Goal: Task Accomplishment & Management: Manage account settings

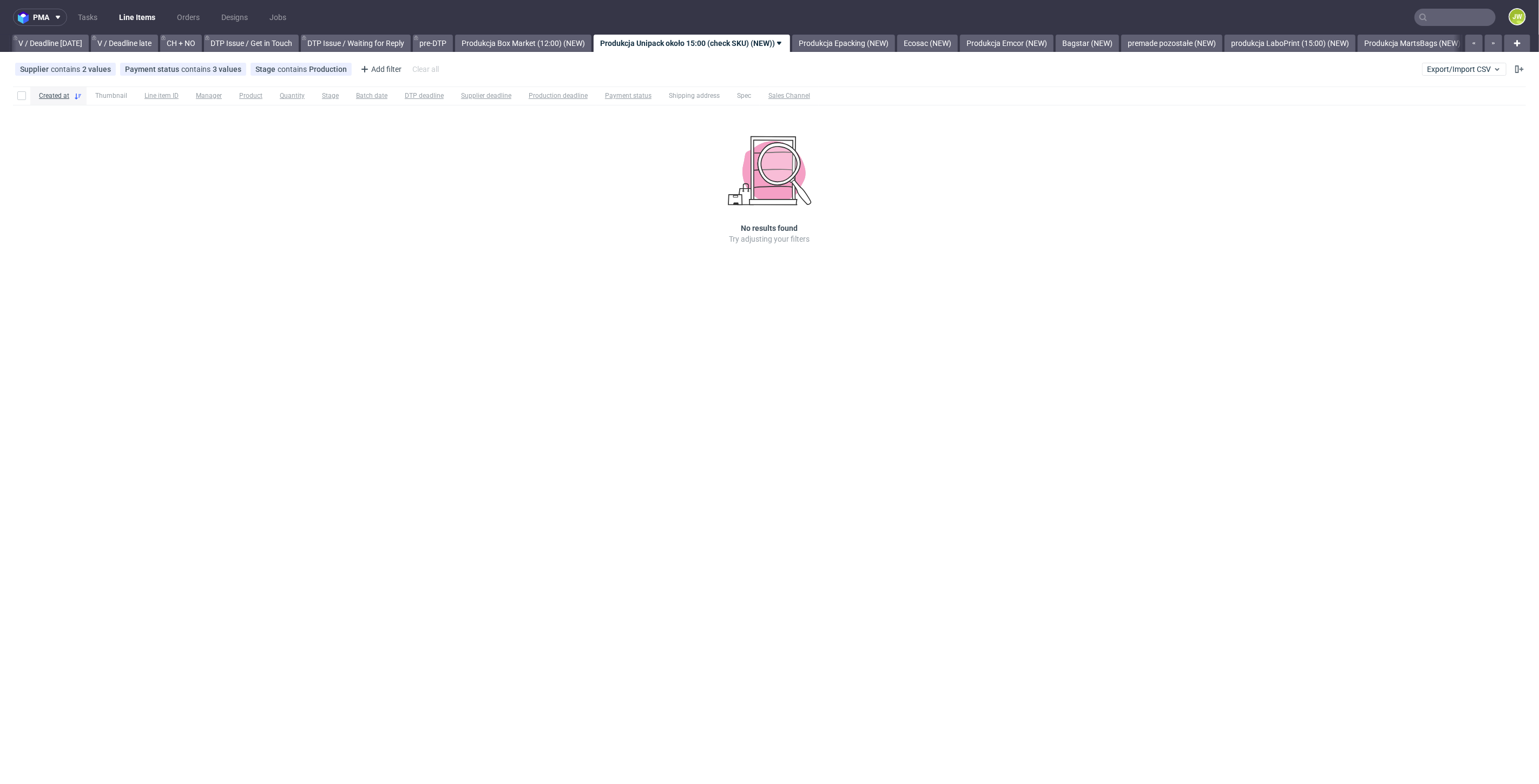
scroll to position [0, 1393]
click at [923, 22] on input "text" at bounding box center [1455, 17] width 81 height 17
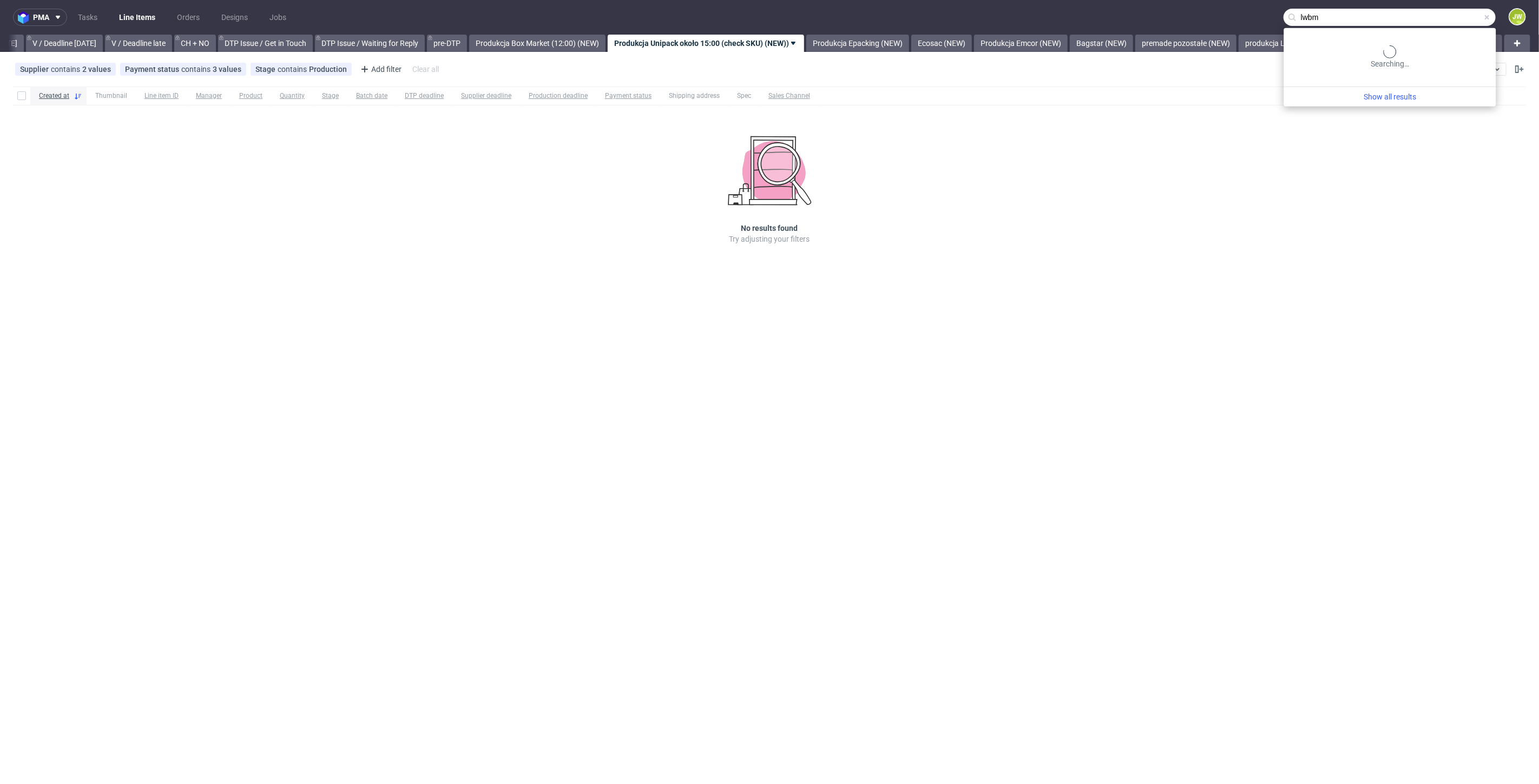
type input "lwbm"
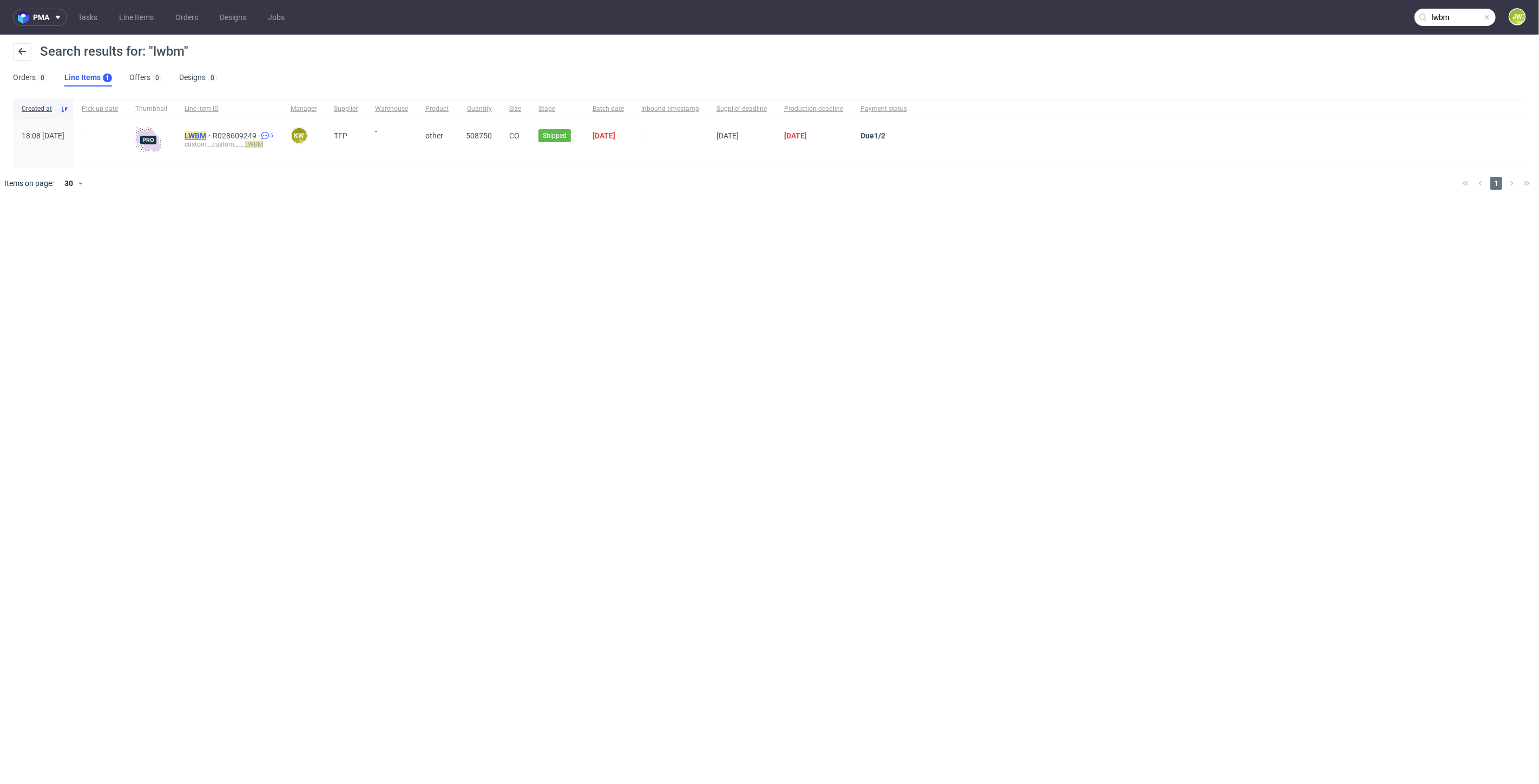
click at [206, 137] on mark "LWBM" at bounding box center [195, 136] width 22 height 8
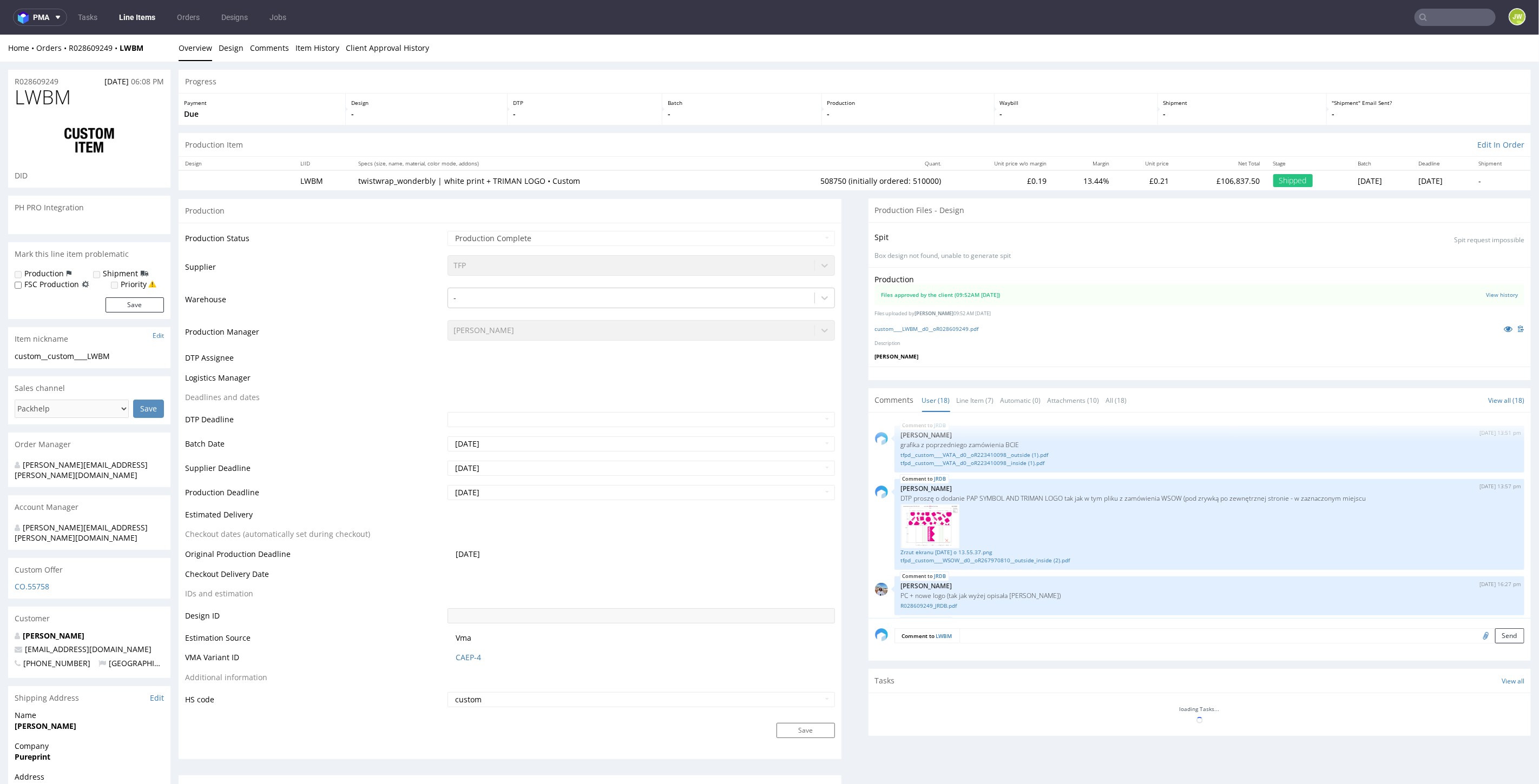
scroll to position [700, 0]
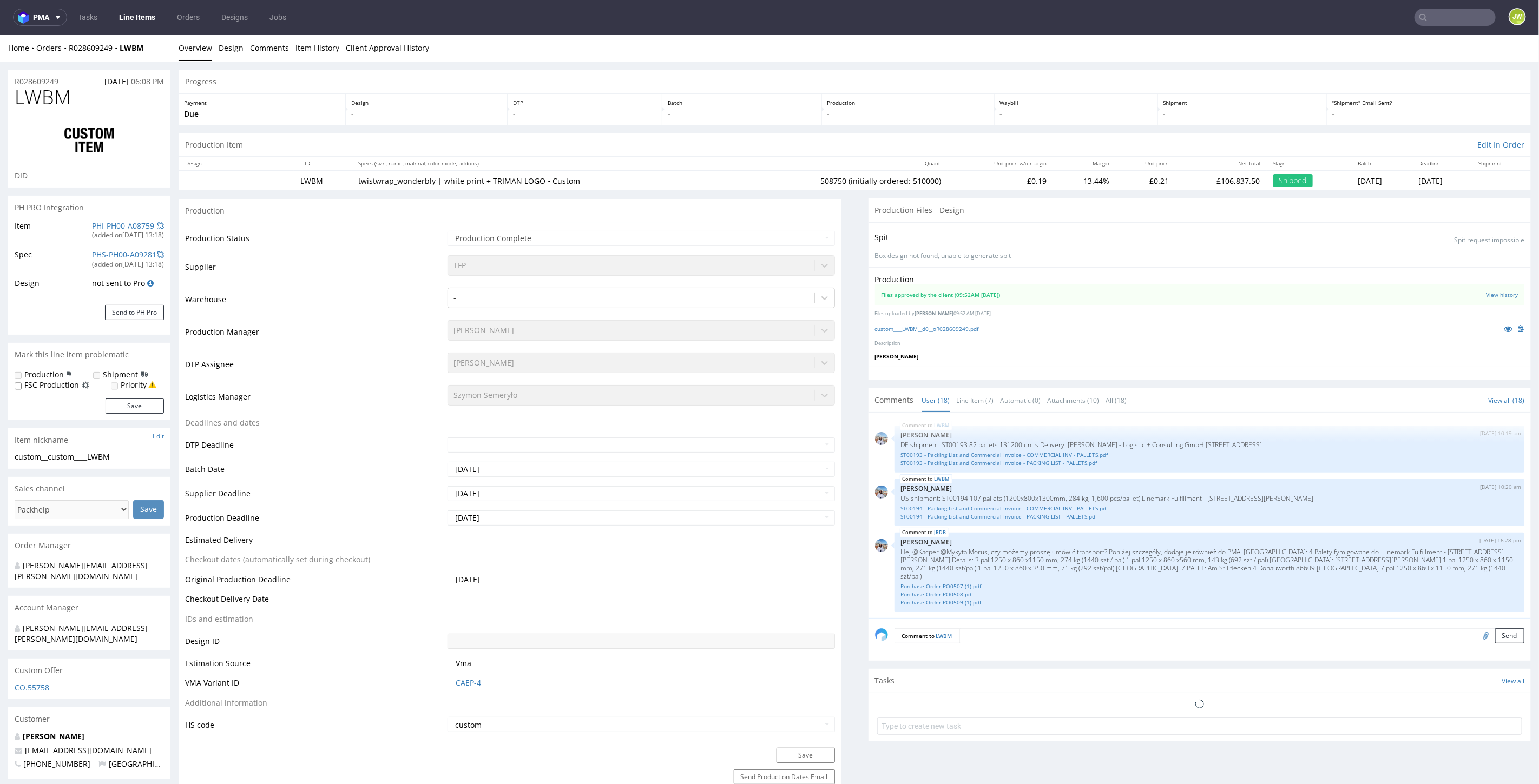
select select "in_progress"
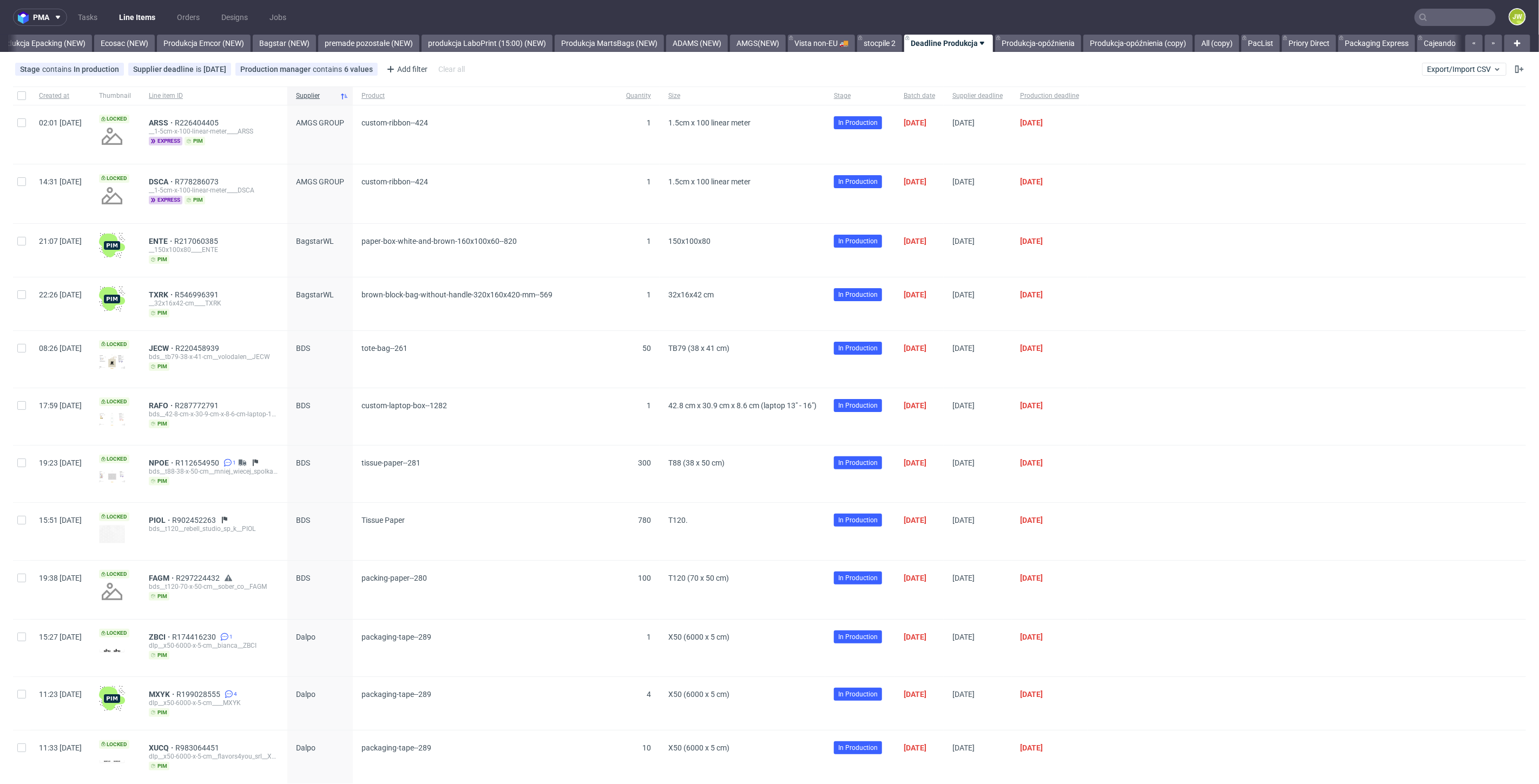
scroll to position [0, 2237]
click at [1428, 23] on input "text" at bounding box center [1455, 17] width 81 height 17
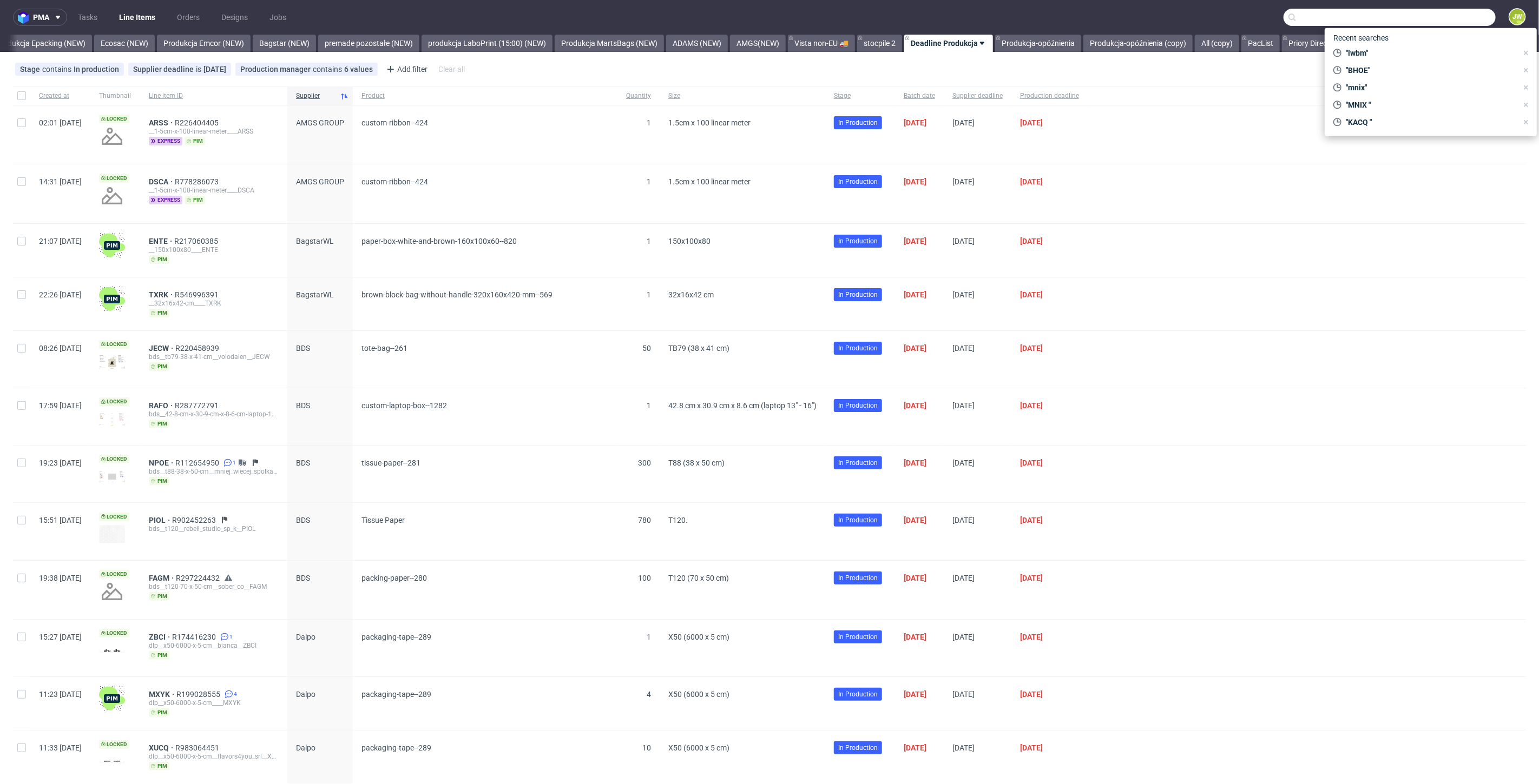
paste input "OXGS"
type input "OXGS"
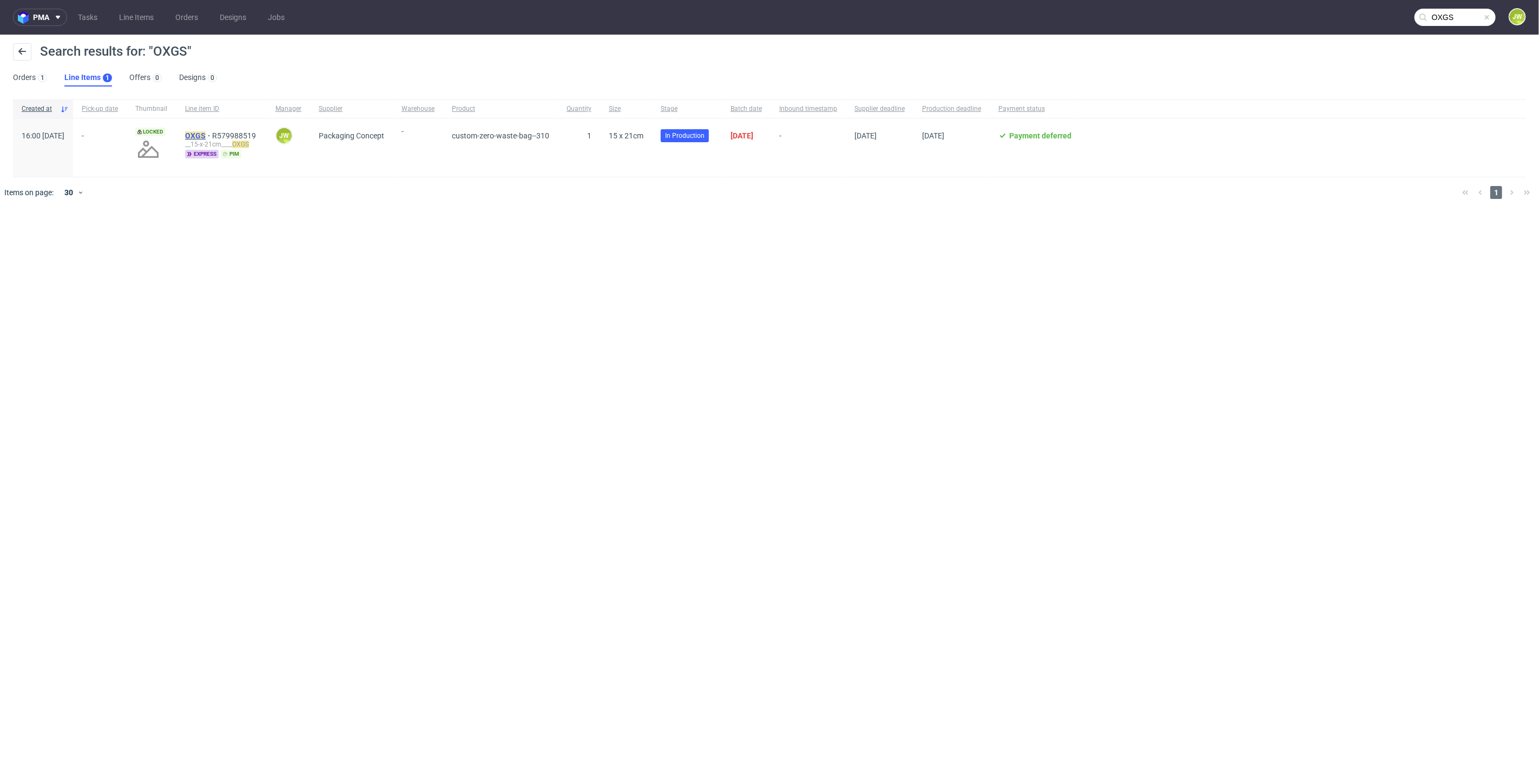
click at [206, 136] on mark "OXGS" at bounding box center [195, 136] width 20 height 8
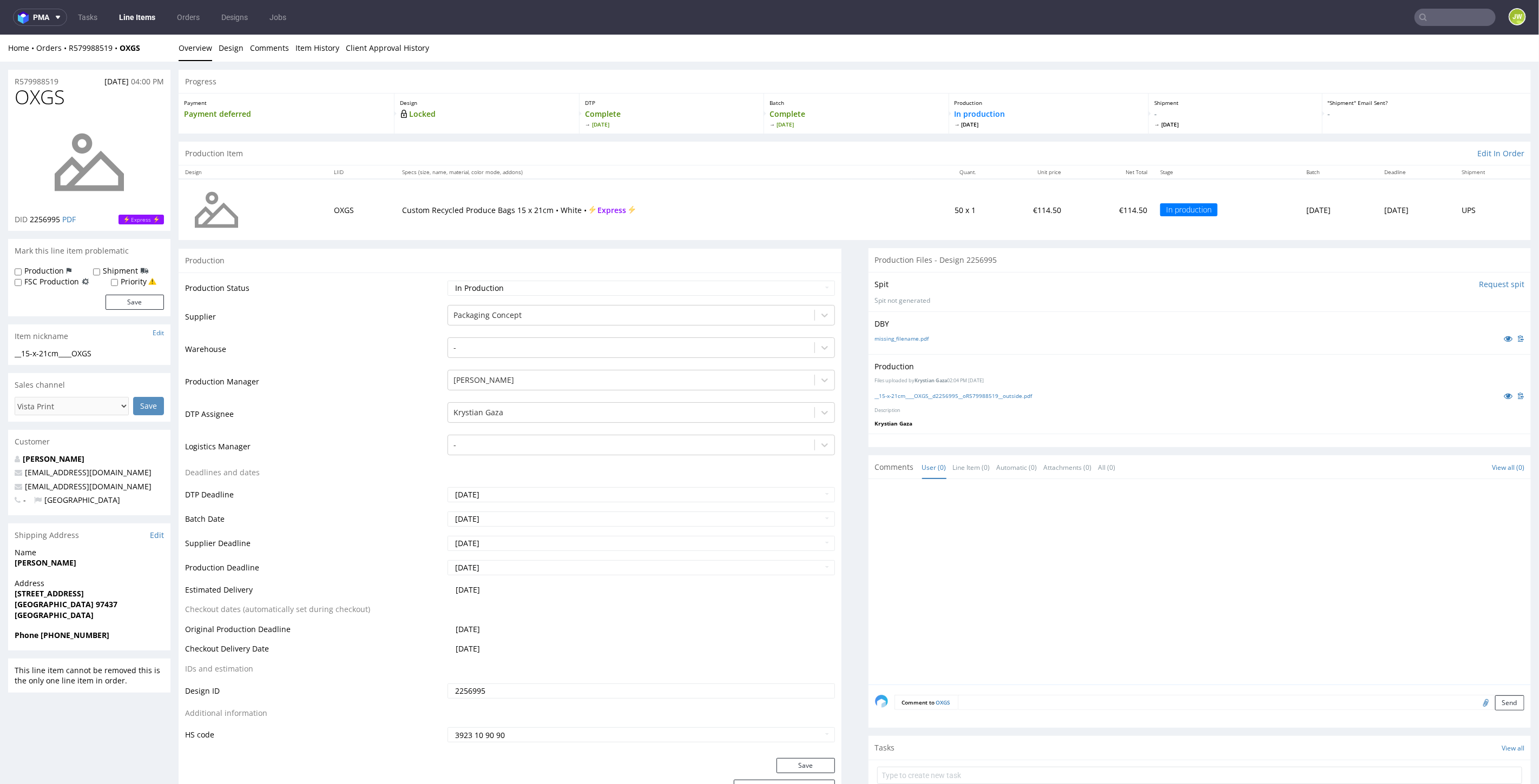
click at [910, 402] on div "Production Files uploaded by Krystian Gaza 02:04 PM September 9th, 2025 __15-x-…" at bounding box center [1200, 393] width 663 height 79
click at [906, 395] on link "__15-x-21cm____OXGS__d2256995__oR579988519__outside.pdf" at bounding box center [954, 395] width 158 height 8
click at [133, 16] on link "Line Items" at bounding box center [137, 17] width 49 height 17
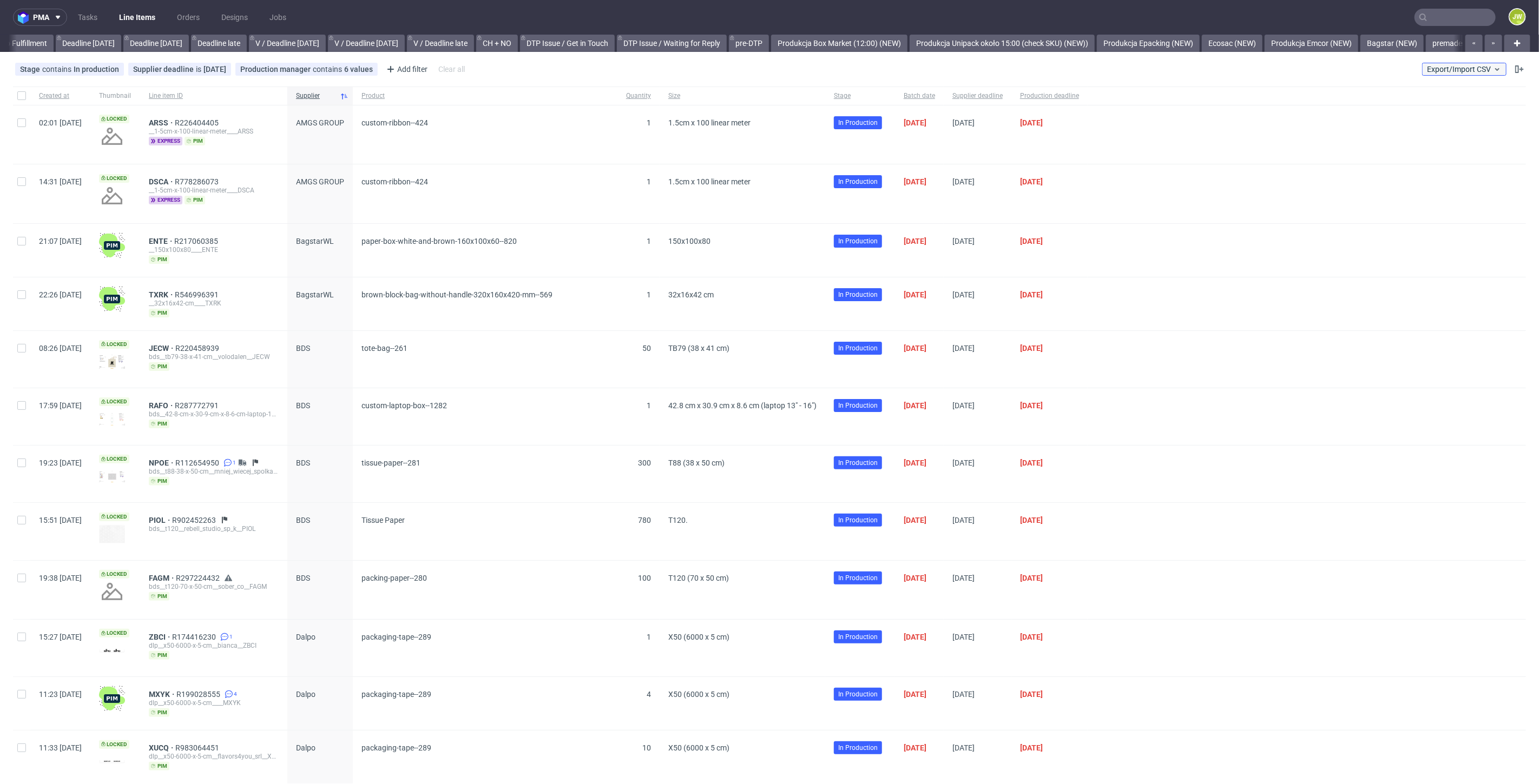
click at [1450, 74] on button "Export/Import CSV" at bounding box center [1464, 69] width 84 height 13
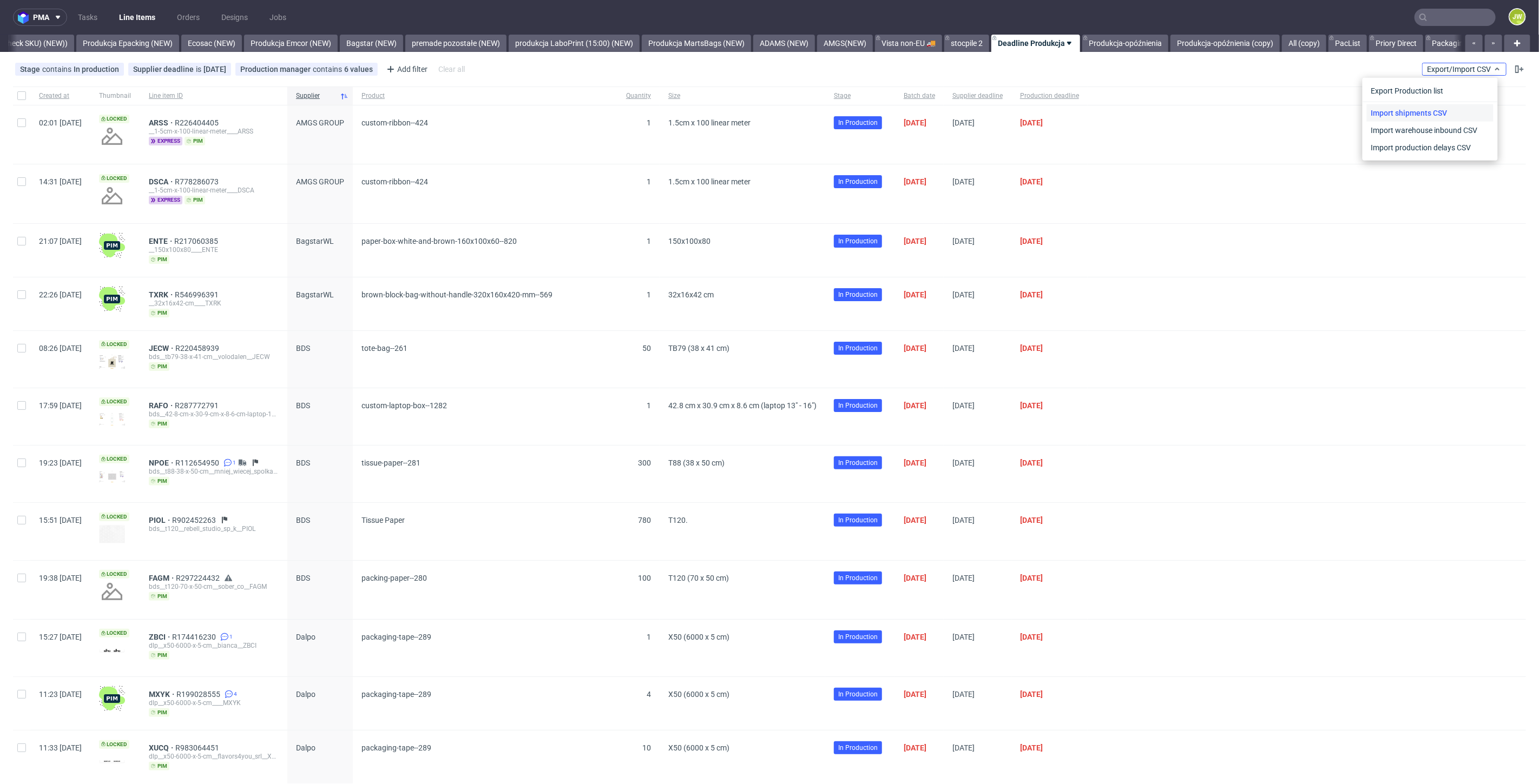
scroll to position [0, 2176]
click at [1433, 111] on link "Import shipments CSV" at bounding box center [1430, 113] width 127 height 17
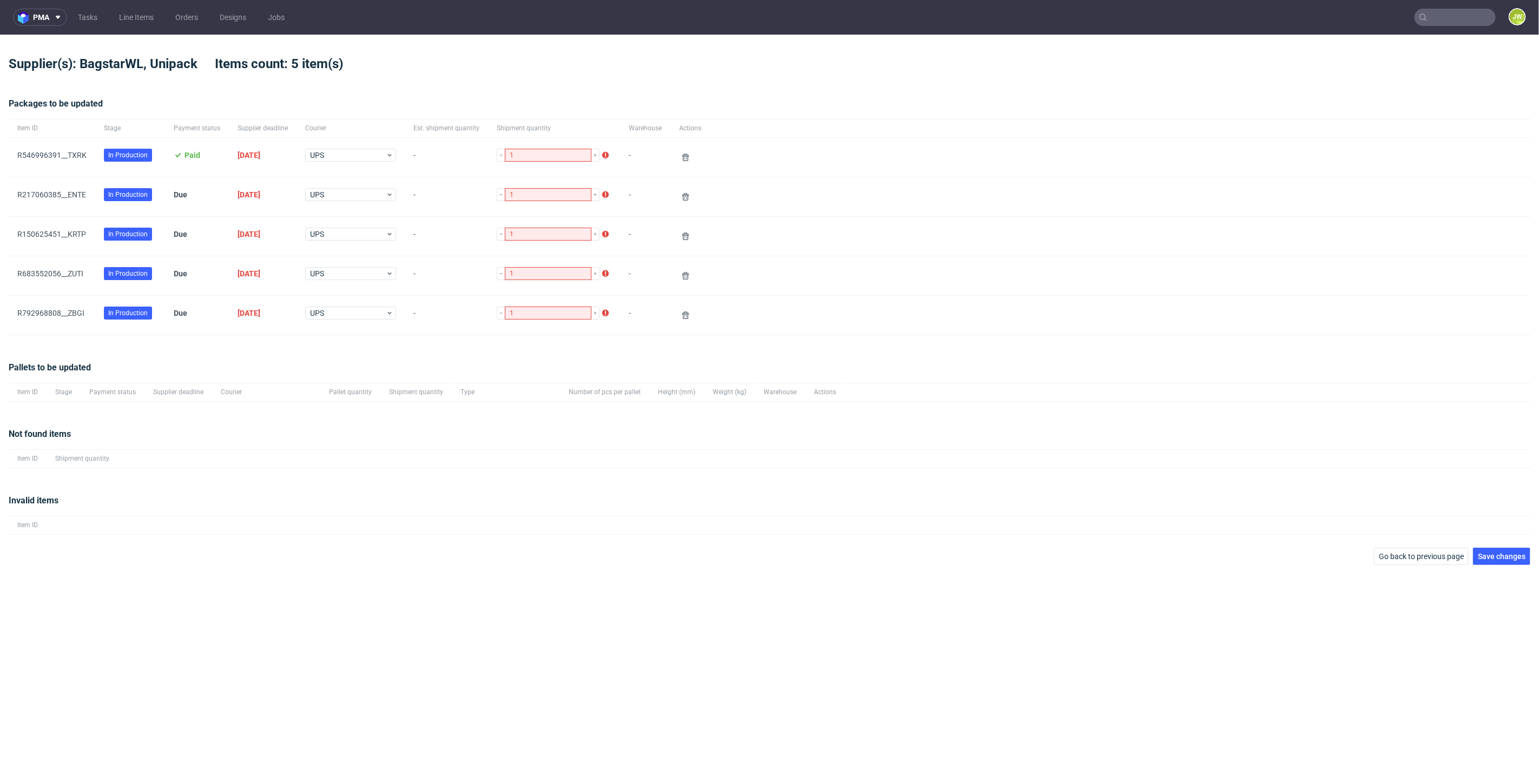
click at [1489, 566] on div "pma Tasks Line Items Orders Designs Jobs JW Supplier(s): BagstarWL, Unipack Ite…" at bounding box center [770, 392] width 1539 height 784
drag, startPoint x: 1490, startPoint y: 564, endPoint x: 1490, endPoint y: 554, distance: 10.0
click at [1490, 564] on div "pma Tasks Line Items Orders Designs Jobs JW Supplier(s): BagstarWL, Unipack Ite…" at bounding box center [770, 392] width 1539 height 784
click at [1490, 554] on span "Save changes" at bounding box center [1502, 557] width 48 height 8
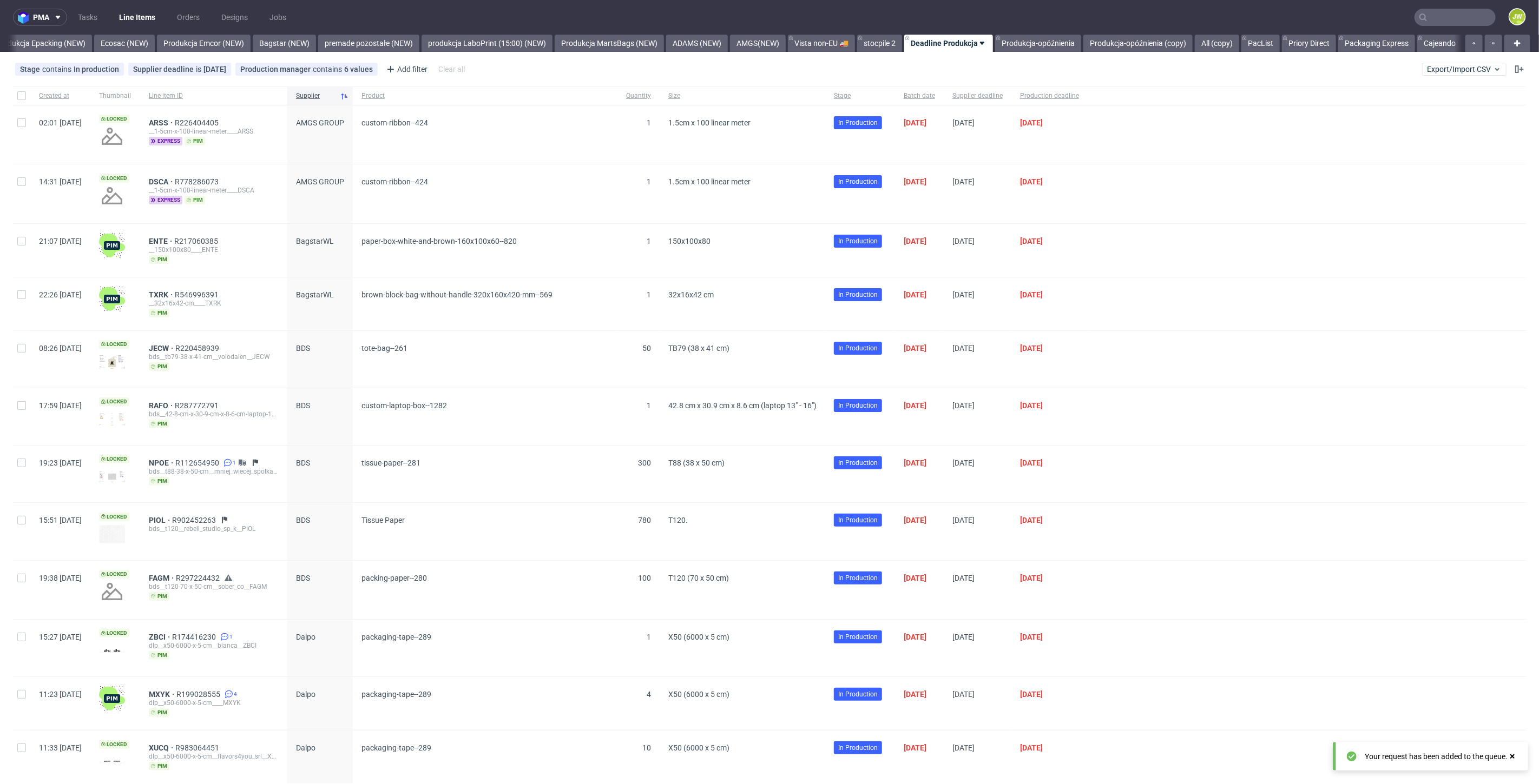
scroll to position [0, 2237]
click at [1438, 13] on input "text" at bounding box center [1455, 17] width 81 height 17
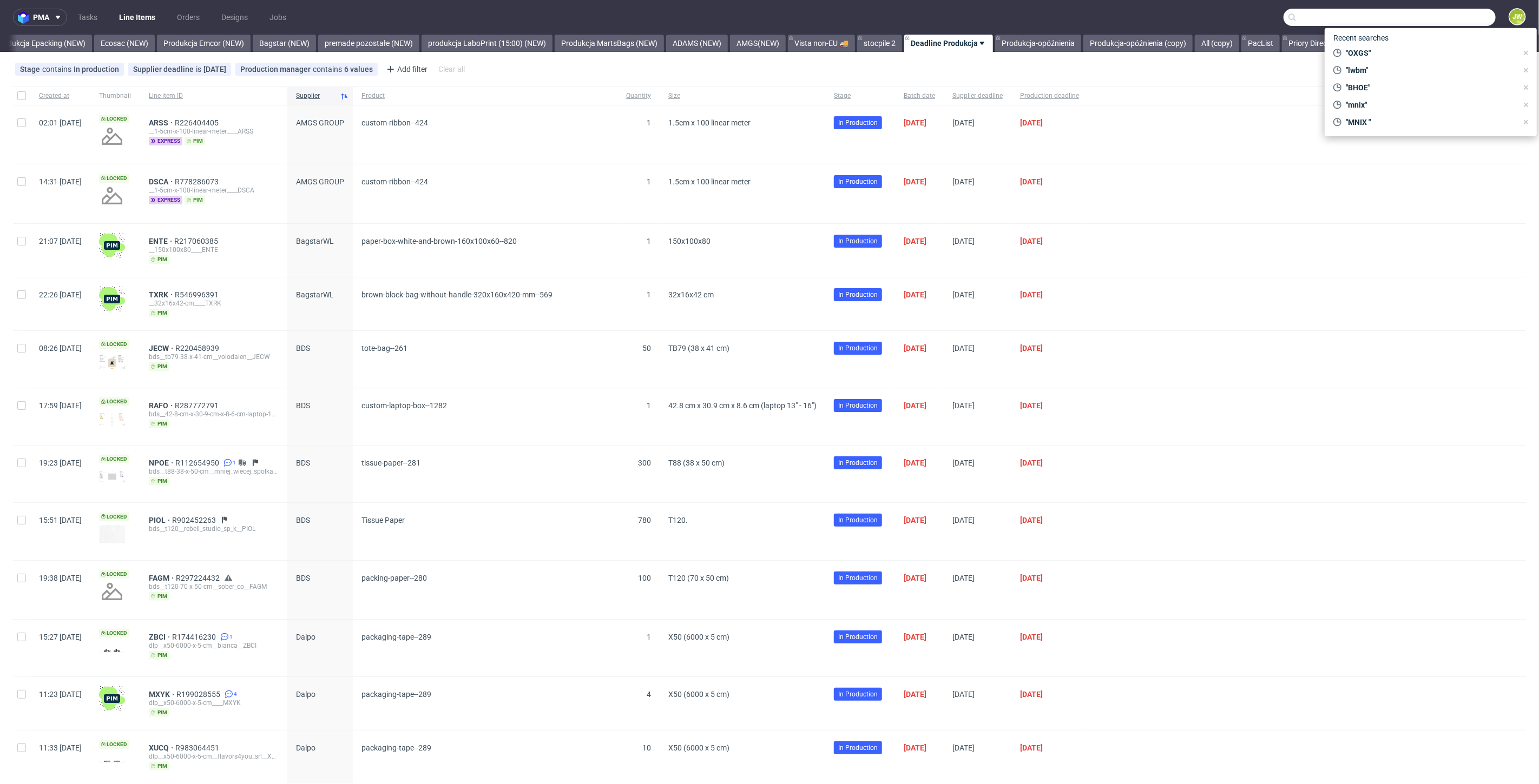
paste input "ZDEU"
type input "ZDEU"
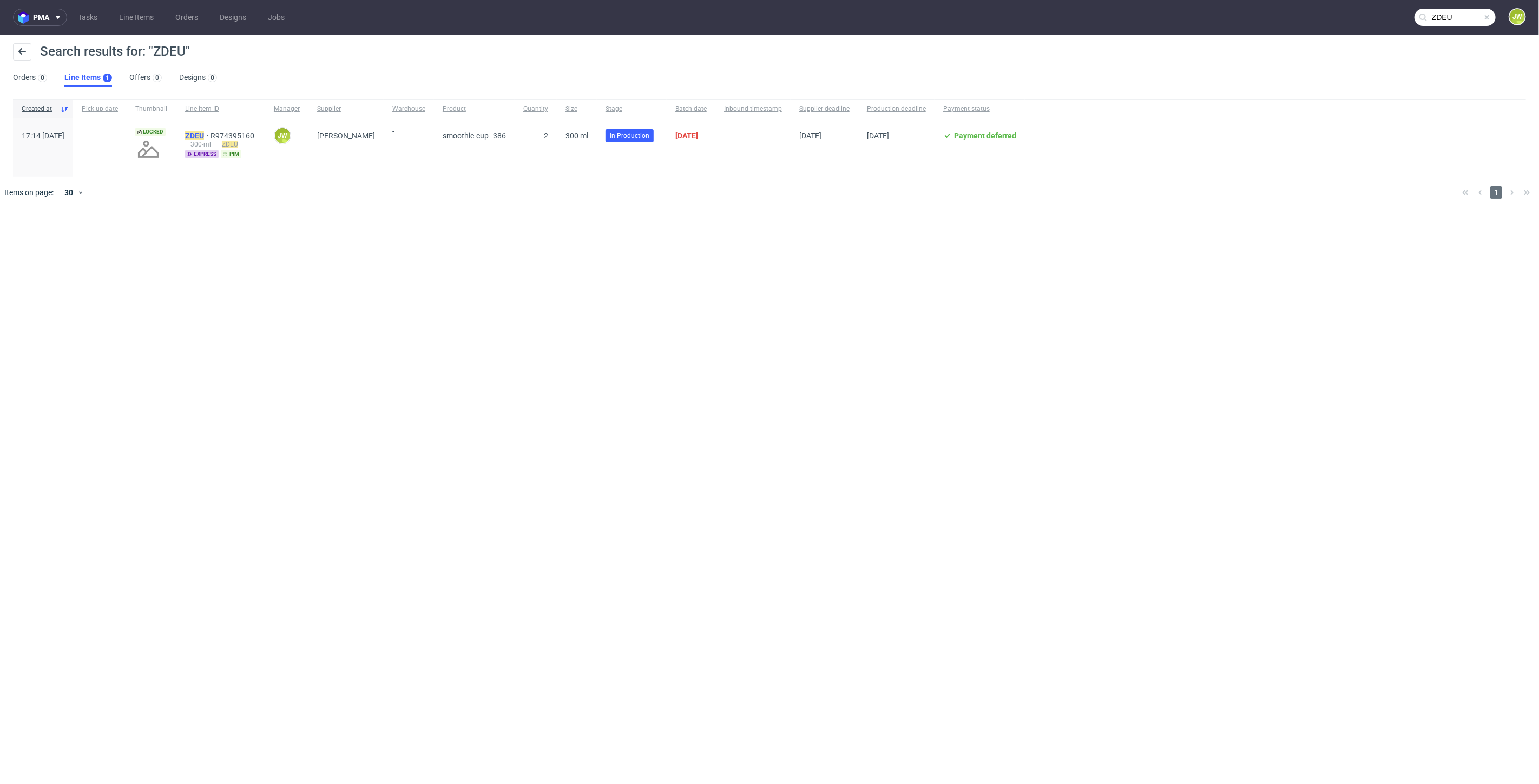
click at [204, 135] on mark "ZDEU" at bounding box center [195, 136] width 19 height 8
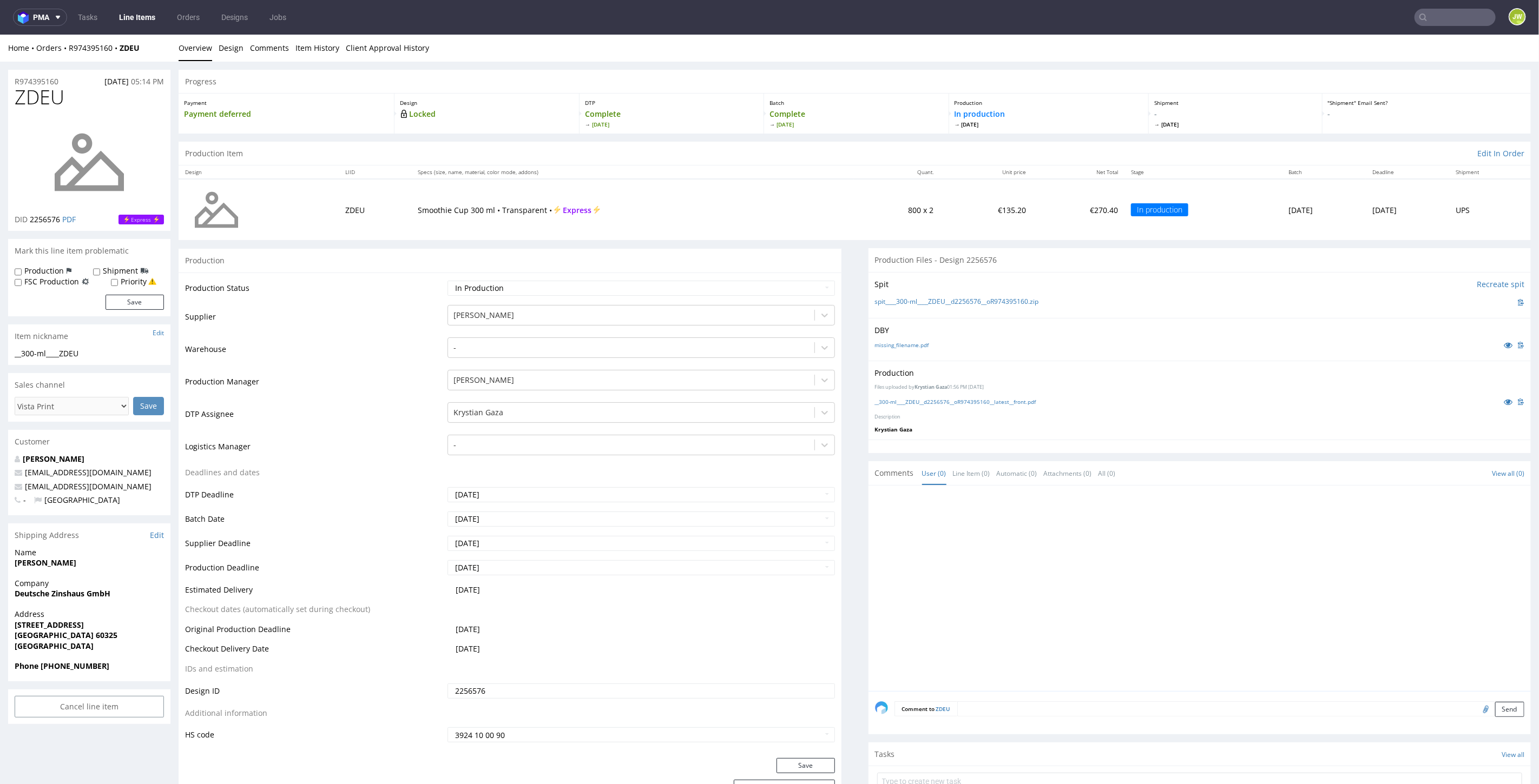
click at [134, 21] on link "Line Items" at bounding box center [137, 17] width 49 height 17
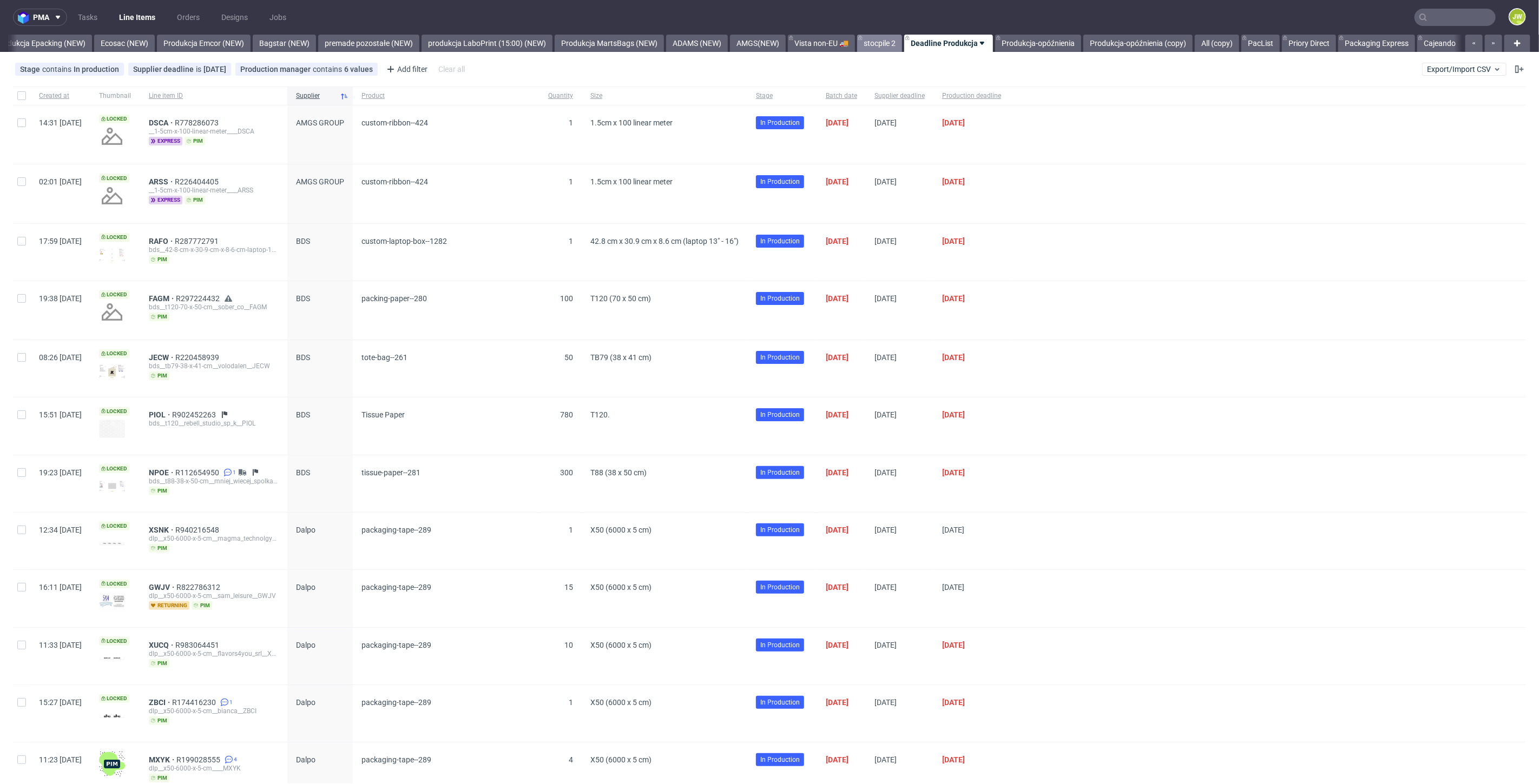
scroll to position [0, 2237]
click at [36, 46] on link "Produkcja Epacking (NEW)" at bounding box center [41, 43] width 103 height 17
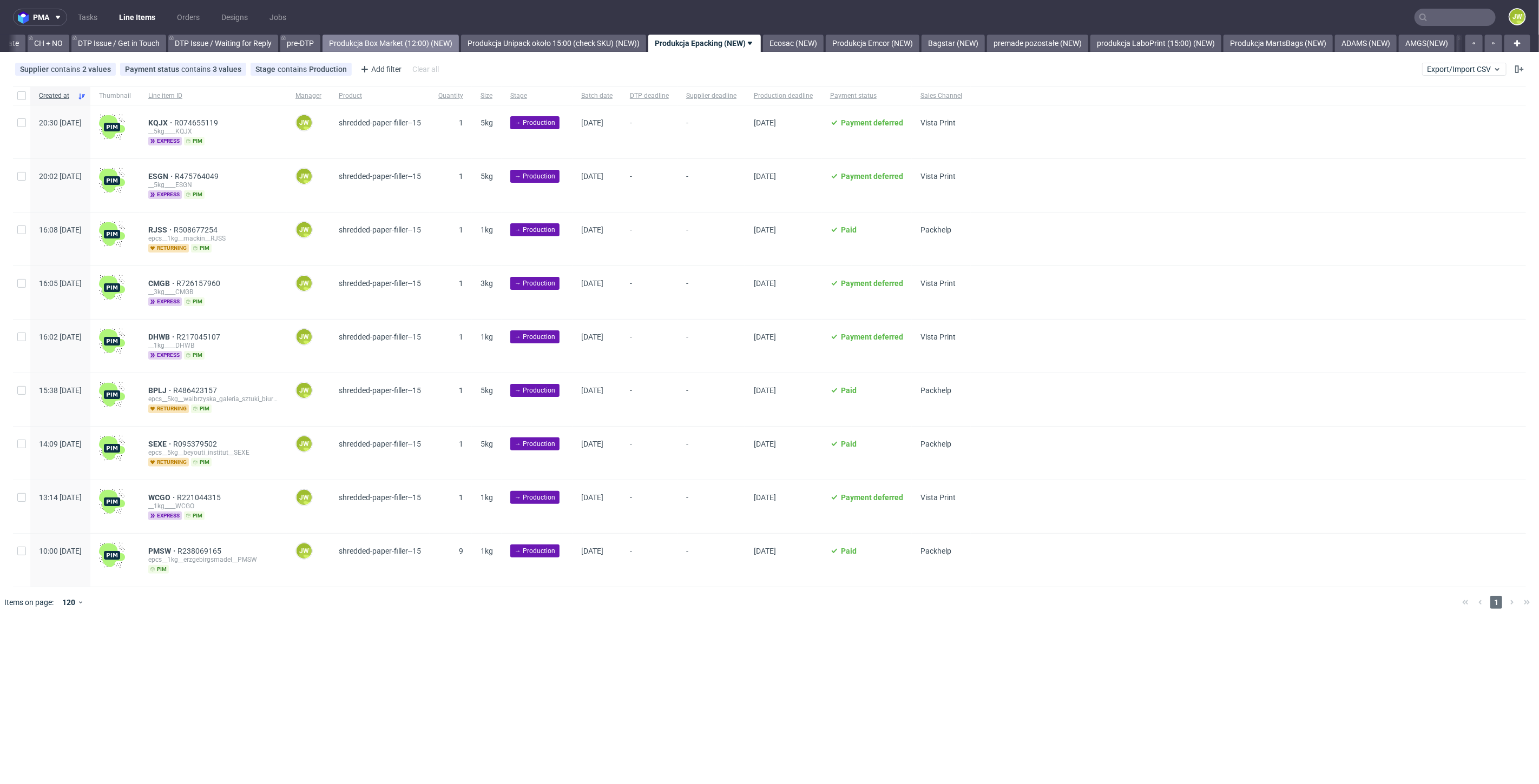
scroll to position [0, 1539]
click at [890, 44] on link "Produkcja Emcor (NEW)" at bounding box center [873, 43] width 94 height 17
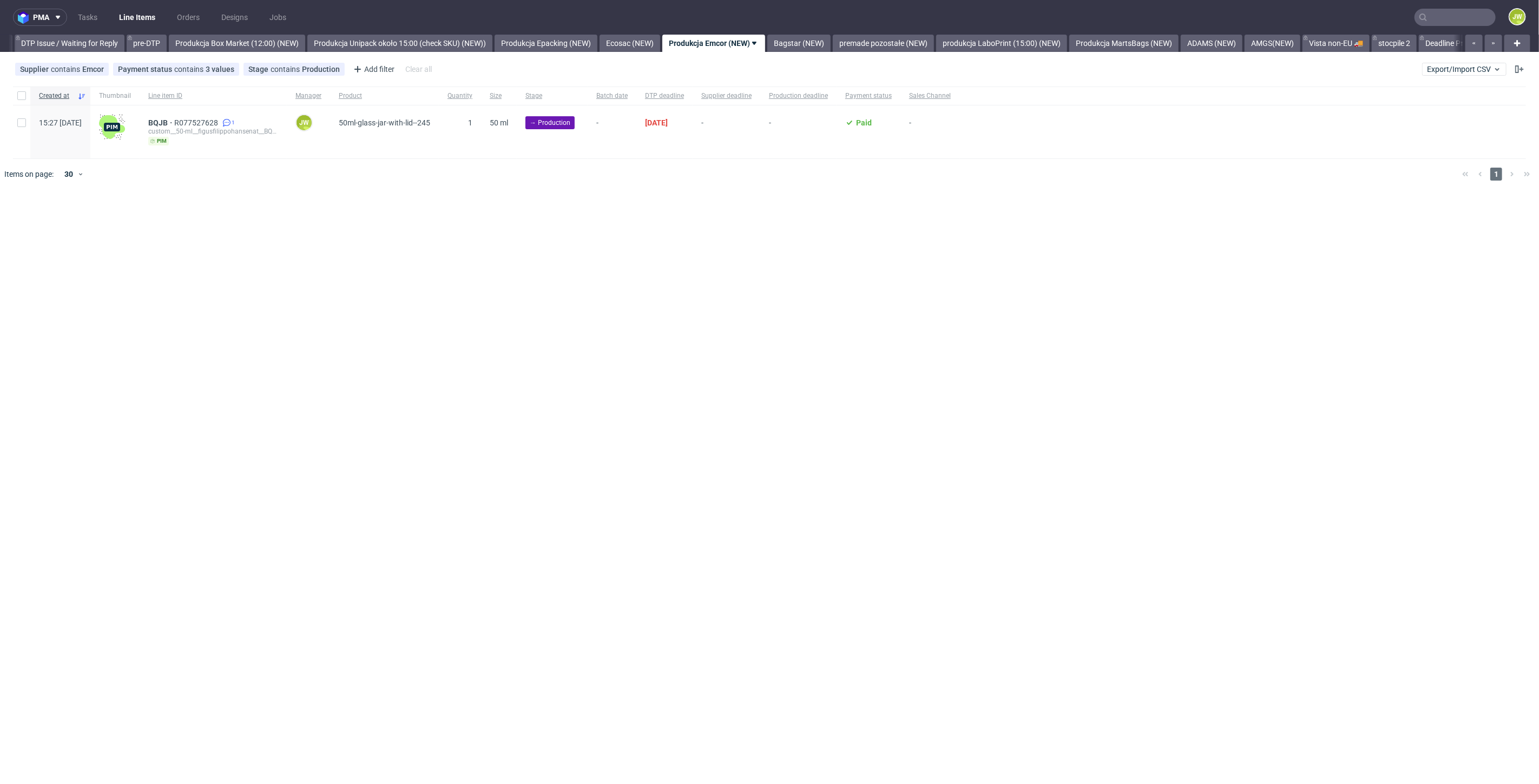
scroll to position [0, 1703]
click at [406, 345] on div "pma Tasks Line Items Orders Designs Jobs JW All DTP Late Shipped Shipments DTP …" at bounding box center [770, 392] width 1539 height 784
click at [1479, 16] on input "text" at bounding box center [1455, 17] width 81 height 17
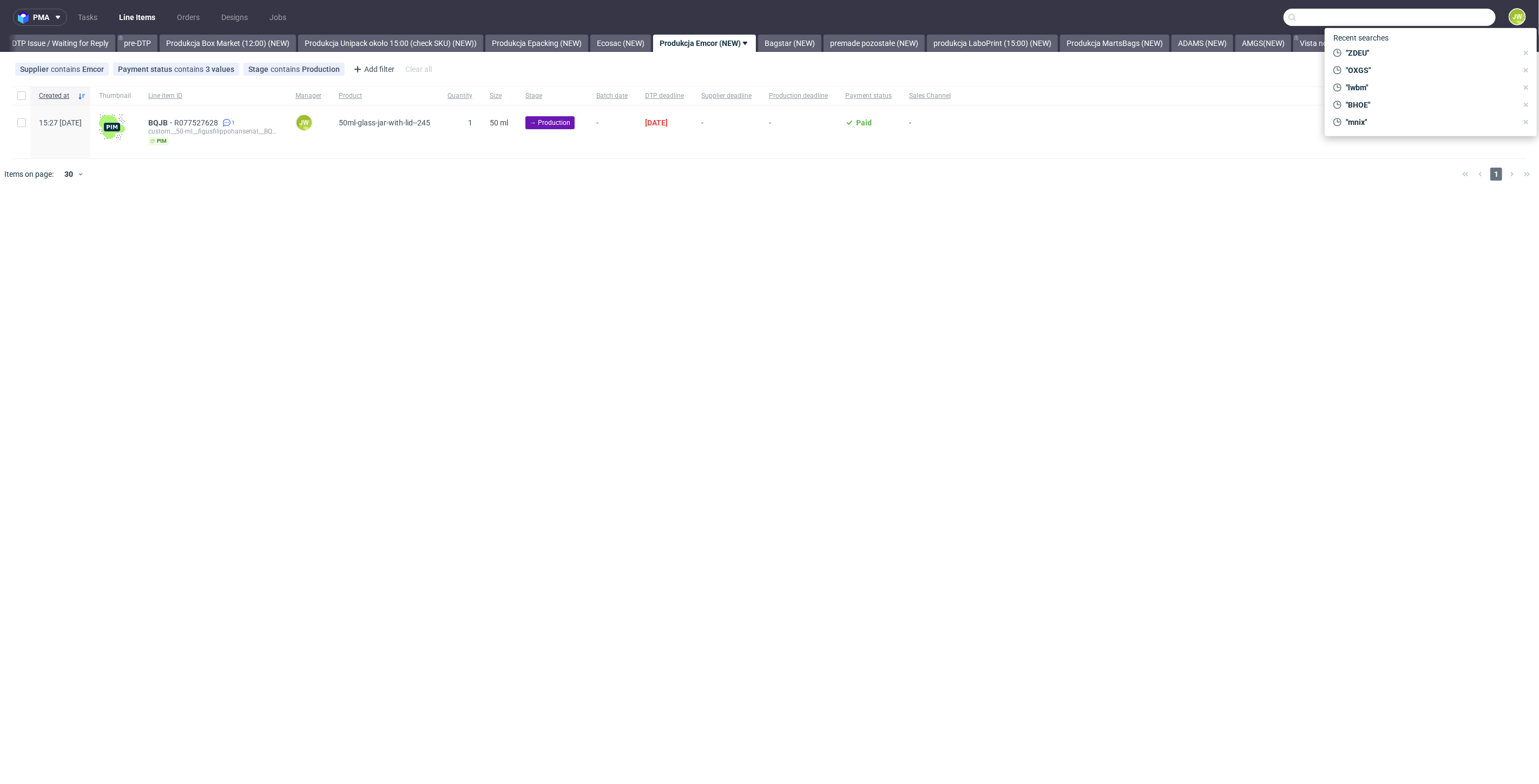
paste input "LQGY"
type input "LQGY"
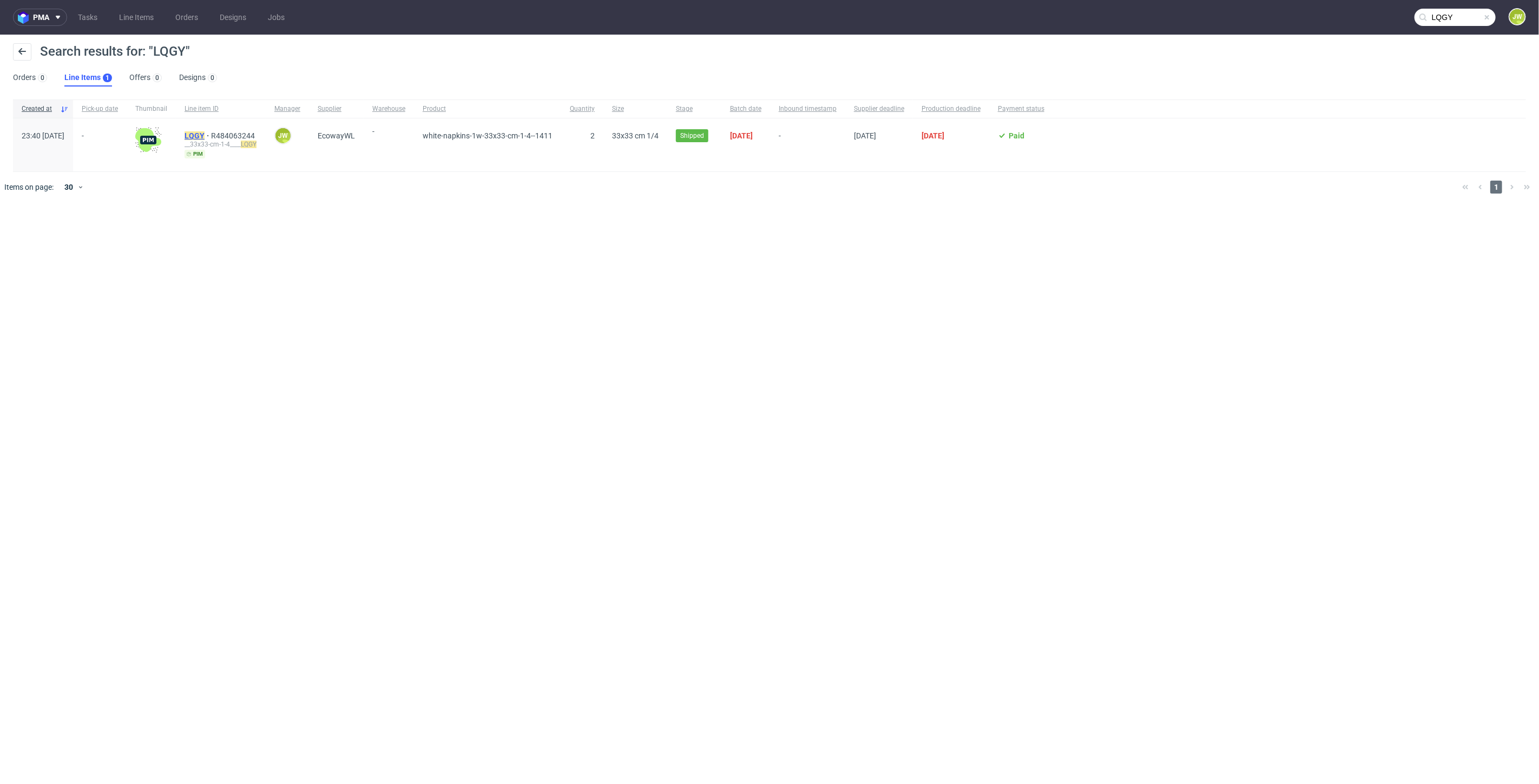
click at [204, 132] on mark "LQGY" at bounding box center [195, 136] width 20 height 8
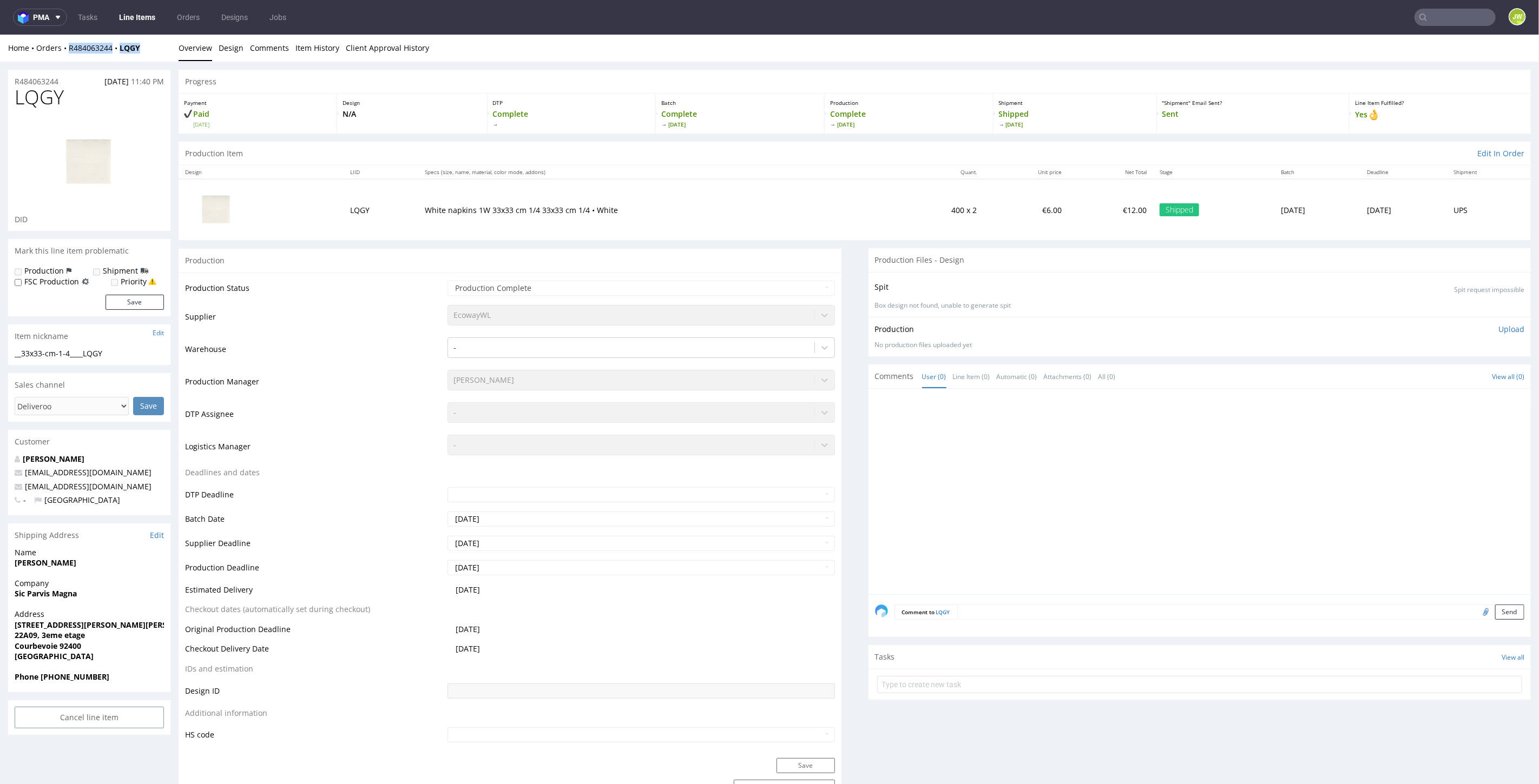
drag, startPoint x: 107, startPoint y: 50, endPoint x: 68, endPoint y: 53, distance: 39.1
click at [68, 53] on div "Home Orders R484063244 LQGY Overview Design Comments Item History Client Approv…" at bounding box center [770, 47] width 1539 height 27
copy div "R484063244 LQGY"
click at [134, 20] on link "Line Items" at bounding box center [137, 17] width 49 height 17
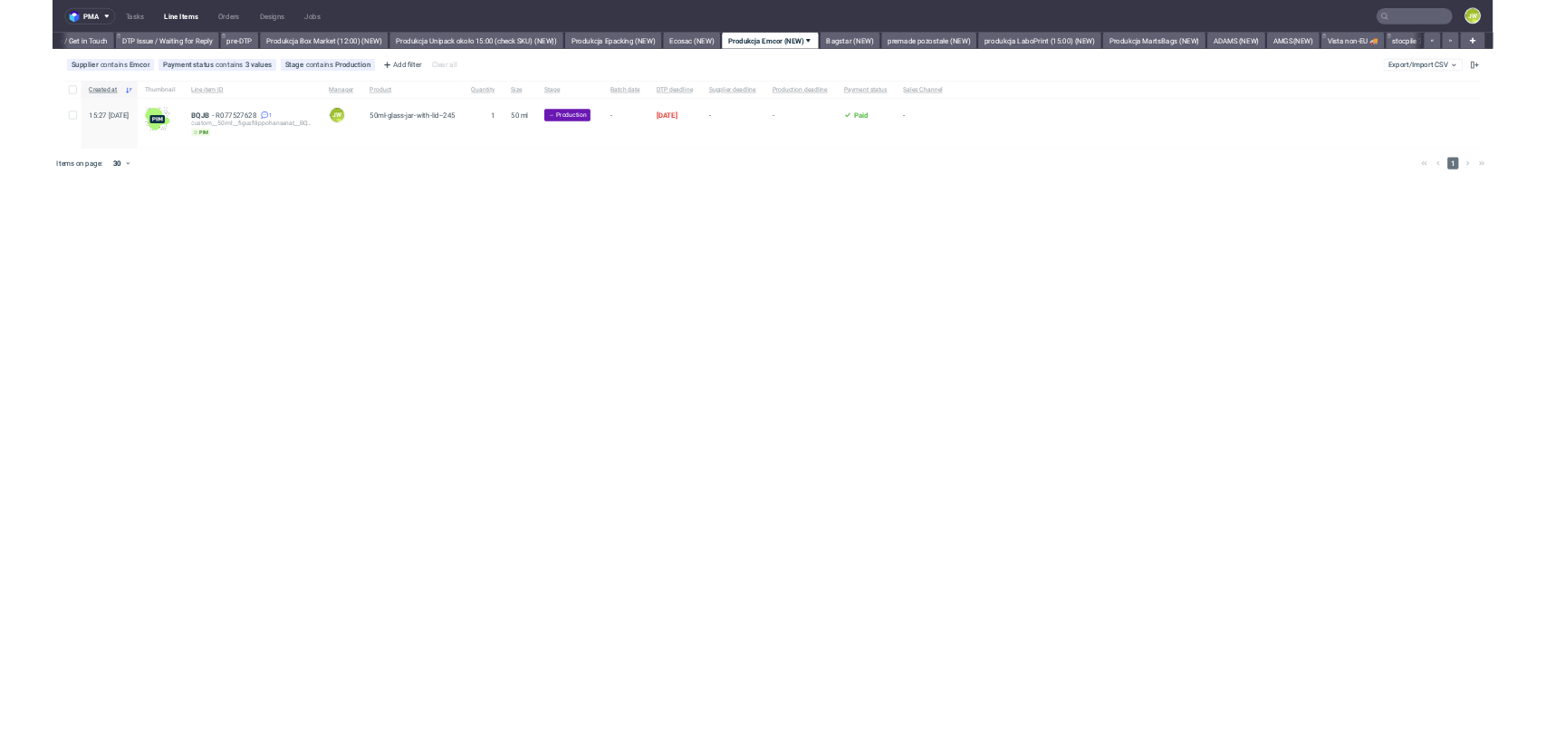
scroll to position [0, 3368]
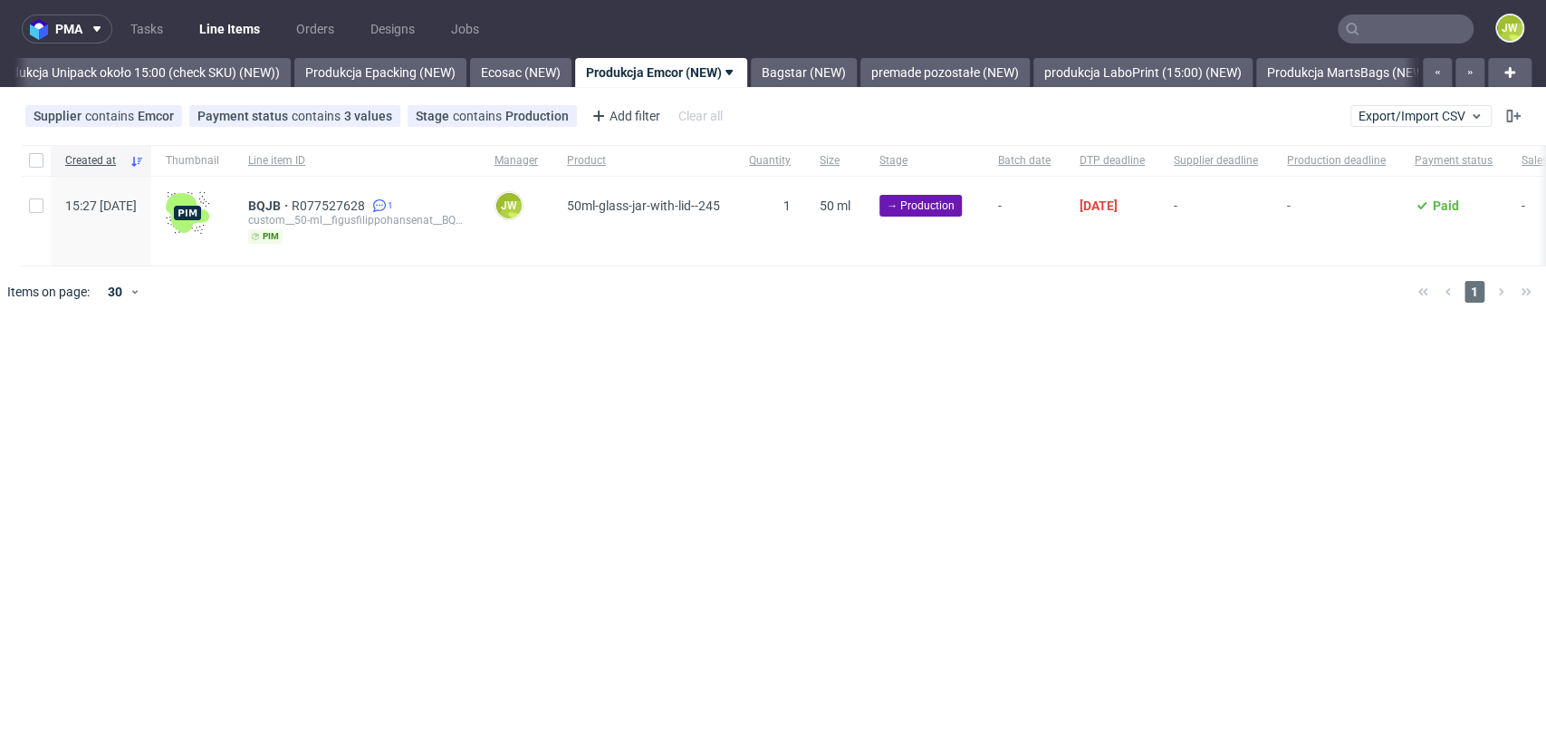
click at [554, 341] on div "pma Tasks Line Items Orders Designs Jobs JW All DTP Late Shipped Shipments DTP …" at bounding box center [773, 367] width 1546 height 735
click at [121, 60] on link "Produkcja Unipack około 15:00 (check SKU) (NEW))" at bounding box center [136, 72] width 310 height 29
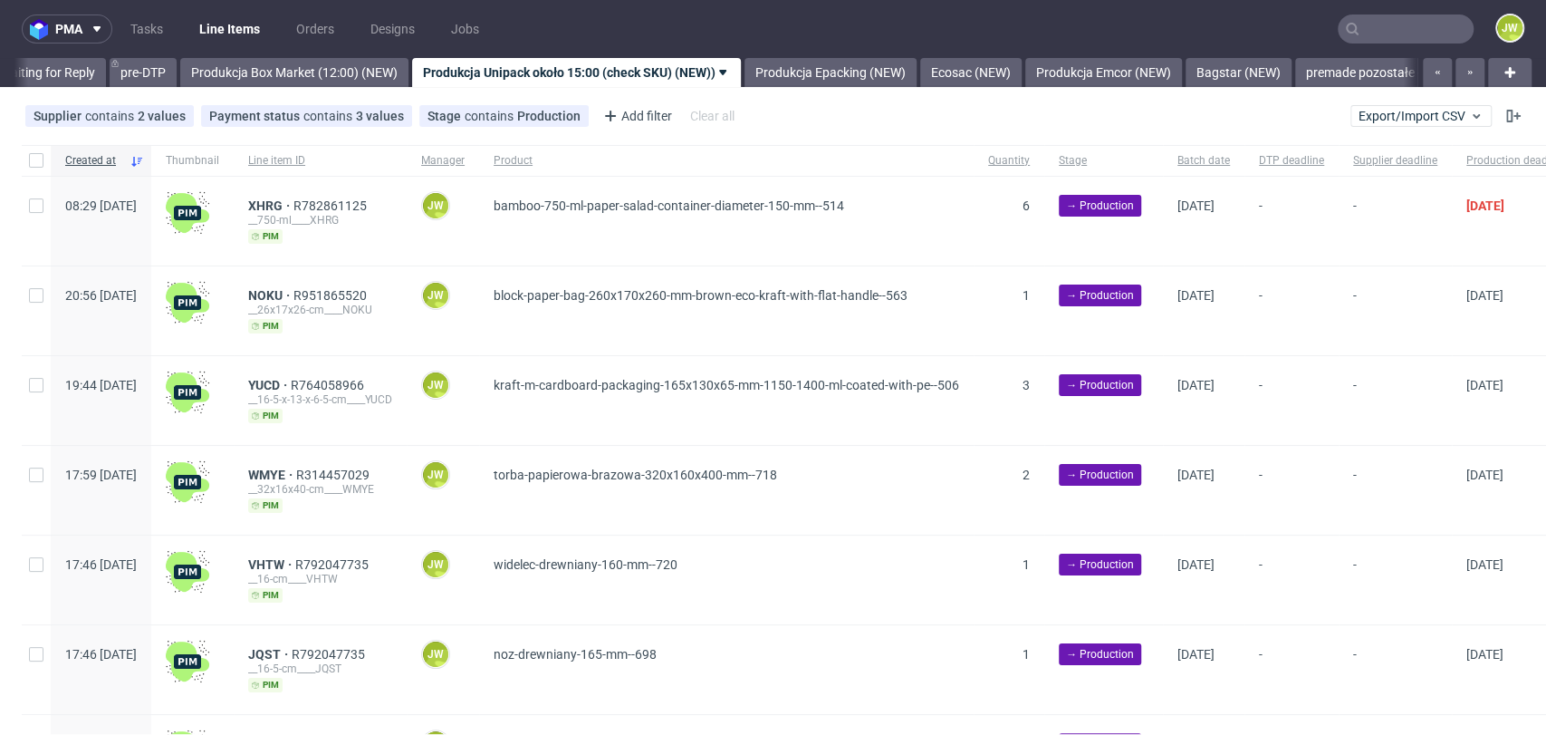
scroll to position [0, 2857]
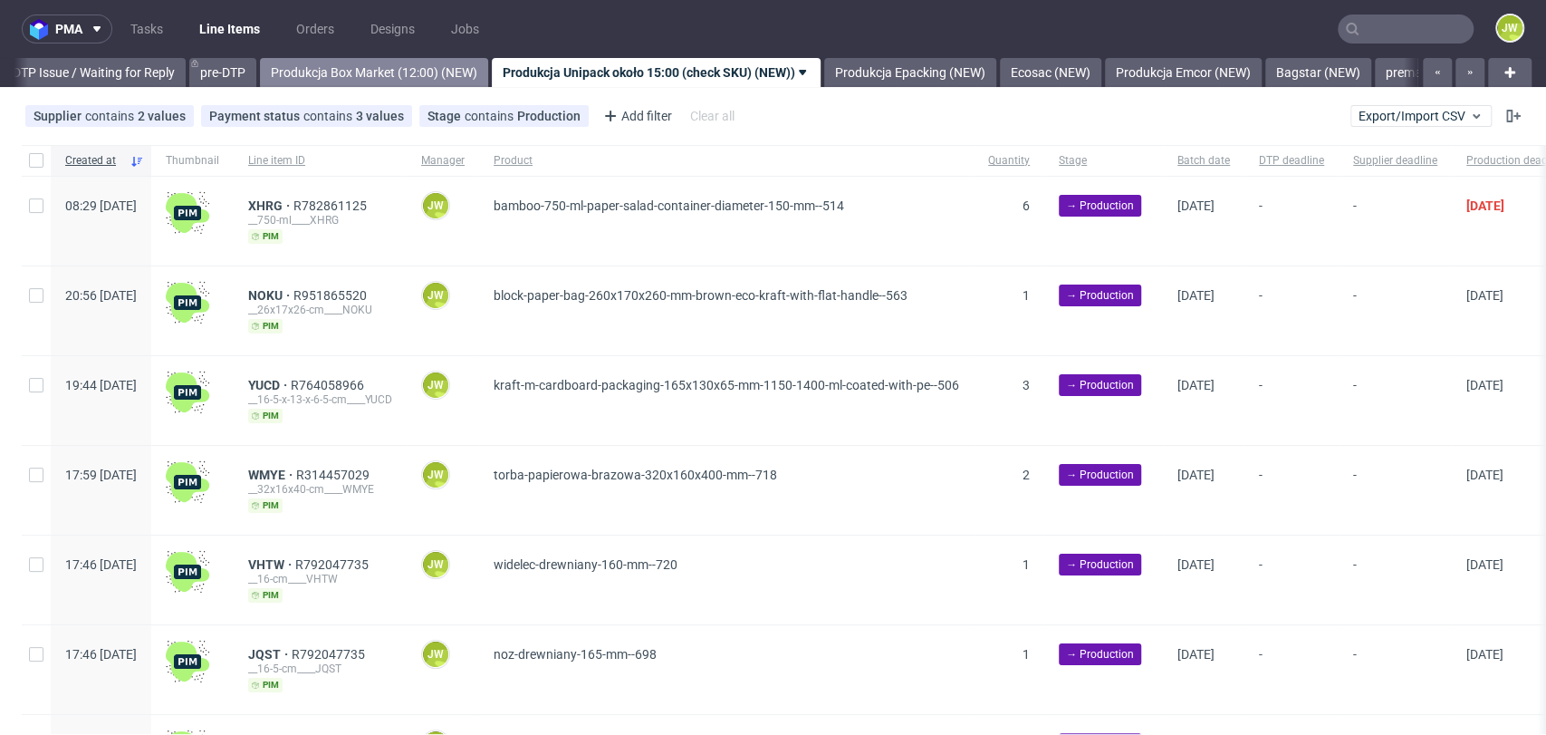
click at [408, 84] on link "Produkcja Box Market (12:00) (NEW)" at bounding box center [374, 72] width 228 height 29
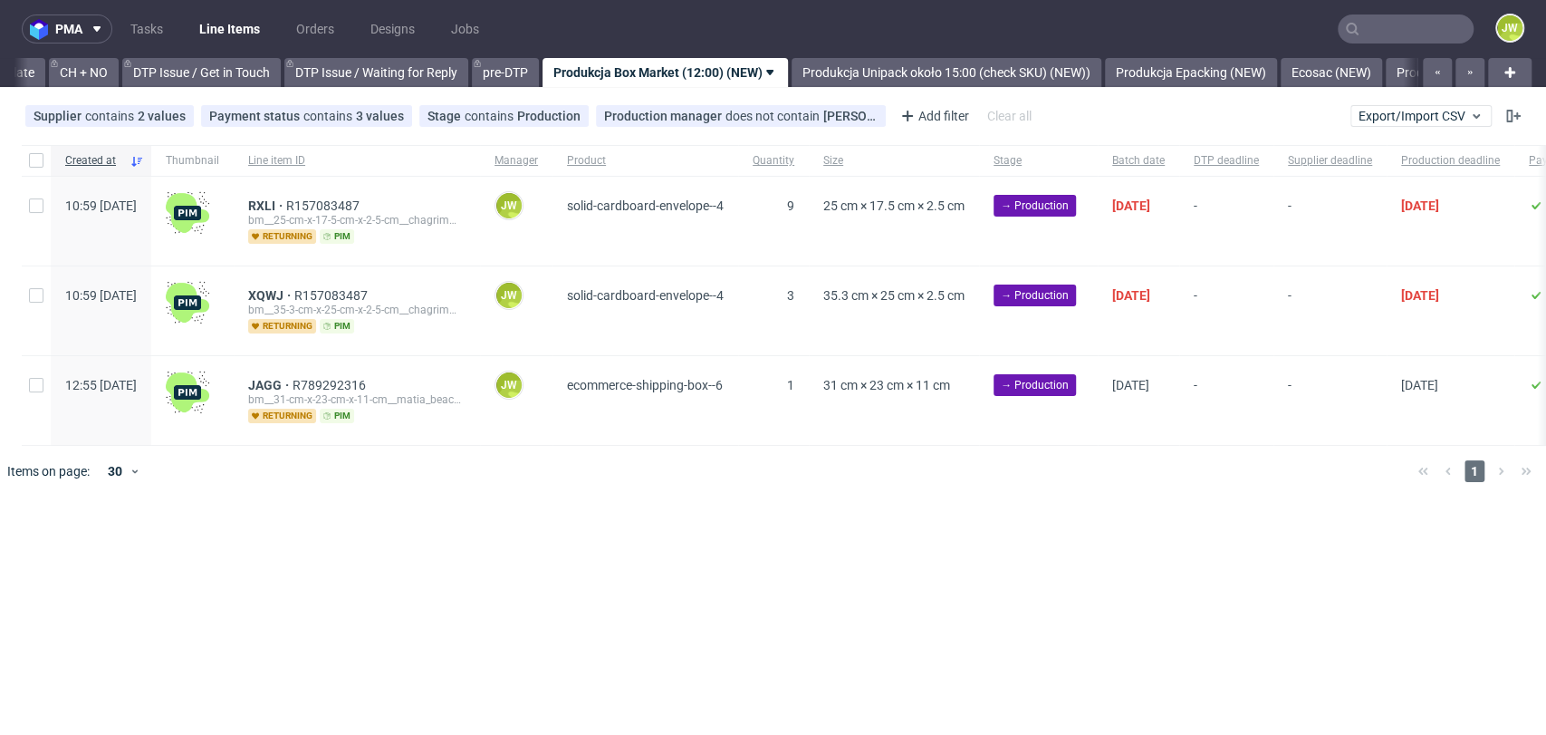
click at [544, 618] on div "pma Tasks Line Items Orders Designs Jobs JW All DTP Late Shipped Shipments DTP …" at bounding box center [773, 367] width 1546 height 735
click at [628, 575] on div "pma Tasks Line Items Orders Designs Jobs JW All DTP Late Shipped Shipments DTP …" at bounding box center [773, 367] width 1546 height 735
click at [492, 495] on div at bounding box center [799, 471] width 1207 height 51
click at [454, 548] on div "pma Tasks Line Items Orders Designs Jobs JW All DTP Late Shipped Shipments DTP …" at bounding box center [773, 367] width 1546 height 735
drag, startPoint x: 1254, startPoint y: 65, endPoint x: 1245, endPoint y: 63, distance: 10.1
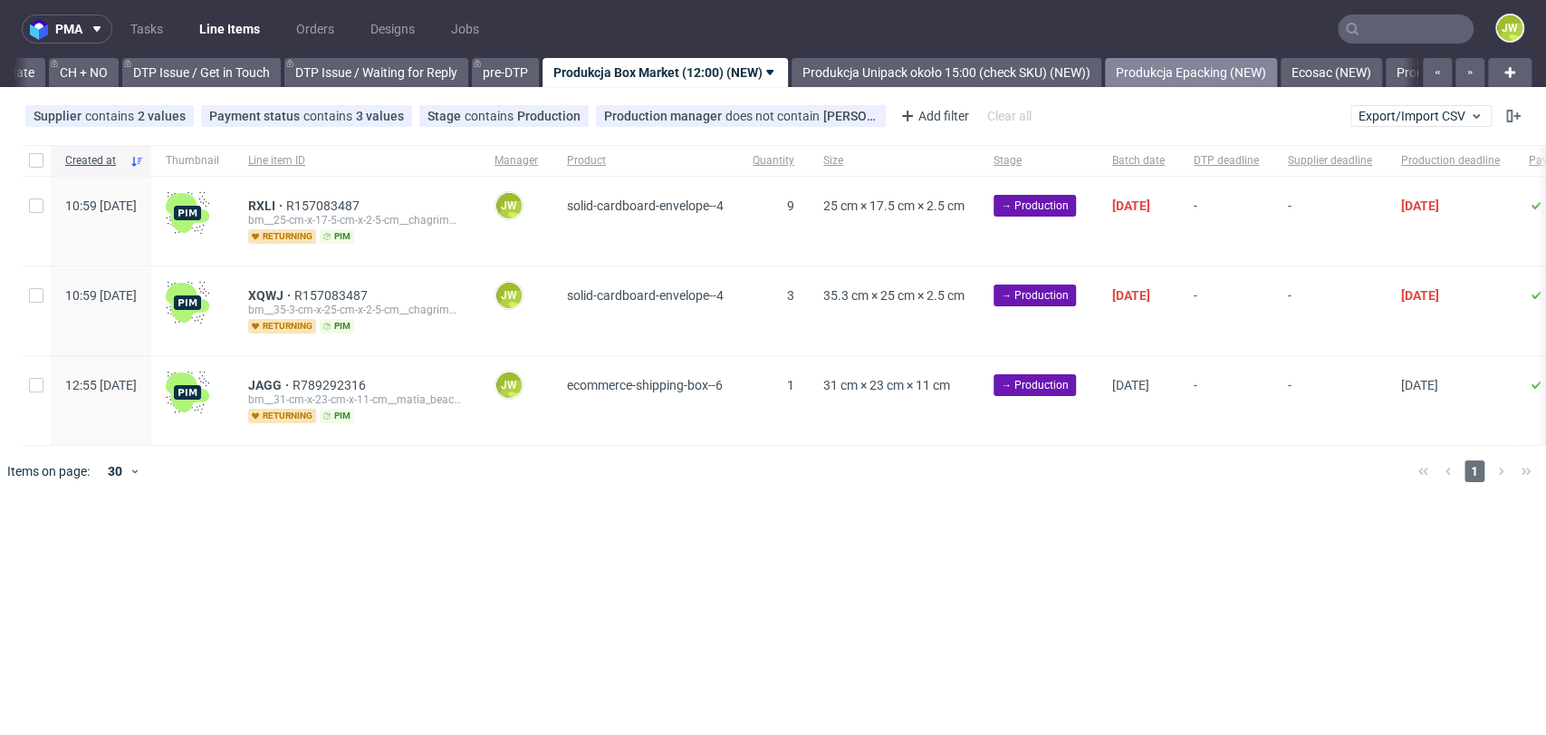
click at [1254, 65] on link "Produkcja Epacking (NEW)" at bounding box center [1191, 72] width 172 height 29
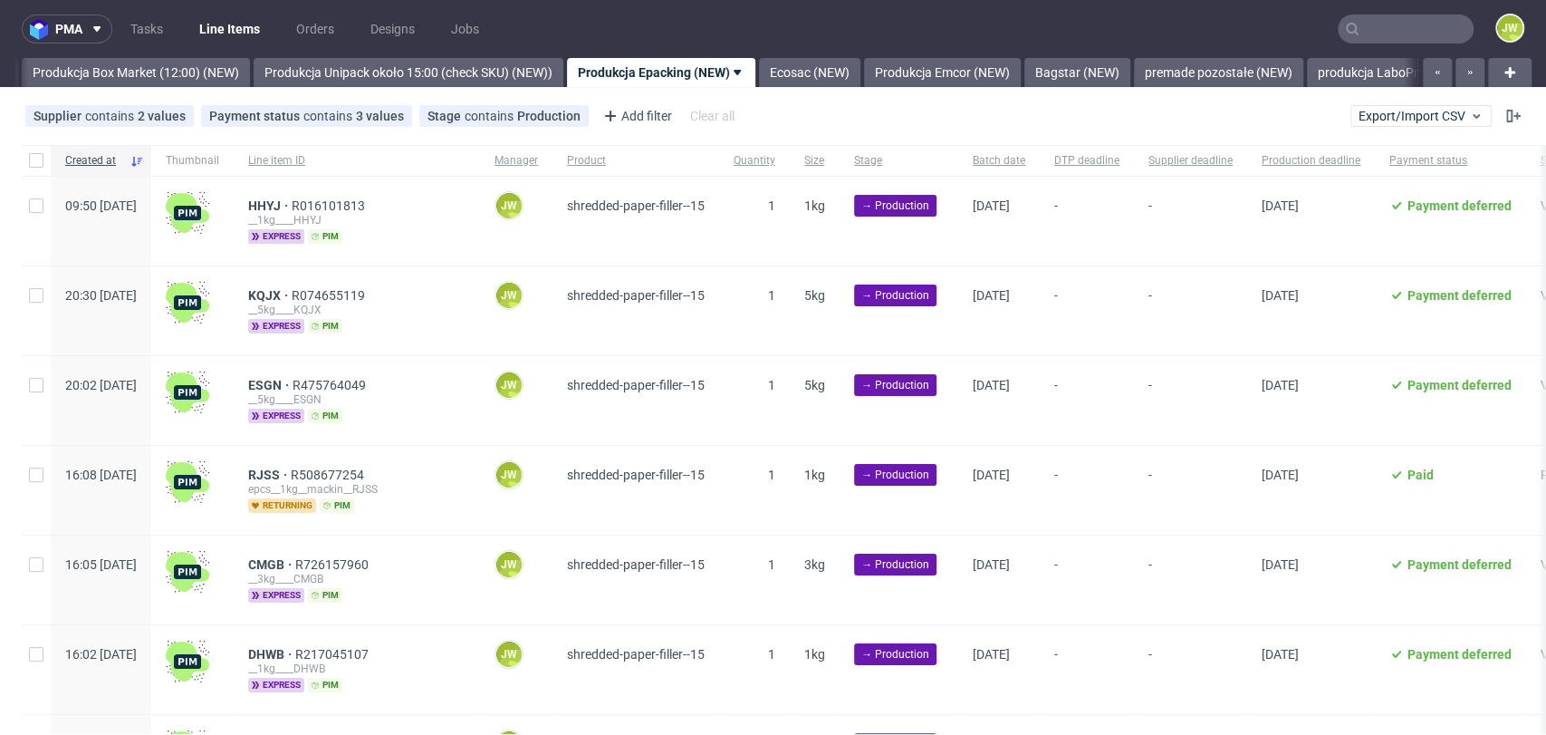
scroll to position [0, 3101]
click at [828, 76] on link "Ecosac (NEW)" at bounding box center [803, 72] width 101 height 29
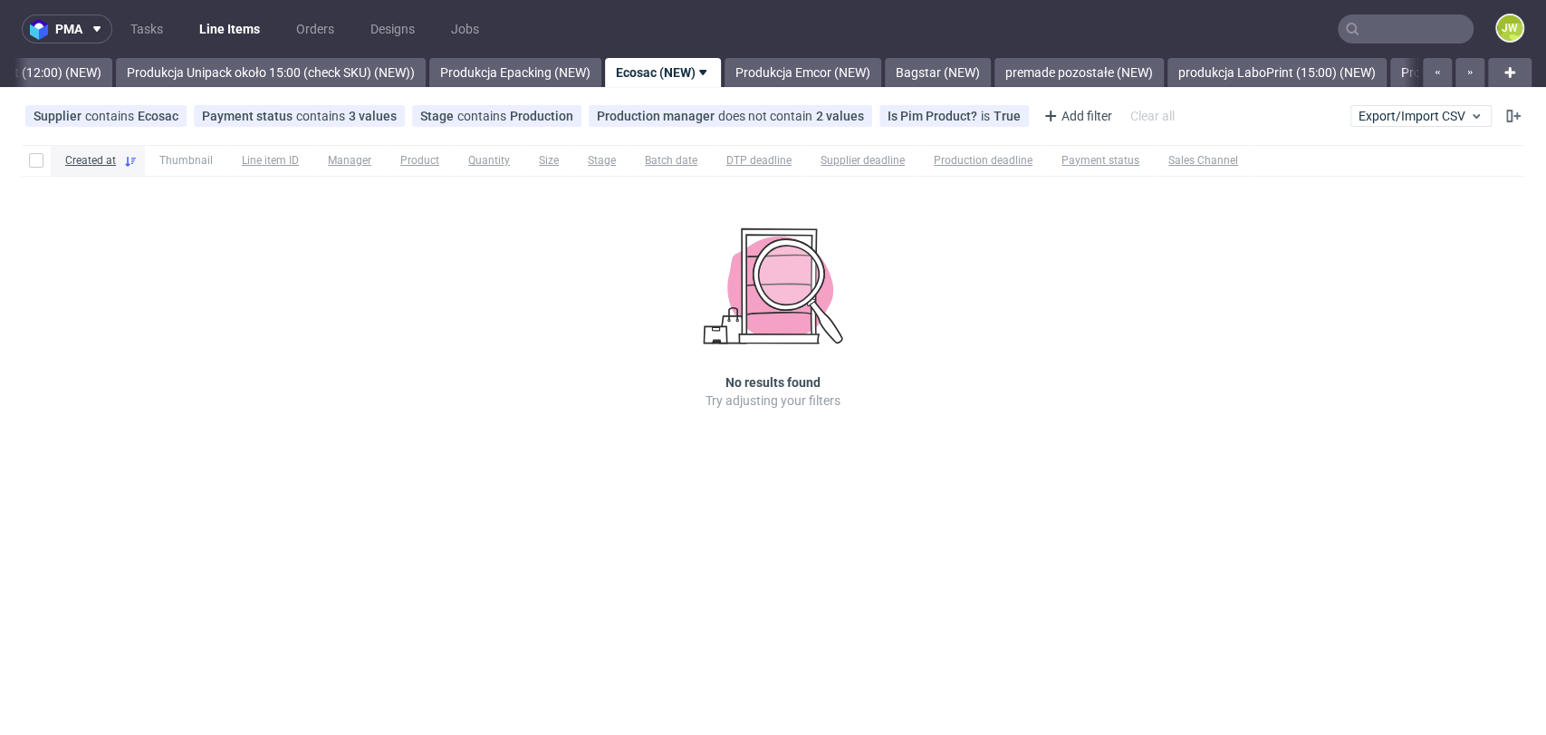
click at [828, 76] on link "Produkcja Emcor (NEW)" at bounding box center [803, 72] width 157 height 29
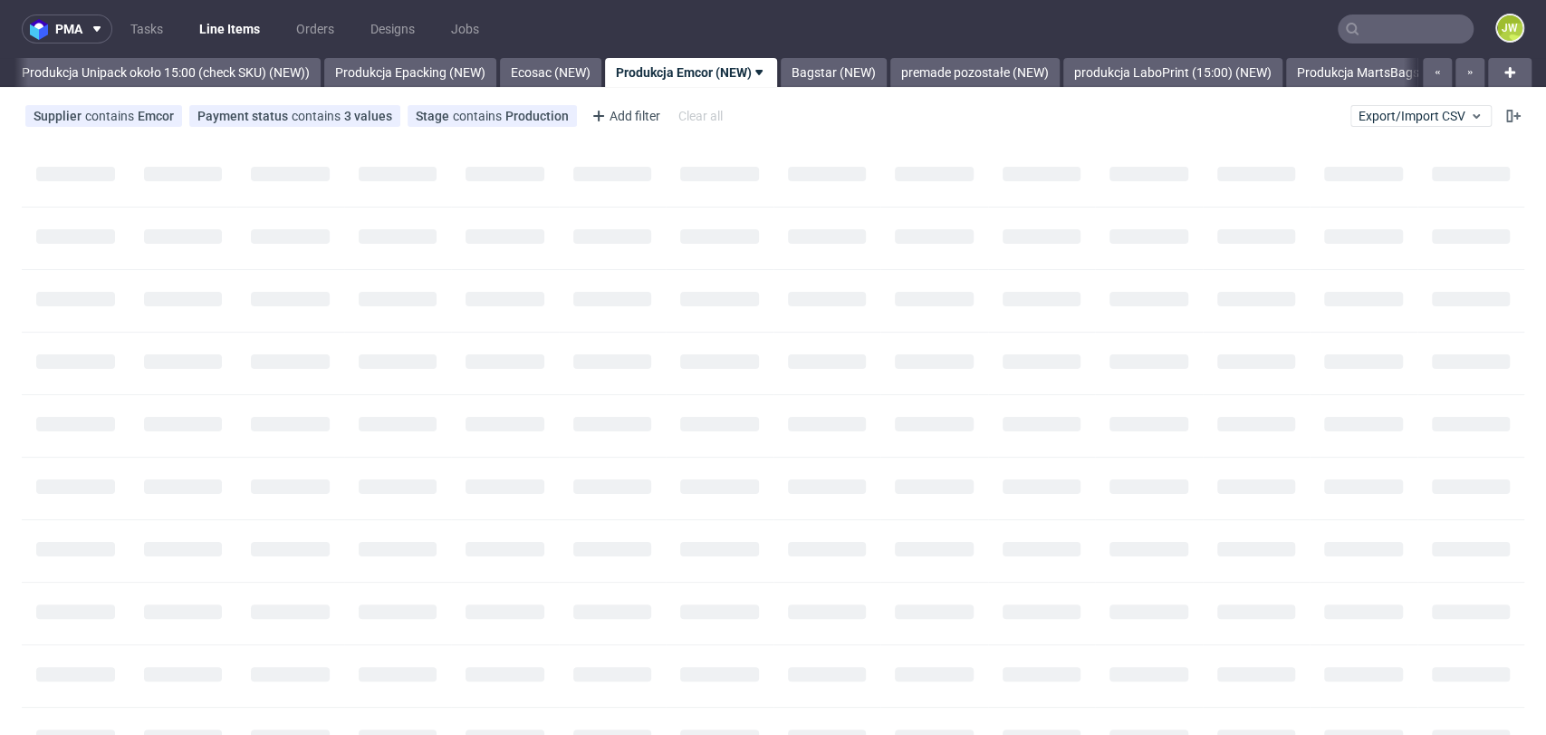
scroll to position [0, 3375]
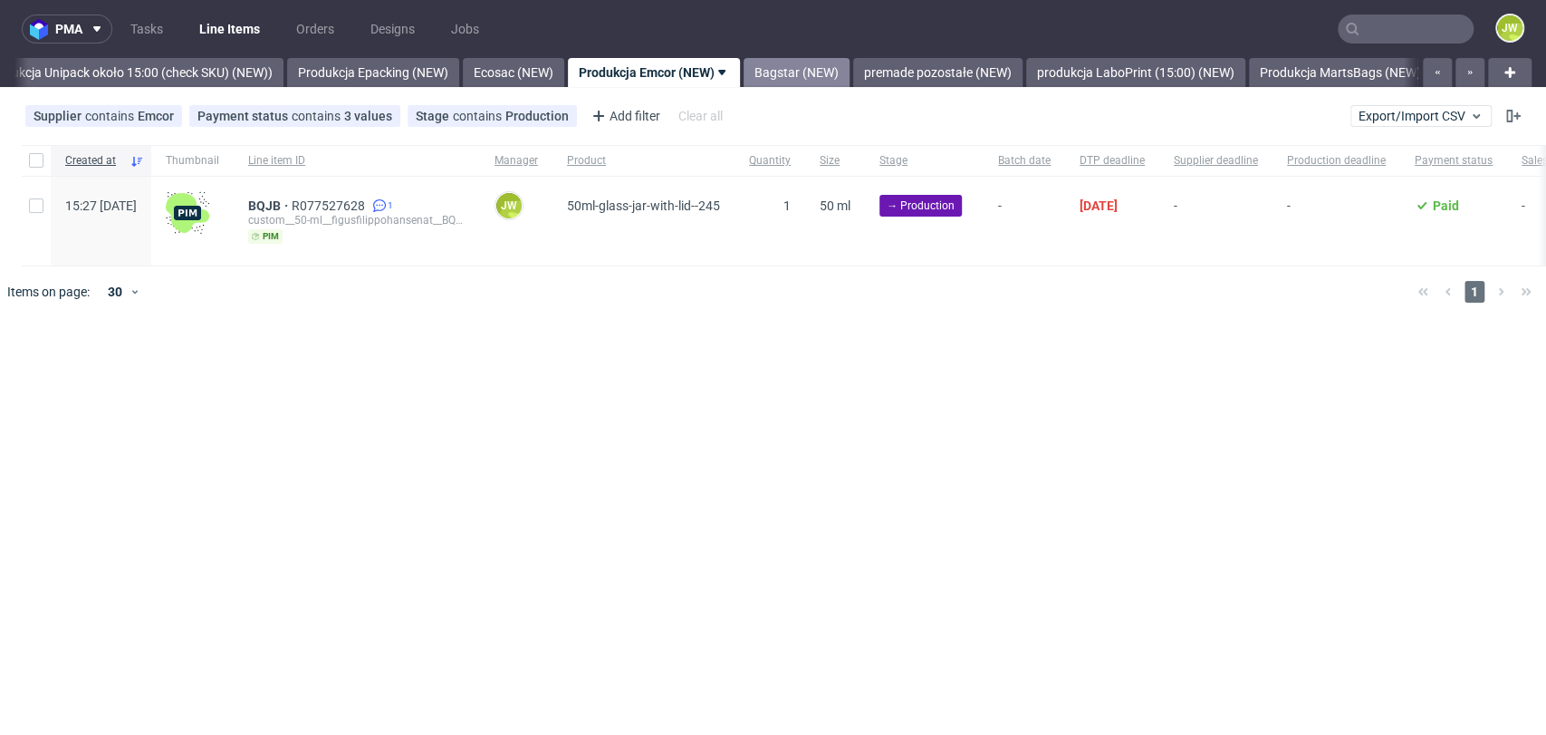
click at [850, 75] on link "Bagstar (NEW)" at bounding box center [797, 72] width 106 height 29
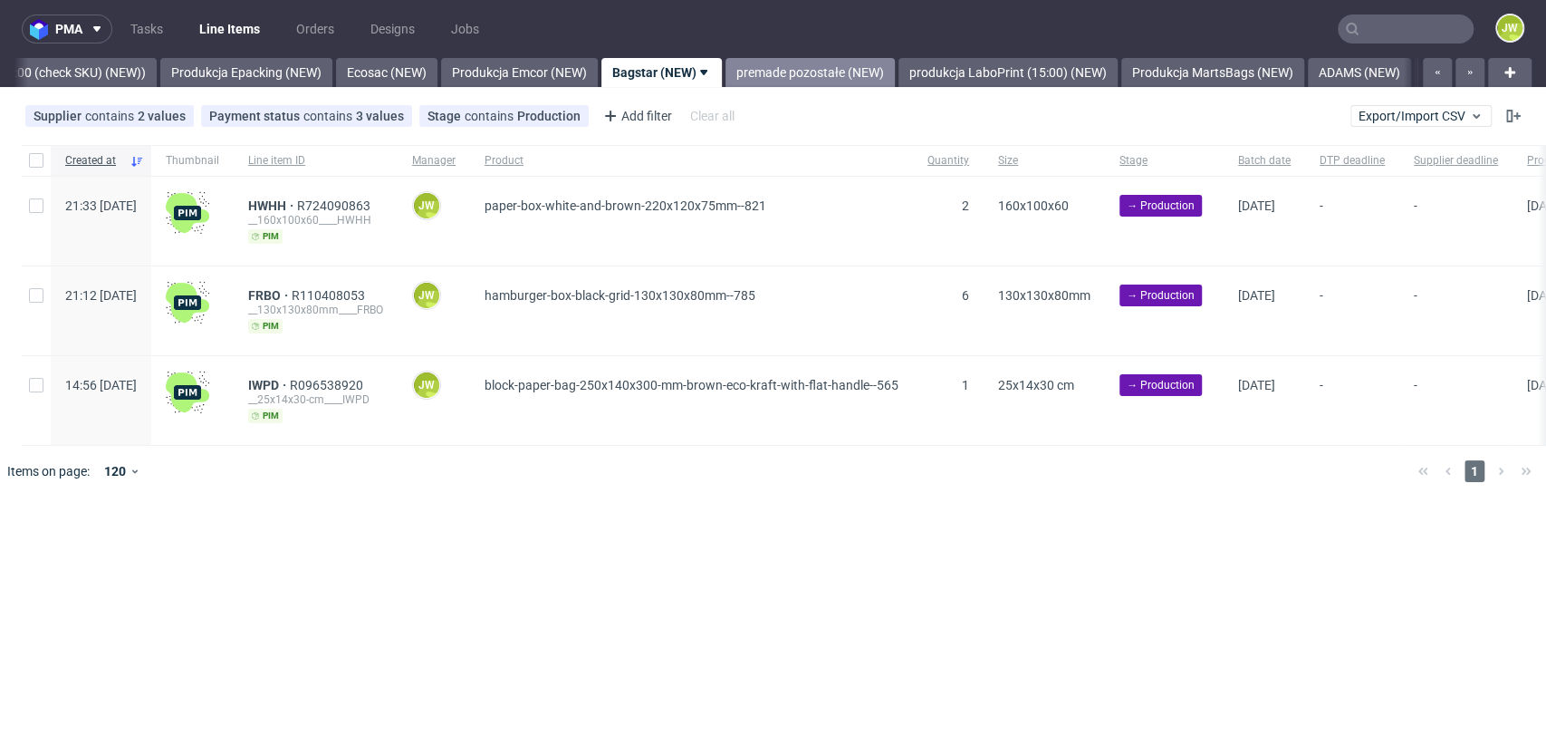
click at [834, 80] on link "premade pozostałe (NEW)" at bounding box center [810, 72] width 169 height 29
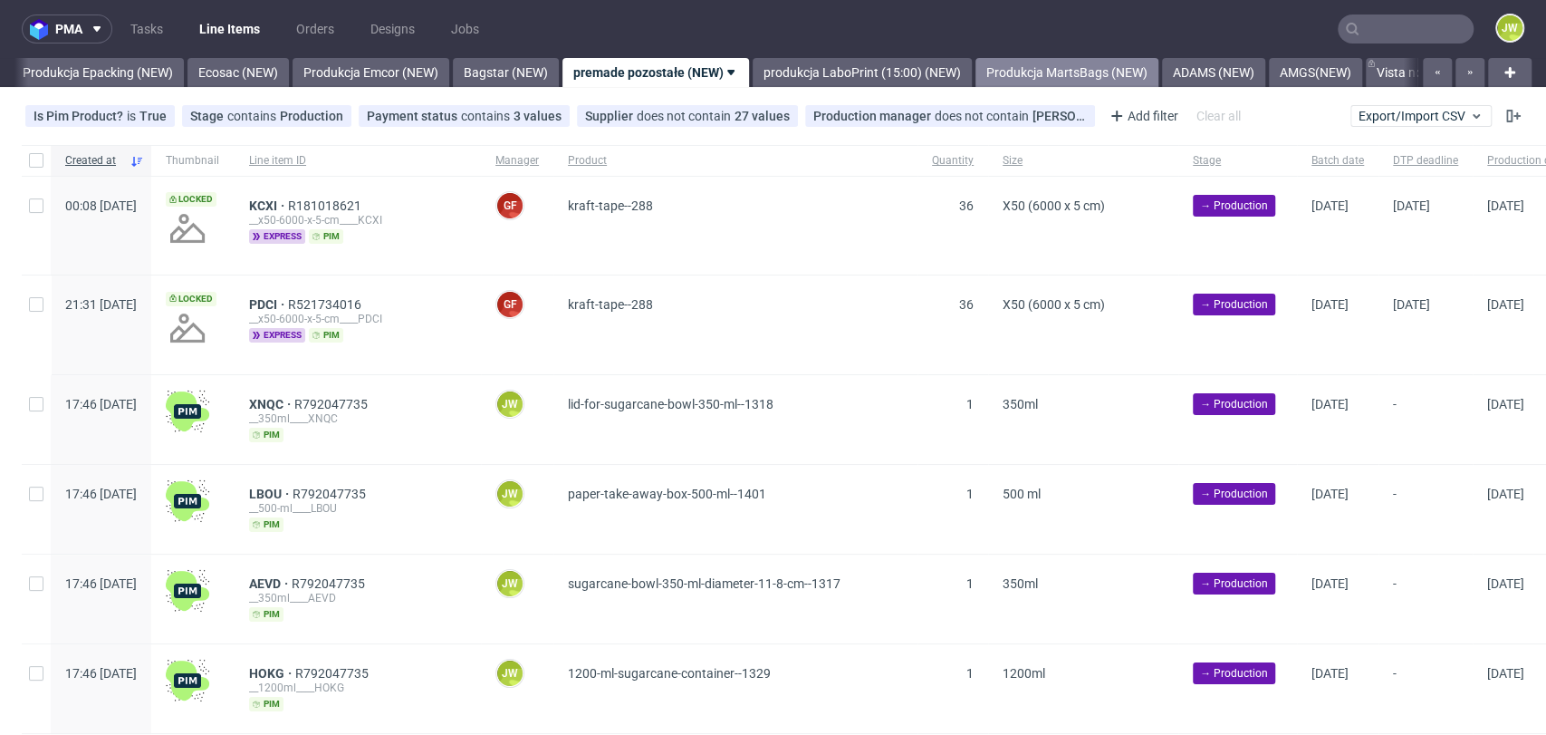
scroll to position [0, 3651]
click at [1341, 77] on link "AMGS(NEW)" at bounding box center [1314, 72] width 93 height 29
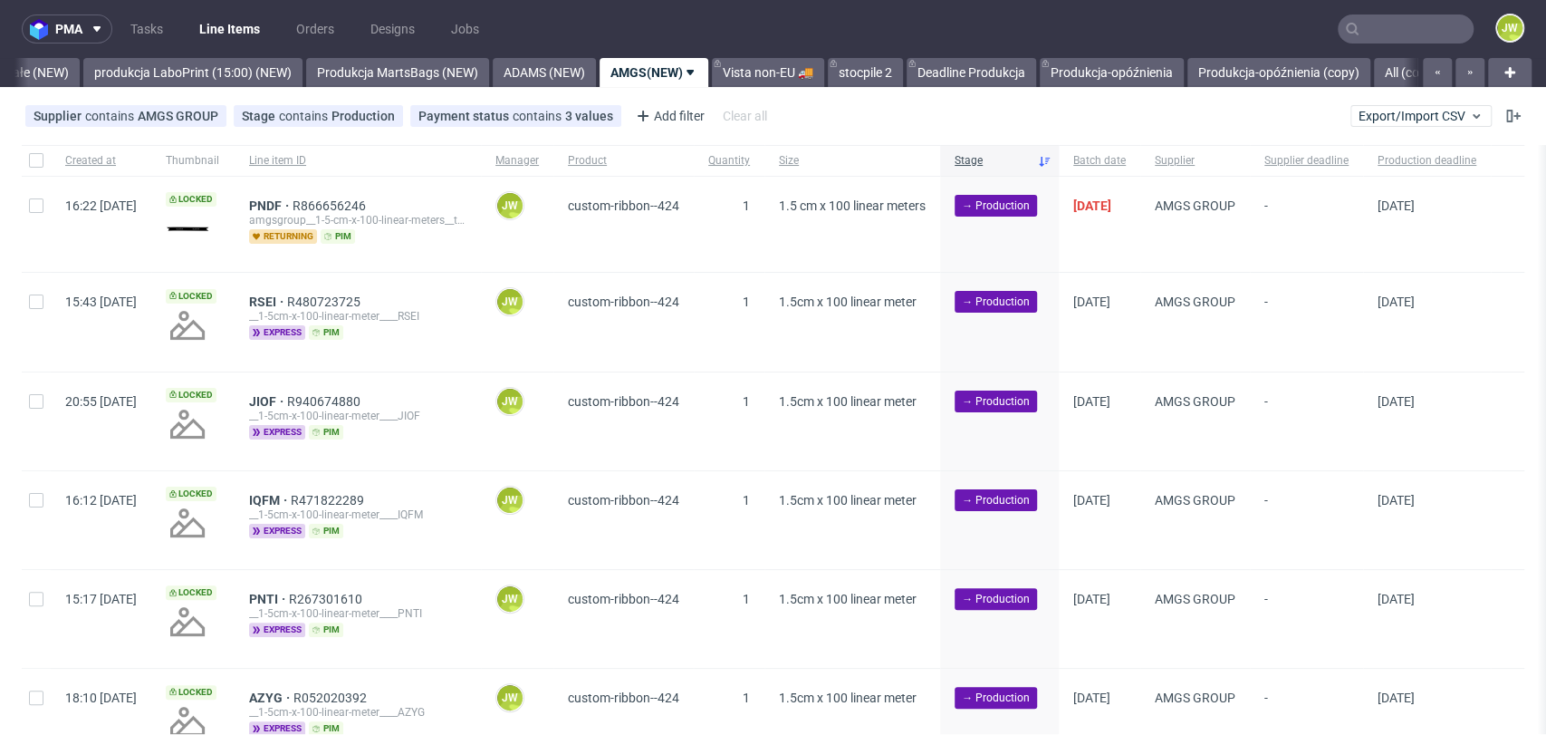
click at [596, 90] on div "pma Tasks Line Items Orders Designs Jobs JW All DTP Late Shipped Shipments DTP …" at bounding box center [773, 367] width 1546 height 735
click at [594, 82] on link "ADAMS (NEW)" at bounding box center [544, 72] width 103 height 29
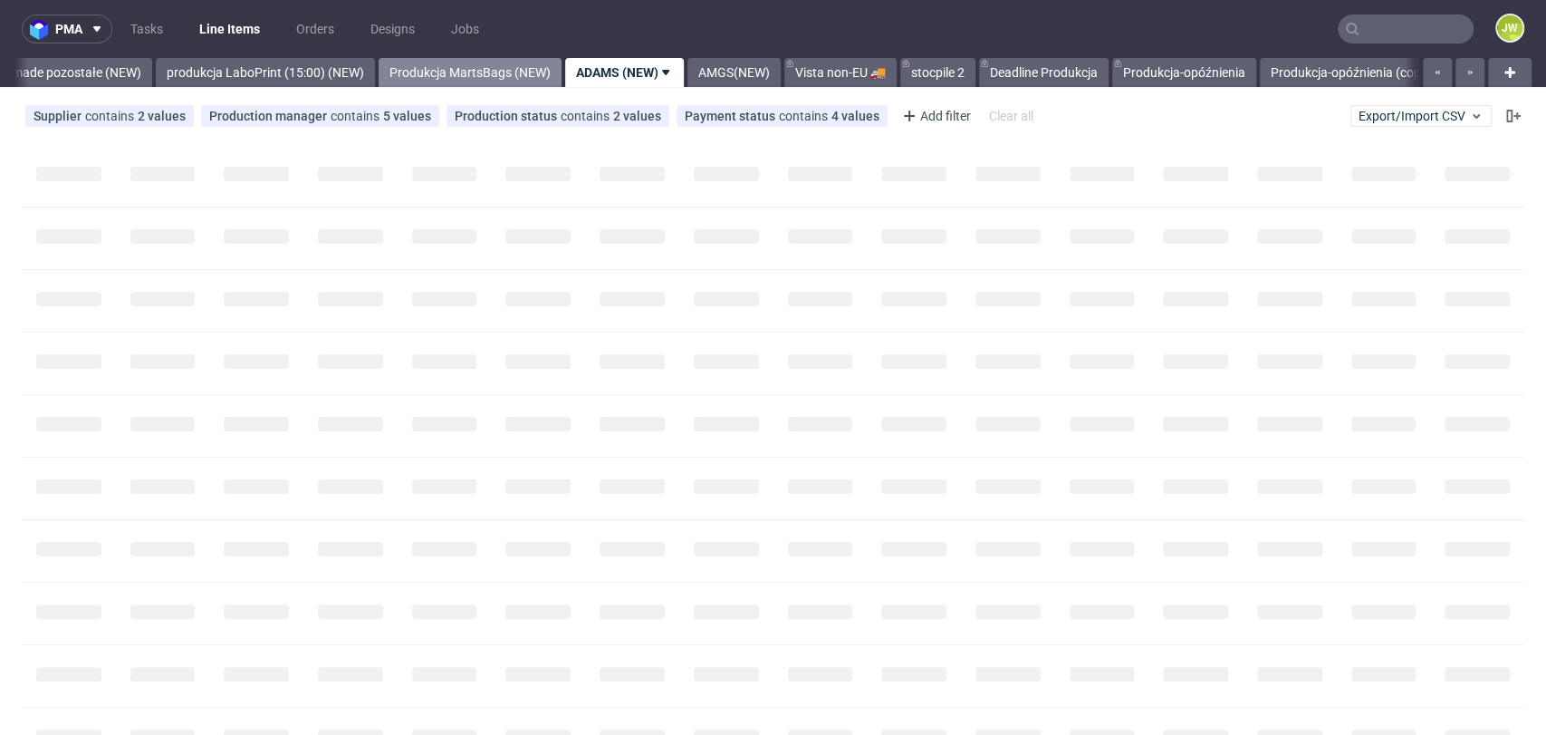
scroll to position [0, 4199]
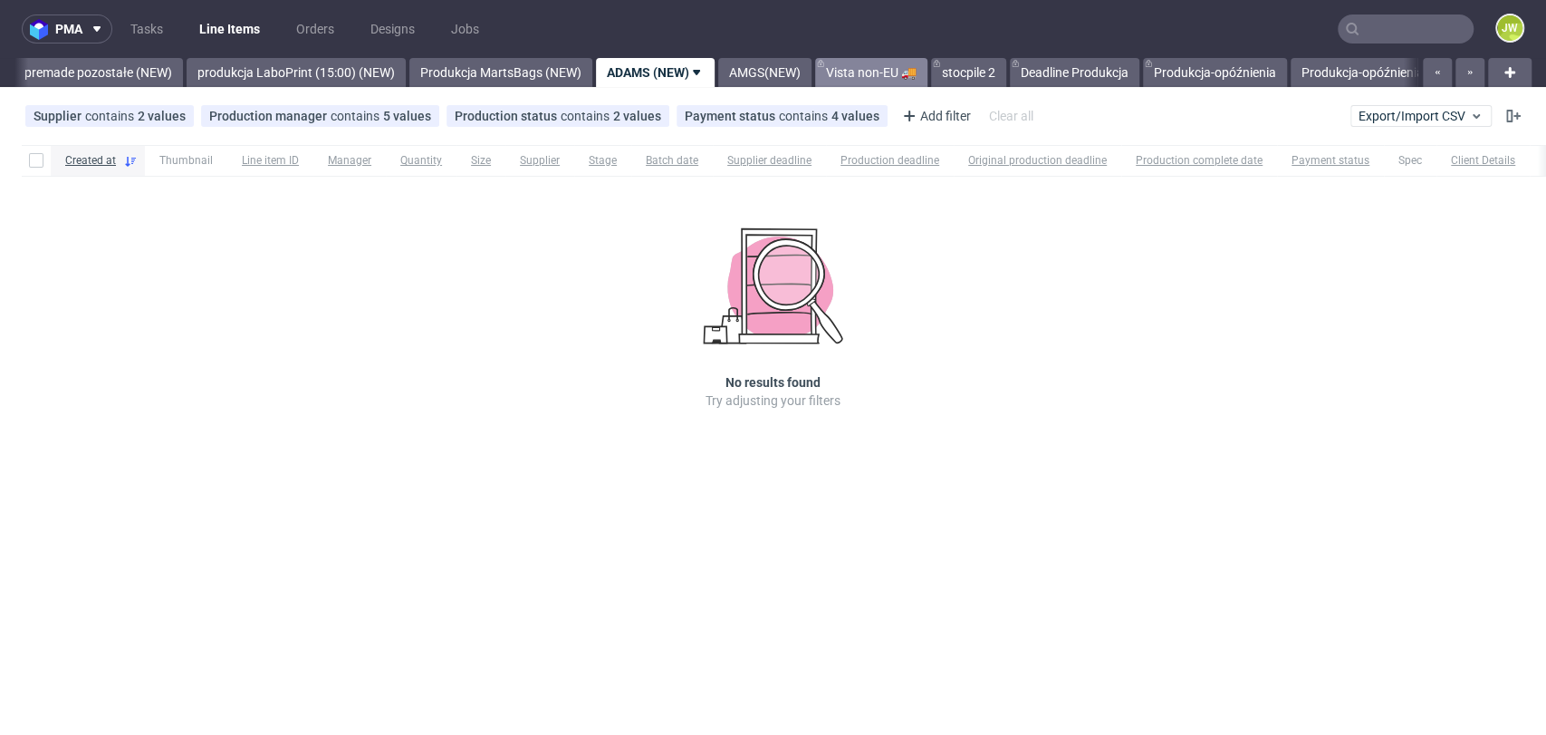
click at [896, 69] on link "Vista non-EU 🚚" at bounding box center [871, 72] width 112 height 29
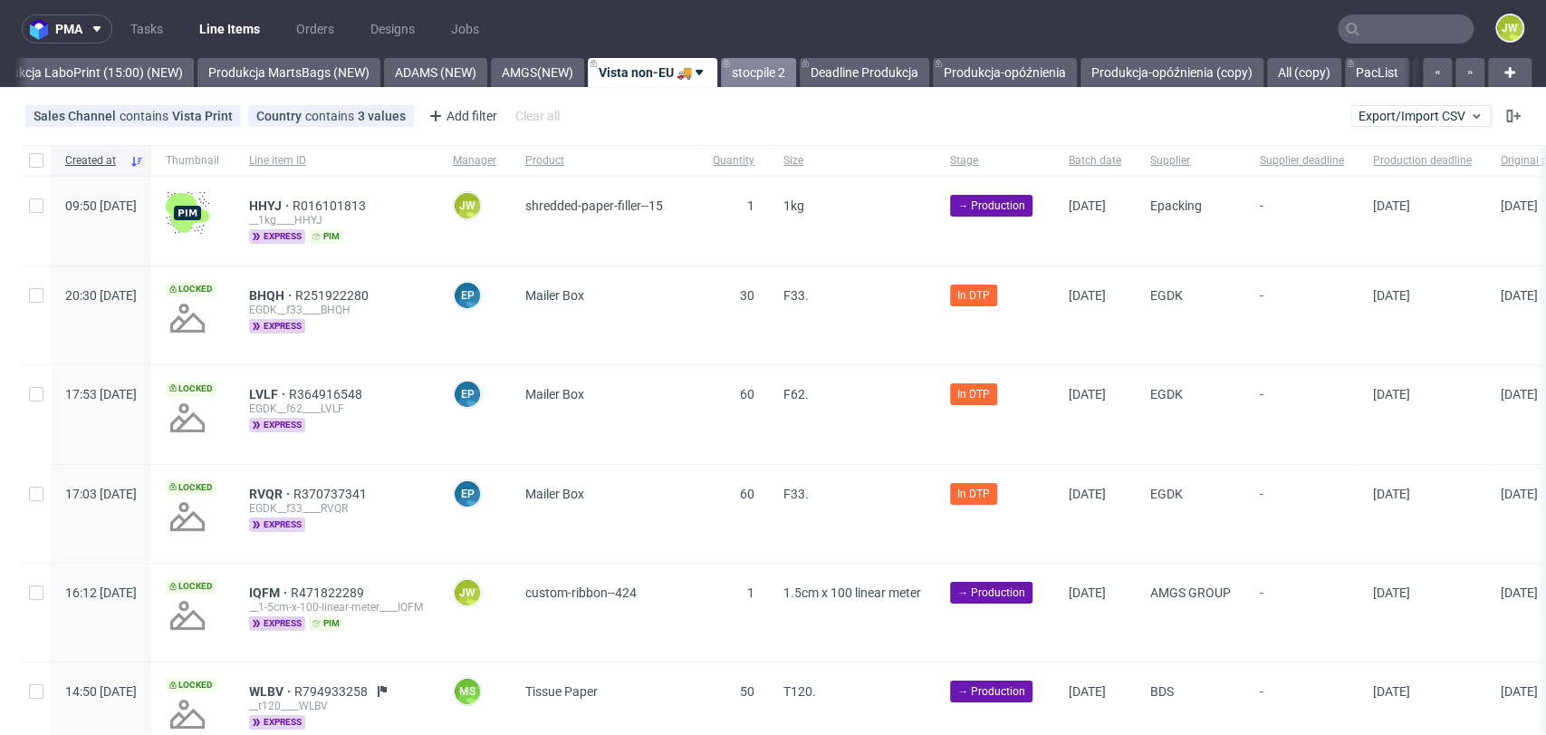
click at [796, 74] on link "stocpile 2" at bounding box center [758, 72] width 75 height 29
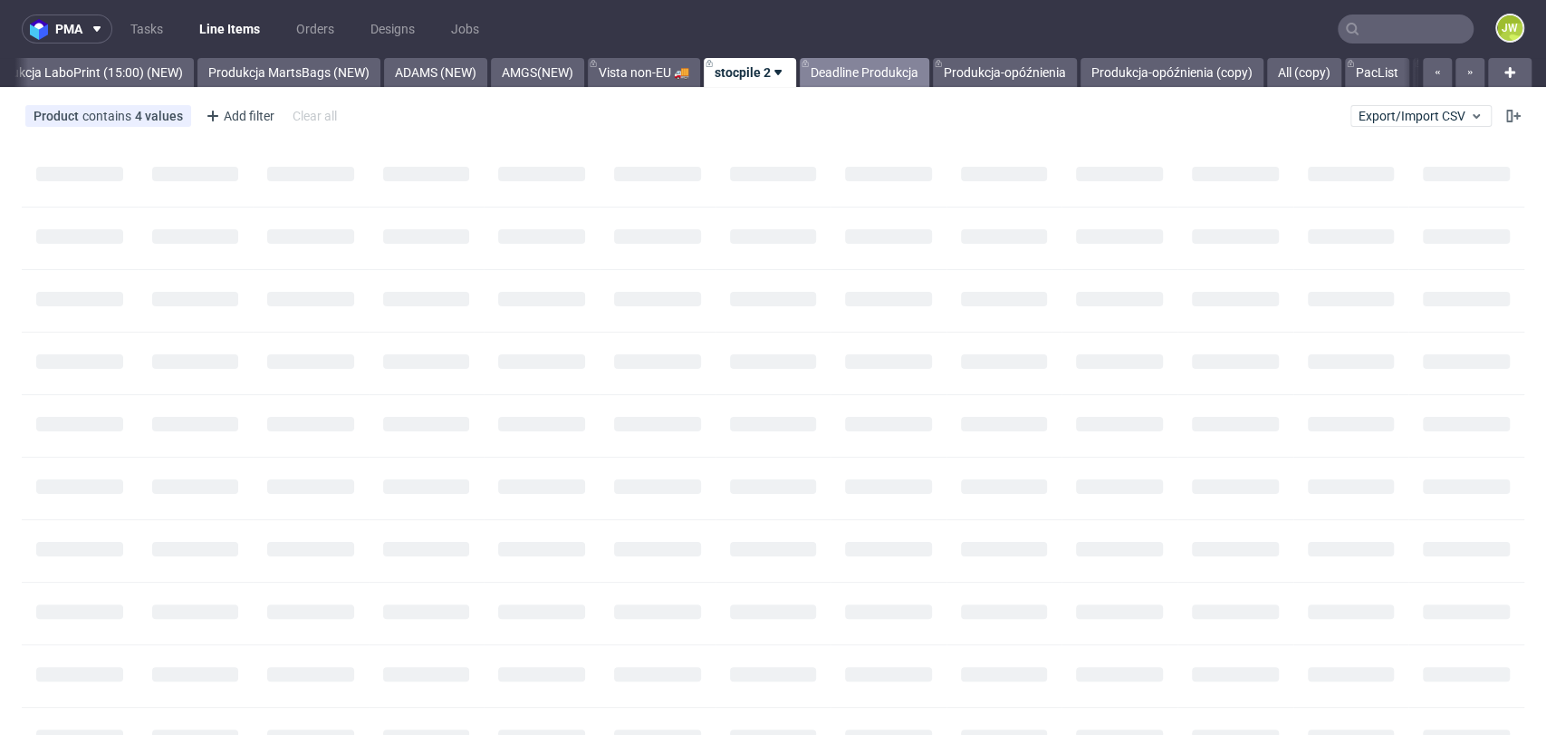
scroll to position [0, 4509]
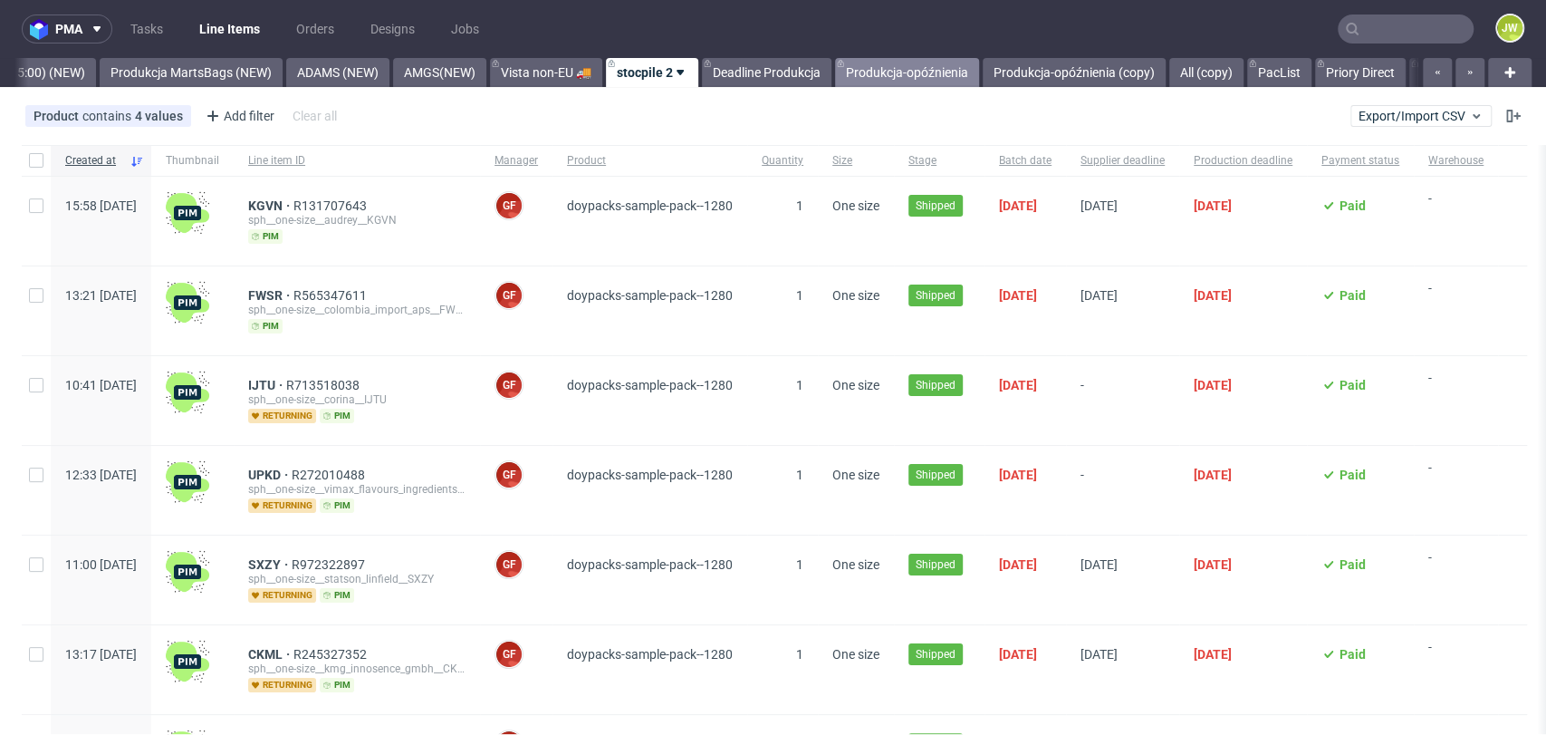
click at [953, 78] on div "All DTP Late Shipped Shipments DTP to do DTP Double check DTP Blocked DTP Produ…" at bounding box center [715, 72] width 1403 height 29
click at [1092, 73] on link "Produkcja-opóźnienia (copy)" at bounding box center [1074, 72] width 183 height 29
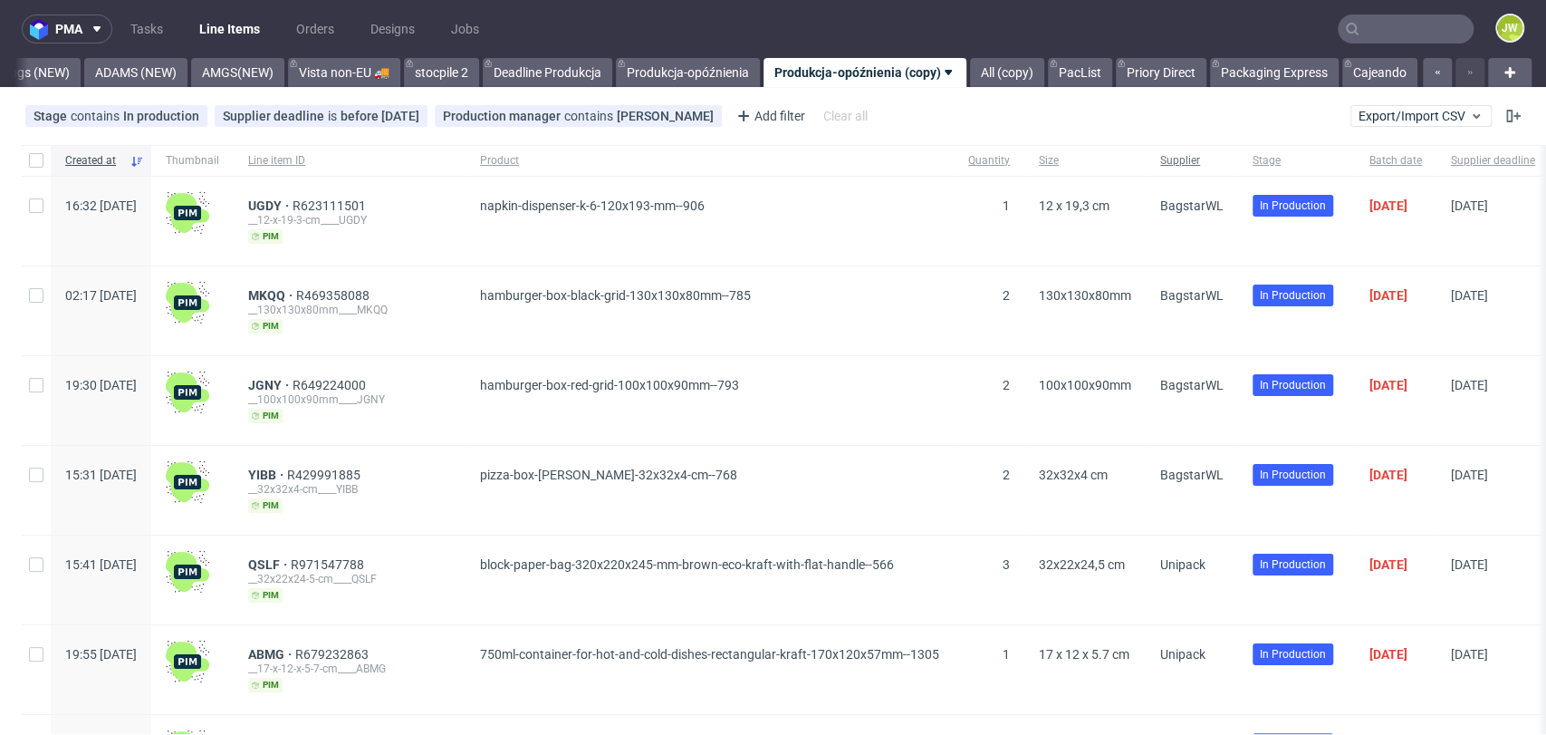
click at [1238, 151] on div "Supplier" at bounding box center [1192, 160] width 92 height 31
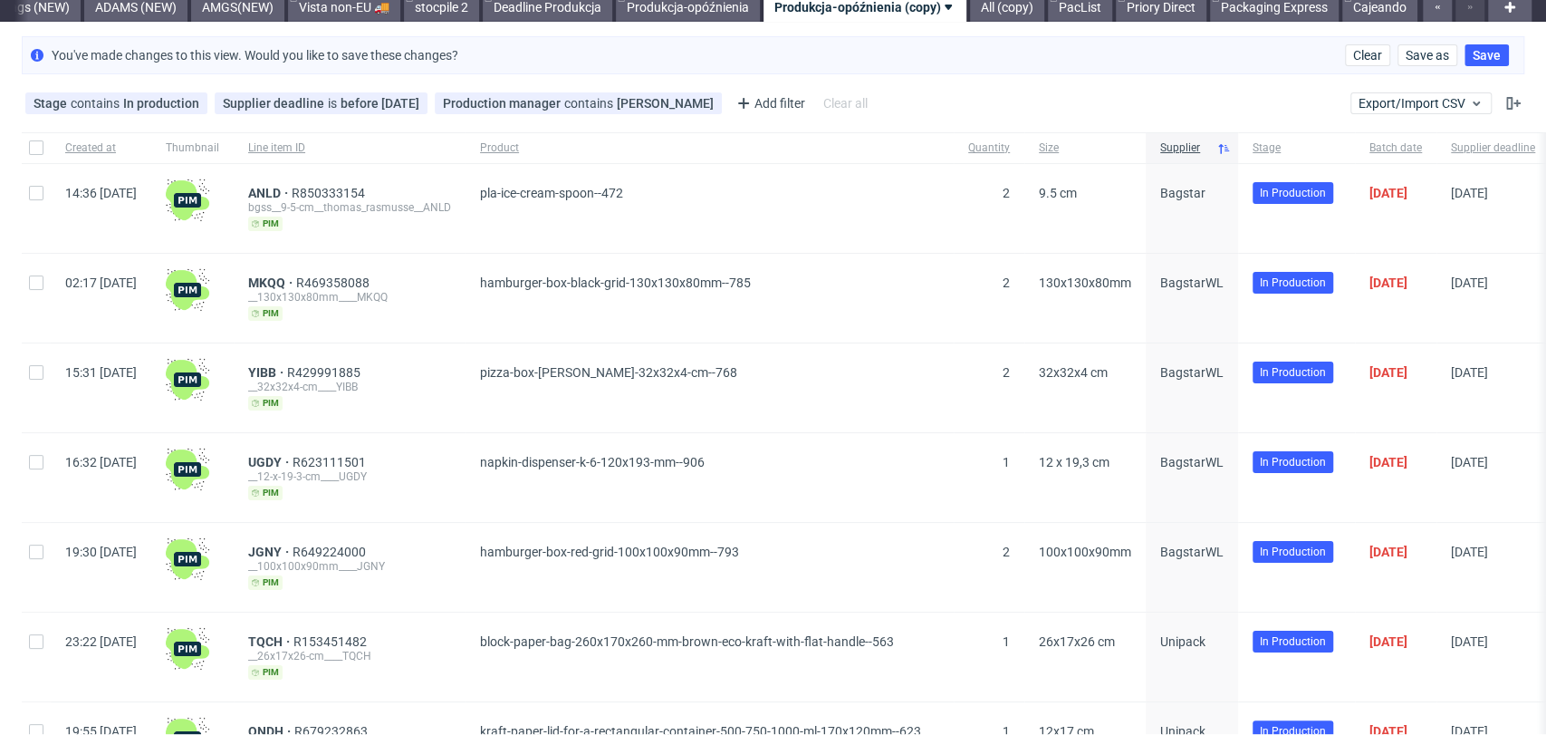
scroll to position [101, 0]
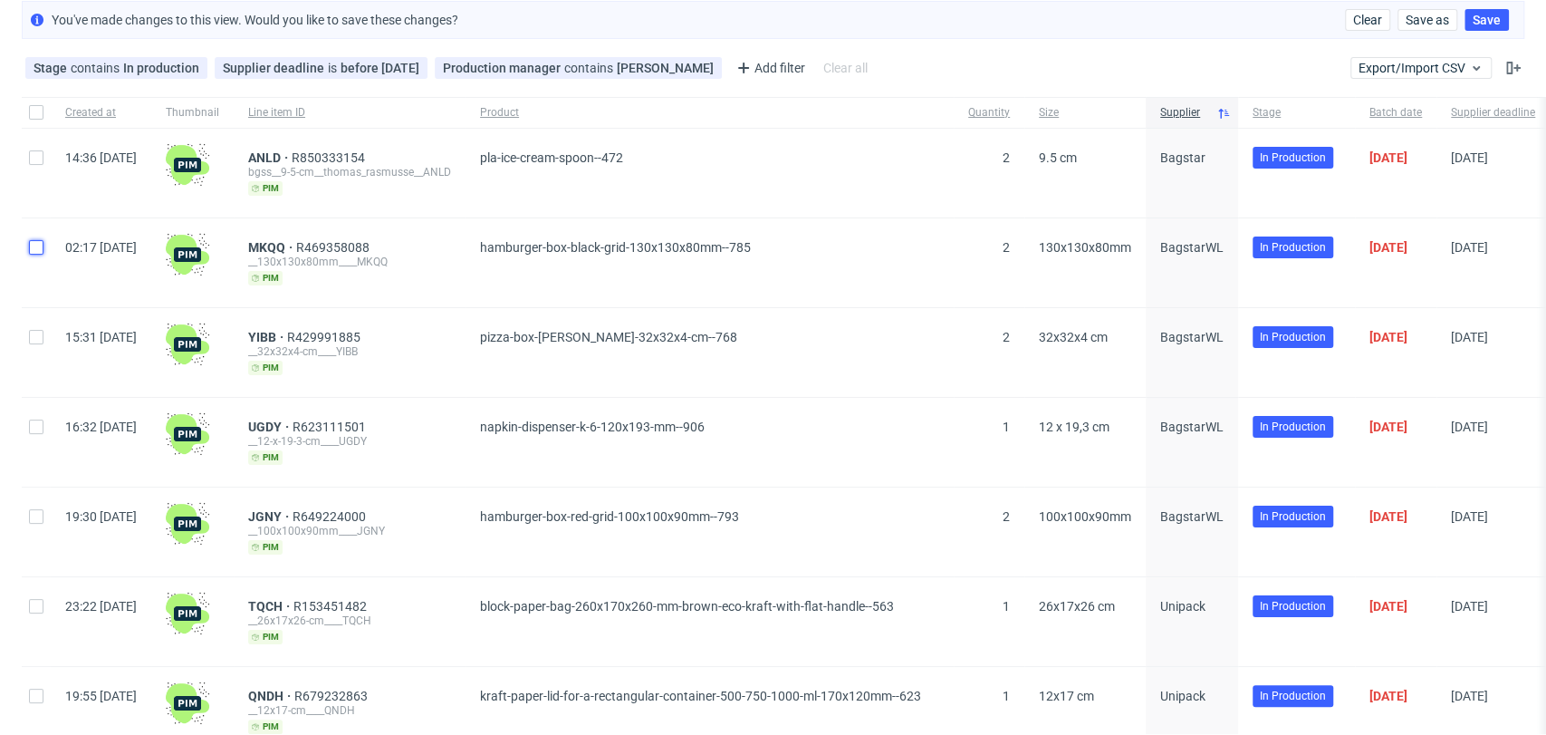
click at [35, 248] on input "checkbox" at bounding box center [36, 247] width 14 height 14
checkbox input "true"
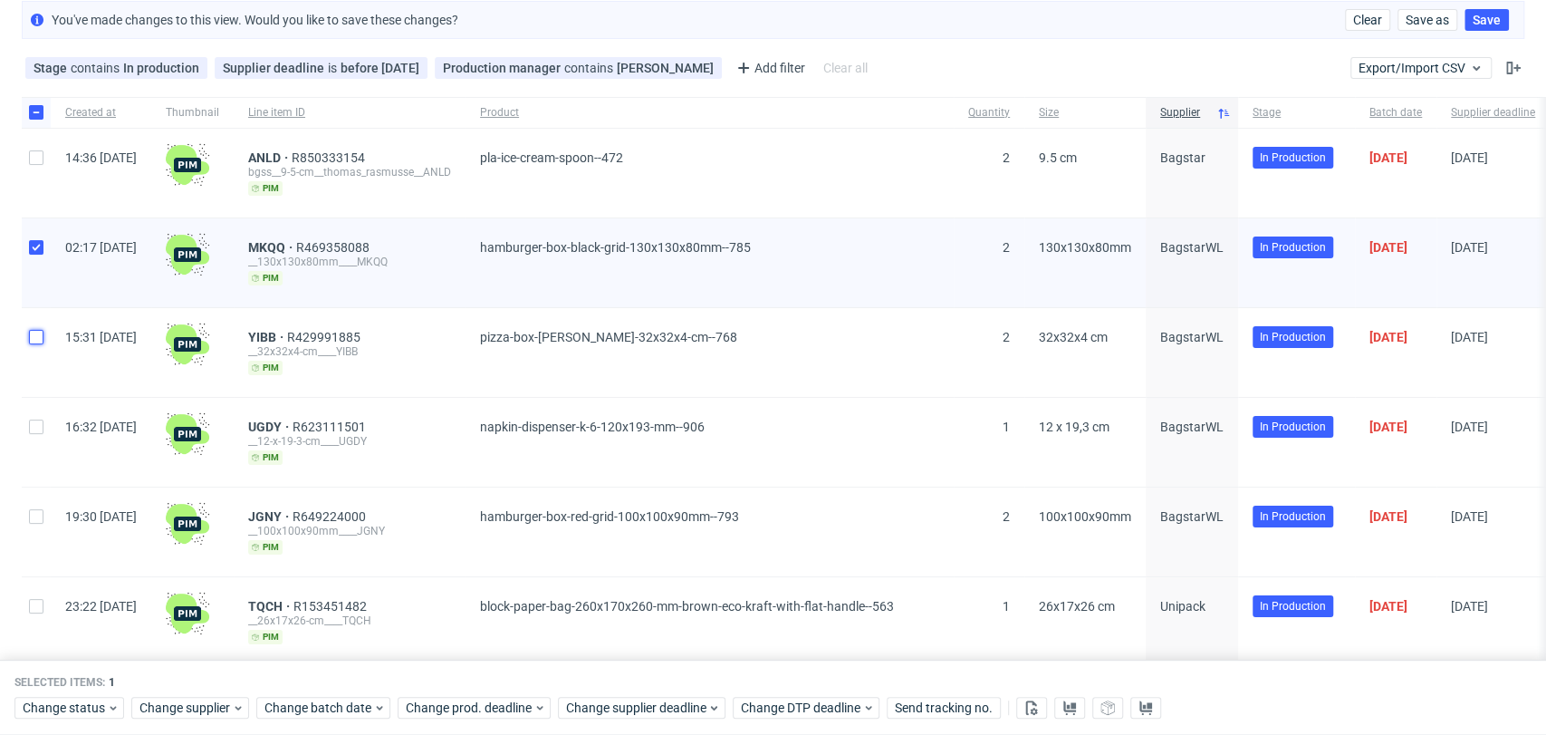
click at [35, 330] on input "checkbox" at bounding box center [36, 337] width 14 height 14
checkbox input "true"
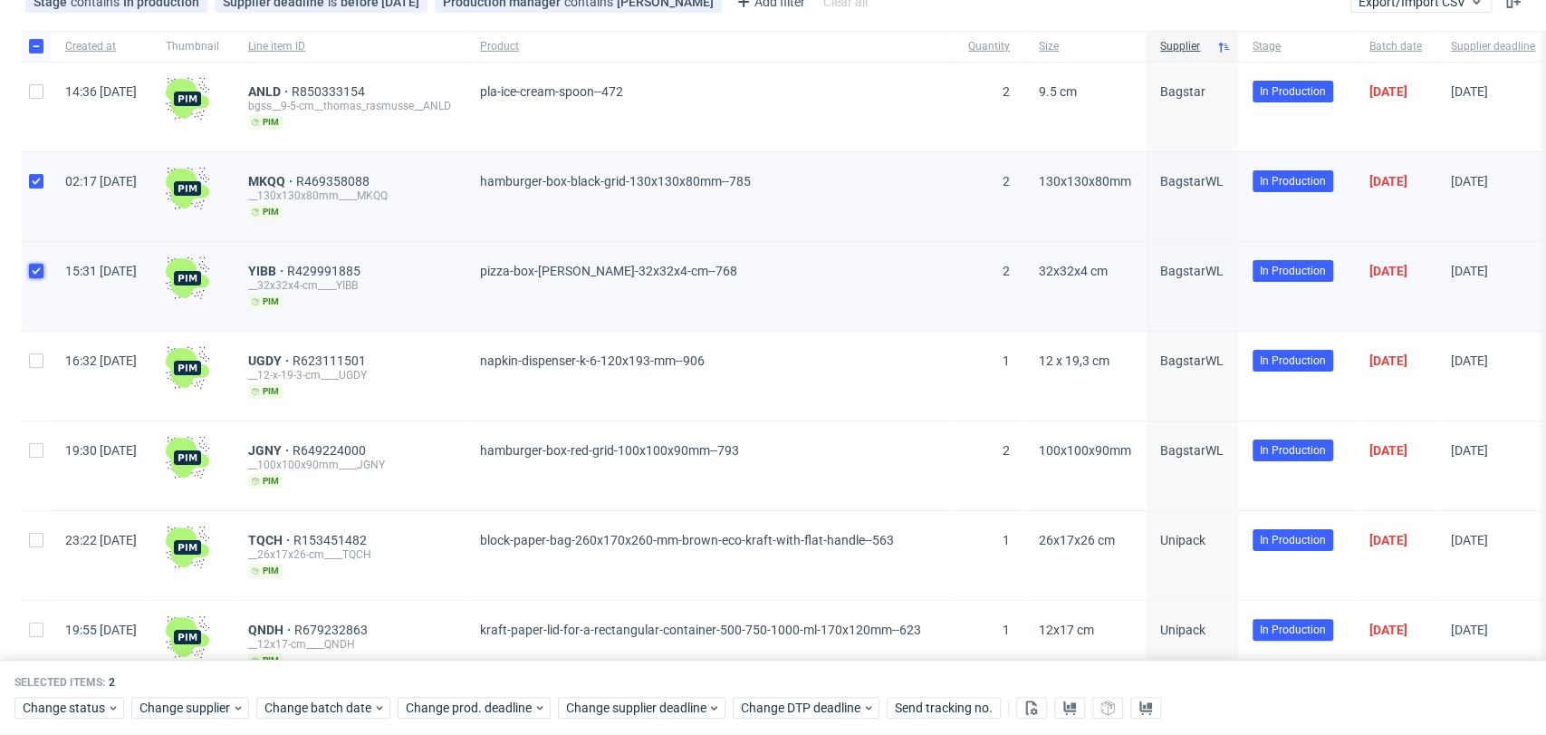
scroll to position [201, 0]
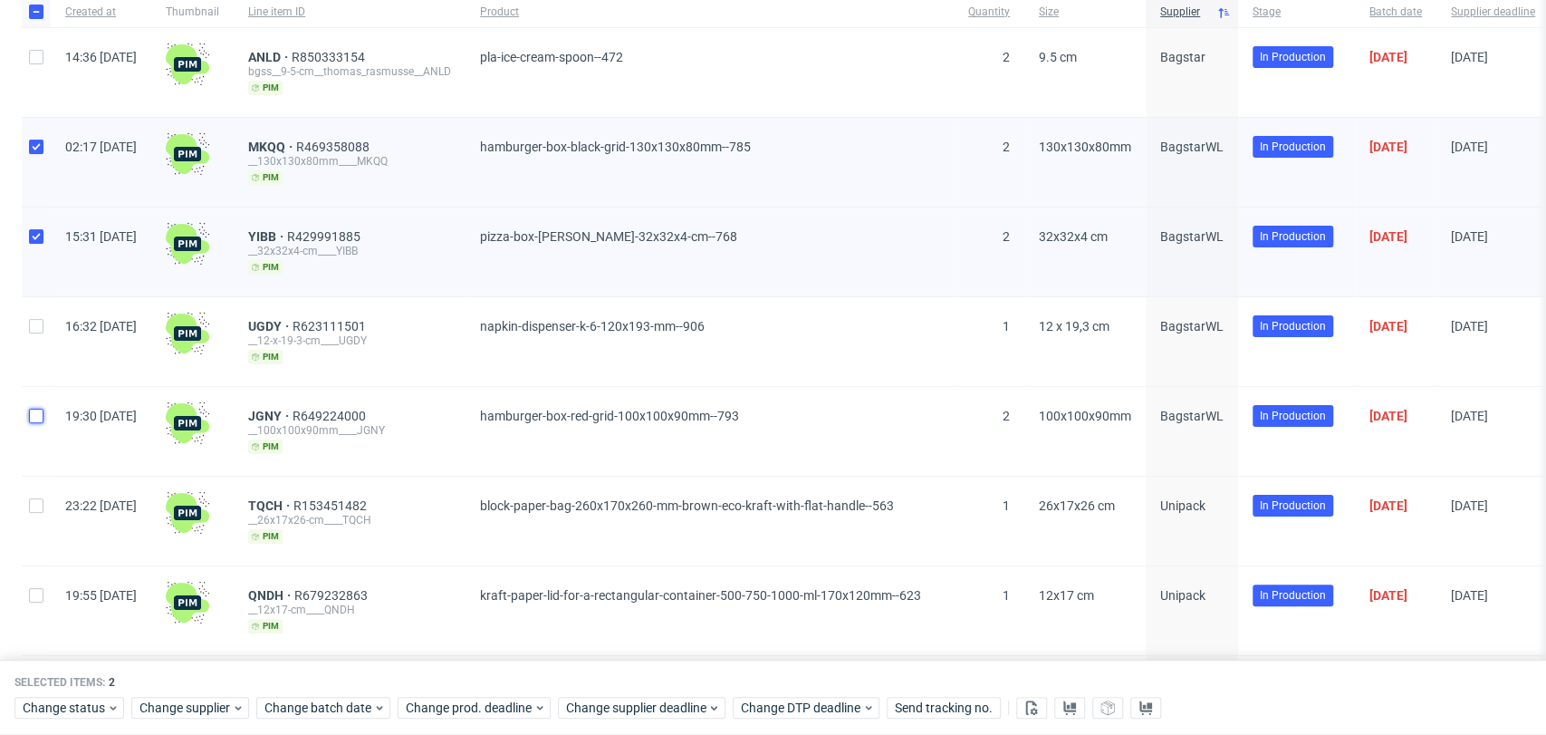
click at [40, 411] on input "checkbox" at bounding box center [36, 416] width 14 height 14
checkbox input "true"
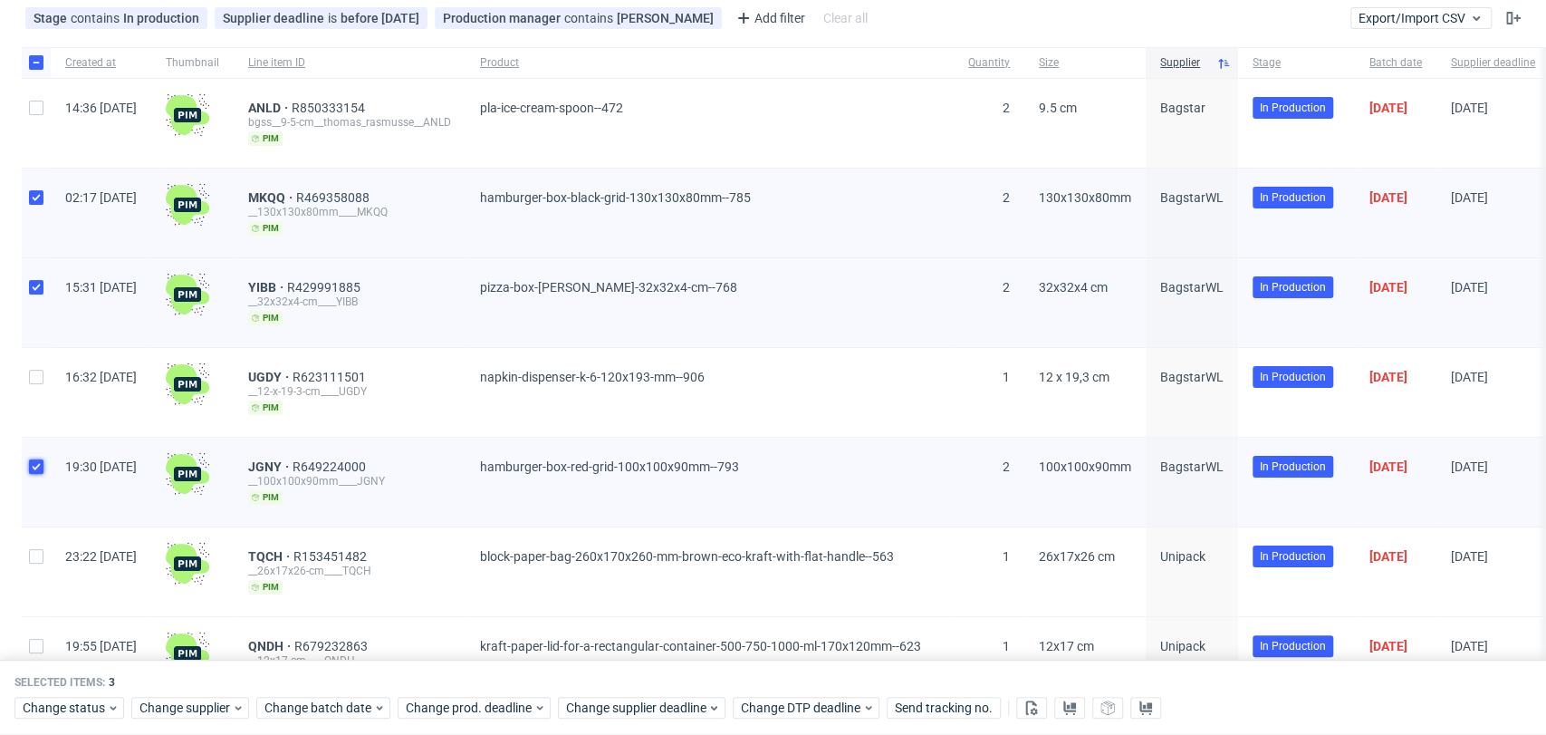
scroll to position [101, 0]
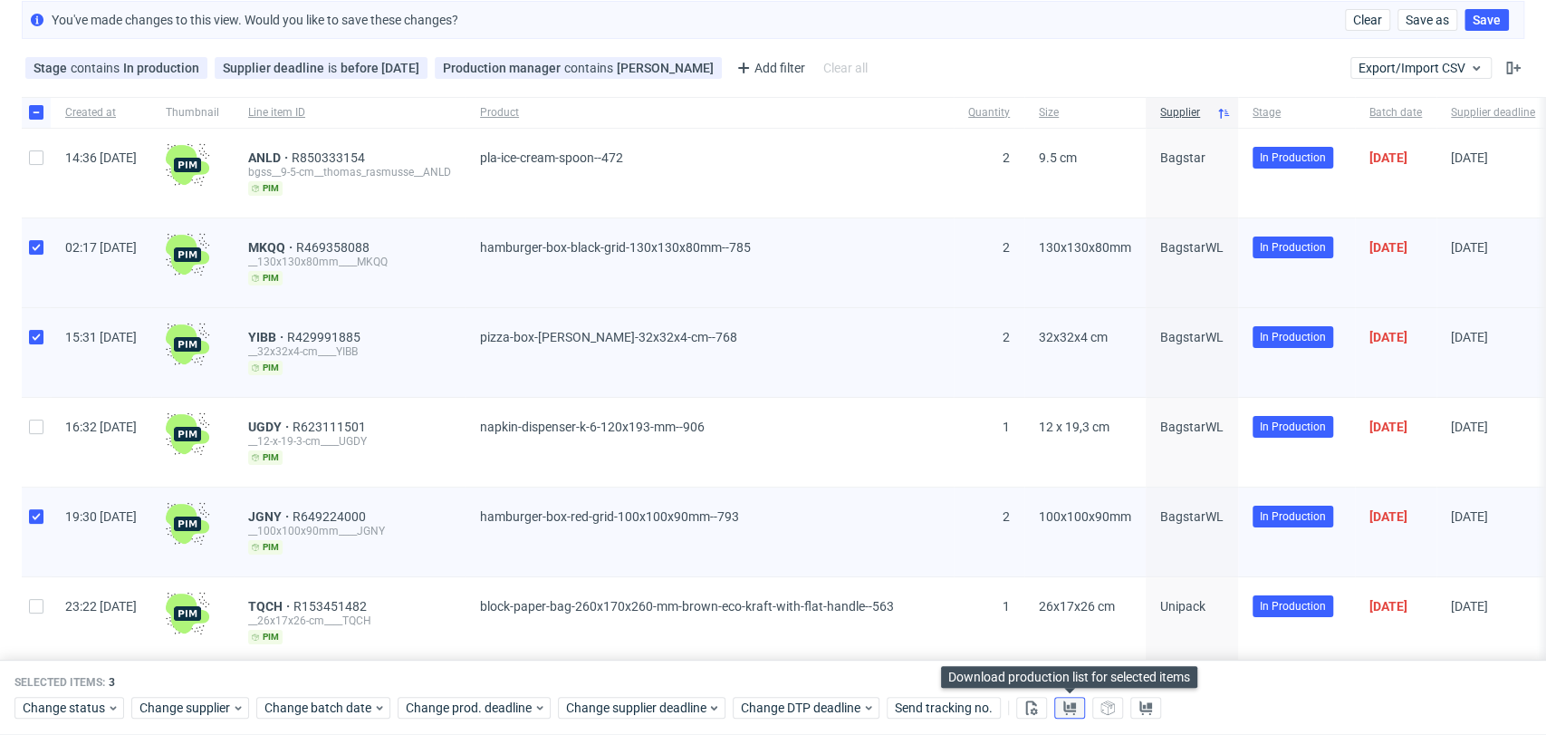
click at [1061, 705] on button at bounding box center [1069, 708] width 31 height 22
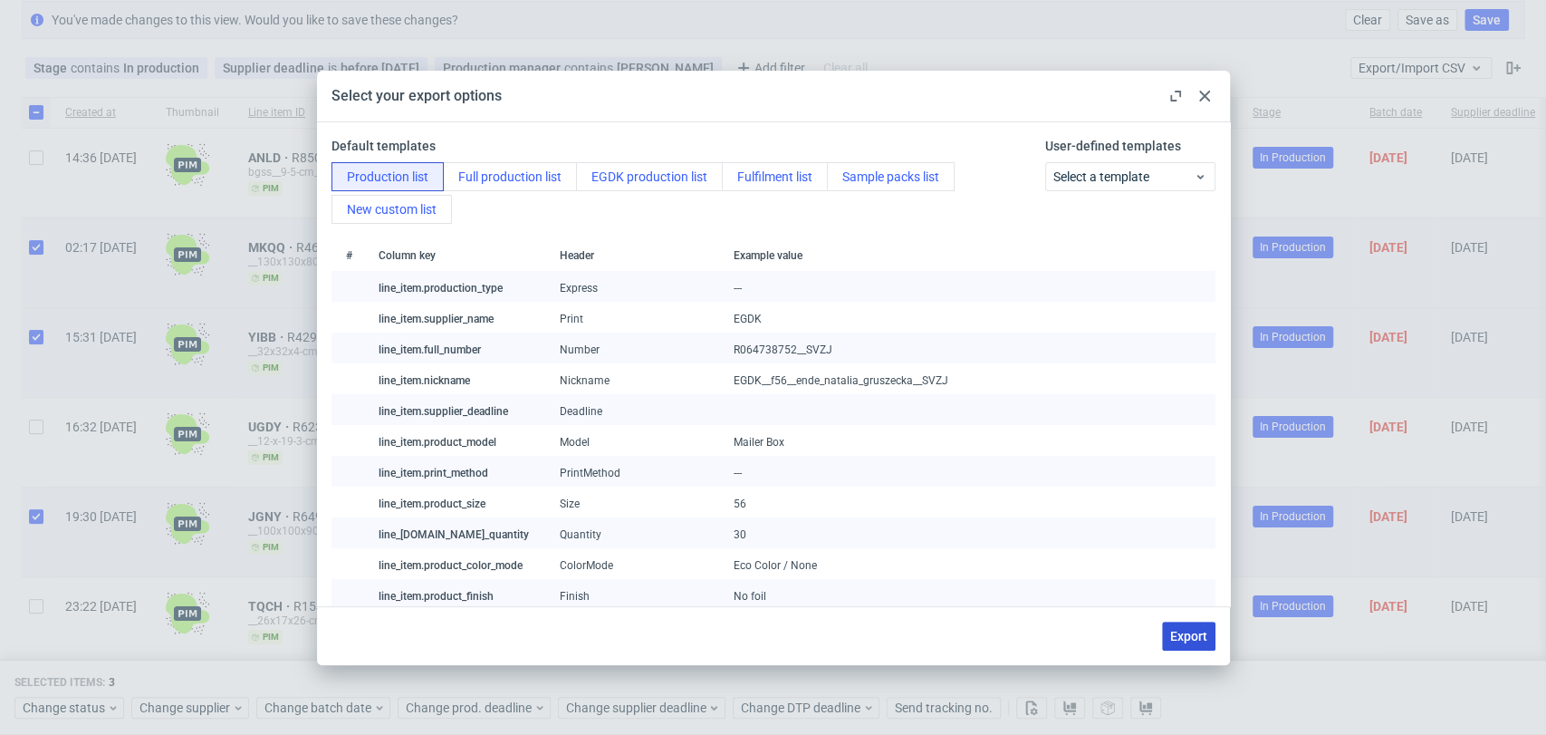
click at [1181, 630] on span "Export" at bounding box center [1188, 636] width 37 height 13
checkbox input "false"
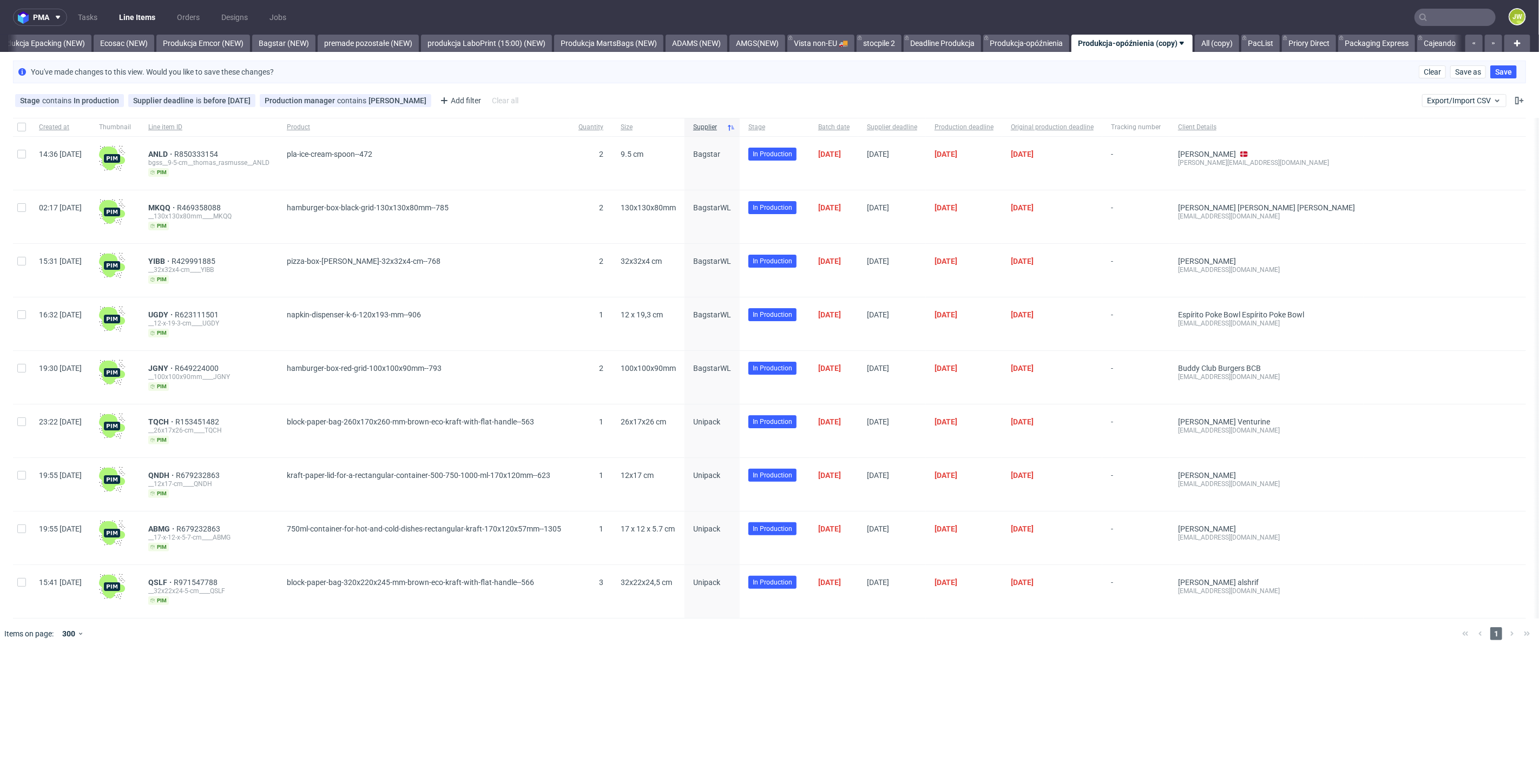
scroll to position [0, 2230]
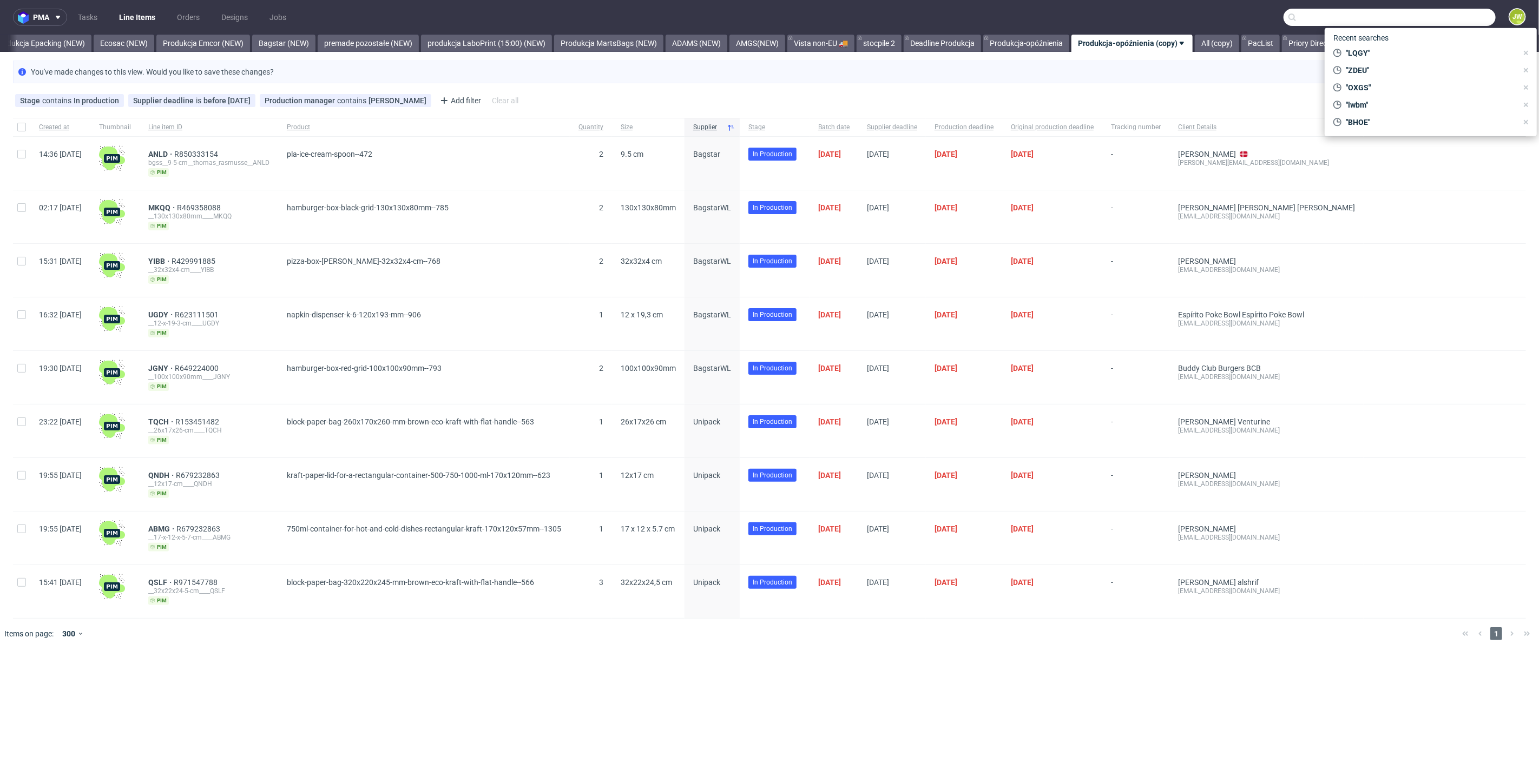
click at [1437, 20] on input "text" at bounding box center [1389, 17] width 212 height 17
paste input "R462388444"
type input "R462388444"
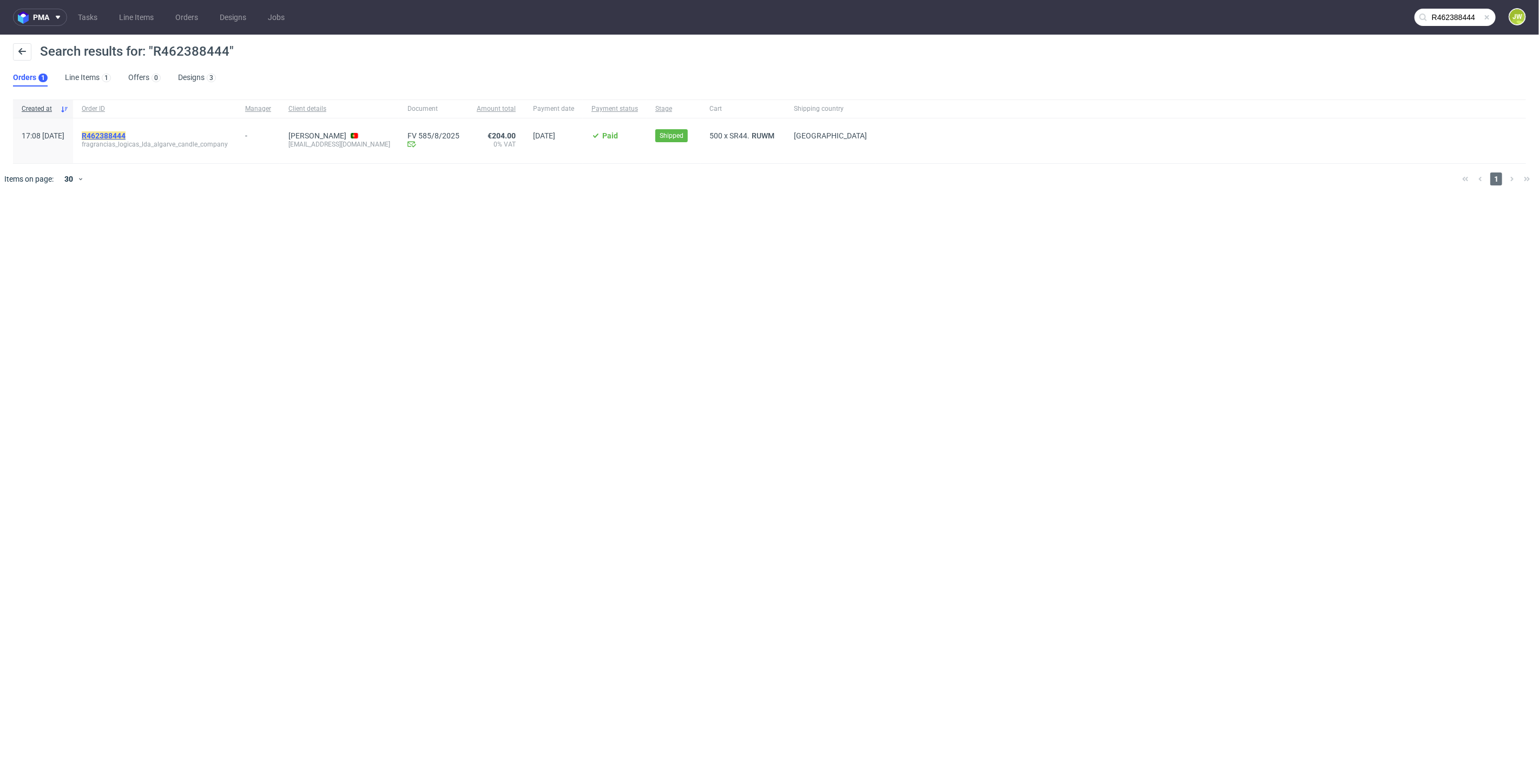
click at [125, 136] on mark "R462388444" at bounding box center [103, 136] width 44 height 8
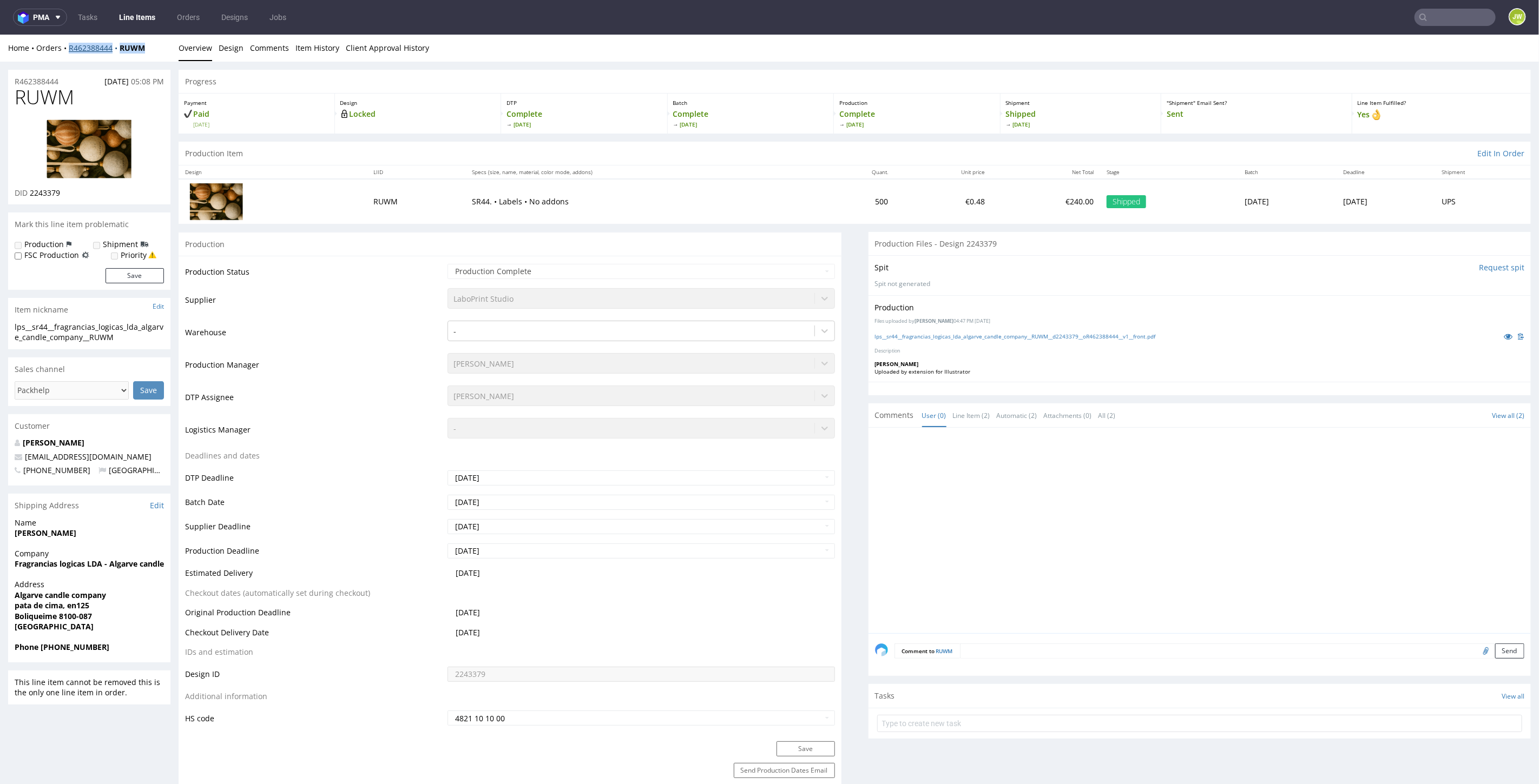
drag, startPoint x: 149, startPoint y: 48, endPoint x: 70, endPoint y: 51, distance: 79.1
click at [70, 51] on div "Home Orders R462388444 RUWM" at bounding box center [90, 48] width 163 height 11
copy div "R462388444 RUWM"
click at [1431, 19] on input "text" at bounding box center [1455, 17] width 81 height 17
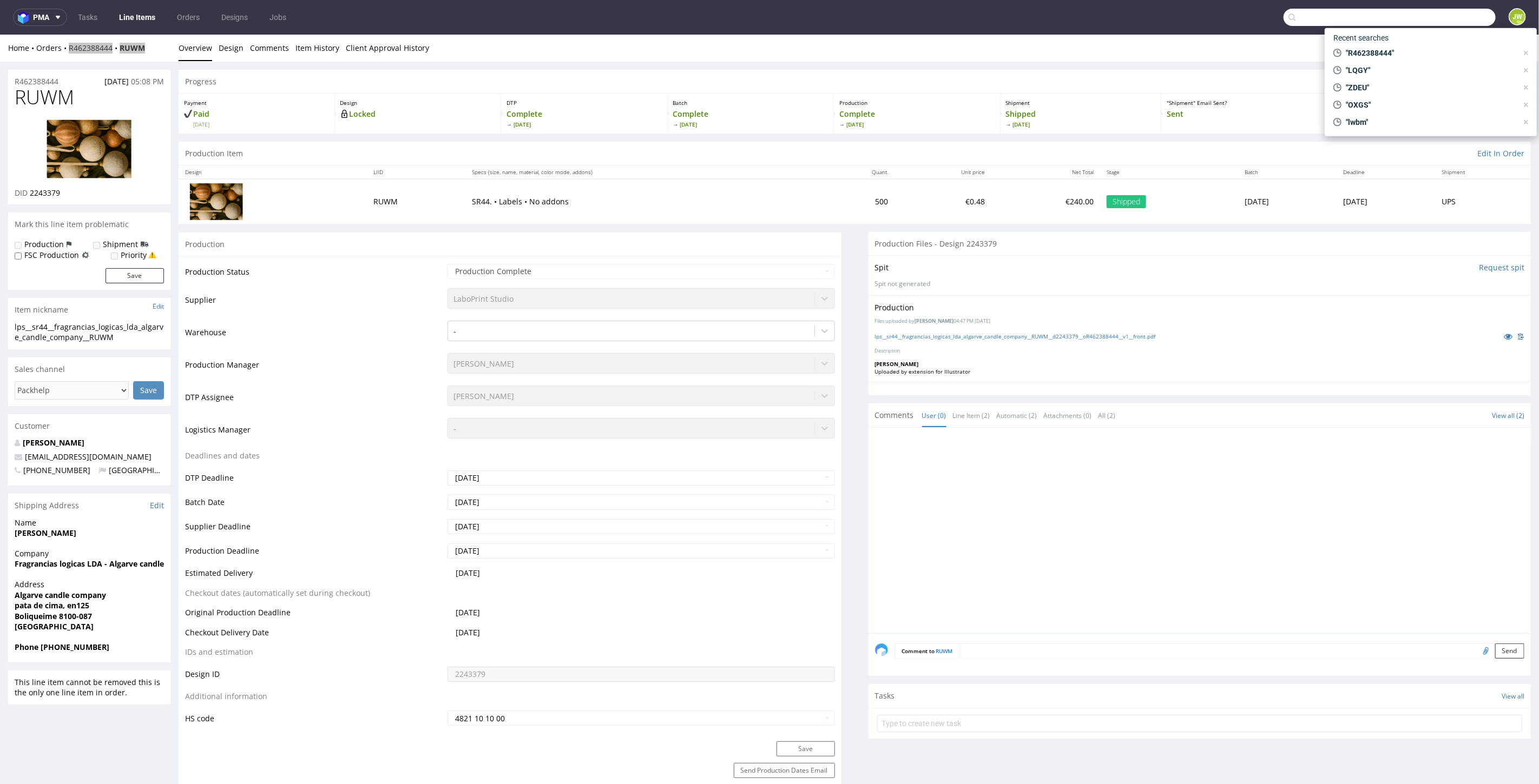
paste input "LQGY"
type input "LQGY"
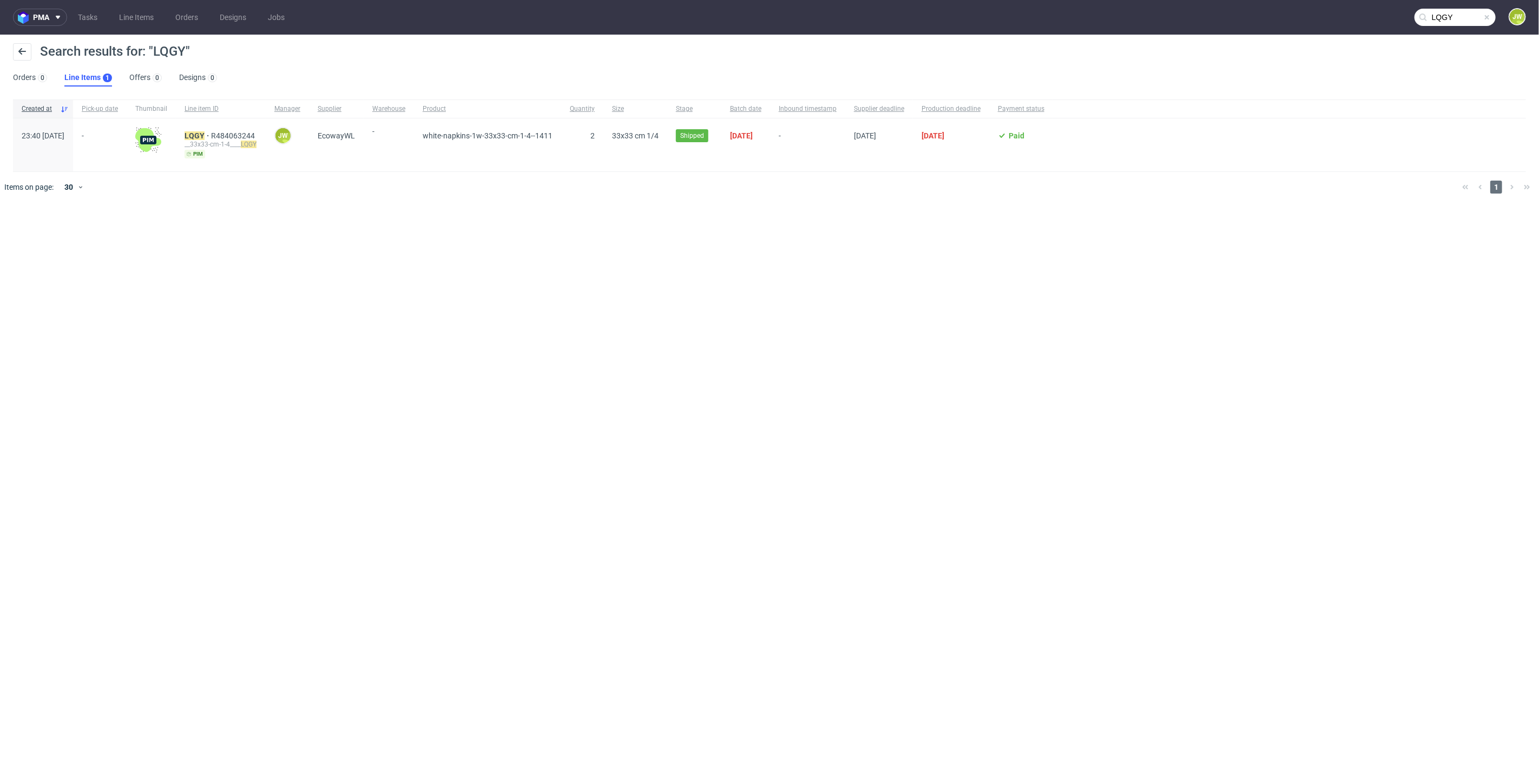
click at [224, 129] on div "LQGY R484063244 __33x33-cm-1-4____ LQGY pim" at bounding box center [220, 144] width 90 height 53
click at [204, 136] on mark "LQGY" at bounding box center [195, 136] width 20 height 8
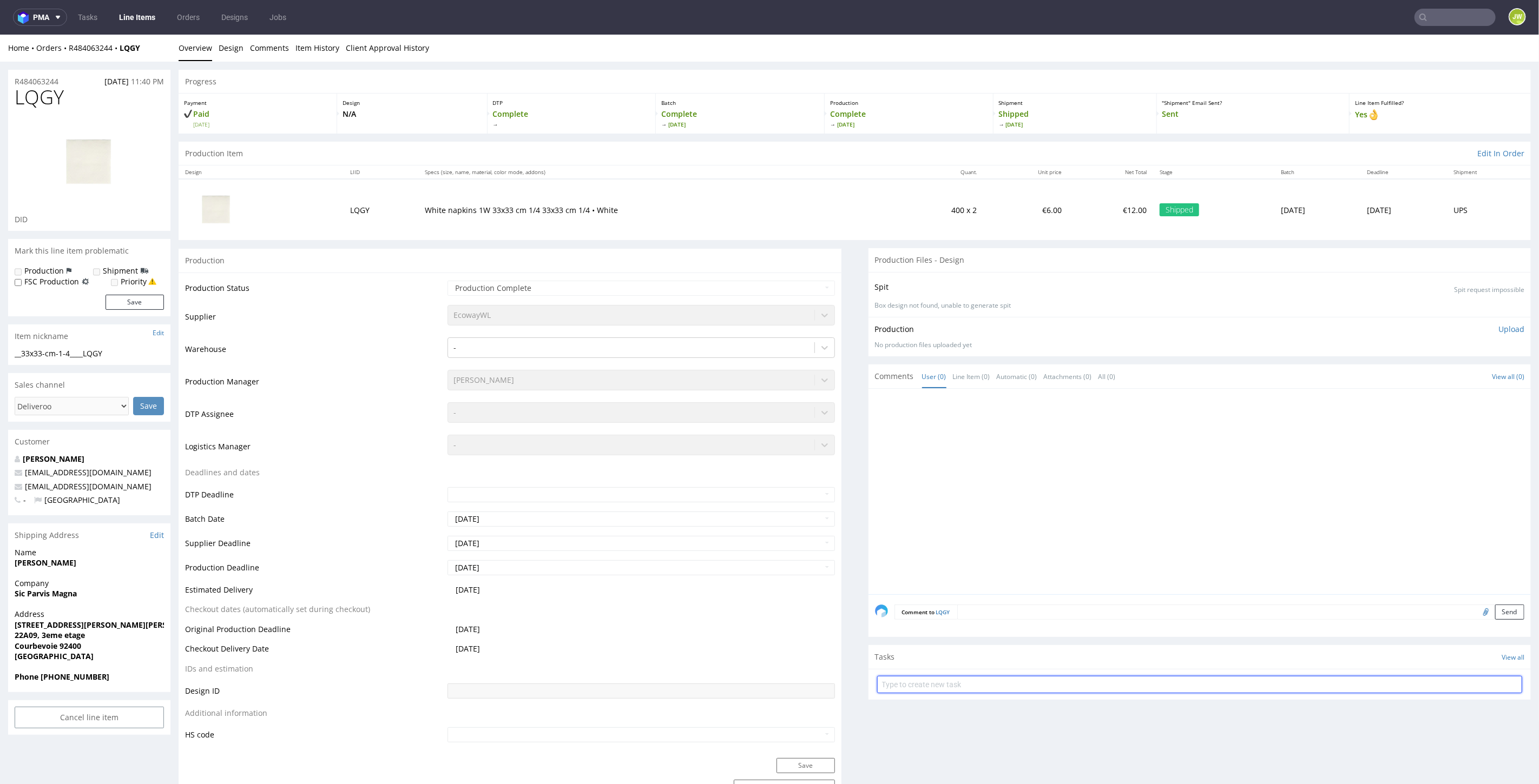
click at [901, 681] on input "text" at bounding box center [1200, 684] width 646 height 17
type input "Reshipping"
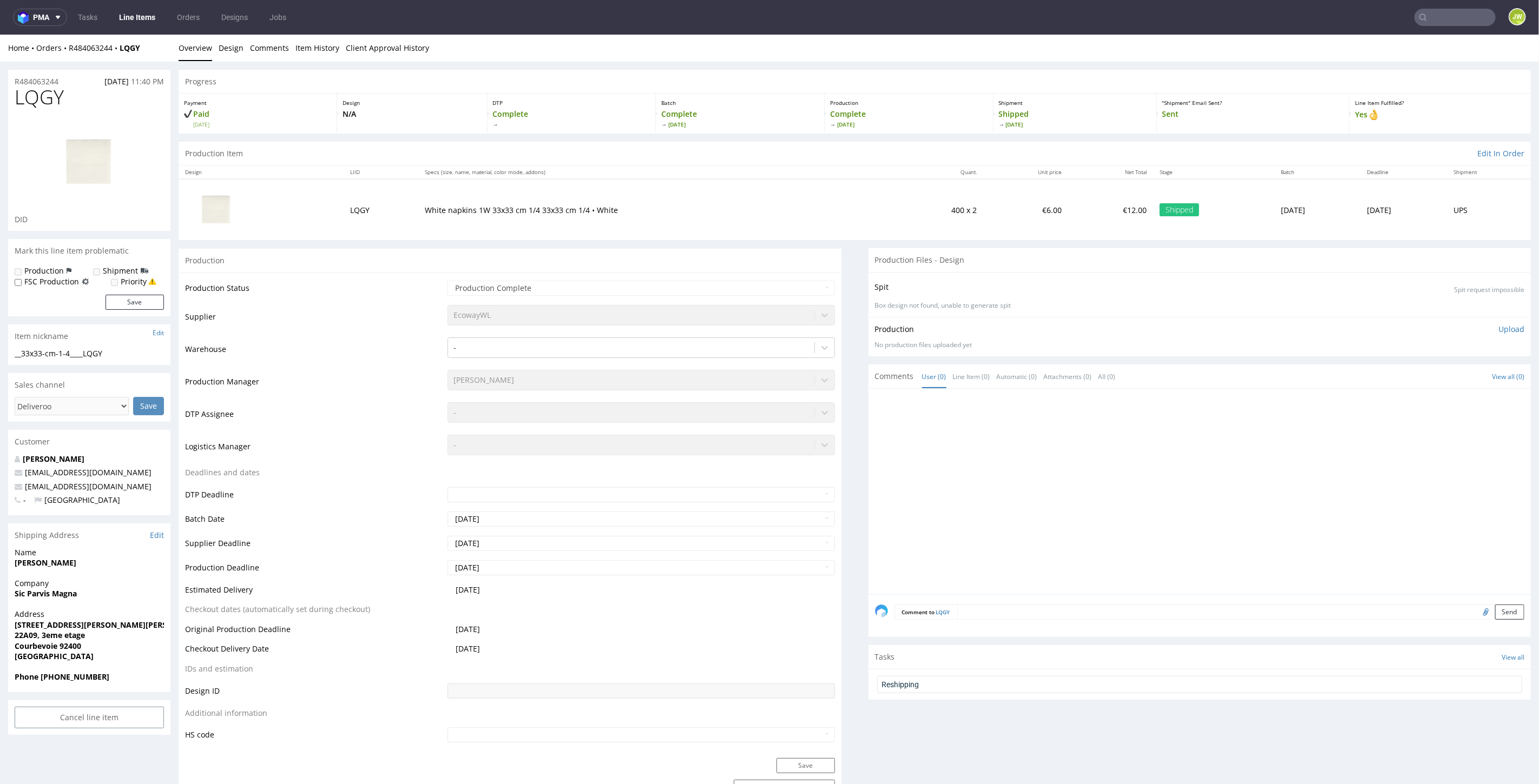
click at [900, 488] on div at bounding box center [1203, 494] width 657 height 199
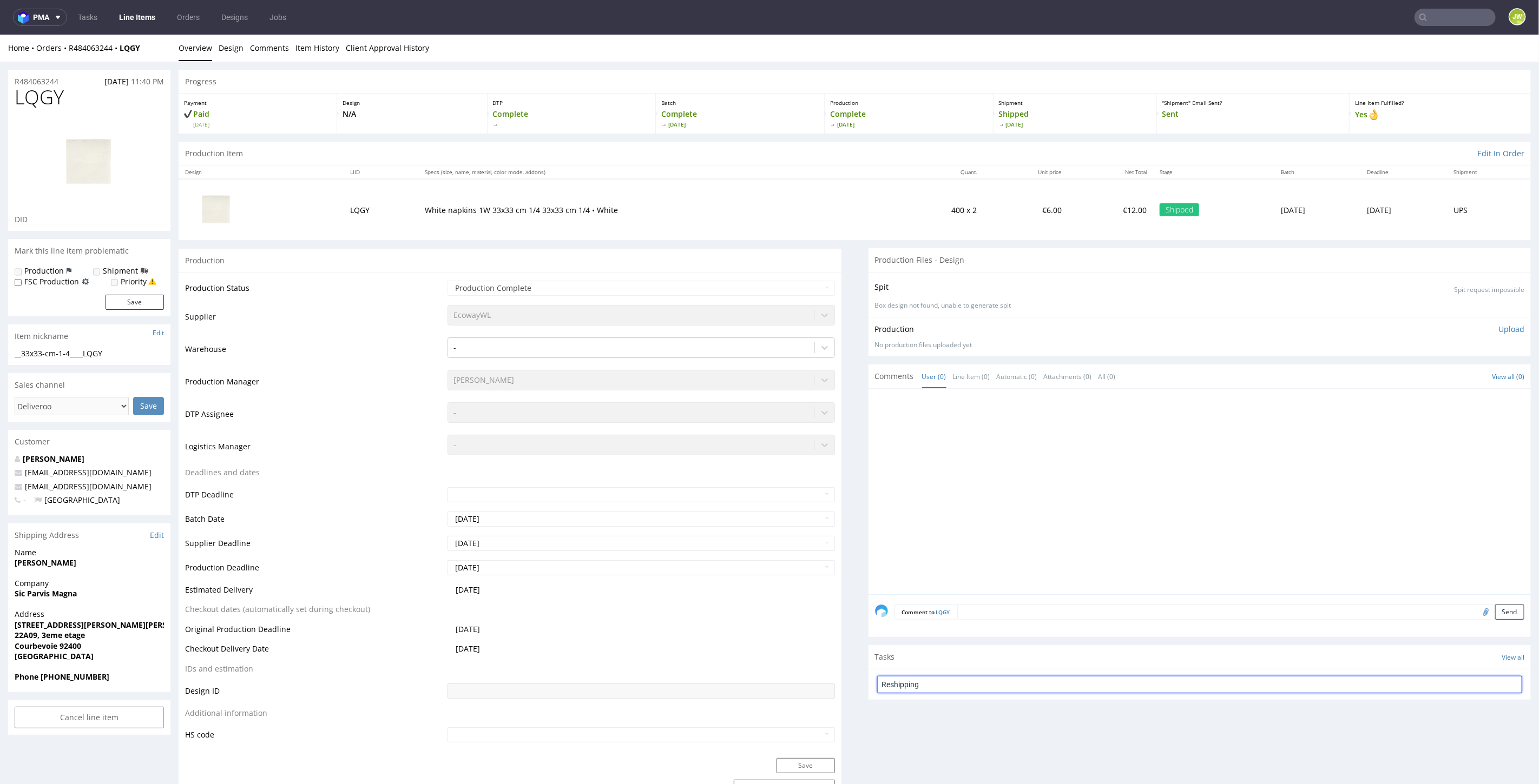
click at [903, 684] on input "Reshipping" at bounding box center [1200, 684] width 646 height 17
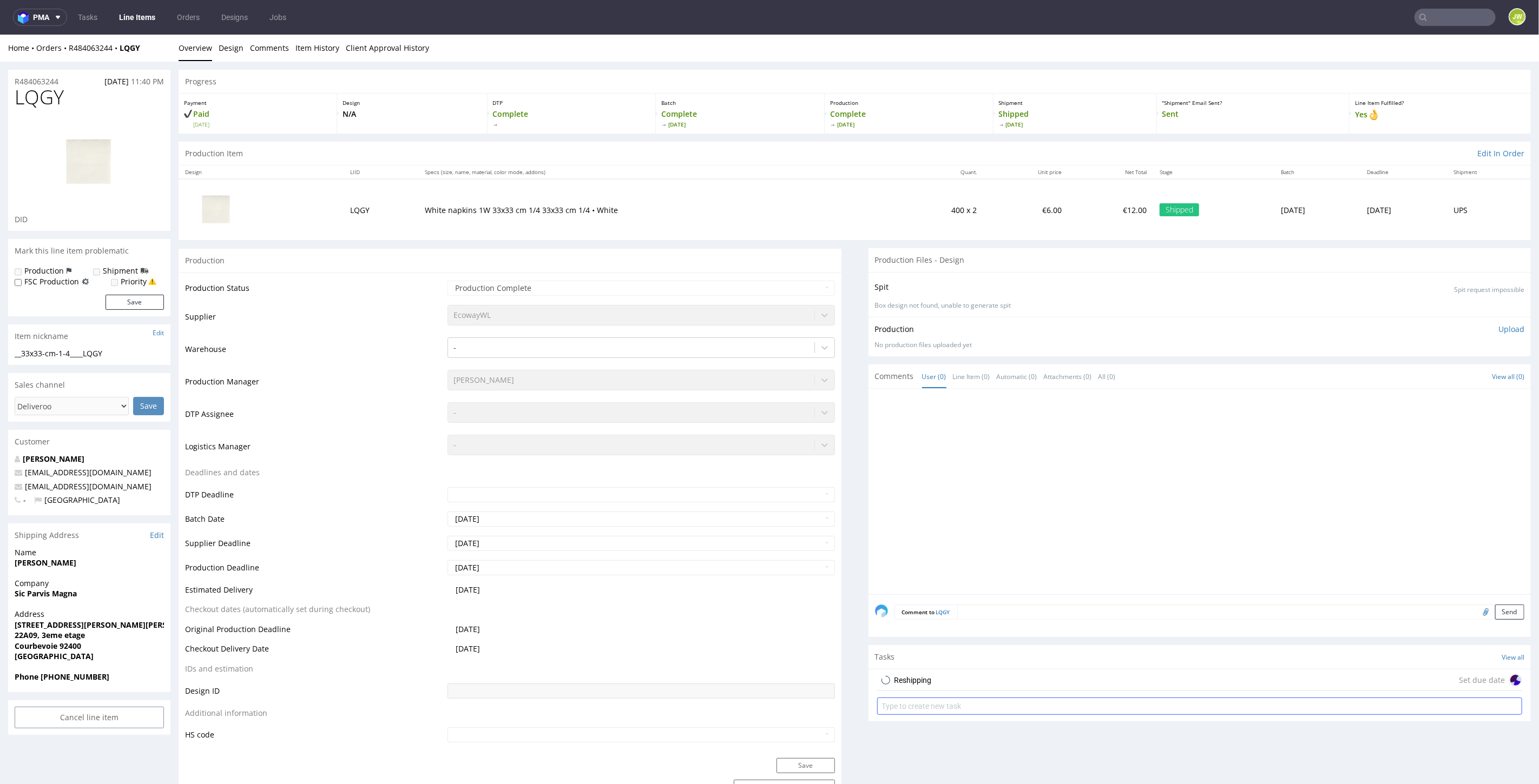
drag, startPoint x: 916, startPoint y: 684, endPoint x: 921, endPoint y: 697, distance: 13.9
click at [915, 684] on div "Reshipping" at bounding box center [913, 680] width 37 height 13
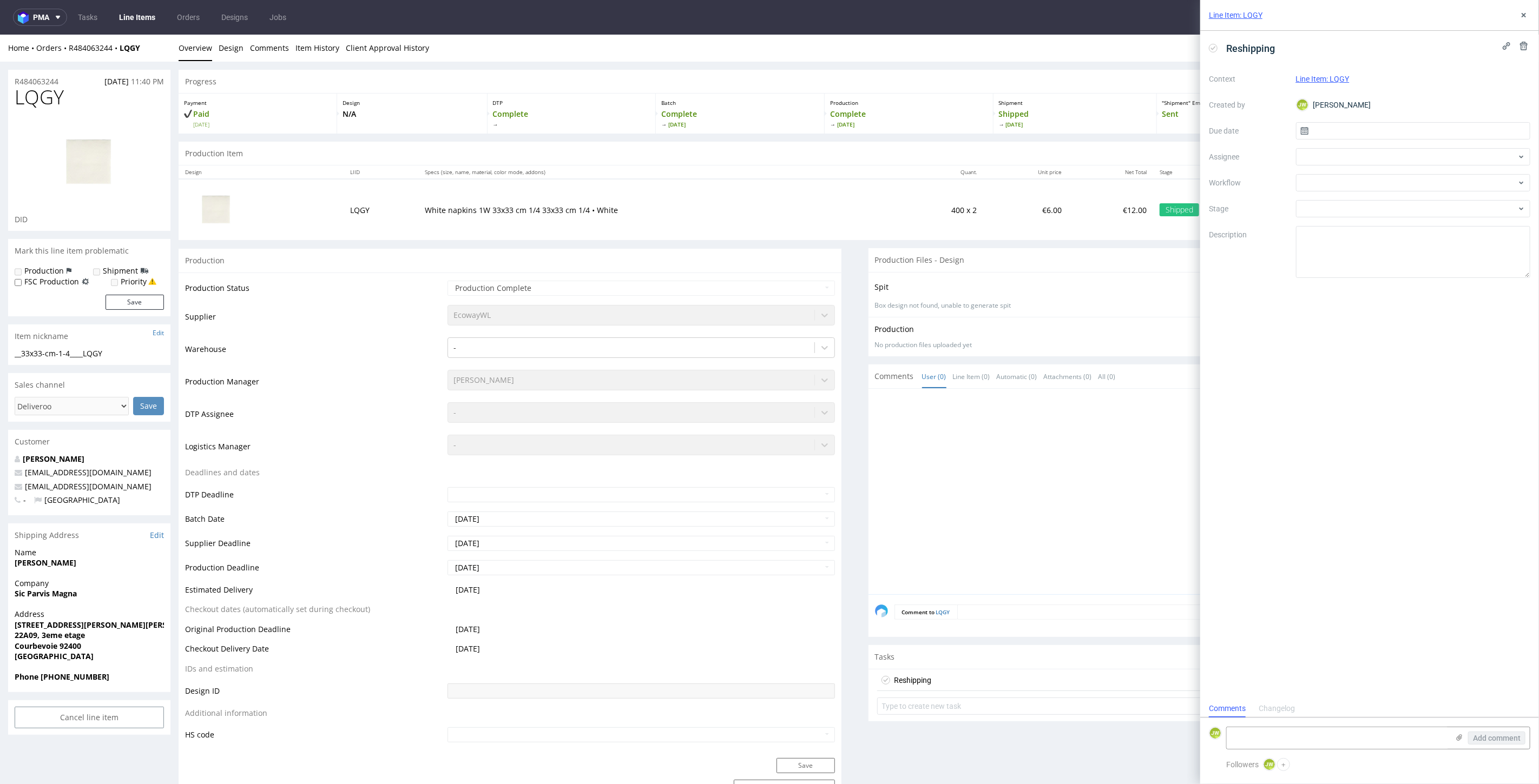
scroll to position [8, 0]
click at [1317, 127] on input "text" at bounding box center [1413, 131] width 235 height 17
click at [1397, 238] on span "16" at bounding box center [1396, 240] width 8 height 11
type input "16/09/2025"
click at [1338, 256] on textarea at bounding box center [1413, 252] width 235 height 52
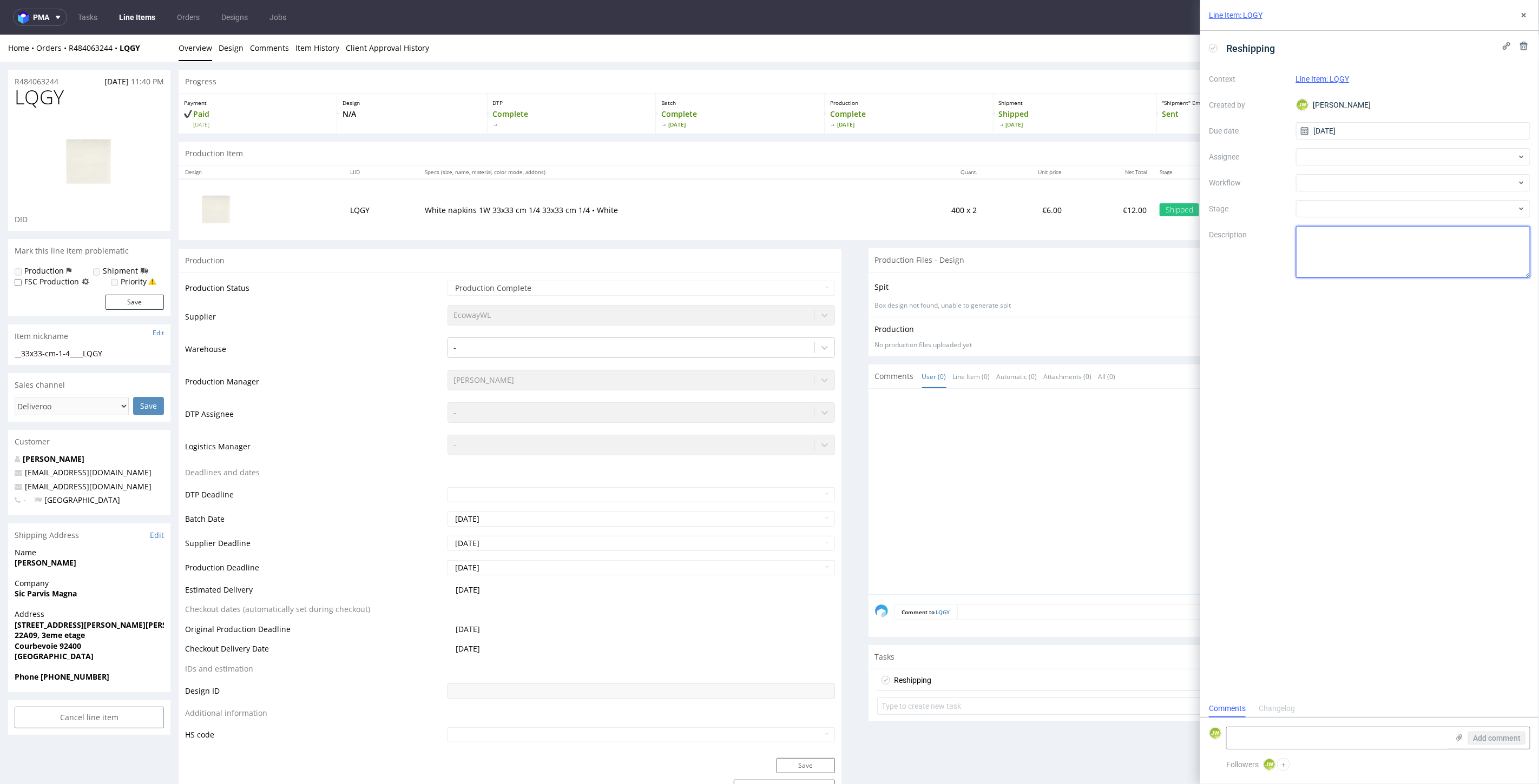
drag, startPoint x: 1410, startPoint y: 268, endPoint x: 1400, endPoint y: 260, distance: 12.8
click at [1409, 266] on textarea at bounding box center [1413, 252] width 235 height 52
paste textarea "ID: R484063244__LQGY_Reshipping"
click at [1334, 257] on textarea "ID: R484063244__LQGY_Reshipping" at bounding box center [1413, 252] width 235 height 52
drag, startPoint x: 1444, startPoint y: 244, endPoint x: 1434, endPoint y: 238, distance: 11.7
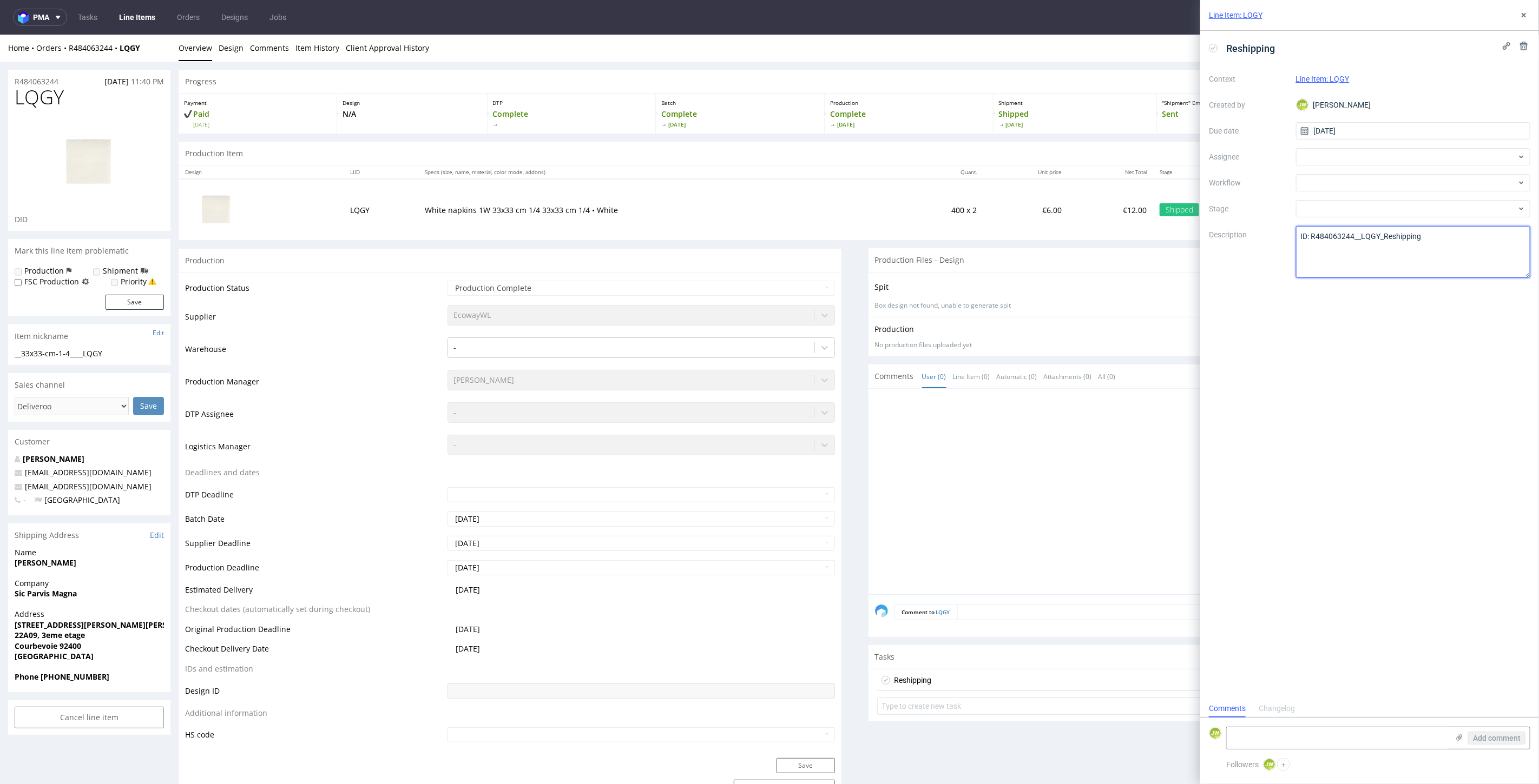
click at [1444, 242] on textarea "ID: R484063244__LQGY_Reshipping" at bounding box center [1413, 252] width 235 height 52
paste textarea "1Z5A15806894013017"
click at [1291, 346] on div "Reshipping Context Line Item: LQGY Created by JW Jędrzej Wiśniewski Due date 16…" at bounding box center [1369, 365] width 339 height 669
click at [1301, 259] on textarea "ID: R484063244__LQGY_Reshipping 1Z5A15806894013017" at bounding box center [1413, 252] width 235 height 52
type textarea "ID: R484063244__LQGY_Reshipping TN: 1Z5A15806894013017"
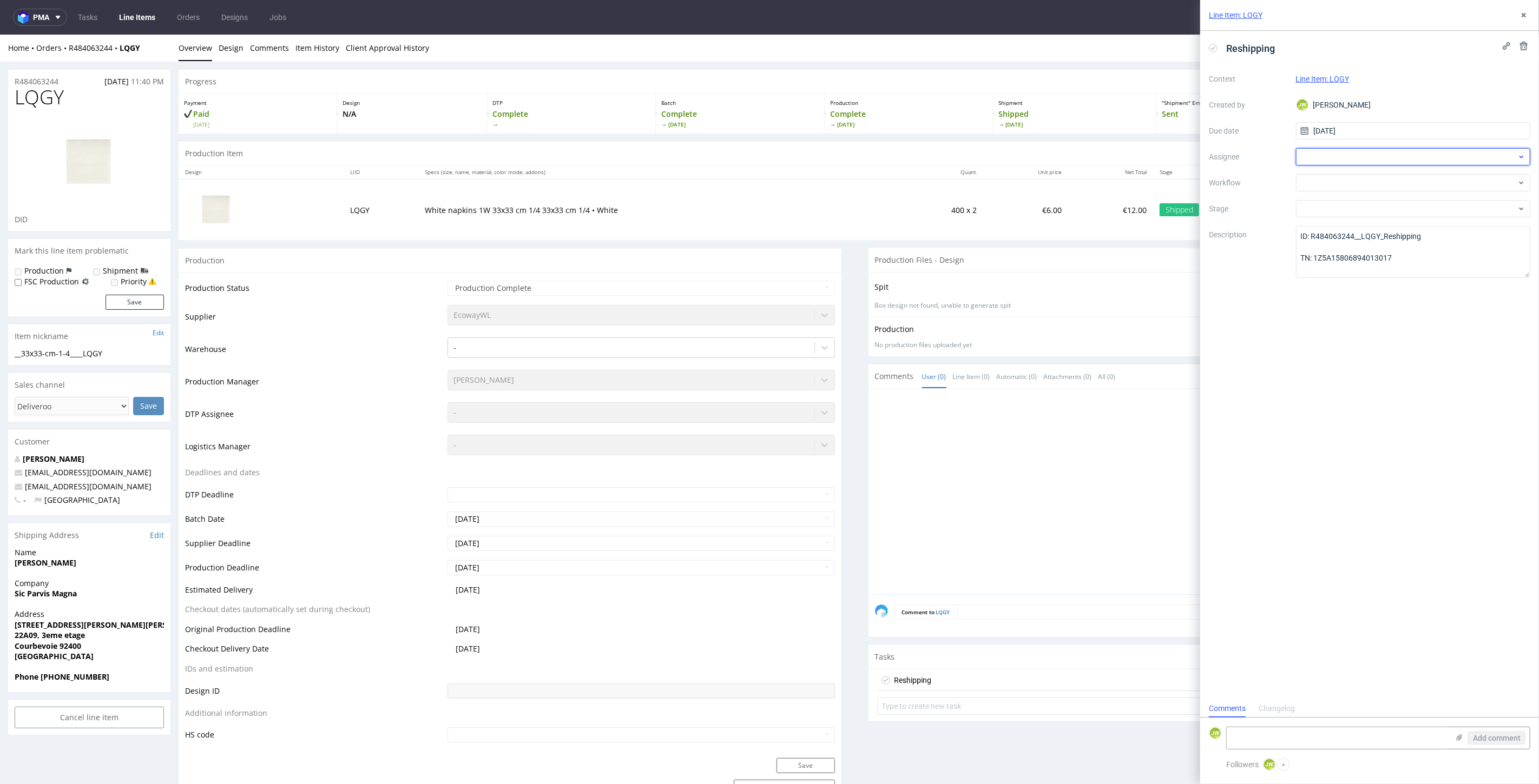
click at [1314, 157] on div at bounding box center [1413, 156] width 235 height 17
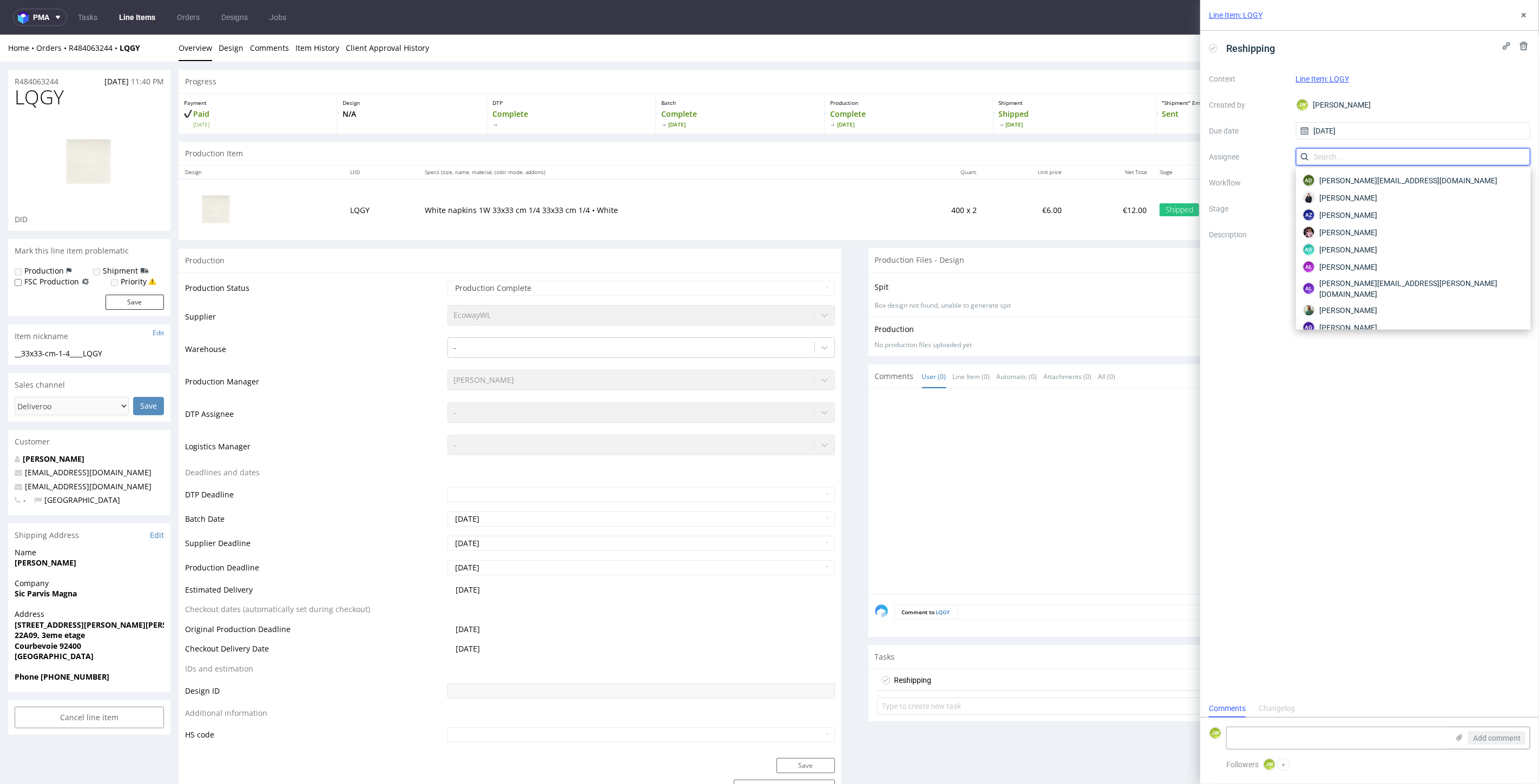
click at [1319, 148] on input "text" at bounding box center [1413, 156] width 235 height 17
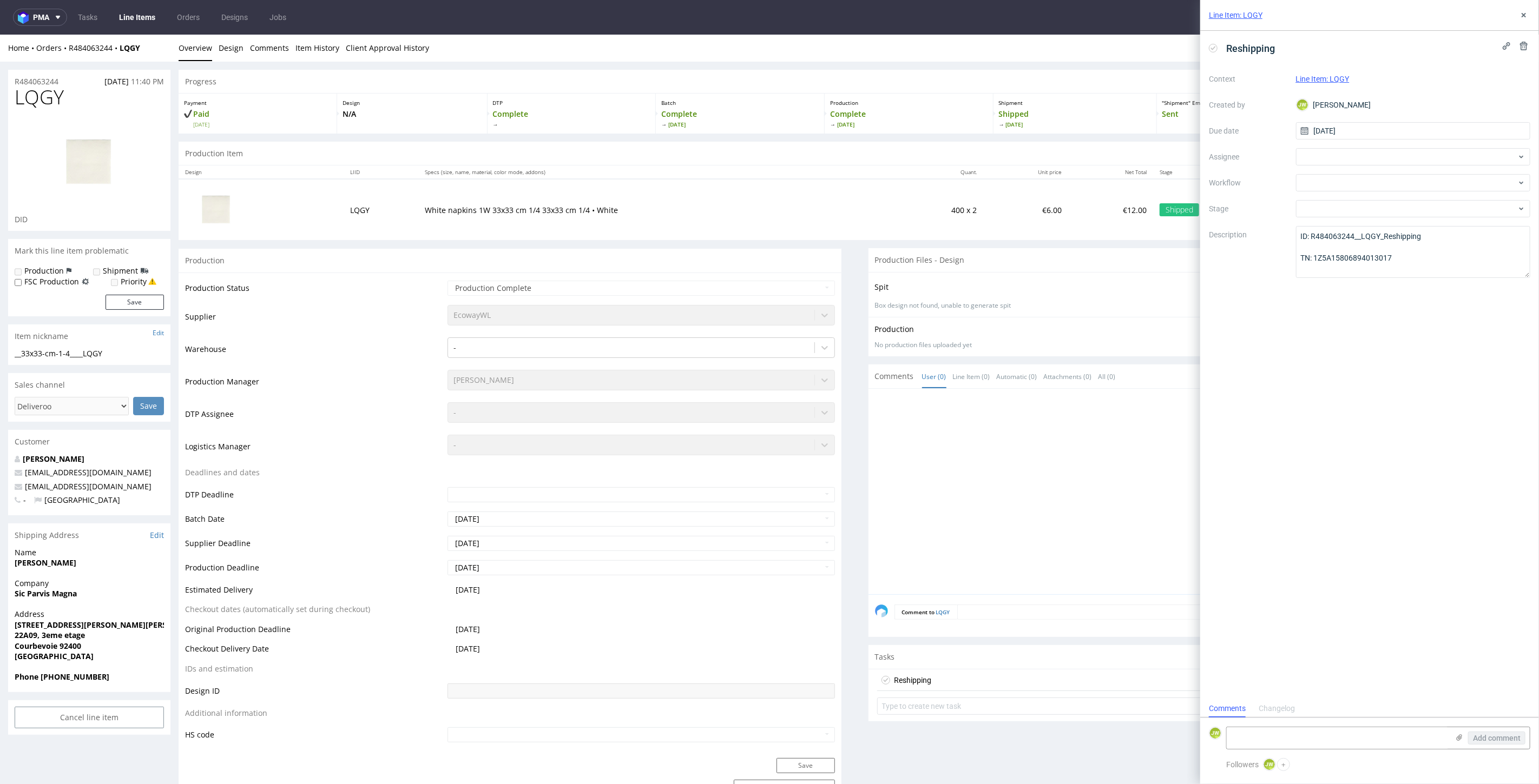
click at [1314, 147] on div "Context Line Item: LQGY Created by JW Jędrzej Wiśniewski Due date 16/09/2025 As…" at bounding box center [1369, 174] width 321 height 208
click at [1317, 153] on div at bounding box center [1413, 156] width 235 height 17
type input "bart"
click at [1350, 178] on span "Bartłomiej Leśniczuk" at bounding box center [1348, 180] width 58 height 11
click at [1353, 181] on div at bounding box center [1413, 183] width 235 height 17
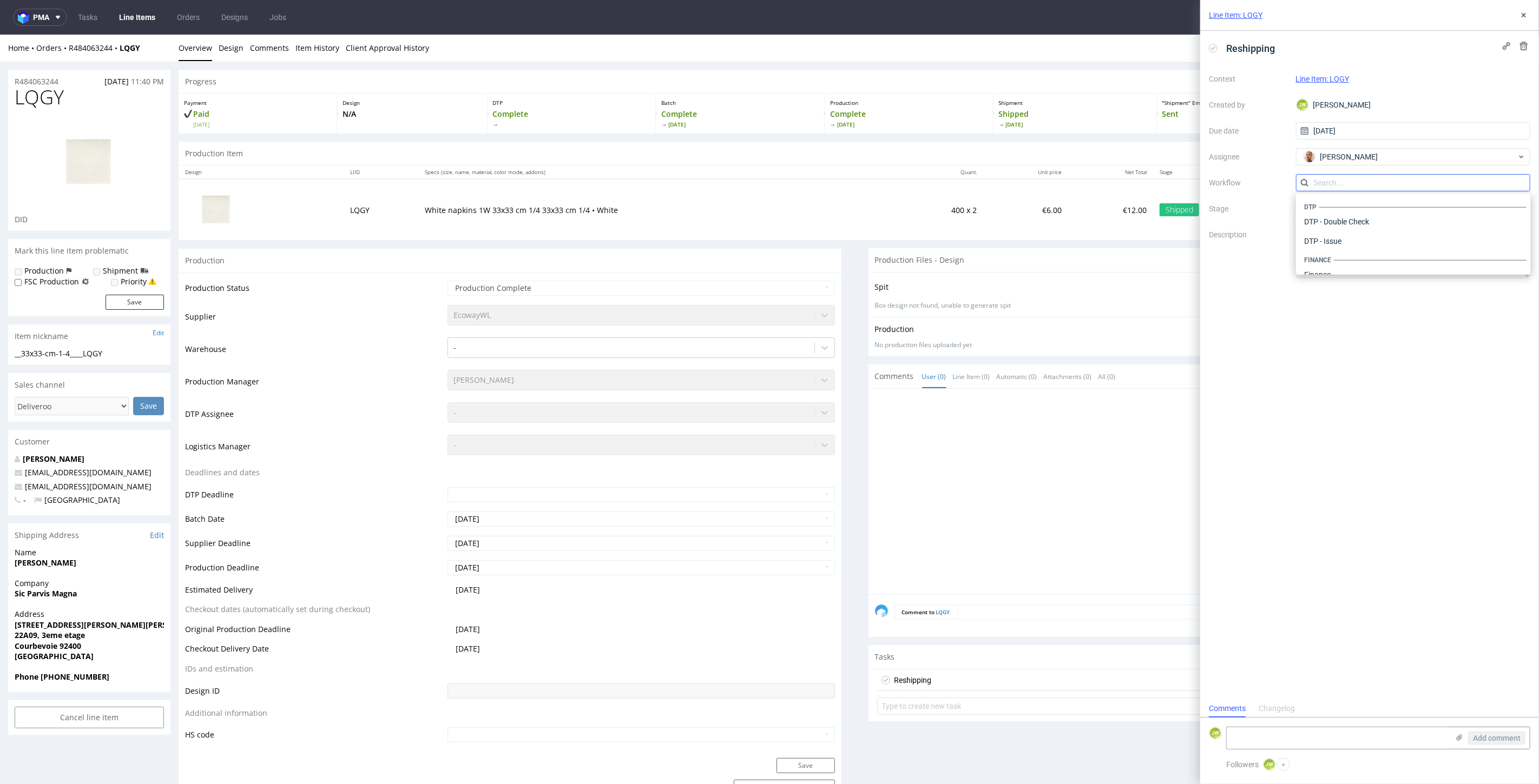
scroll to position [665, 0]
click at [1339, 256] on div "Warehouse - Shipping" at bounding box center [1414, 260] width 226 height 20
click at [1342, 210] on div "To Do" at bounding box center [1409, 209] width 215 height 12
click at [1272, 311] on div "Reshipping Context Line Item: LQGY Created by JW Jędrzej Wiśniewski Due date 16…" at bounding box center [1369, 365] width 339 height 669
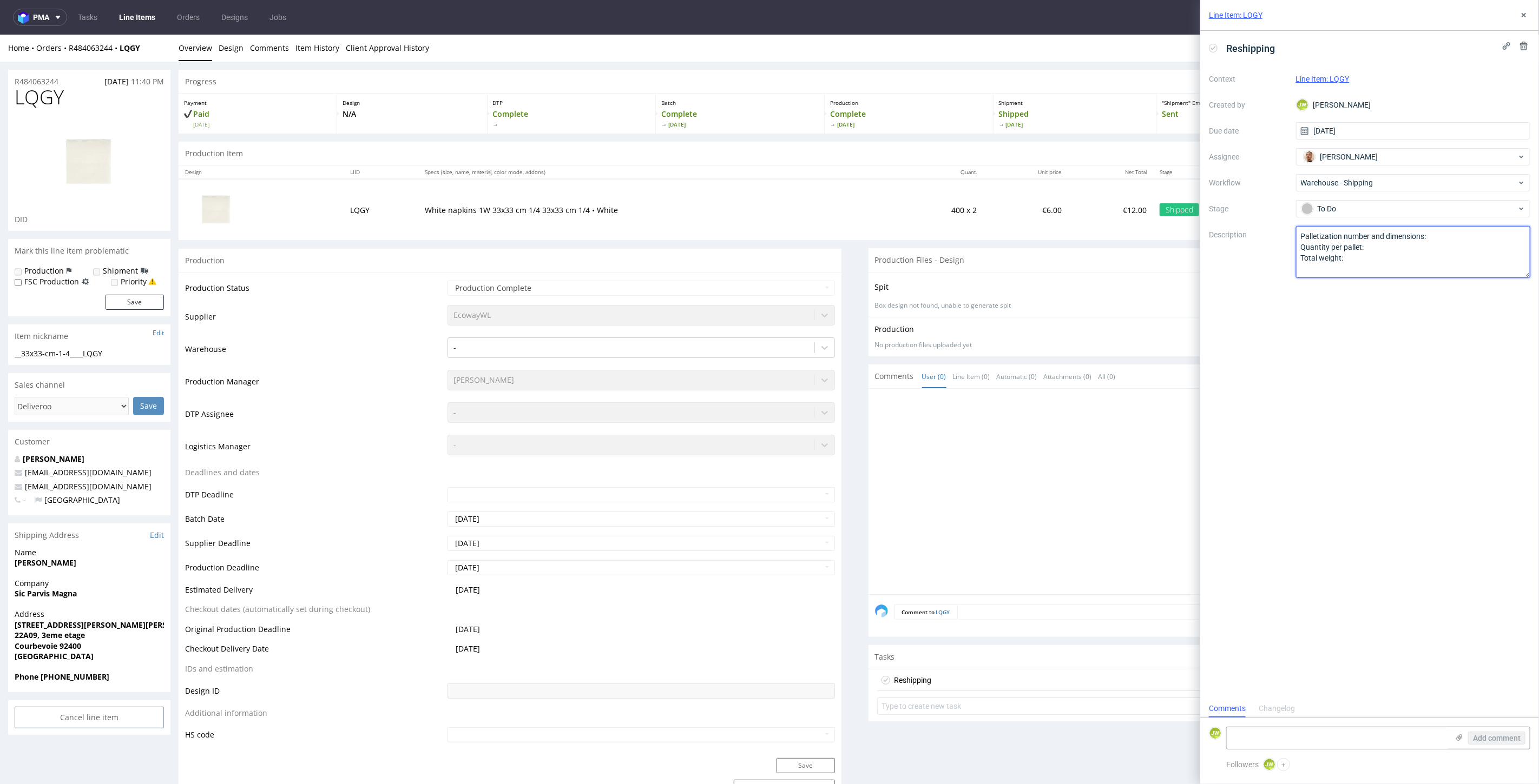
drag, startPoint x: 1354, startPoint y: 260, endPoint x: 1274, endPoint y: 230, distance: 85.4
click at [1274, 230] on div "Context Line Item: LQGY Created by JW Jędrzej Wiśniewski Due date 16/09/2025 As…" at bounding box center [1369, 174] width 321 height 208
click at [1314, 255] on textarea at bounding box center [1413, 252] width 235 height 52
paste textarea "1Z5A15806894013017"
click at [1310, 237] on textarea "TN: 1Z5A15806894013017" at bounding box center [1413, 252] width 235 height 52
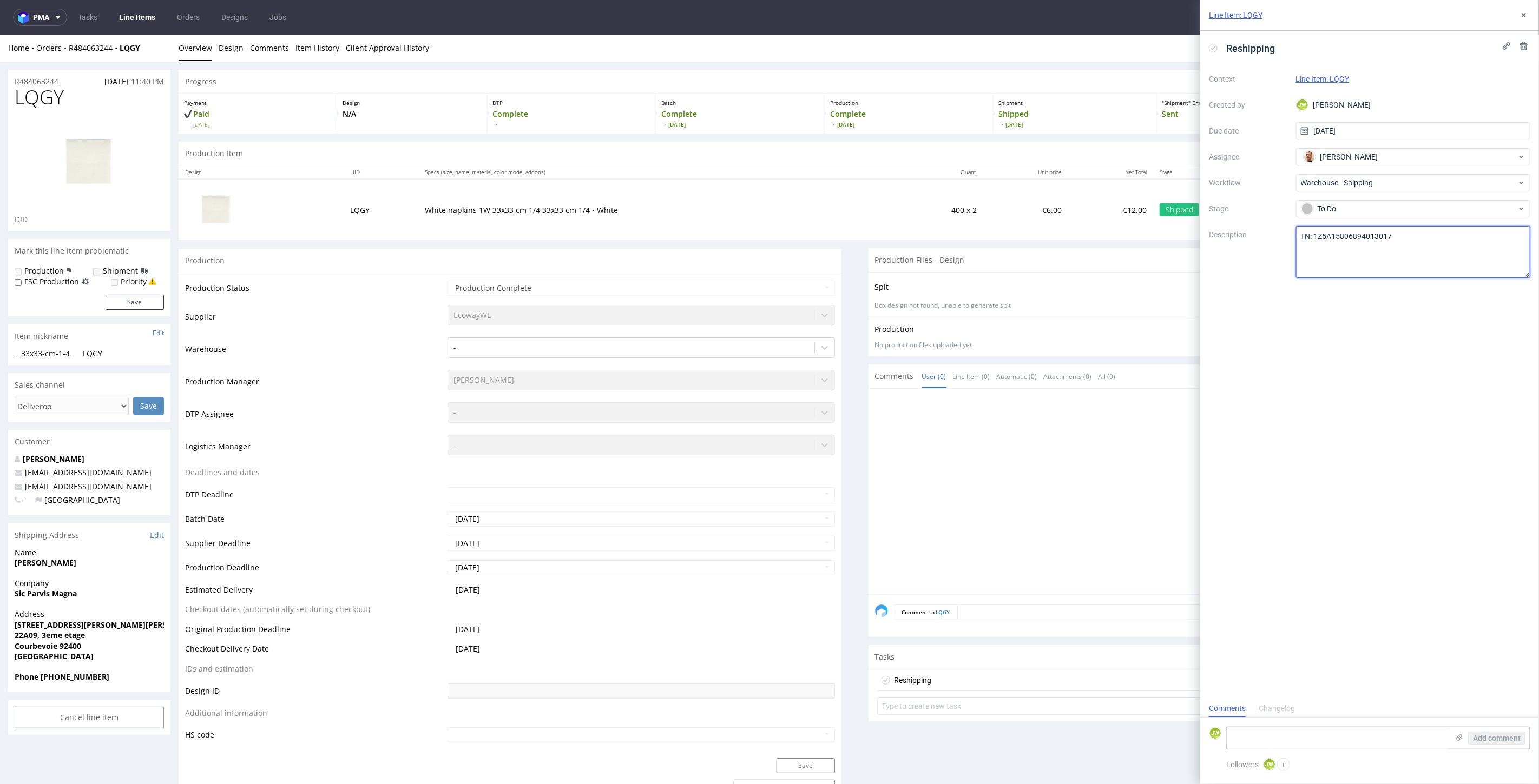
paste textarea "ID: R484063244__LQGY_Reshipping"
type textarea "ID: R484063244__LQGY_Reshipping TN: 1Z5A15806894013017"
click at [1364, 381] on div "Reshipping Context Line Item: LQGY Created by JW Jędrzej Wiśniewski Due date 16…" at bounding box center [1369, 365] width 339 height 669
click at [1286, 768] on button "+" at bounding box center [1284, 765] width 13 height 13
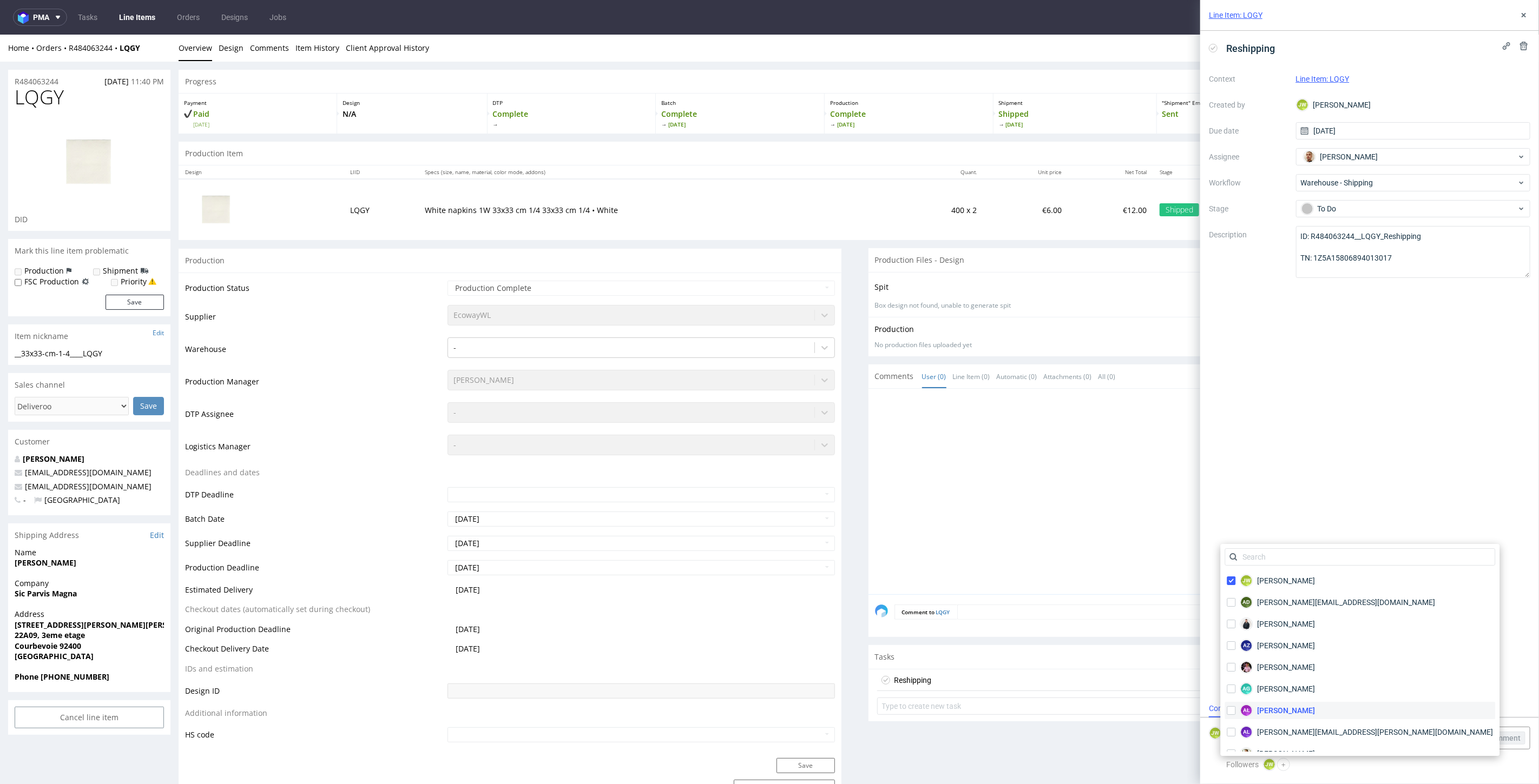
click at [1274, 709] on span "Aleksandra Łętowska" at bounding box center [1286, 711] width 58 height 11
click at [1267, 559] on input "text" at bounding box center [1360, 557] width 271 height 17
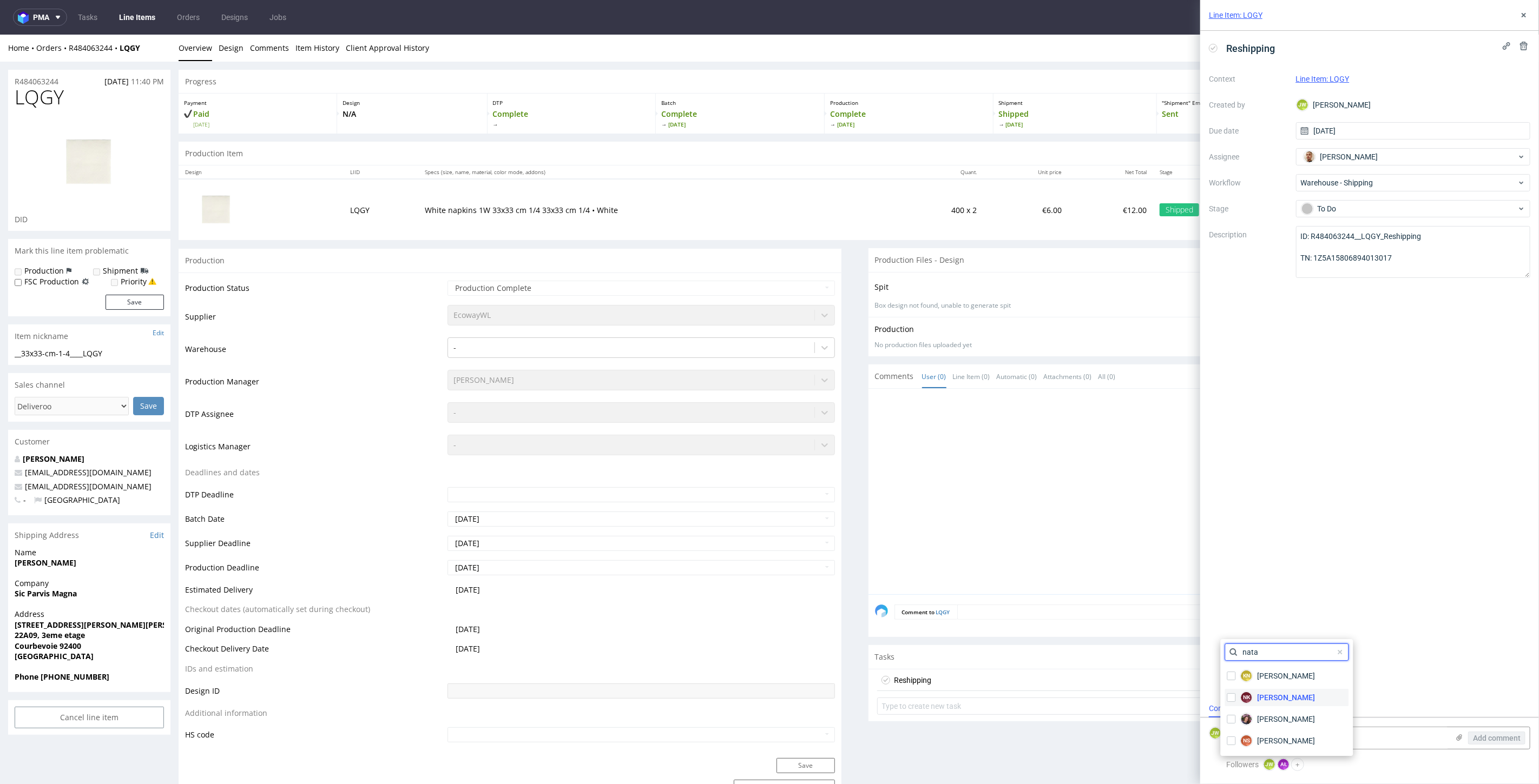
type input "nata"
click at [1274, 695] on span "Natalia Kaczorowska" at bounding box center [1286, 697] width 58 height 11
click at [1424, 657] on div "Reshipping Context Line Item: LQGY Created by JW Jędrzej Wiśniewski Due date 16…" at bounding box center [1369, 365] width 339 height 669
click at [1517, 17] on button at bounding box center [1524, 15] width 13 height 13
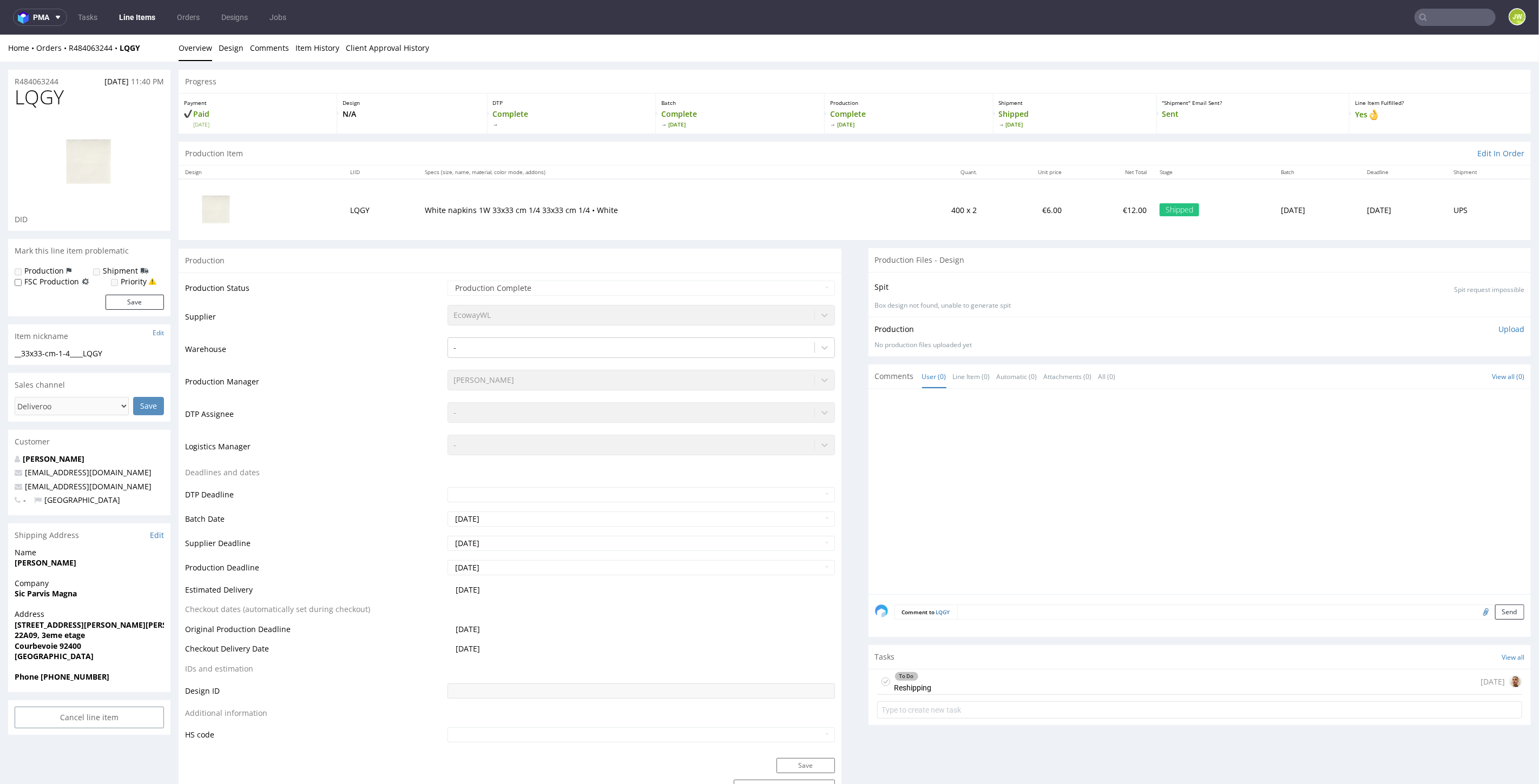
click at [140, 15] on link "Line Items" at bounding box center [137, 17] width 49 height 17
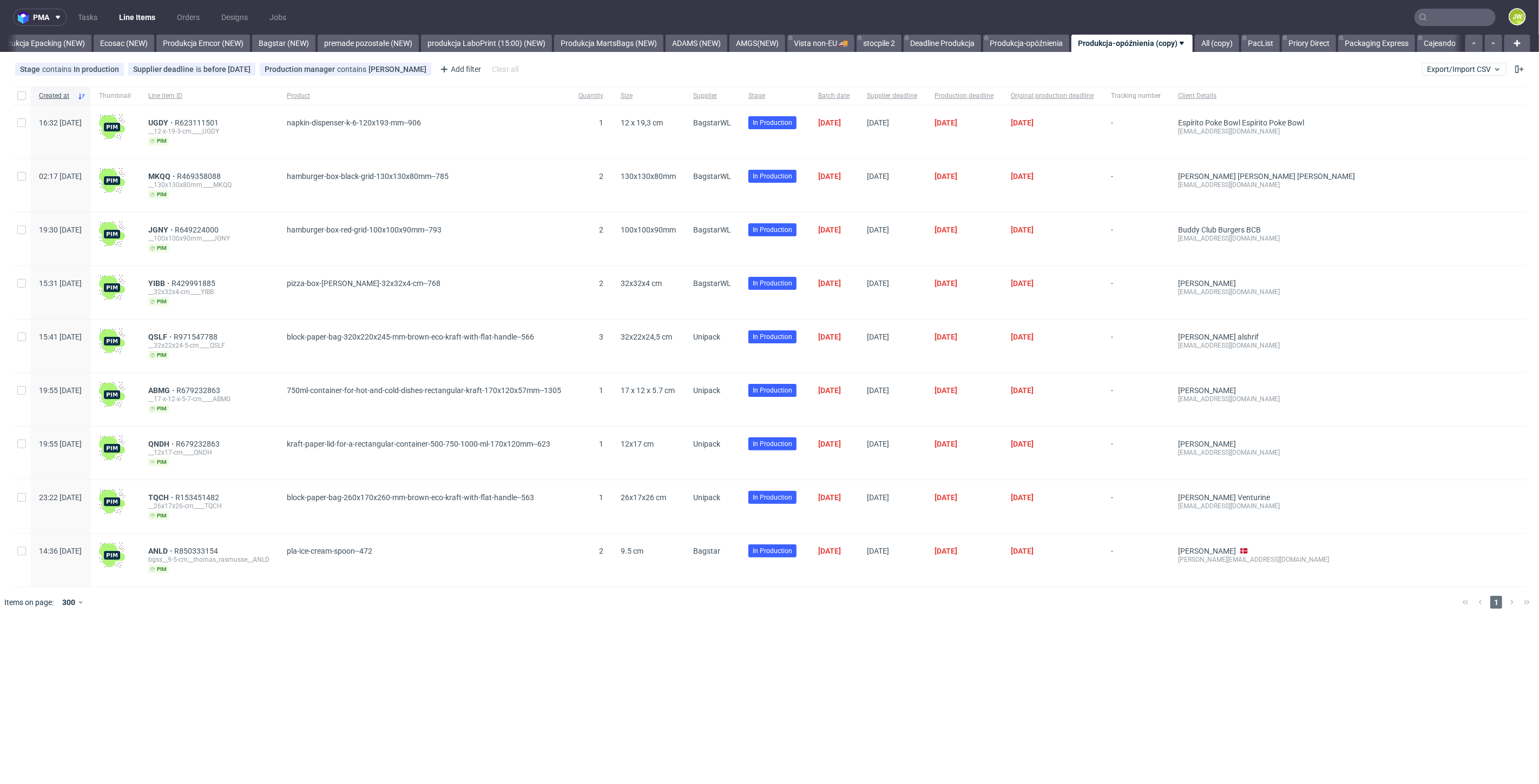
scroll to position [0, 2230]
click at [22, 337] on input "checkbox" at bounding box center [22, 337] width 8 height 8
checkbox input "true"
click at [17, 394] on div at bounding box center [22, 399] width 17 height 53
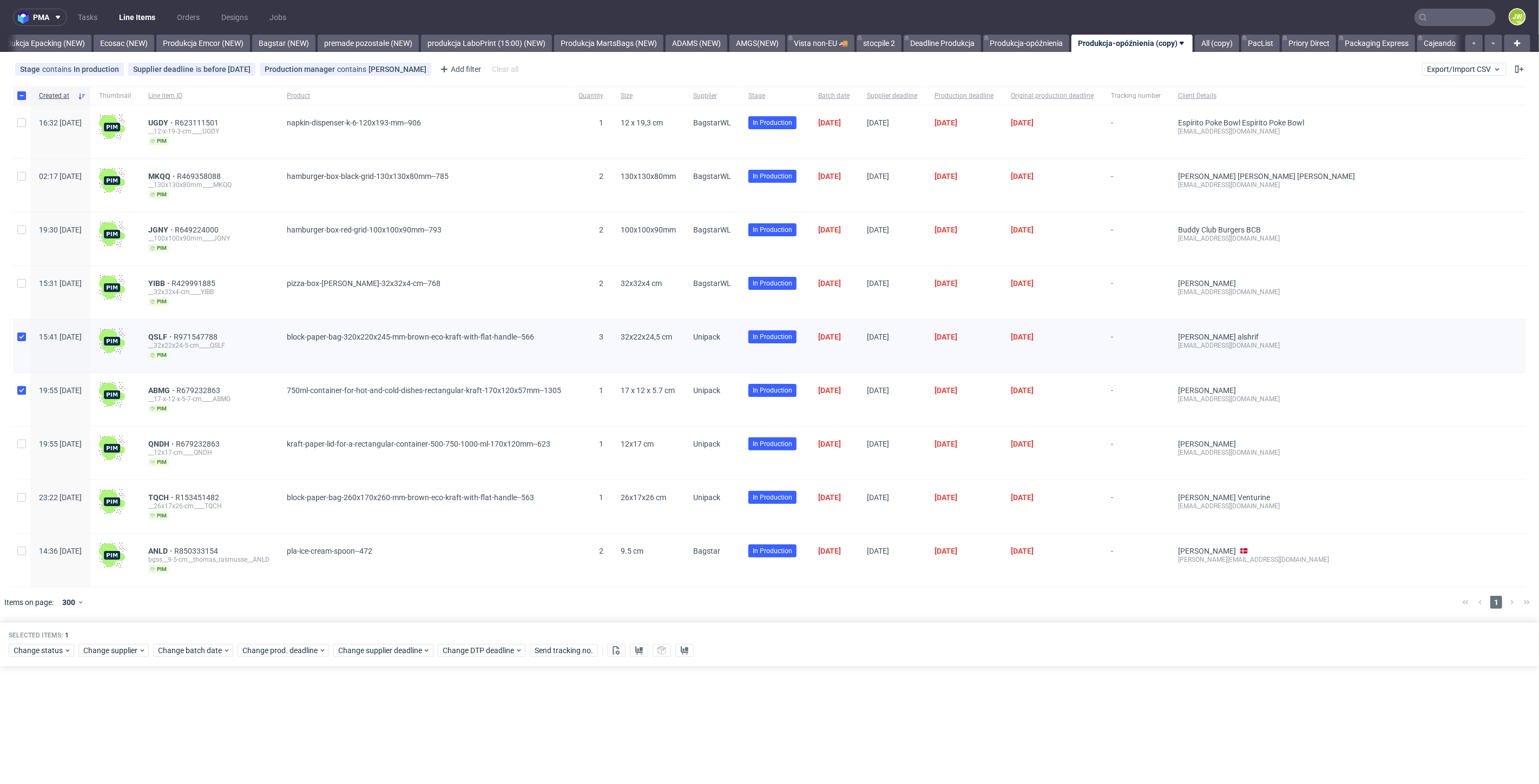
checkbox input "true"
click at [20, 434] on div at bounding box center [22, 453] width 17 height 53
checkbox input "true"
click at [17, 391] on input "checkbox" at bounding box center [22, 391] width 8 height 8
checkbox input "false"
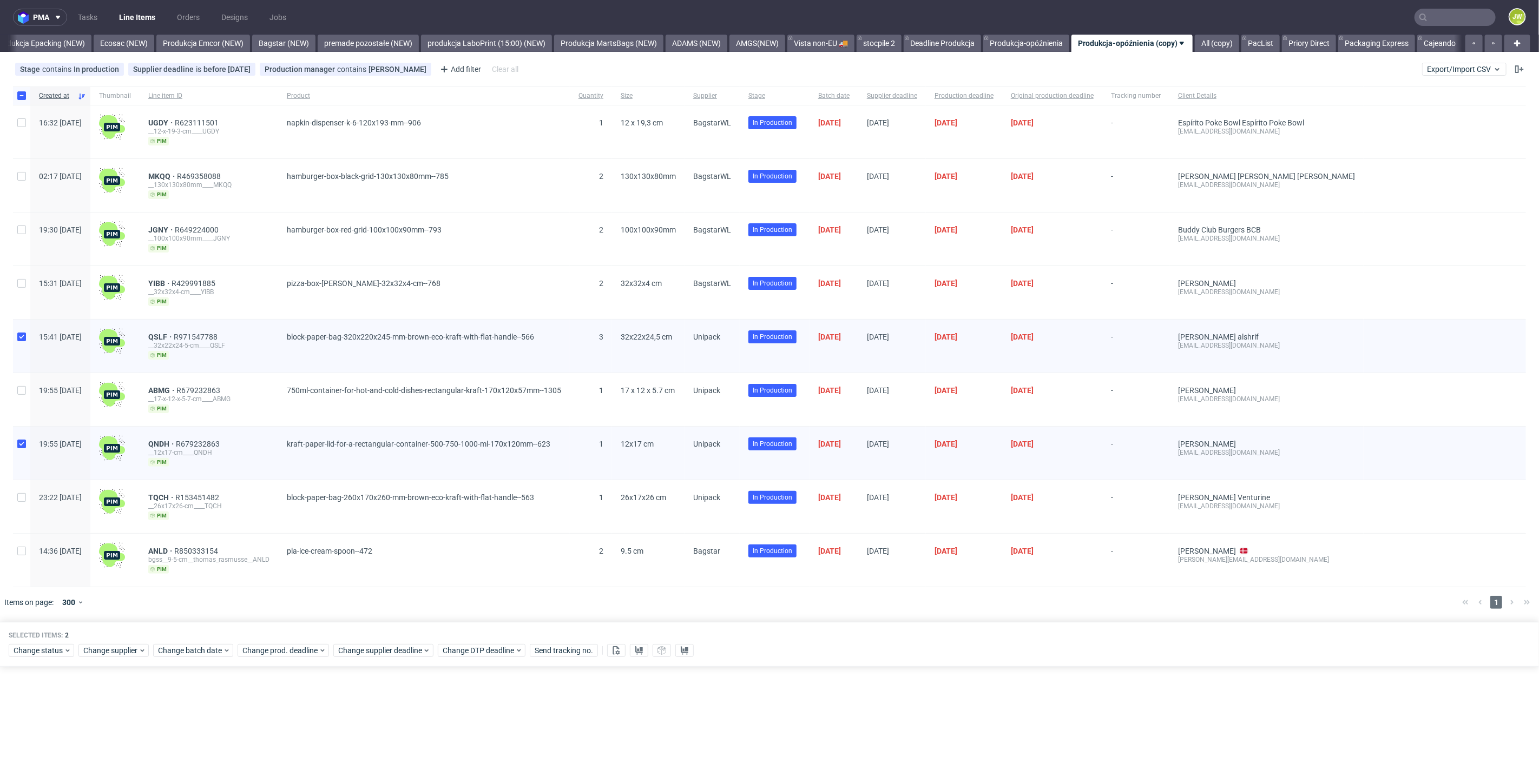
click at [16, 438] on div at bounding box center [22, 453] width 17 height 53
checkbox input "false"
click at [22, 494] on input "checkbox" at bounding box center [22, 497] width 8 height 8
checkbox input "true"
drag, startPoint x: 216, startPoint y: 330, endPoint x: 179, endPoint y: 330, distance: 37.0
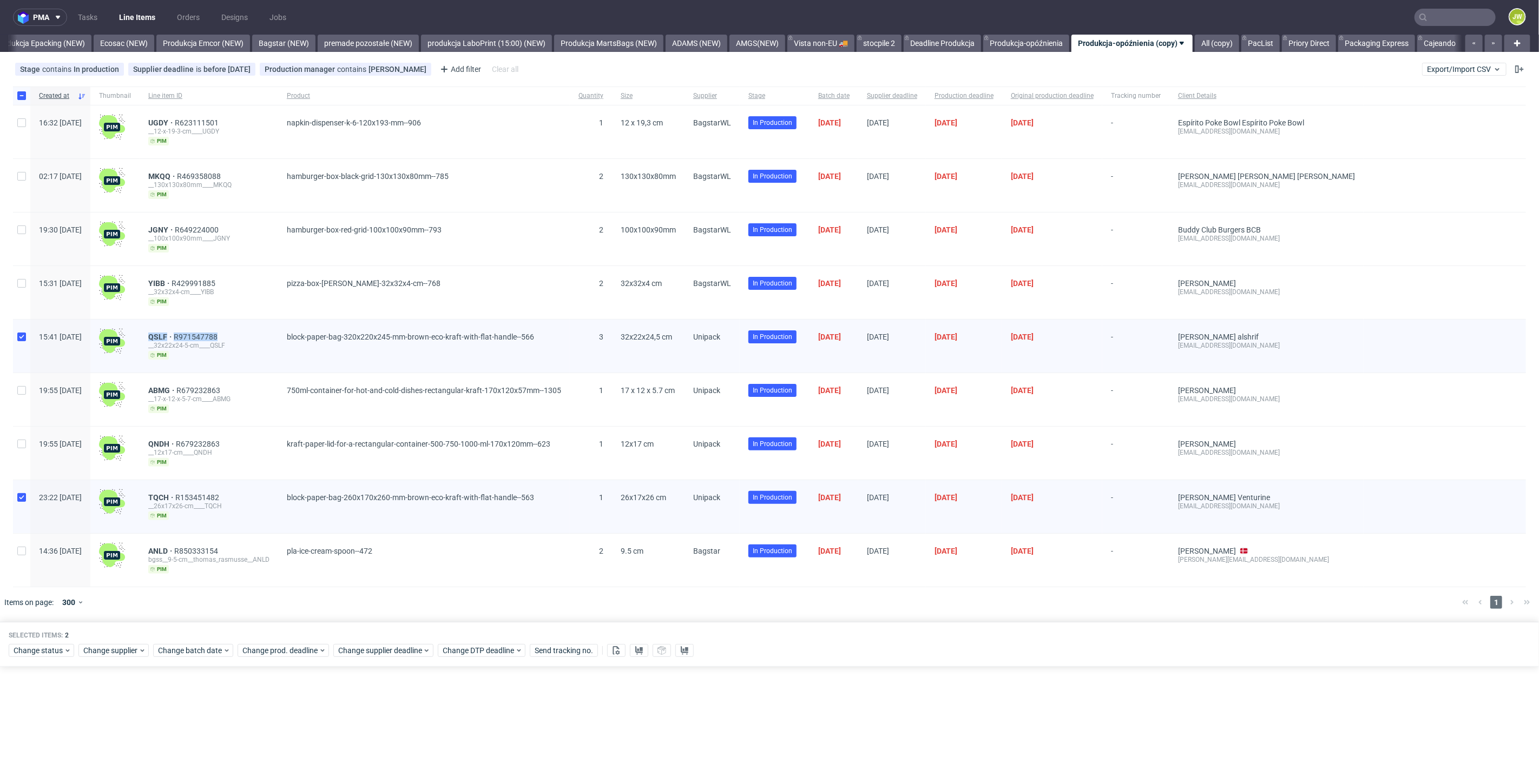
click at [179, 330] on div "QSLF R971547788 __32x22x24-5-cm____QSLF pim" at bounding box center [209, 346] width 139 height 53
copy div "QSLF R971547788"
drag, startPoint x: 172, startPoint y: 492, endPoint x: 256, endPoint y: 496, distance: 84.1
click at [256, 496] on div "TQCH R153451482 __26x17x26-cm____TQCH pim" at bounding box center [209, 506] width 139 height 53
copy div "TQCH R153451482"
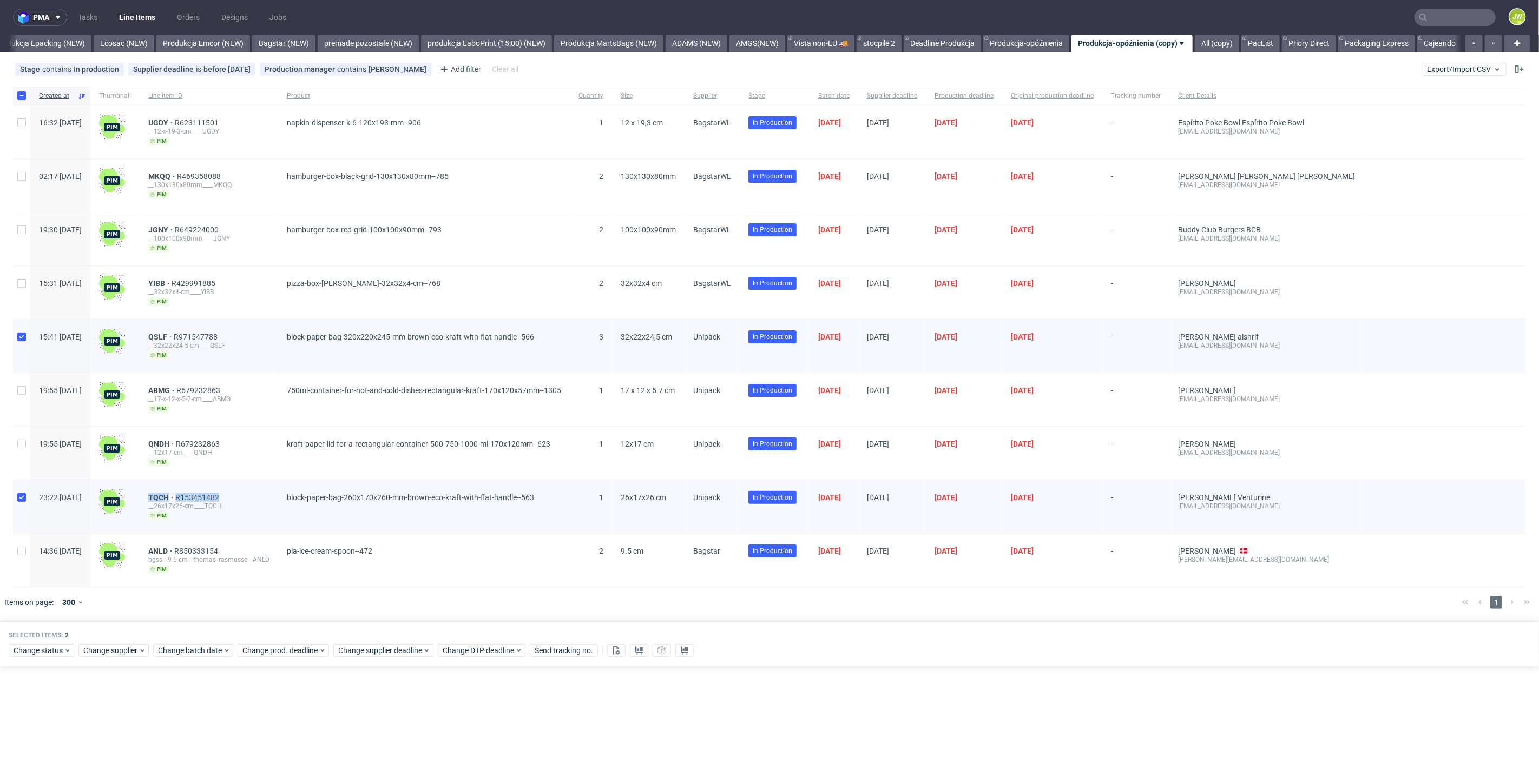
click at [266, 493] on div "TQCH R153451482" at bounding box center [209, 497] width 121 height 8
drag, startPoint x: 265, startPoint y: 491, endPoint x: 191, endPoint y: 488, distance: 74.1
click at [191, 488] on div "TQCH R153451482 __26x17x26-cm____TQCH pim" at bounding box center [209, 506] width 139 height 53
copy div "TQCH R153451482"
click at [342, 42] on link "premade pozostałe (NEW)" at bounding box center [368, 43] width 101 height 17
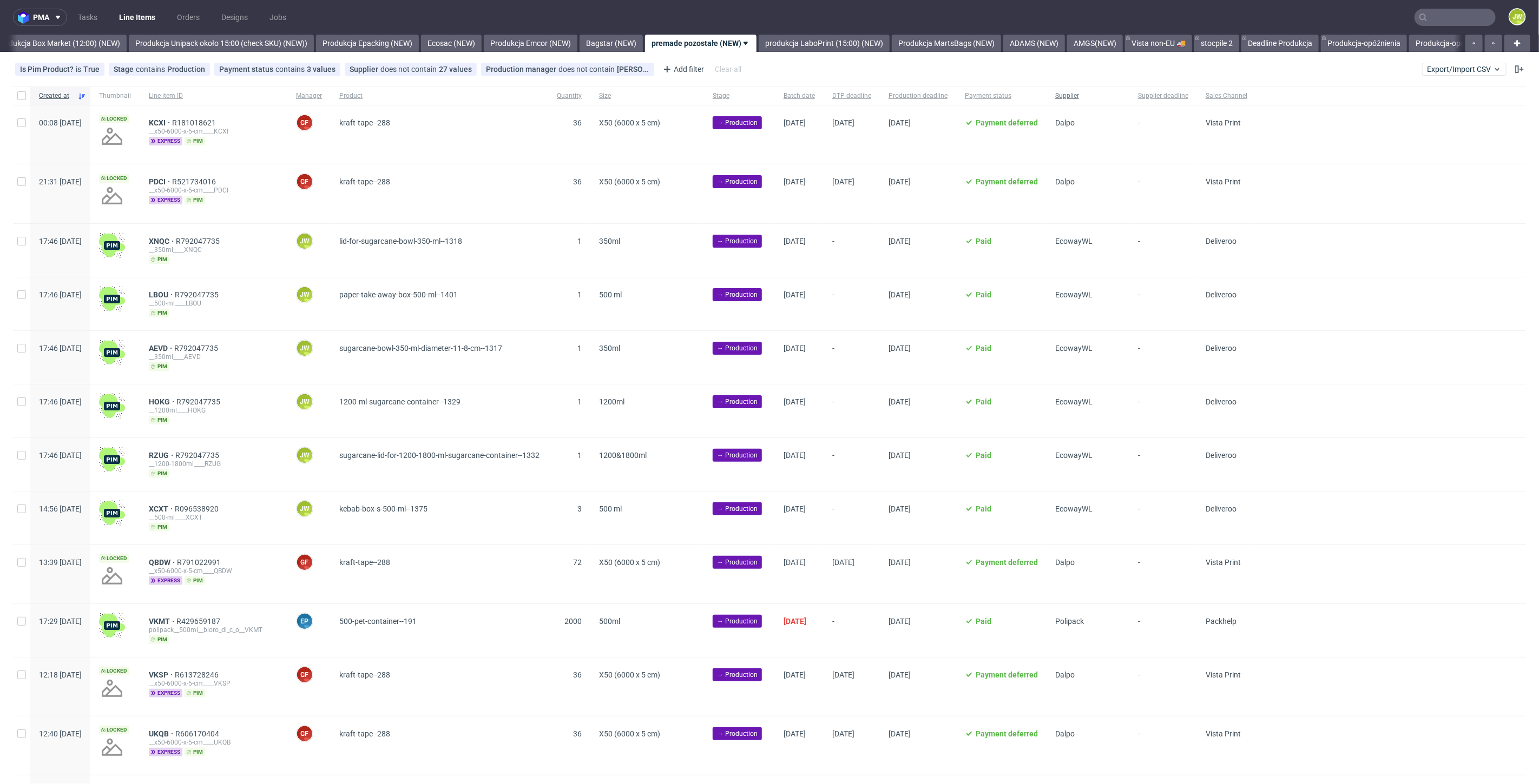
click at [1129, 87] on div "Supplier" at bounding box center [1088, 96] width 83 height 19
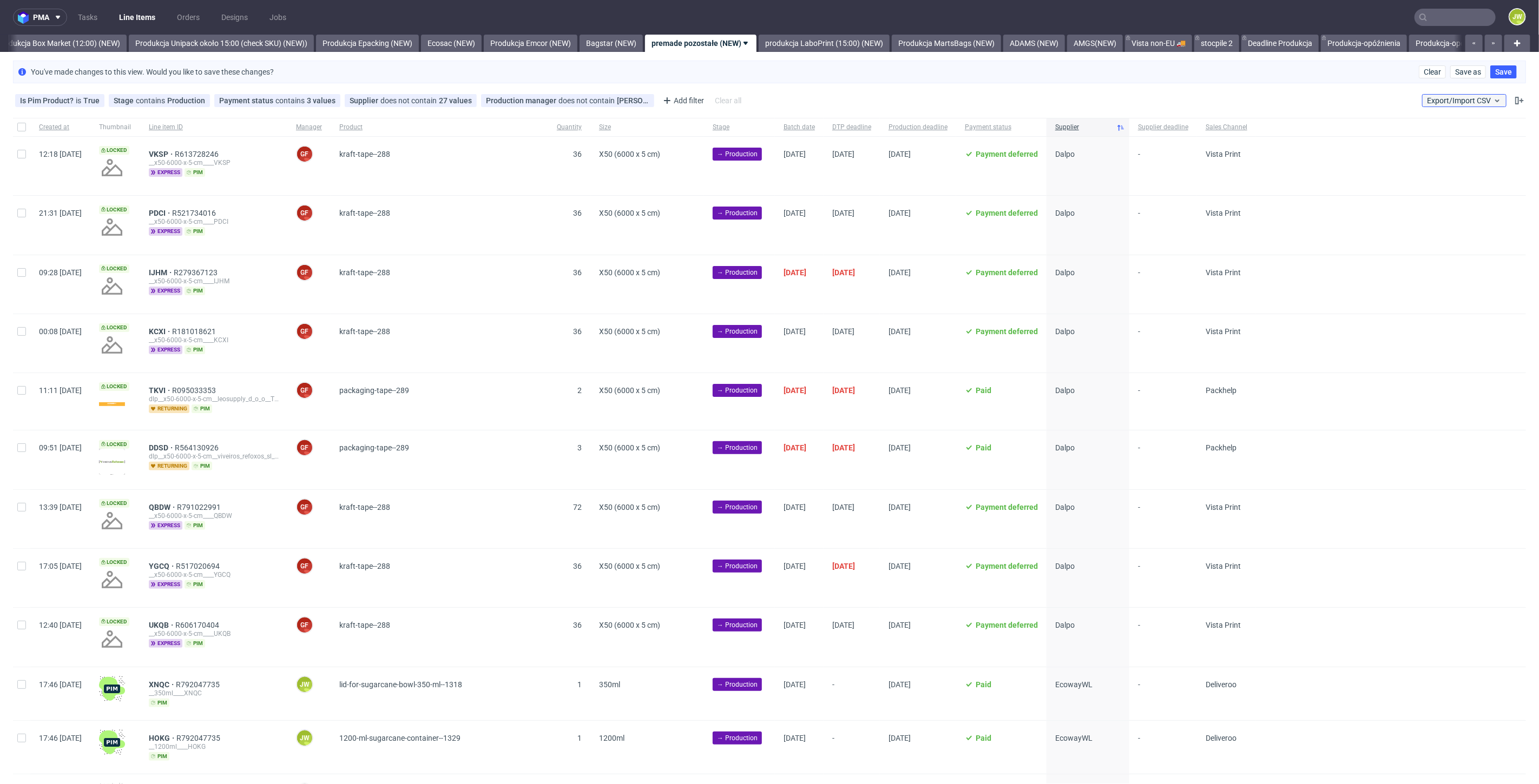
click at [1451, 96] on span "Export/Import CSV" at bounding box center [1464, 100] width 75 height 8
click at [1391, 143] on link "Import shipments CSV" at bounding box center [1430, 143] width 127 height 17
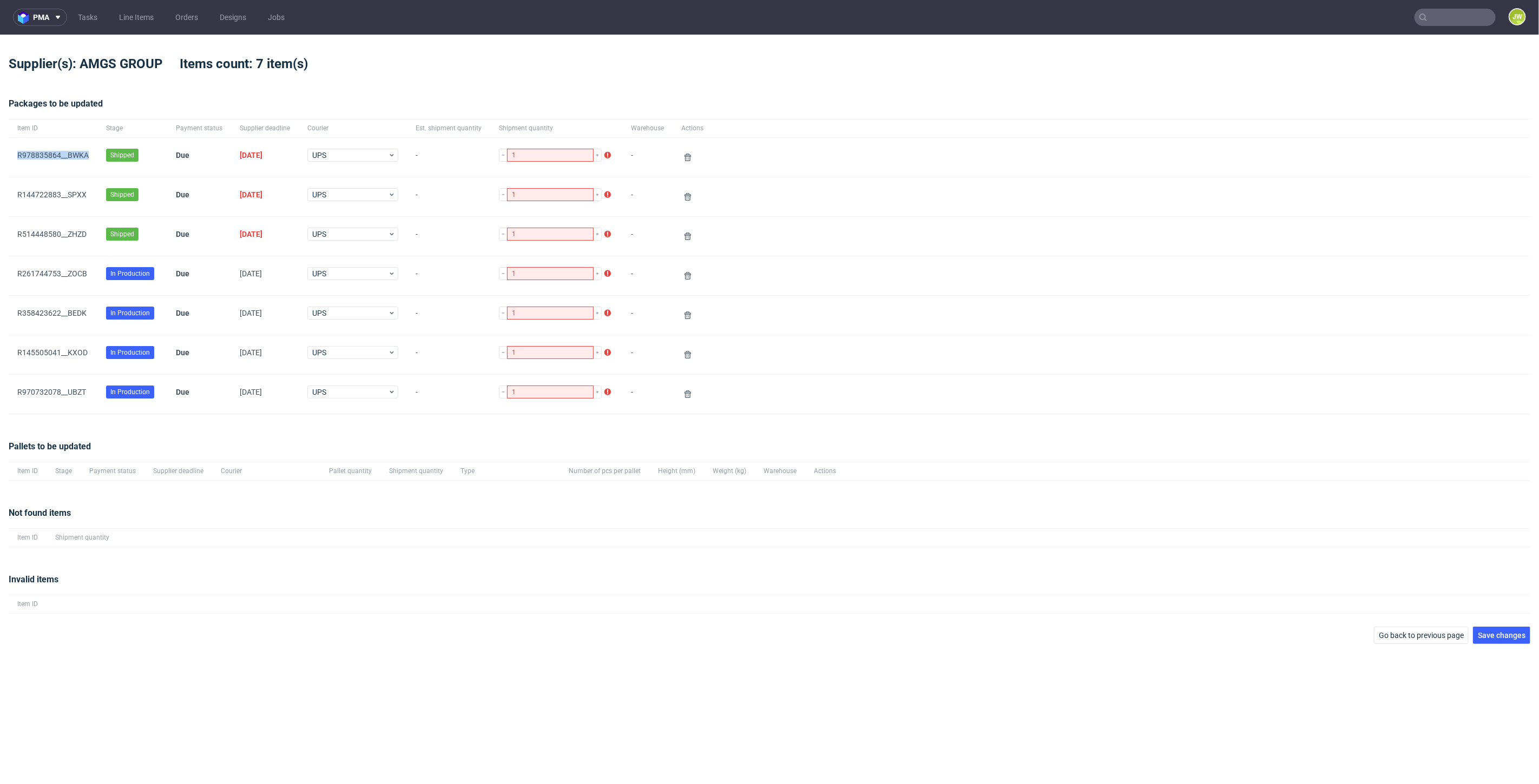
drag, startPoint x: 94, startPoint y: 160, endPoint x: 15, endPoint y: 164, distance: 79.1
click at [15, 164] on div "﻿R978835864__BWKA" at bounding box center [53, 157] width 89 height 39
click at [76, 175] on div "﻿R978835864__BWKA" at bounding box center [53, 157] width 89 height 39
click at [79, 206] on div "R144722883__SPXX" at bounding box center [53, 196] width 89 height 39
click at [681, 162] on button at bounding box center [688, 158] width 13 height 13
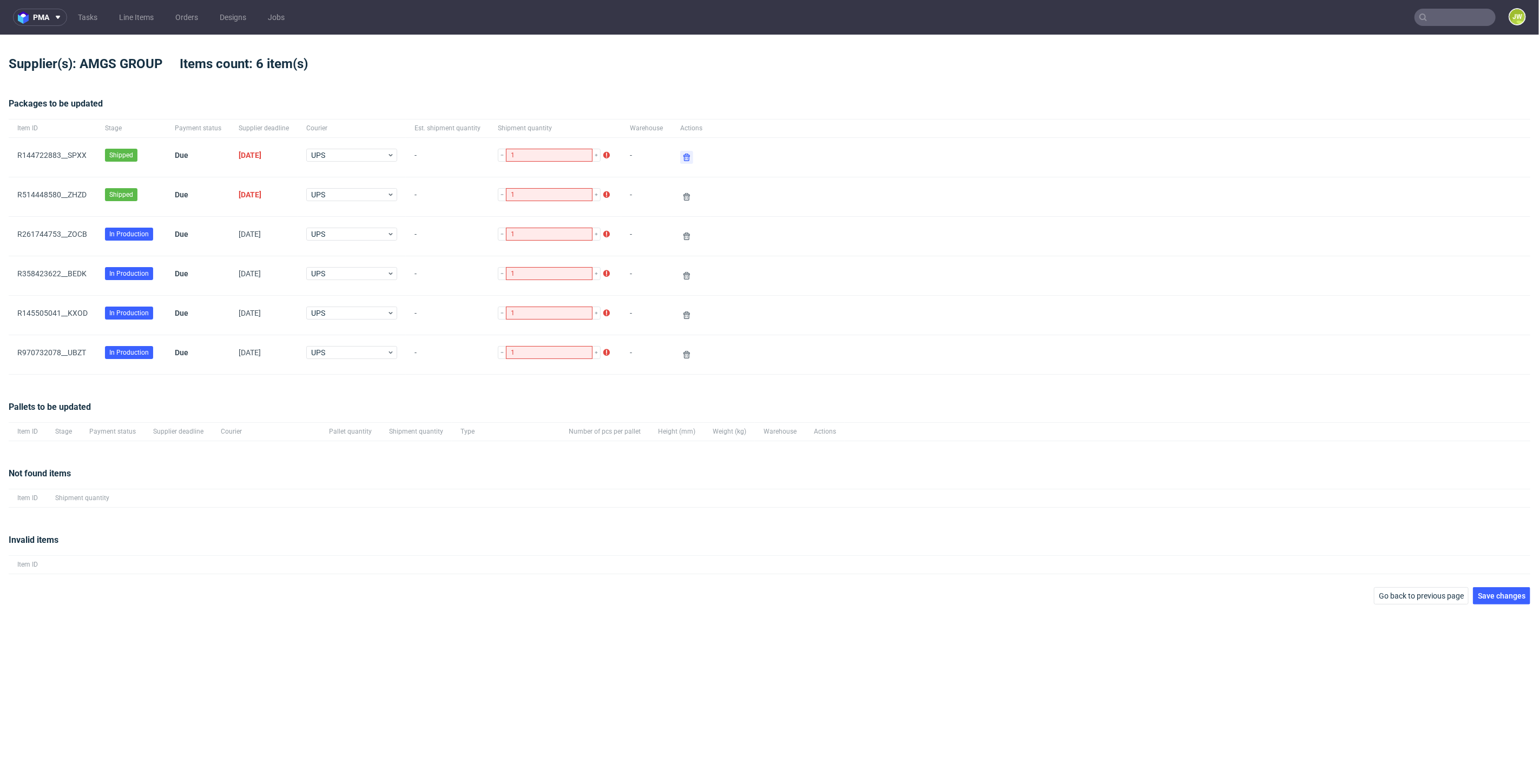
click at [680, 162] on button at bounding box center [687, 158] width 13 height 13
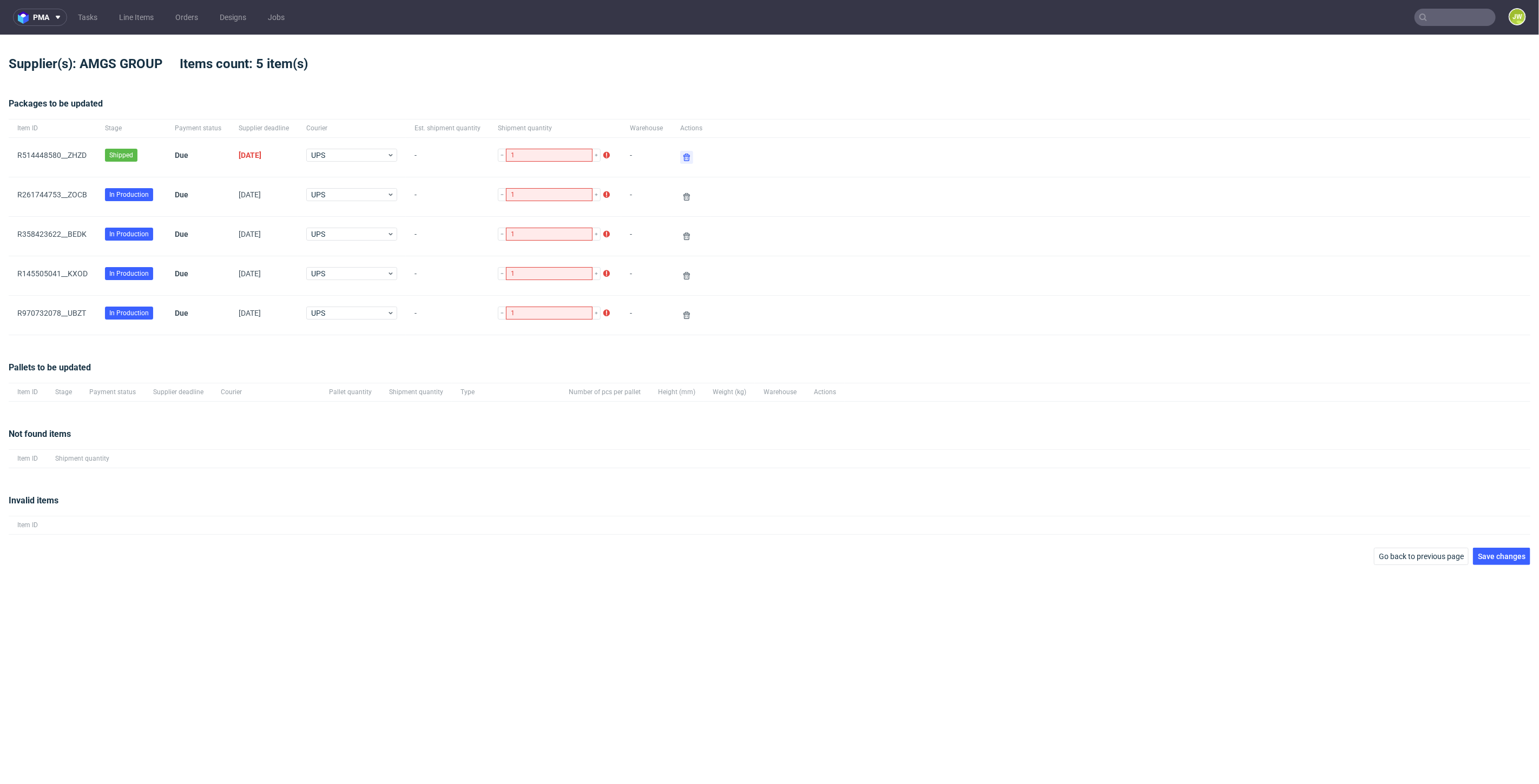
click at [680, 162] on button at bounding box center [687, 158] width 13 height 13
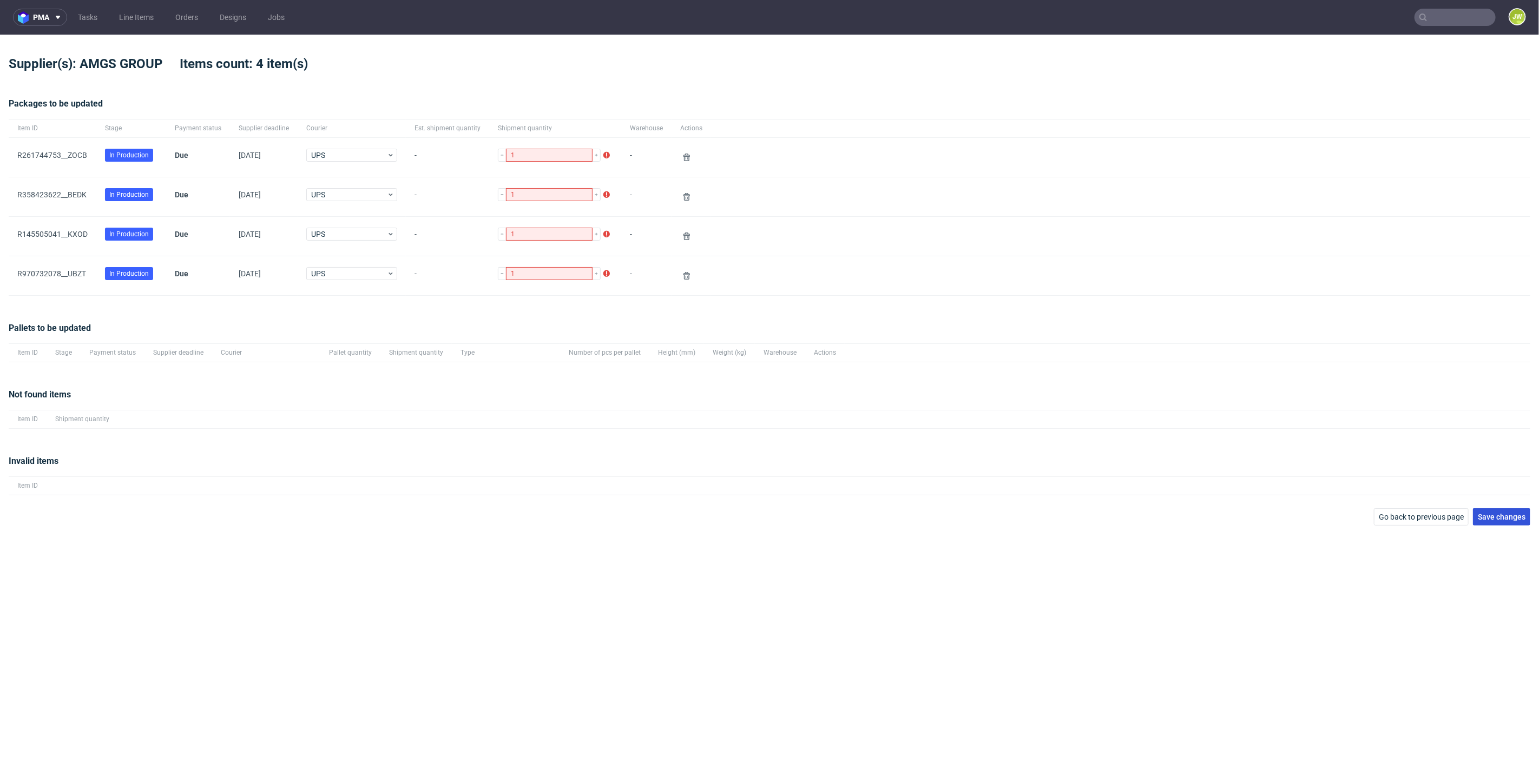
drag, startPoint x: 1502, startPoint y: 518, endPoint x: 1512, endPoint y: 517, distance: 10.0
click at [1503, 517] on span "Save changes" at bounding box center [1502, 517] width 48 height 8
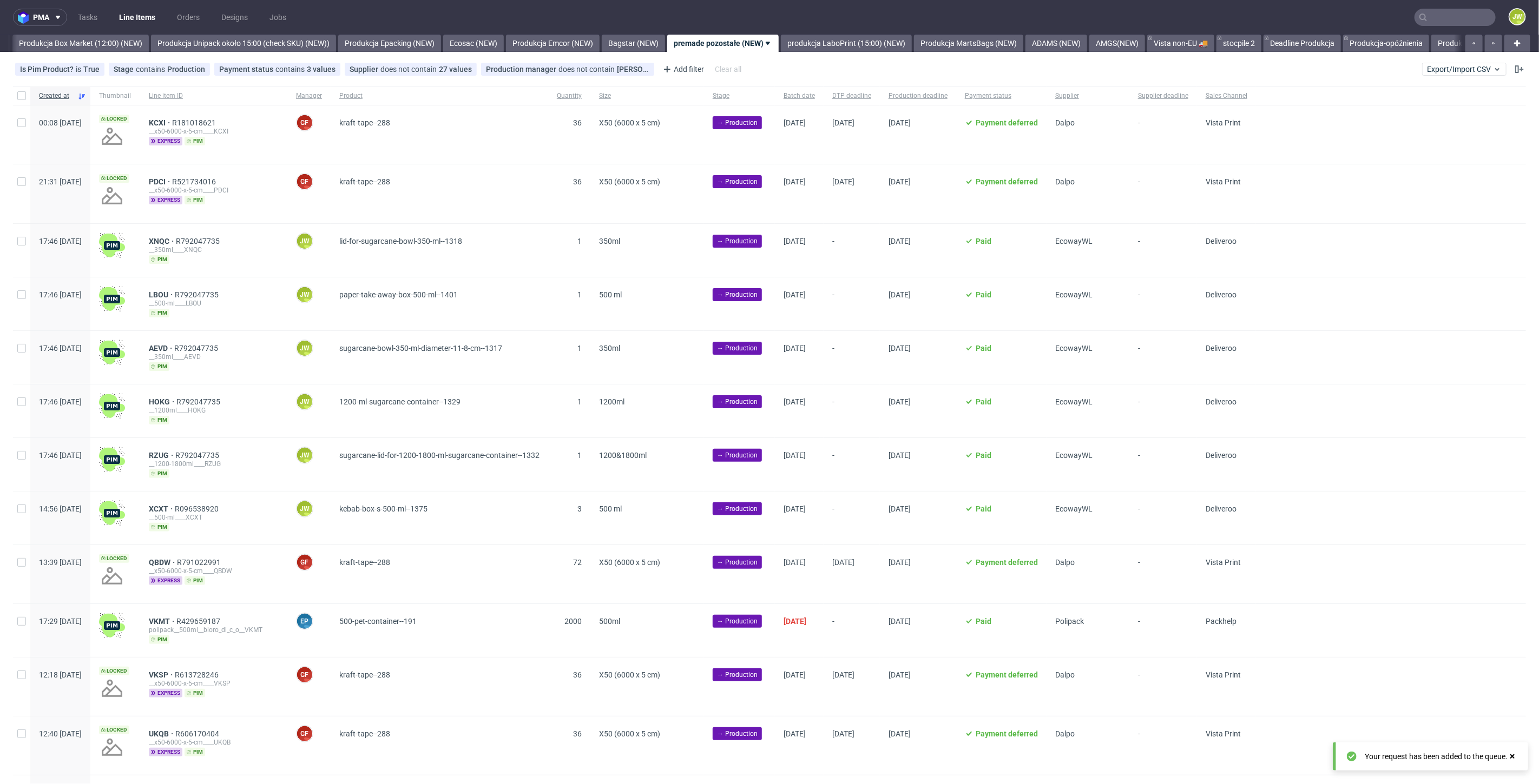
scroll to position [0, 1872]
click at [50, 35] on link "Produkcja Box Market (12:00) (NEW)" at bounding box center [59, 43] width 136 height 17
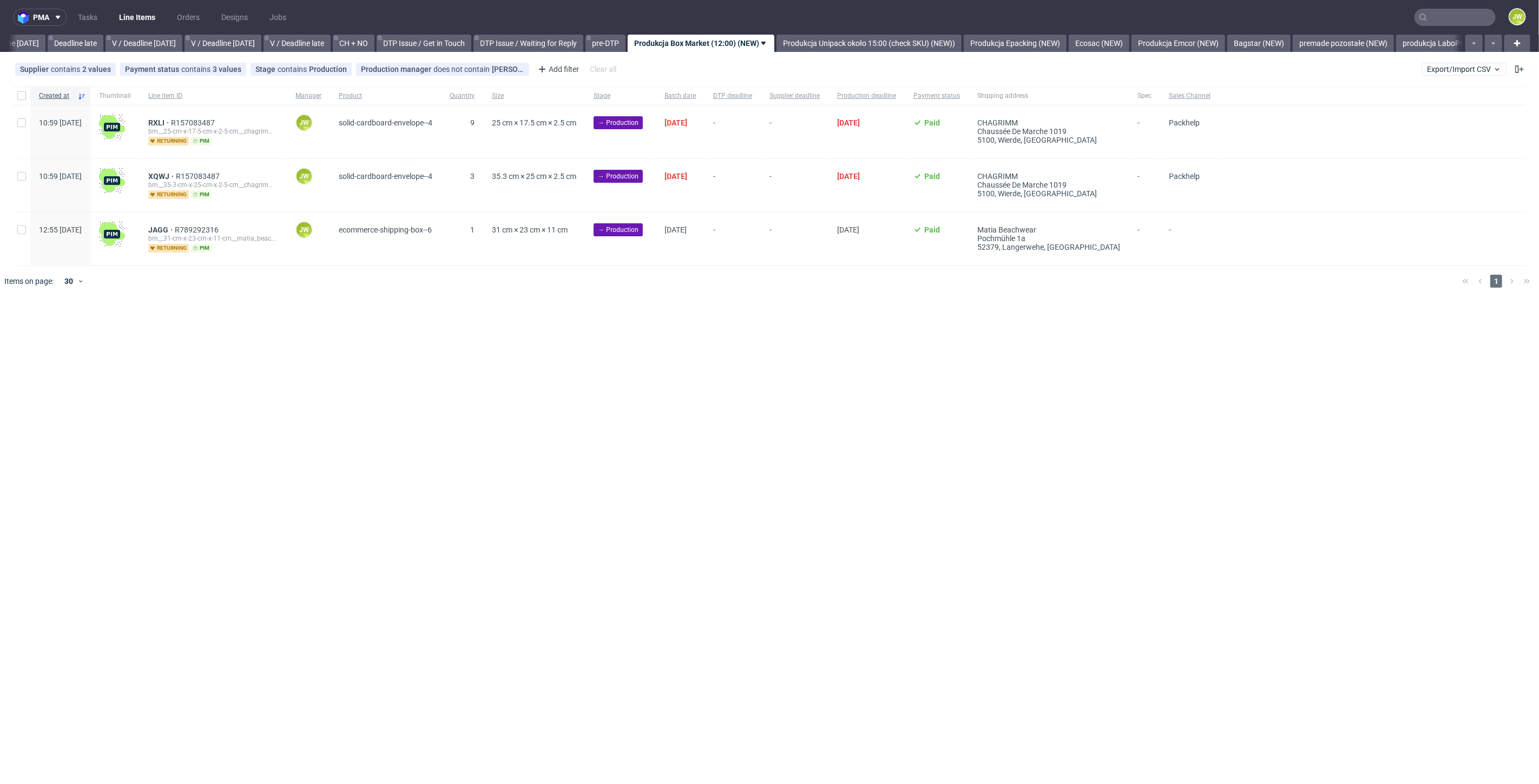
scroll to position [0, 1229]
click at [424, 278] on div at bounding box center [785, 281] width 1336 height 30
click at [19, 103] on div at bounding box center [22, 96] width 17 height 19
checkbox input "true"
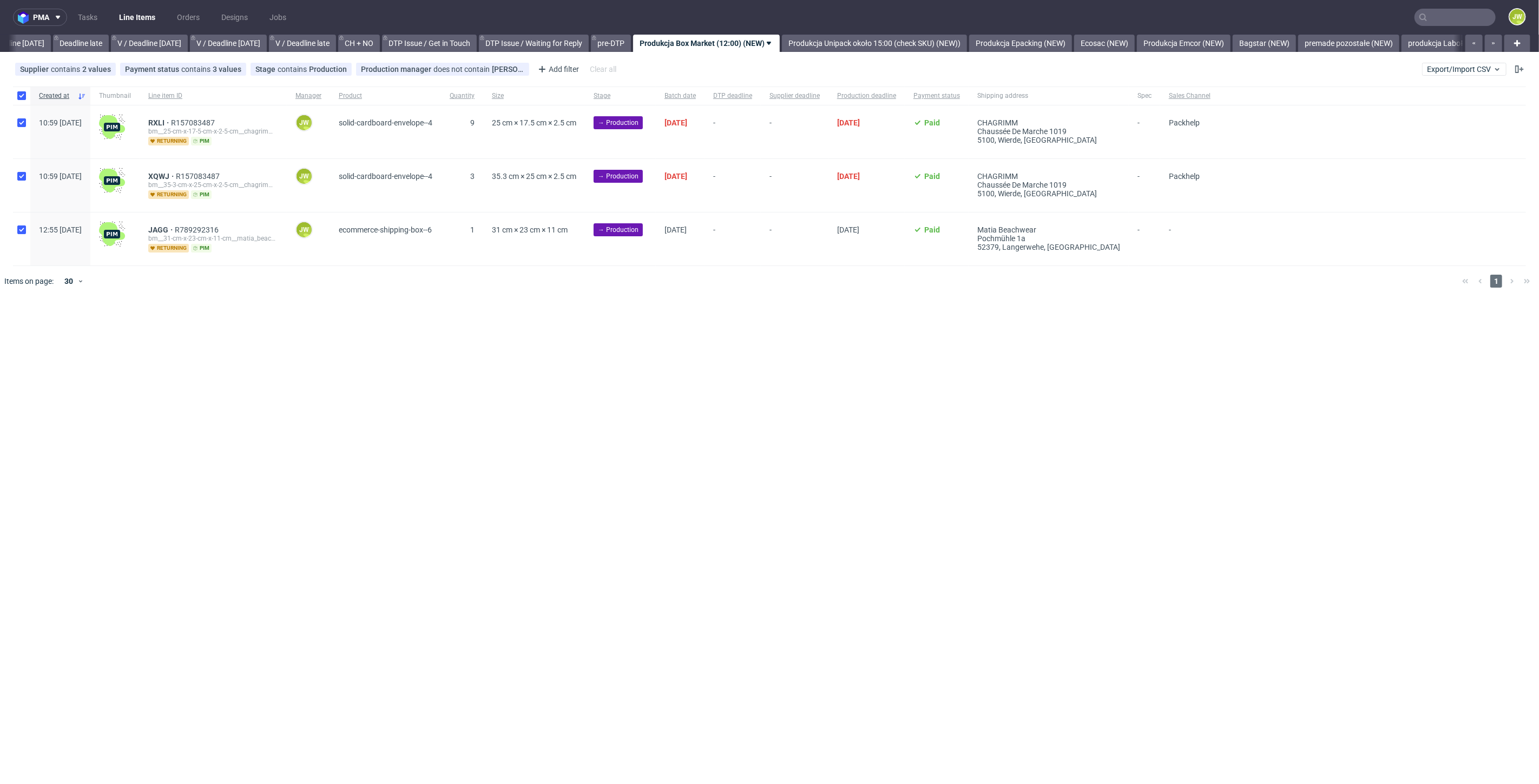
checkbox input "true"
click at [185, 337] on div "Selected items: 3 Change status Change supplier Change batch date Change prod. …" at bounding box center [770, 323] width 1539 height 45
click at [185, 331] on span "Change batch date" at bounding box center [190, 330] width 65 height 11
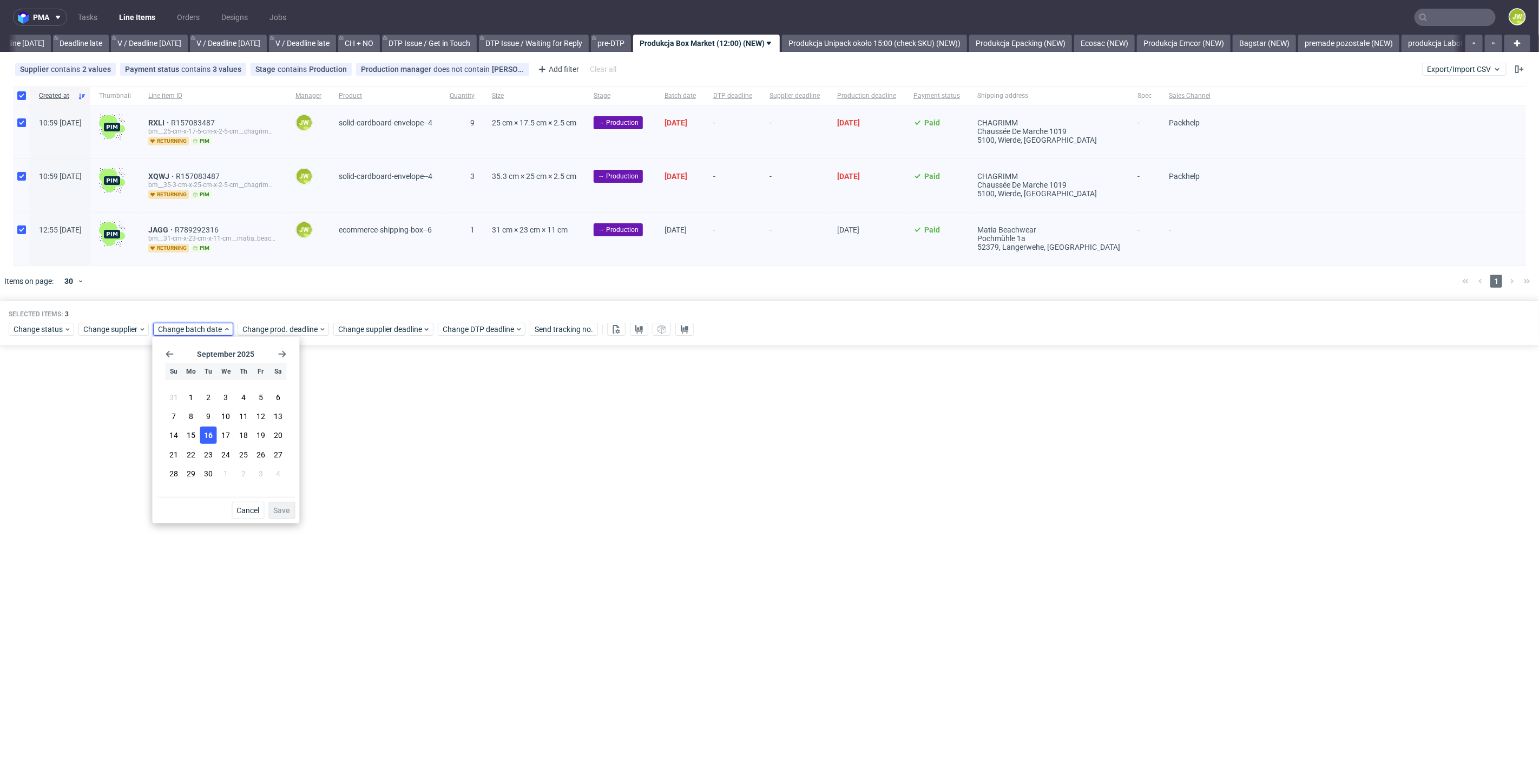
click at [209, 432] on span "16" at bounding box center [208, 435] width 8 height 11
click at [286, 512] on span "Save" at bounding box center [281, 511] width 17 height 8
click at [257, 332] on span "Change prod. deadline" at bounding box center [281, 330] width 76 height 11
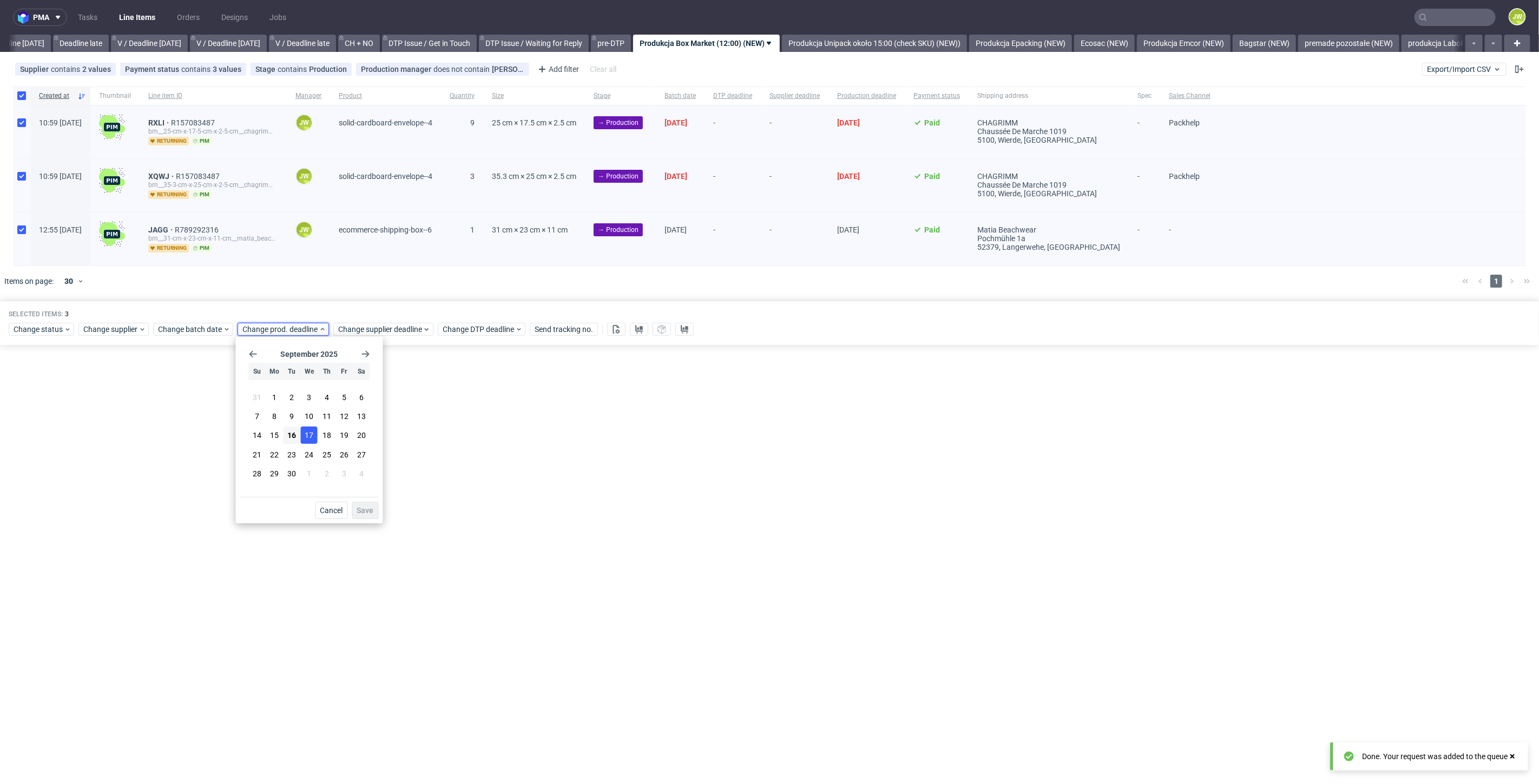
click at [302, 438] on button "17" at bounding box center [309, 435] width 17 height 17
click at [360, 514] on span "Save" at bounding box center [366, 511] width 17 height 8
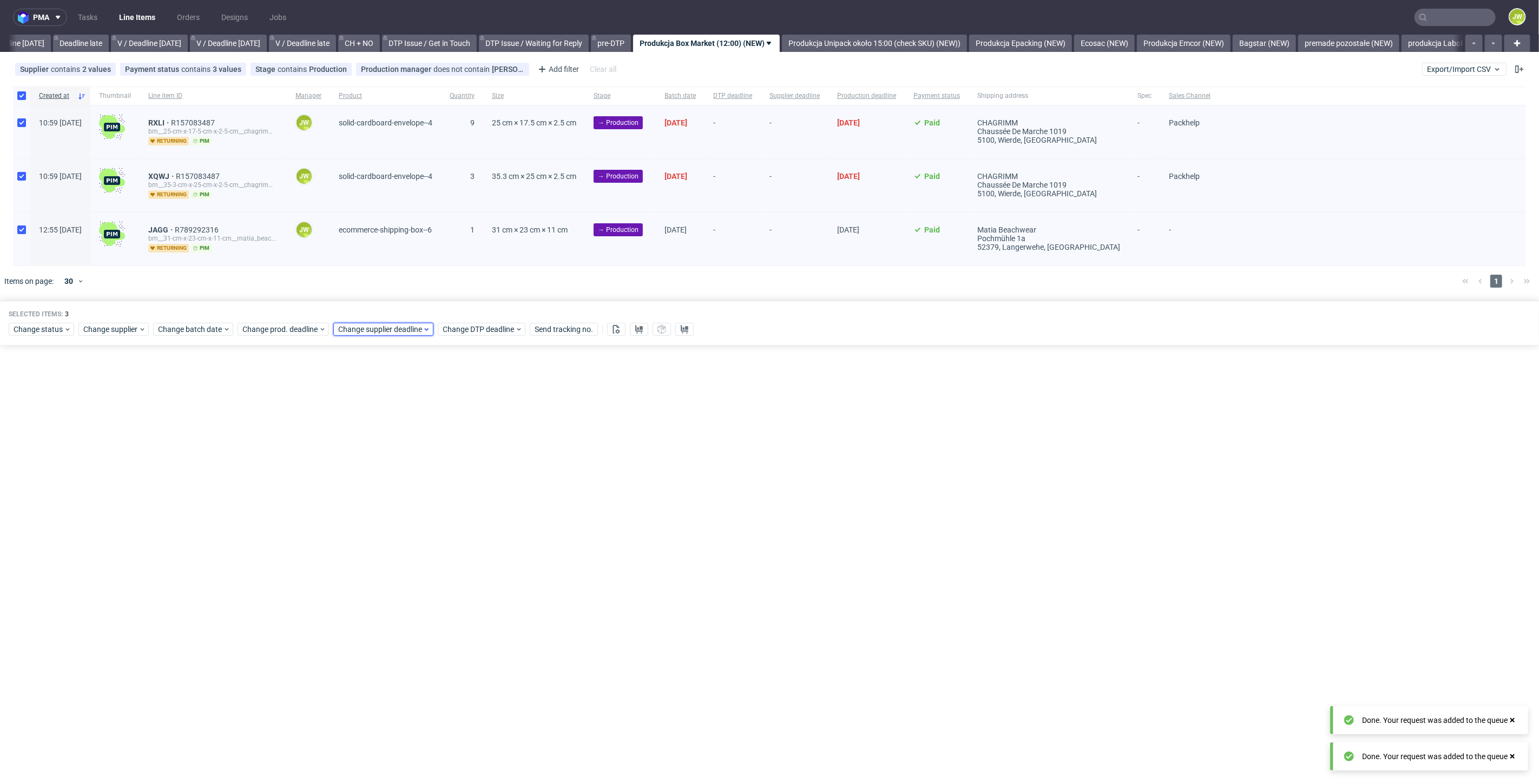
click at [354, 324] on span "Change supplier deadline" at bounding box center [380, 330] width 84 height 11
click at [397, 434] on button "17" at bounding box center [405, 435] width 17 height 17
click at [465, 510] on span "Save" at bounding box center [461, 511] width 17 height 8
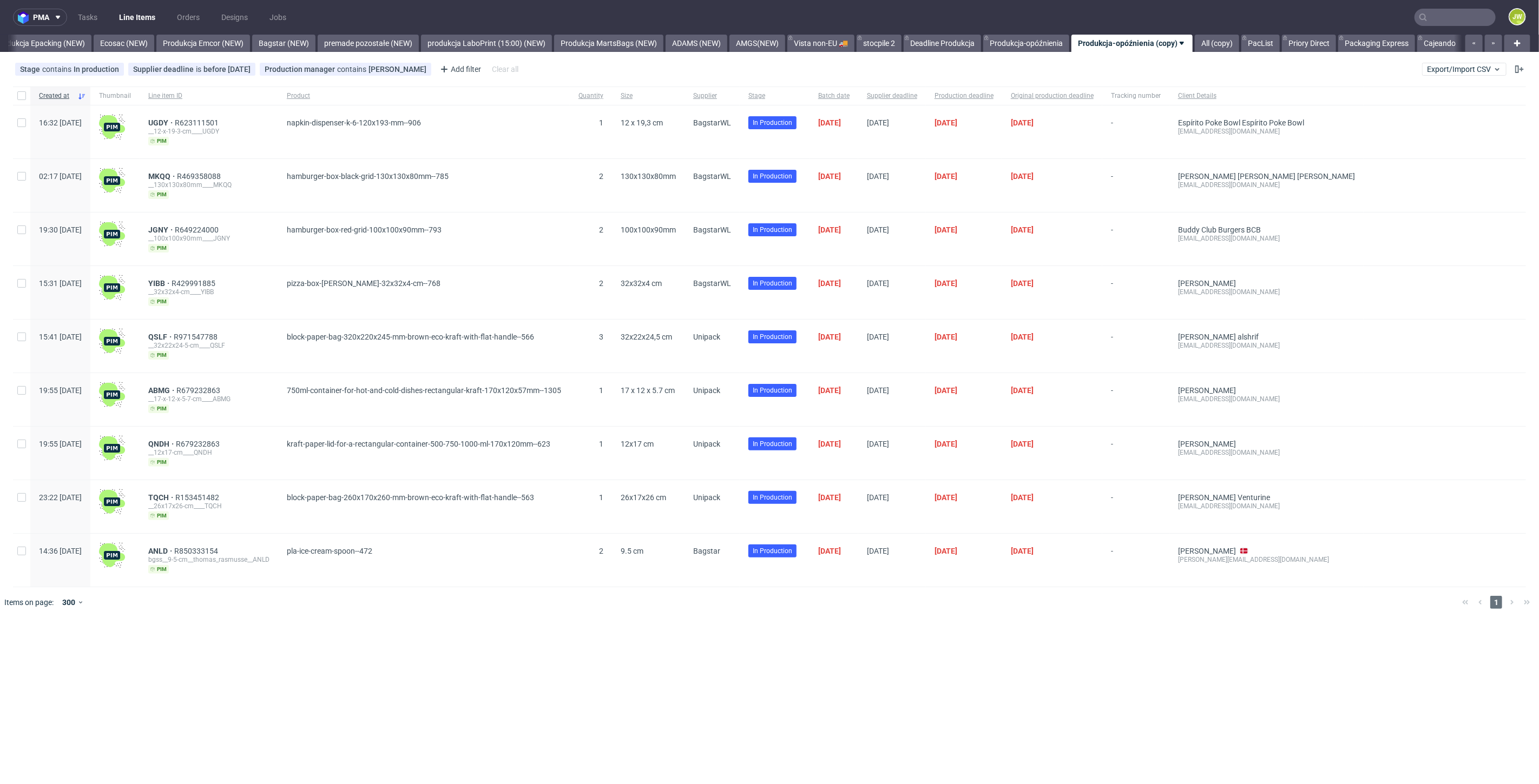
scroll to position [0, 2230]
click at [1447, 16] on input "text" at bounding box center [1455, 17] width 81 height 17
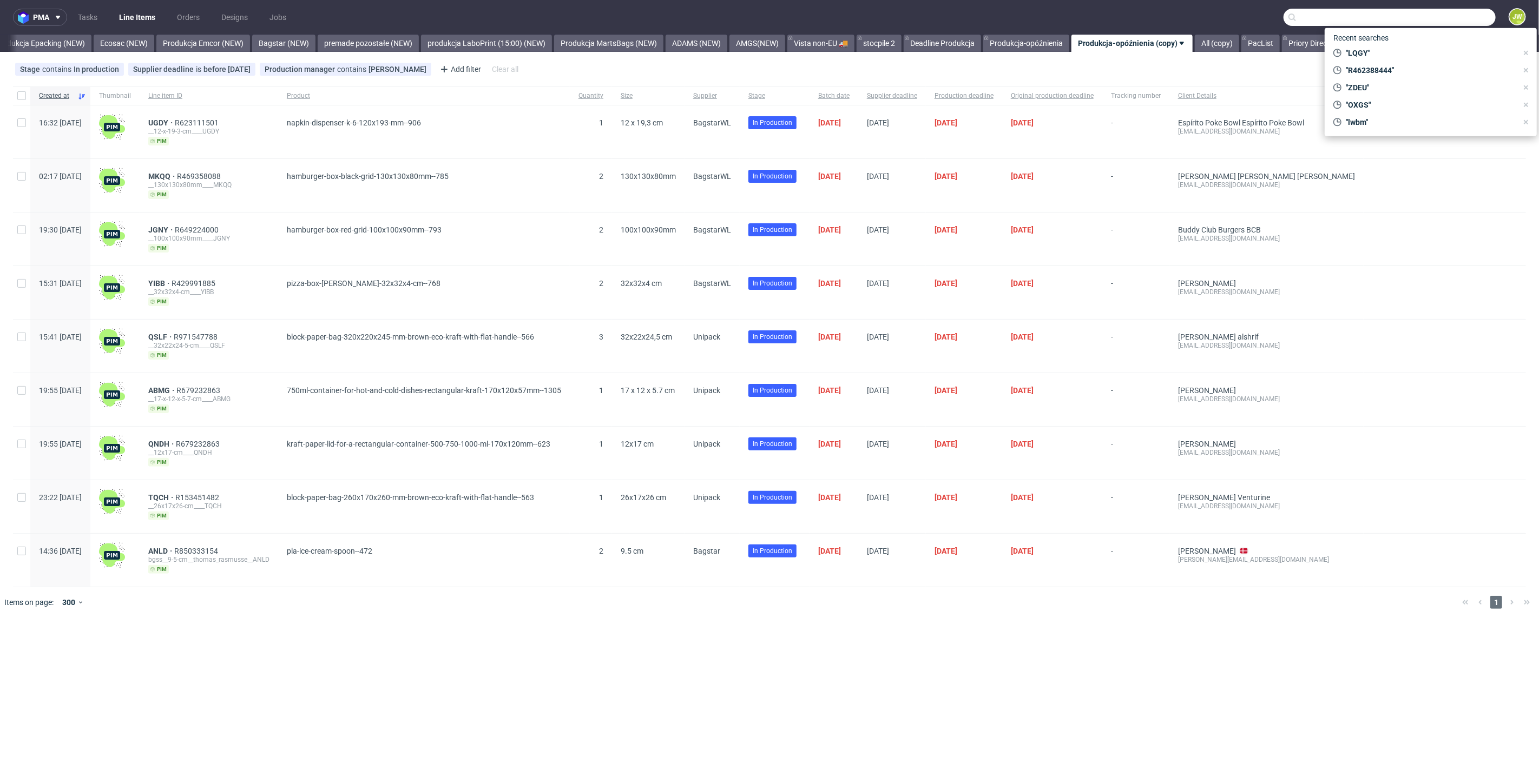
paste input "R971547788__MEAZ"
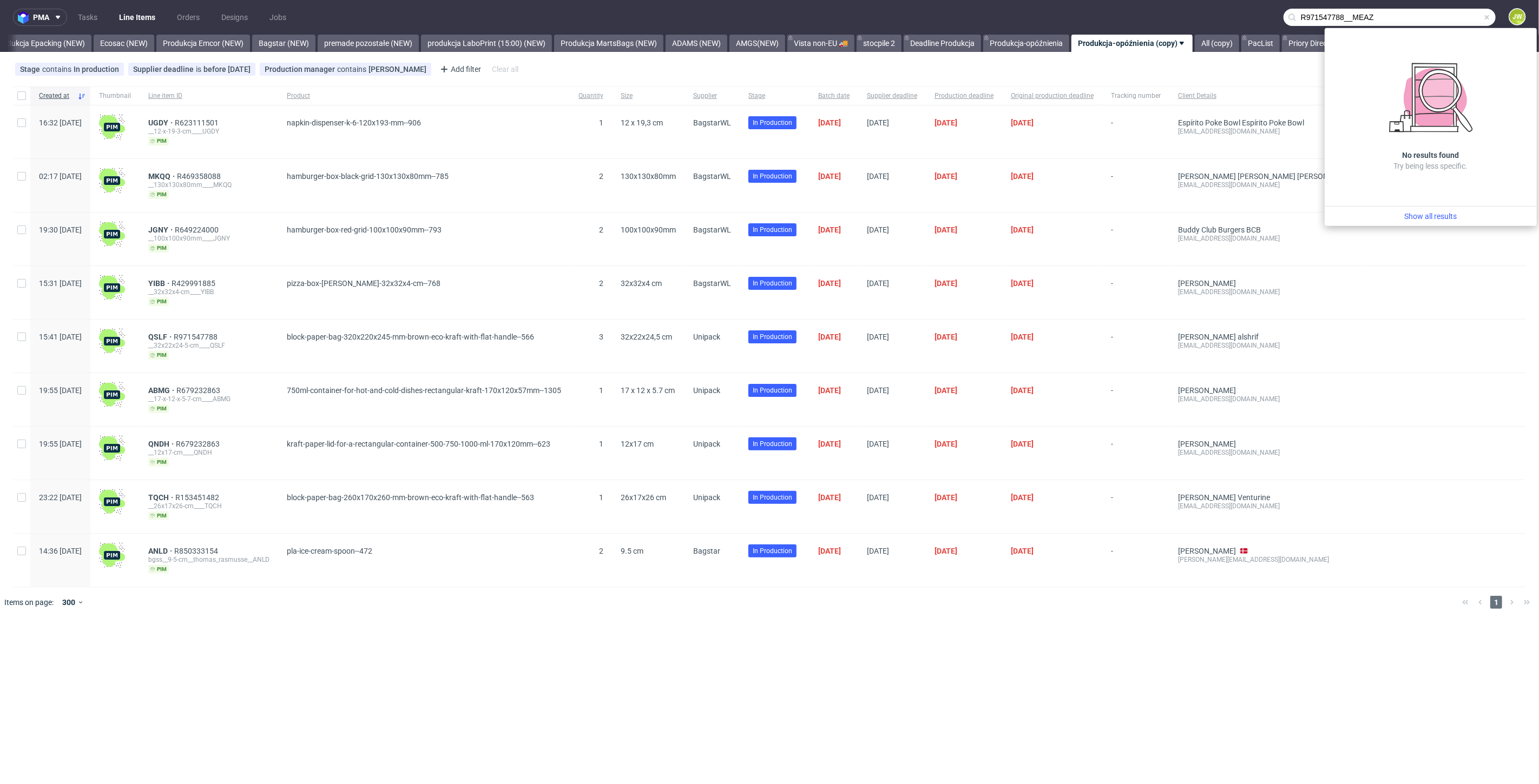
drag, startPoint x: 1350, startPoint y: 16, endPoint x: 1255, endPoint y: 17, distance: 95.0
click at [1255, 17] on nav "pma Tasks Line Items Orders Designs Jobs R971547788__MEAZ JW" at bounding box center [770, 17] width 1539 height 35
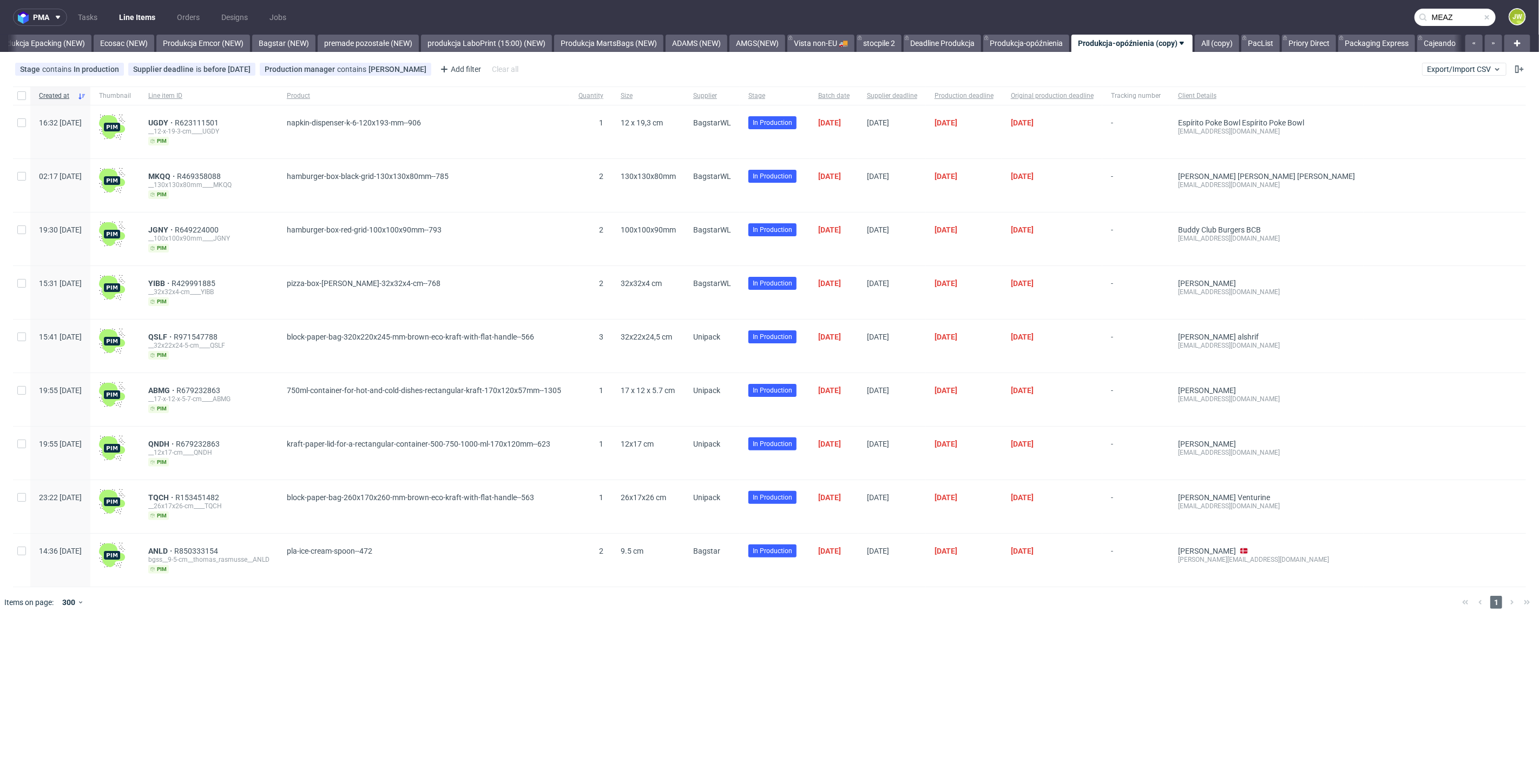
type input "MEAZ"
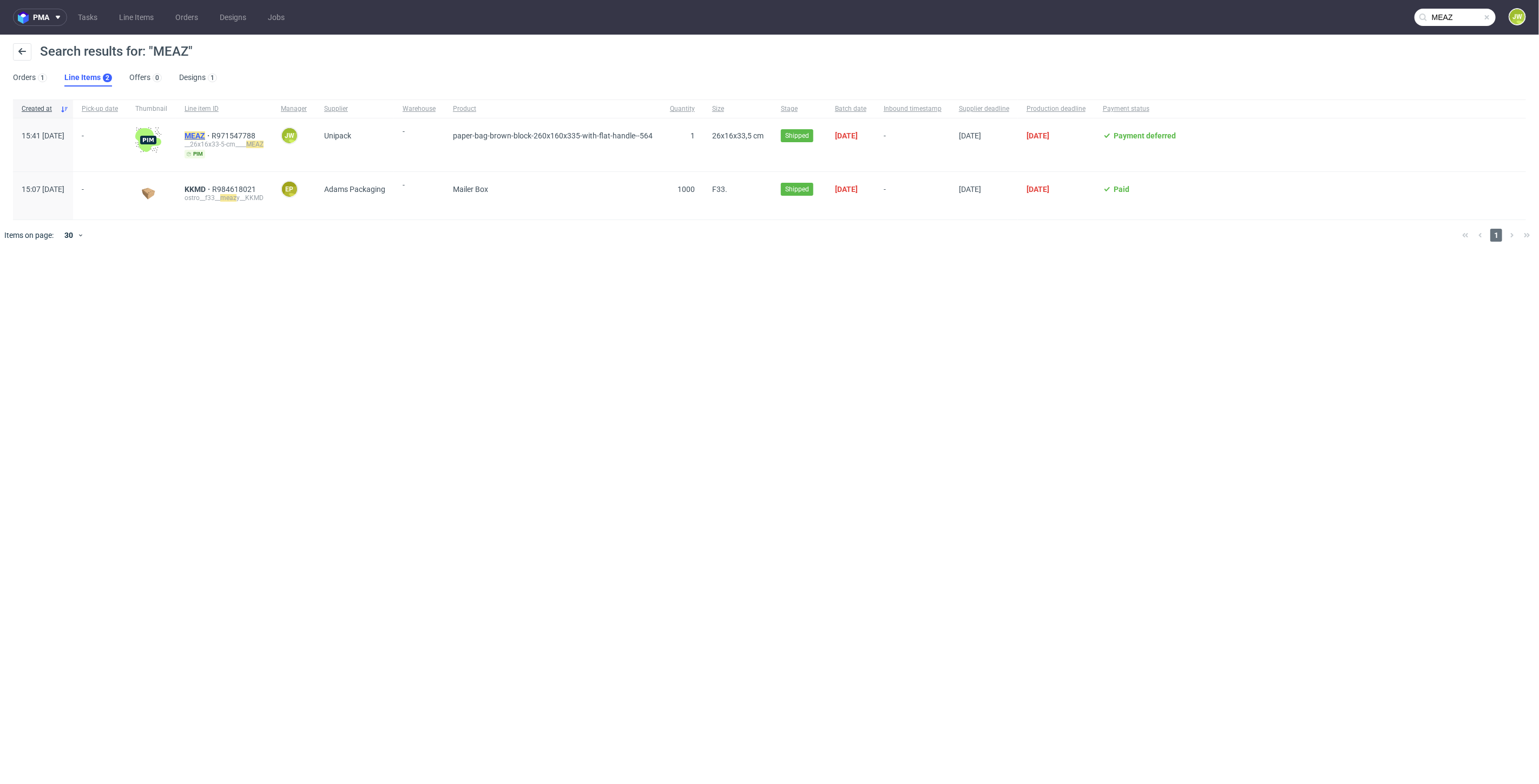
click at [205, 131] on mark "MEAZ" at bounding box center [195, 136] width 20 height 8
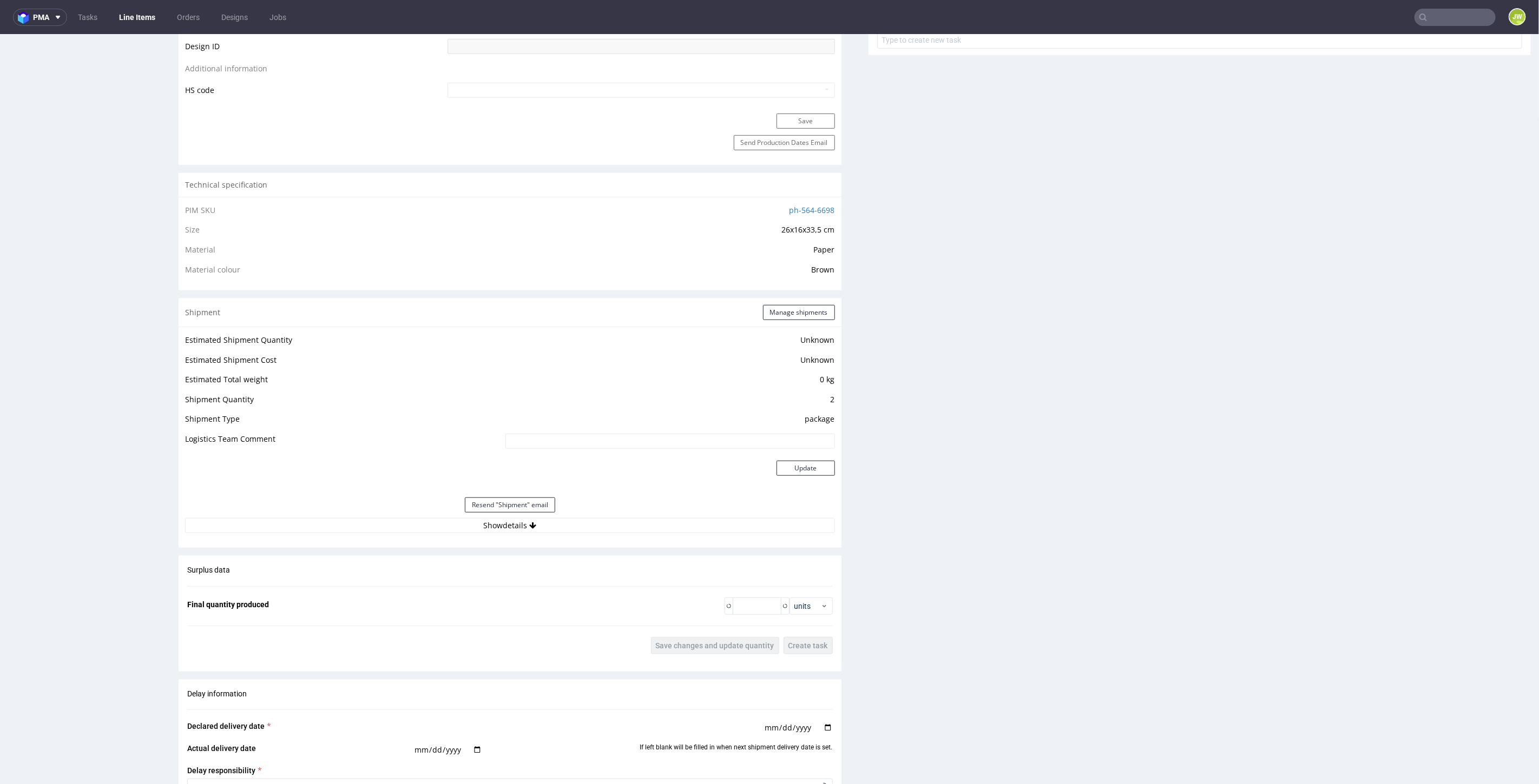
scroll to position [734, 0]
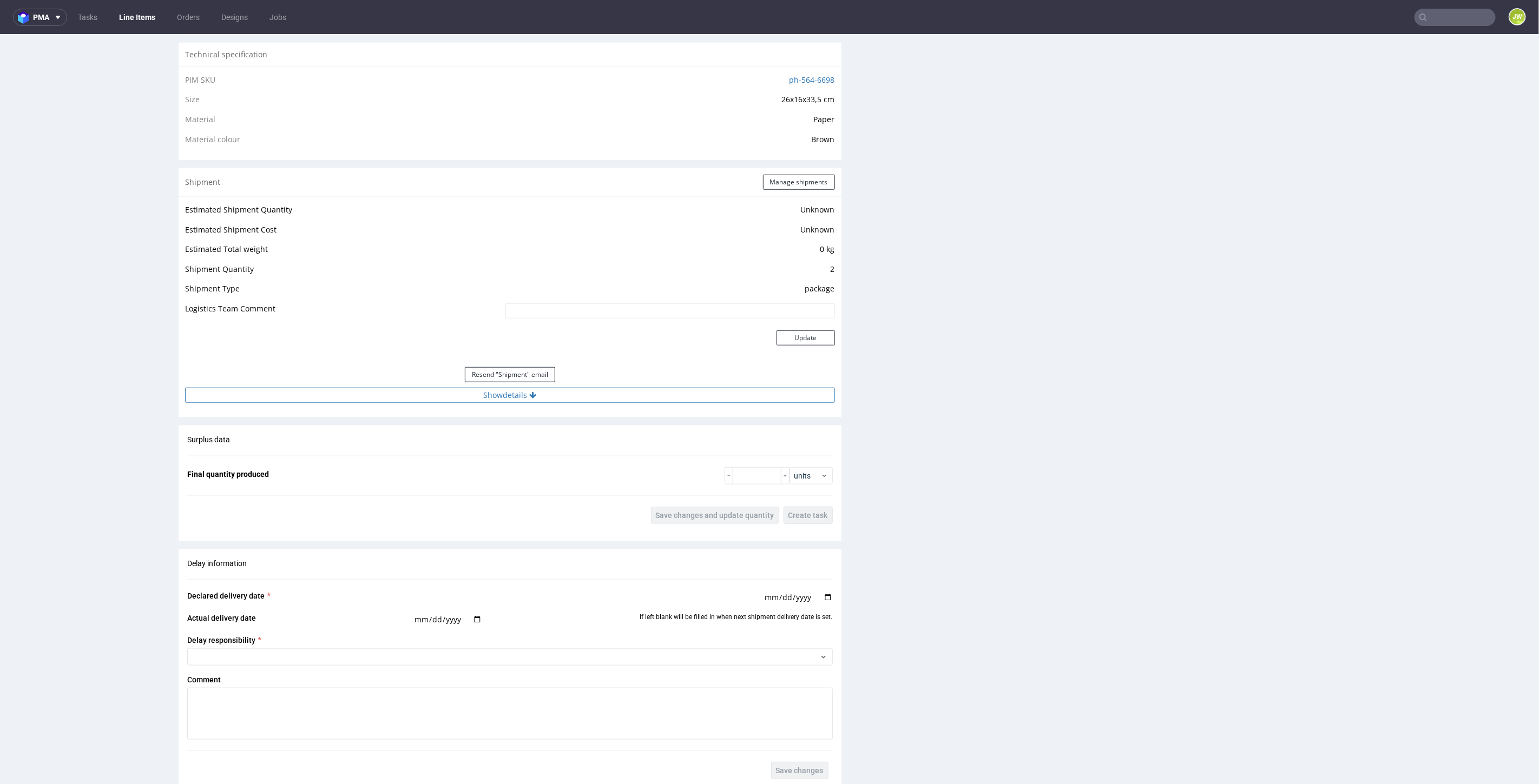
click at [486, 389] on button "Show details" at bounding box center [510, 395] width 650 height 15
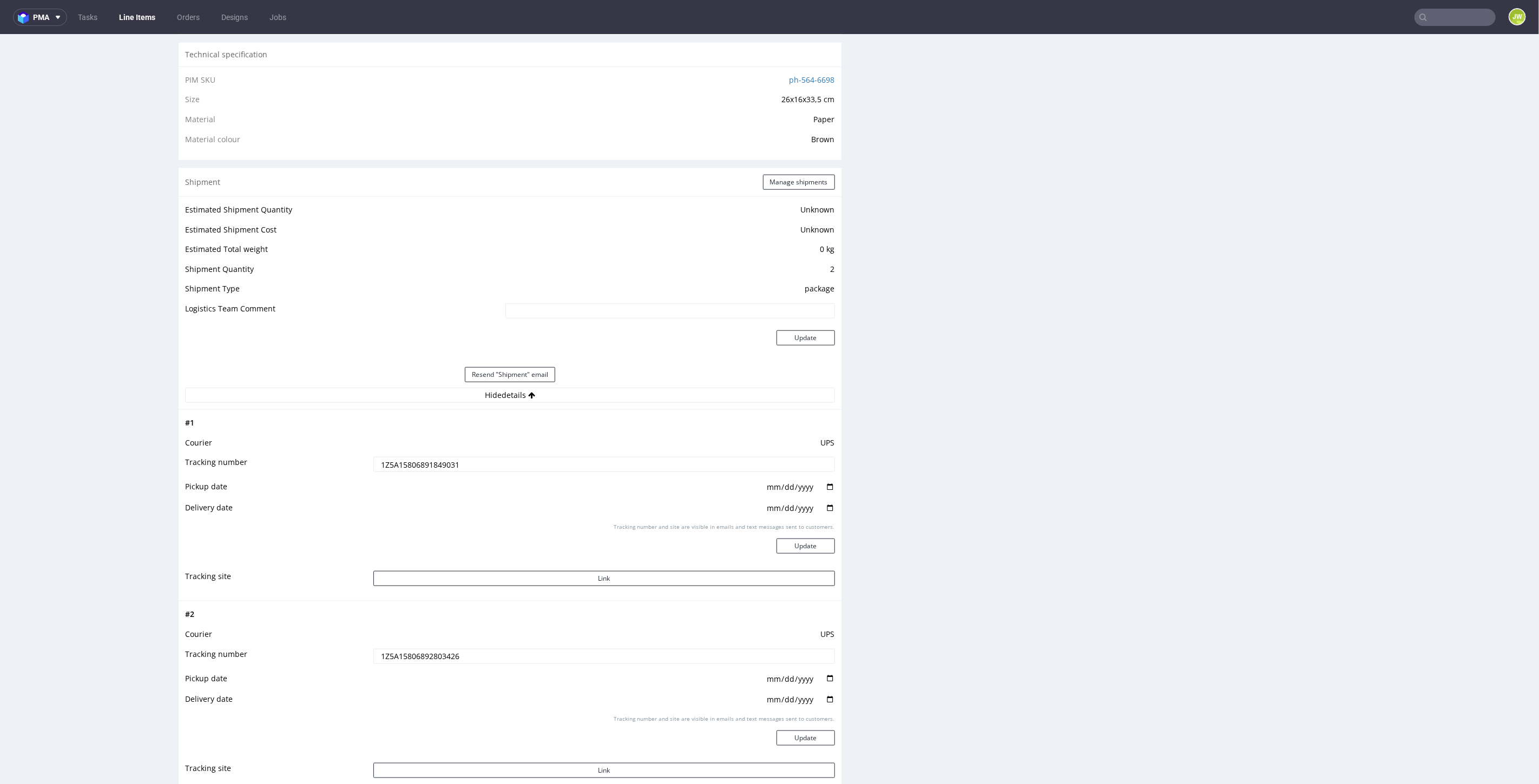
click at [397, 462] on input "1Z5A15806891849031" at bounding box center [604, 463] width 462 height 15
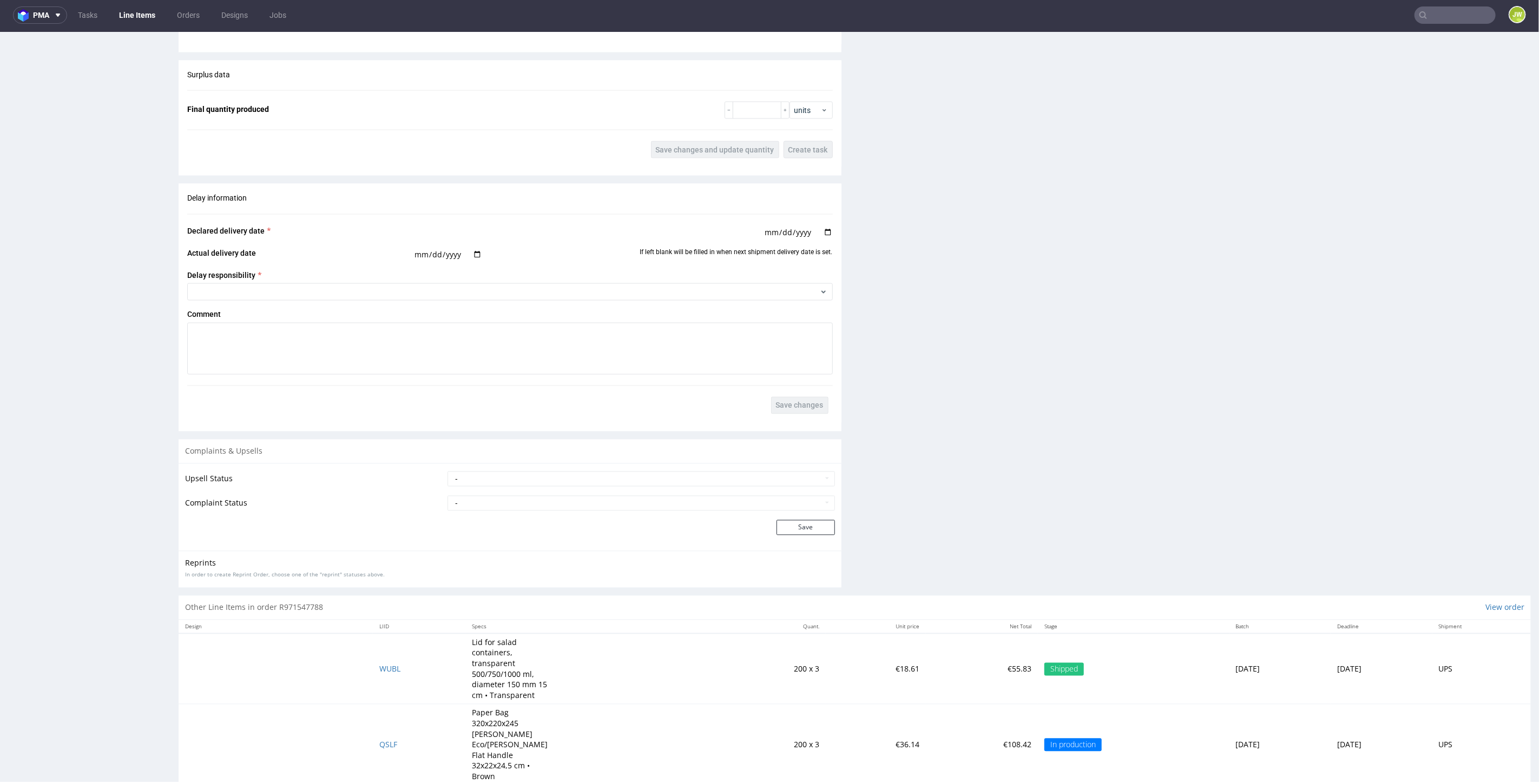
scroll to position [3, 0]
click at [379, 739] on span "QSLF" at bounding box center [388, 743] width 18 height 10
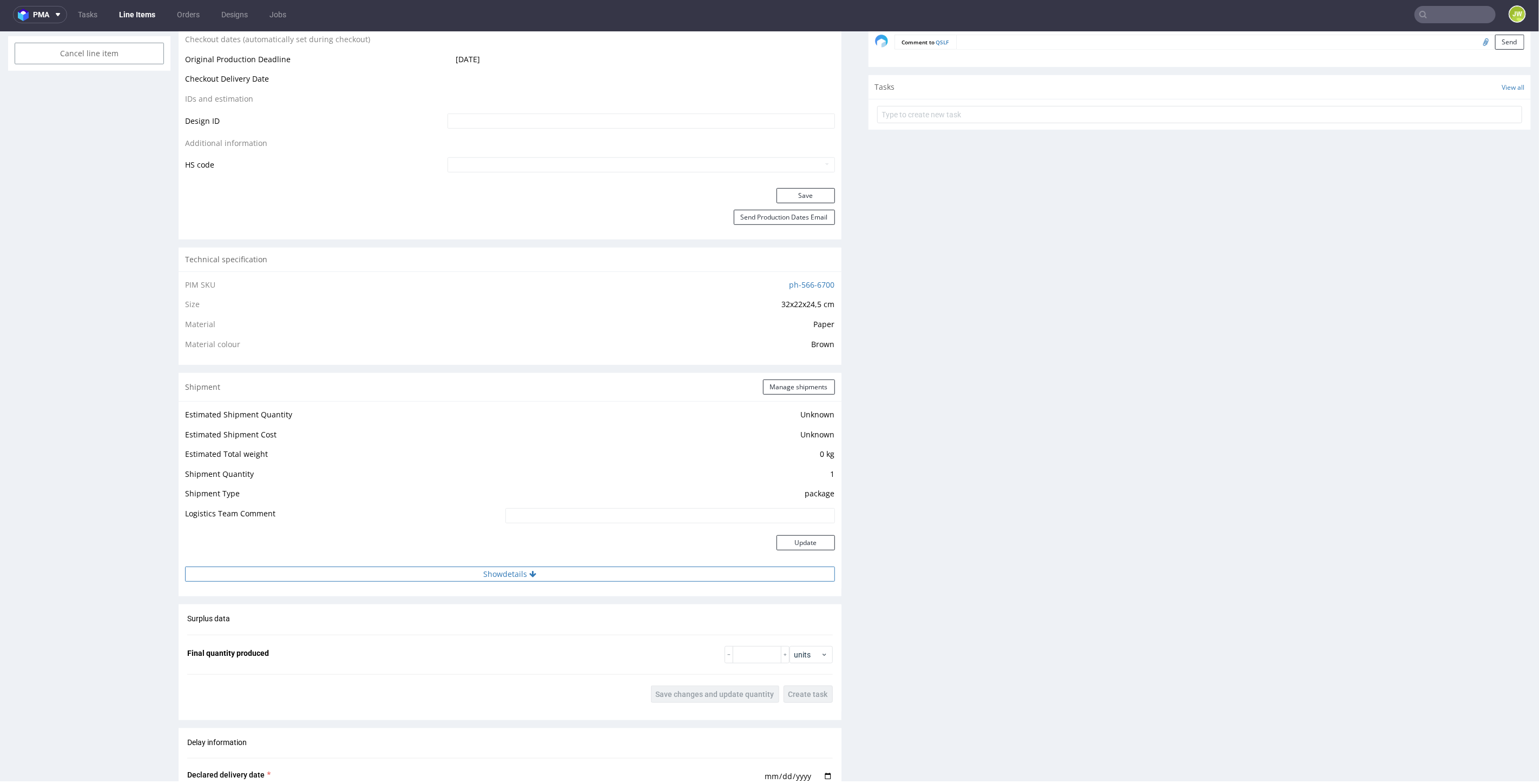
scroll to position [601, 0]
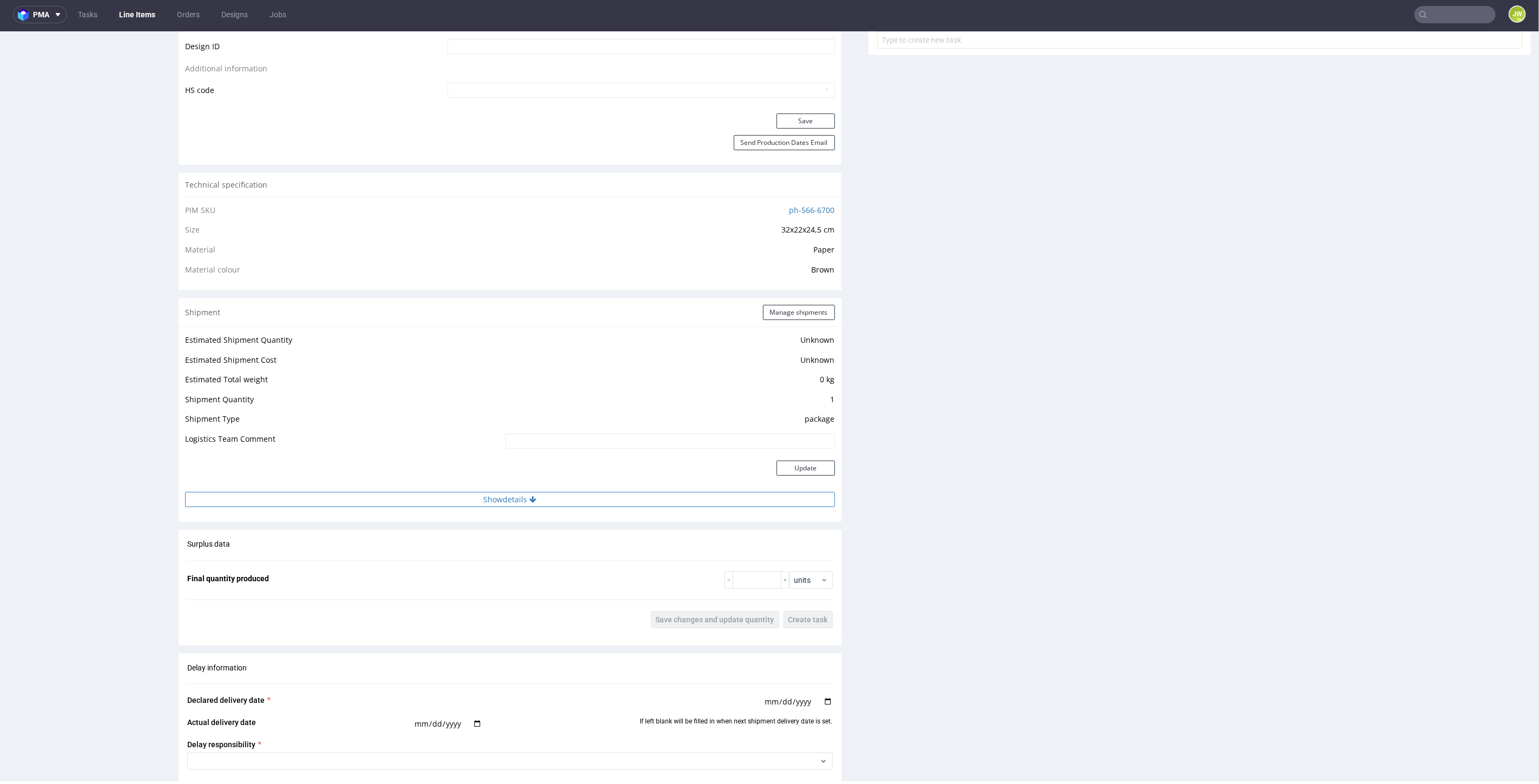
click at [484, 502] on button "Show details" at bounding box center [510, 499] width 650 height 15
click at [453, 565] on input at bounding box center [604, 568] width 462 height 15
paste input "1Z5A15806891849031"
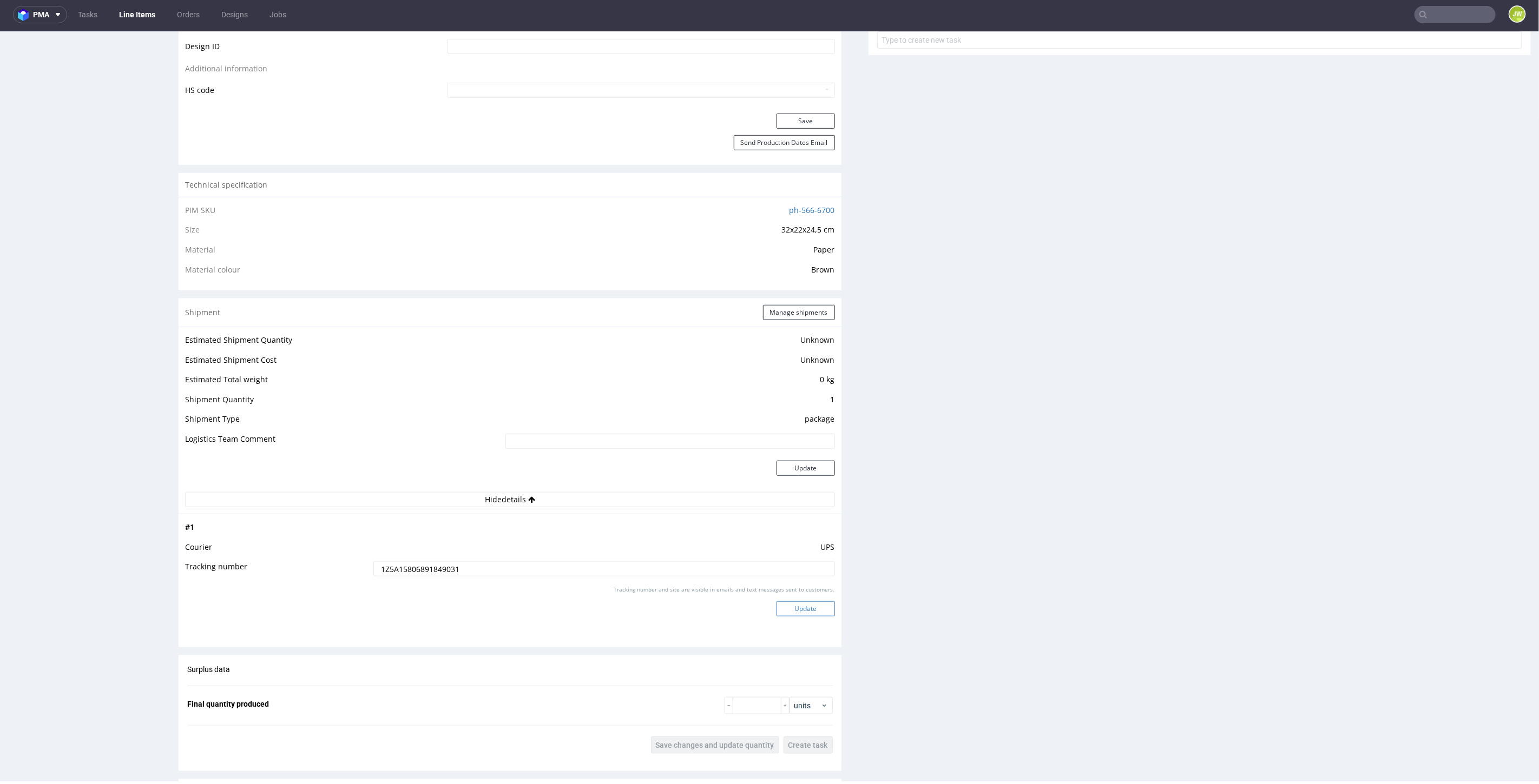
type input "1Z5A15806891849031"
click at [810, 613] on button "Update" at bounding box center [806, 608] width 59 height 15
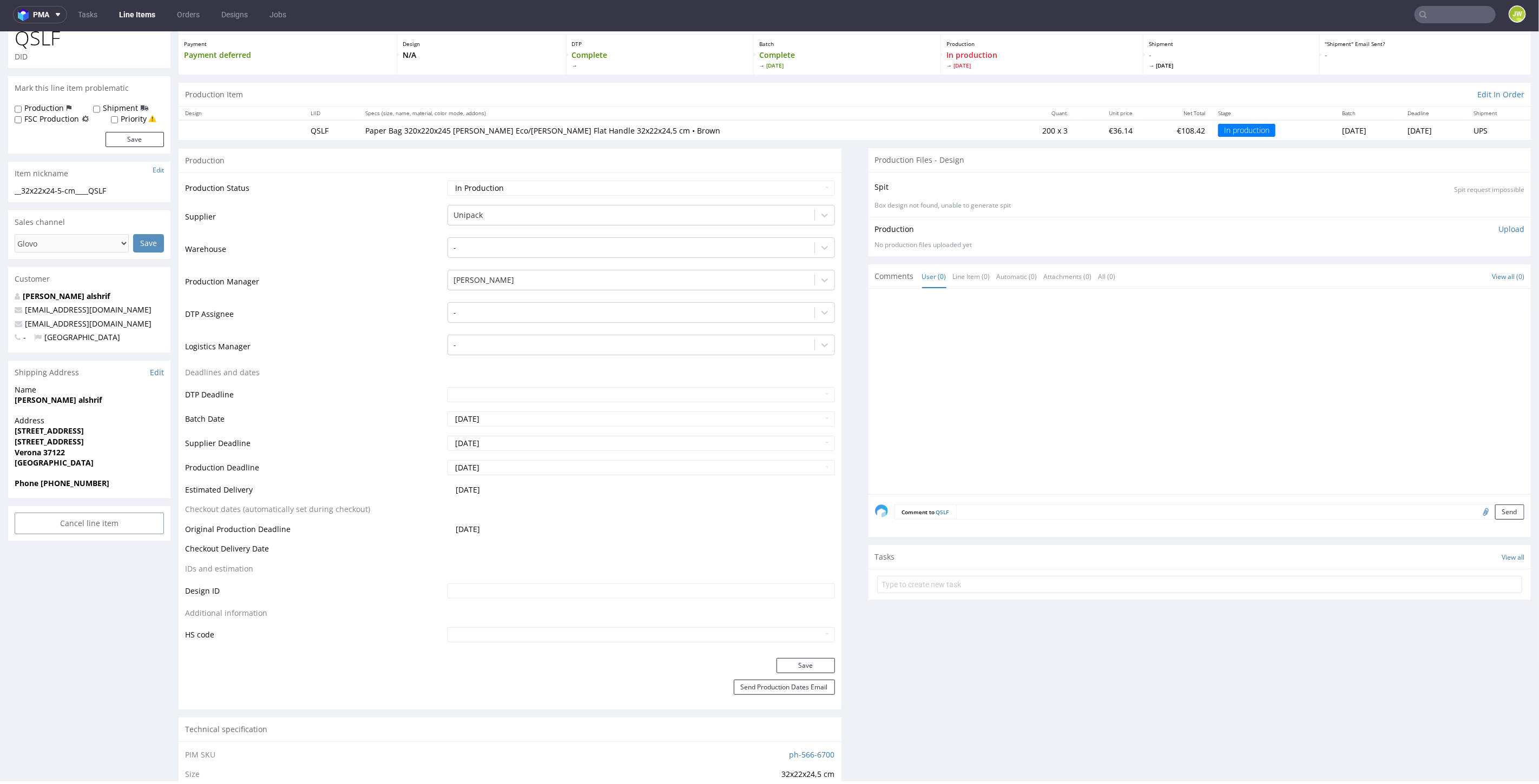
scroll to position [0, 0]
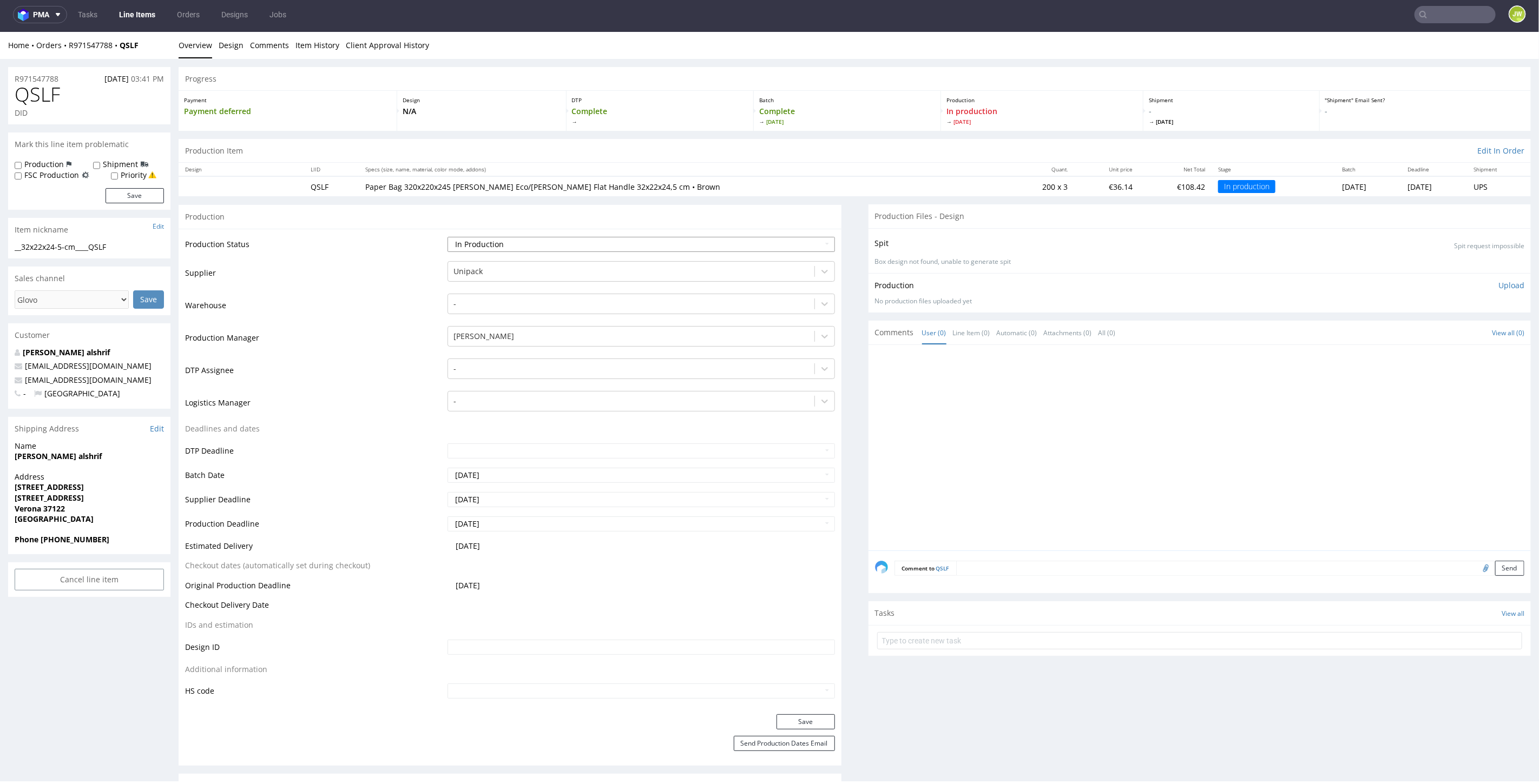
click at [464, 243] on select "Waiting for Artwork Waiting for Diecut Waiting for Mockup Waiting for DTP Waiti…" at bounding box center [641, 244] width 387 height 15
select select "production_complete"
click at [447, 236] on select "Waiting for Artwork Waiting for Diecut Waiting for Mockup Waiting for DTP Waiti…" at bounding box center [641, 244] width 387 height 15
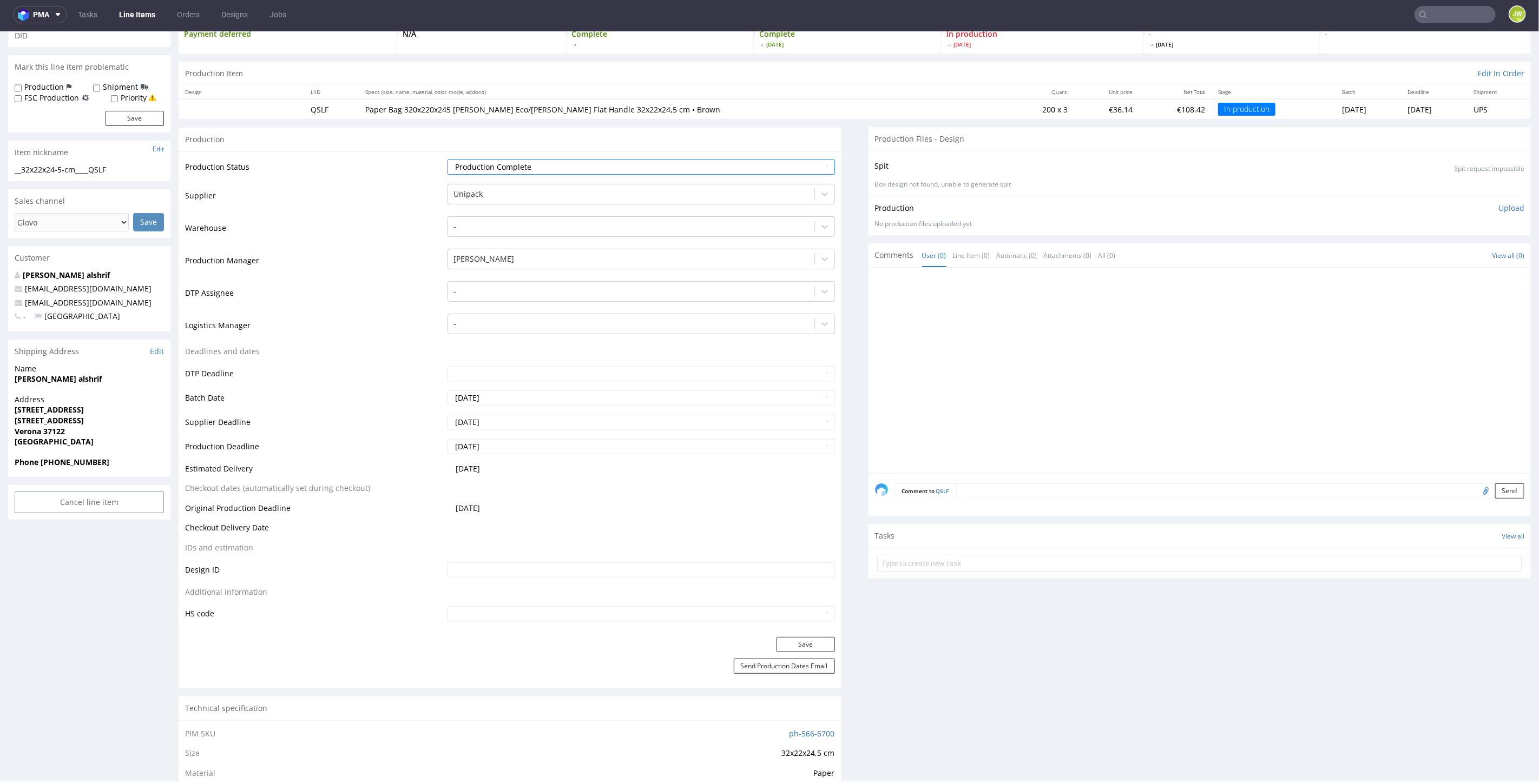
scroll to position [120, 0]
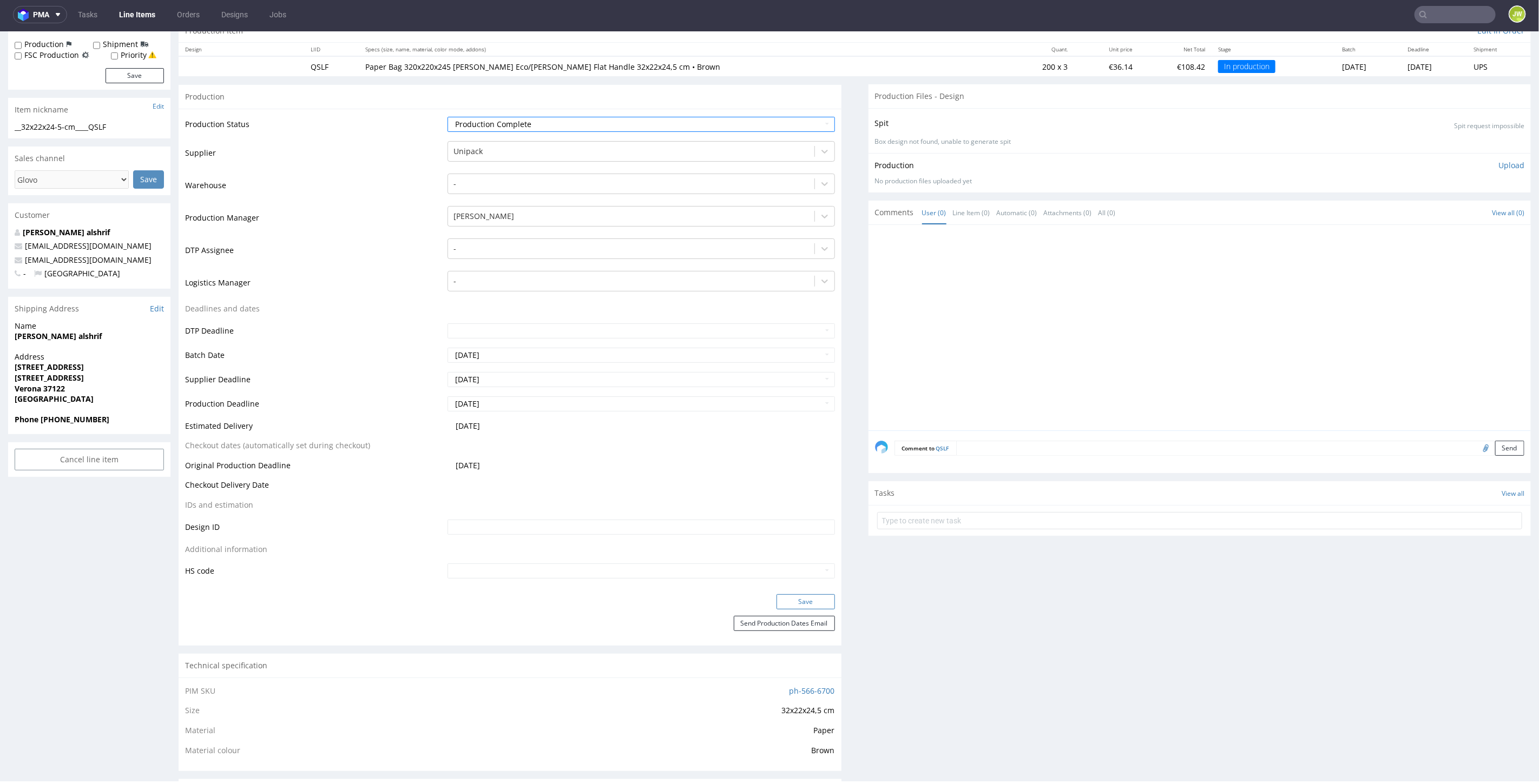
click at [777, 602] on button "Save" at bounding box center [806, 601] width 59 height 15
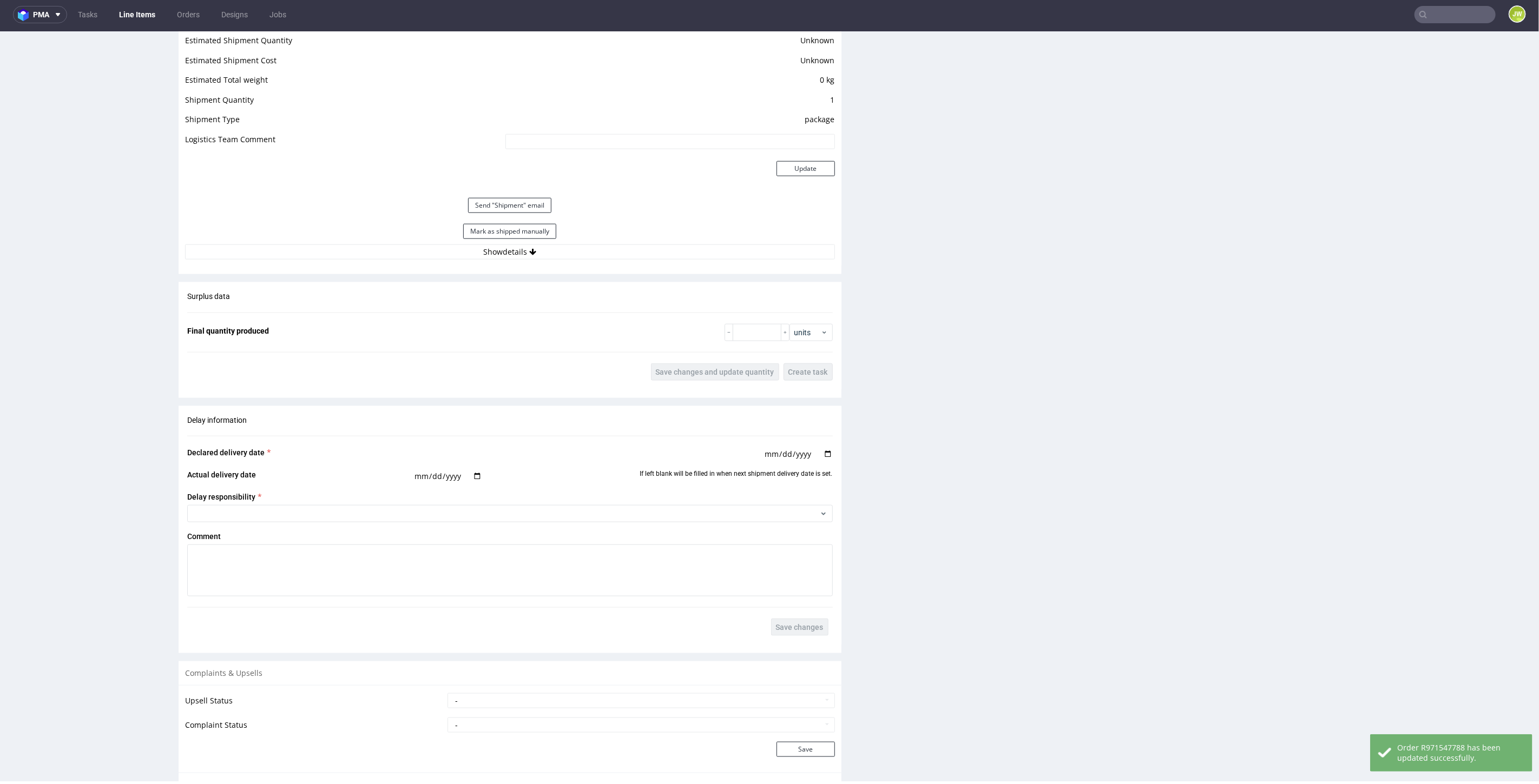
scroll to position [901, 0]
click at [467, 231] on button "Mark as shipped manually" at bounding box center [510, 230] width 93 height 15
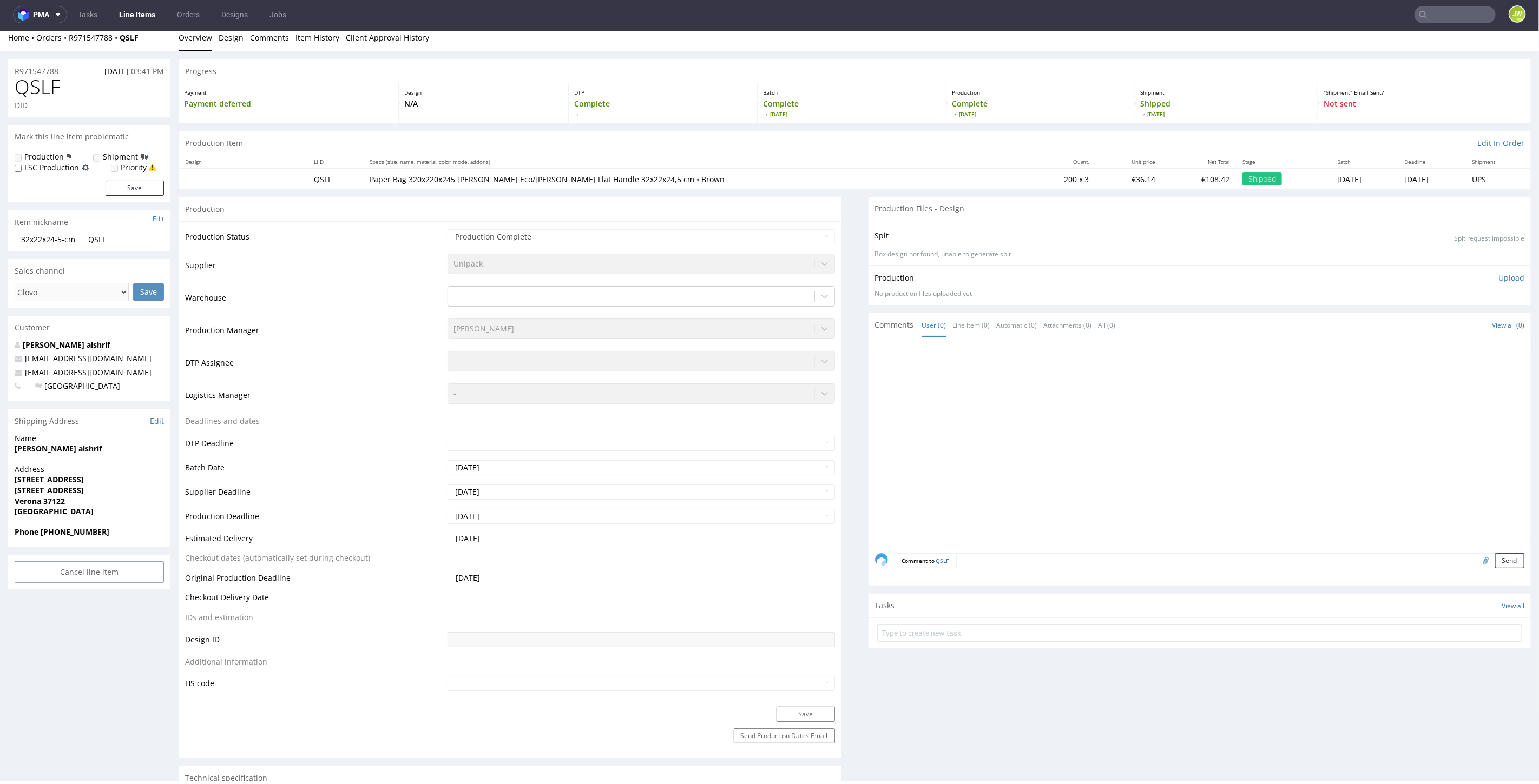
scroll to position [0, 0]
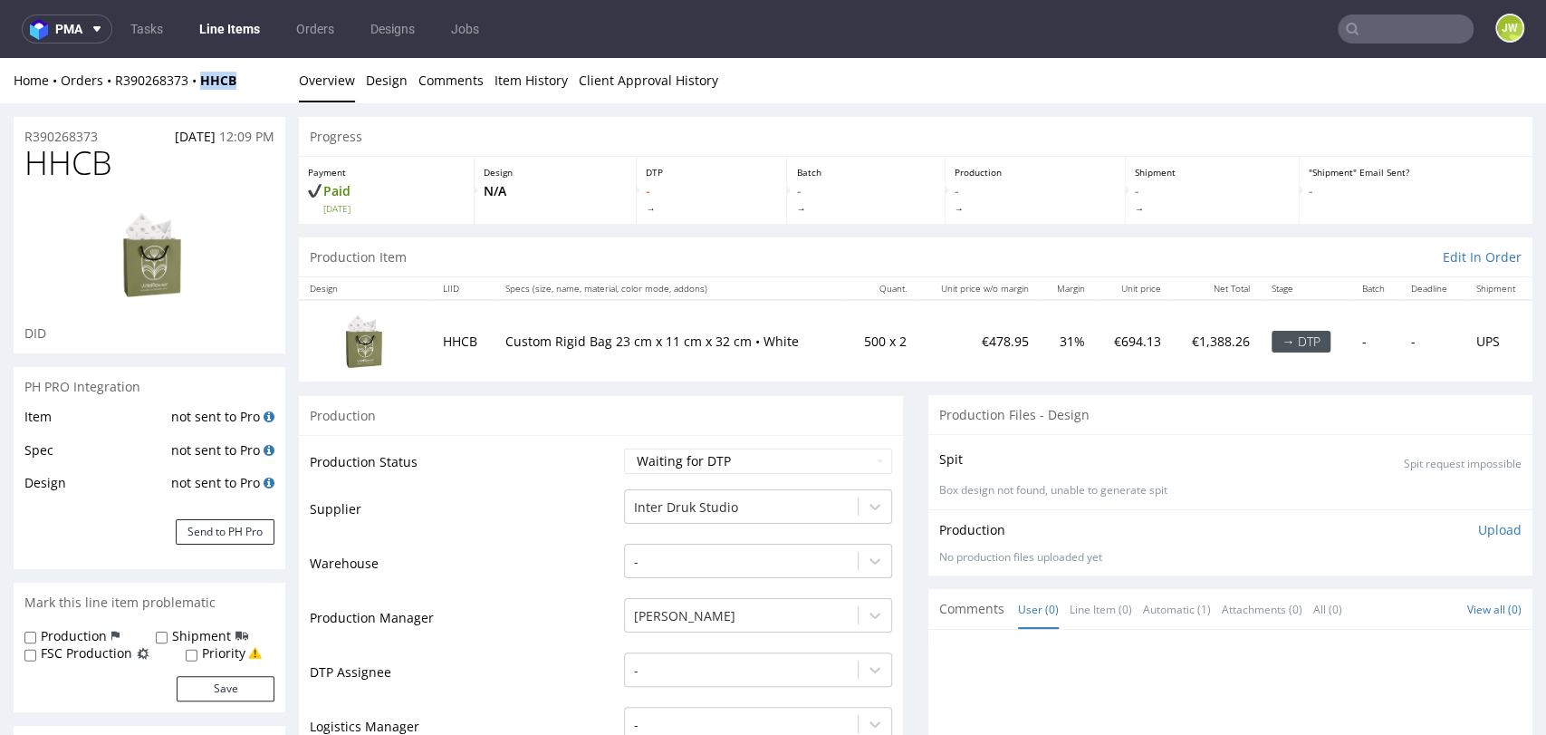
drag, startPoint x: 263, startPoint y: 77, endPoint x: 200, endPoint y: 91, distance: 64.2
click at [200, 91] on div "Home Orders R390268373 HHCB Overview Design Comments Item History Client Approv…" at bounding box center [773, 80] width 1546 height 45
click at [418, 189] on p "Paid Mon 15 Sep" at bounding box center [386, 198] width 157 height 33
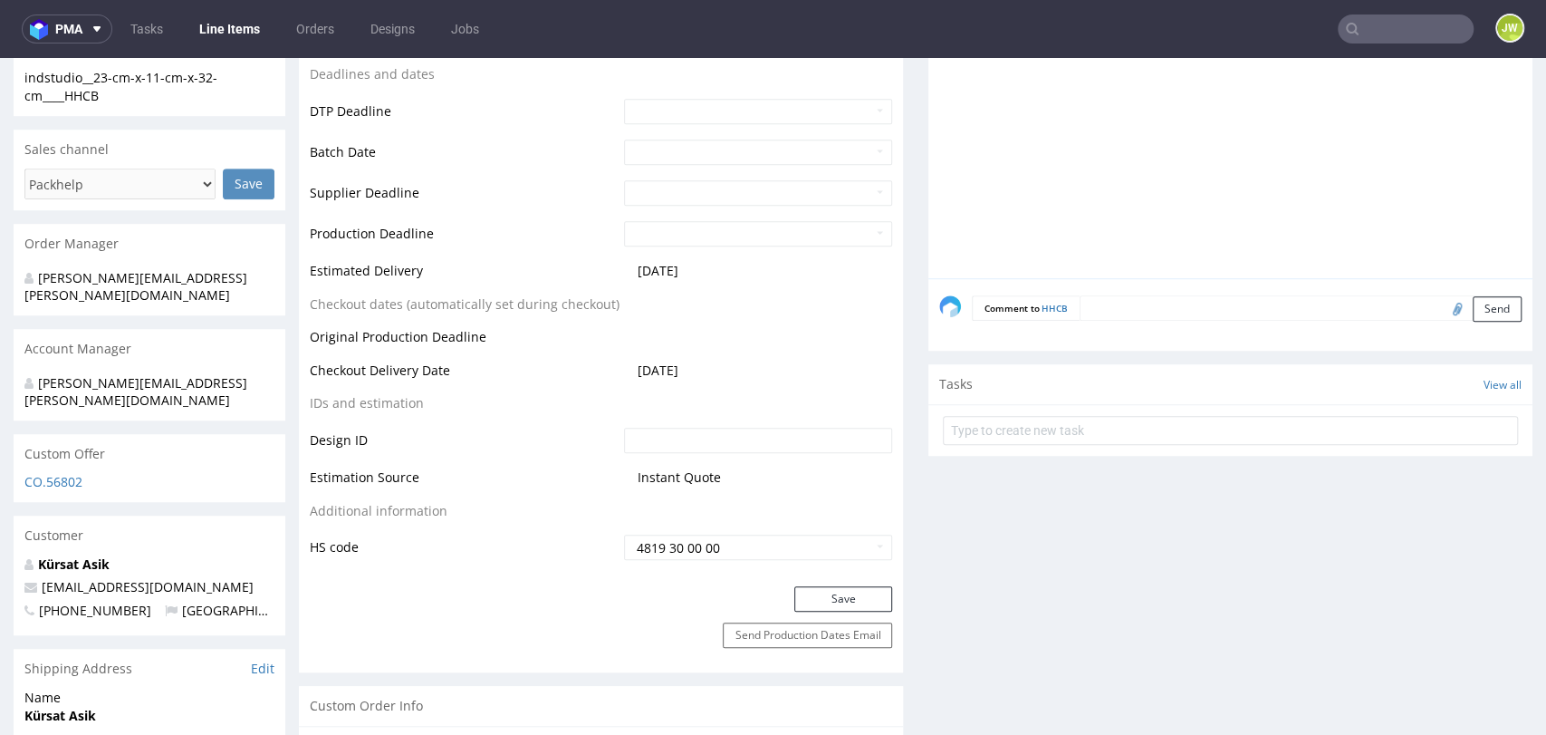
scroll to position [804, 0]
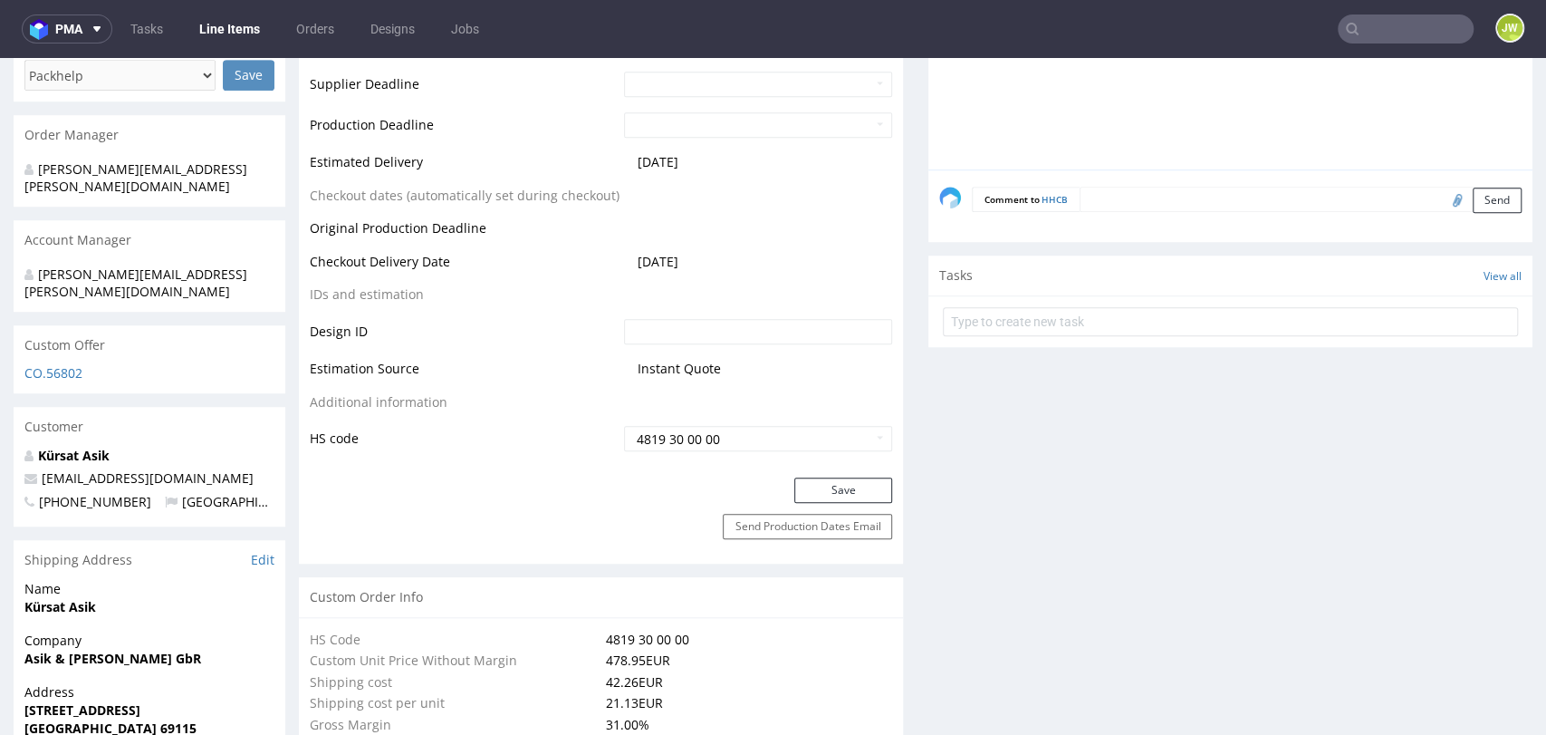
click at [493, 466] on div "Production Status Waiting for Artwork Waiting for Diecut Waiting for Mockup Wai…" at bounding box center [601, 53] width 604 height 847
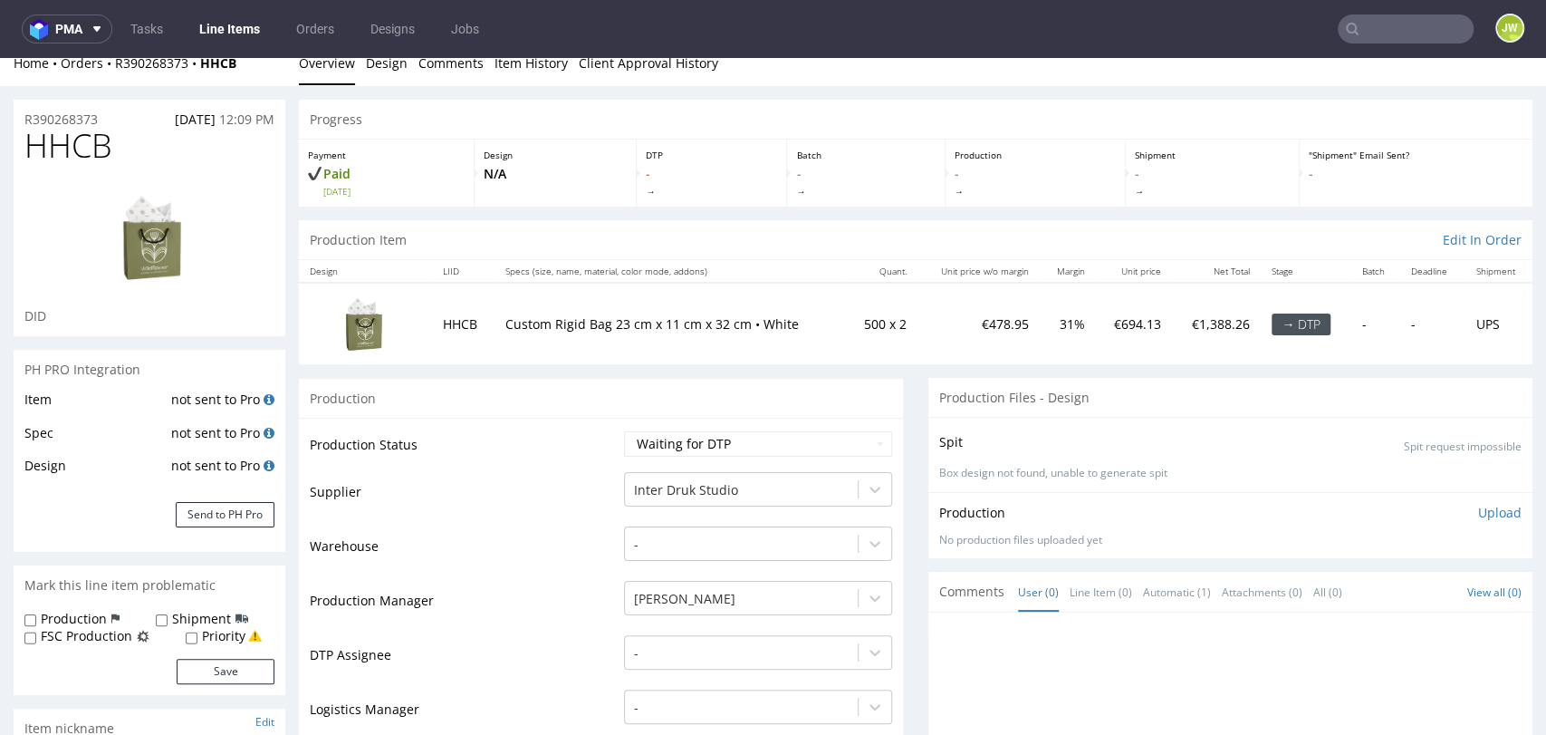
scroll to position [0, 0]
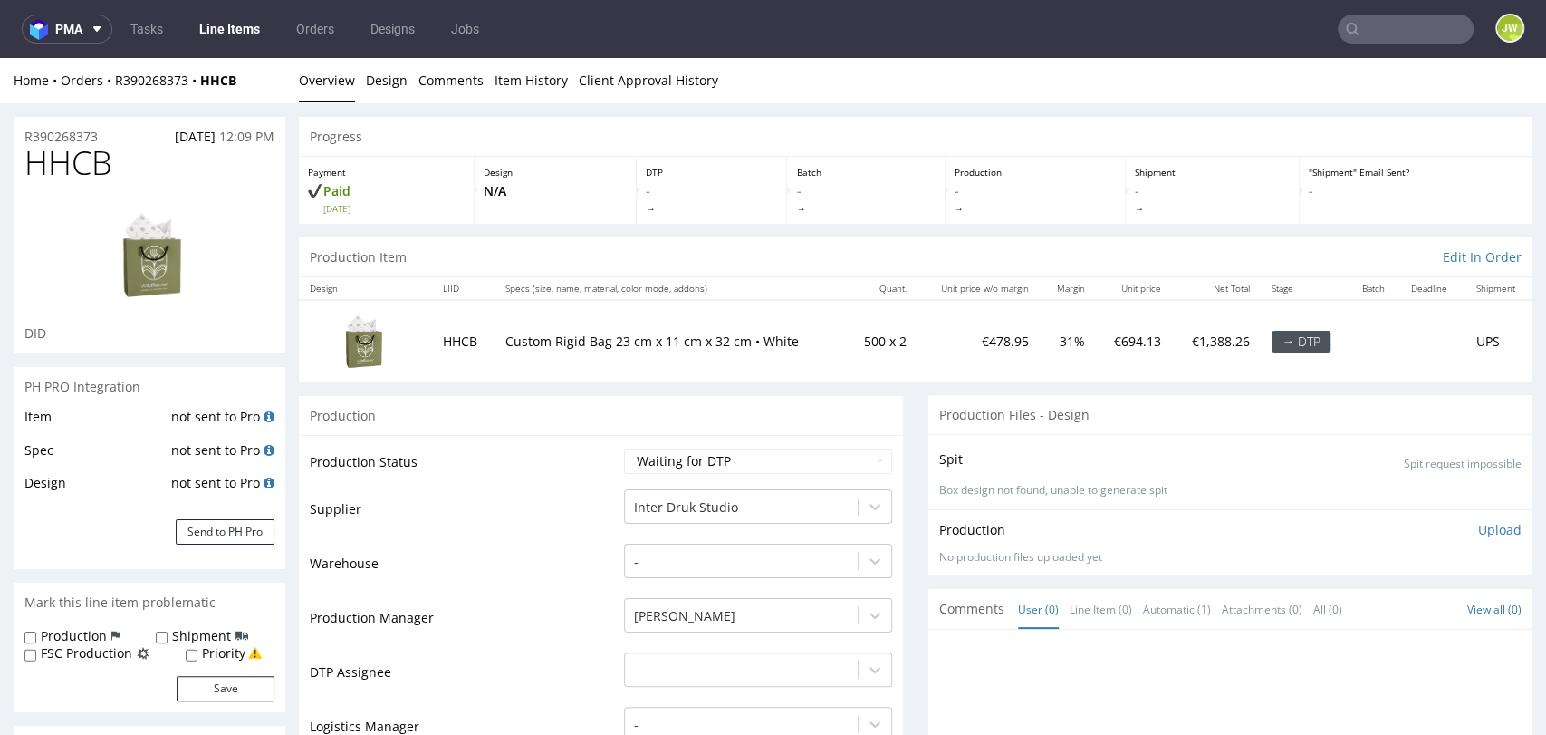
click at [443, 139] on div "Progress" at bounding box center [916, 137] width 1234 height 40
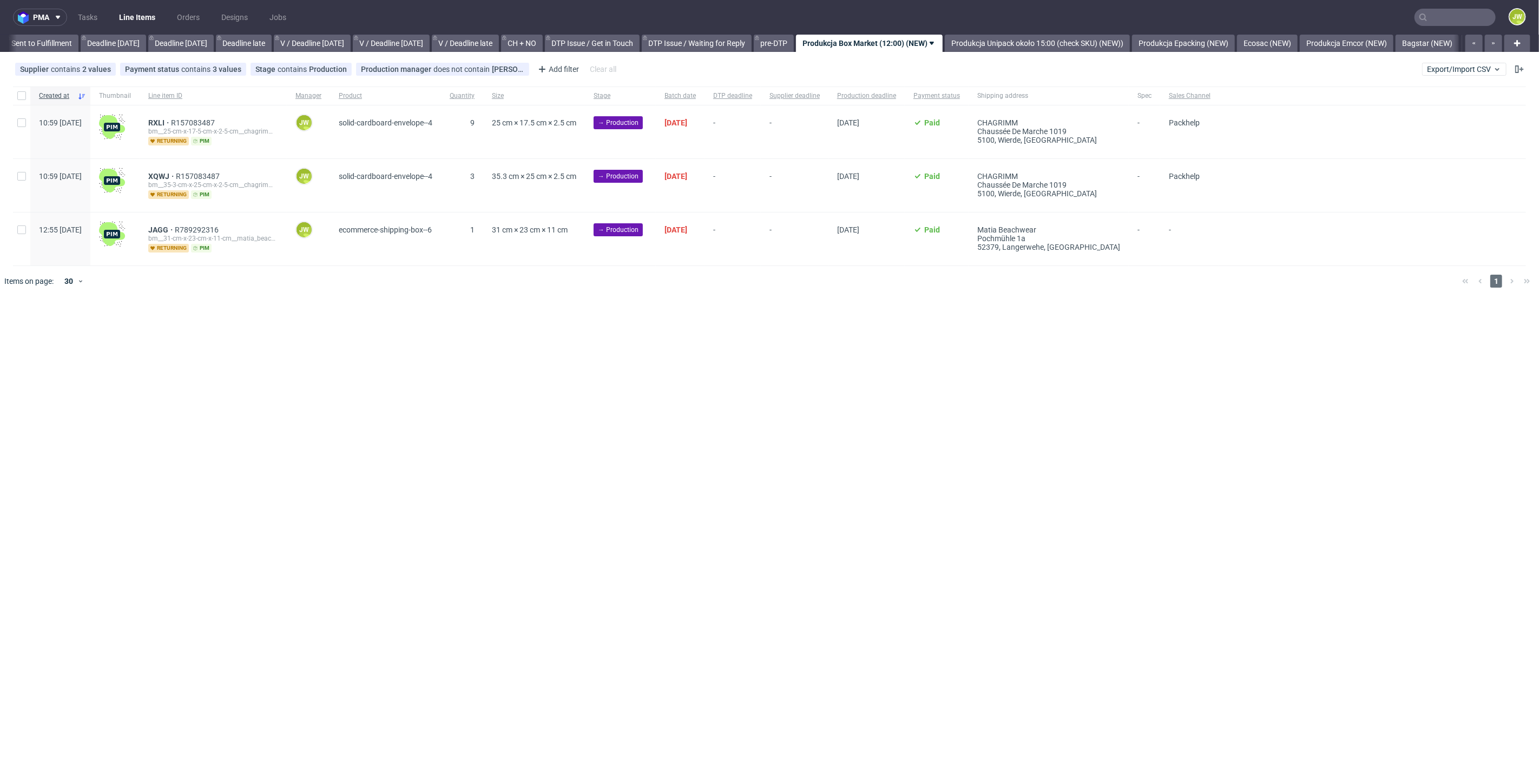
scroll to position [0, 1153]
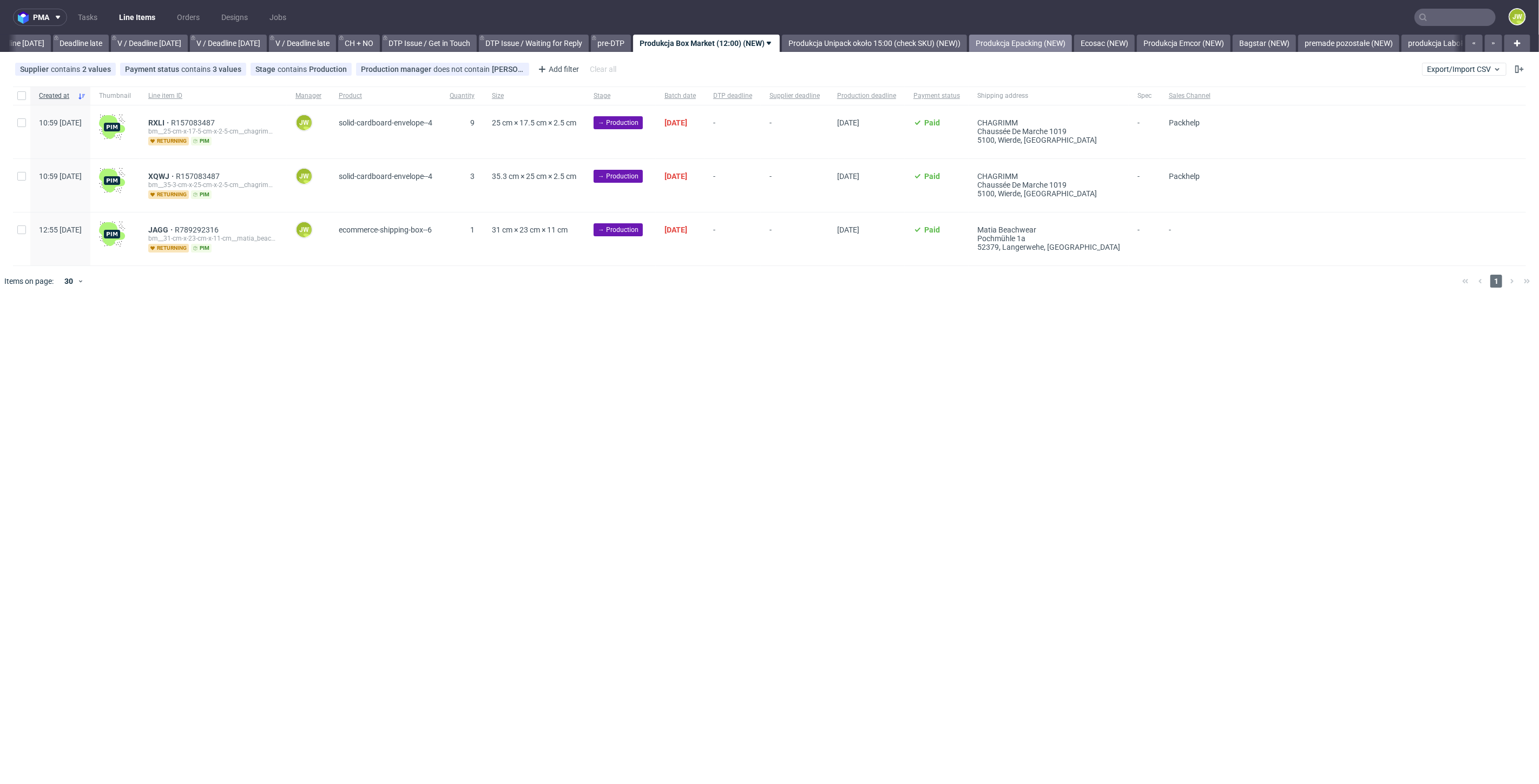
click at [1070, 45] on link "Produkcja Epacking (NEW)" at bounding box center [1020, 43] width 103 height 17
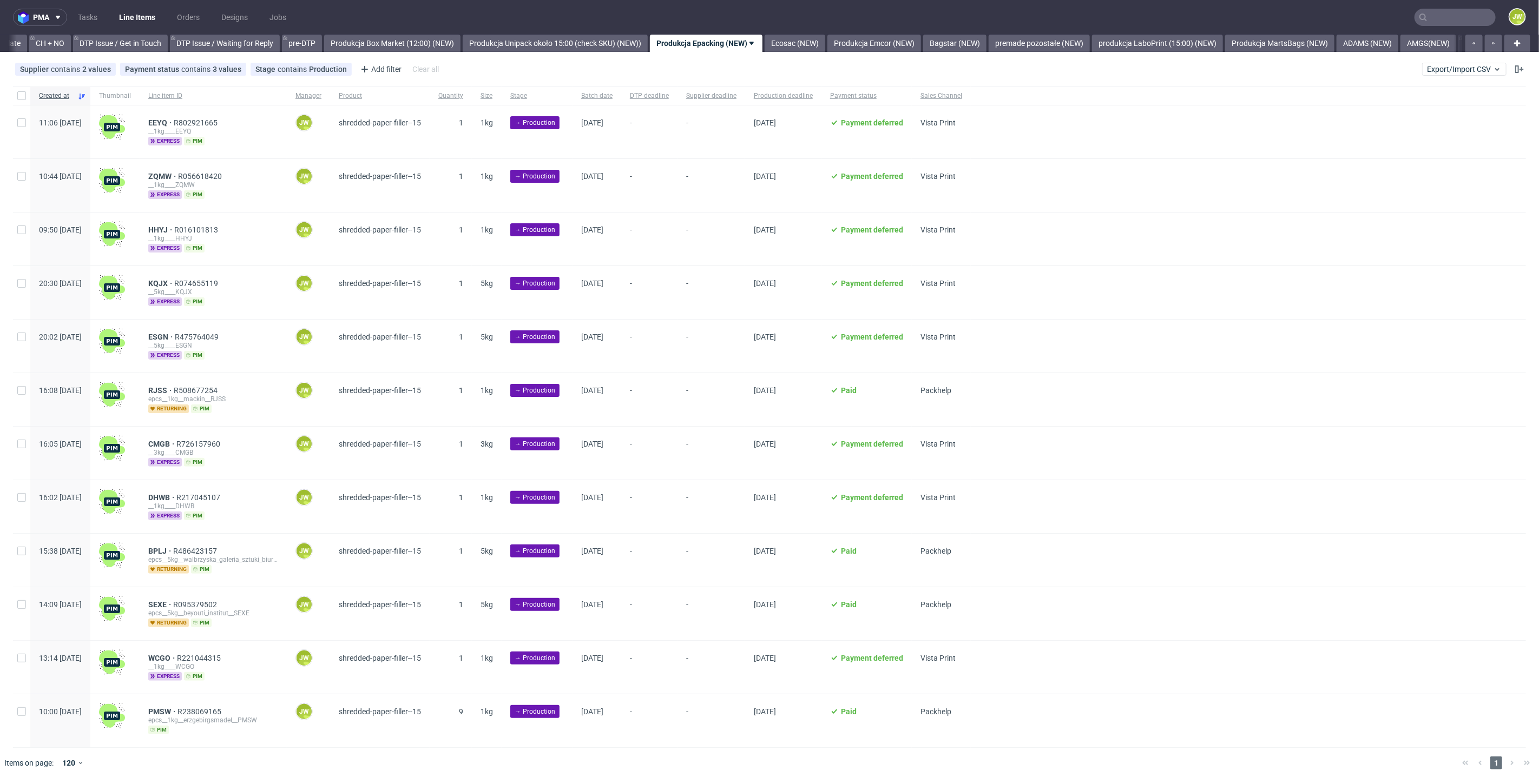
scroll to position [0, 1539]
click at [410, 43] on link "Produkcja Box Market (12:00) (NEW)" at bounding box center [391, 43] width 136 height 17
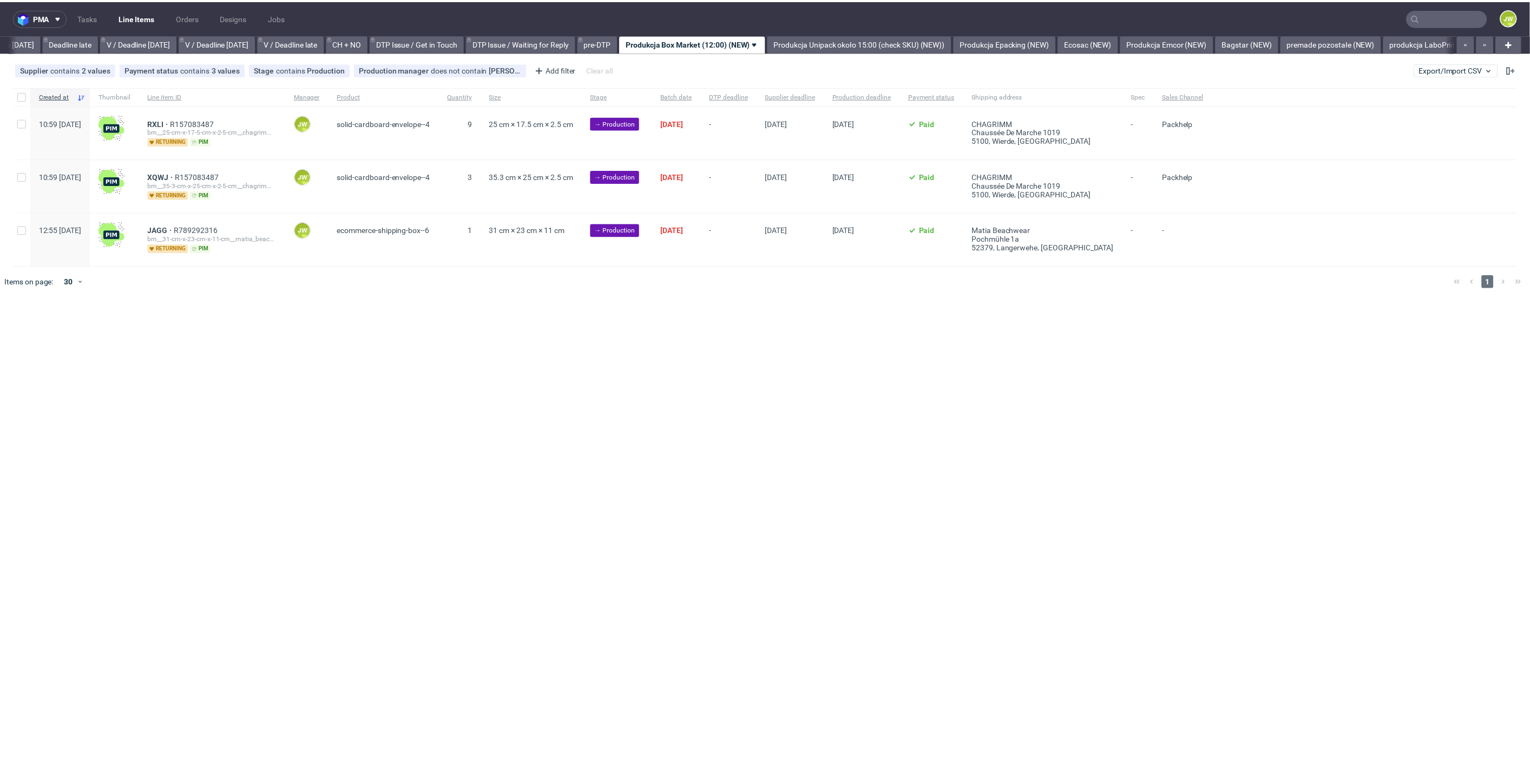
scroll to position [0, 1229]
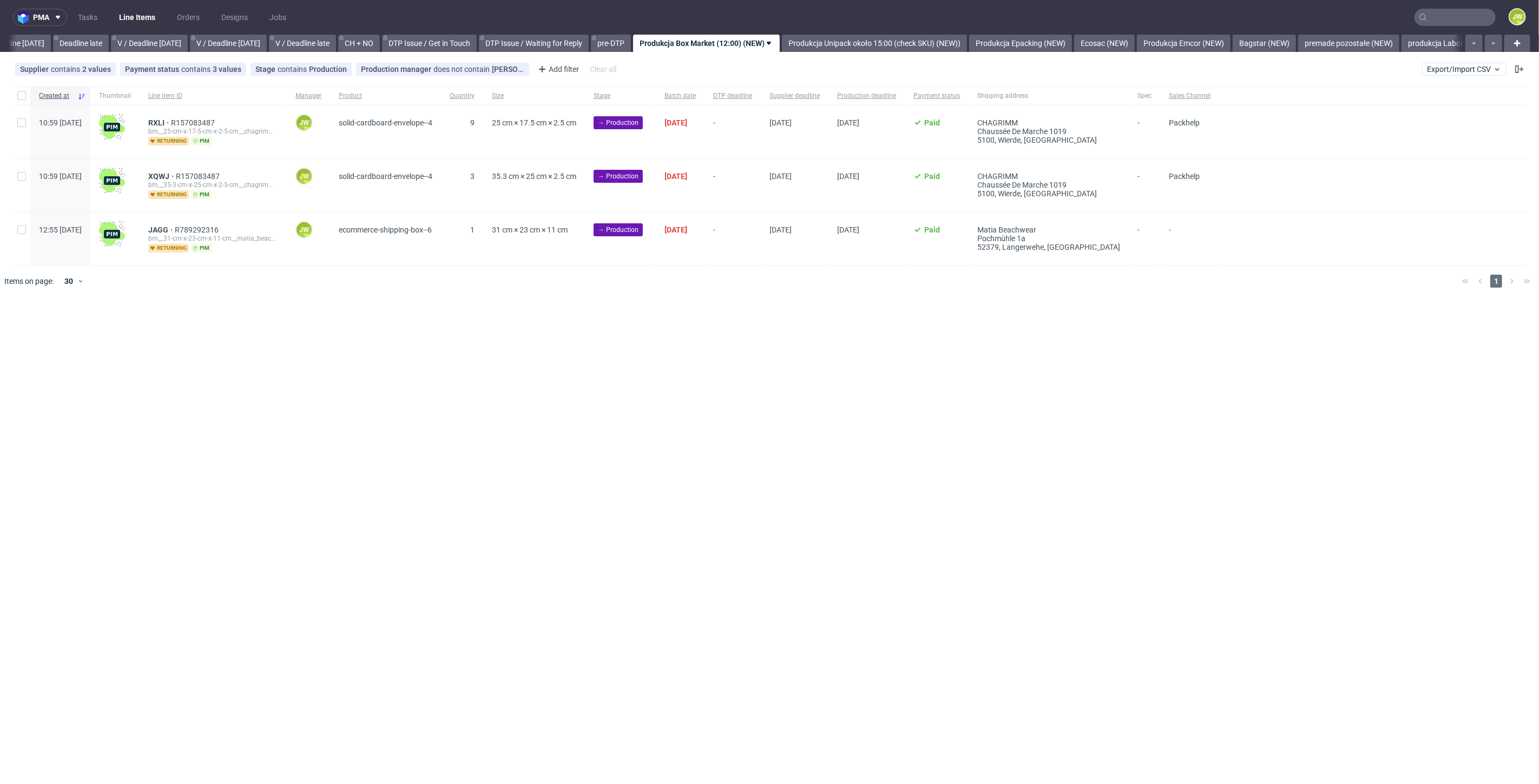
click at [629, 339] on div "pma Tasks Line Items Orders Designs Jobs JW All DTP Late Shipped Shipments DTP …" at bounding box center [770, 392] width 1539 height 784
click at [19, 99] on input "checkbox" at bounding box center [22, 96] width 8 height 8
checkbox input "true"
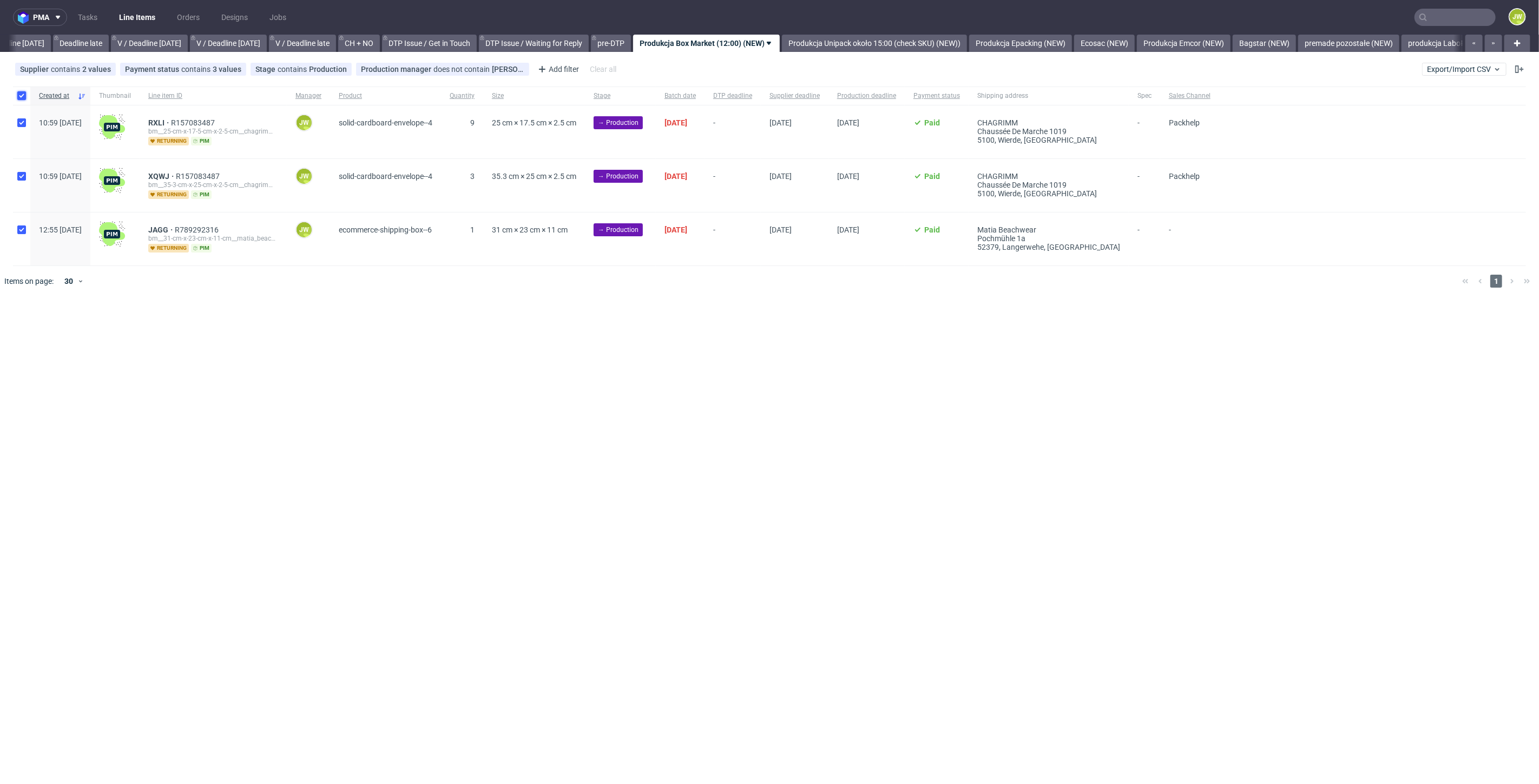
checkbox input "true"
click at [635, 330] on use at bounding box center [639, 329] width 8 height 8
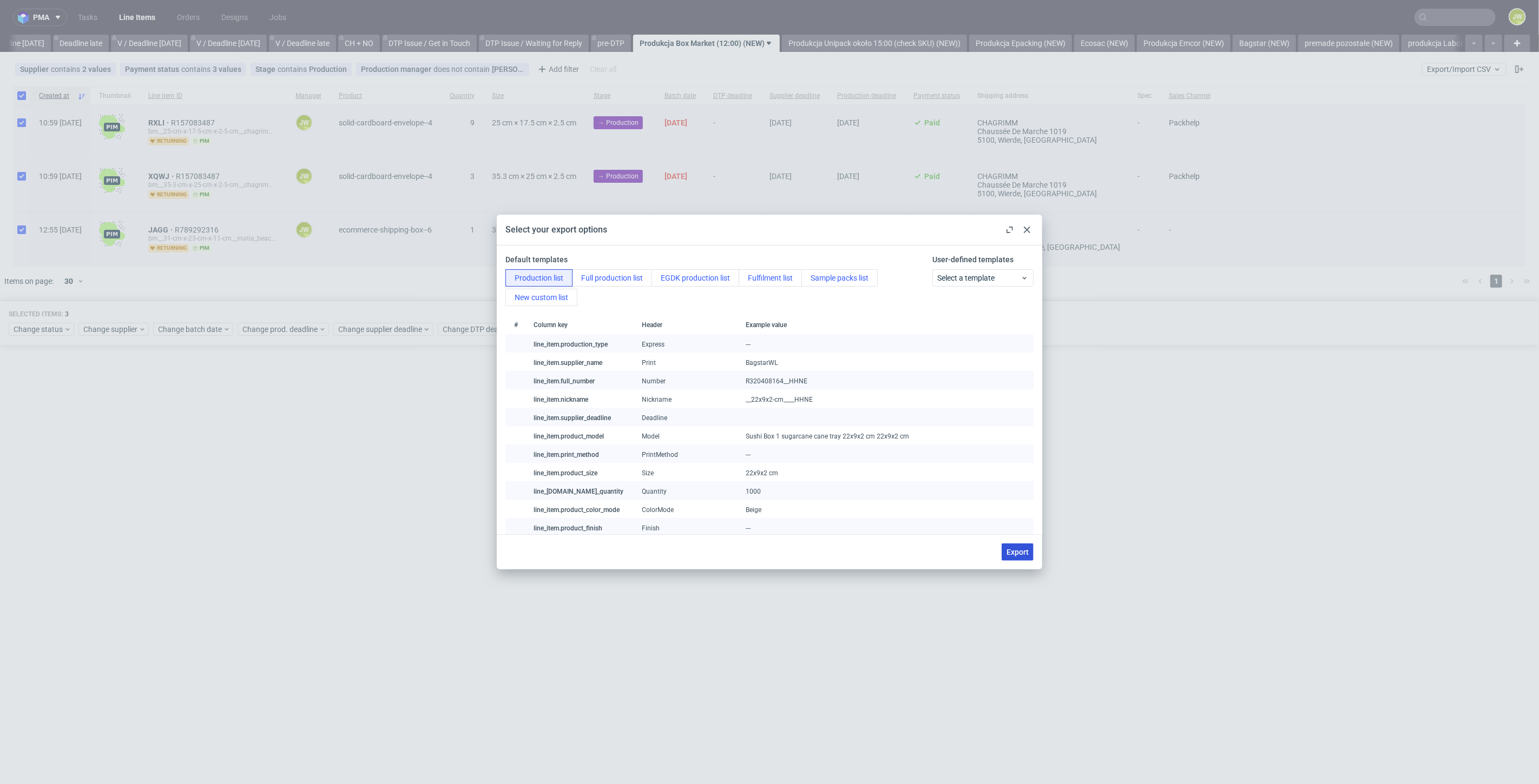
click at [1025, 546] on button "Export" at bounding box center [1017, 552] width 32 height 17
checkbox input "false"
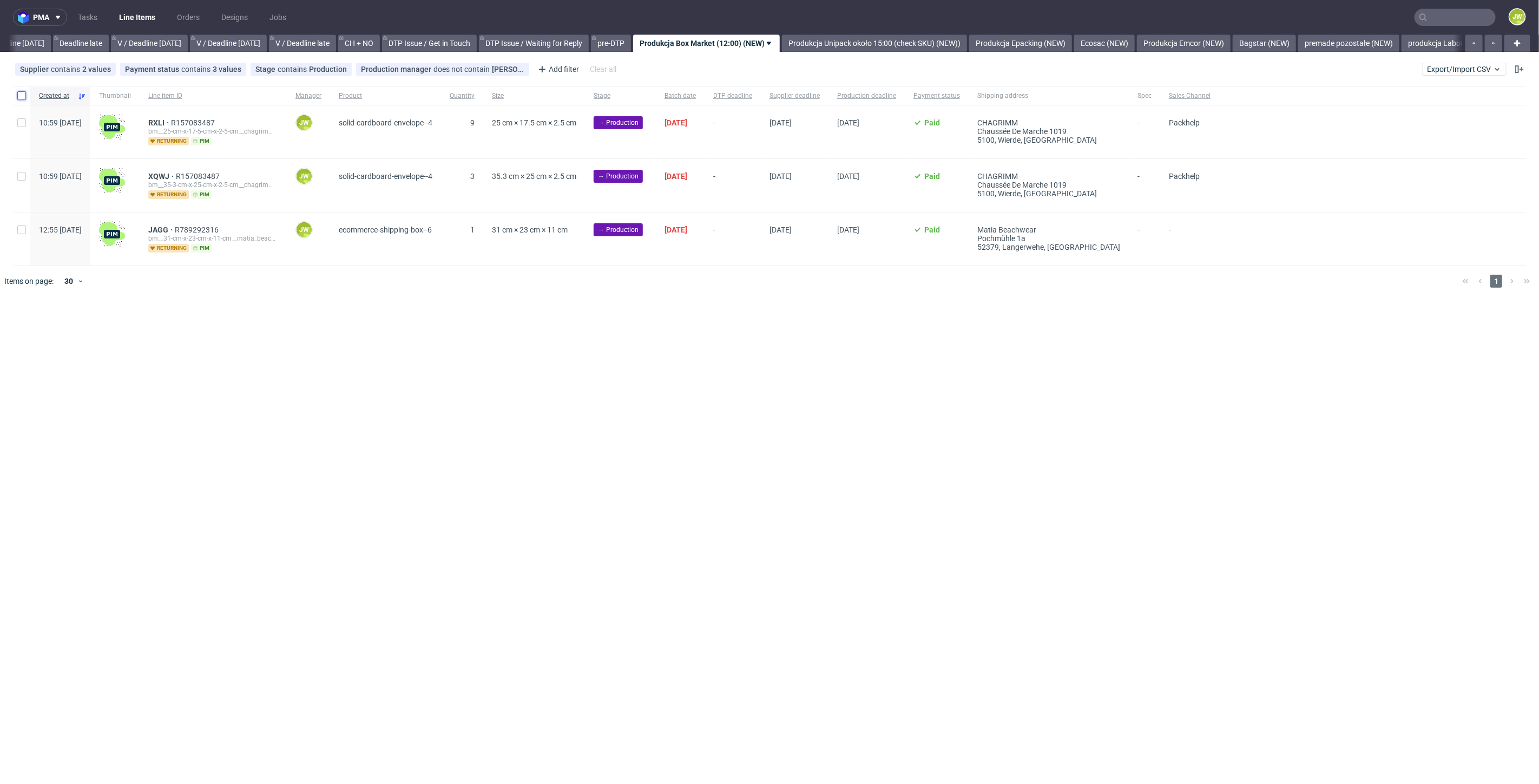
drag, startPoint x: 22, startPoint y: 96, endPoint x: 35, endPoint y: 159, distance: 64.3
click at [22, 96] on input "checkbox" at bounding box center [22, 96] width 8 height 8
checkbox input "true"
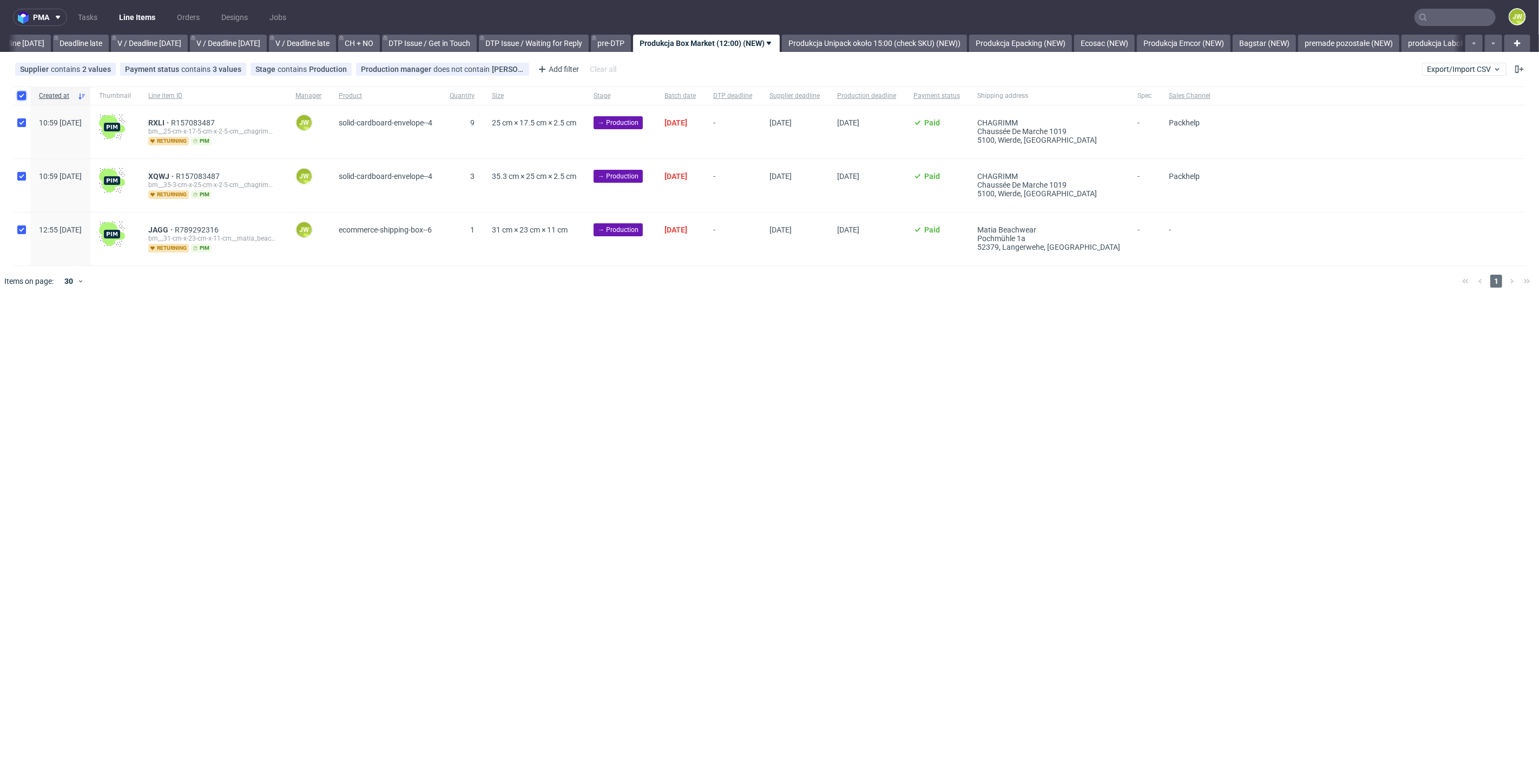
checkbox input "true"
click at [29, 330] on span "Change status" at bounding box center [39, 330] width 50 height 11
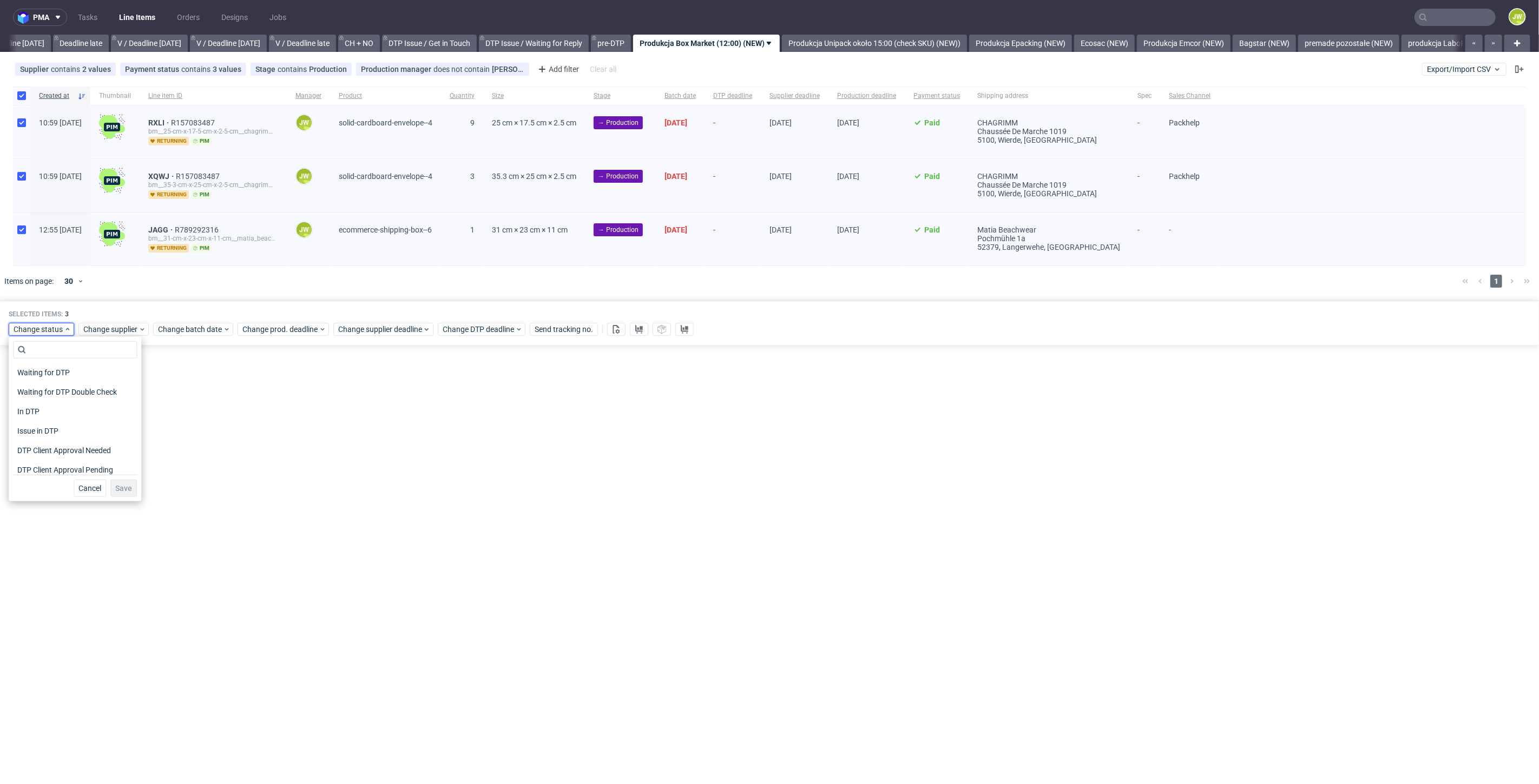
scroll to position [60, 0]
click at [35, 462] on span "In Production" at bounding box center [40, 468] width 54 height 15
click at [115, 487] on span "Save" at bounding box center [124, 488] width 17 height 8
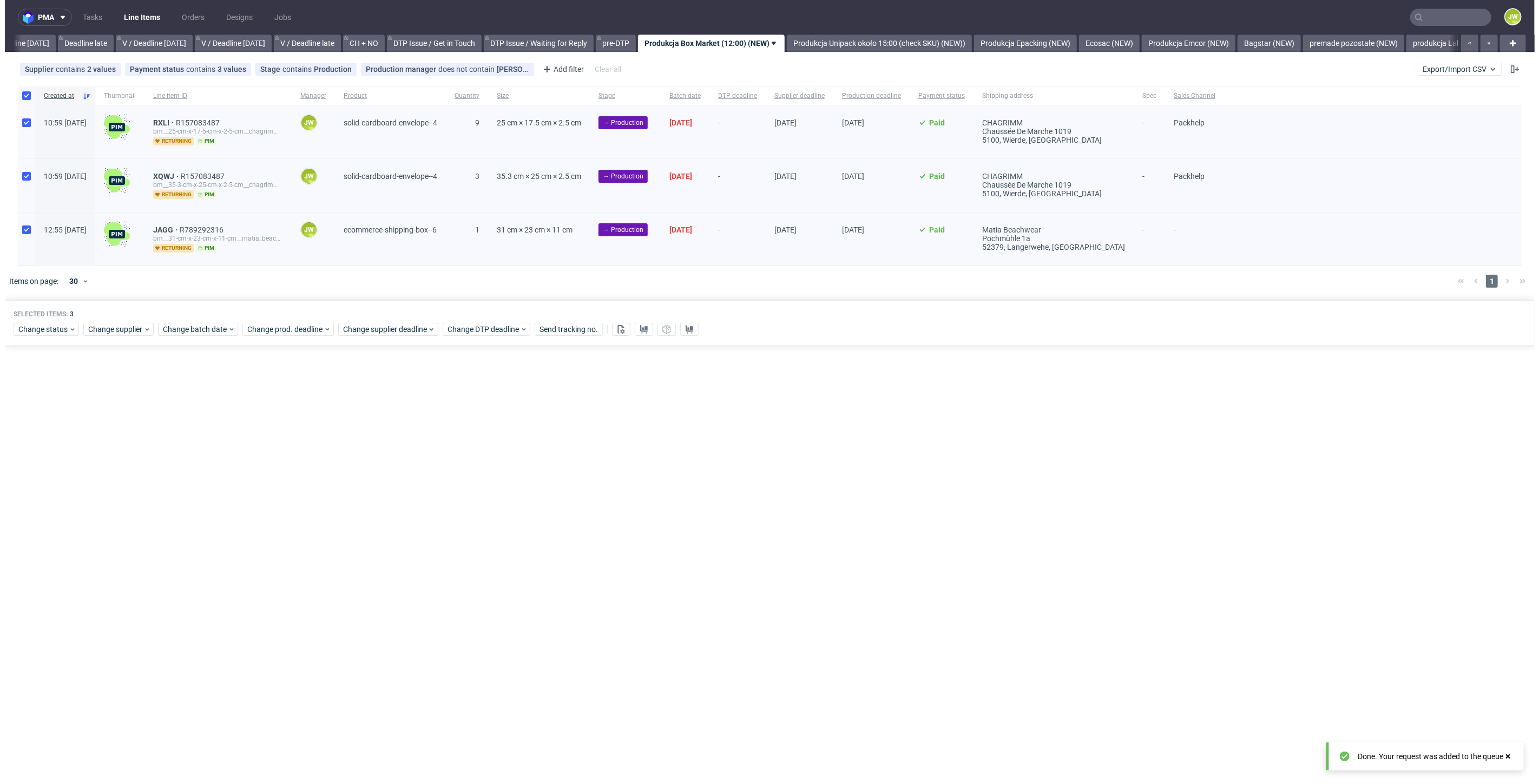
scroll to position [0, 1229]
click at [1031, 45] on link "Produkcja Epacking (NEW)" at bounding box center [1020, 43] width 103 height 17
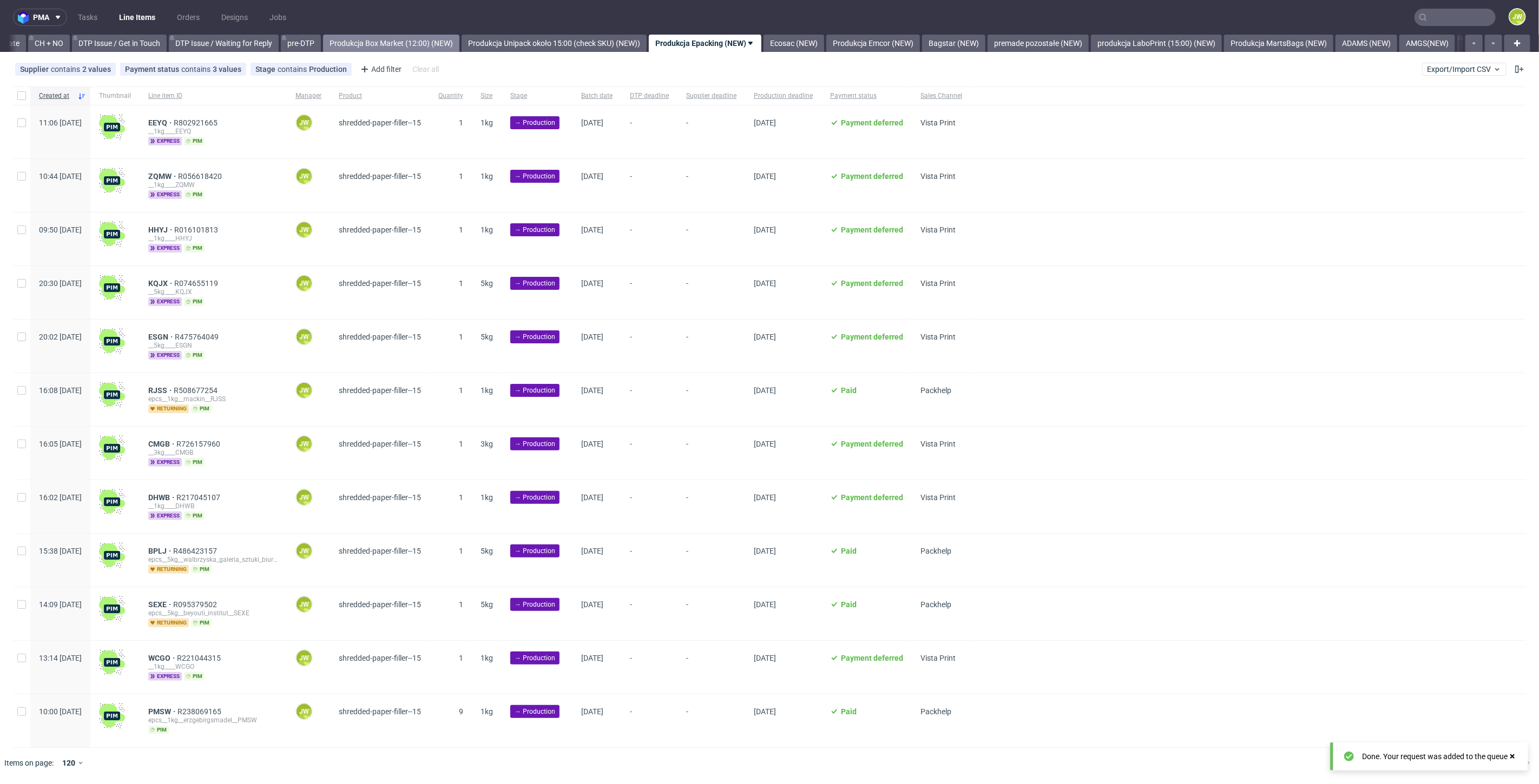
click at [416, 37] on link "Produkcja Box Market (12:00) (NEW)" at bounding box center [391, 43] width 136 height 17
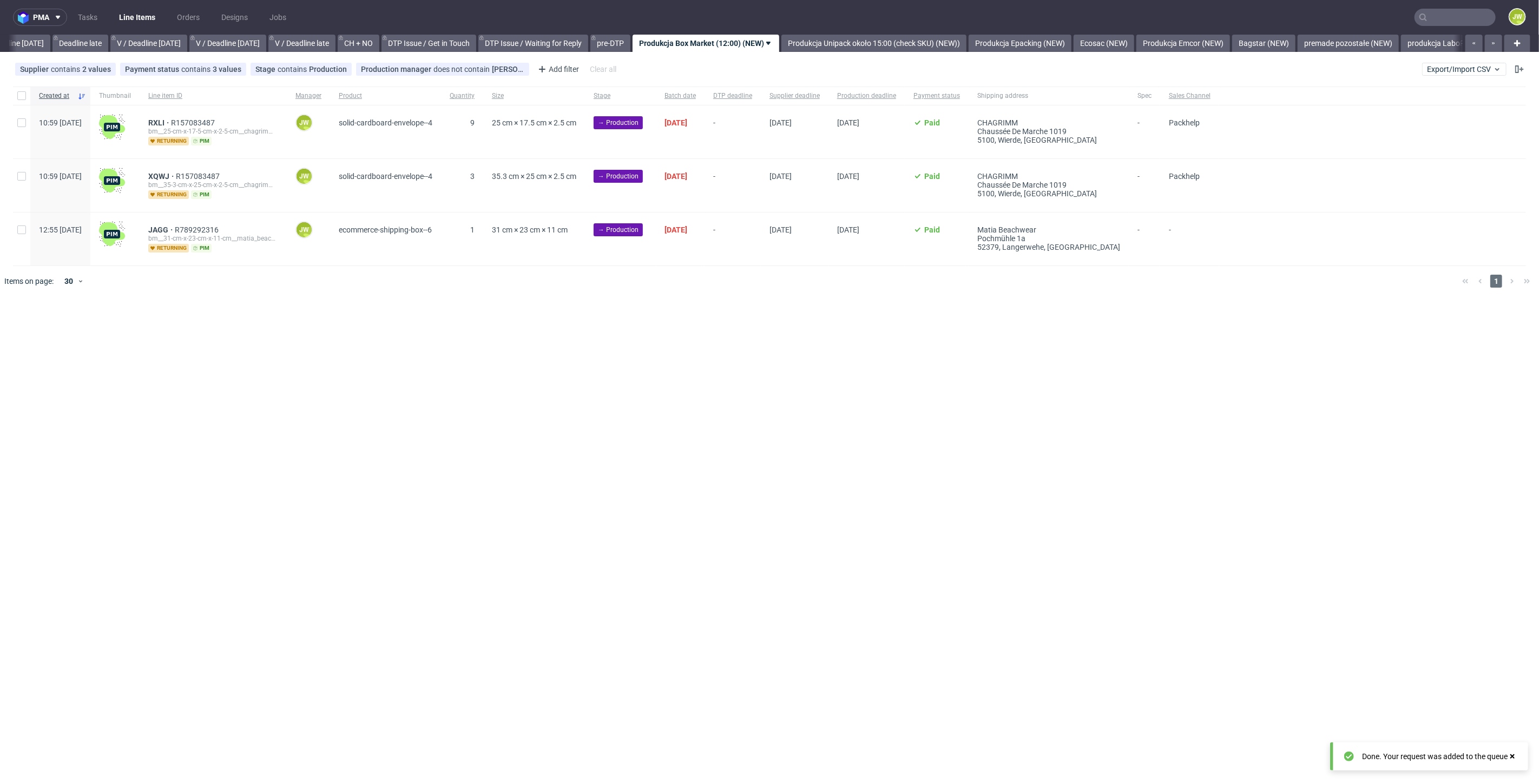
scroll to position [0, 1229]
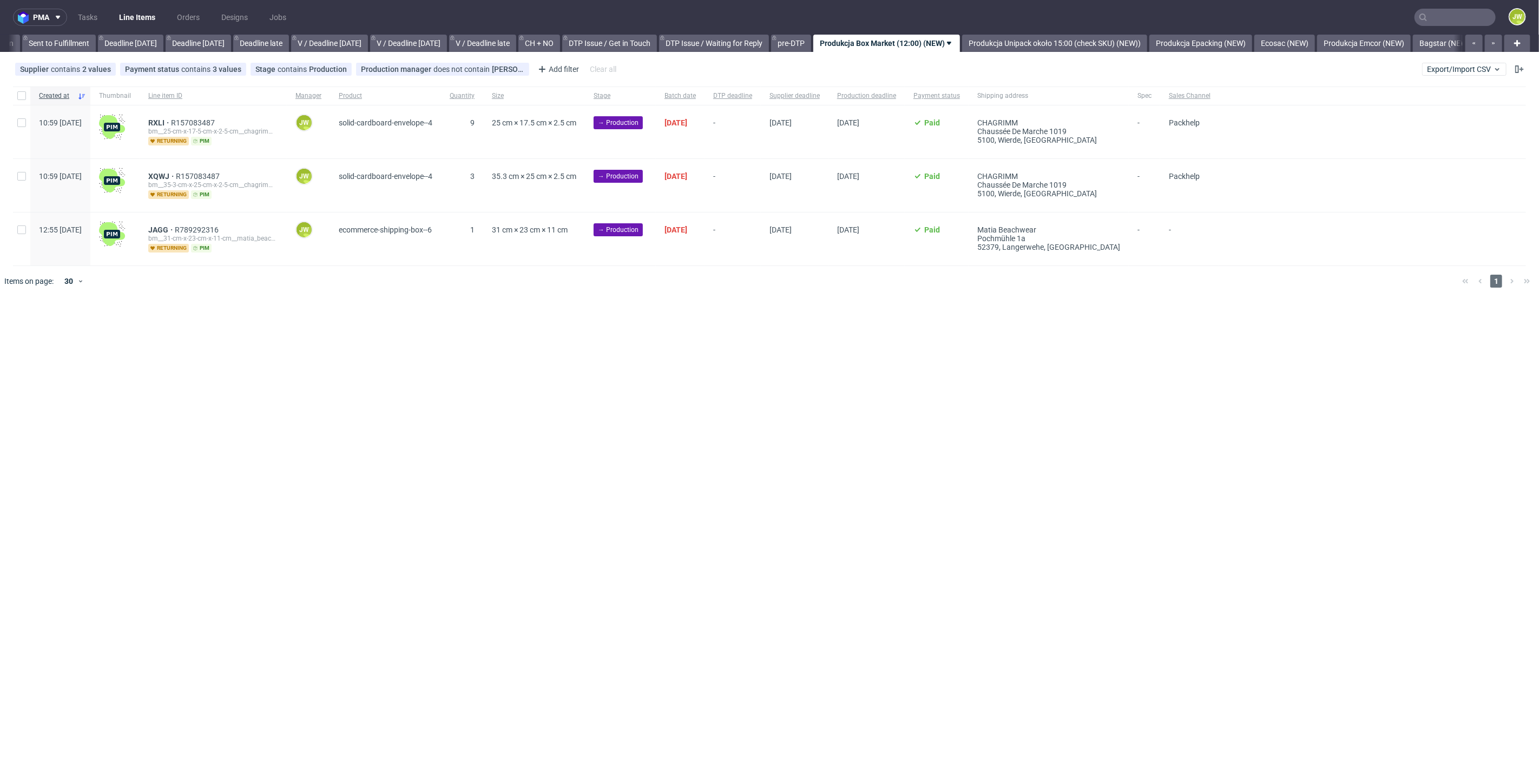
scroll to position [0, 1153]
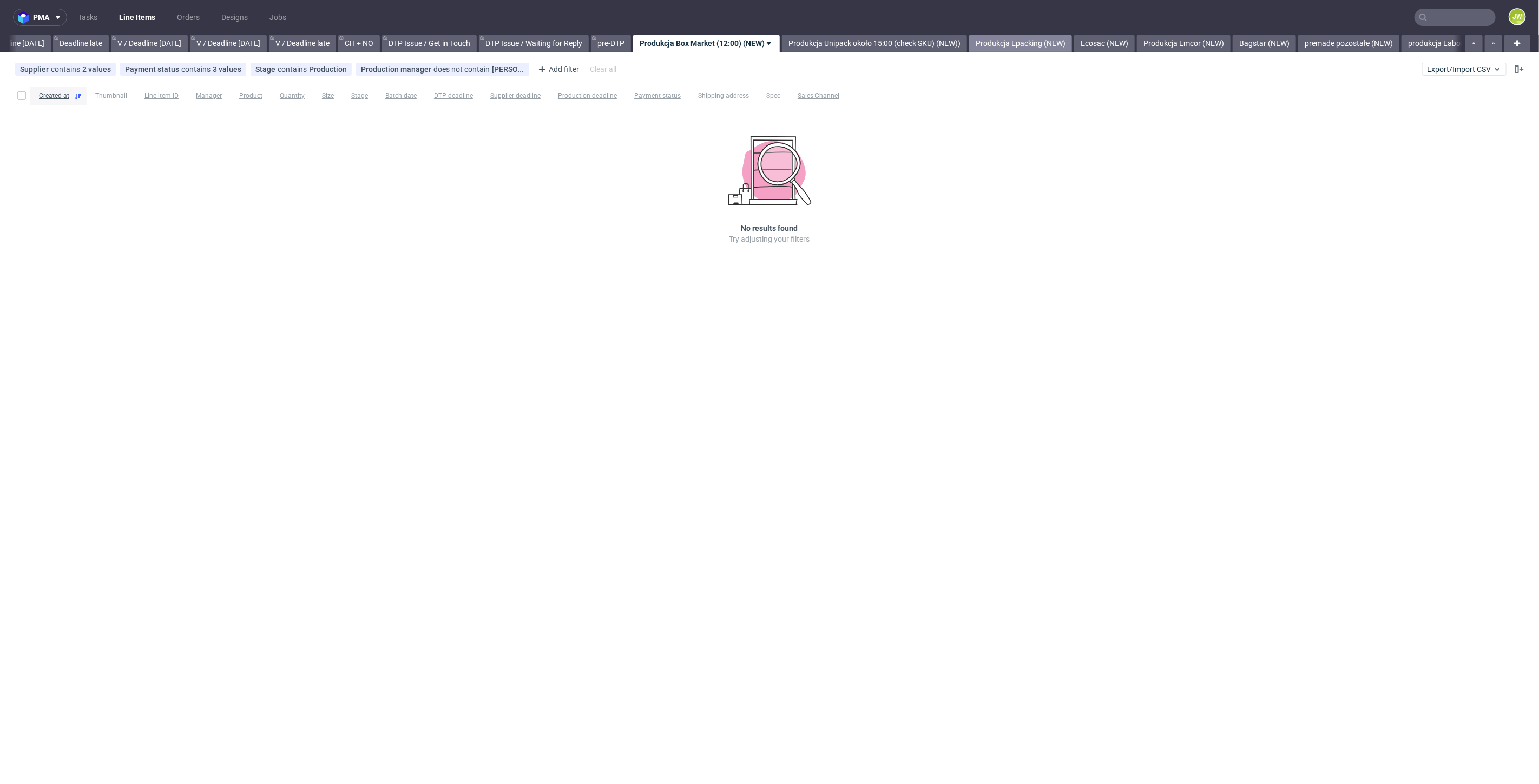
click at [1028, 46] on link "Produkcja Epacking (NEW)" at bounding box center [1020, 43] width 103 height 17
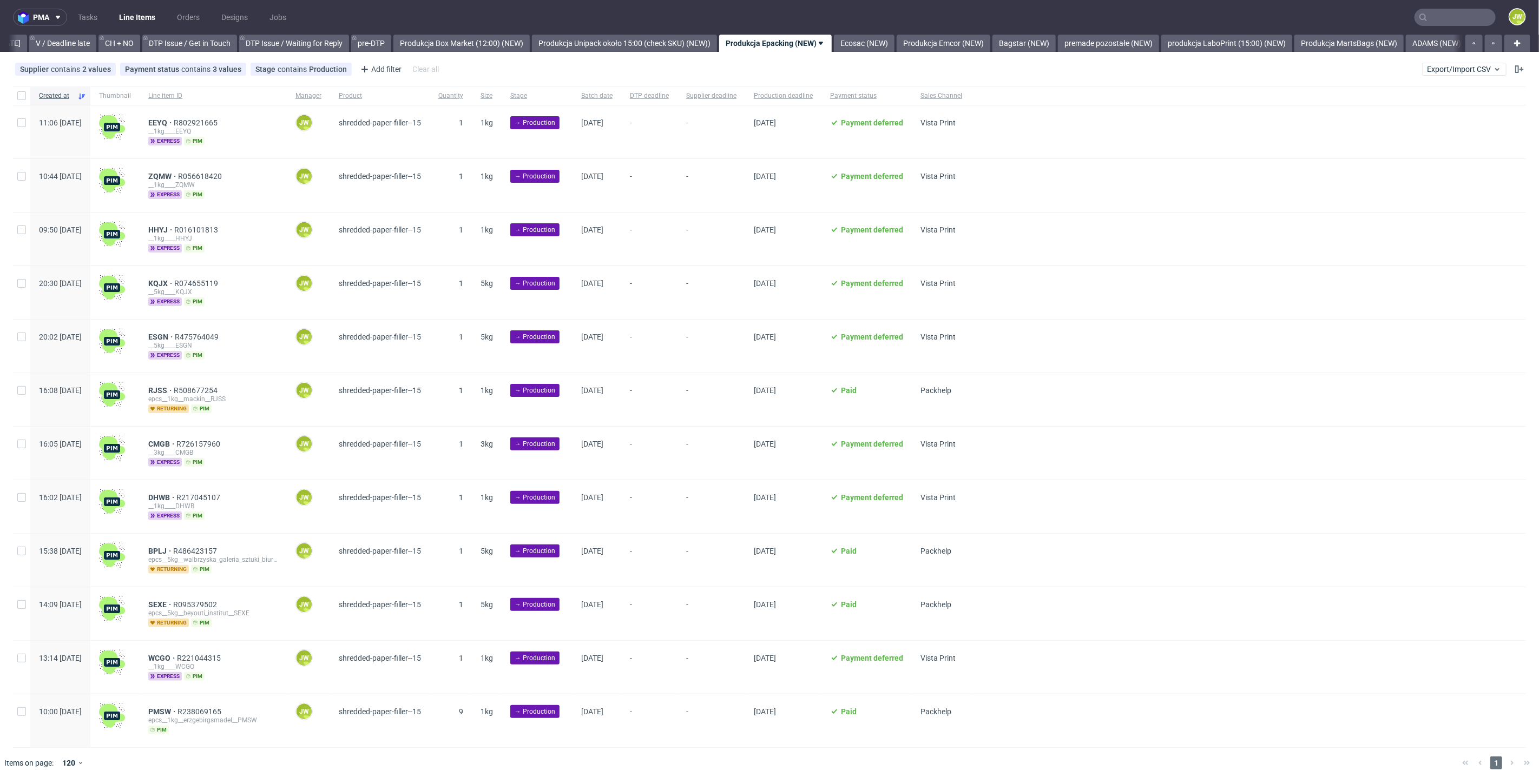
scroll to position [0, 1539]
click at [19, 95] on input "checkbox" at bounding box center [22, 96] width 8 height 8
checkbox input "true"
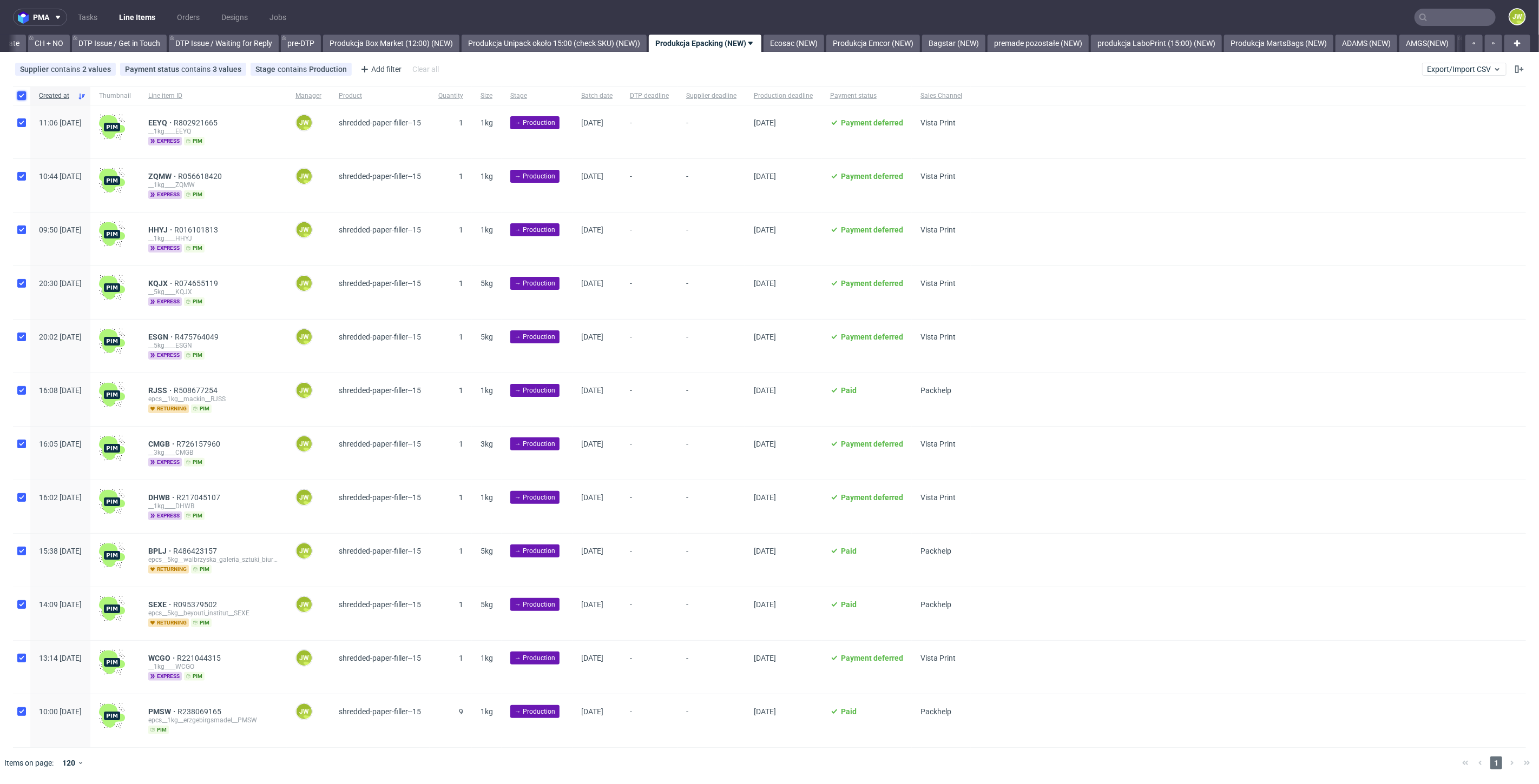
checkbox input "true"
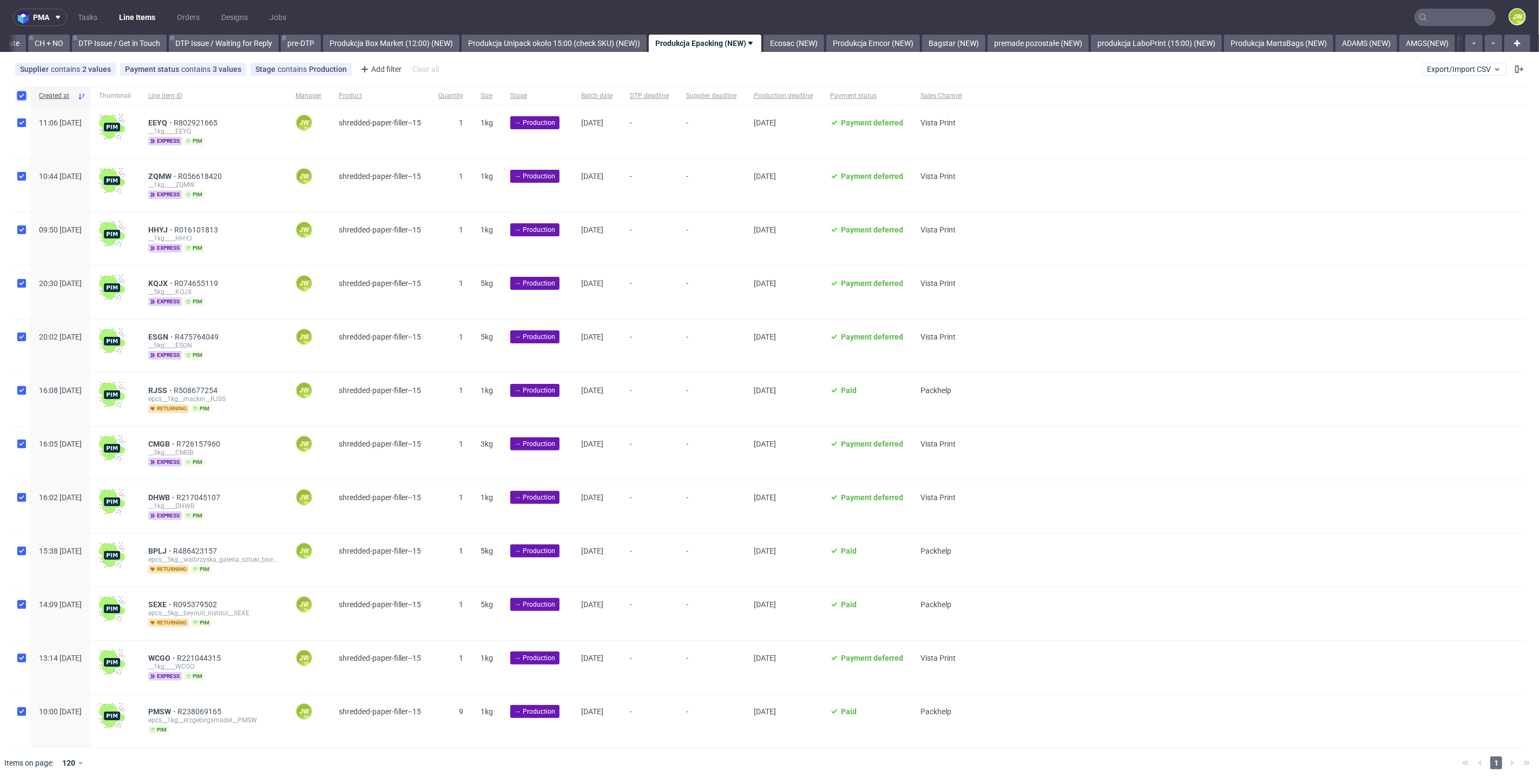
checkbox input "true"
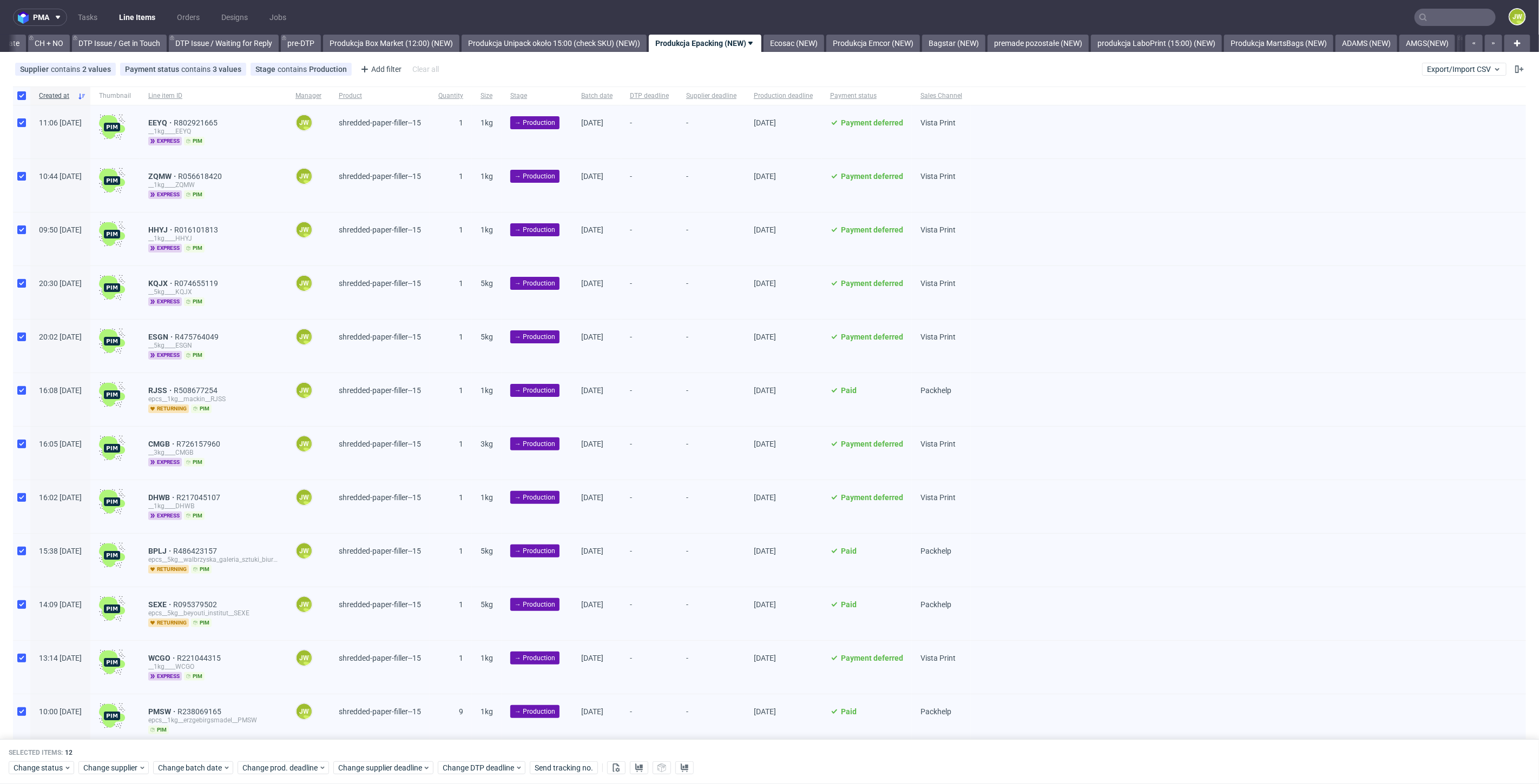
click at [185, 761] on div "Change status Change supplier Change batch date Change prod. deadline Change su…" at bounding box center [769, 768] width 1522 height 16
click at [180, 767] on span "Change batch date" at bounding box center [190, 768] width 65 height 11
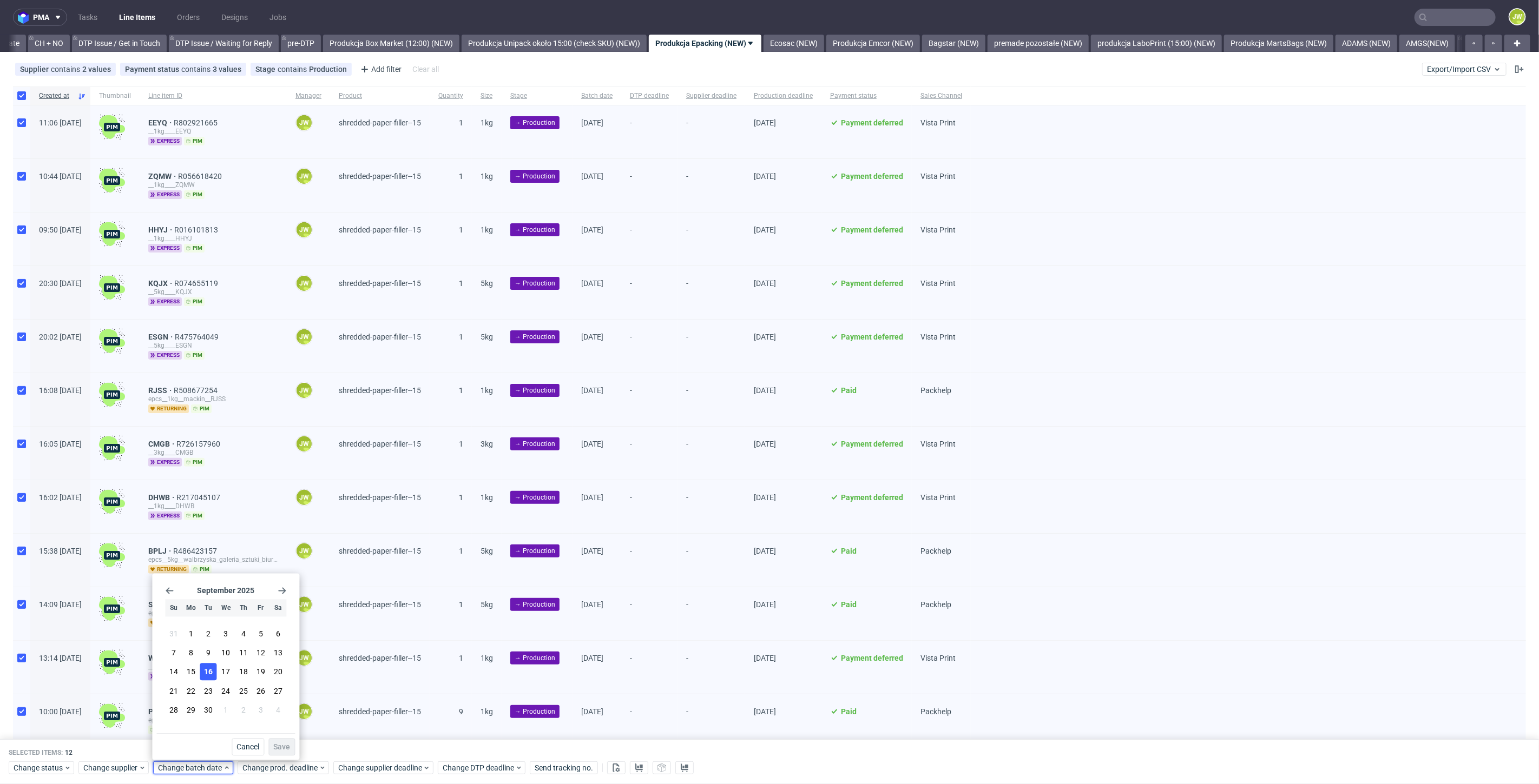
click at [209, 671] on span "16" at bounding box center [208, 672] width 8 height 11
click at [285, 750] on span "Save" at bounding box center [281, 747] width 17 height 8
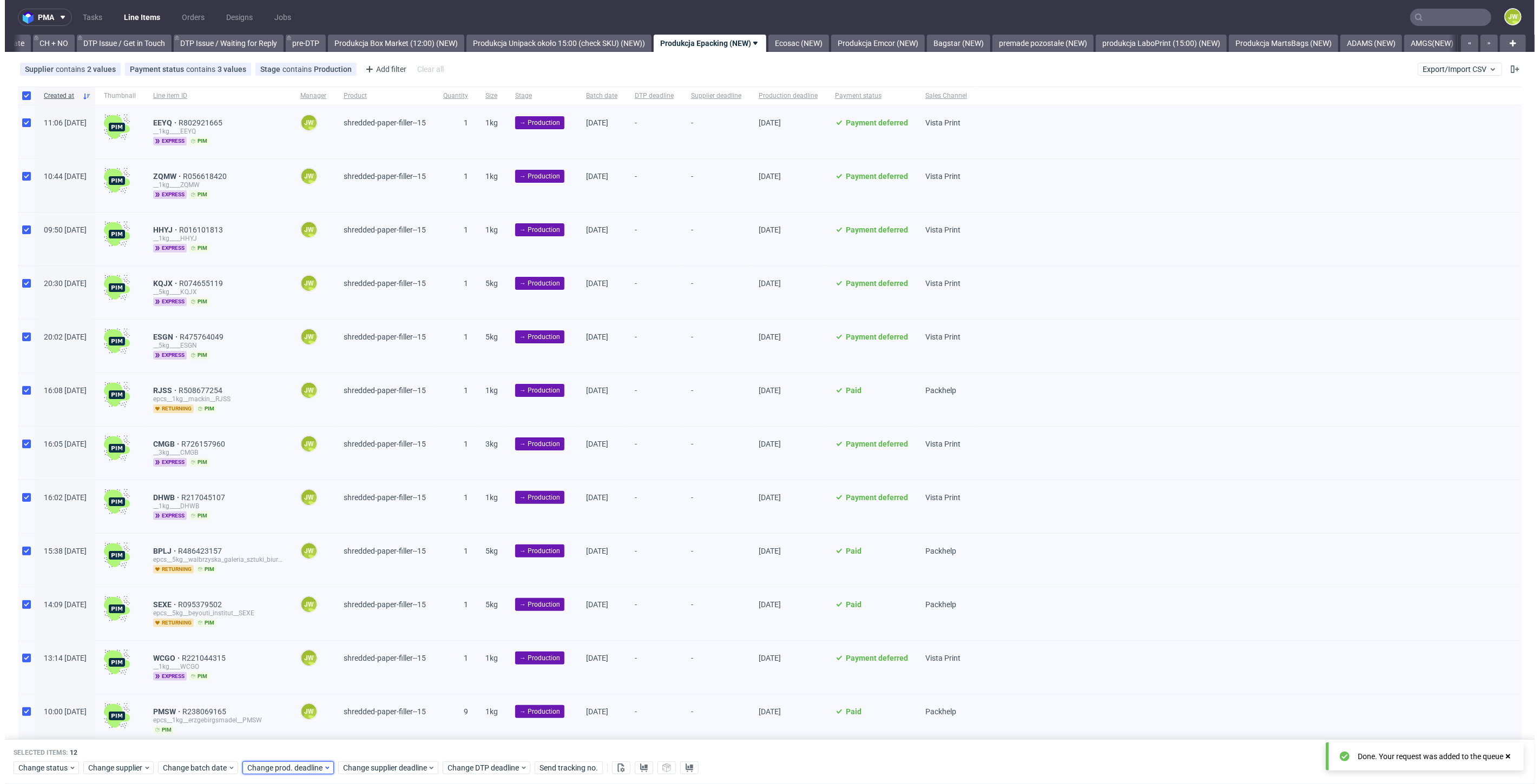
scroll to position [0, 1543]
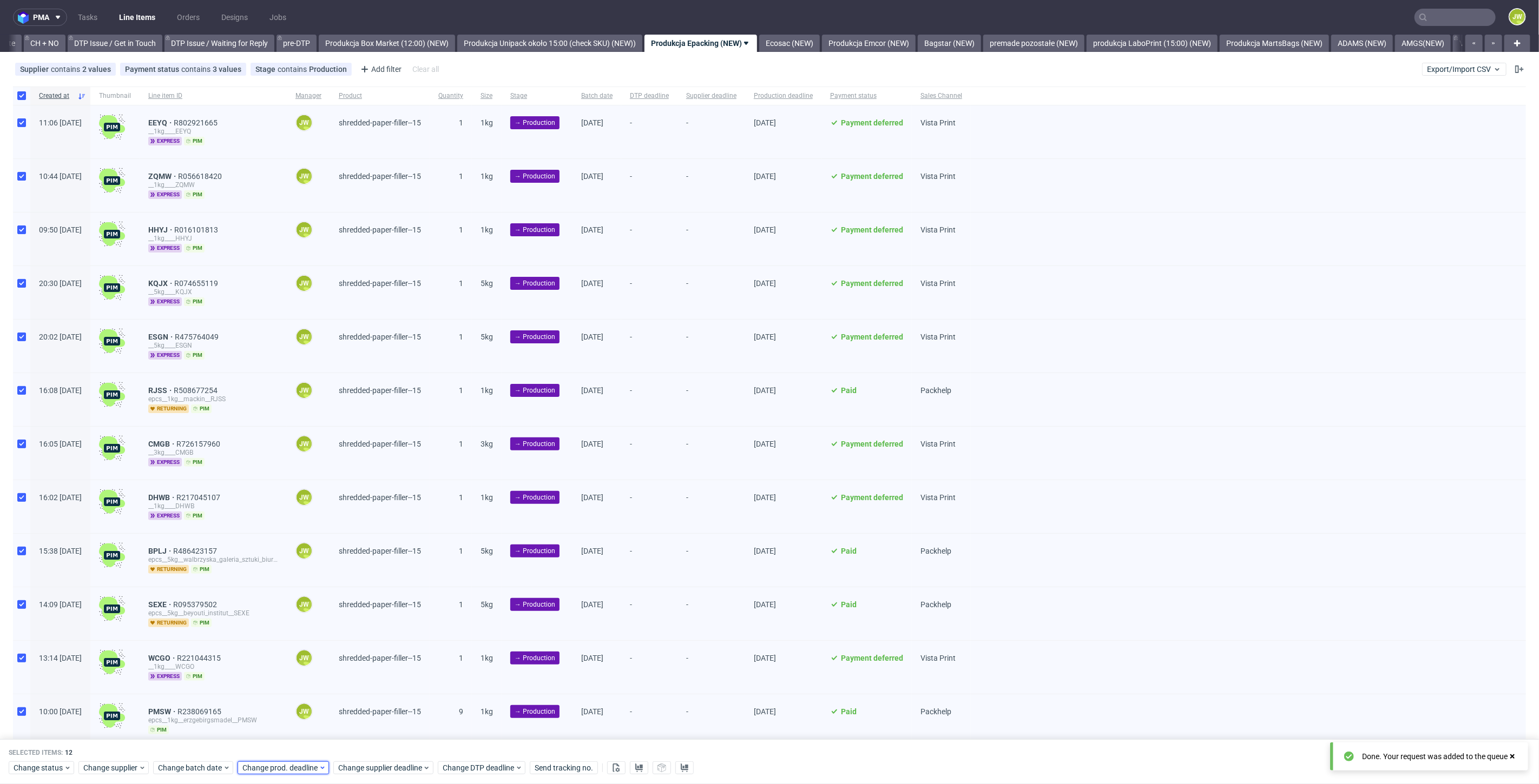
click at [284, 765] on span "Change prod. deadline" at bounding box center [281, 768] width 76 height 11
click at [311, 674] on span "17" at bounding box center [309, 672] width 8 height 11
click at [352, 752] on button "Save" at bounding box center [366, 747] width 26 height 17
click at [357, 767] on span "Change supplier deadline" at bounding box center [380, 768] width 84 height 11
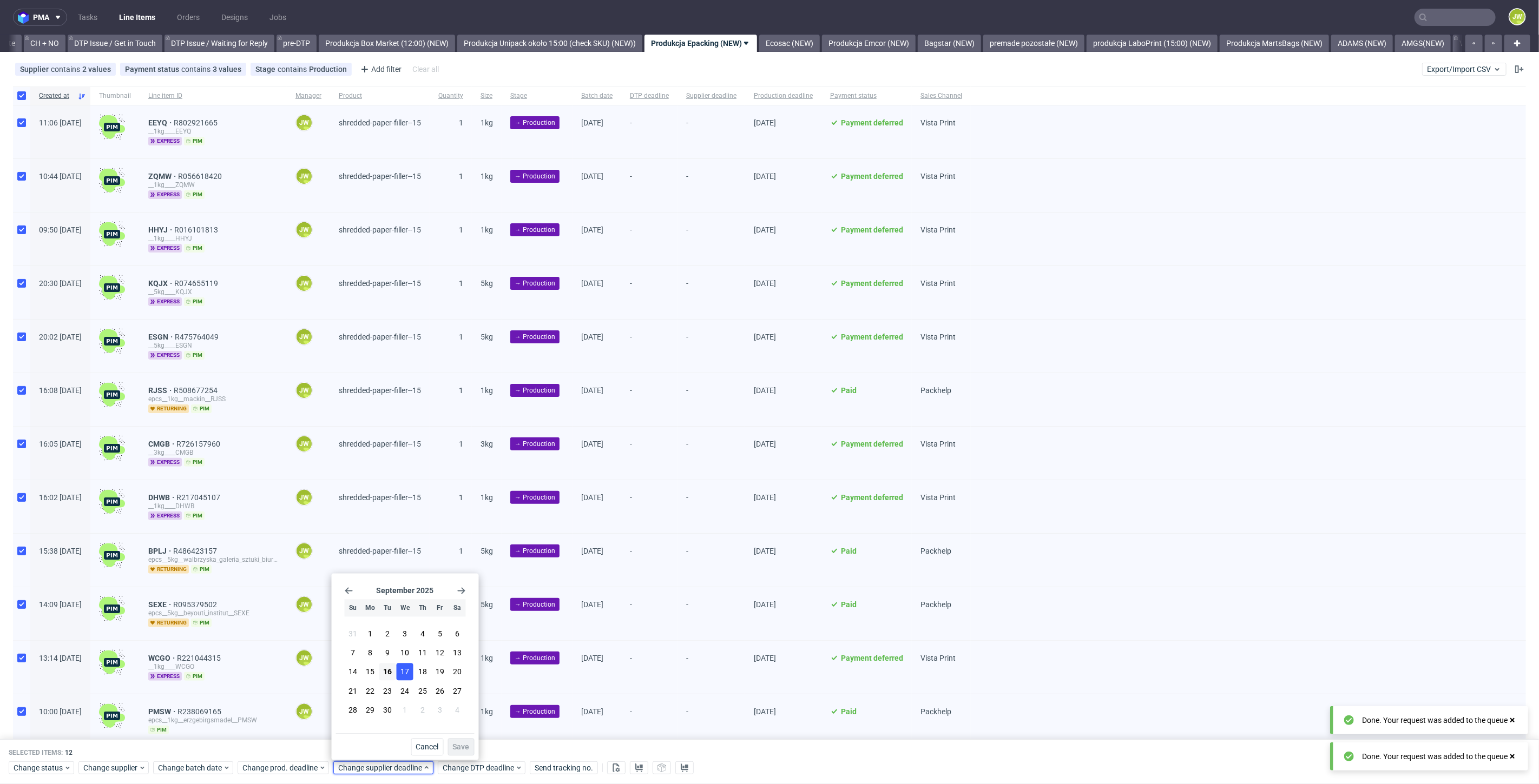
click at [403, 674] on span "17" at bounding box center [405, 672] width 8 height 11
click at [457, 746] on span "Save" at bounding box center [461, 747] width 17 height 8
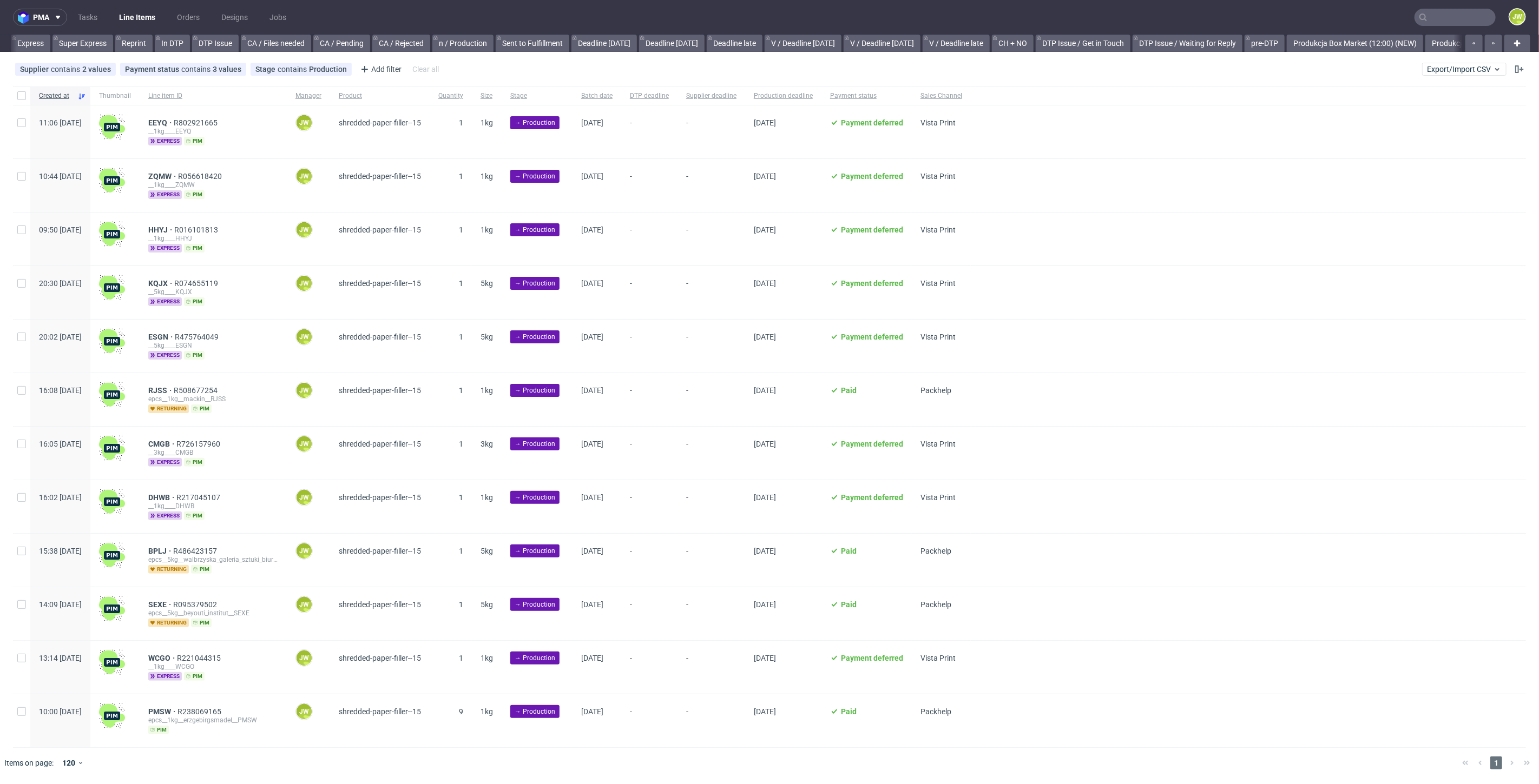
scroll to position [0, 980]
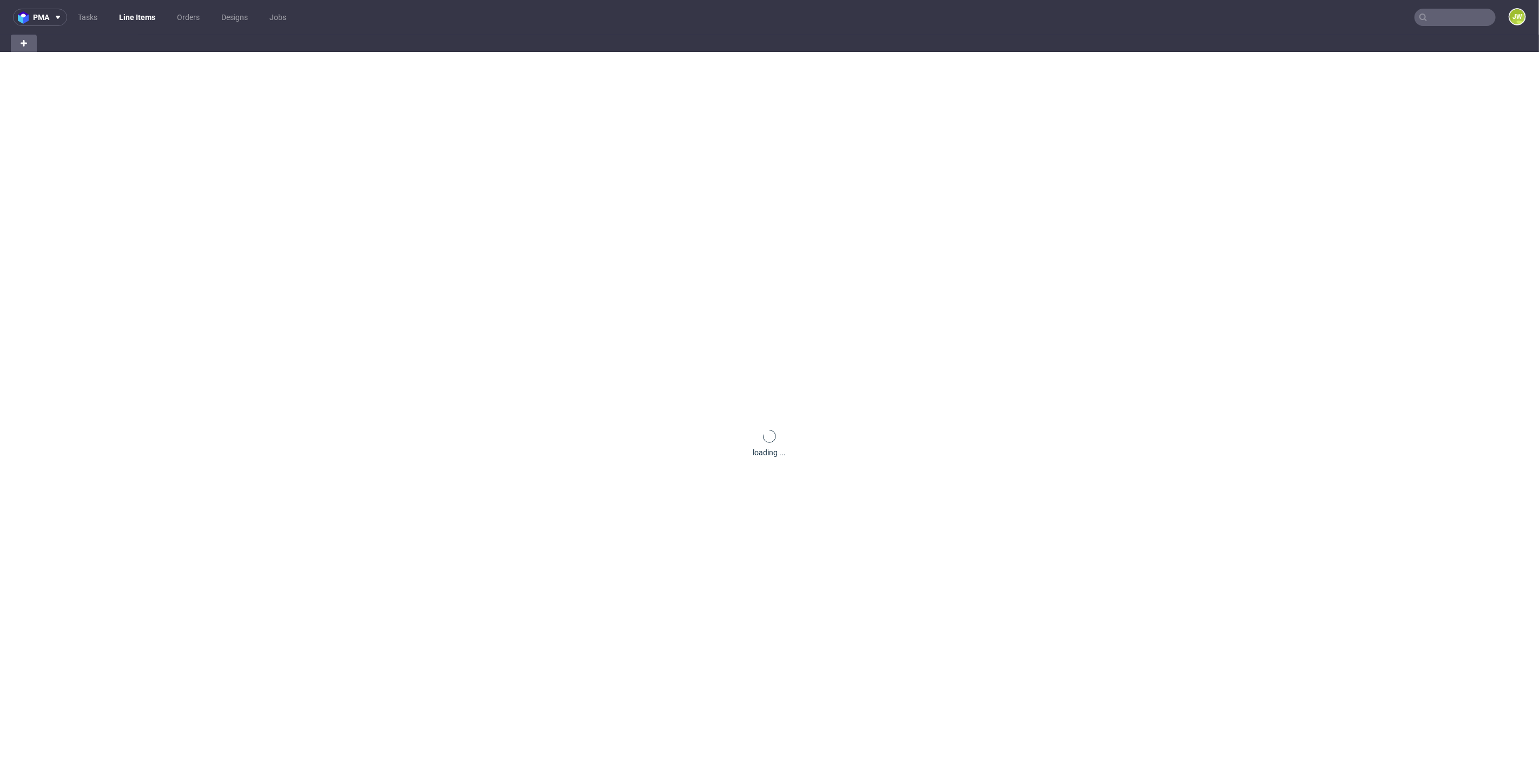
scroll to position [0, 20]
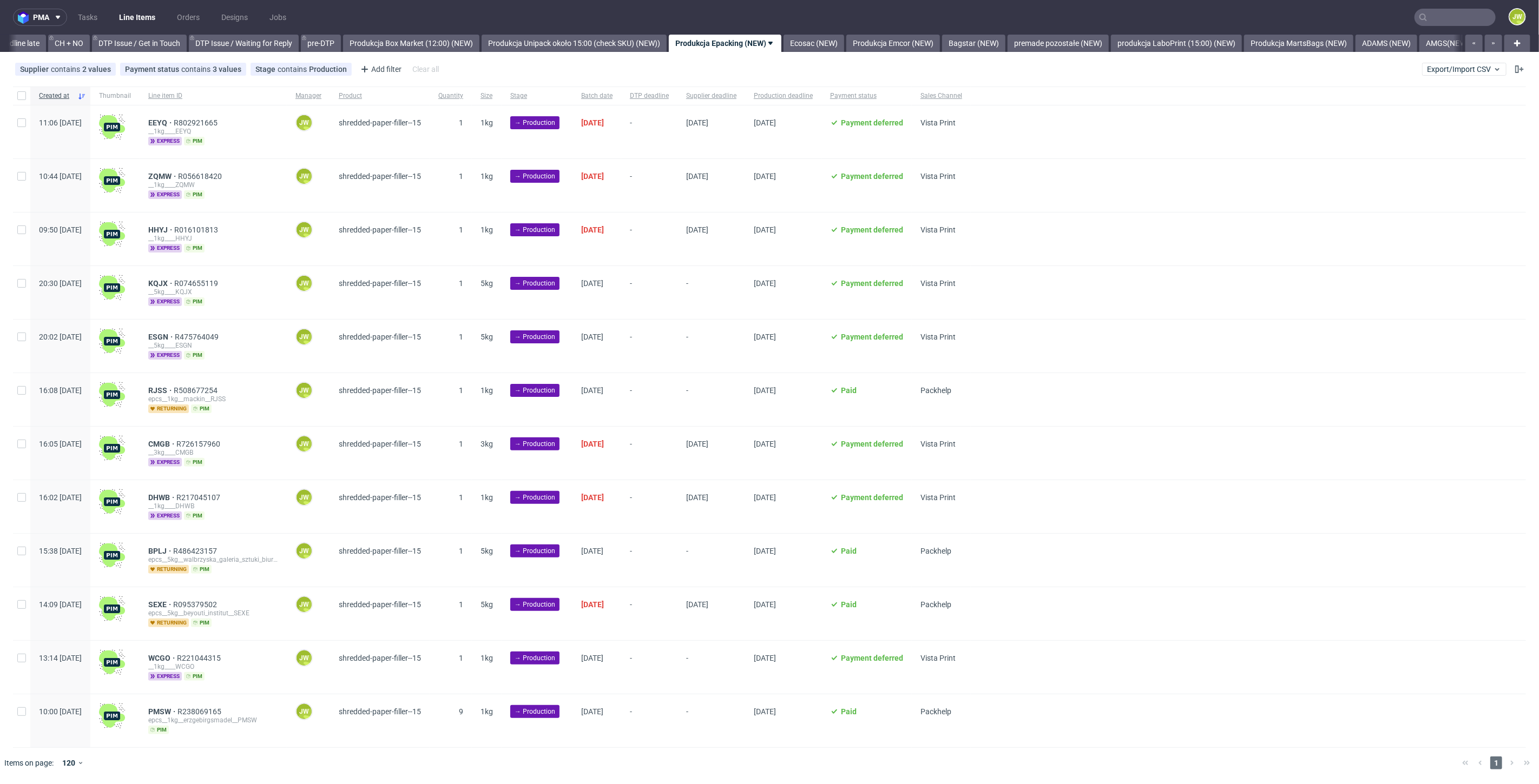
scroll to position [0, 1539]
click at [24, 99] on input "checkbox" at bounding box center [22, 96] width 8 height 8
checkbox input "true"
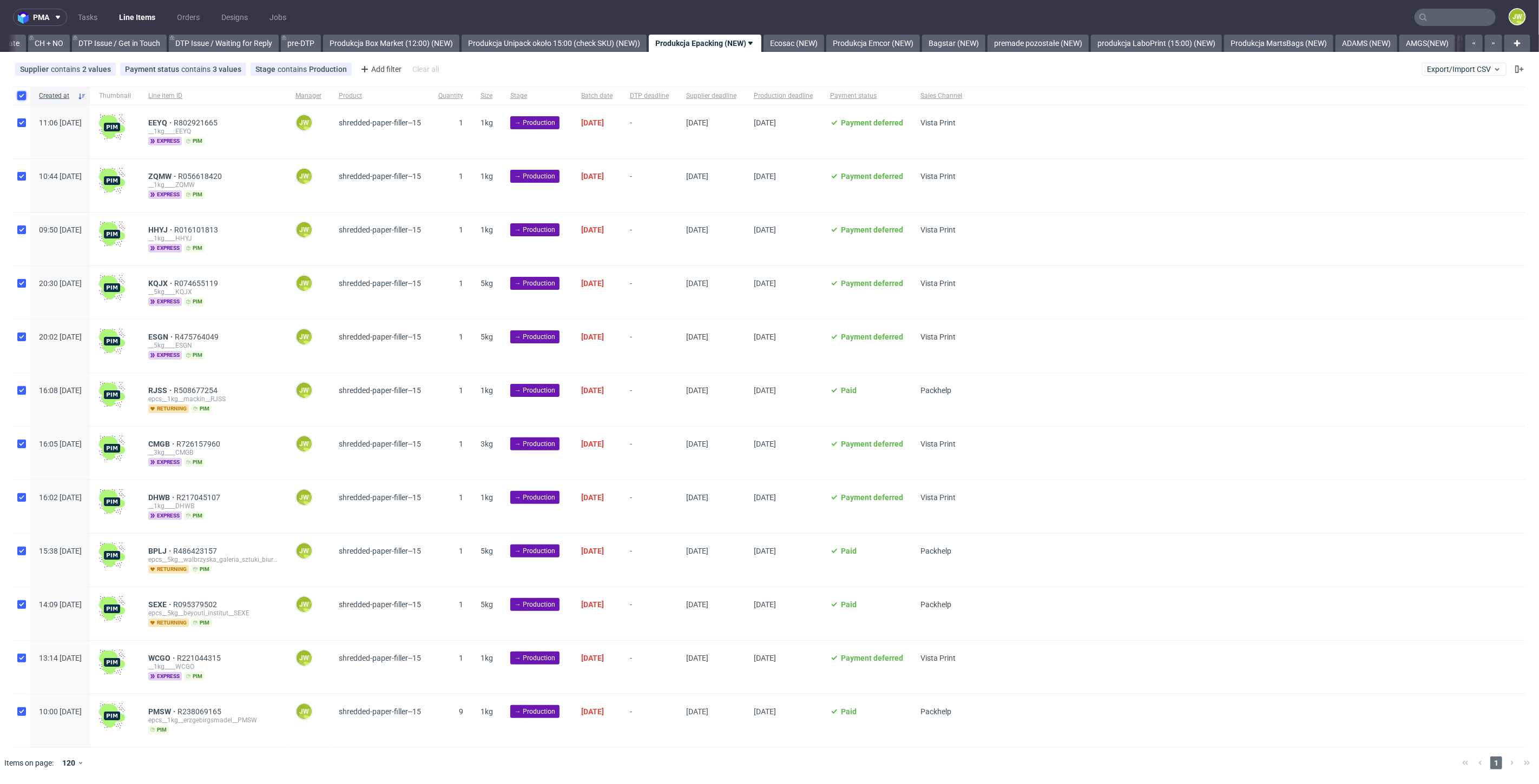
checkbox input "true"
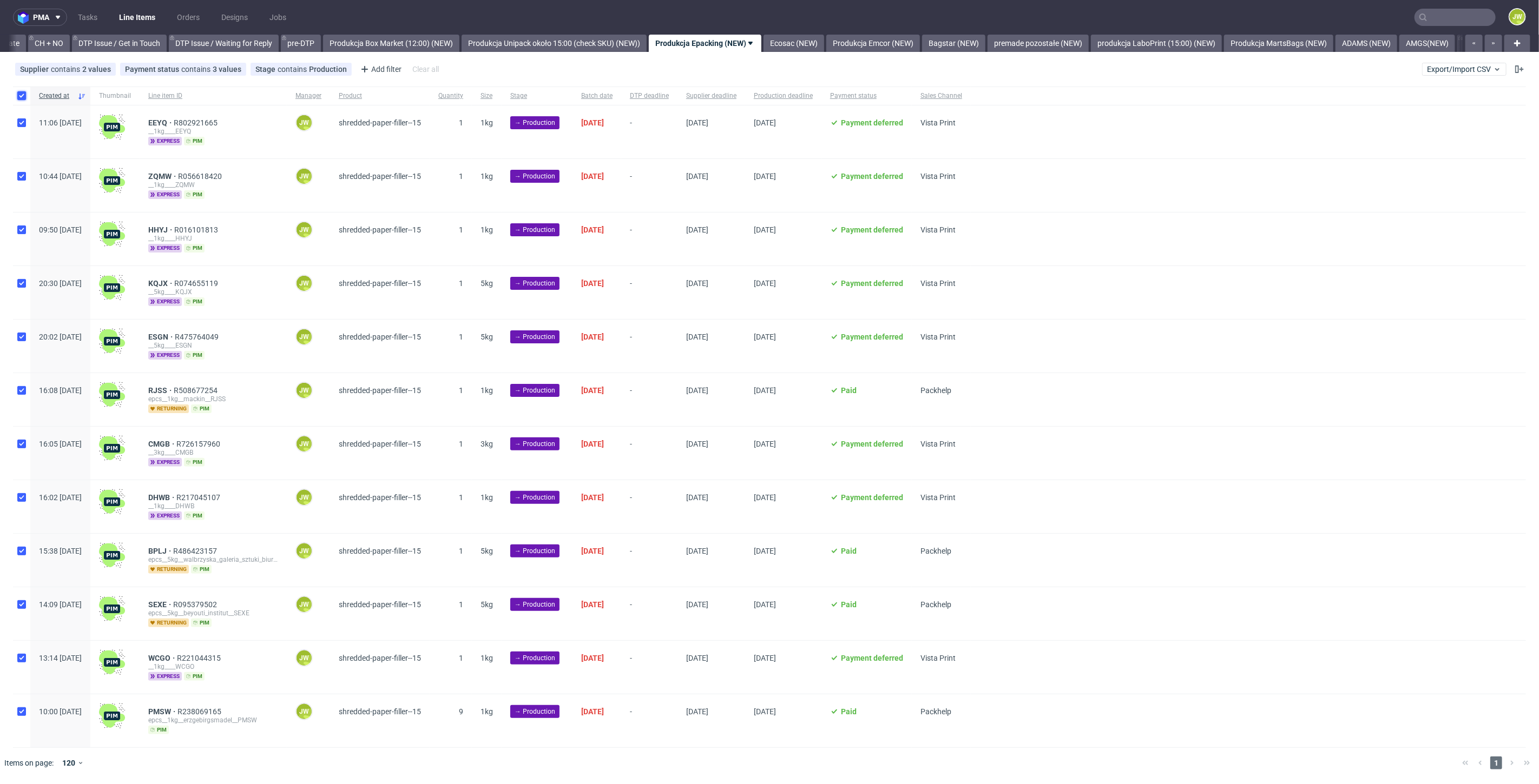
checkbox input "true"
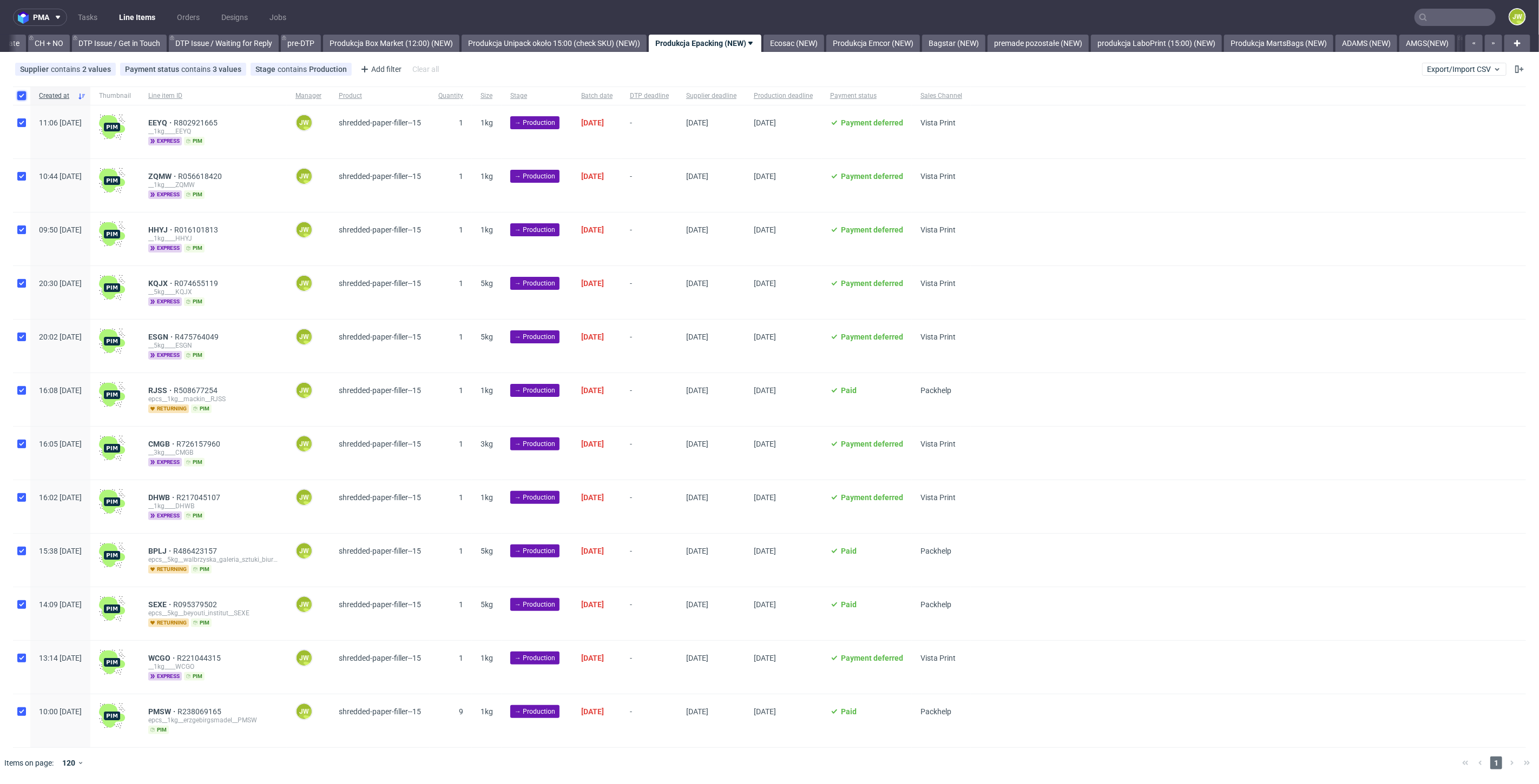
checkbox input "true"
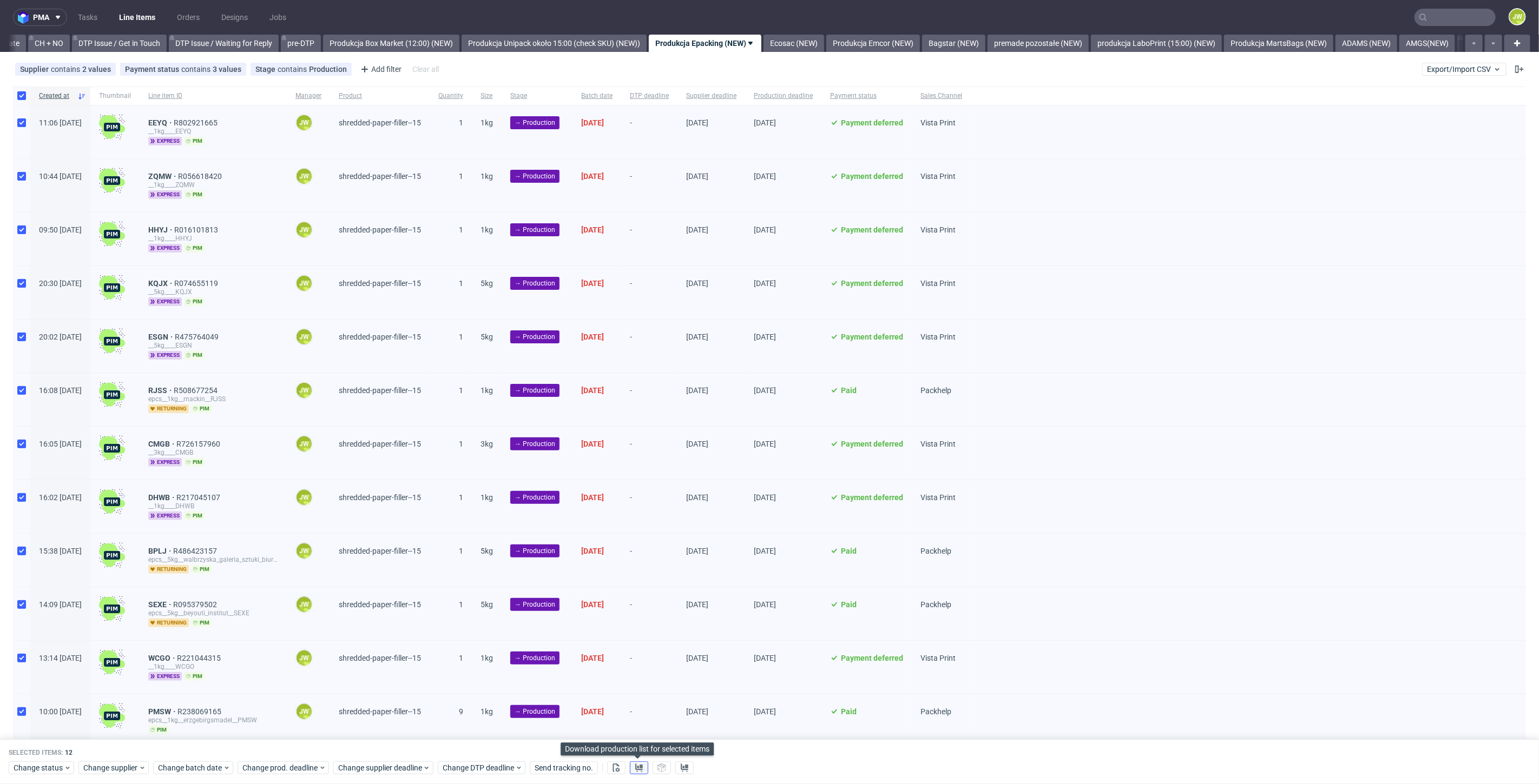
click at [637, 771] on icon at bounding box center [639, 768] width 8 height 8
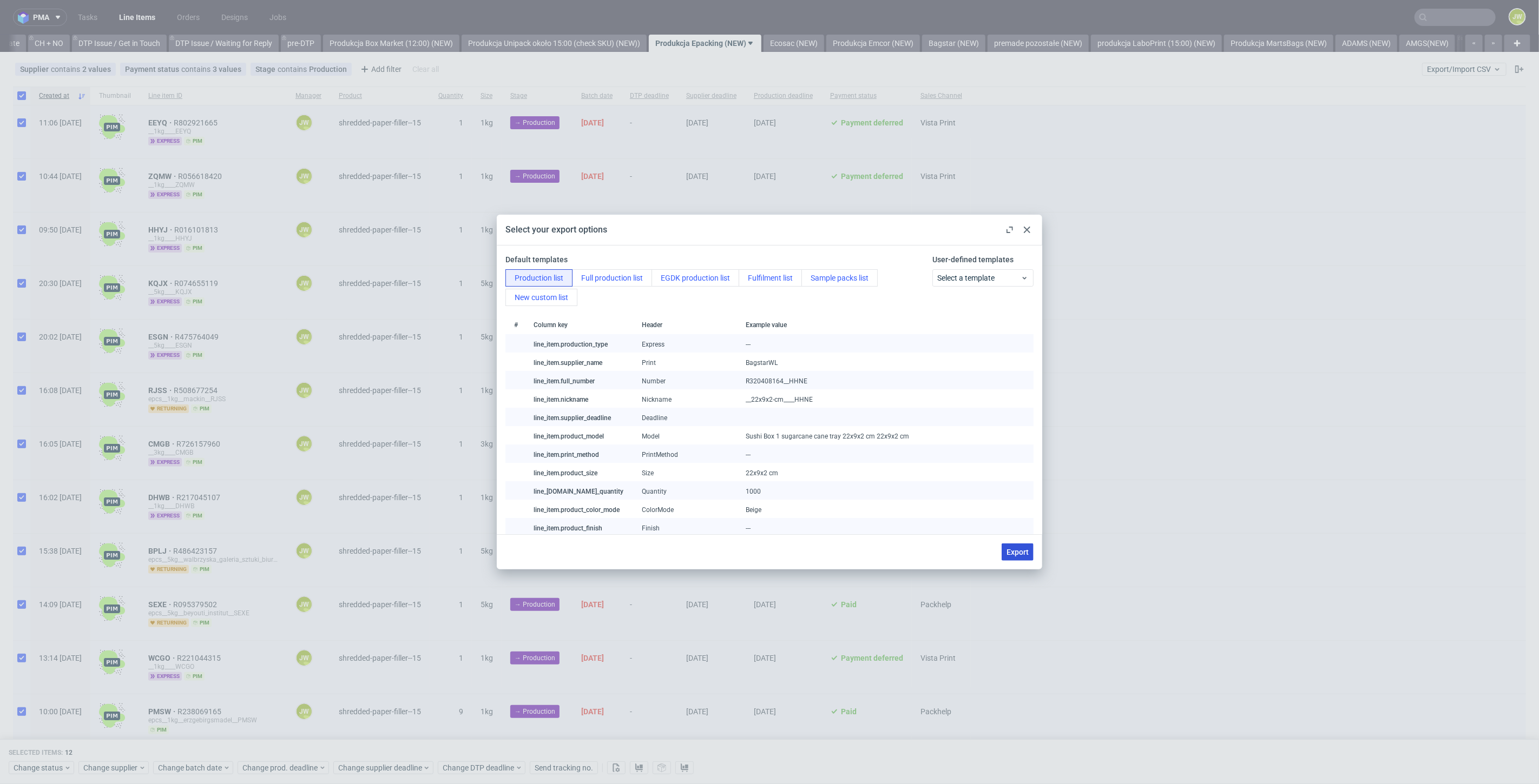
click at [1021, 555] on span "Export" at bounding box center [1017, 552] width 22 height 8
checkbox input "false"
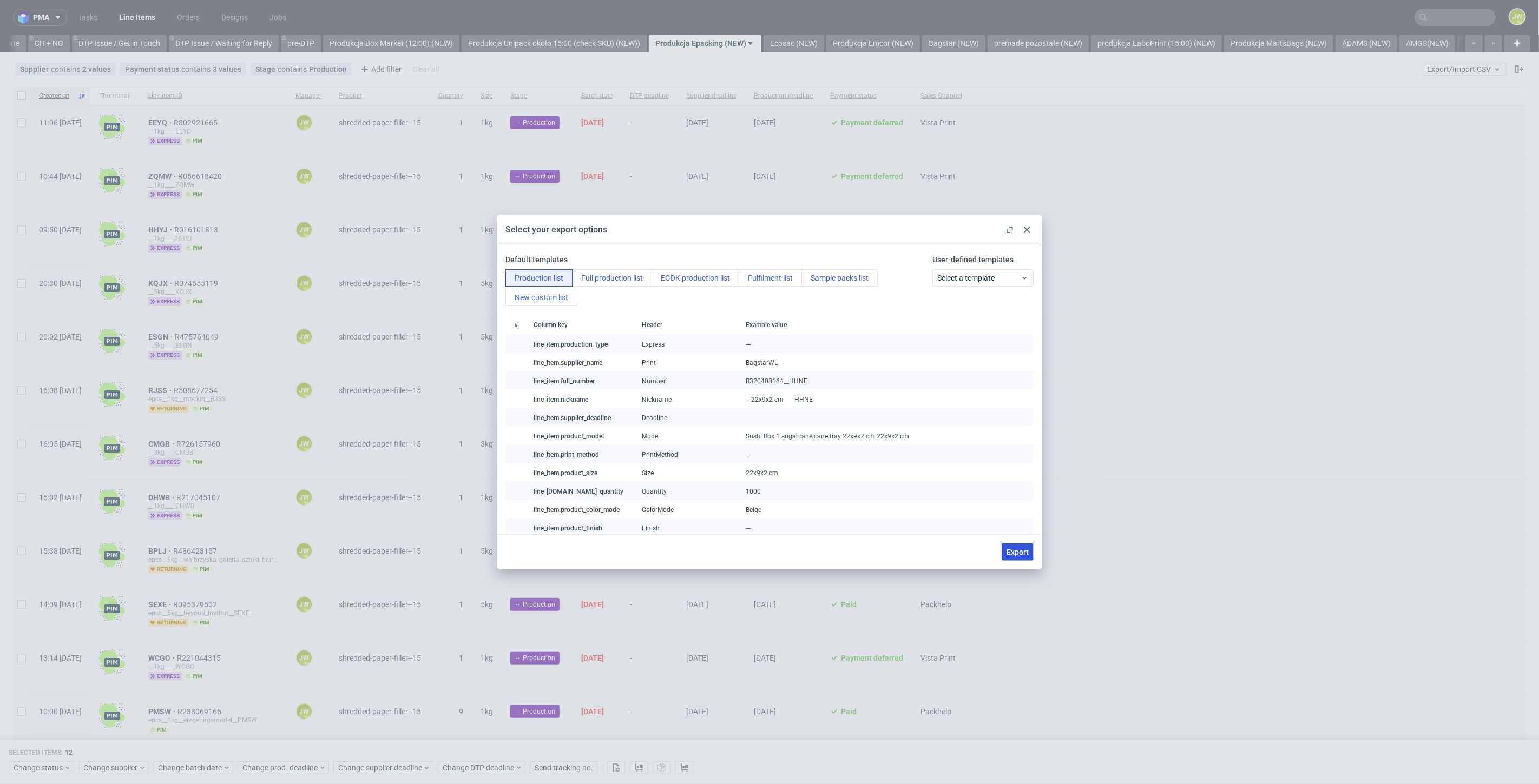
checkbox input "false"
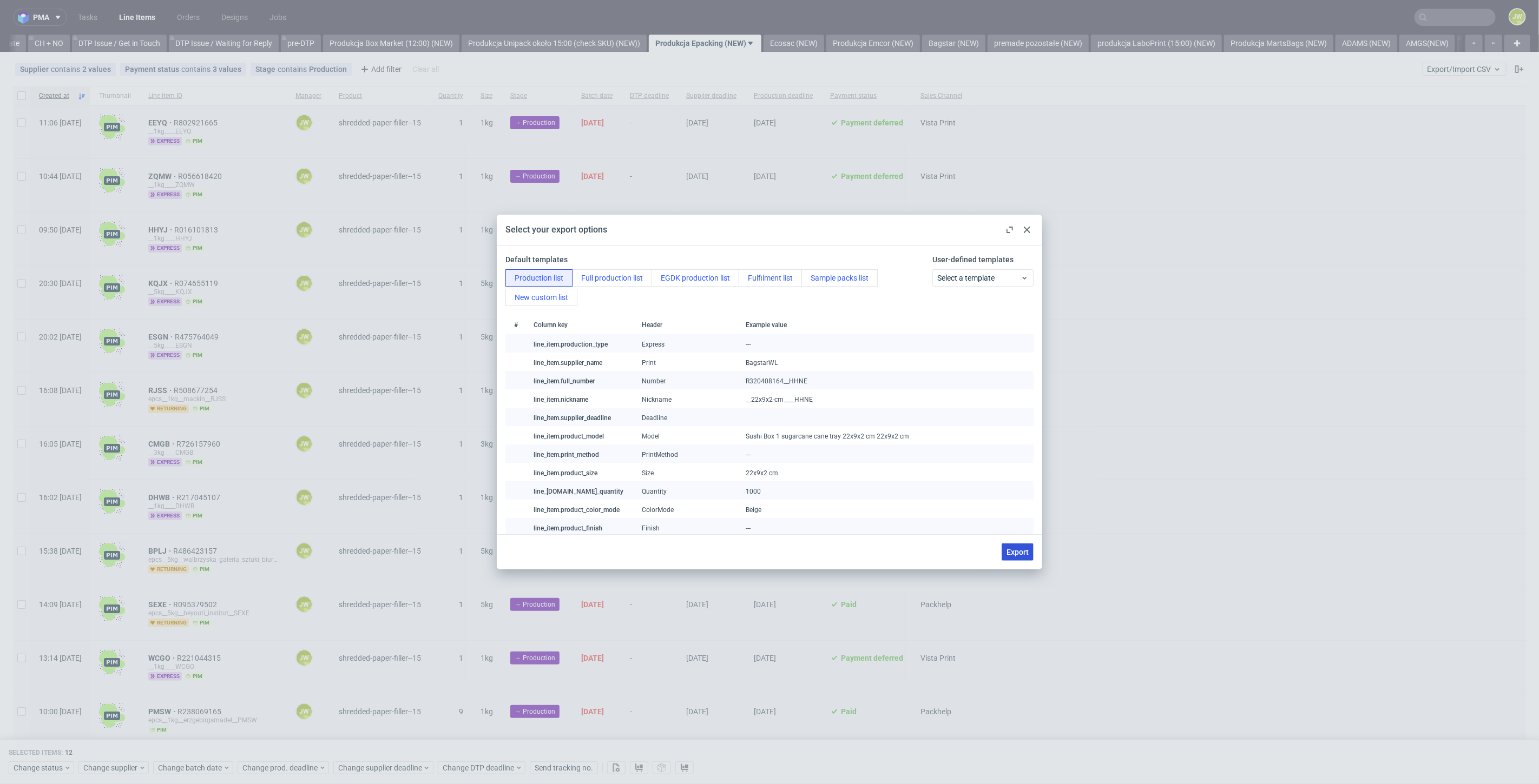
checkbox input "false"
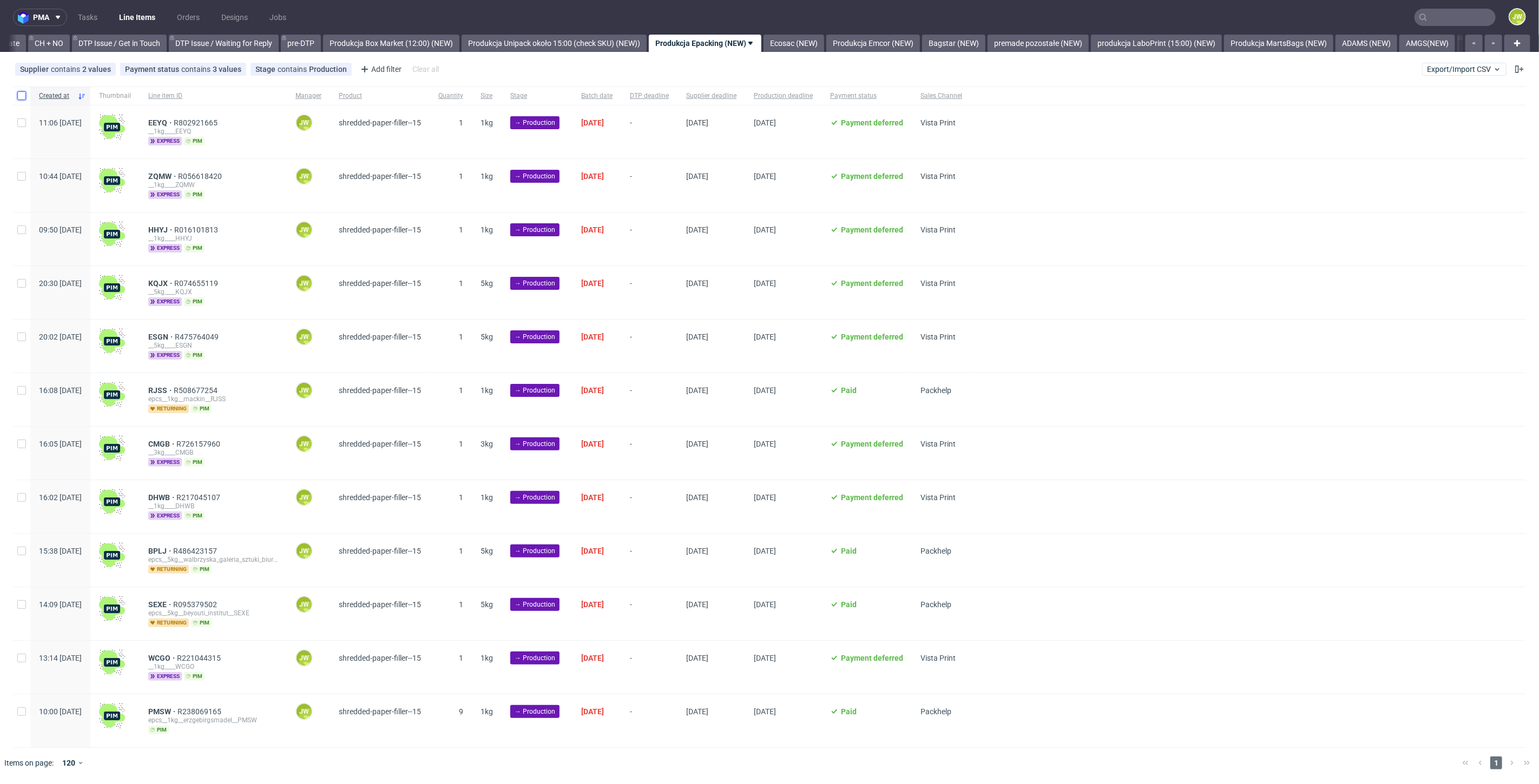
drag, startPoint x: 20, startPoint y: 93, endPoint x: 32, endPoint y: 118, distance: 27.7
click at [20, 93] on input "checkbox" at bounding box center [22, 96] width 8 height 8
checkbox input "true"
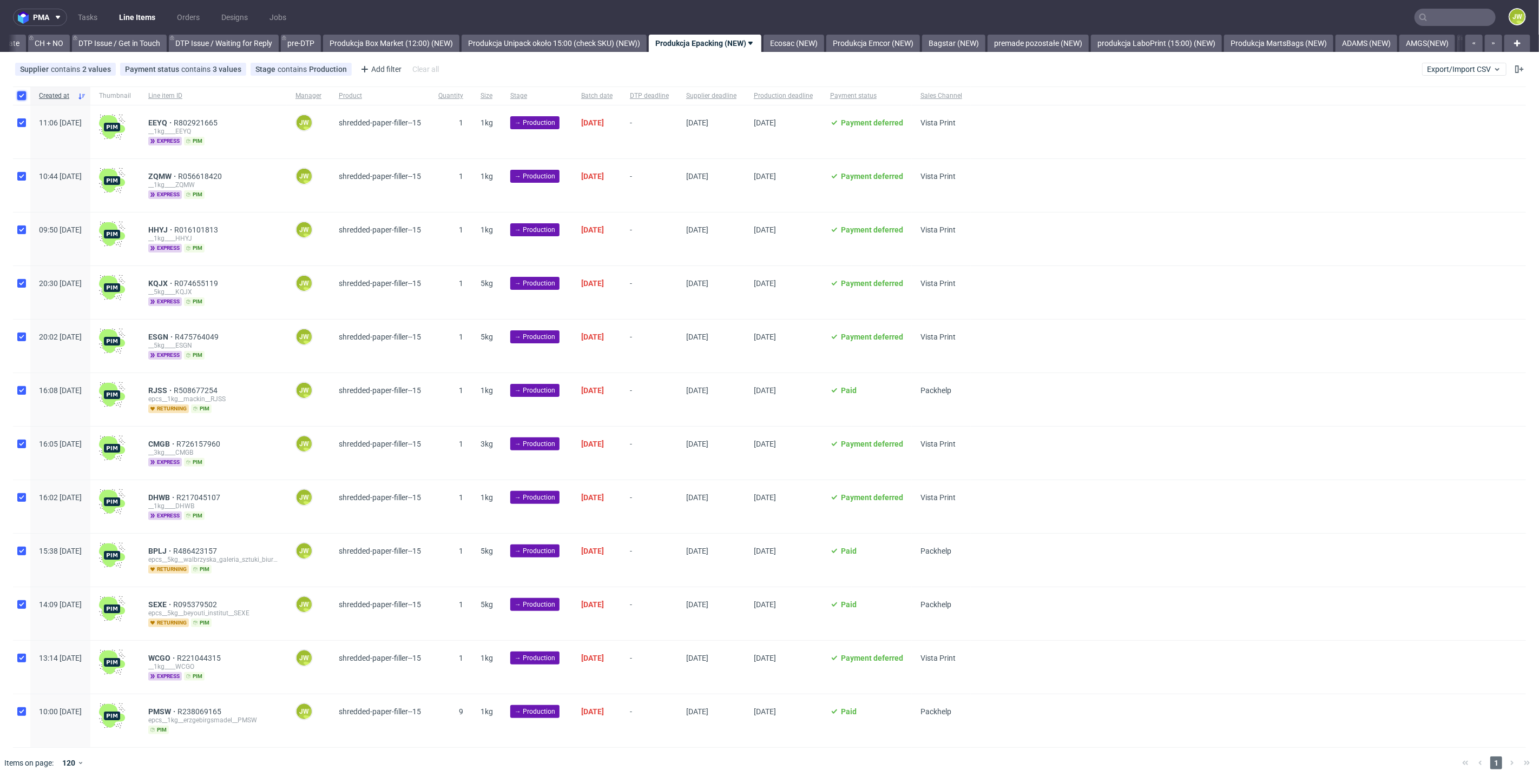
checkbox input "true"
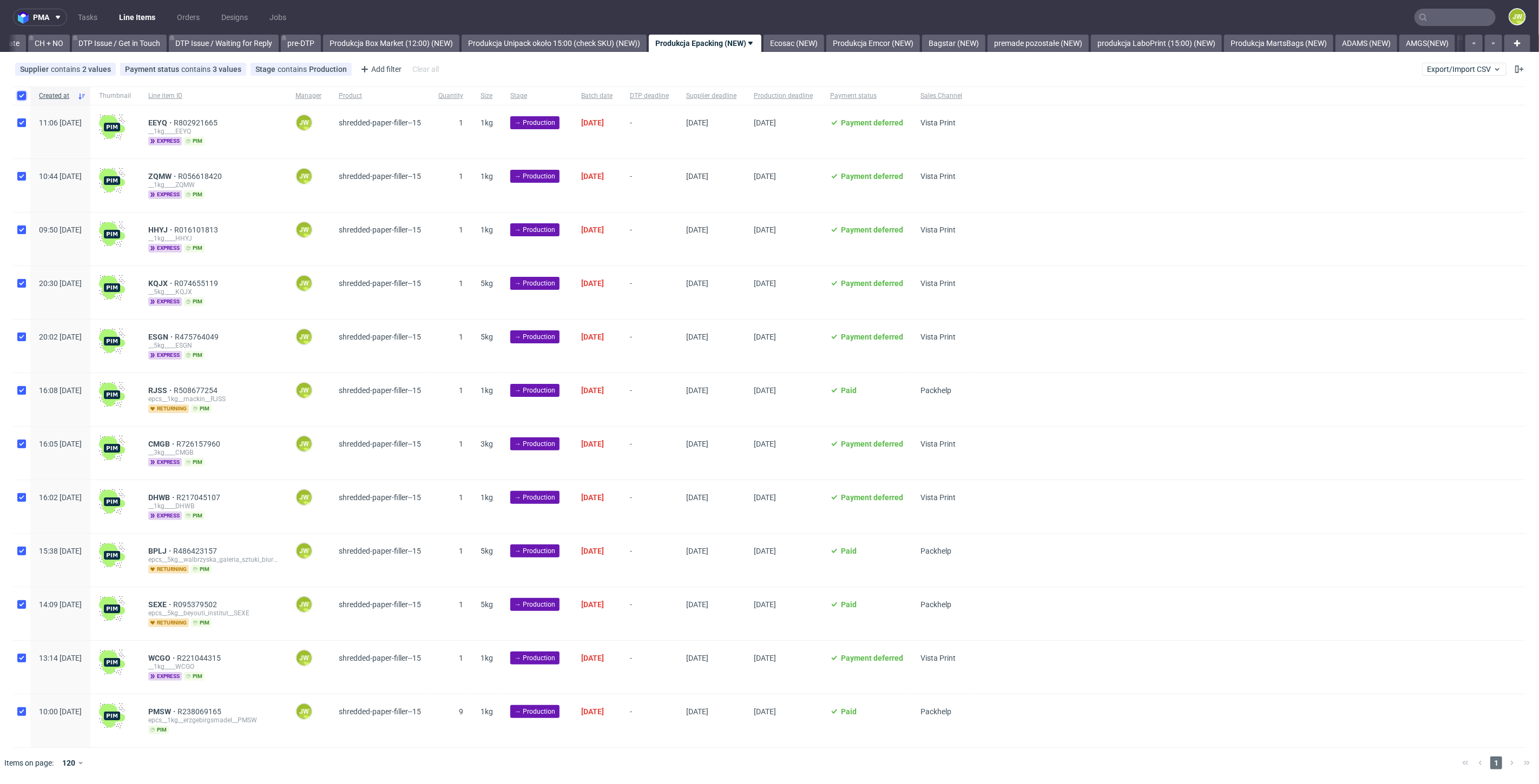
checkbox input "true"
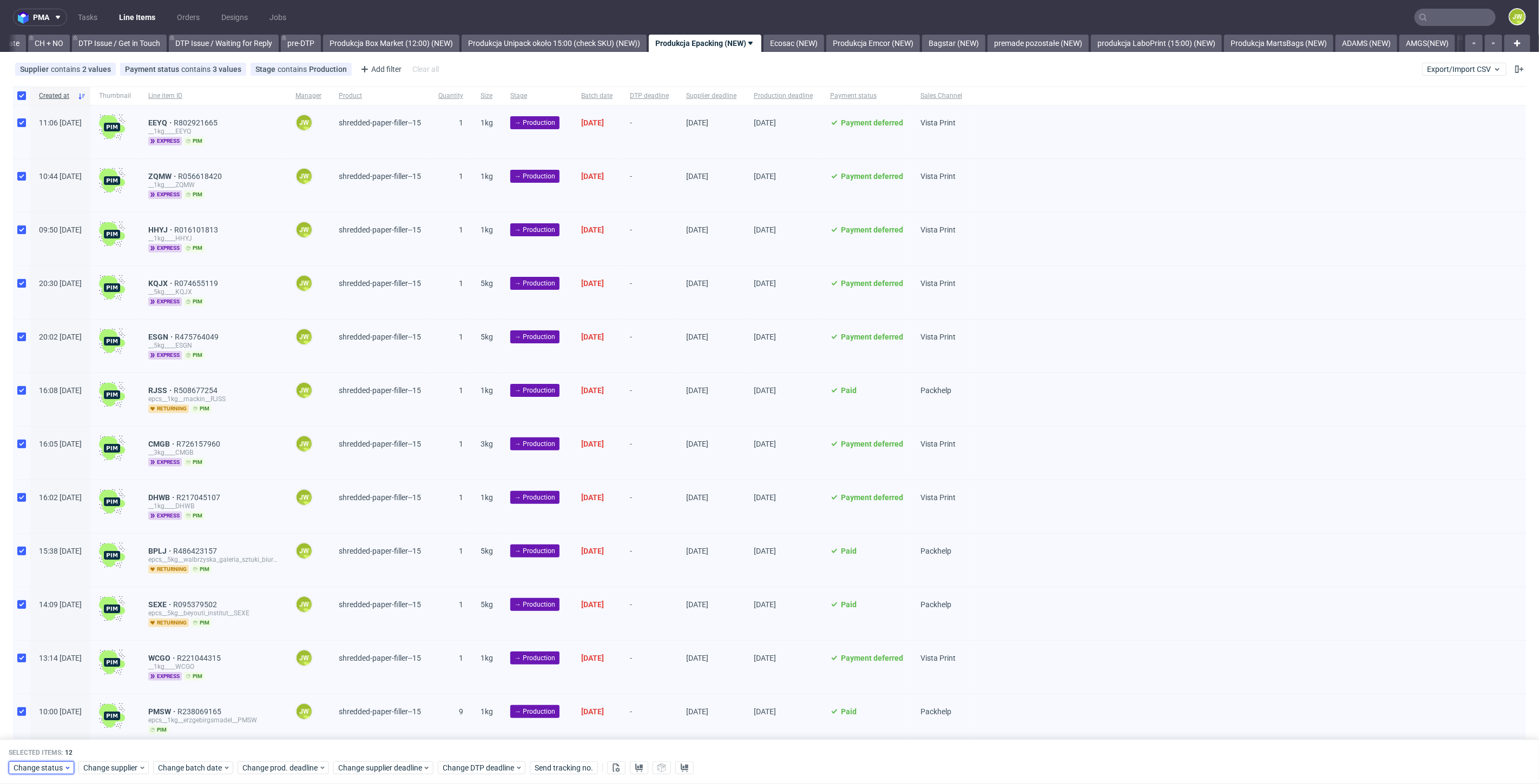
click at [37, 770] on span "Change status" at bounding box center [39, 768] width 50 height 11
click at [36, 731] on span "In Production" at bounding box center [40, 727] width 54 height 15
click at [124, 746] on span "Save" at bounding box center [124, 747] width 17 height 8
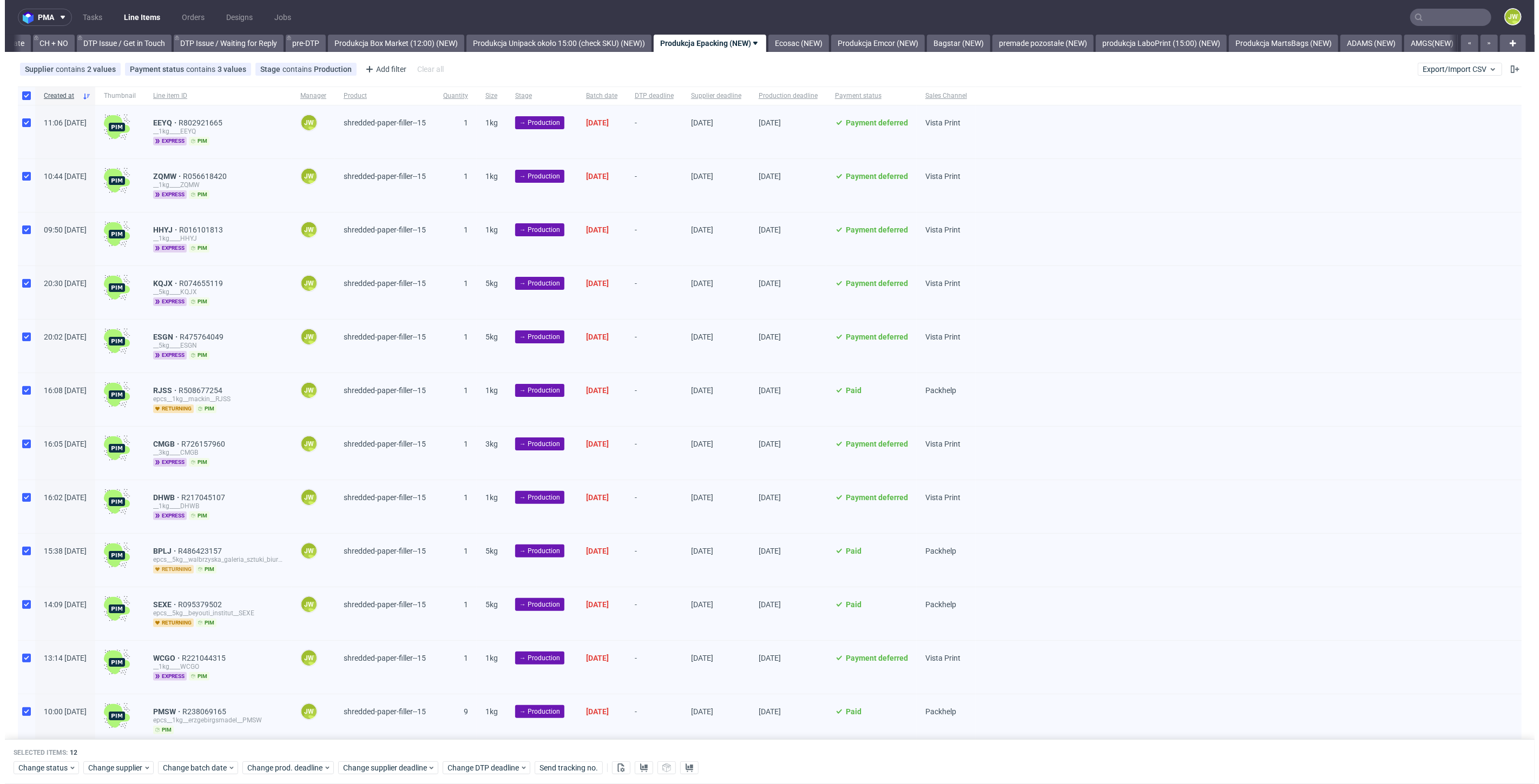
scroll to position [0, 1543]
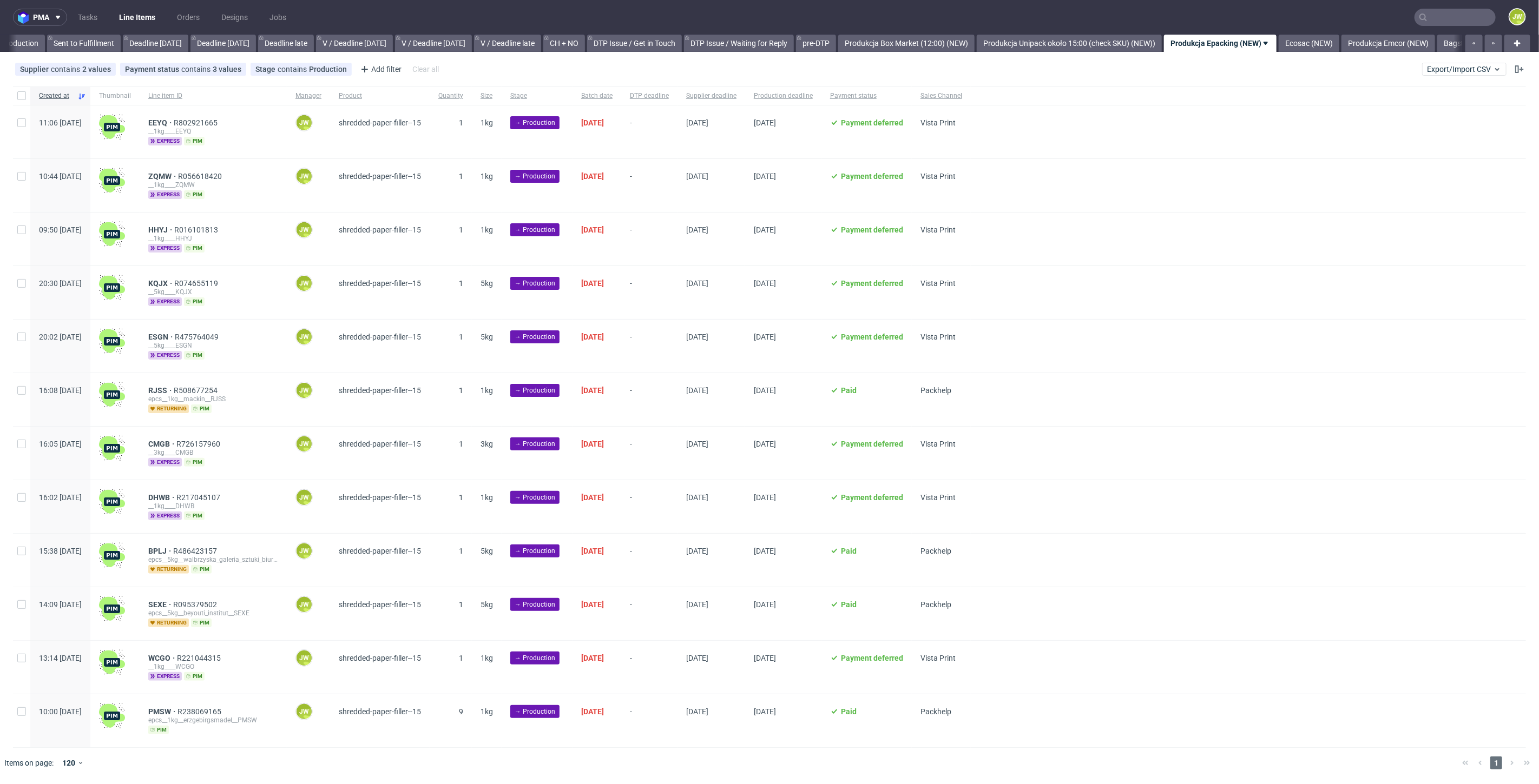
scroll to position [0, 1060]
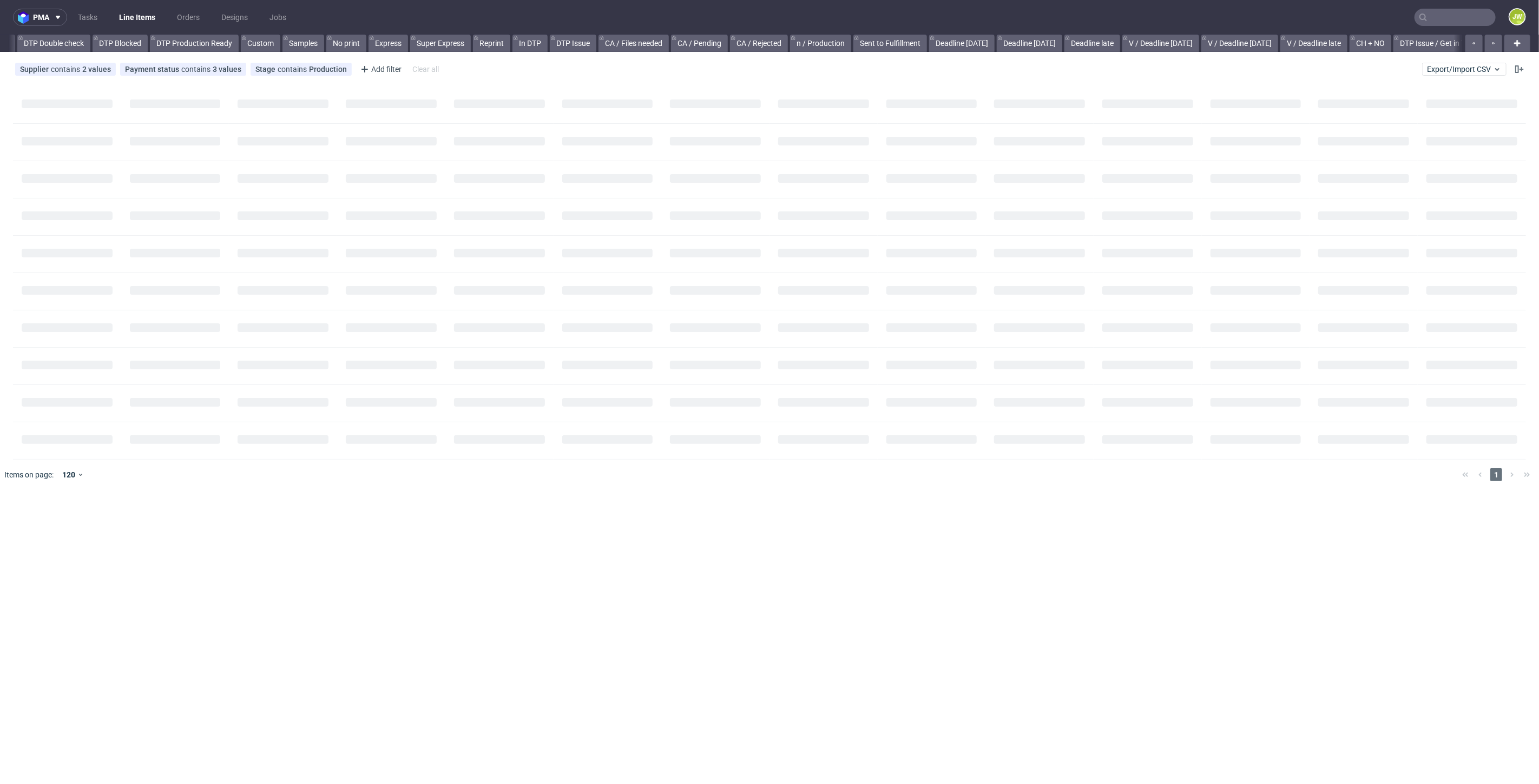
scroll to position [0, 848]
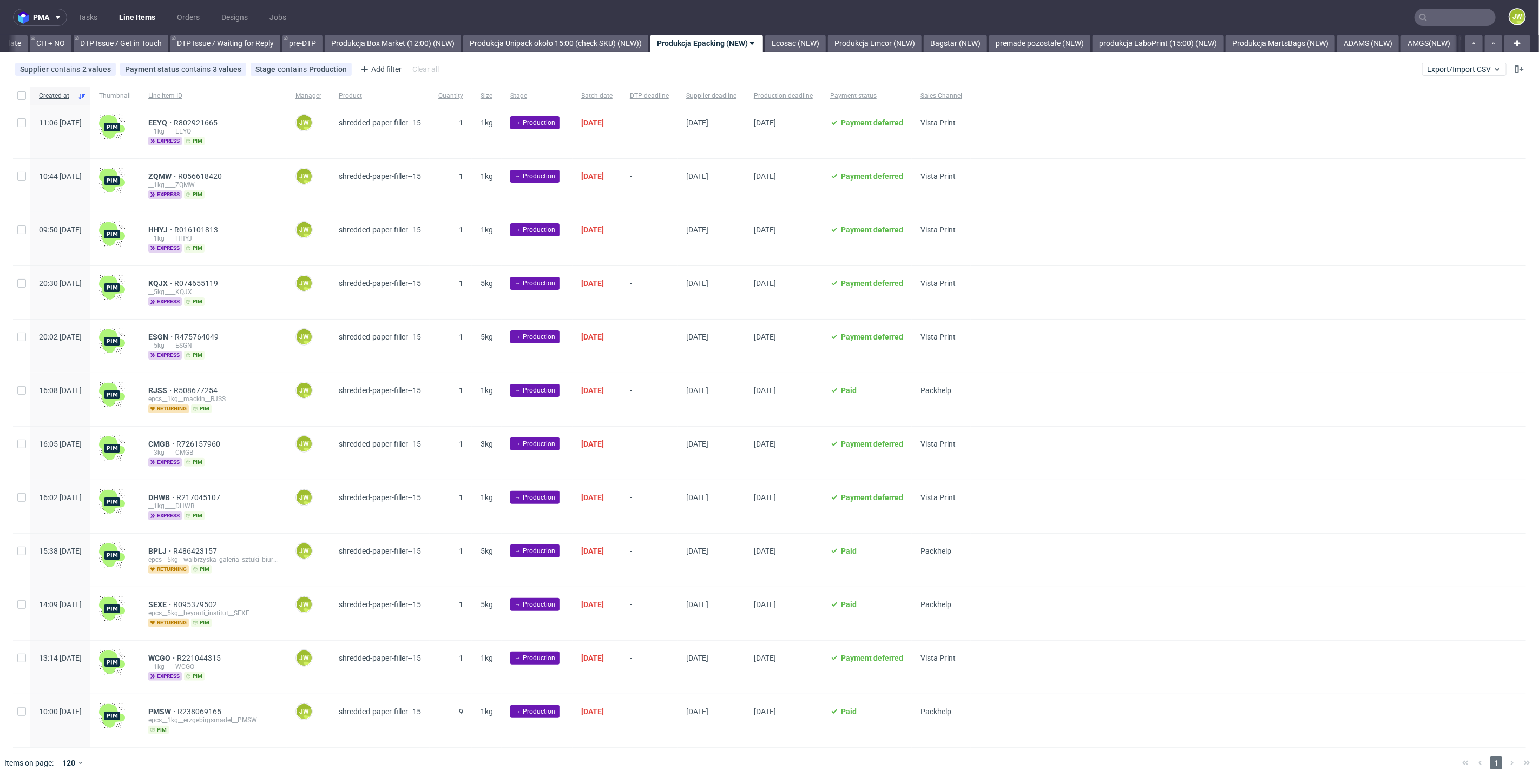
scroll to position [0, 1539]
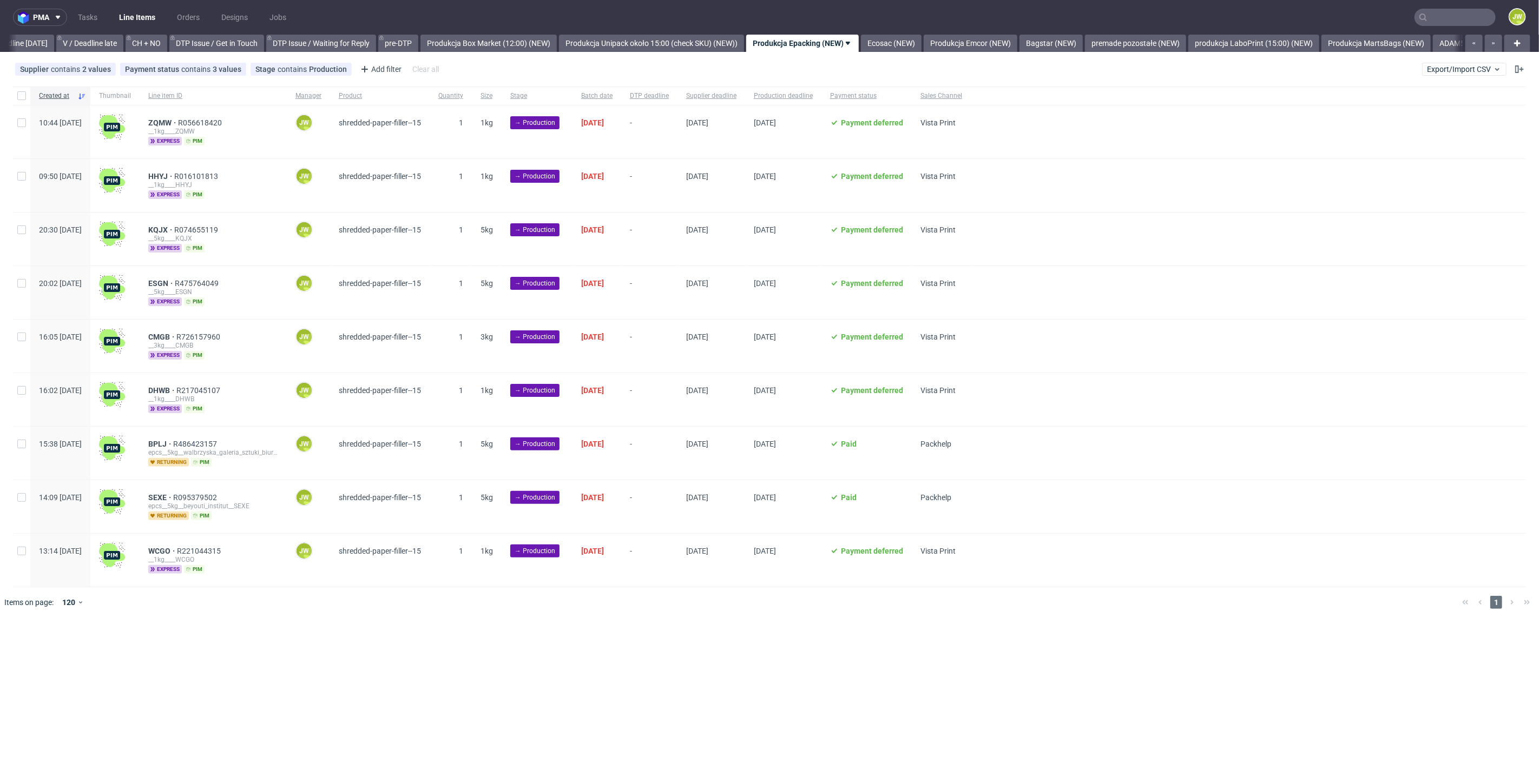
scroll to position [0, 1498]
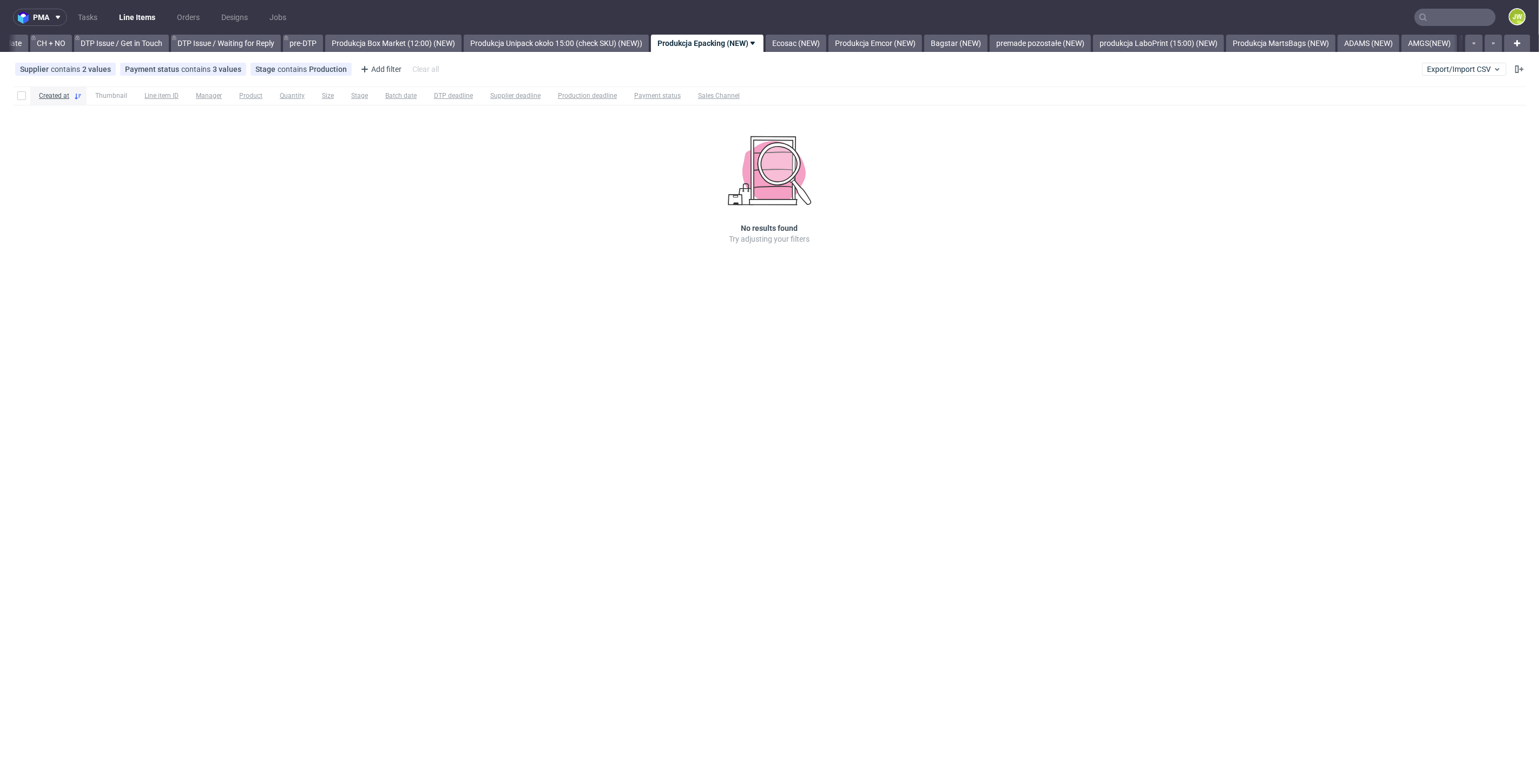
scroll to position [0, 1539]
click at [824, 32] on nav "pma Tasks Line Items Orders Designs Jobs JW" at bounding box center [770, 17] width 1539 height 35
click at [824, 36] on link "Ecosac (NEW)" at bounding box center [793, 43] width 60 height 17
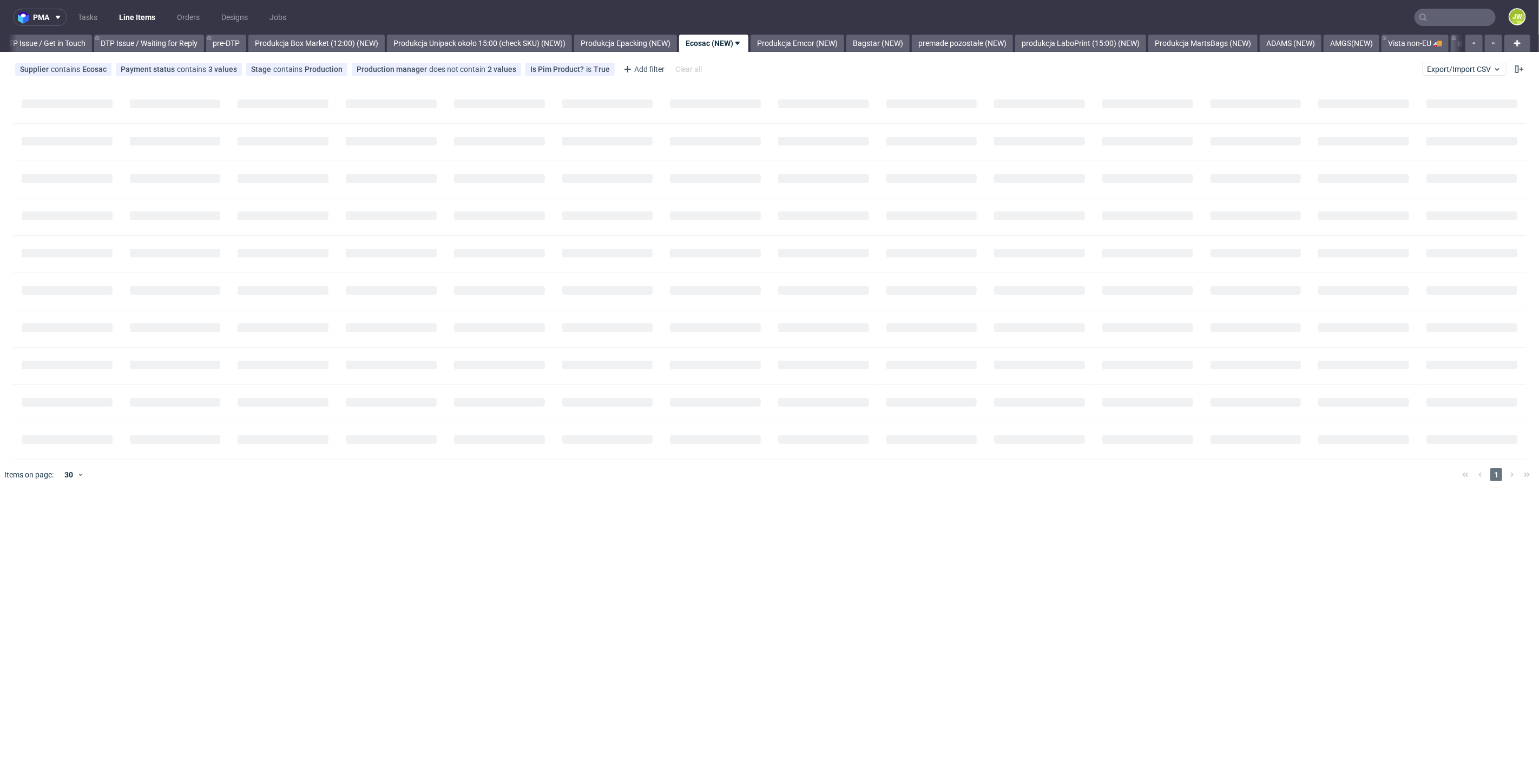
scroll to position [0, 1622]
click at [798, 33] on nav "pma Tasks Line Items Orders Designs Jobs JW" at bounding box center [770, 17] width 1539 height 35
click at [804, 51] on link "Produkcja Emcor (NEW)" at bounding box center [789, 43] width 94 height 17
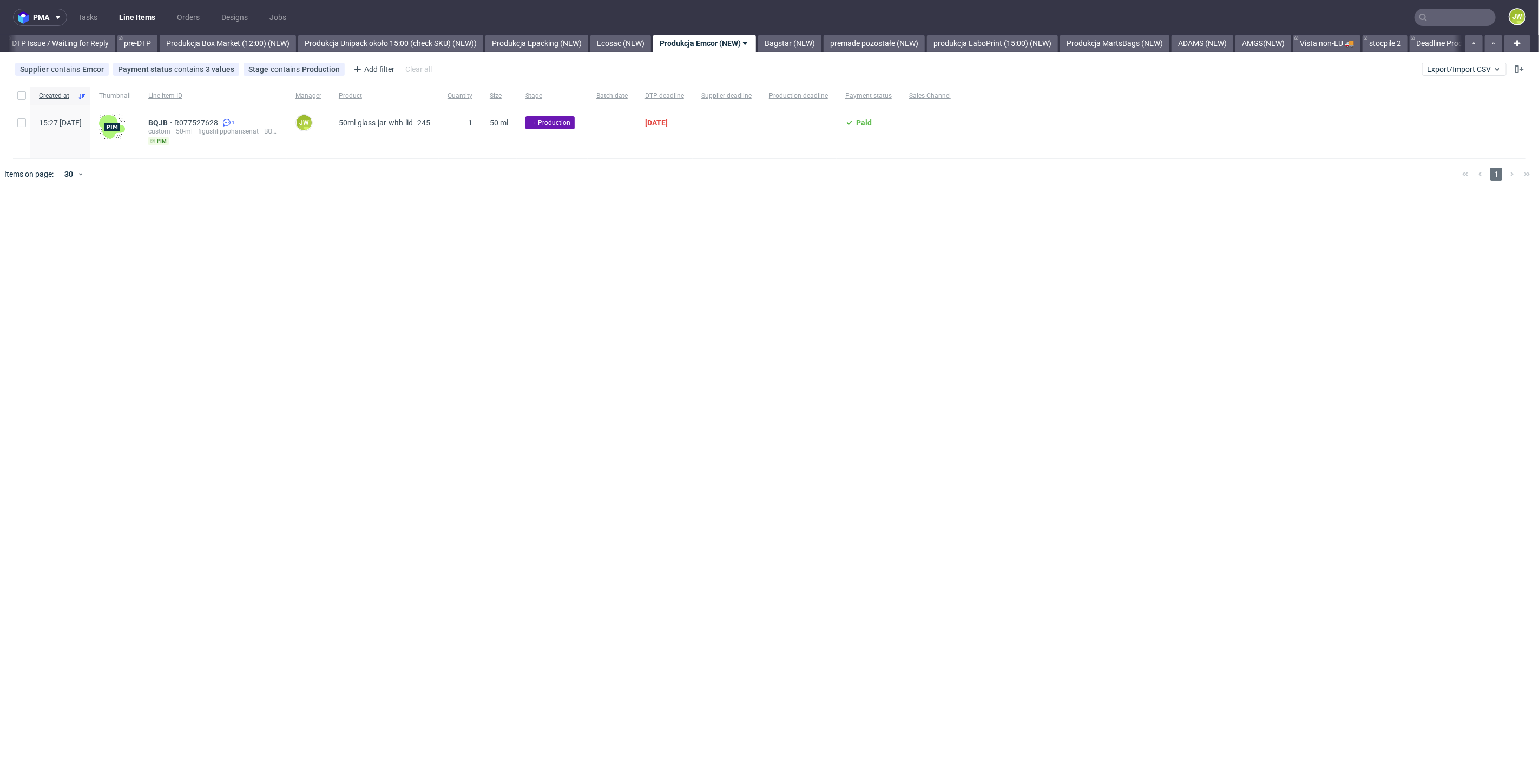
click at [539, 193] on div "Selected items: 0 Change status Change supplier Change batch date Change prod. …" at bounding box center [770, 193] width 1539 height 1
click at [18, 97] on input "checkbox" at bounding box center [22, 96] width 8 height 8
checkbox input "true"
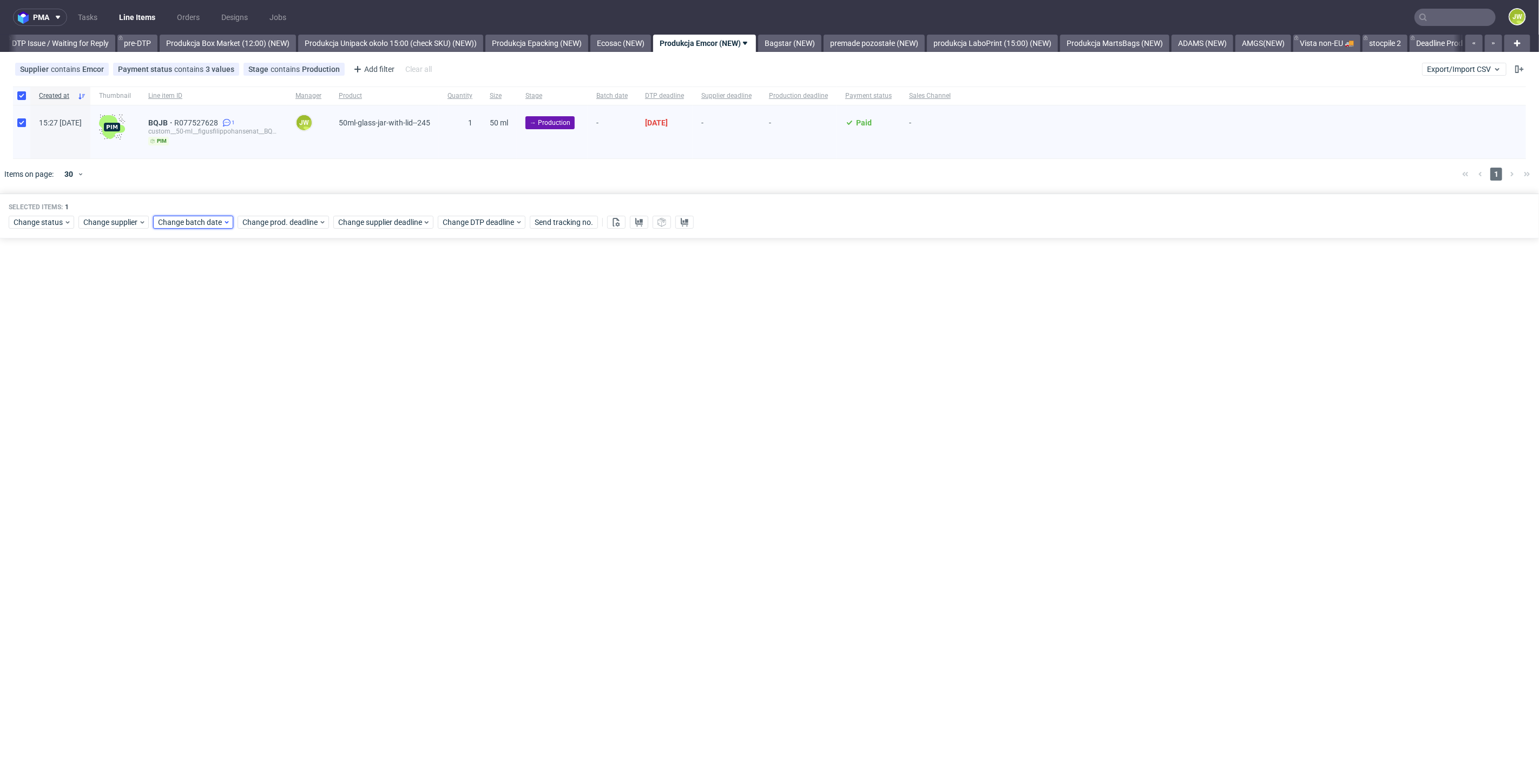
click at [204, 225] on span "Change batch date" at bounding box center [190, 222] width 65 height 11
click at [210, 331] on span "16" at bounding box center [208, 329] width 8 height 11
click at [286, 403] on span "Save" at bounding box center [281, 404] width 17 height 8
click at [266, 228] on div "Selected items: 1 Change status Change supplier Change batch date Change prod. …" at bounding box center [770, 216] width 1539 height 45
click at [267, 223] on span "Change prod. deadline" at bounding box center [281, 222] width 76 height 11
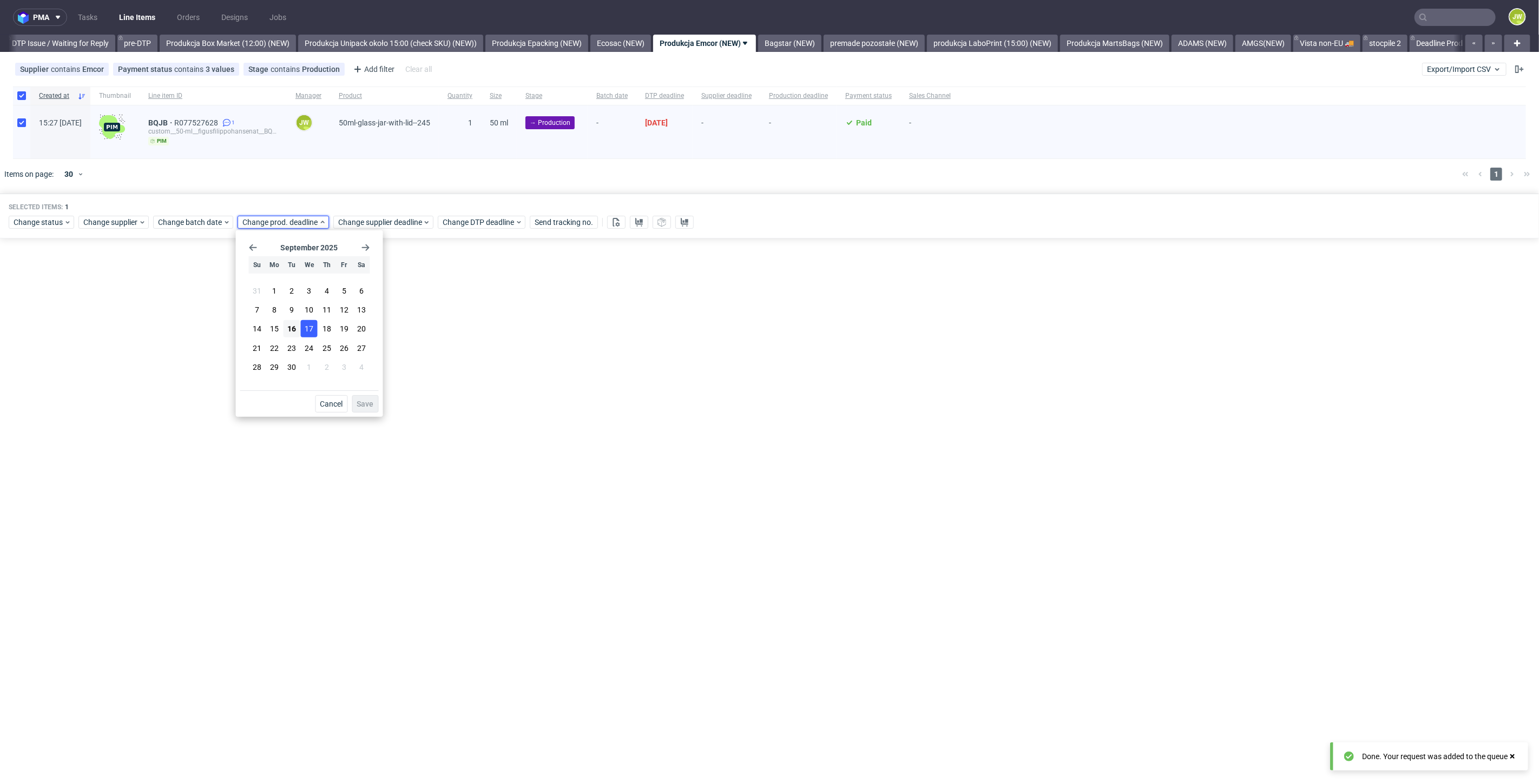
click at [306, 328] on span "17" at bounding box center [309, 329] width 8 height 11
click at [368, 405] on span "Save" at bounding box center [366, 404] width 17 height 8
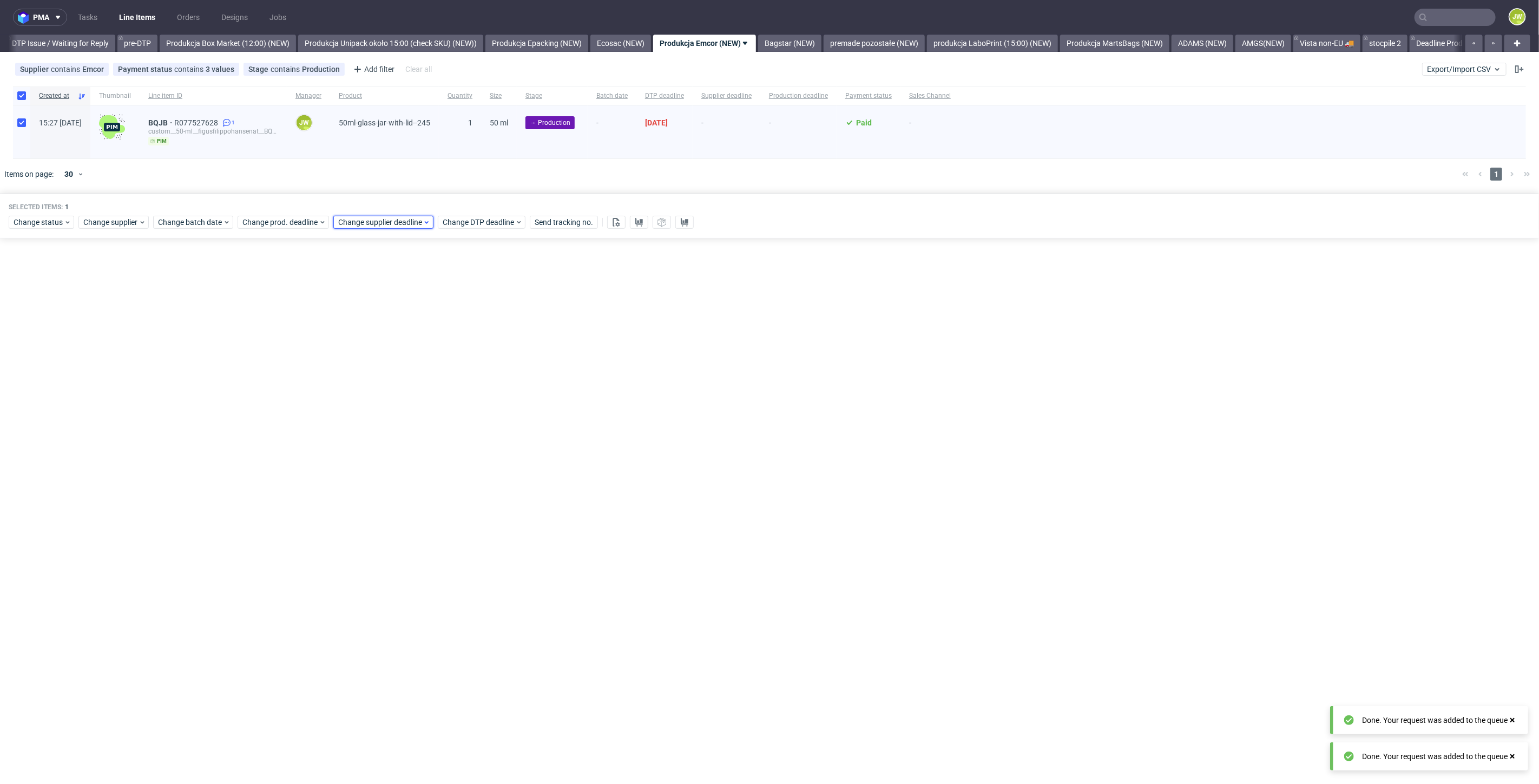
click at [351, 222] on span "Change supplier deadline" at bounding box center [380, 222] width 84 height 11
click at [407, 330] on span "17" at bounding box center [405, 329] width 8 height 11
click at [459, 404] on span "Save" at bounding box center [461, 404] width 17 height 8
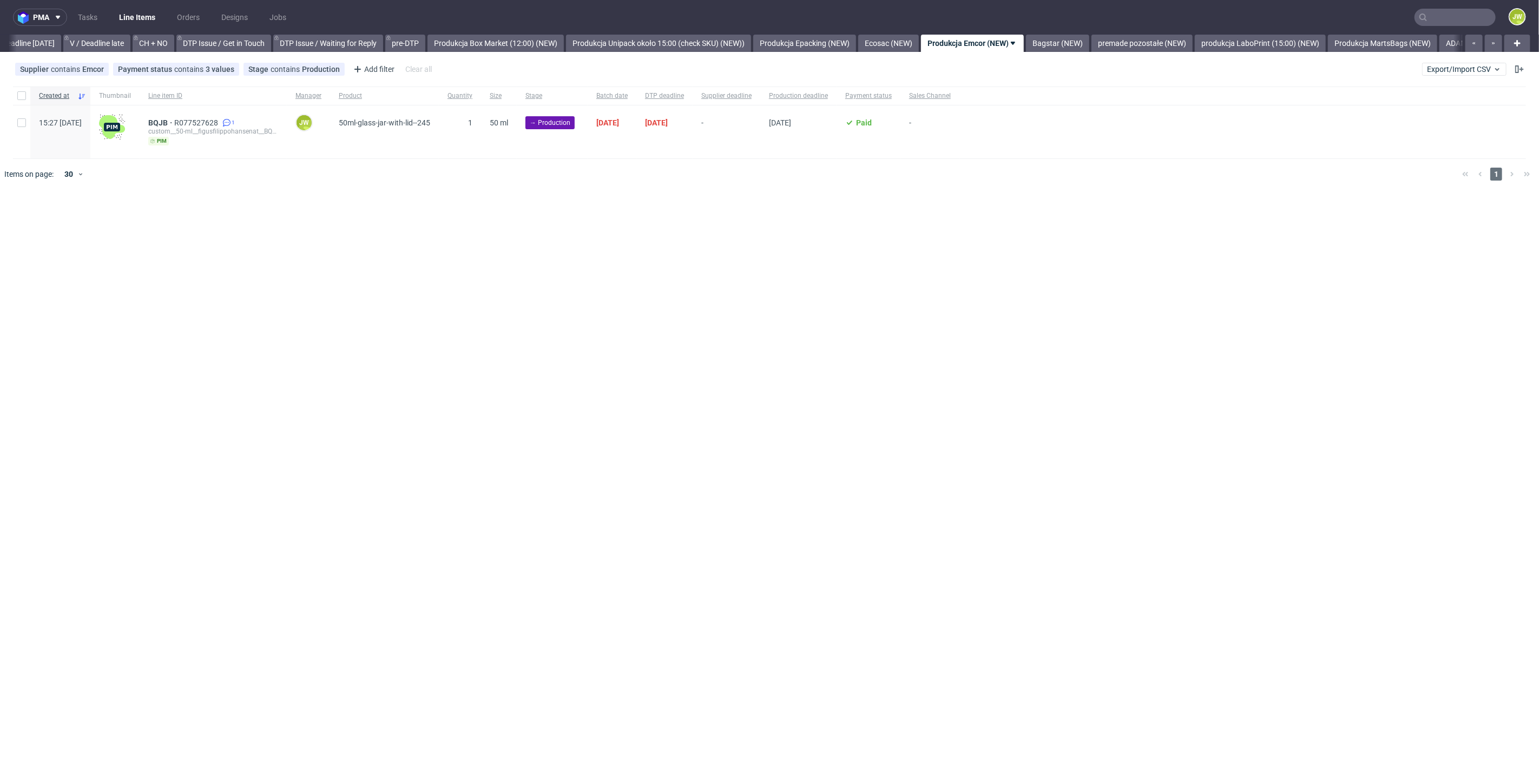
scroll to position [0, 1559]
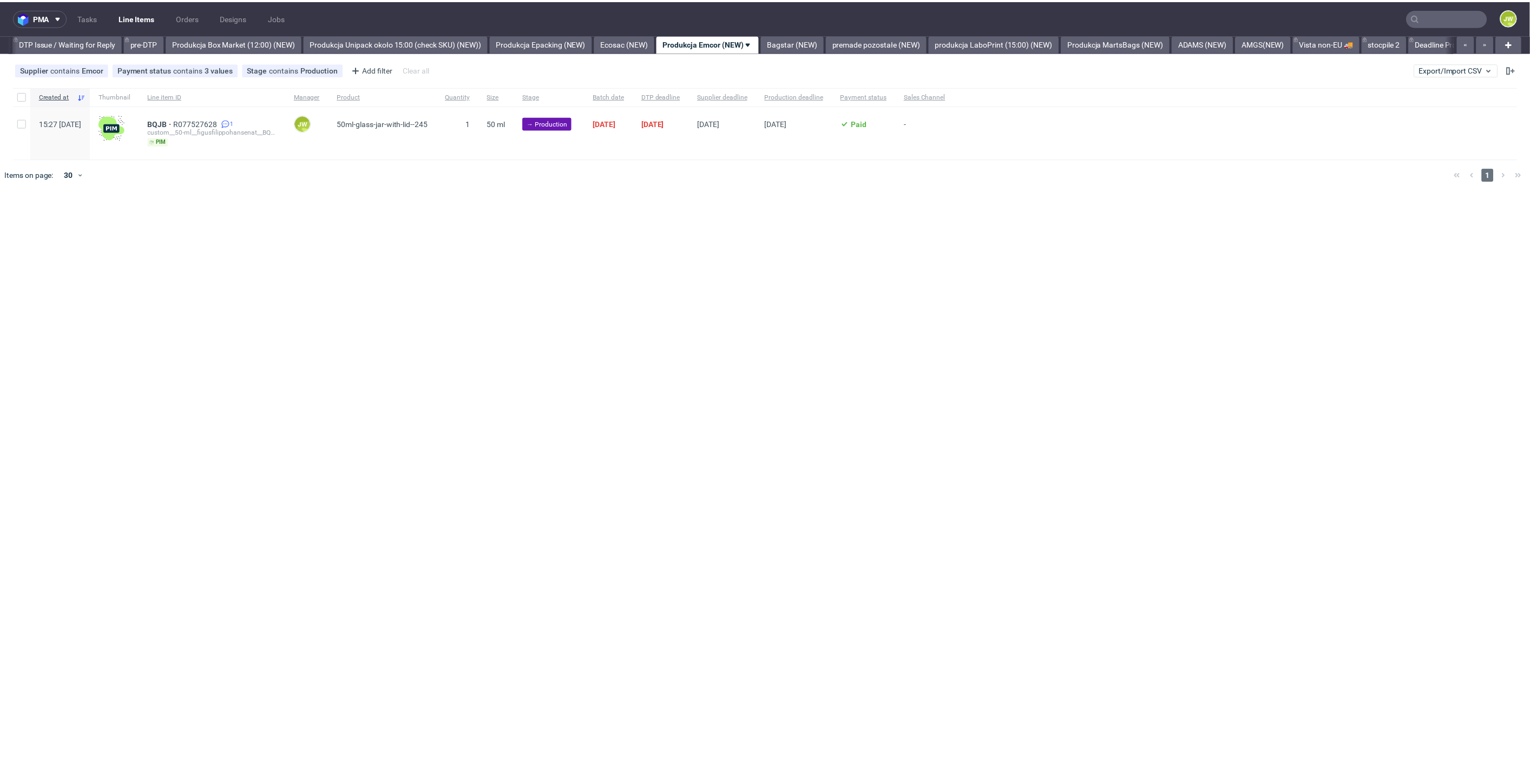
scroll to position [0, 1703]
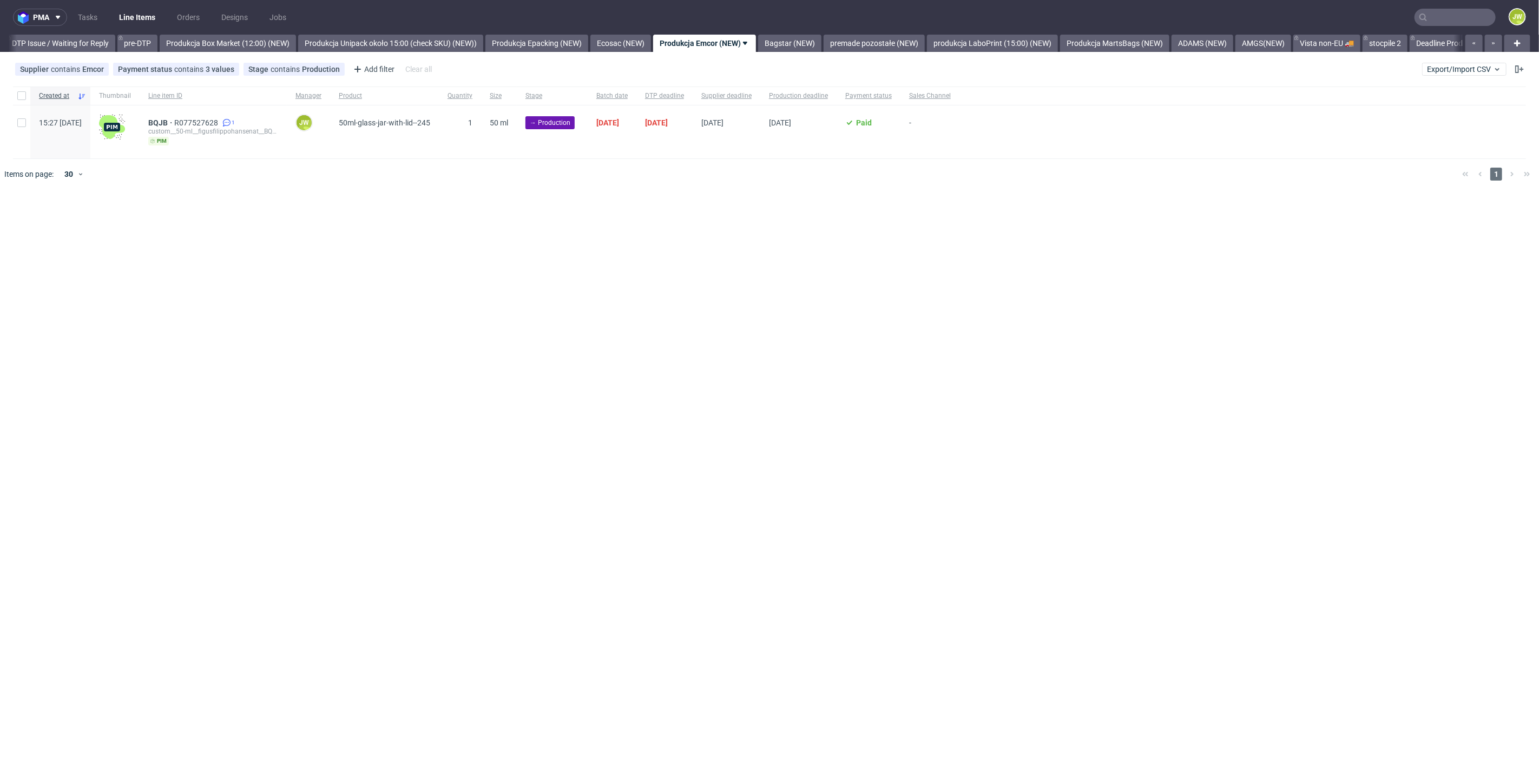
click at [24, 101] on div at bounding box center [22, 96] width 17 height 19
checkbox input "true"
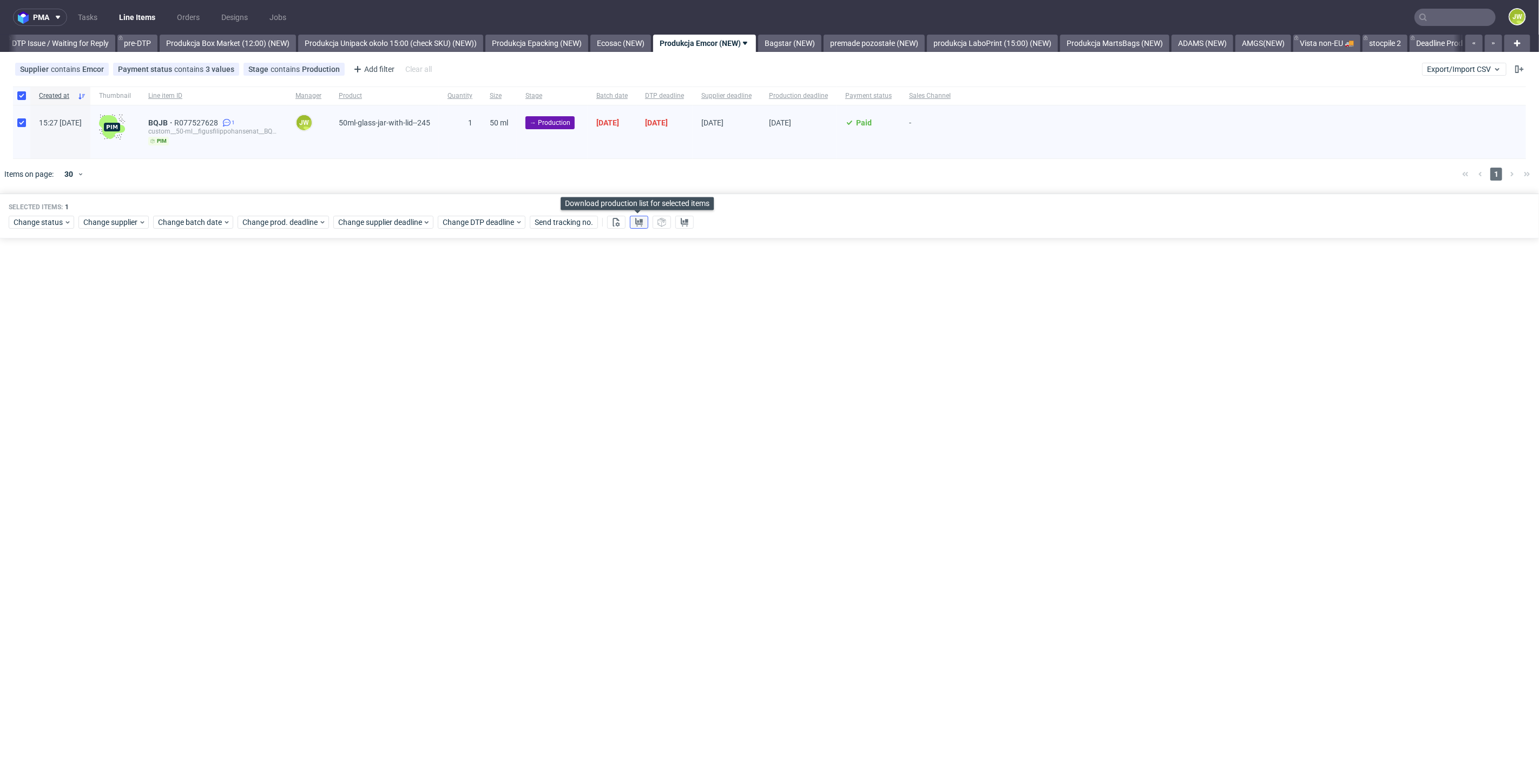
click at [637, 223] on use at bounding box center [639, 222] width 8 height 8
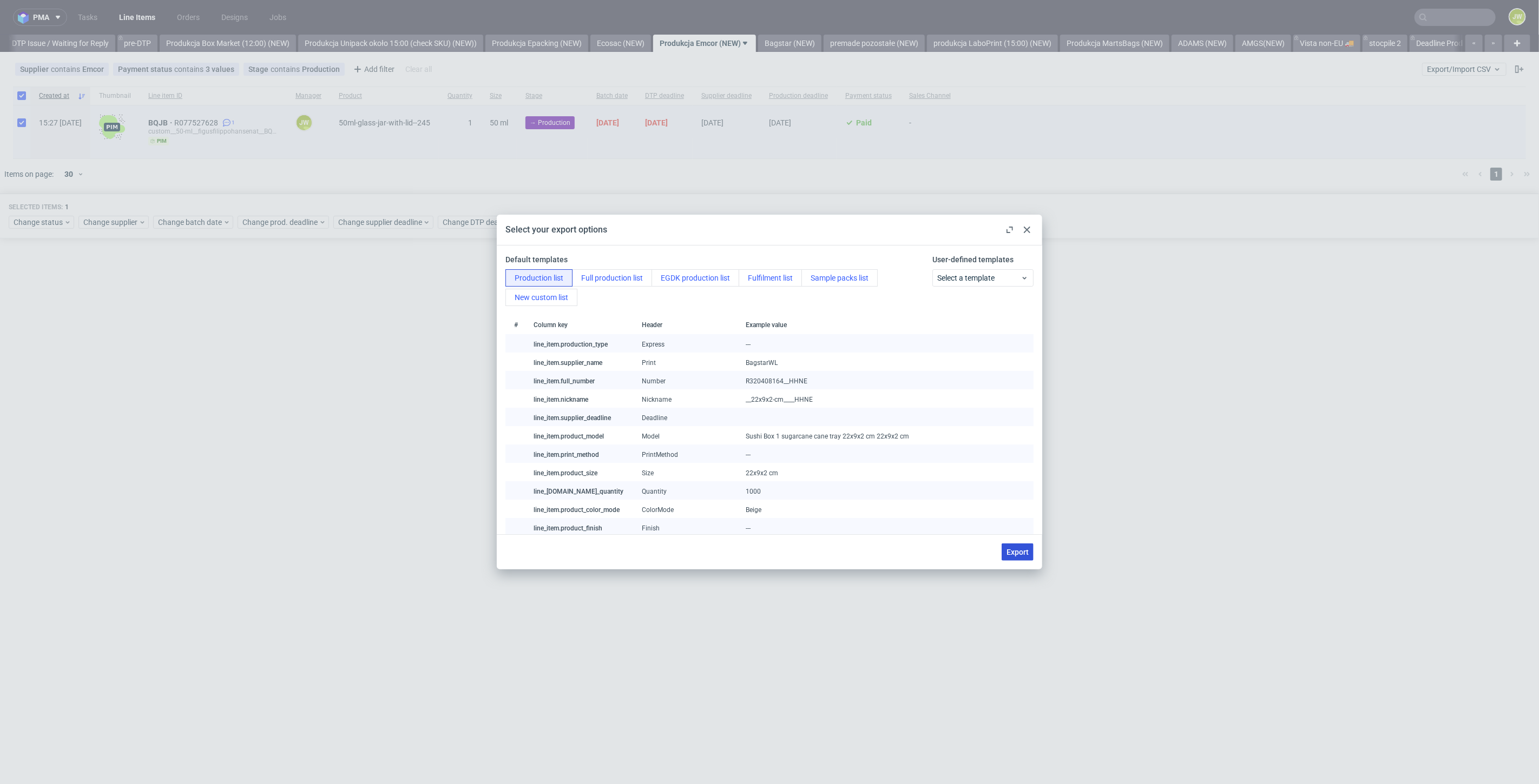
click at [1011, 551] on span "Export" at bounding box center [1017, 552] width 22 height 8
checkbox input "false"
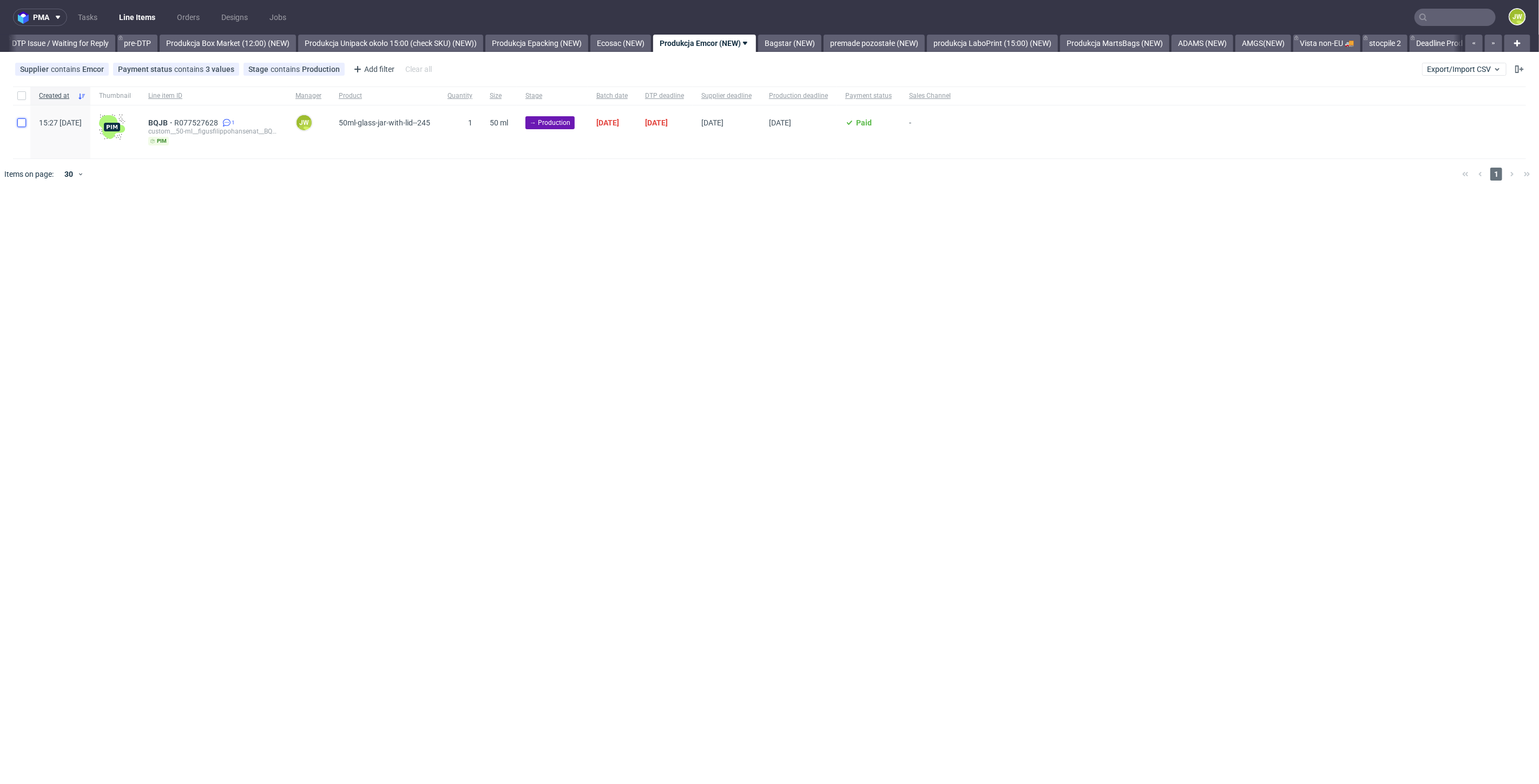
click at [22, 125] on input "checkbox" at bounding box center [22, 122] width 8 height 8
checkbox input "true"
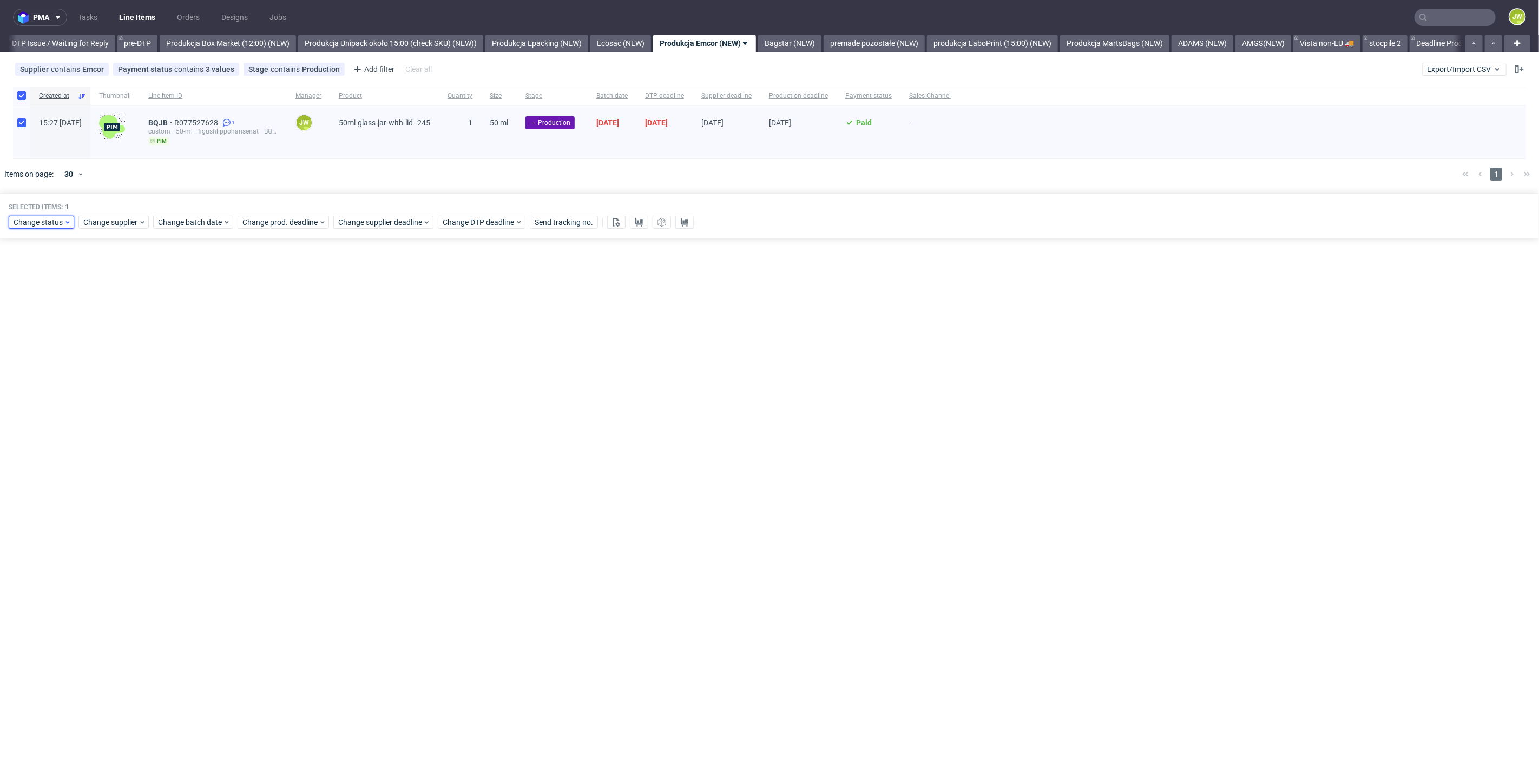
click at [29, 226] on span "Change status" at bounding box center [39, 222] width 50 height 11
click at [45, 358] on span "In Production" at bounding box center [40, 361] width 54 height 15
click at [120, 382] on span "Save" at bounding box center [124, 382] width 17 height 8
click at [820, 45] on link "Bagstar (NEW)" at bounding box center [790, 43] width 63 height 17
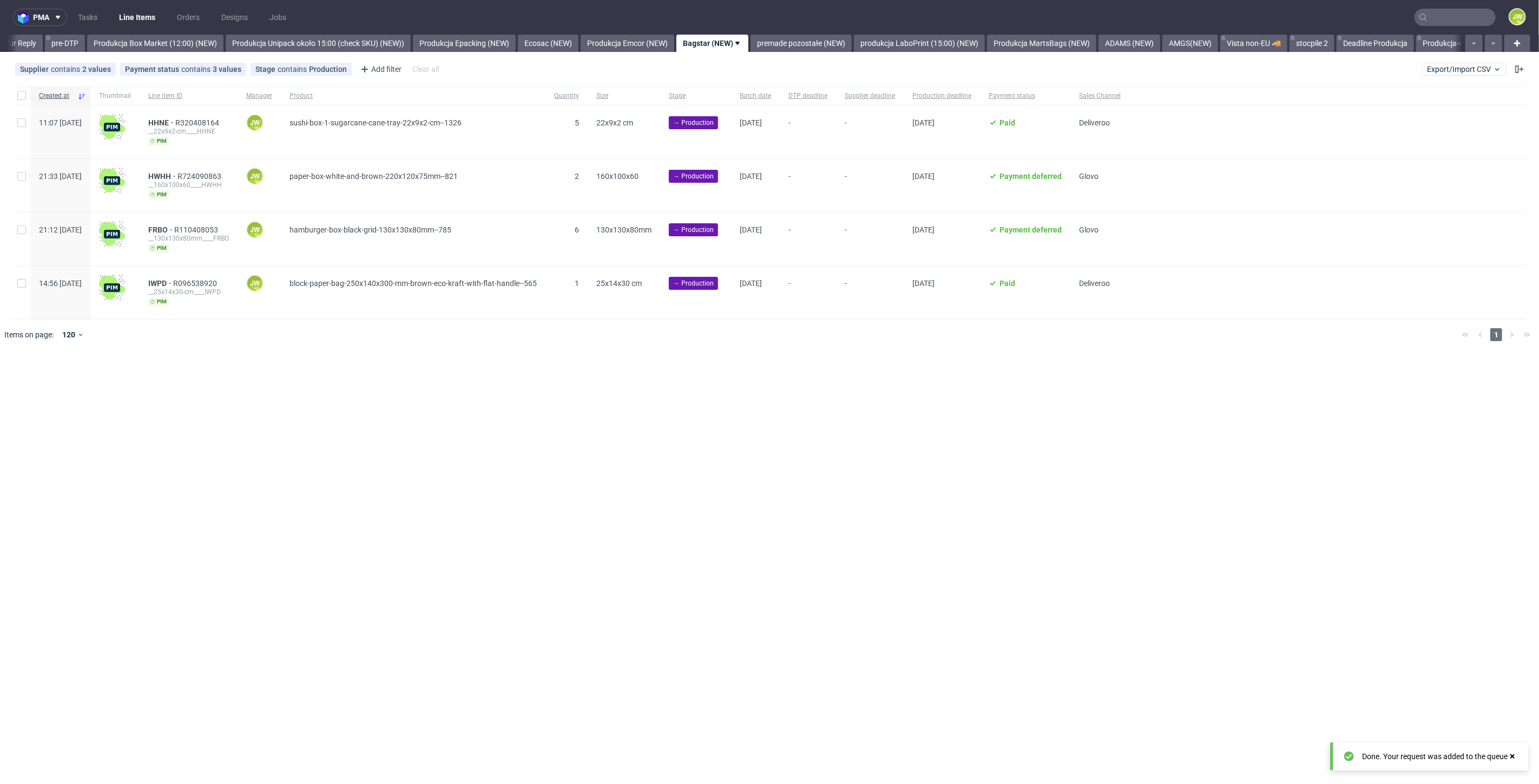
scroll to position [0, 1783]
click at [655, 43] on link "Produkcja Emcor (NEW)" at bounding box center [620, 43] width 94 height 17
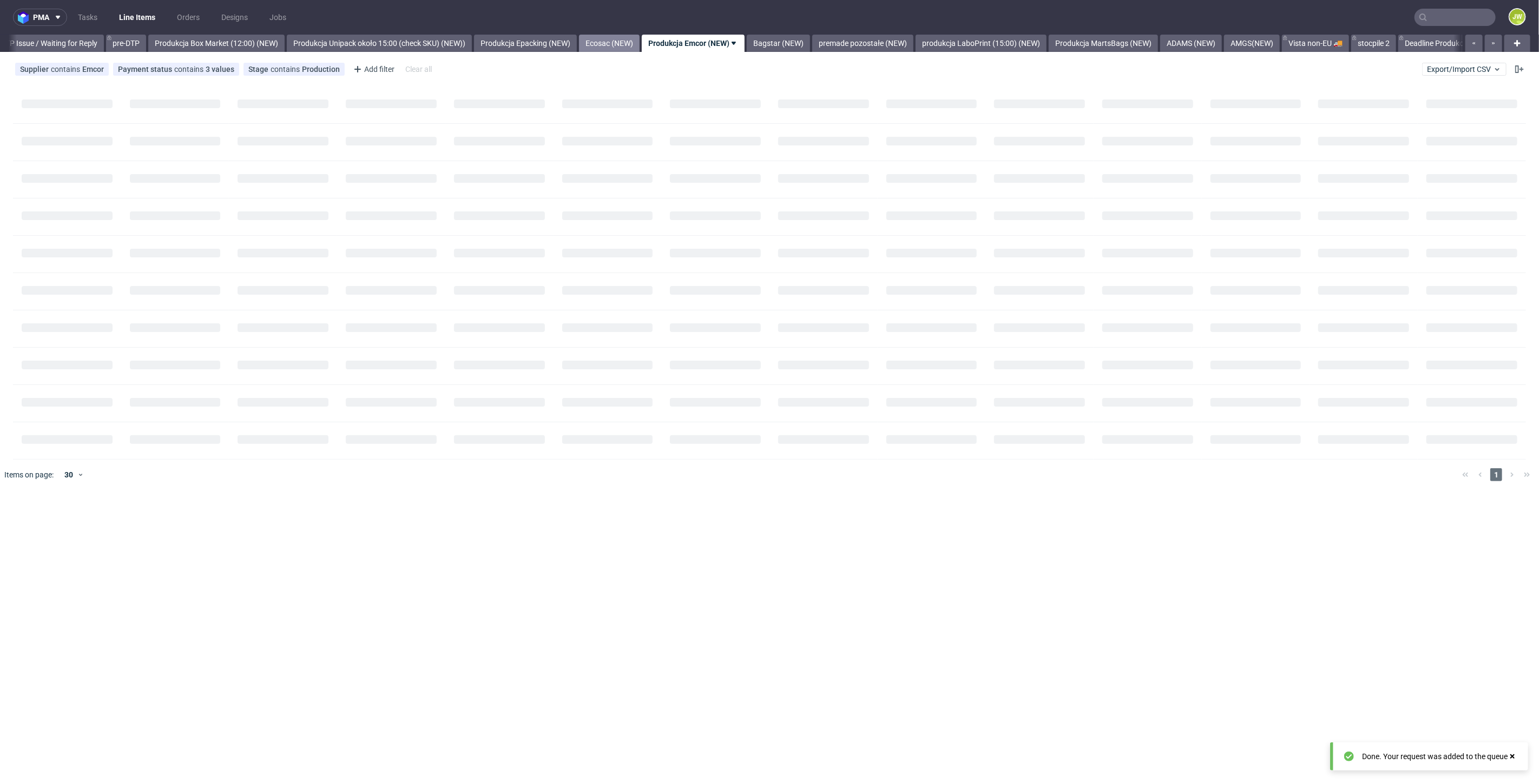
scroll to position [0, 1703]
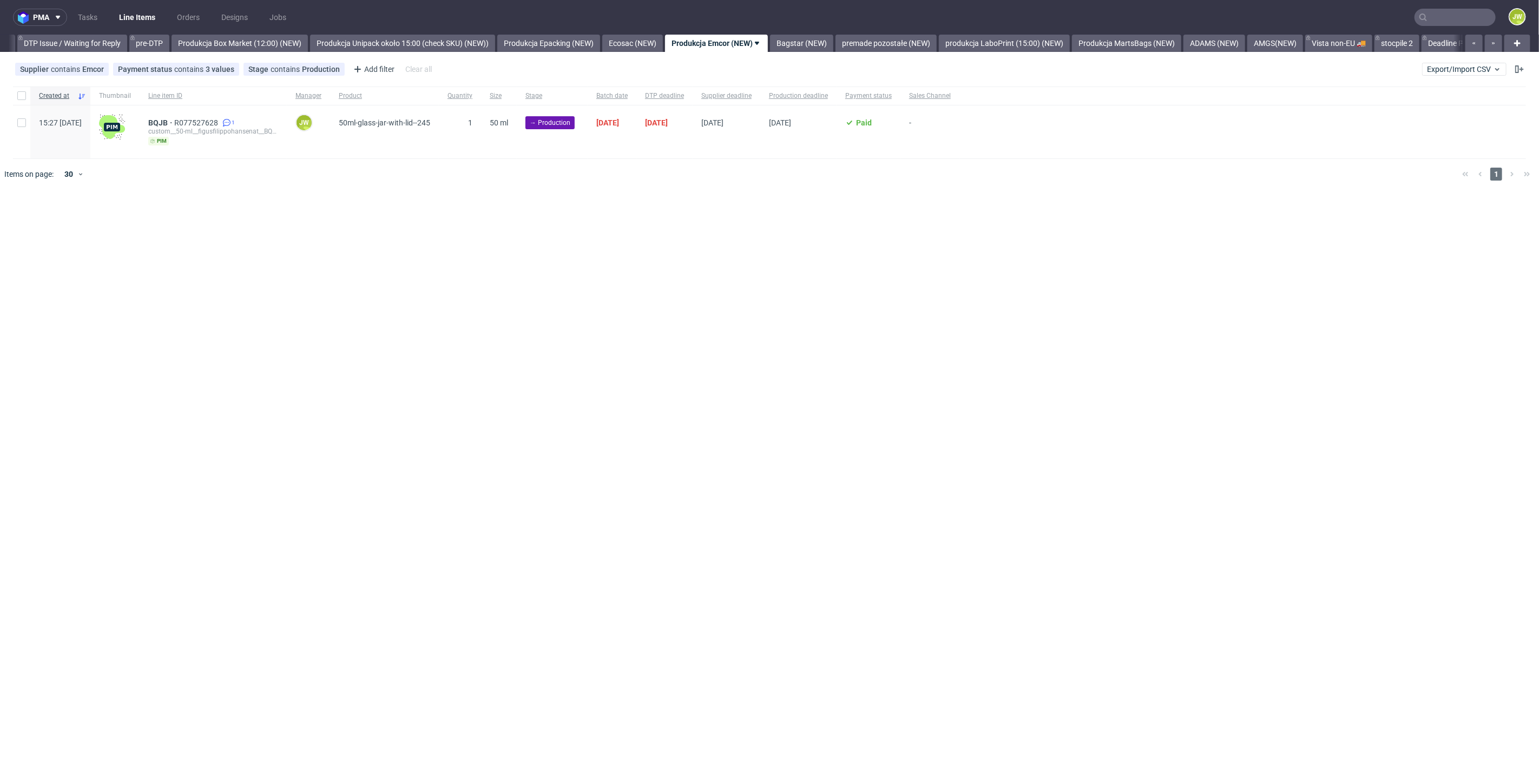
scroll to position [0, 1703]
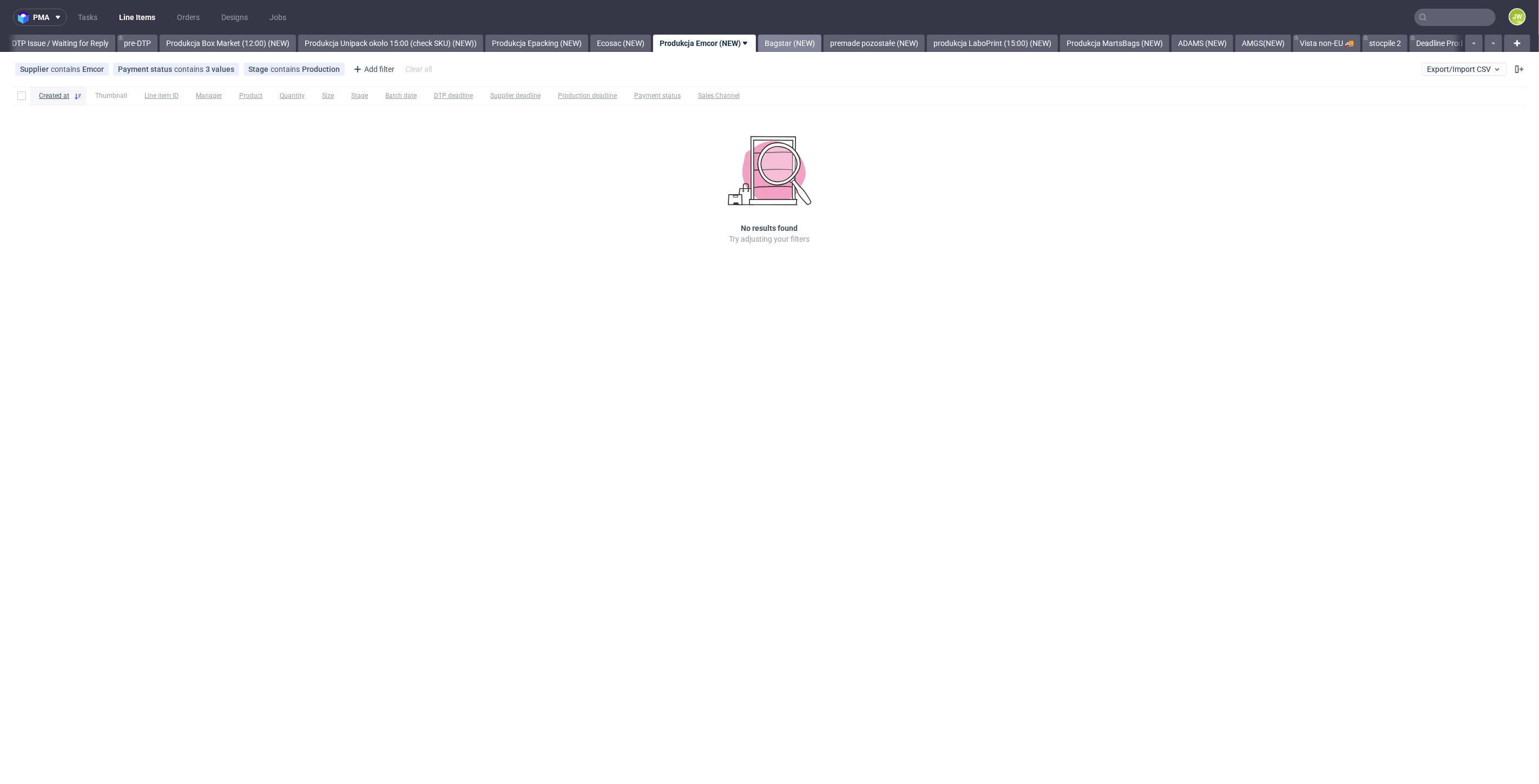
click at [801, 44] on link "Bagstar (NEW)" at bounding box center [790, 43] width 63 height 17
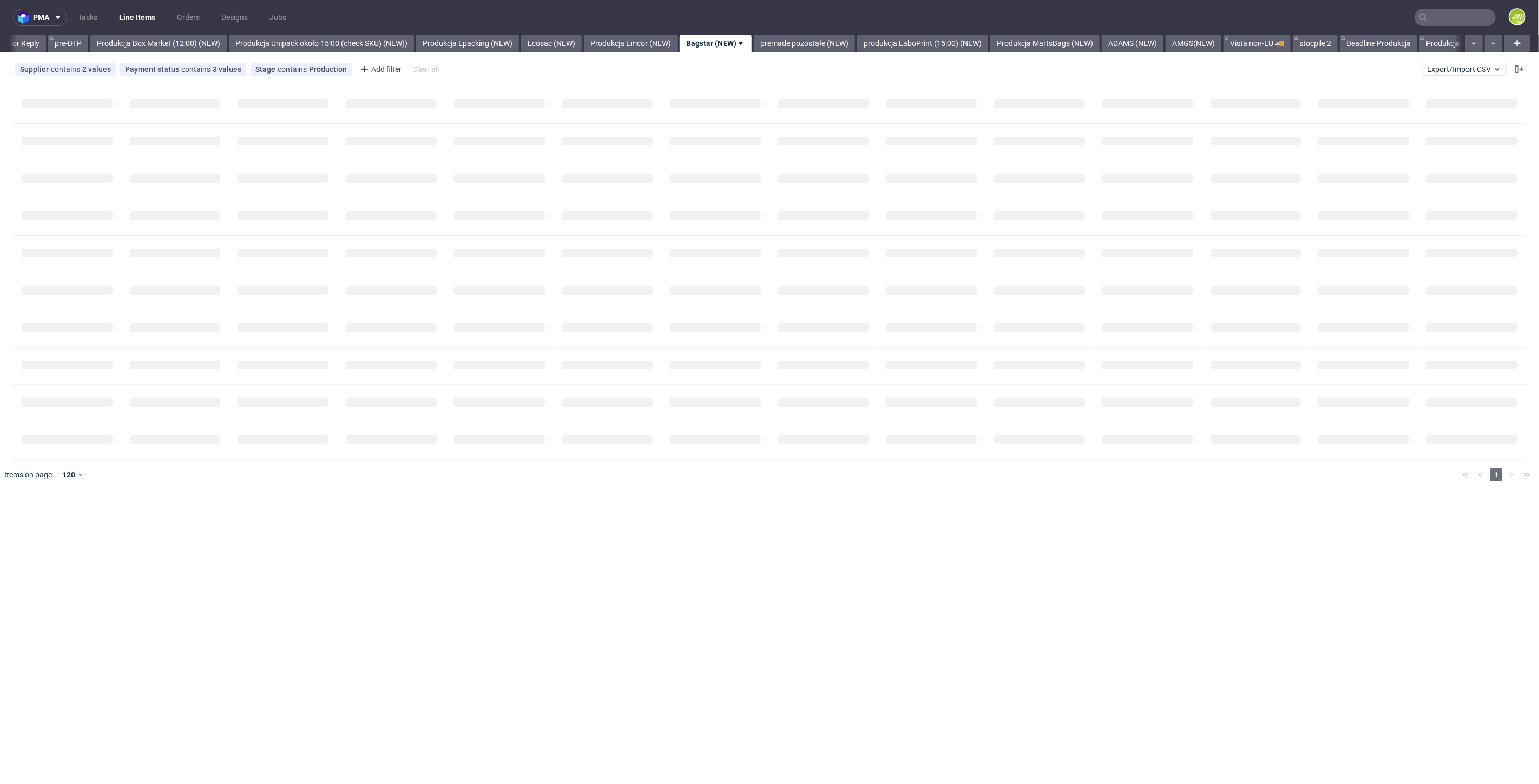
scroll to position [0, 1783]
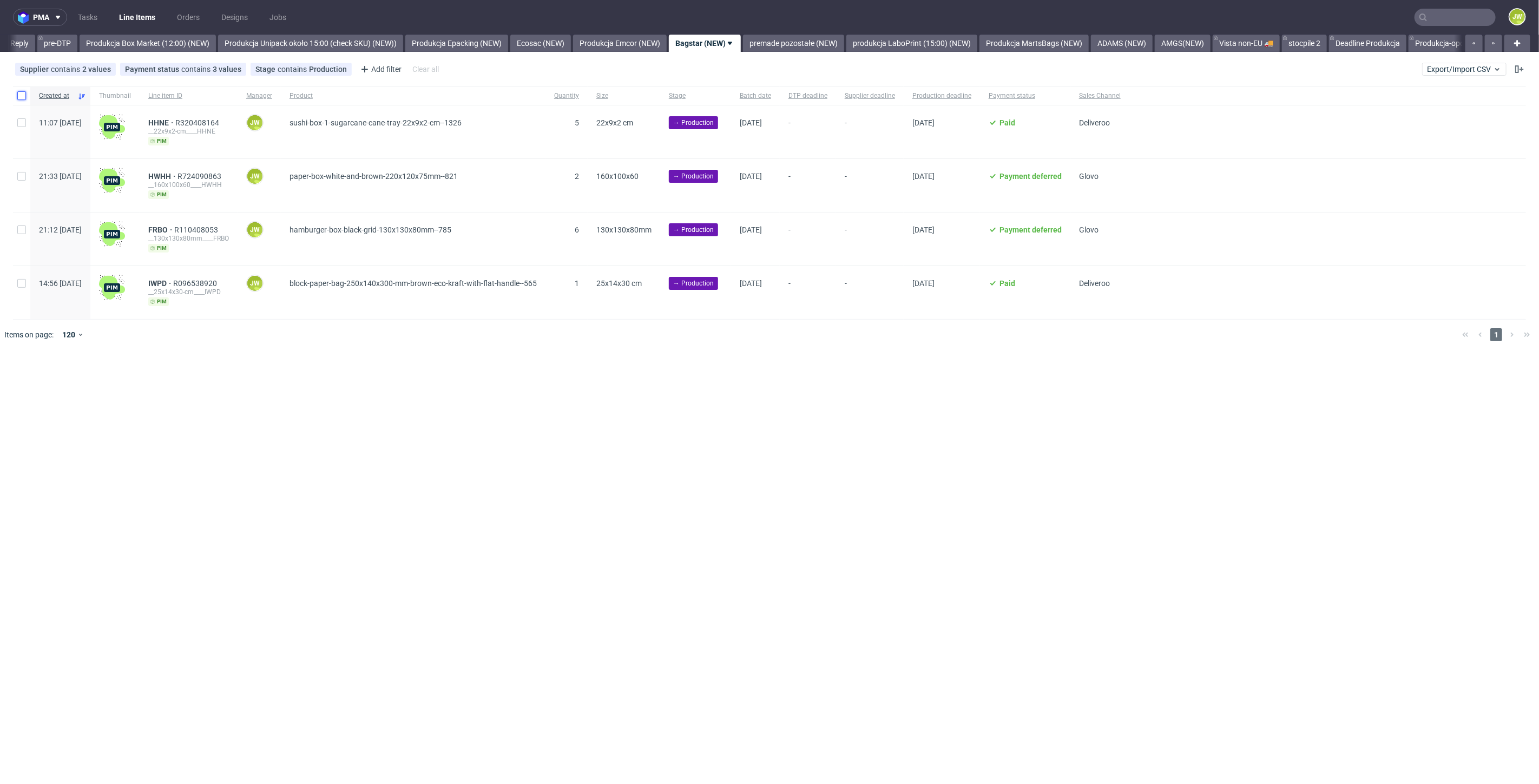
click at [17, 99] on input "checkbox" at bounding box center [22, 96] width 8 height 8
checkbox input "true"
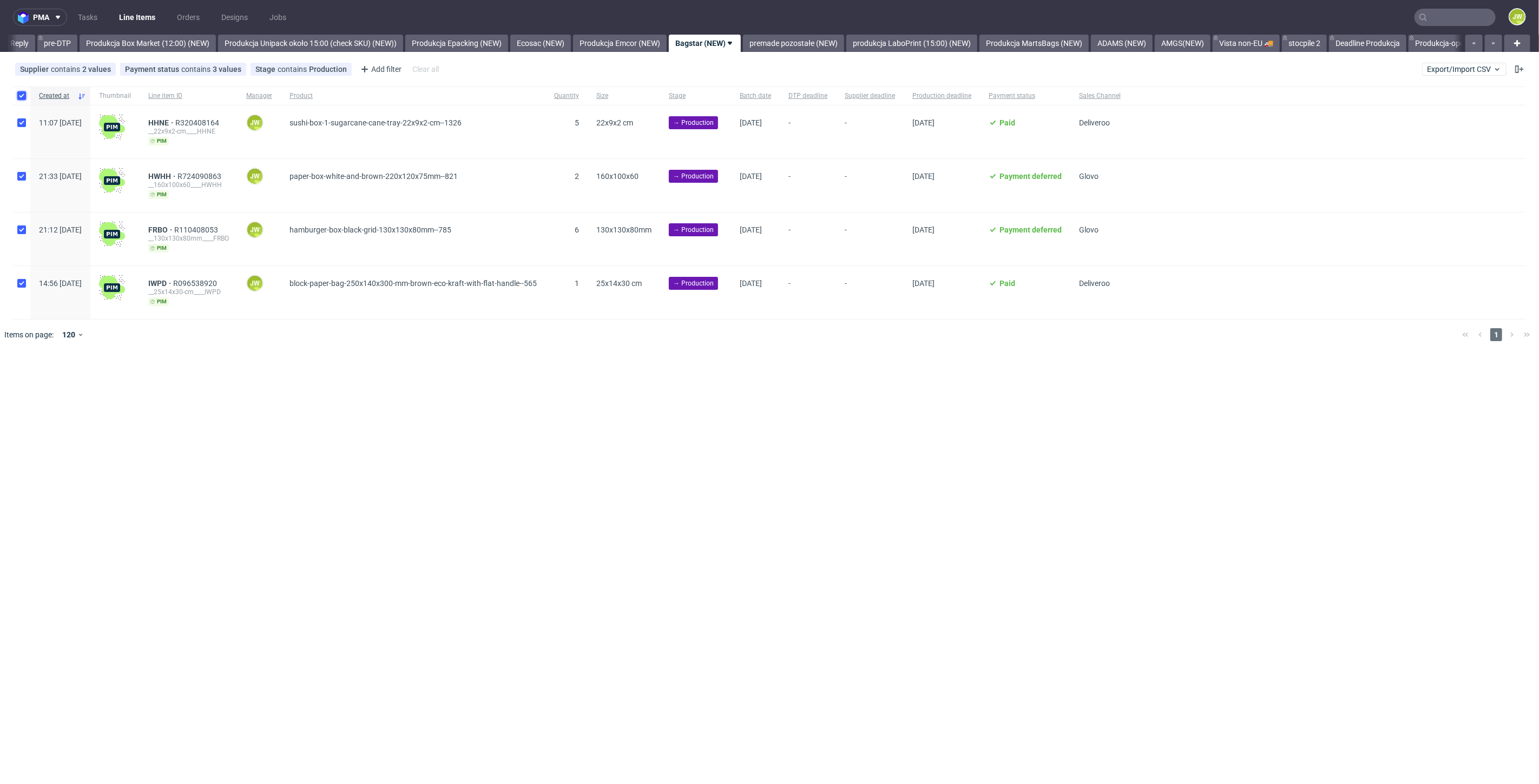
checkbox input "true"
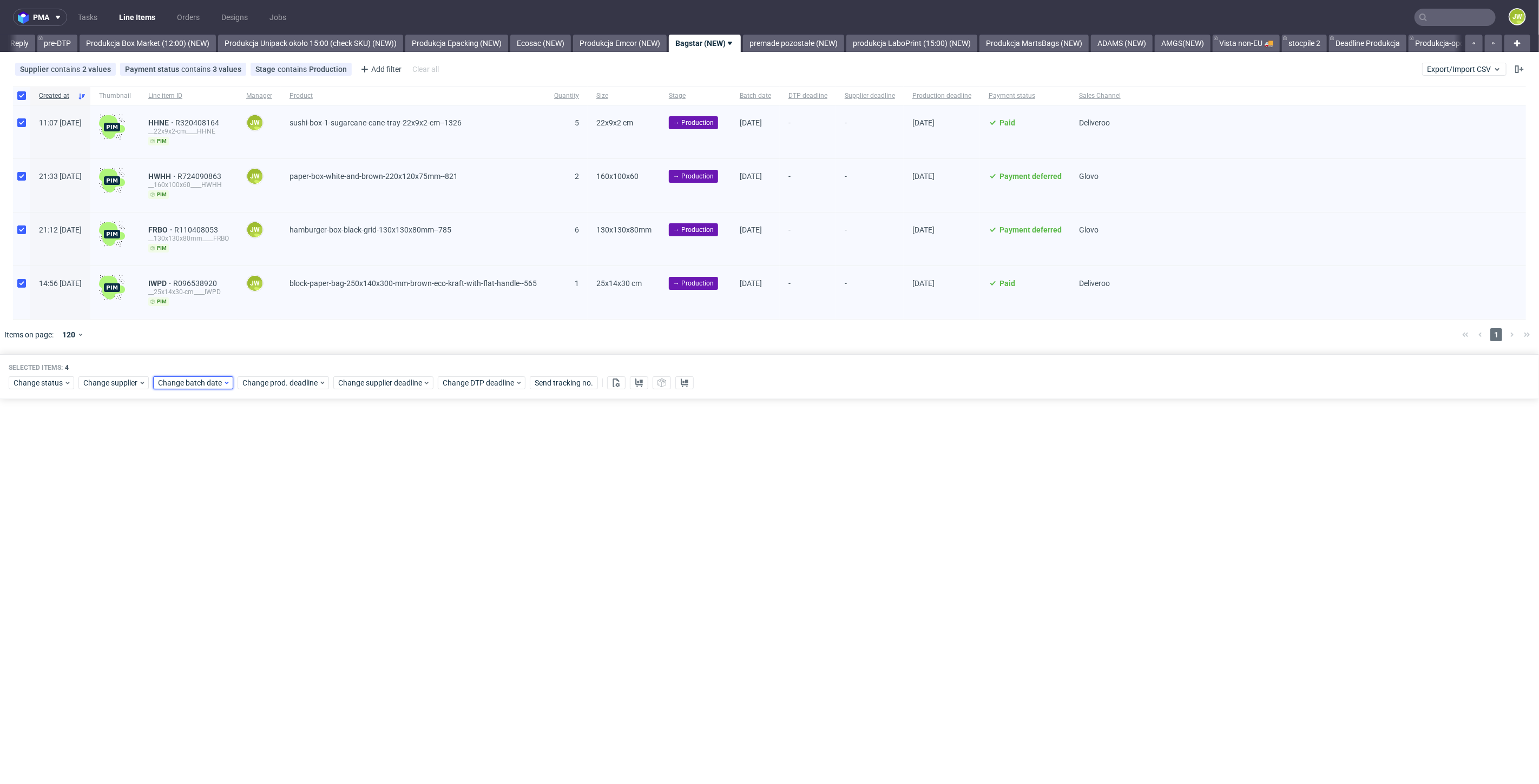
drag, startPoint x: 180, startPoint y: 382, endPoint x: 188, endPoint y: 384, distance: 8.2
click at [182, 382] on span "Change batch date" at bounding box center [190, 383] width 65 height 11
drag, startPoint x: 210, startPoint y: 489, endPoint x: 230, endPoint y: 515, distance: 32.8
click at [210, 489] on span "16" at bounding box center [208, 488] width 8 height 11
click at [280, 565] on span "Save" at bounding box center [281, 563] width 17 height 8
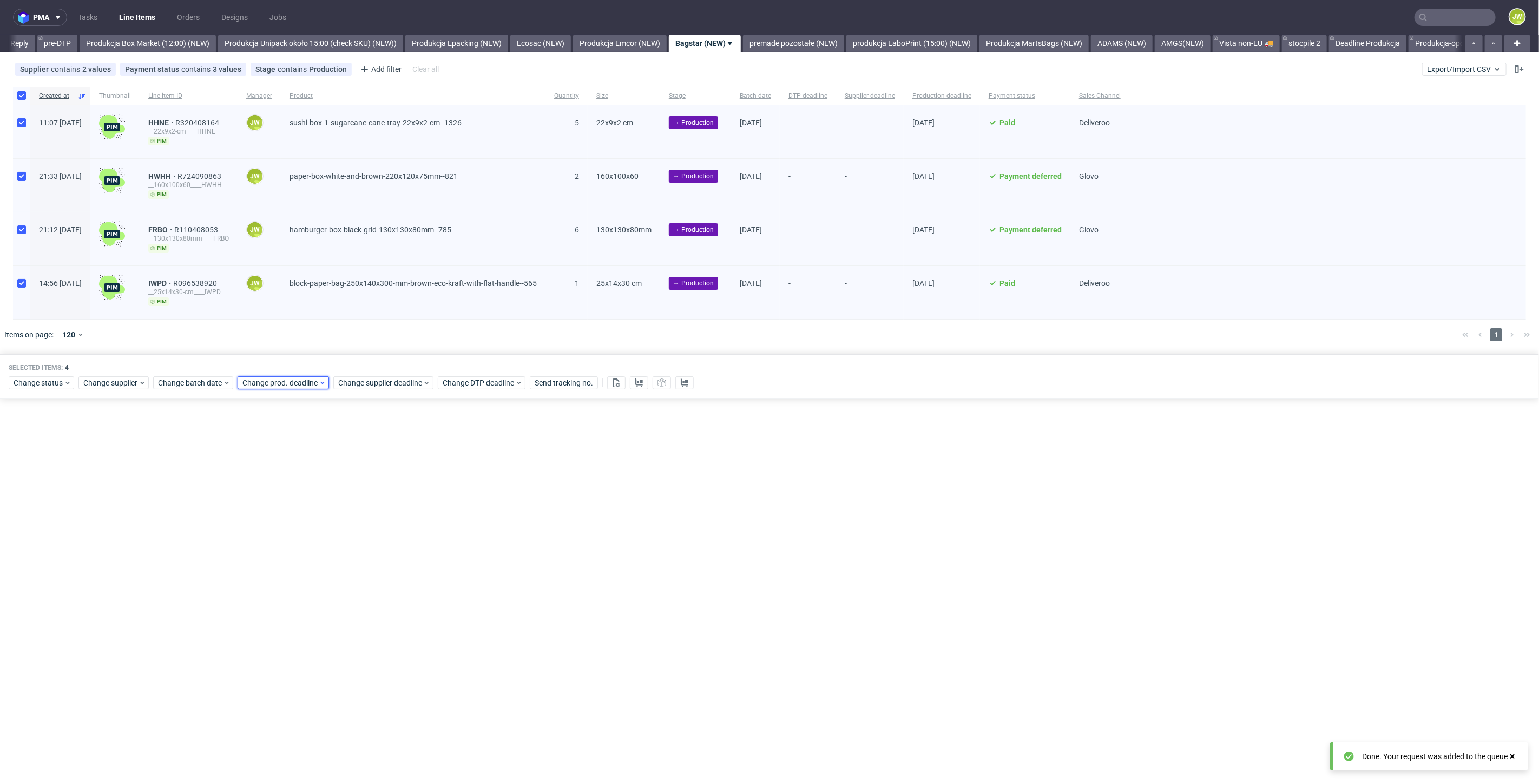
click at [268, 386] on span "Change prod. deadline" at bounding box center [281, 383] width 76 height 11
click at [312, 491] on span "17" at bounding box center [309, 488] width 8 height 11
click at [366, 559] on span "Save" at bounding box center [366, 563] width 17 height 8
click at [360, 388] on div "Selected items: 4 Change status Change supplier Change batch date Change prod. …" at bounding box center [770, 376] width 1539 height 45
click at [361, 385] on span "Change supplier deadline" at bounding box center [380, 383] width 84 height 11
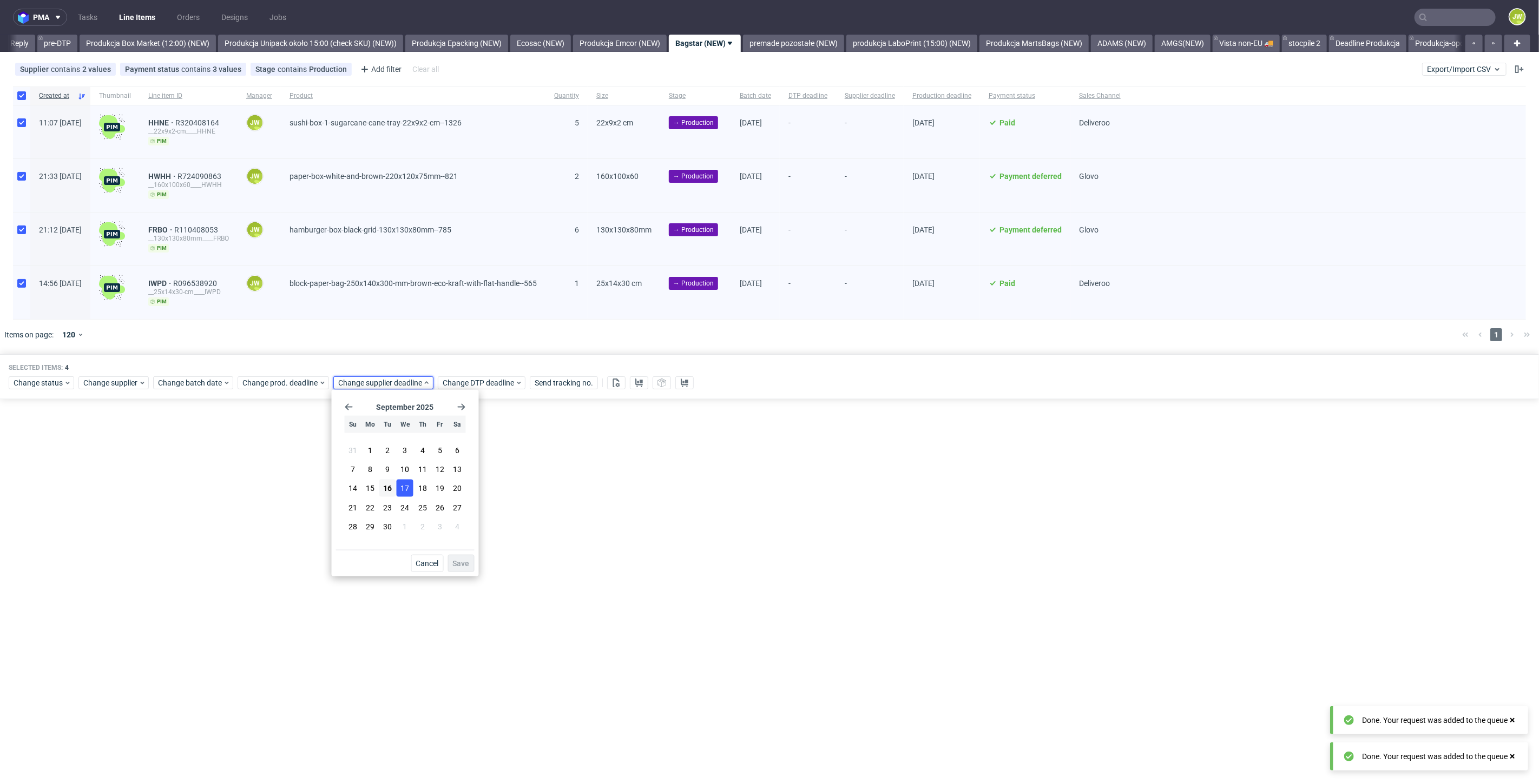
click at [409, 492] on span "17" at bounding box center [405, 488] width 8 height 11
click at [464, 568] on button "Save" at bounding box center [461, 563] width 26 height 17
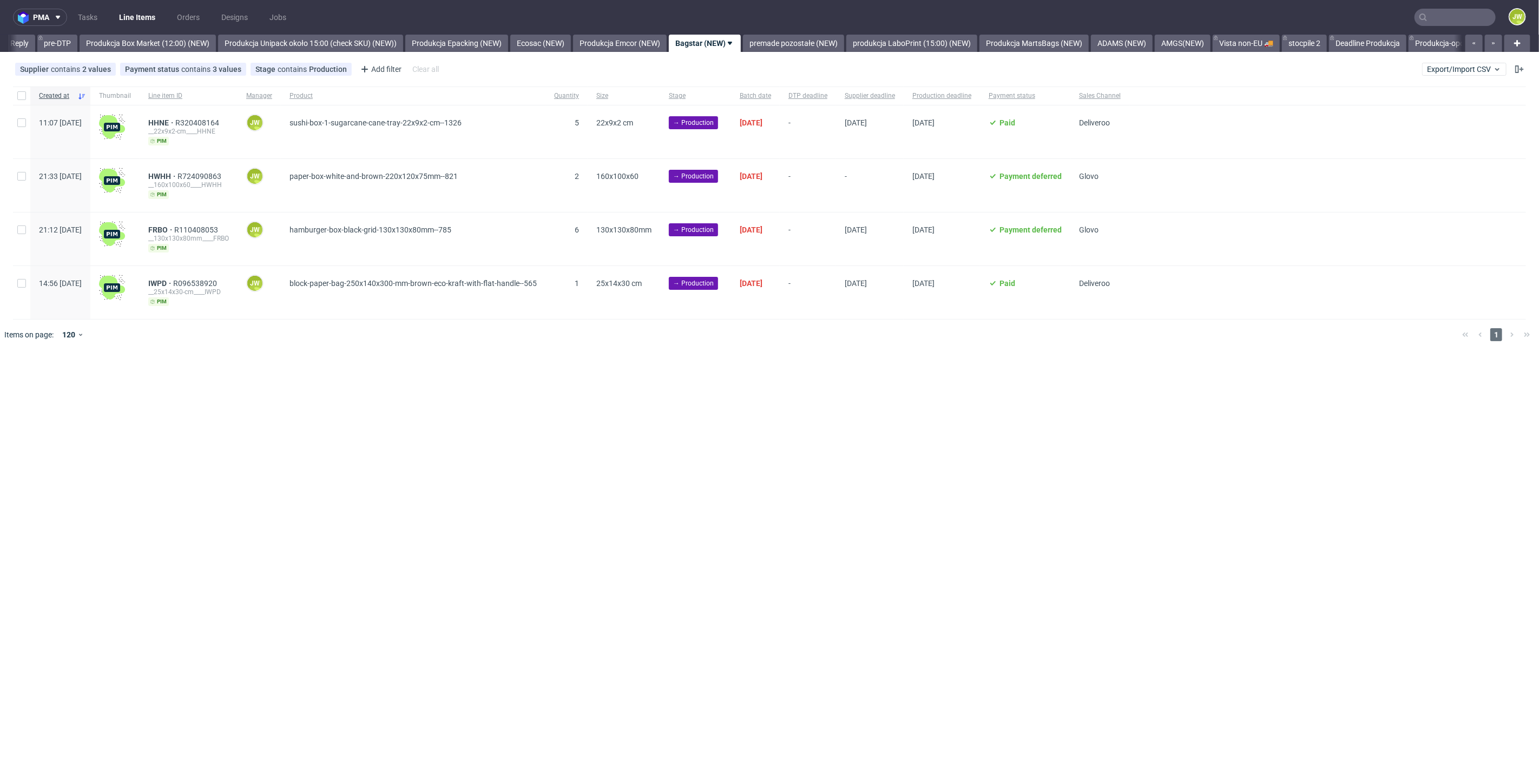
scroll to position [0, 1783]
drag, startPoint x: 755, startPoint y: 428, endPoint x: 428, endPoint y: 253, distance: 370.9
click at [755, 428] on div "pma Tasks Line Items Orders Designs Jobs JW All DTP Late Shipped Shipments DTP …" at bounding box center [770, 392] width 1539 height 784
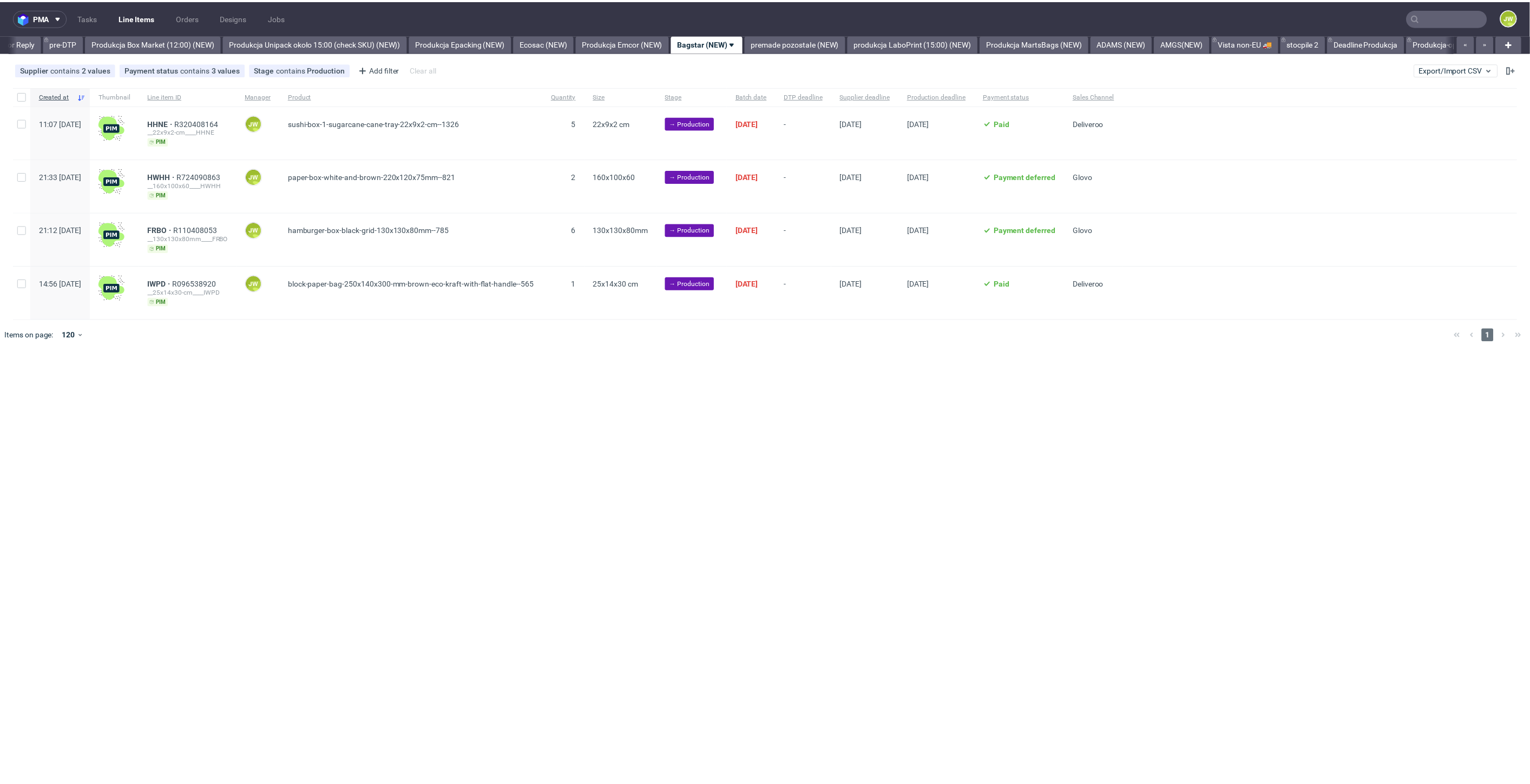
scroll to position [0, 1783]
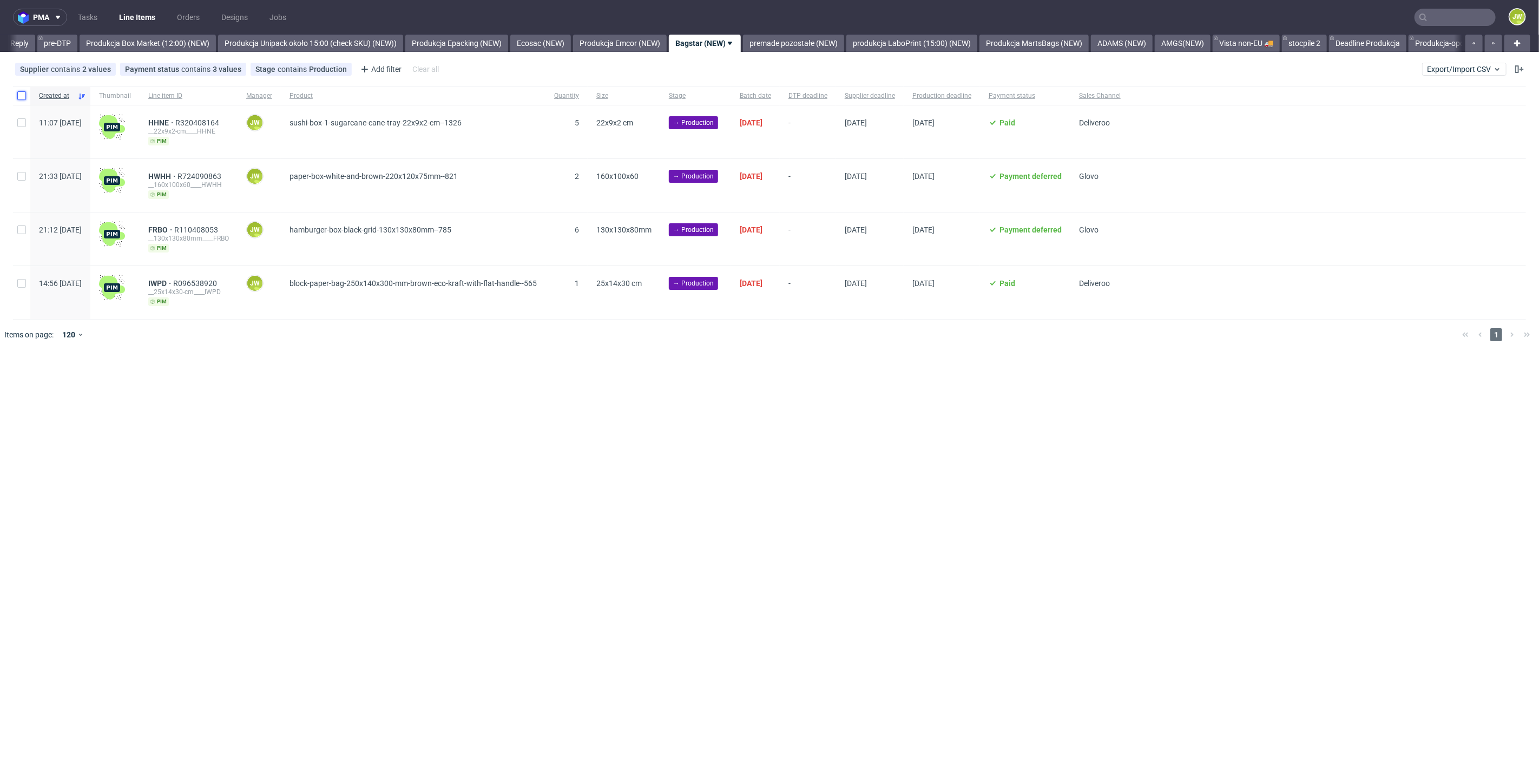
click at [19, 95] on input "checkbox" at bounding box center [22, 96] width 8 height 8
checkbox input "true"
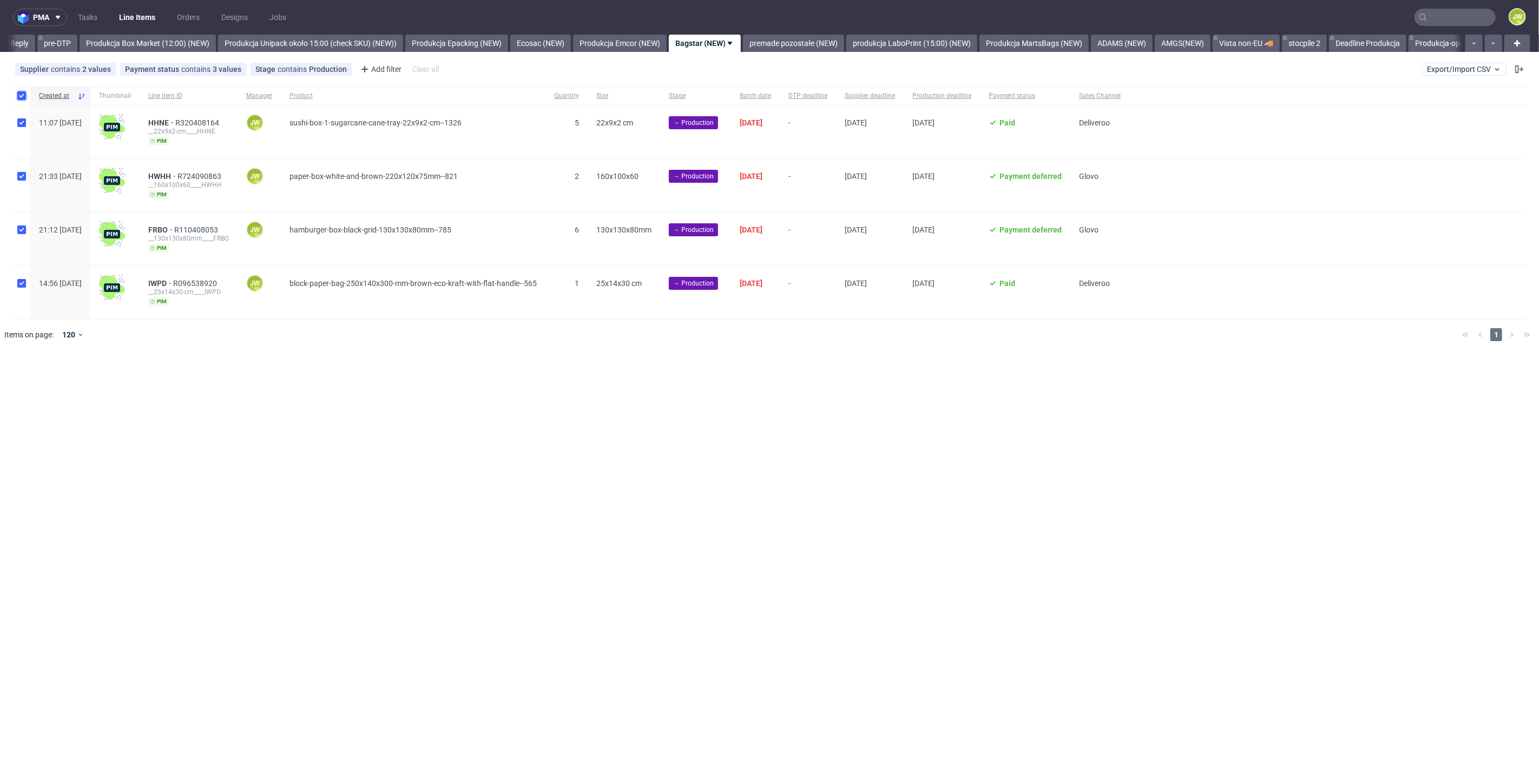
checkbox input "true"
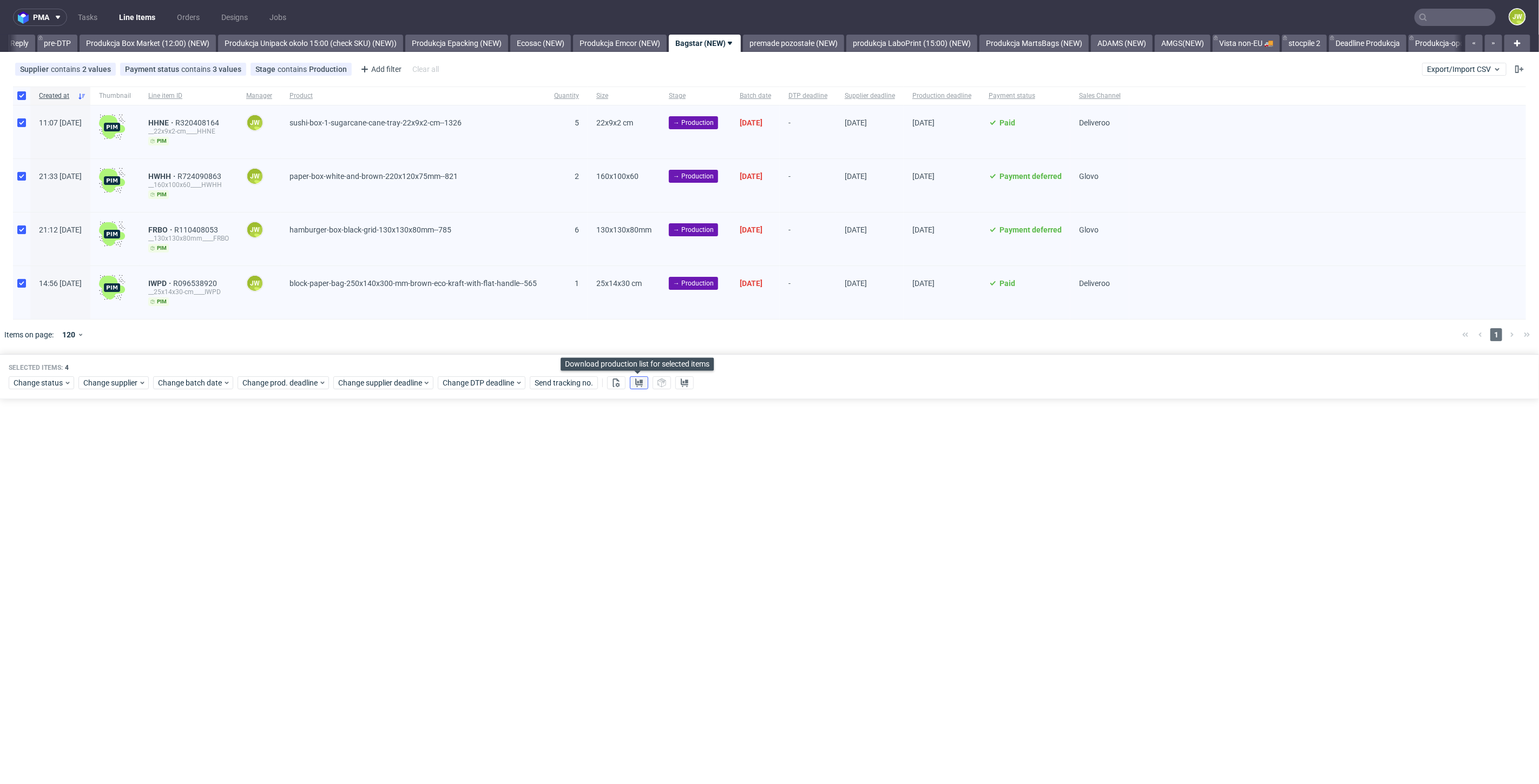
click at [637, 381] on use at bounding box center [639, 383] width 8 height 8
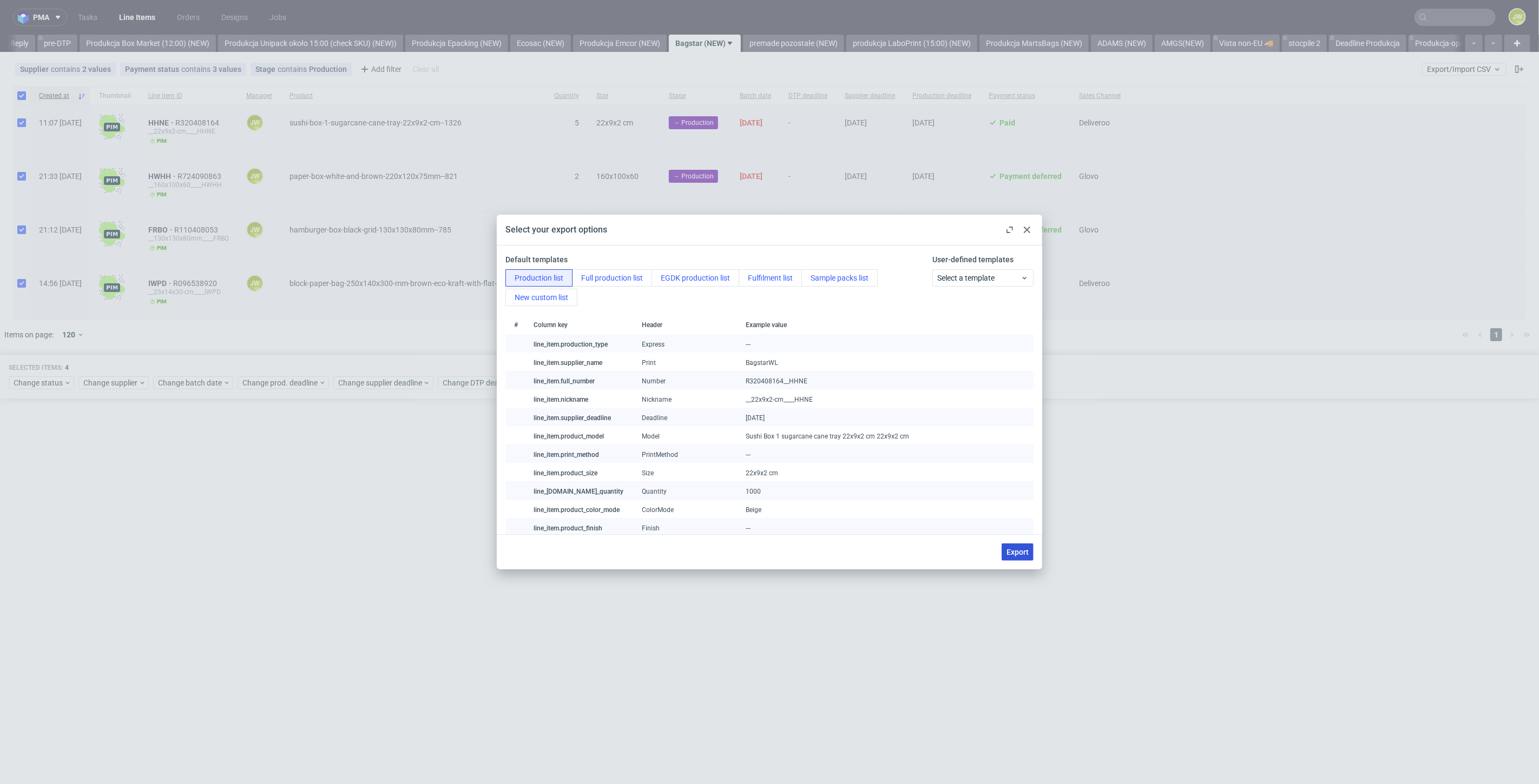
click at [1008, 555] on span "Export" at bounding box center [1017, 552] width 22 height 8
checkbox input "false"
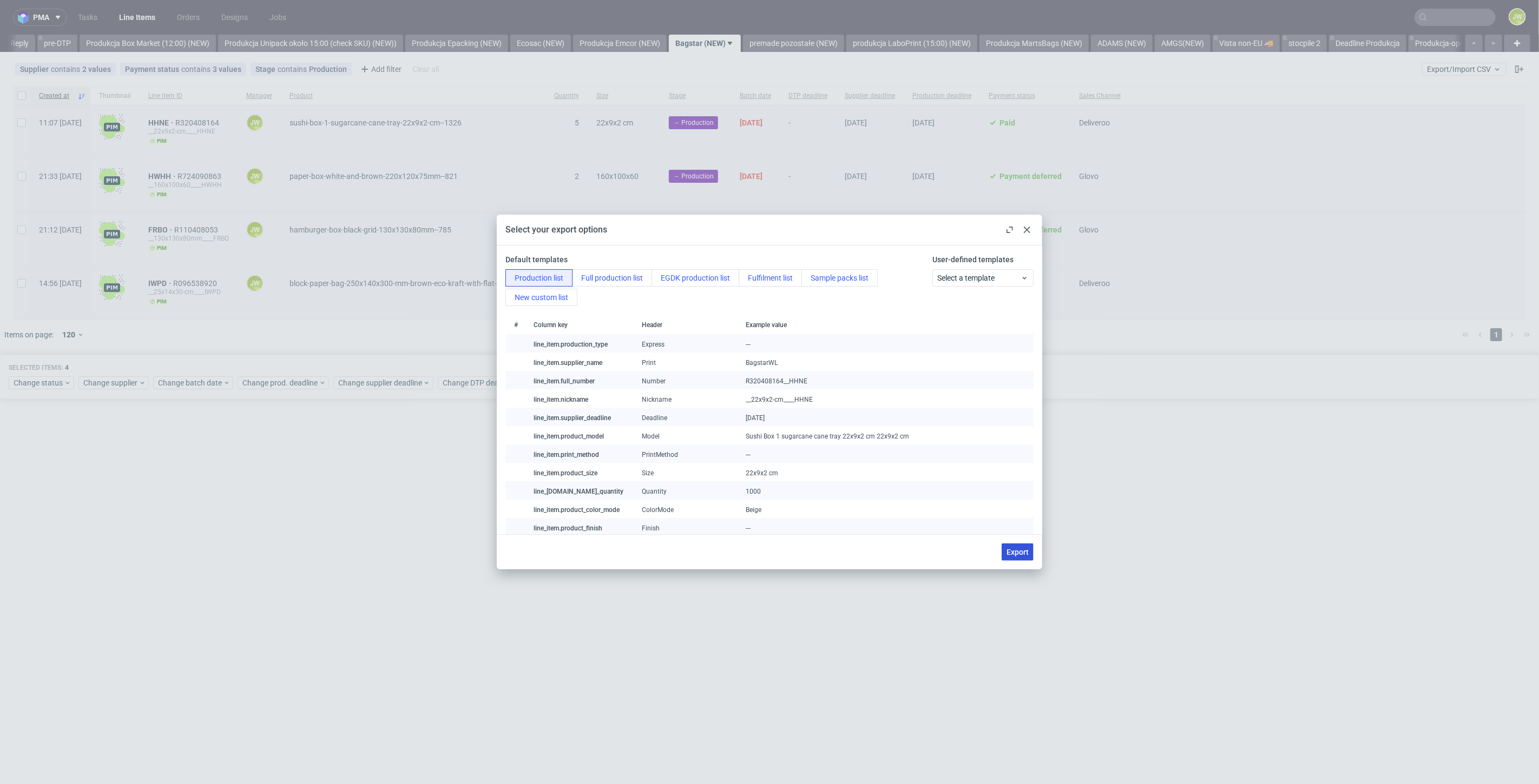
checkbox input "false"
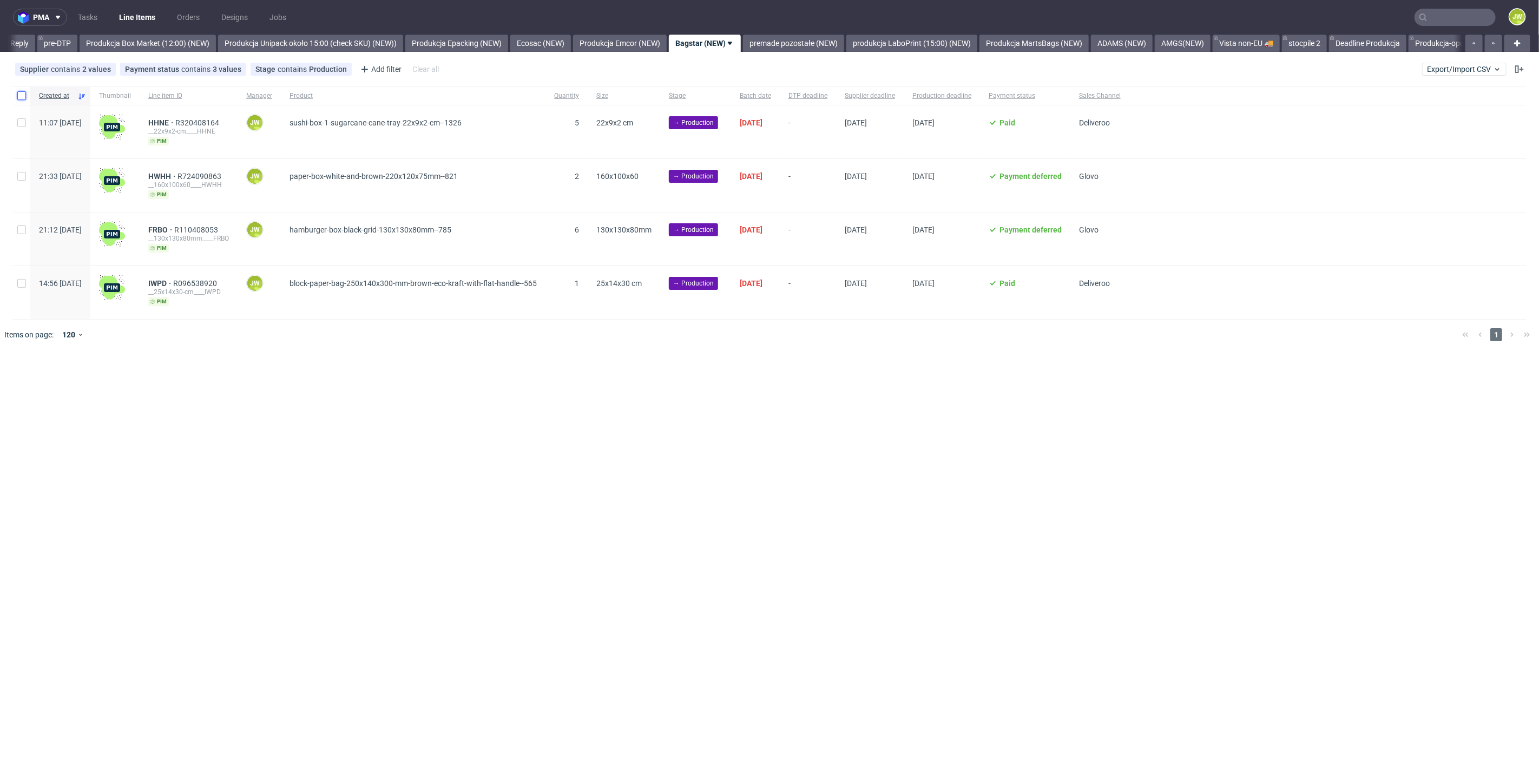
click at [23, 97] on input "checkbox" at bounding box center [22, 96] width 8 height 8
checkbox input "true"
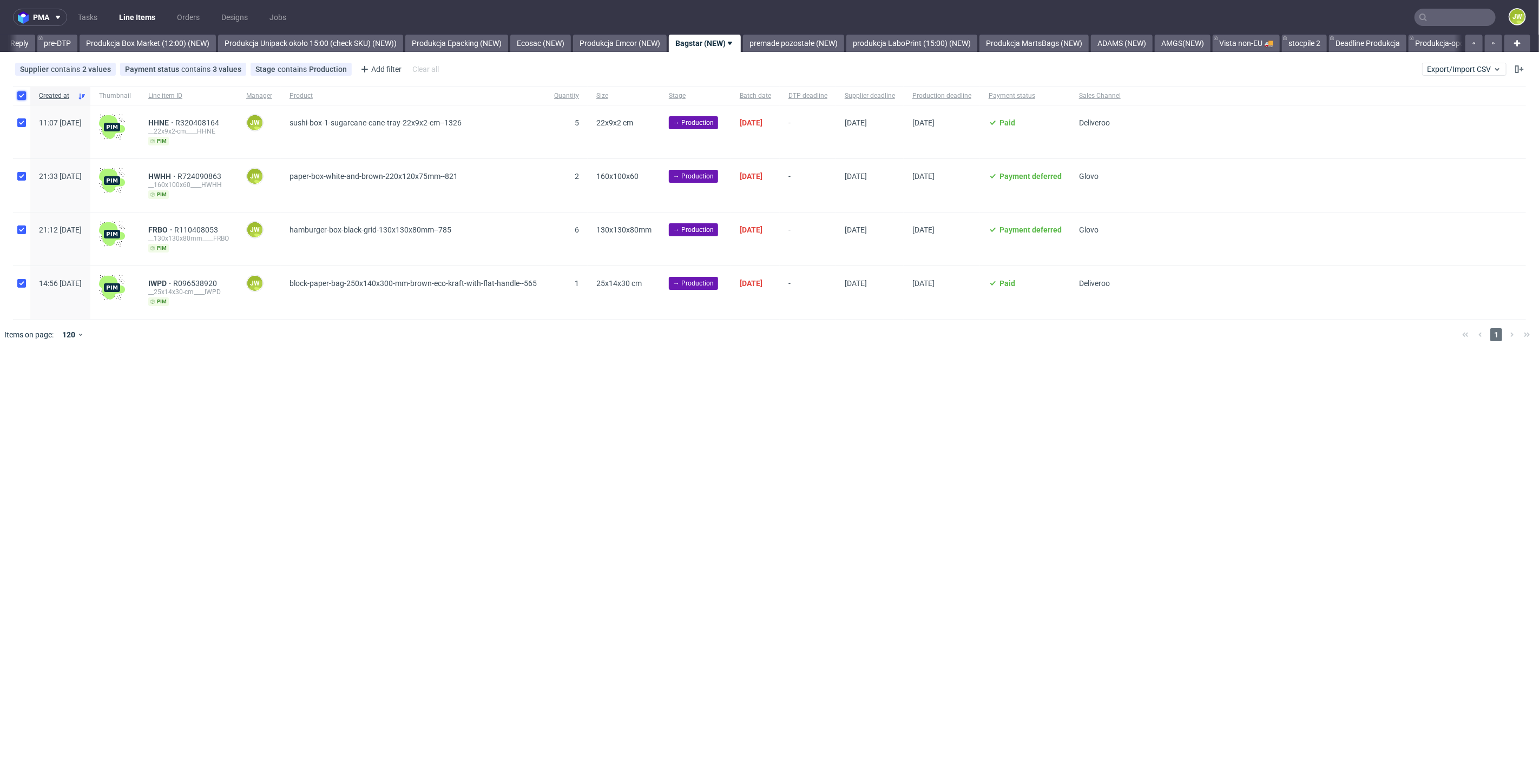
checkbox input "true"
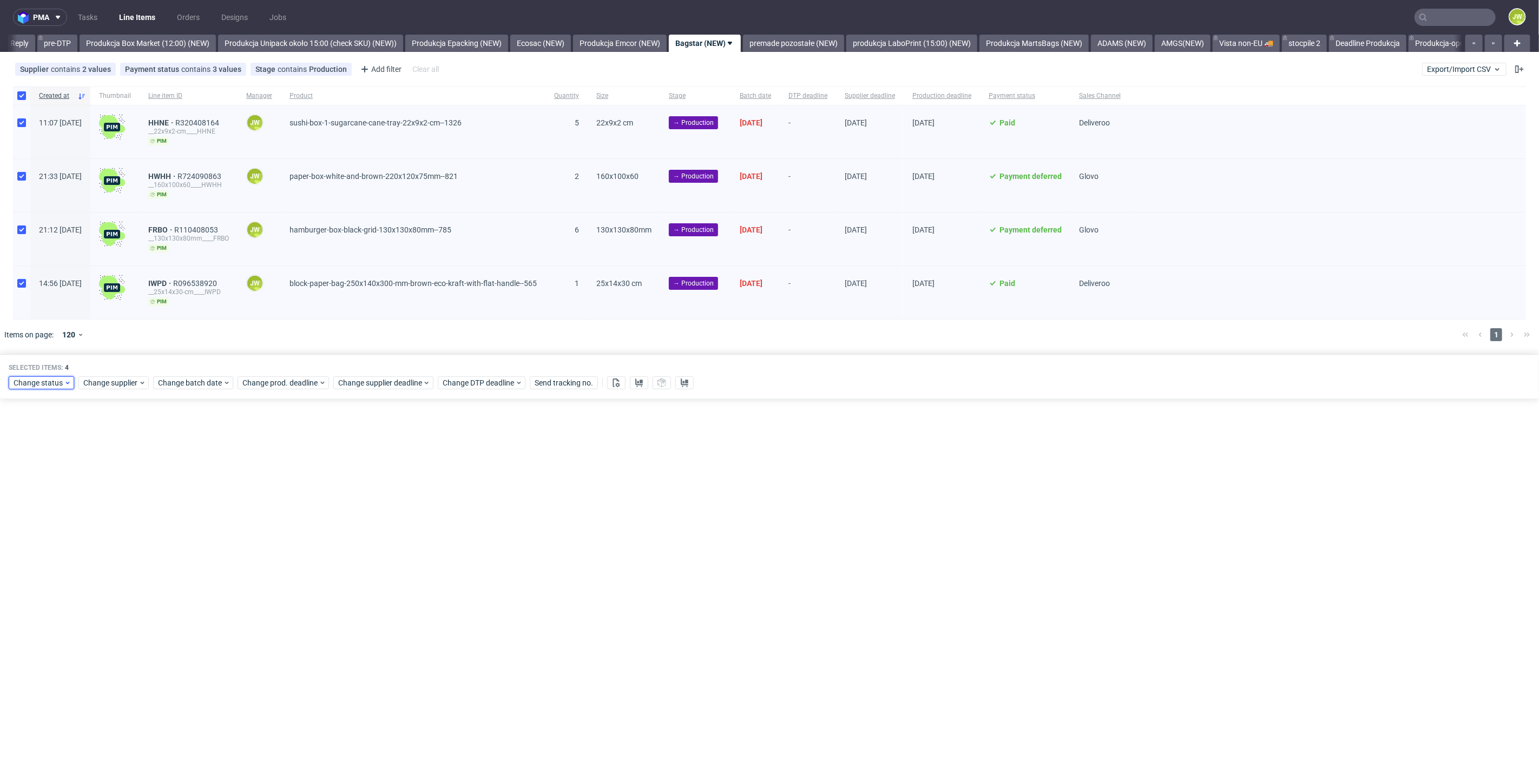
click at [27, 381] on span "Change status" at bounding box center [39, 383] width 50 height 11
click at [40, 523] on span "In Production" at bounding box center [40, 521] width 54 height 15
click at [117, 542] on span "Save" at bounding box center [124, 541] width 17 height 8
click at [823, 43] on link "premade pozostałe (NEW)" at bounding box center [793, 43] width 101 height 17
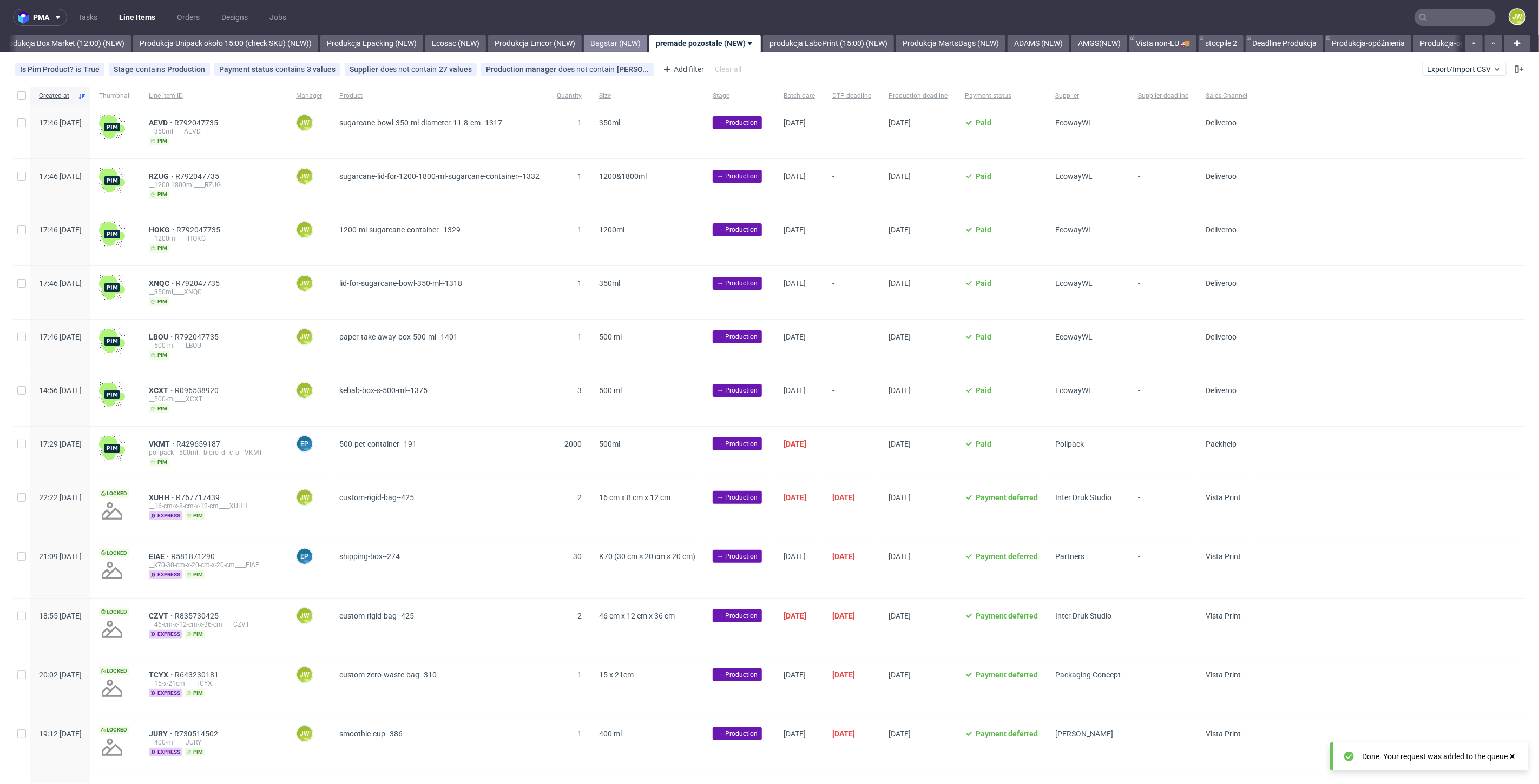
click at [637, 44] on link "Bagstar (NEW)" at bounding box center [615, 43] width 63 height 17
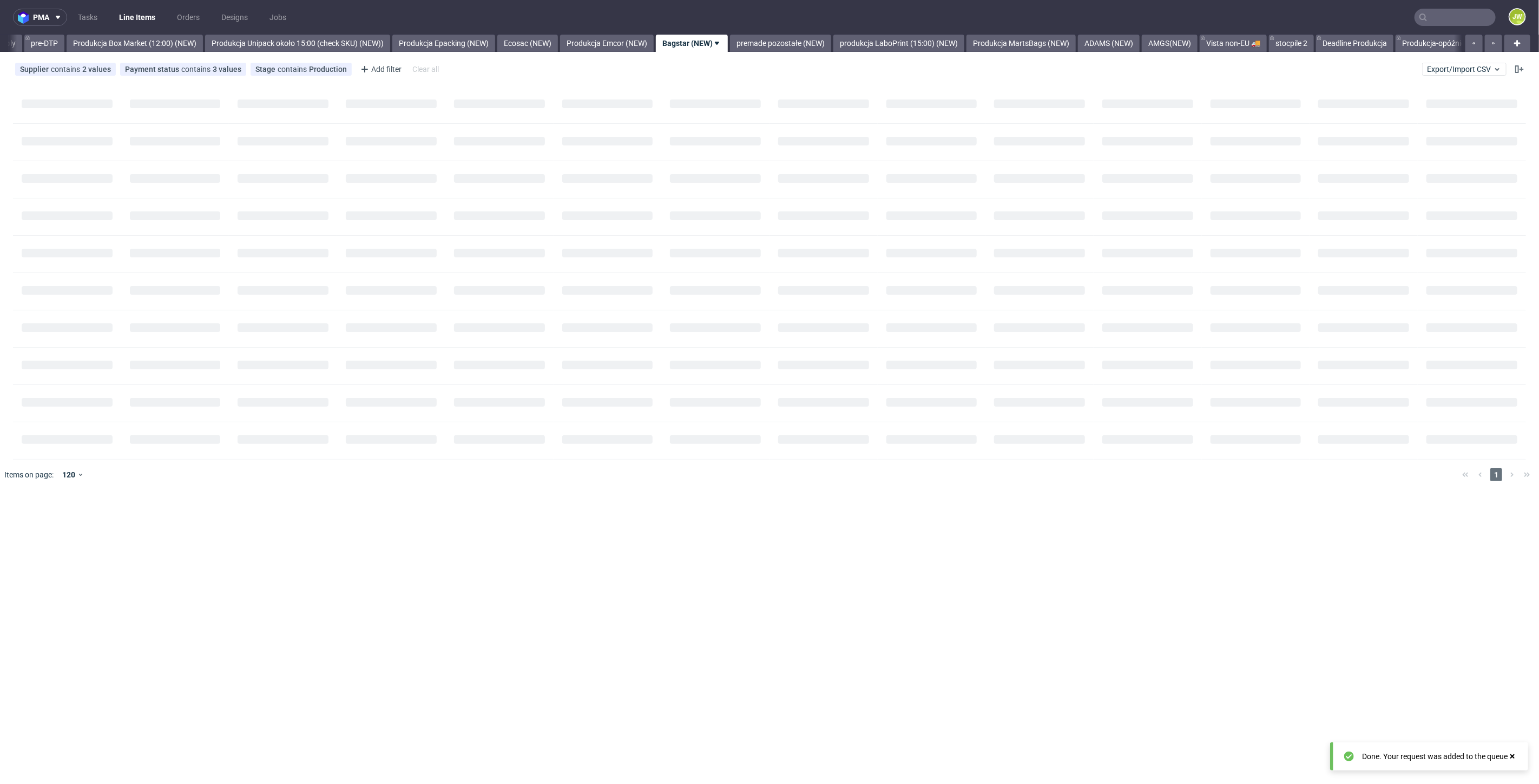
scroll to position [0, 1783]
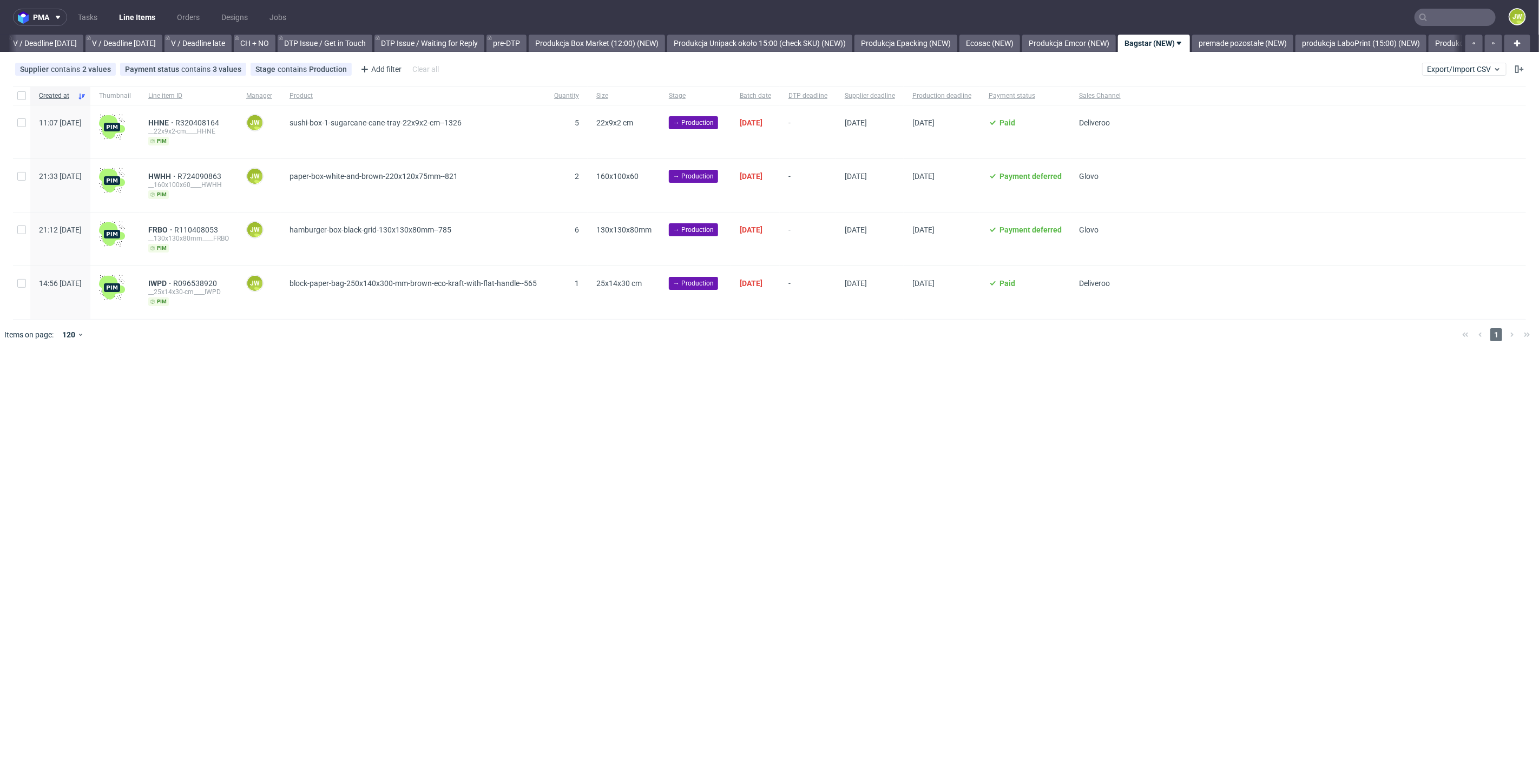
scroll to position [0, 1529]
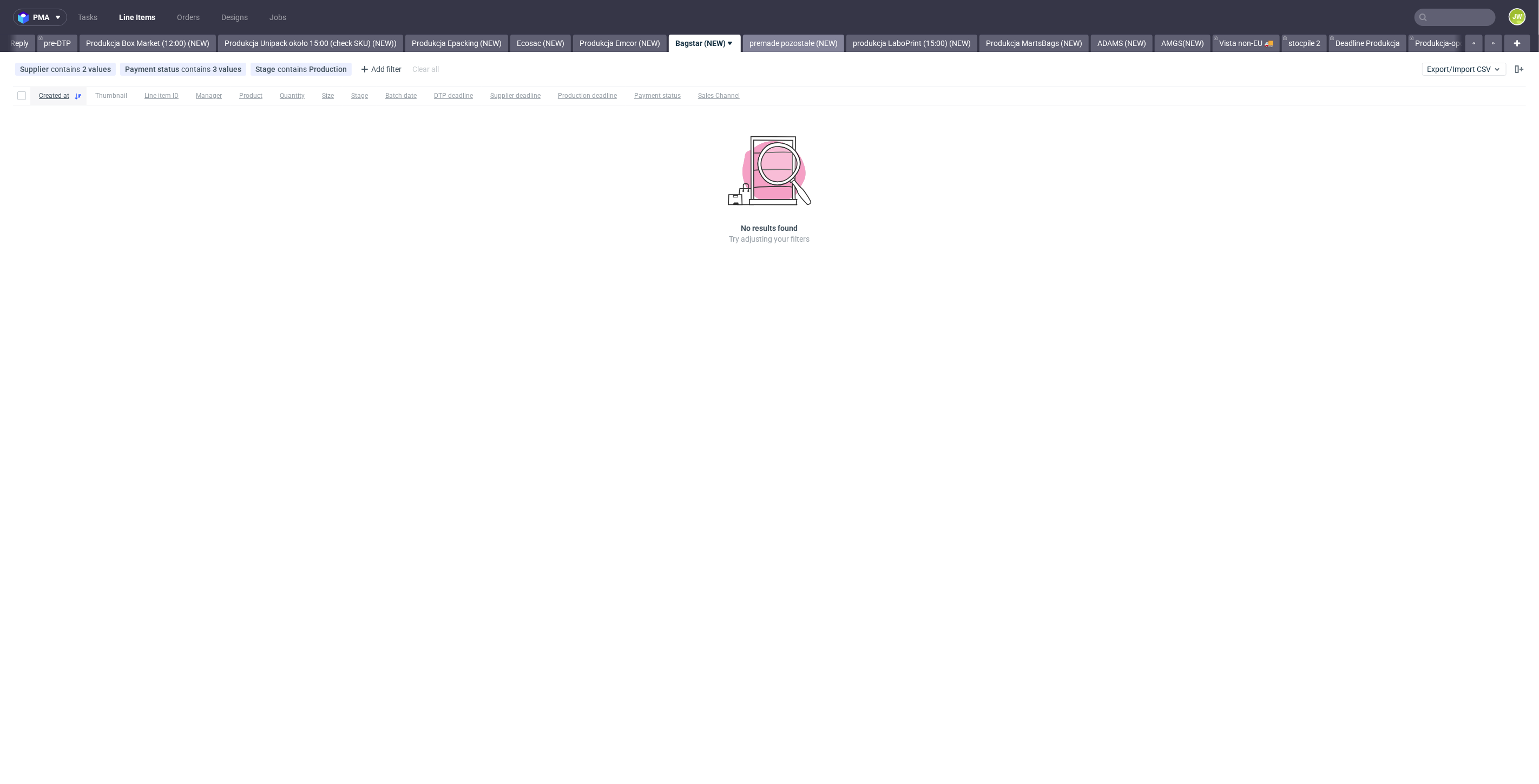
click at [787, 43] on link "premade pozostałe (NEW)" at bounding box center [793, 43] width 101 height 17
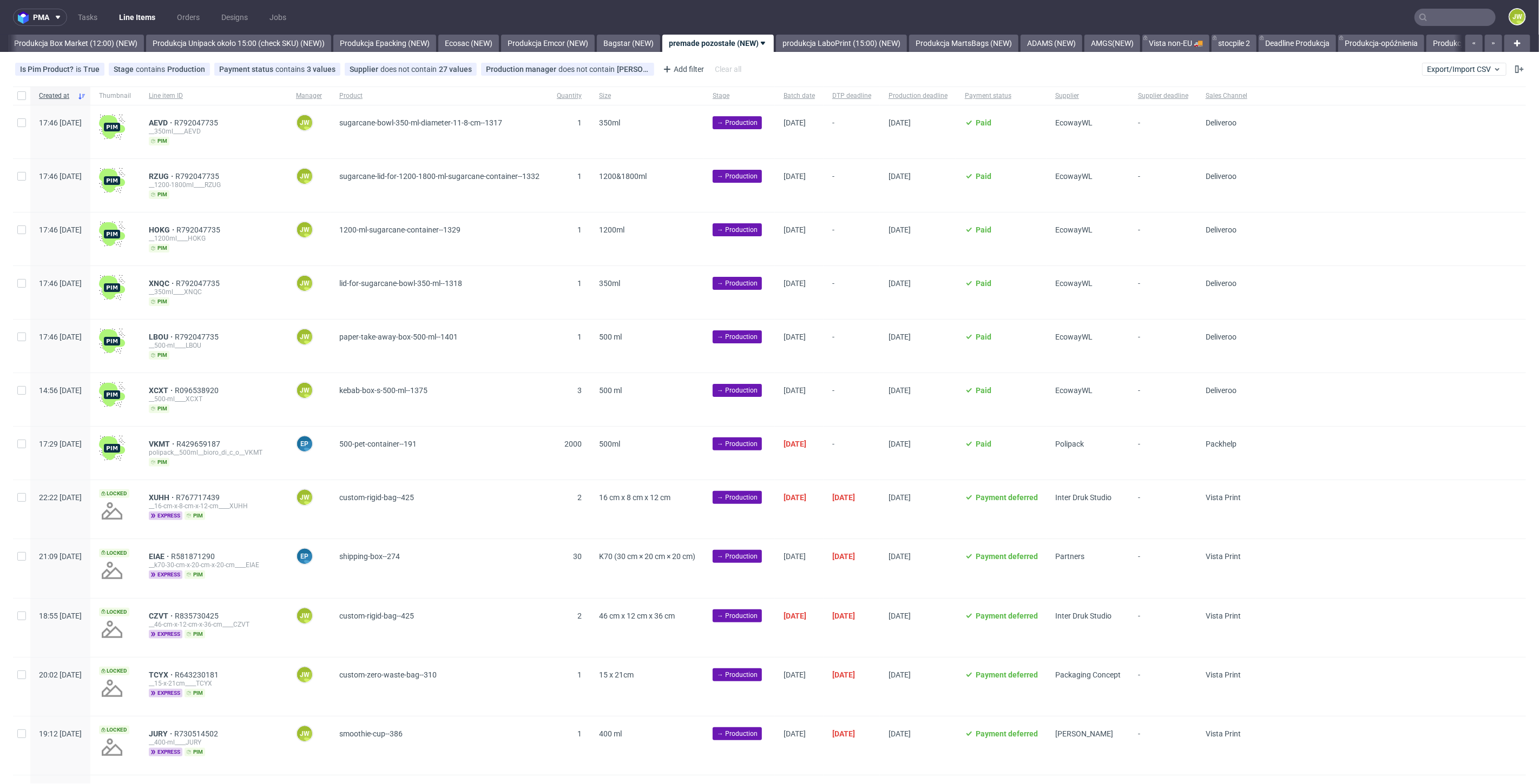
scroll to position [0, 1872]
click at [1129, 102] on div "Supplier" at bounding box center [1088, 96] width 83 height 19
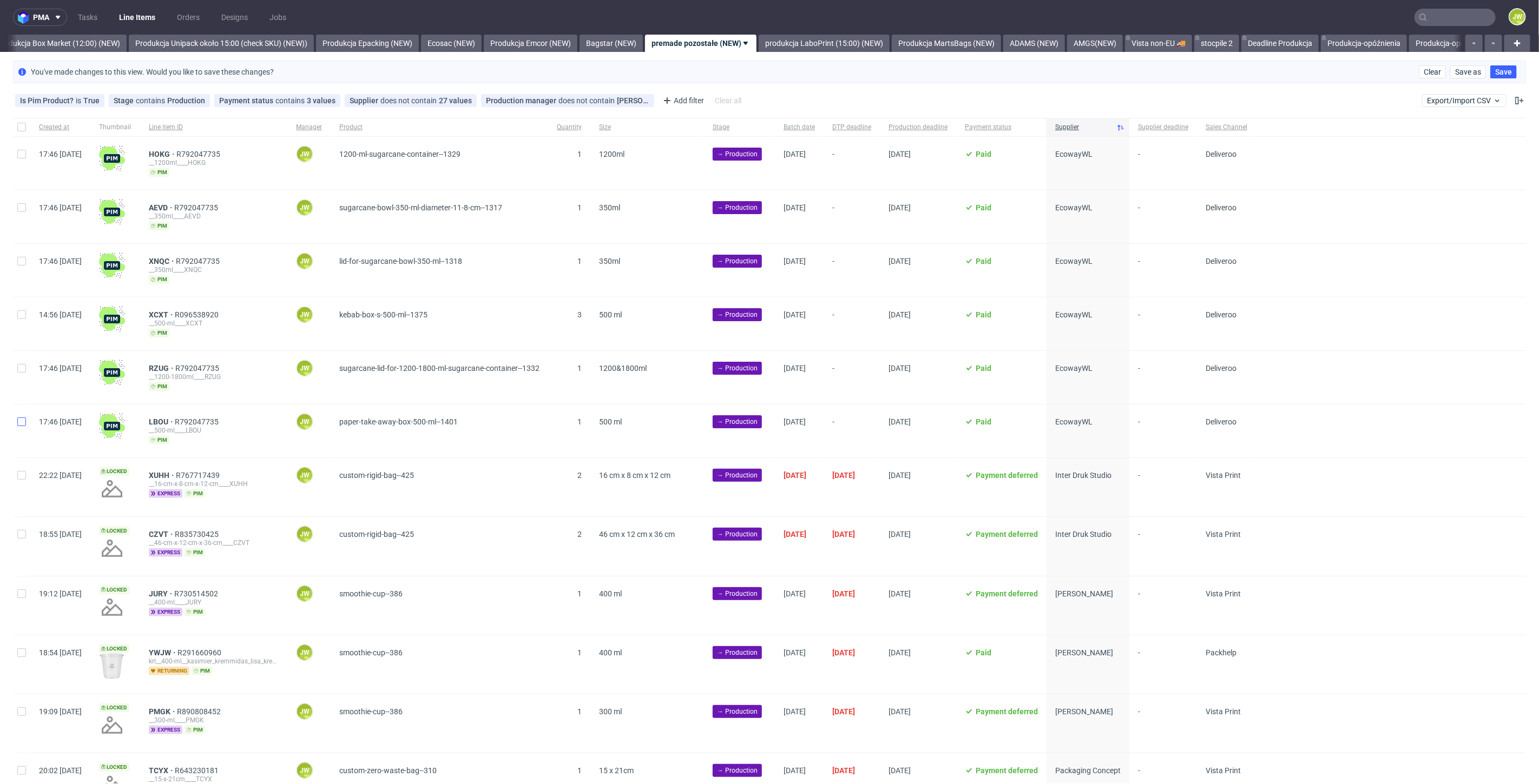
drag, startPoint x: 11, startPoint y: 416, endPoint x: 17, endPoint y: 420, distance: 7.2
click at [14, 419] on div "Created at Thumbnail Line item ID Manager Product Quantity Size Stage Batch dat…" at bounding box center [770, 579] width 1539 height 923
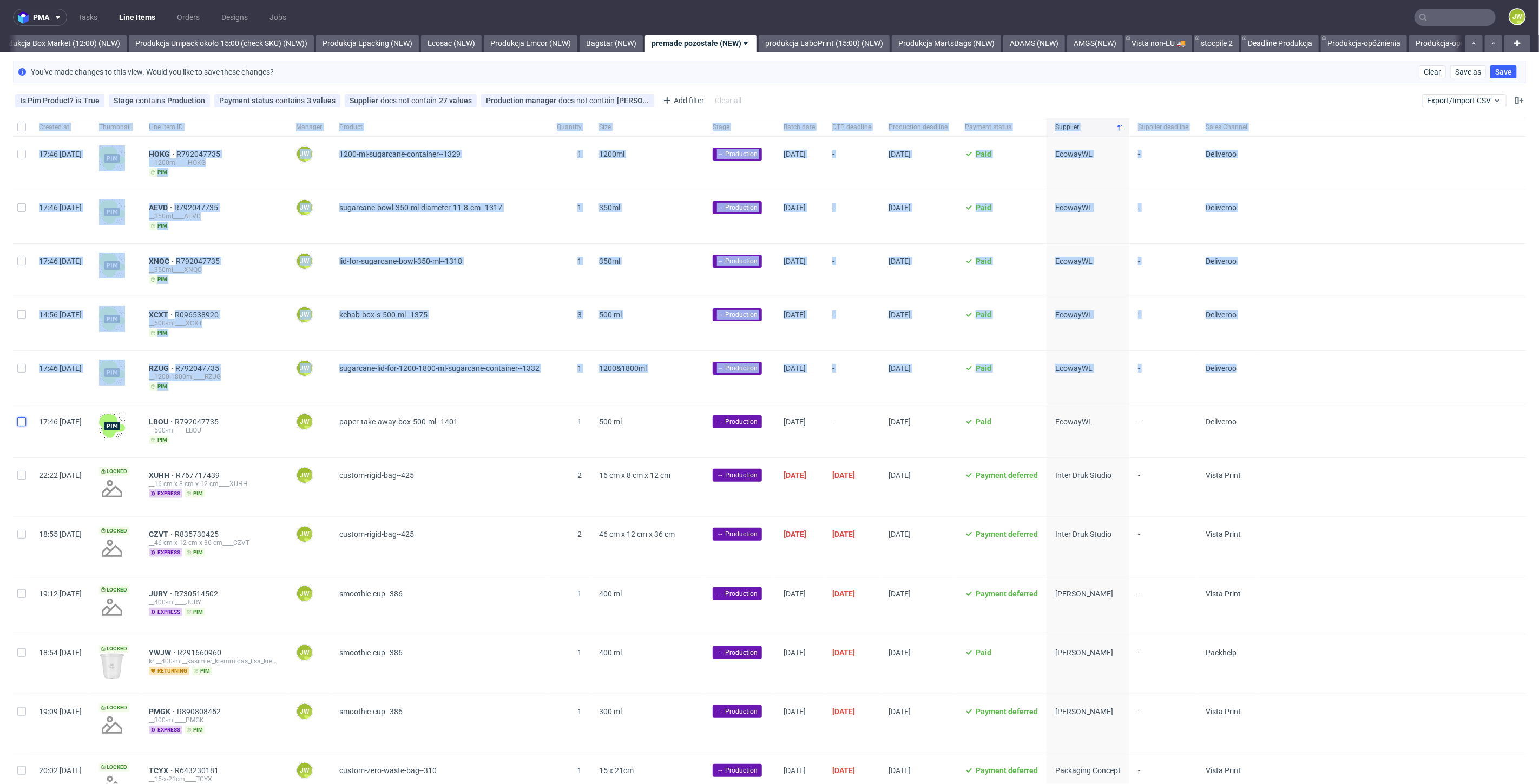
click at [20, 422] on input "checkbox" at bounding box center [22, 422] width 8 height 8
checkbox input "true"
click at [21, 422] on input "checkbox" at bounding box center [22, 422] width 8 height 8
checkbox input "false"
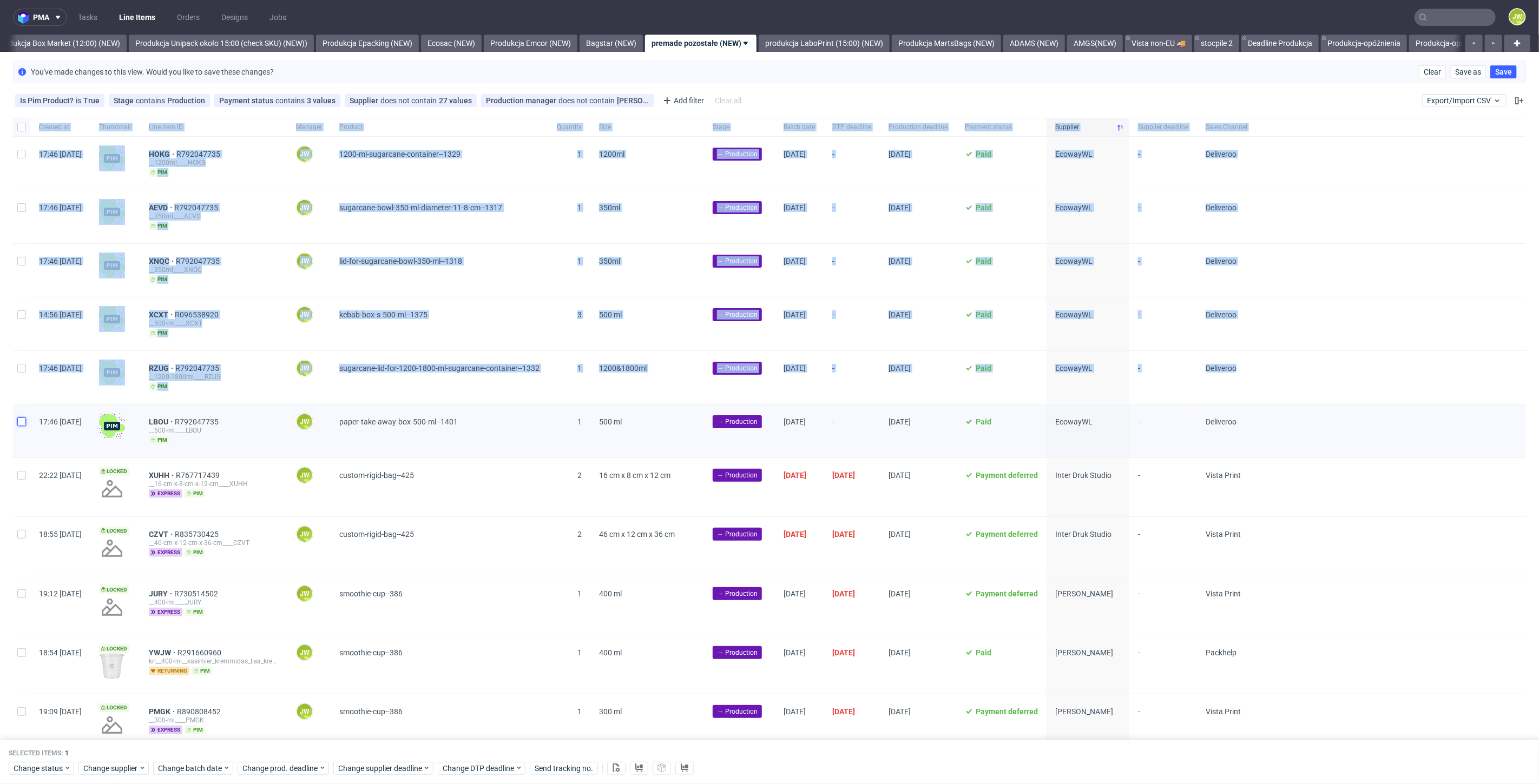
checkbox input "false"
click at [22, 419] on input "checkbox" at bounding box center [22, 422] width 8 height 8
checkbox input "true"
click at [16, 372] on div at bounding box center [22, 377] width 17 height 53
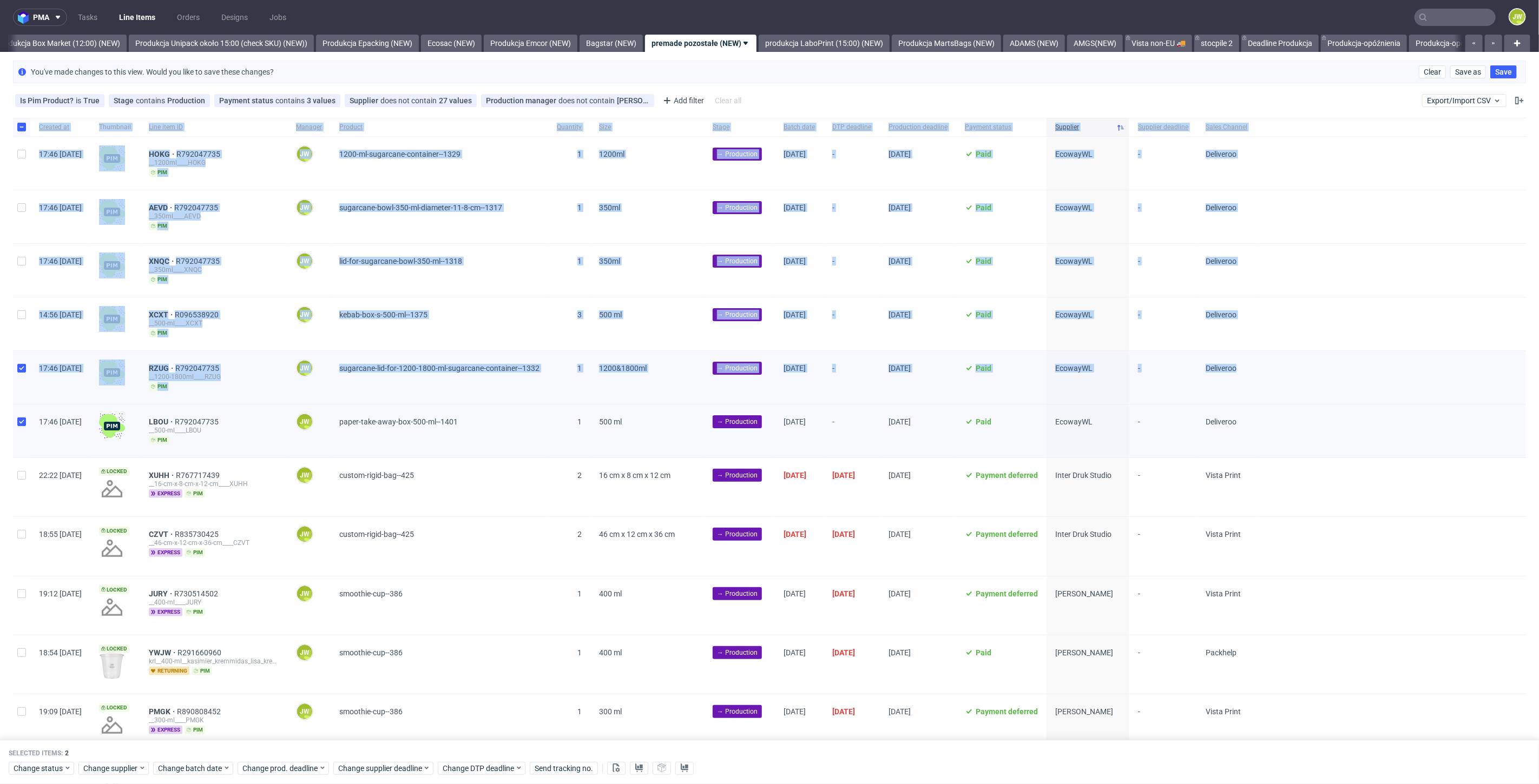
checkbox input "true"
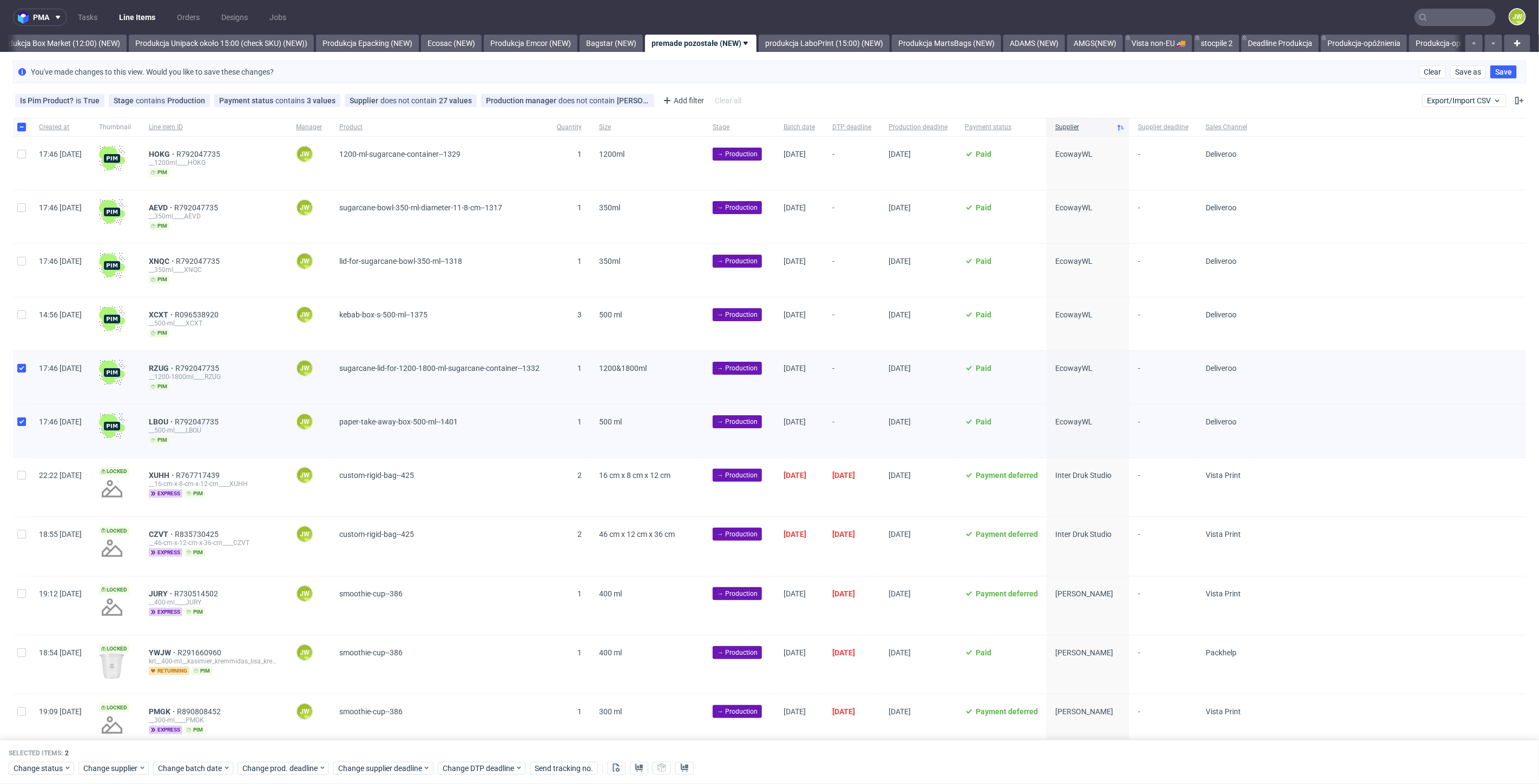
click at [20, 318] on div at bounding box center [22, 324] width 17 height 53
checkbox input "true"
click at [20, 265] on div at bounding box center [22, 270] width 17 height 53
checkbox input "true"
drag, startPoint x: 17, startPoint y: 212, endPoint x: 18, endPoint y: 186, distance: 26.0
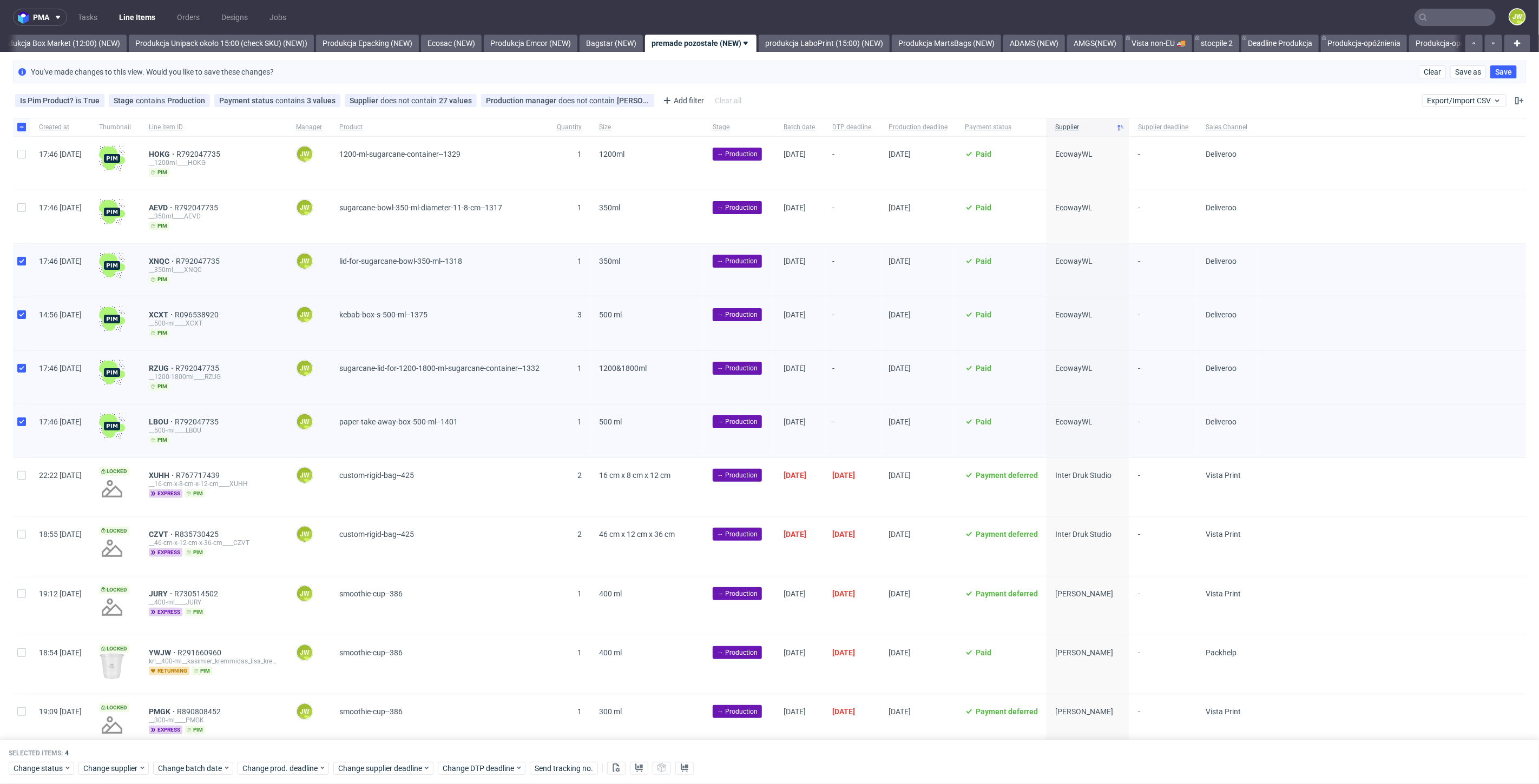
click at [15, 210] on div at bounding box center [22, 217] width 17 height 53
checkbox input "true"
click at [15, 154] on div at bounding box center [22, 163] width 17 height 53
checkbox input "true"
click at [191, 770] on span "Change batch date" at bounding box center [190, 768] width 65 height 11
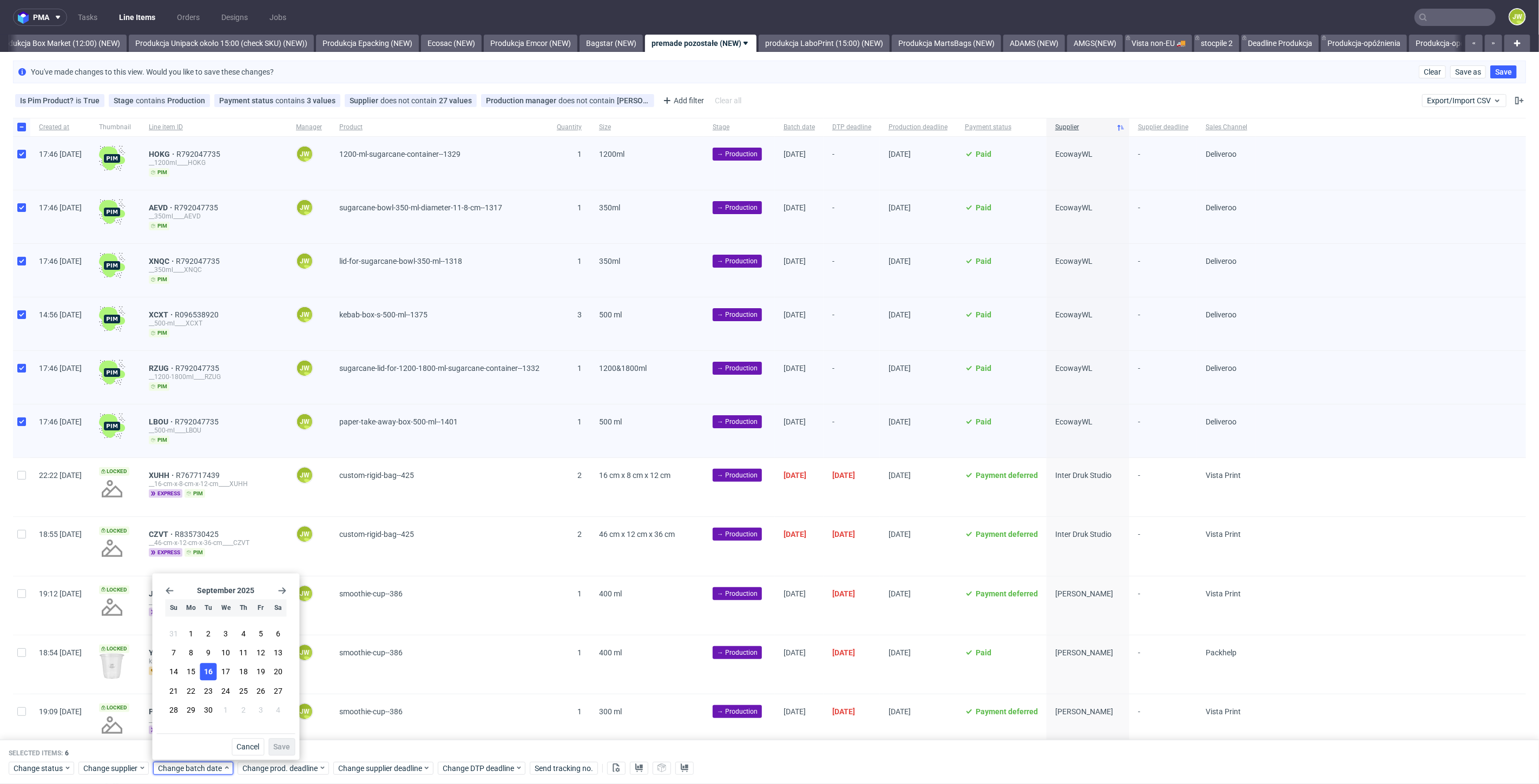
click at [210, 669] on span "16" at bounding box center [208, 672] width 8 height 11
click at [278, 748] on span "Save" at bounding box center [281, 747] width 17 height 8
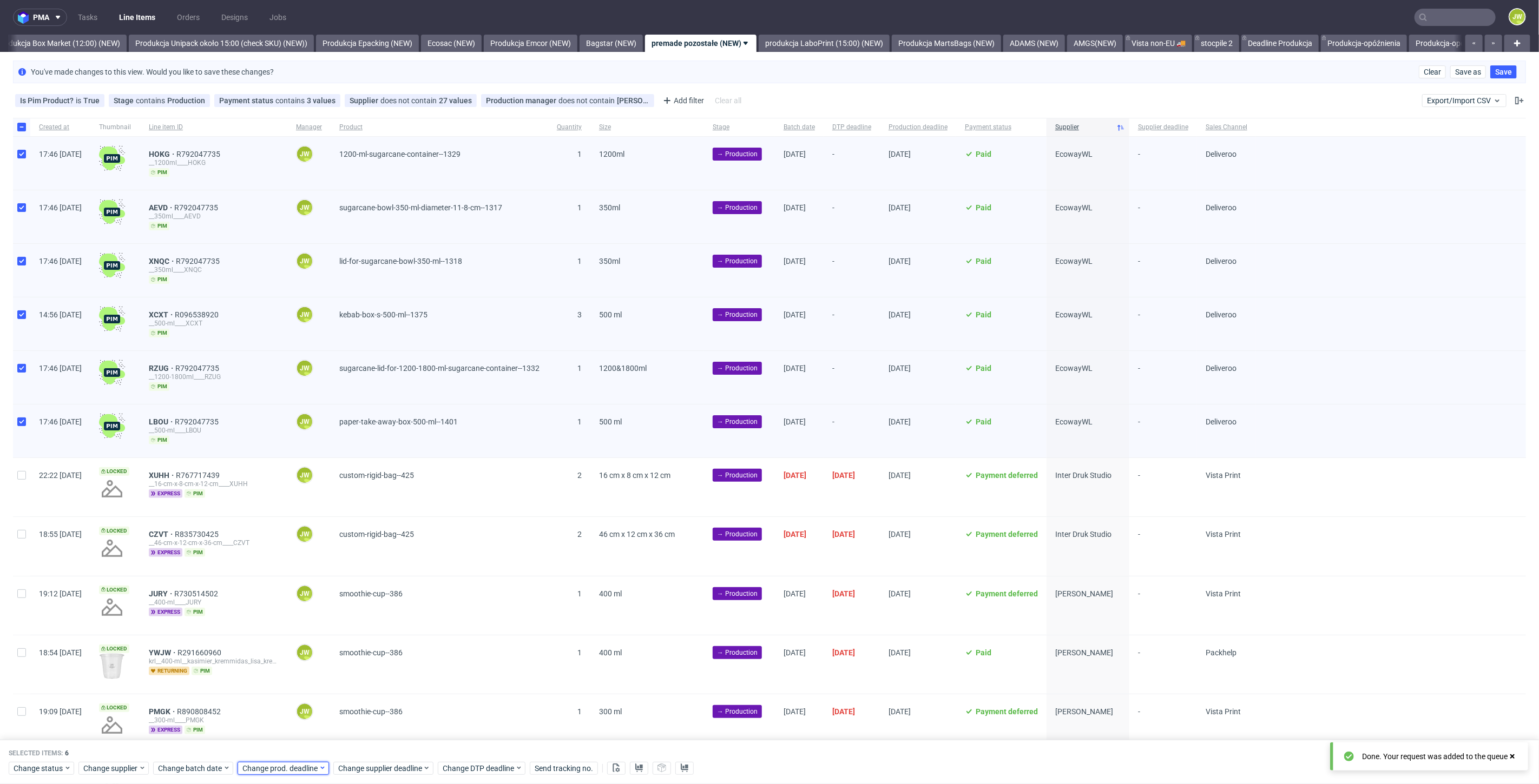
click at [269, 766] on span "Change prod. deadline" at bounding box center [281, 768] width 76 height 11
click at [323, 673] on span "18" at bounding box center [327, 672] width 8 height 11
click at [366, 745] on span "Save" at bounding box center [366, 747] width 17 height 8
click at [360, 773] on span "Change supplier deadline" at bounding box center [380, 768] width 84 height 11
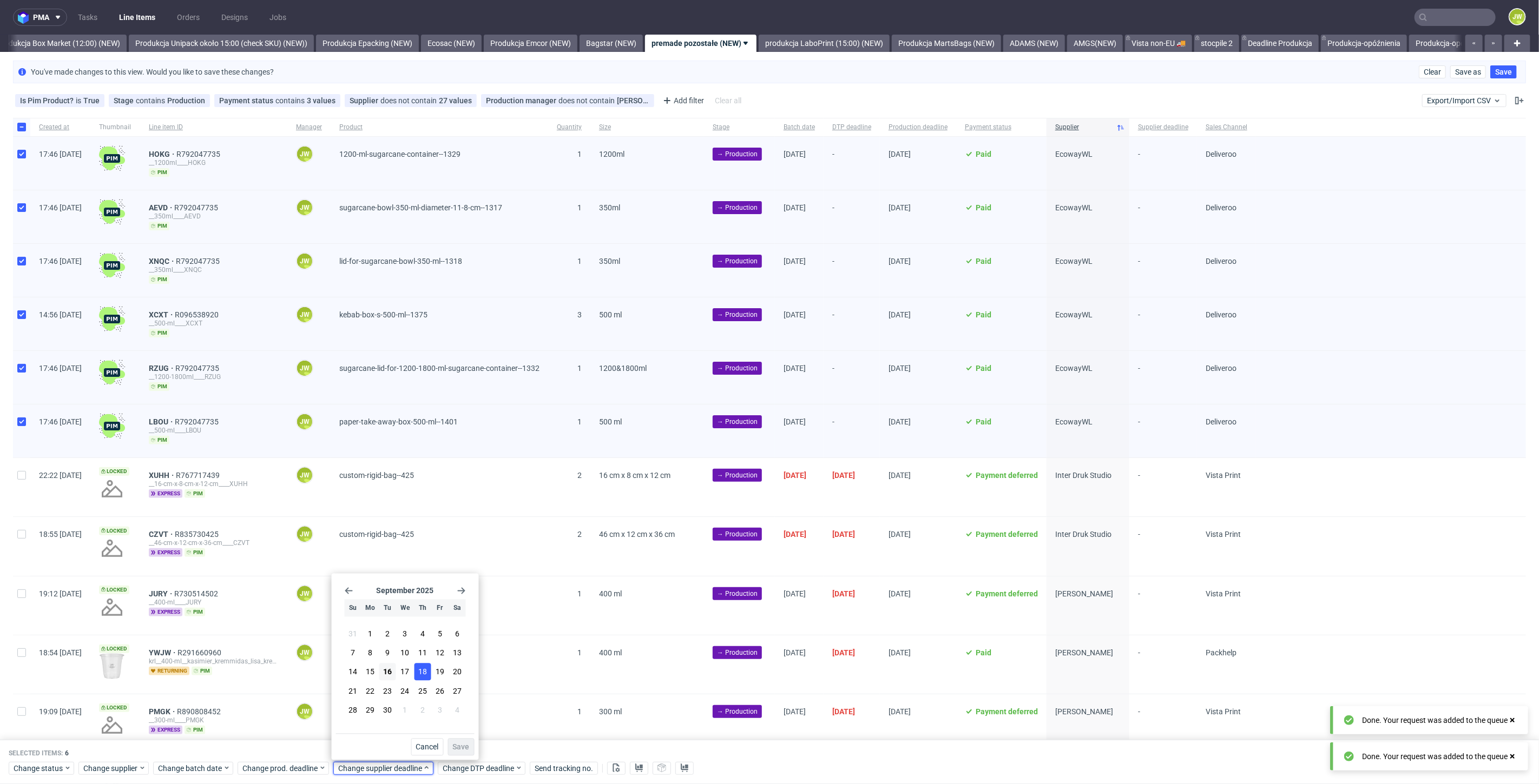
click at [419, 675] on span "18" at bounding box center [422, 672] width 8 height 11
click at [459, 745] on span "Save" at bounding box center [461, 747] width 17 height 8
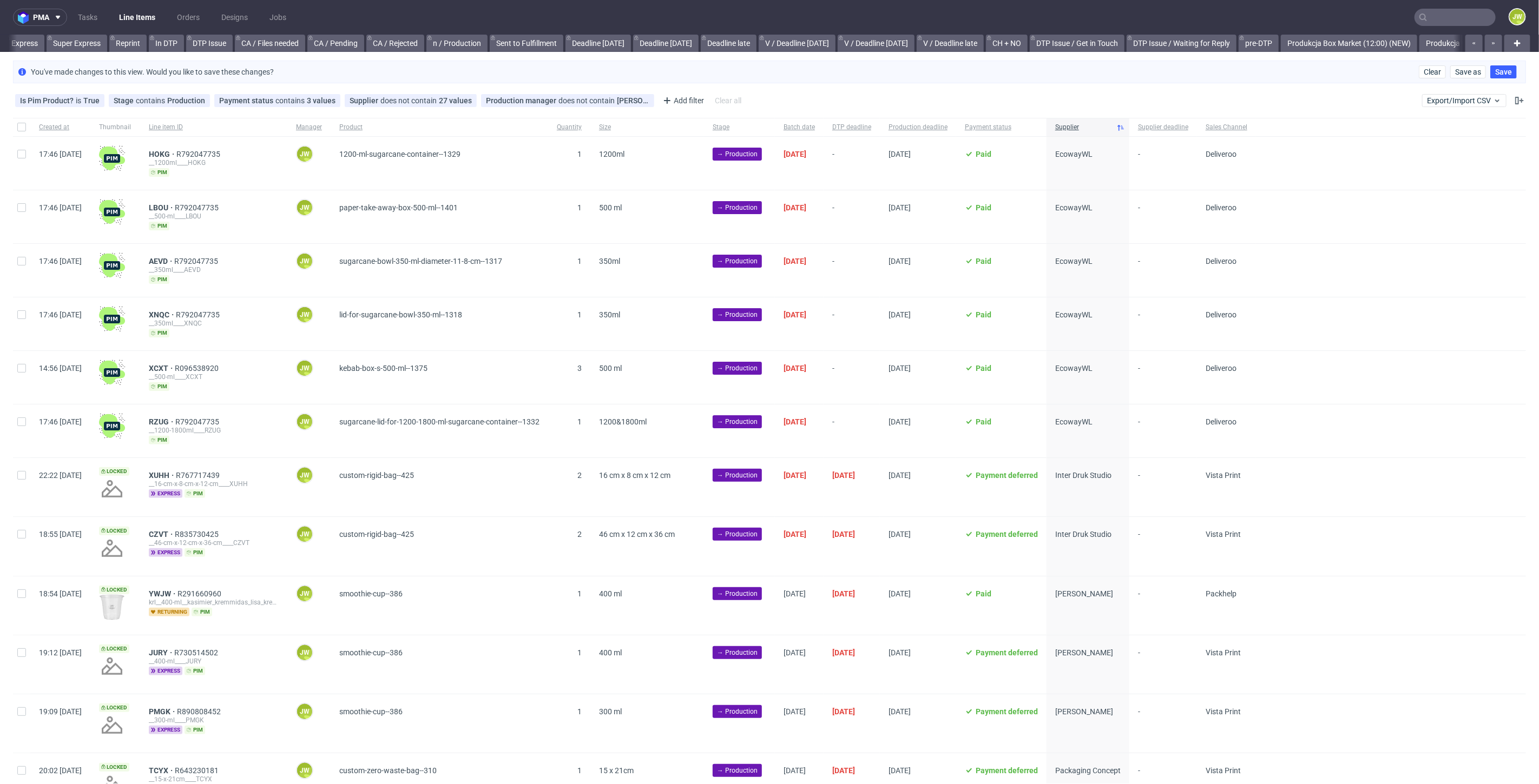
scroll to position [0, 1180]
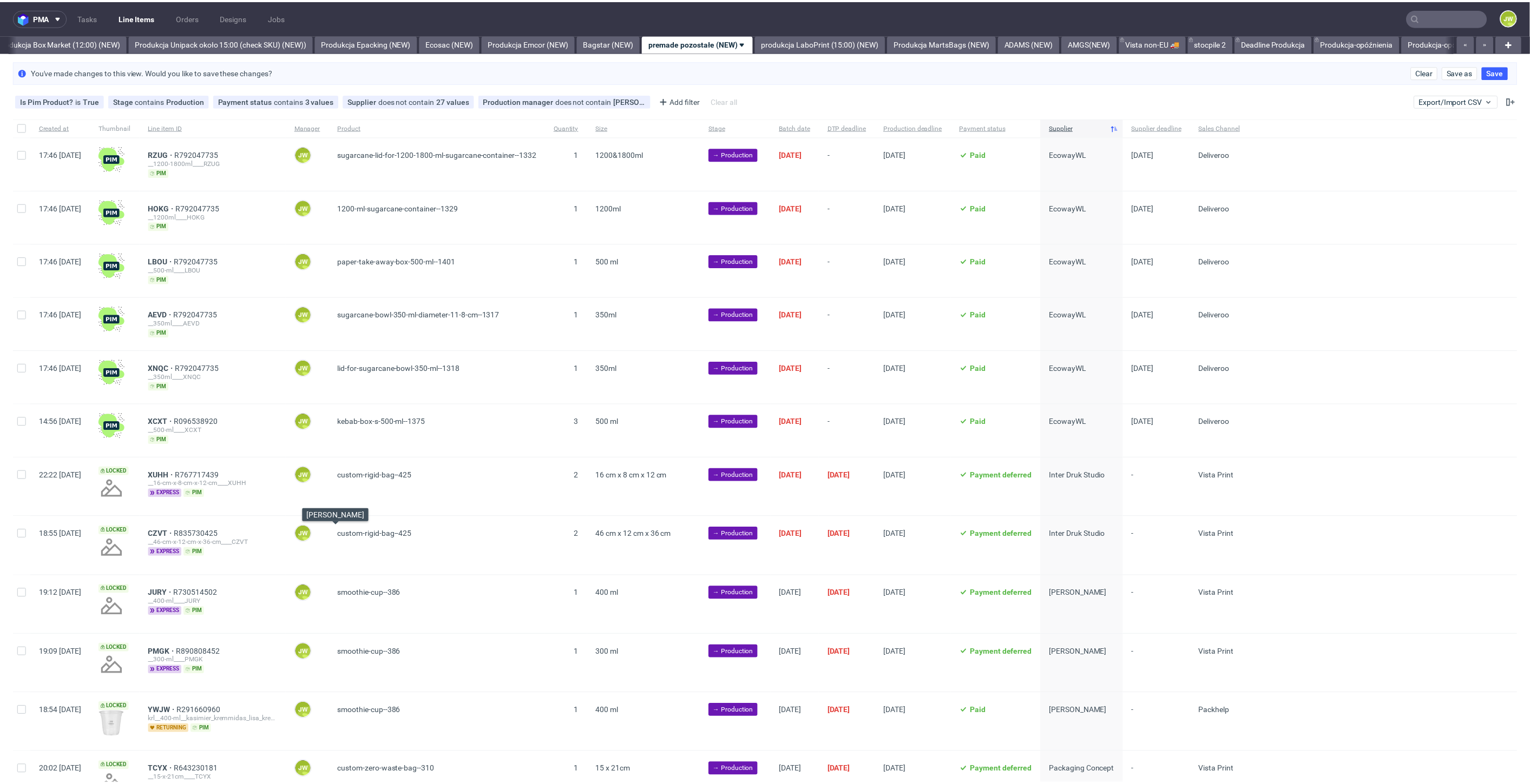
scroll to position [0, 1872]
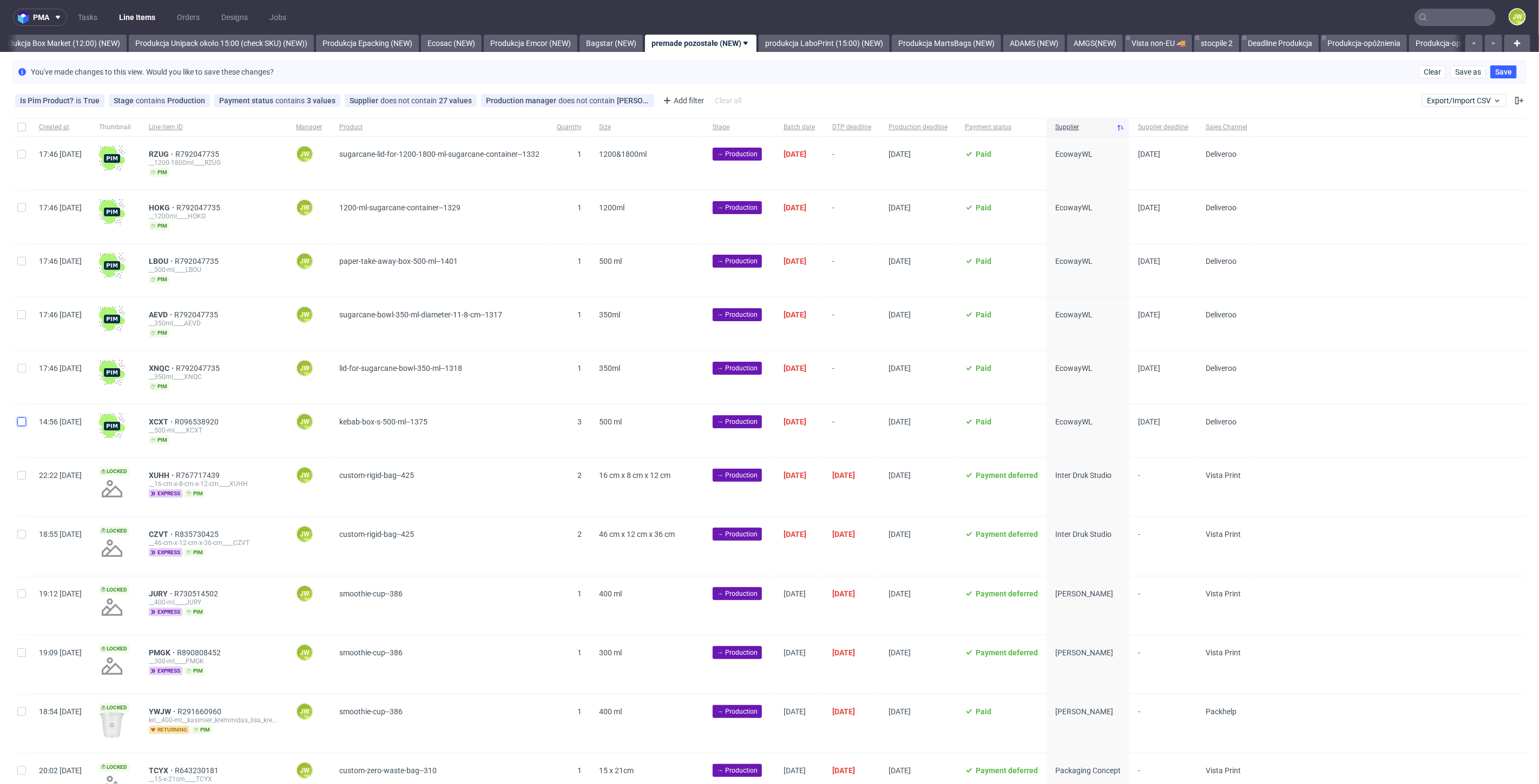
click at [19, 420] on input "checkbox" at bounding box center [22, 422] width 8 height 8
checkbox input "true"
click at [20, 359] on div at bounding box center [22, 377] width 17 height 53
checkbox input "true"
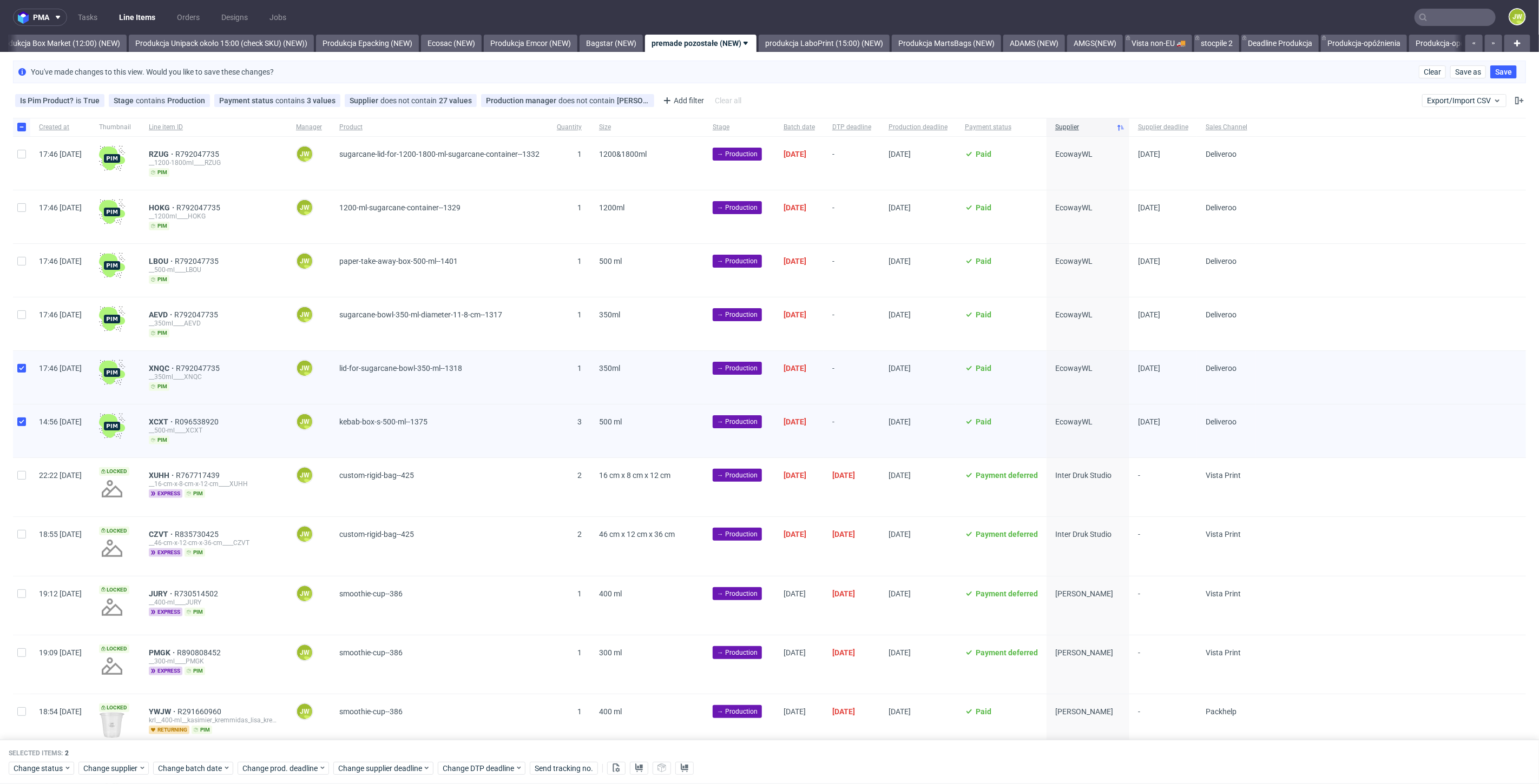
click at [21, 321] on div at bounding box center [22, 324] width 17 height 53
checkbox input "true"
click at [25, 253] on div at bounding box center [22, 270] width 17 height 53
checkbox input "true"
drag, startPoint x: 20, startPoint y: 221, endPoint x: 19, endPoint y: 211, distance: 10.0
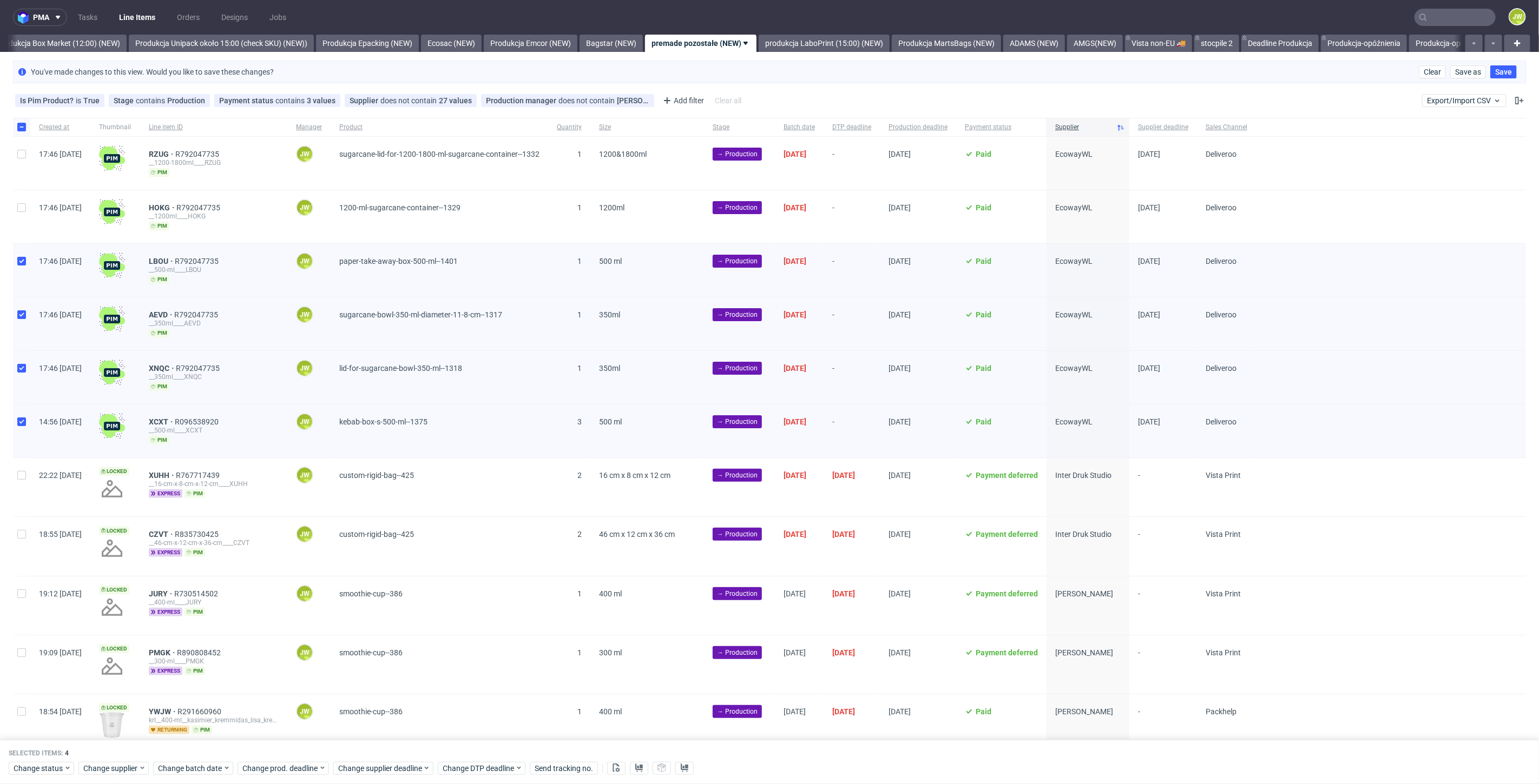
click at [20, 217] on div at bounding box center [22, 217] width 17 height 53
checkbox input "true"
click at [16, 153] on div at bounding box center [22, 163] width 17 height 53
checkbox input "true"
click at [632, 767] on button at bounding box center [639, 768] width 19 height 13
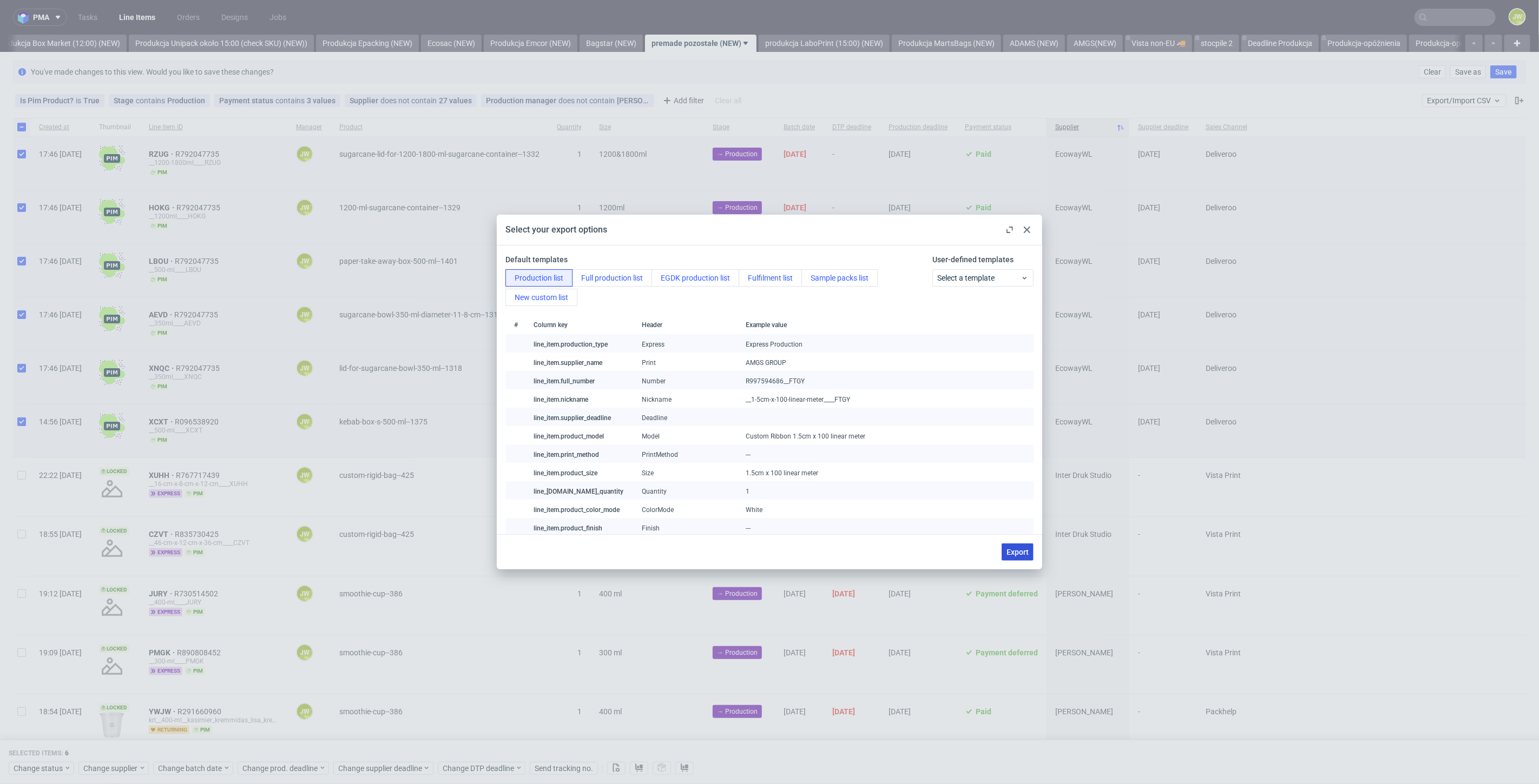
click at [1003, 553] on button "Export" at bounding box center [1017, 552] width 32 height 17
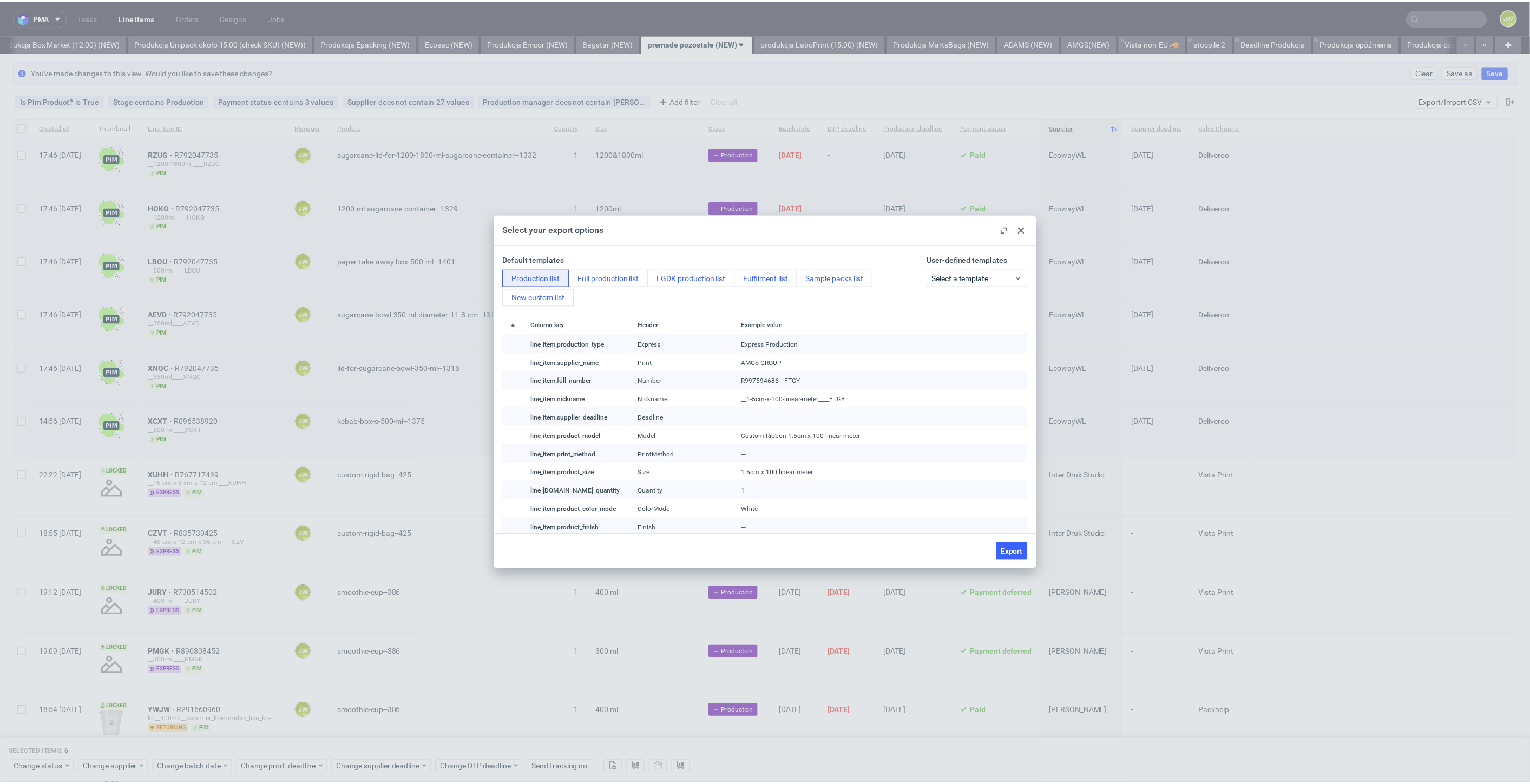
checkbox input "false"
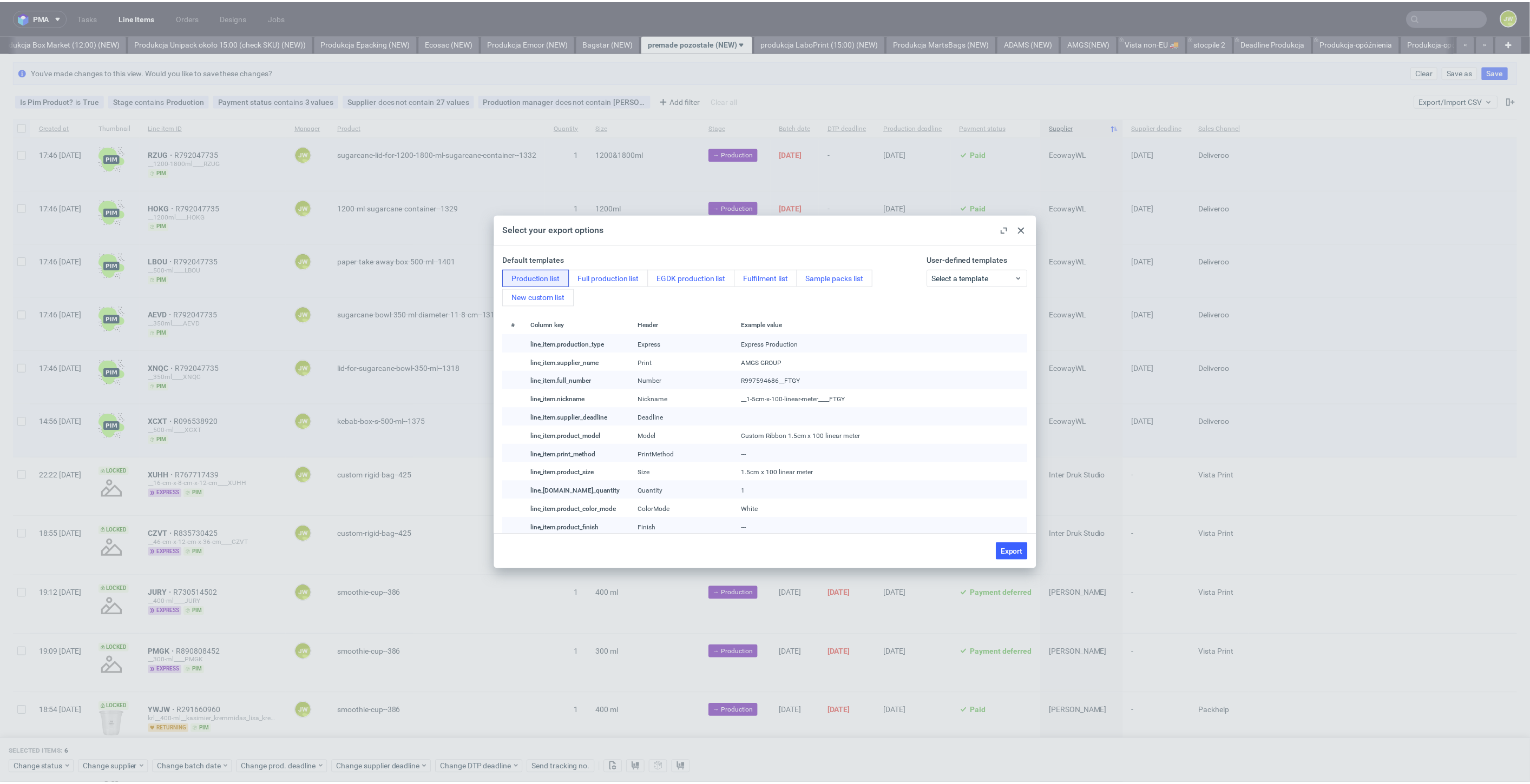
checkbox input "false"
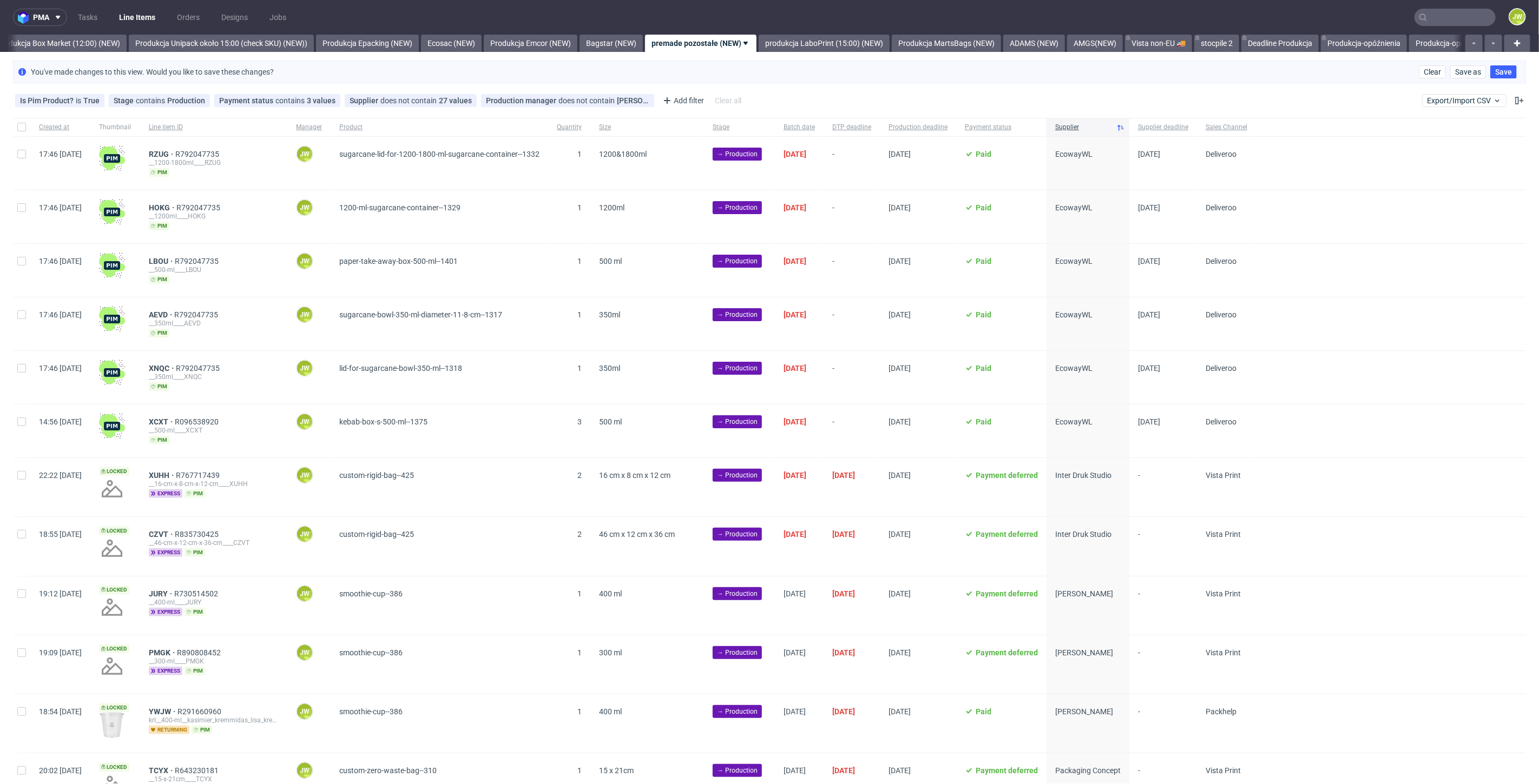
click at [16, 416] on div at bounding box center [22, 431] width 17 height 53
checkbox input "true"
click at [22, 368] on input "checkbox" at bounding box center [22, 368] width 8 height 8
checkbox input "true"
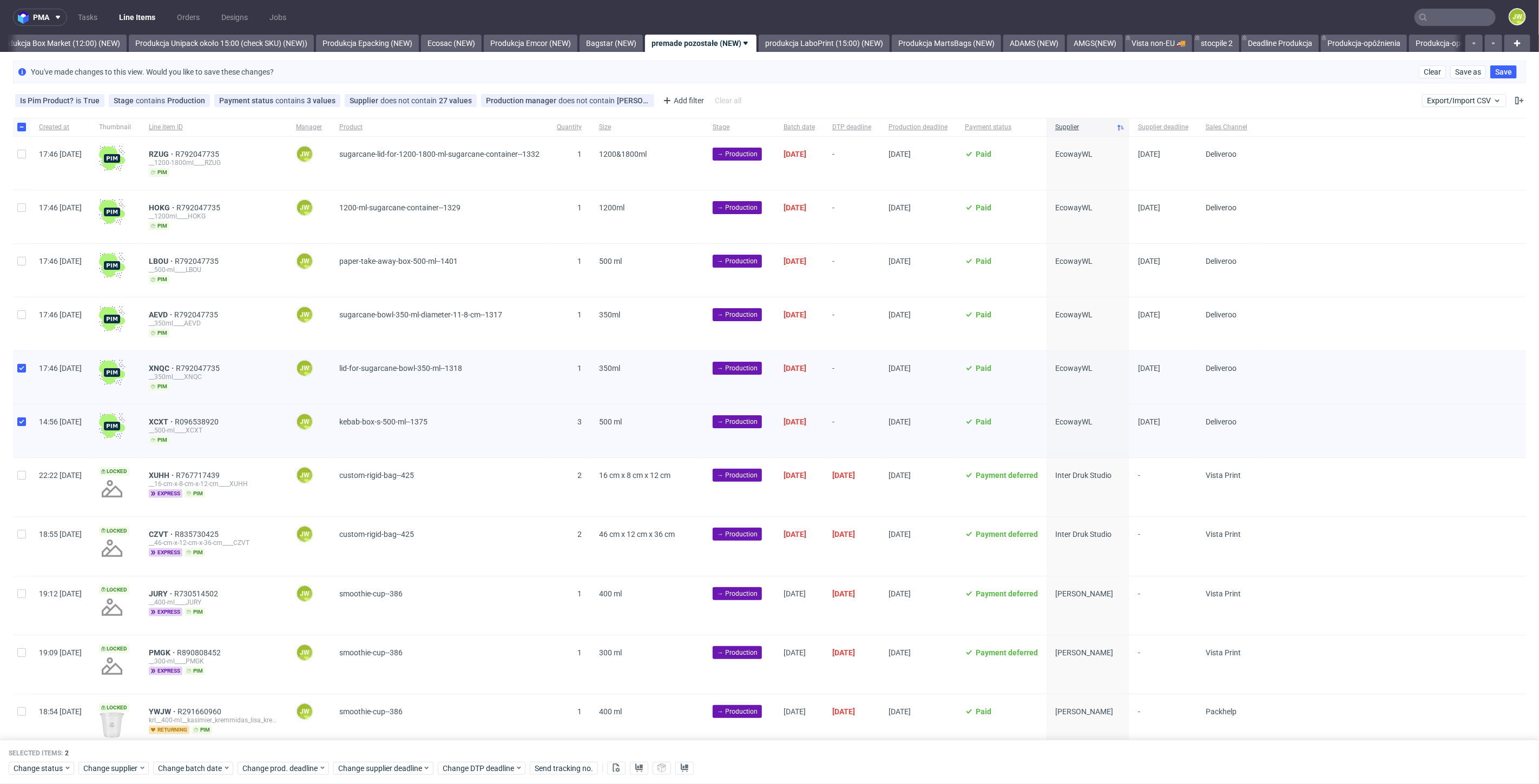
click at [27, 302] on div at bounding box center [22, 324] width 17 height 53
checkbox input "true"
click at [17, 261] on div at bounding box center [22, 270] width 17 height 53
checkbox input "true"
click at [23, 206] on input "checkbox" at bounding box center [22, 208] width 8 height 8
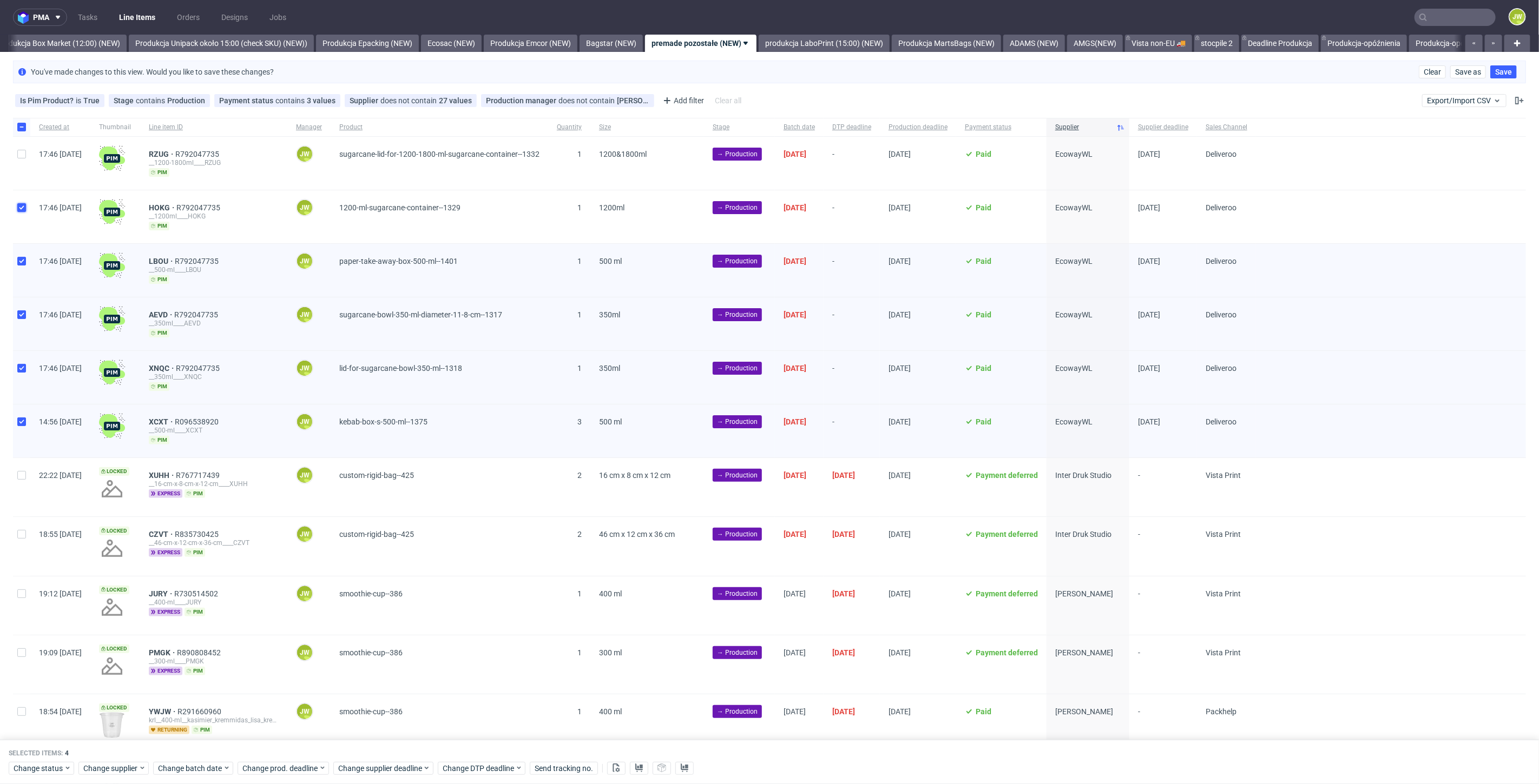
checkbox input "true"
click at [24, 152] on input "checkbox" at bounding box center [22, 154] width 8 height 8
checkbox input "true"
click at [24, 764] on span "Change status" at bounding box center [39, 768] width 50 height 11
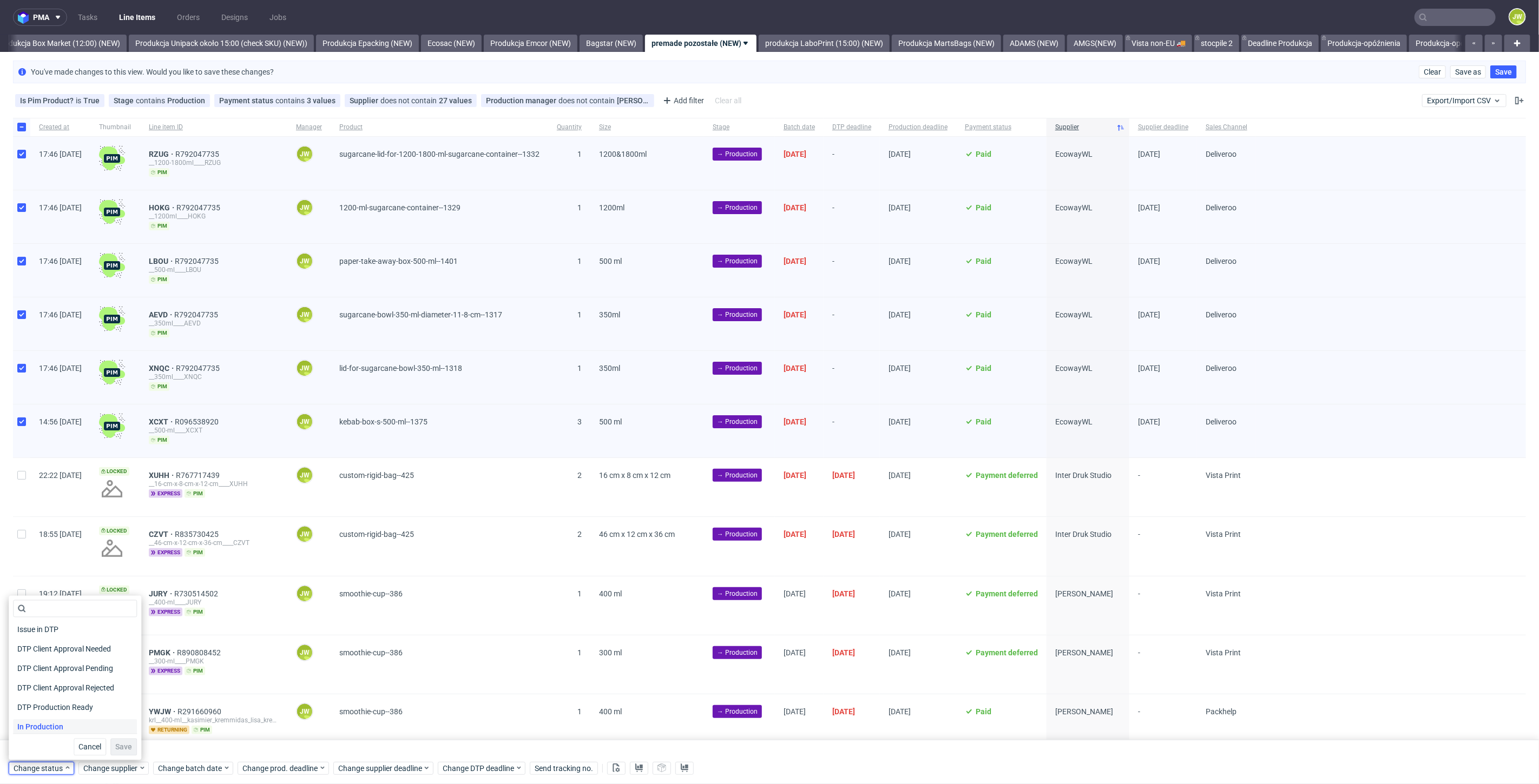
click at [42, 723] on span "In Production" at bounding box center [40, 727] width 54 height 15
click at [121, 745] on span "Save" at bounding box center [124, 747] width 17 height 8
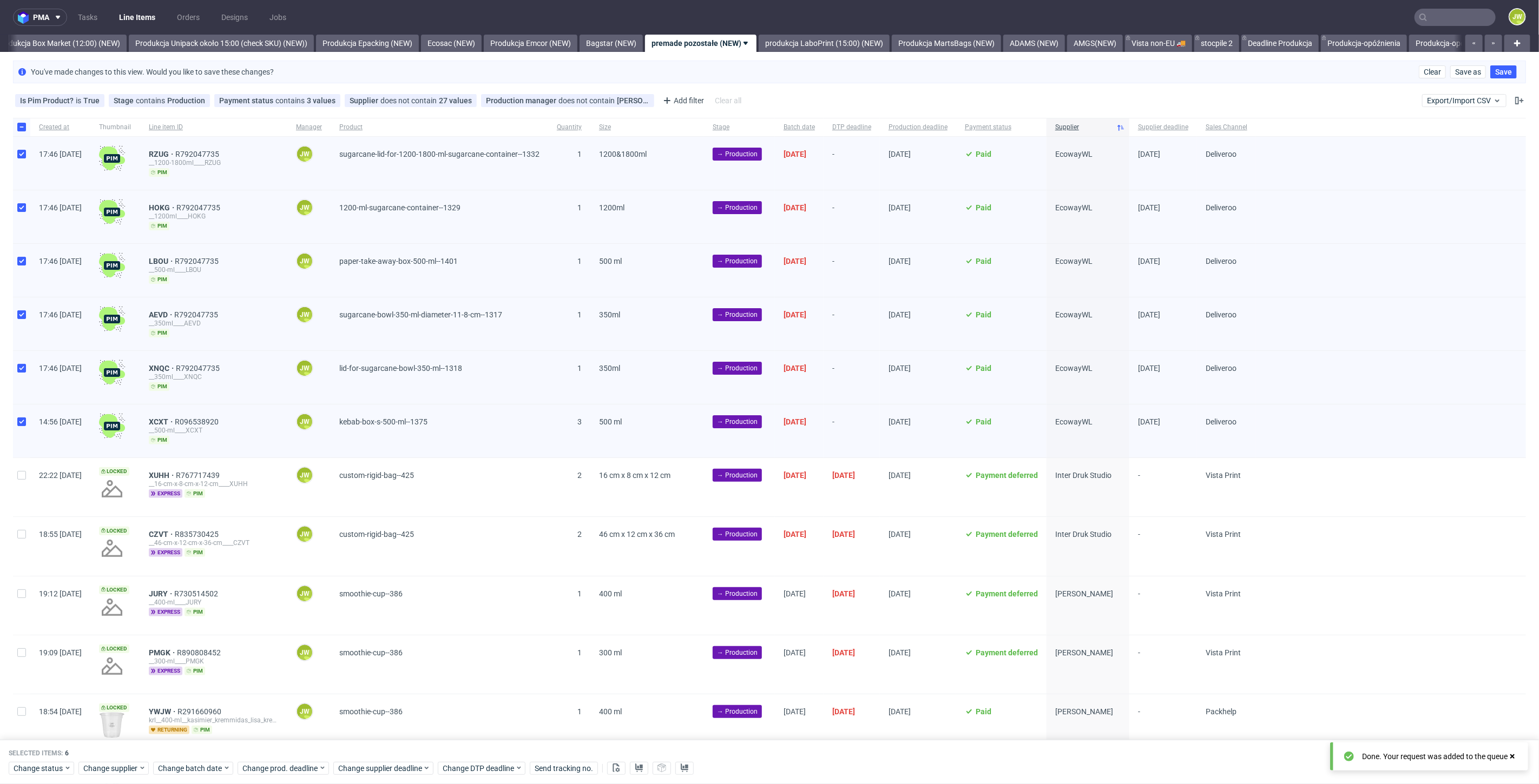
scroll to position [0, 1872]
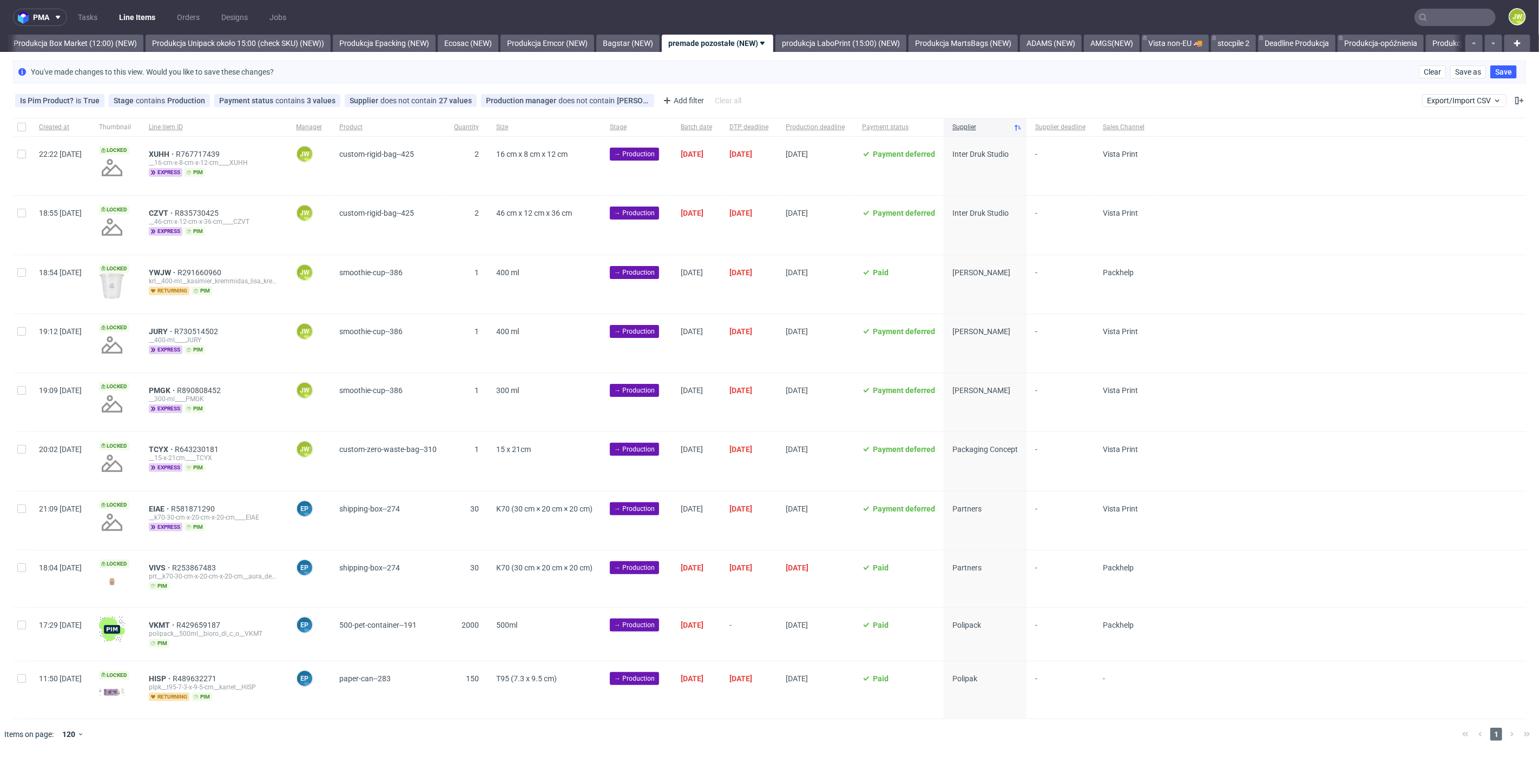
scroll to position [0, 1868]
click at [20, 217] on div at bounding box center [22, 225] width 17 height 59
checkbox input "true"
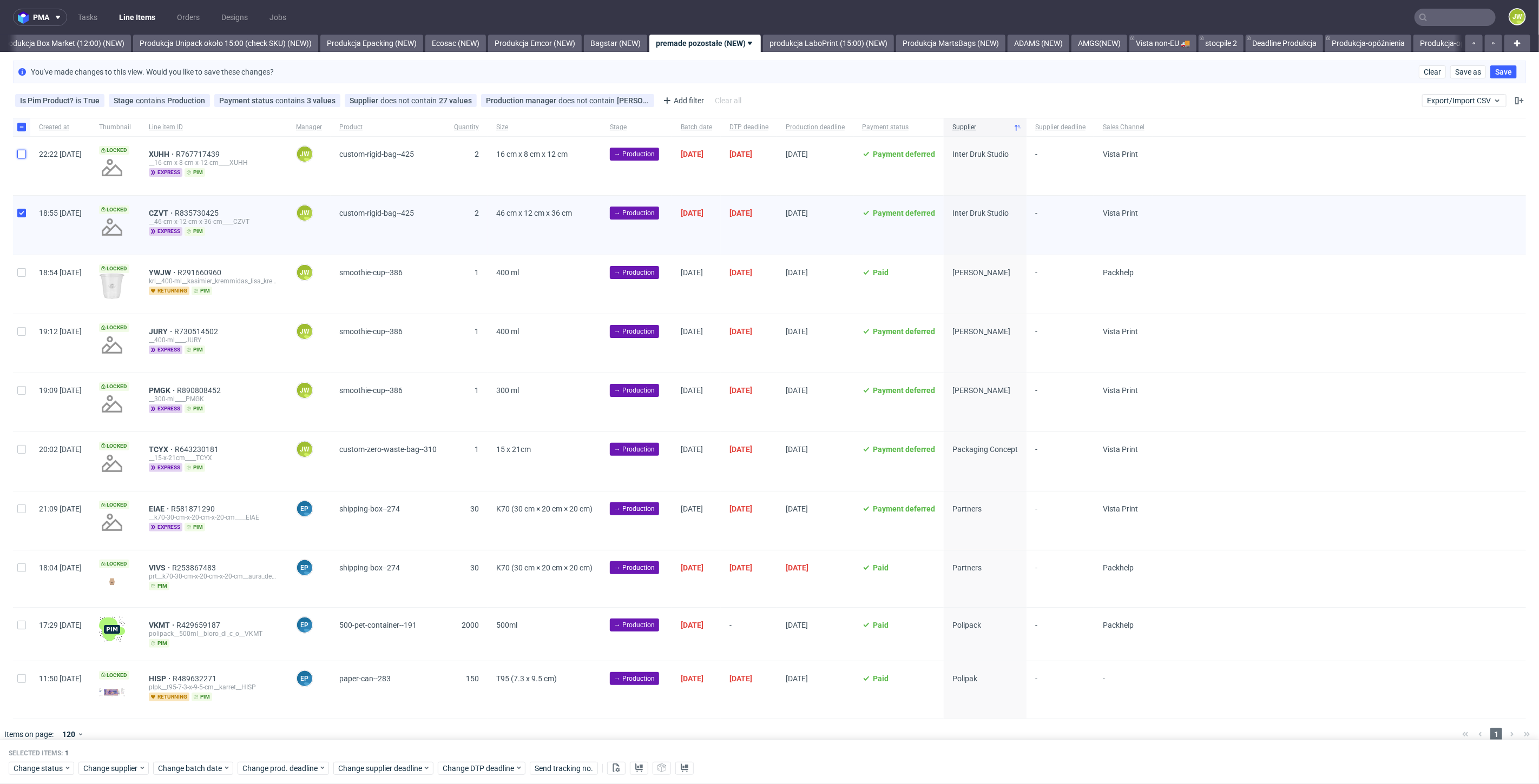
click at [19, 155] on input "checkbox" at bounding box center [22, 154] width 8 height 8
checkbox input "true"
click at [186, 774] on div "Change batch date" at bounding box center [193, 768] width 80 height 13
click at [203, 672] on button "16" at bounding box center [209, 672] width 17 height 17
click at [278, 746] on span "Save" at bounding box center [281, 747] width 17 height 8
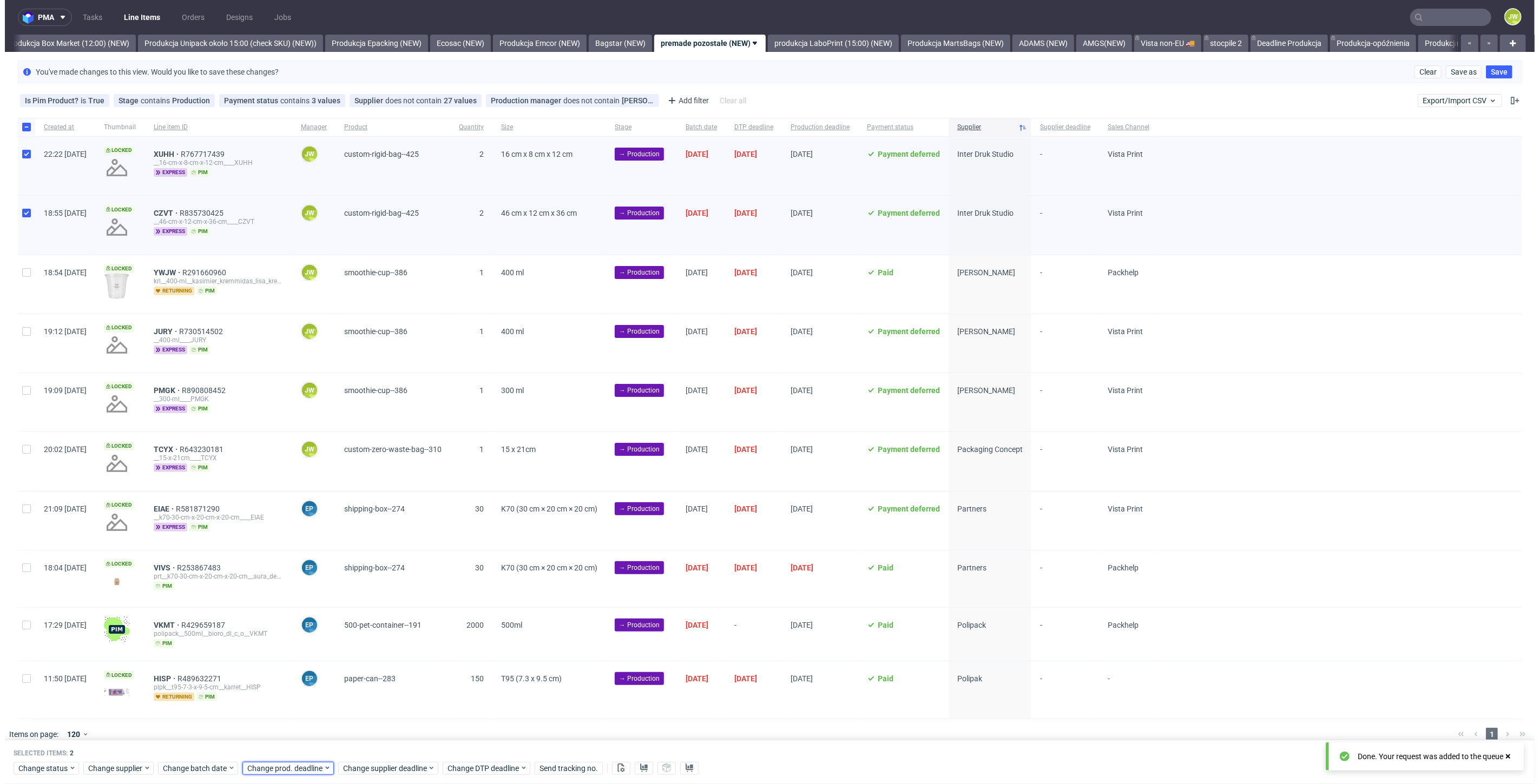
scroll to position [0, 1872]
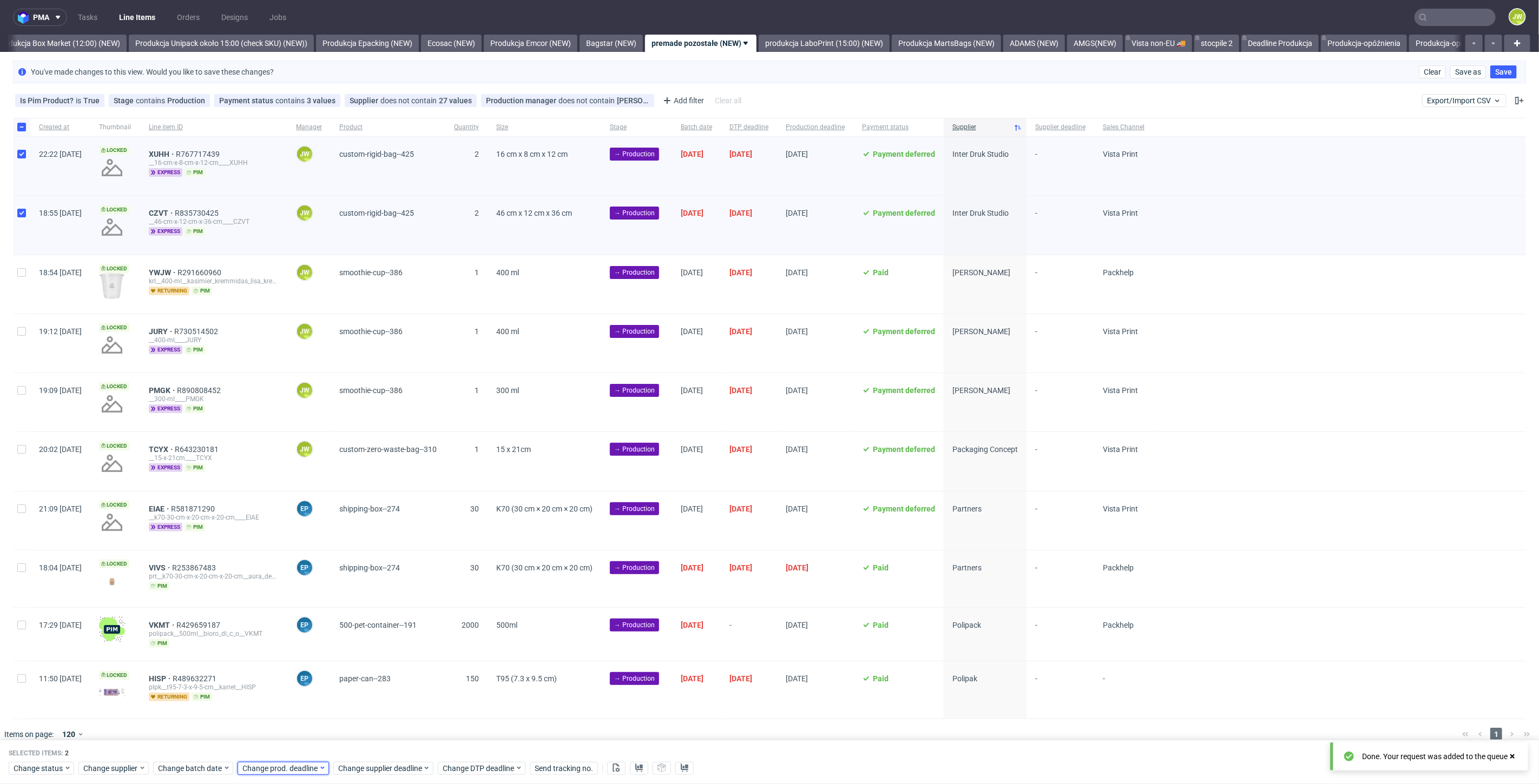
click at [278, 766] on span "Change prod. deadline" at bounding box center [281, 768] width 76 height 11
click at [286, 713] on button "30" at bounding box center [292, 710] width 17 height 17
click at [364, 747] on span "Save" at bounding box center [366, 747] width 17 height 8
click at [364, 768] on span "Change supplier deadline" at bounding box center [380, 768] width 84 height 11
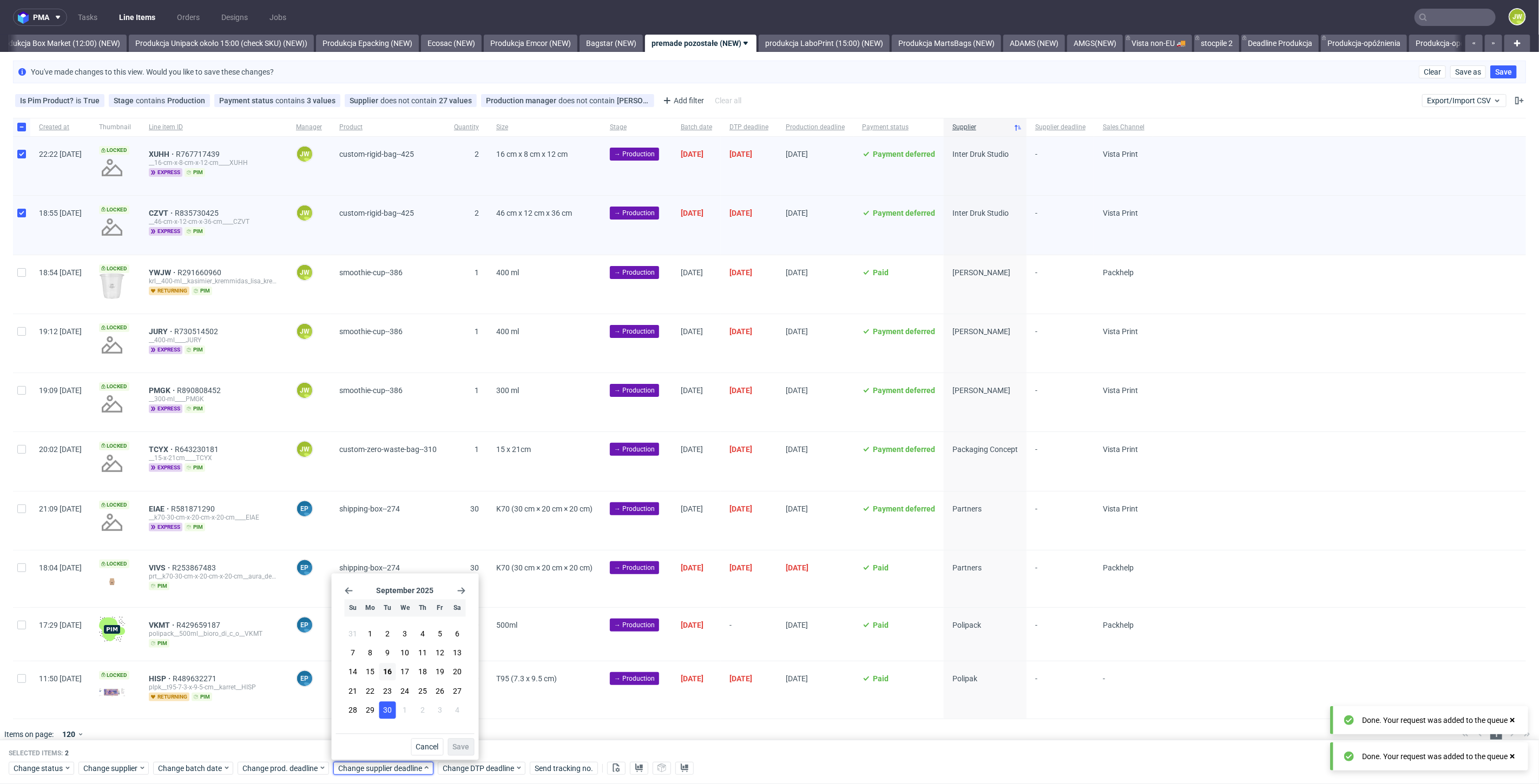
click at [385, 715] on span "30" at bounding box center [387, 710] width 8 height 11
click at [480, 758] on div "Selected items: 2 Change status Change supplier Change batch date Change prod. …" at bounding box center [770, 762] width 1539 height 45
click at [396, 766] on span "Change supplier deadline" at bounding box center [380, 768] width 84 height 11
drag, startPoint x: 390, startPoint y: 709, endPoint x: 394, endPoint y: 712, distance: 5.0
click at [389, 709] on span "30" at bounding box center [387, 710] width 8 height 11
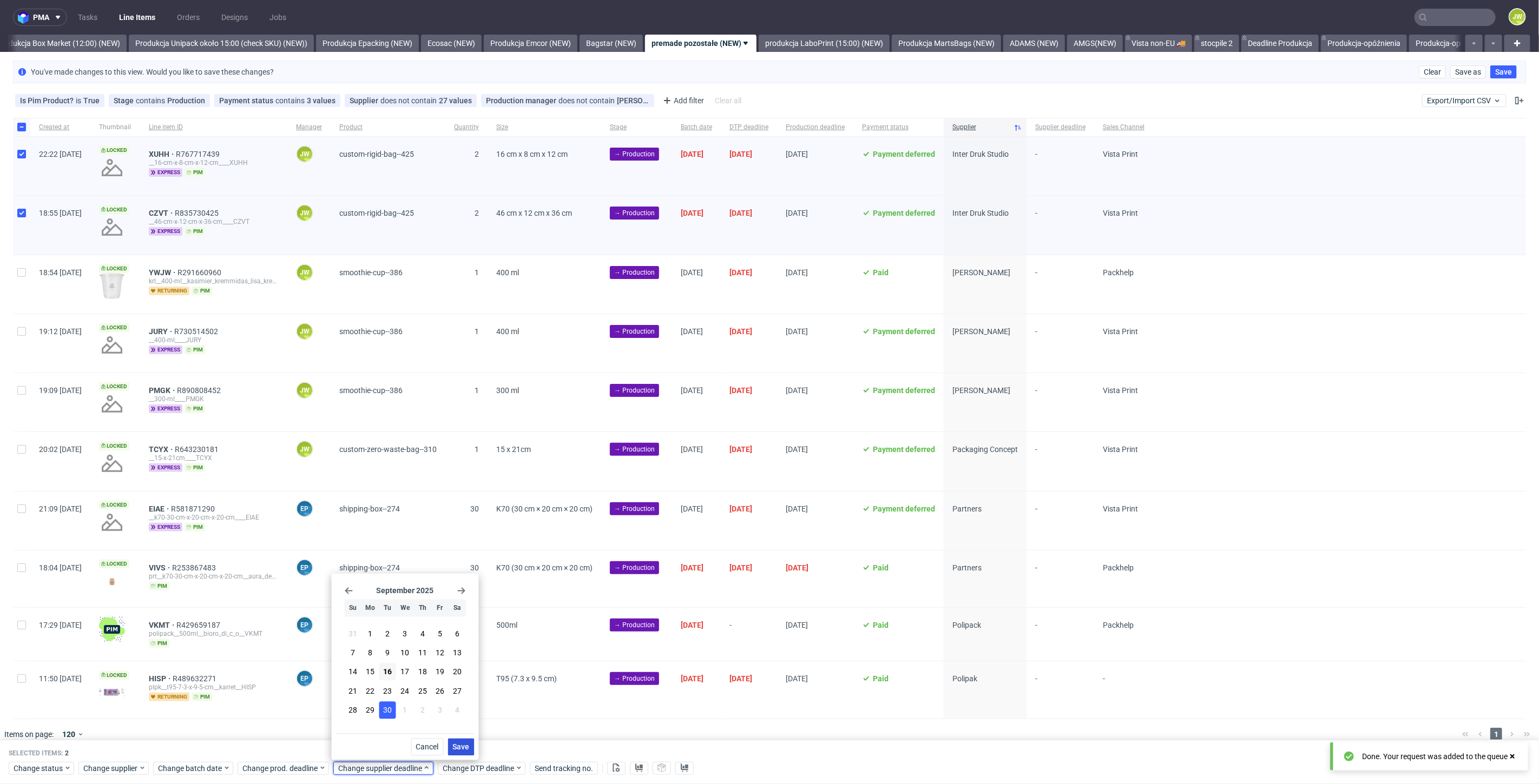
click at [452, 743] on button "Save" at bounding box center [461, 747] width 26 height 17
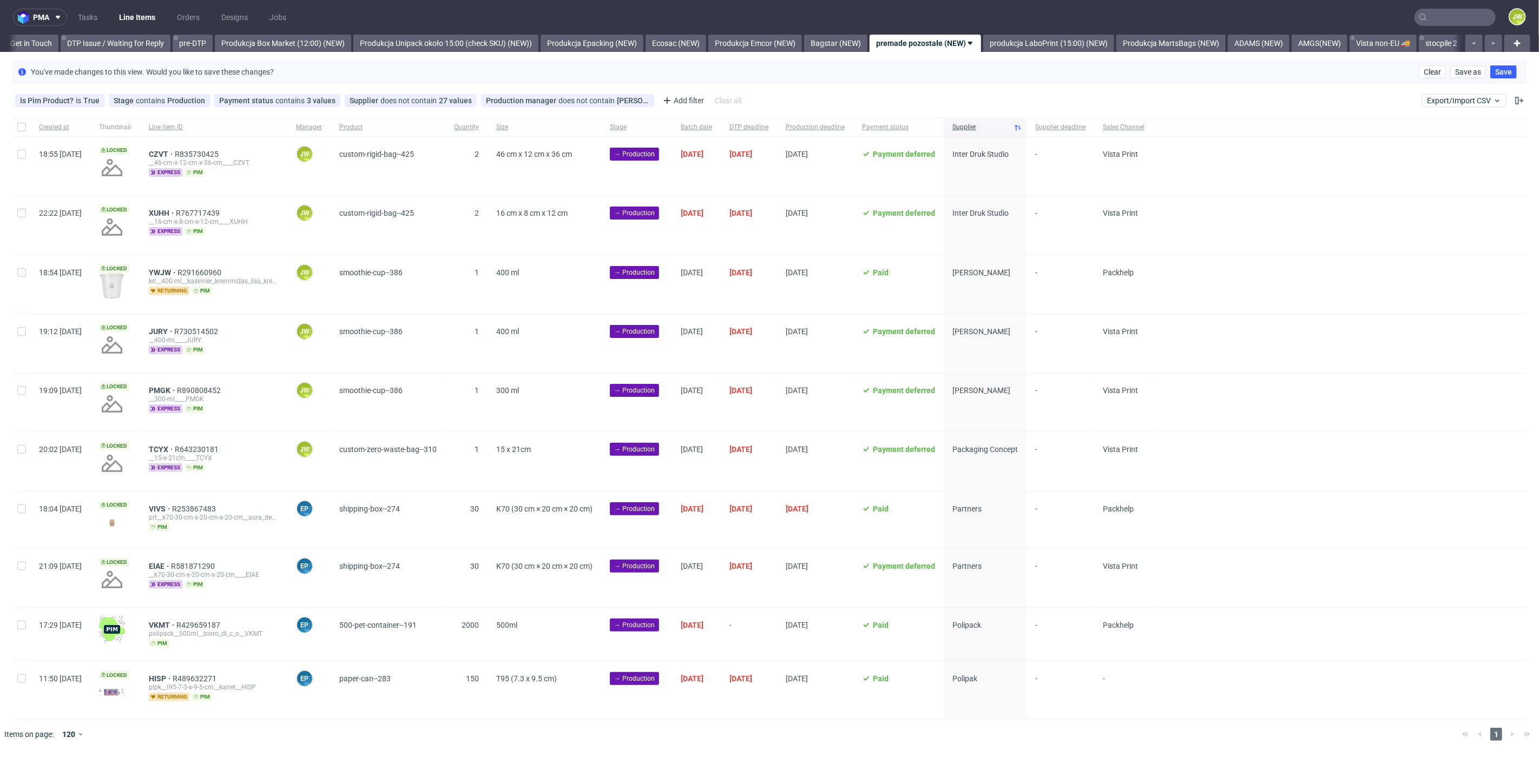
scroll to position [0, 1750]
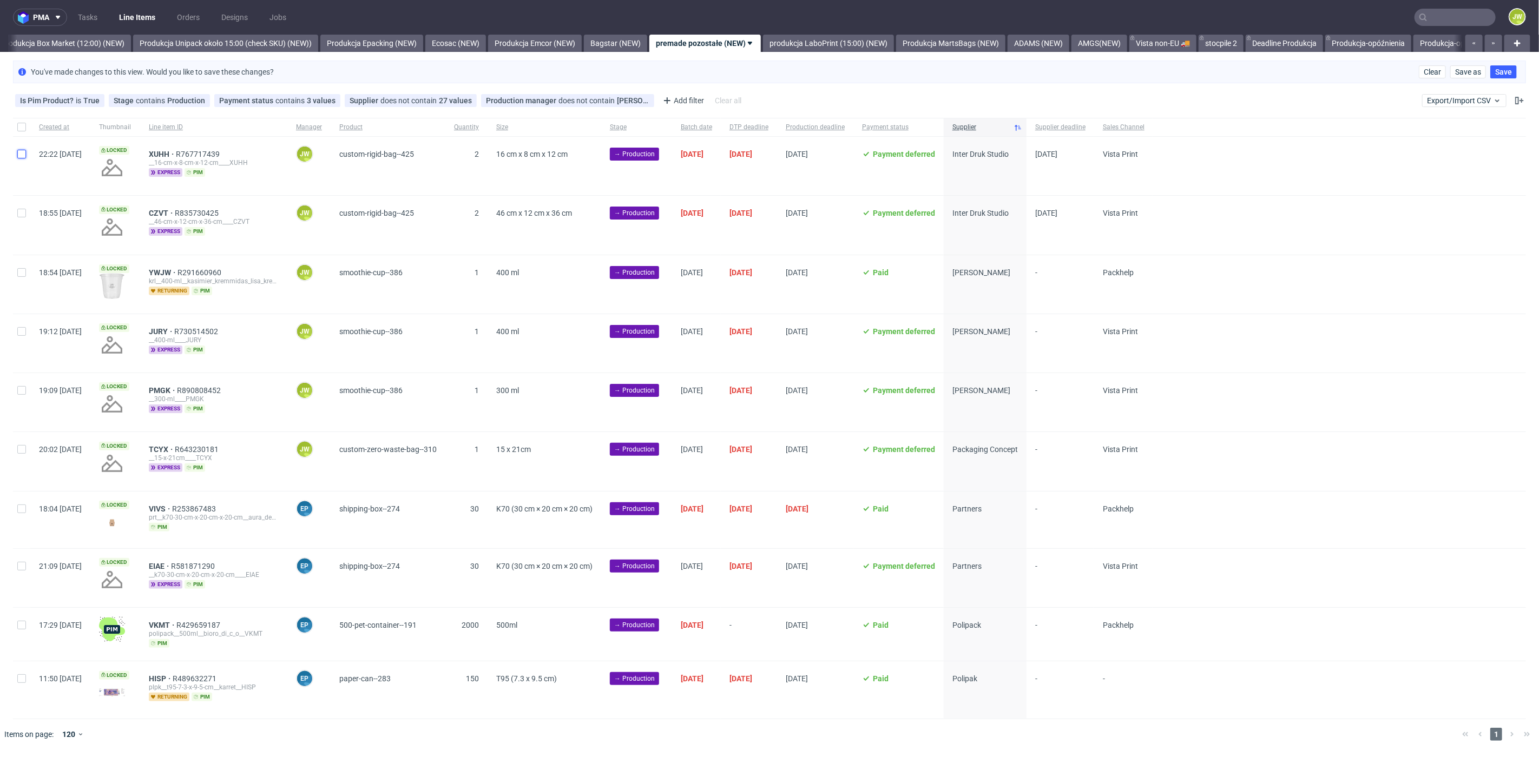
click at [20, 158] on input "checkbox" at bounding box center [22, 154] width 8 height 8
checkbox input "true"
click at [20, 205] on div at bounding box center [22, 225] width 17 height 59
checkbox input "true"
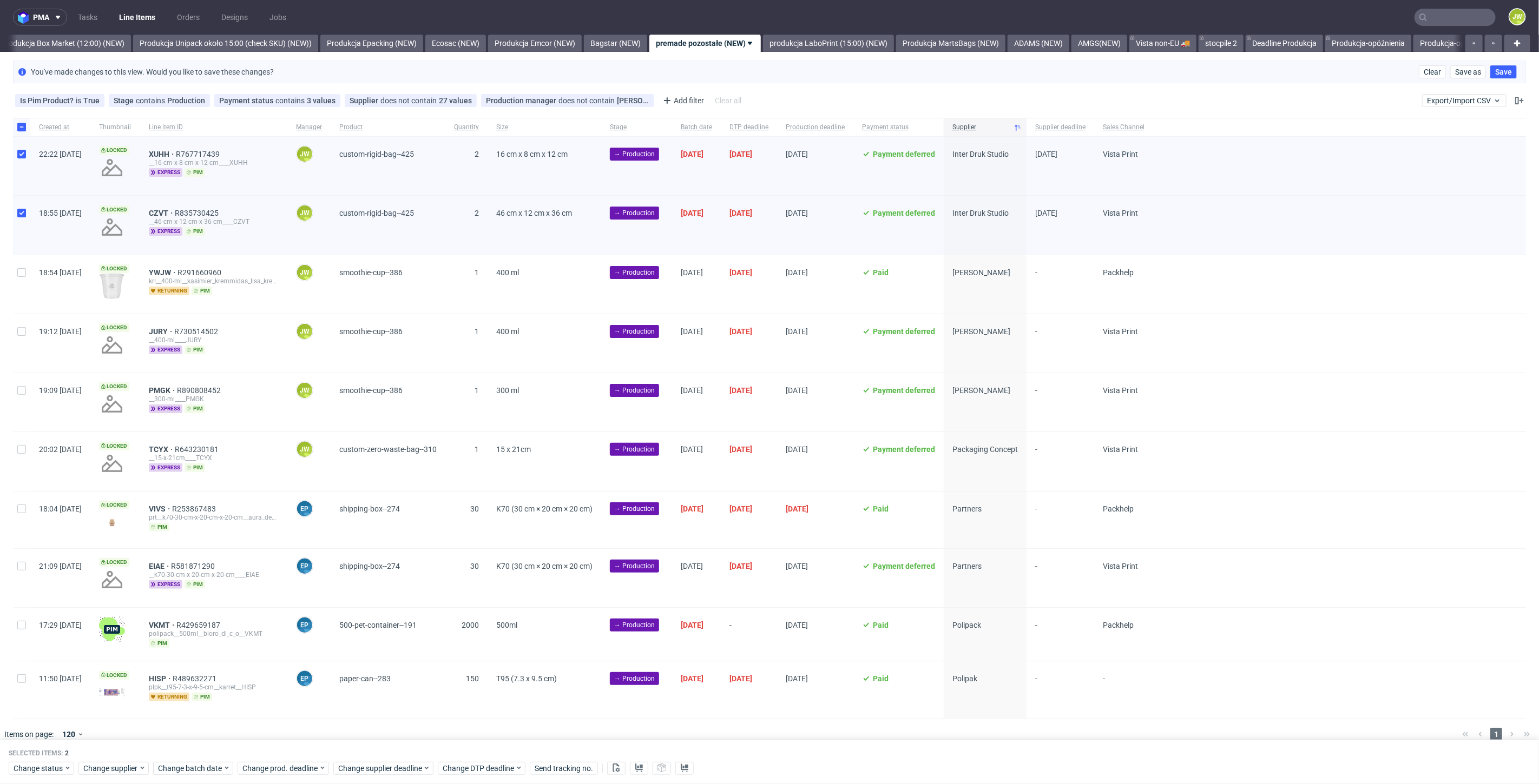
click at [10, 126] on div "Created at Thumbnail Line item ID Manager Product Quantity Size Stage Batch dat…" at bounding box center [770, 418] width 1539 height 601
click at [26, 133] on div at bounding box center [22, 127] width 17 height 19
checkbox input "false"
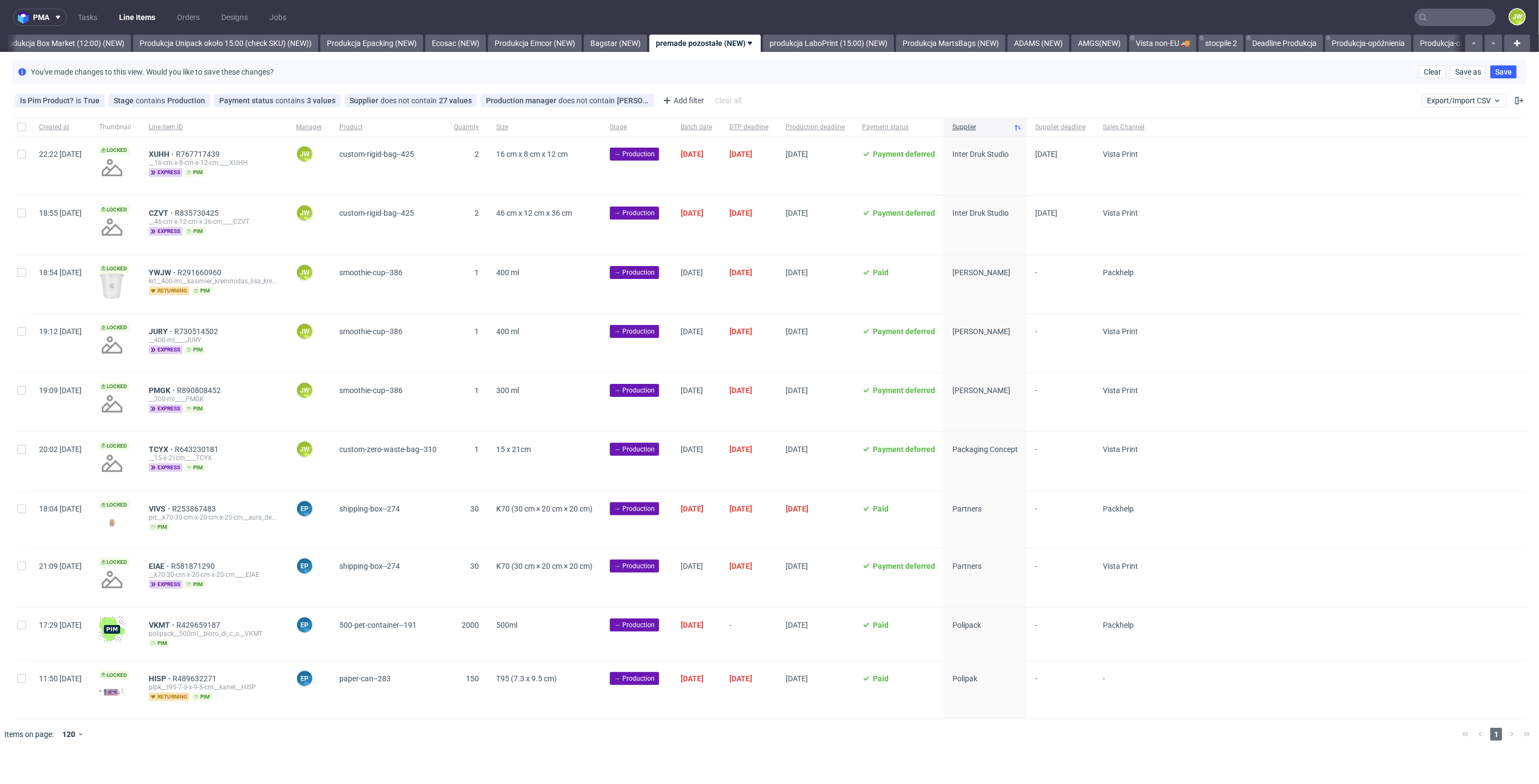
click at [8, 131] on div "Created at Thumbnail Line item ID Manager Product Quantity Size Stage Batch dat…" at bounding box center [770, 418] width 1539 height 601
click at [20, 155] on input "checkbox" at bounding box center [22, 154] width 8 height 8
checkbox input "true"
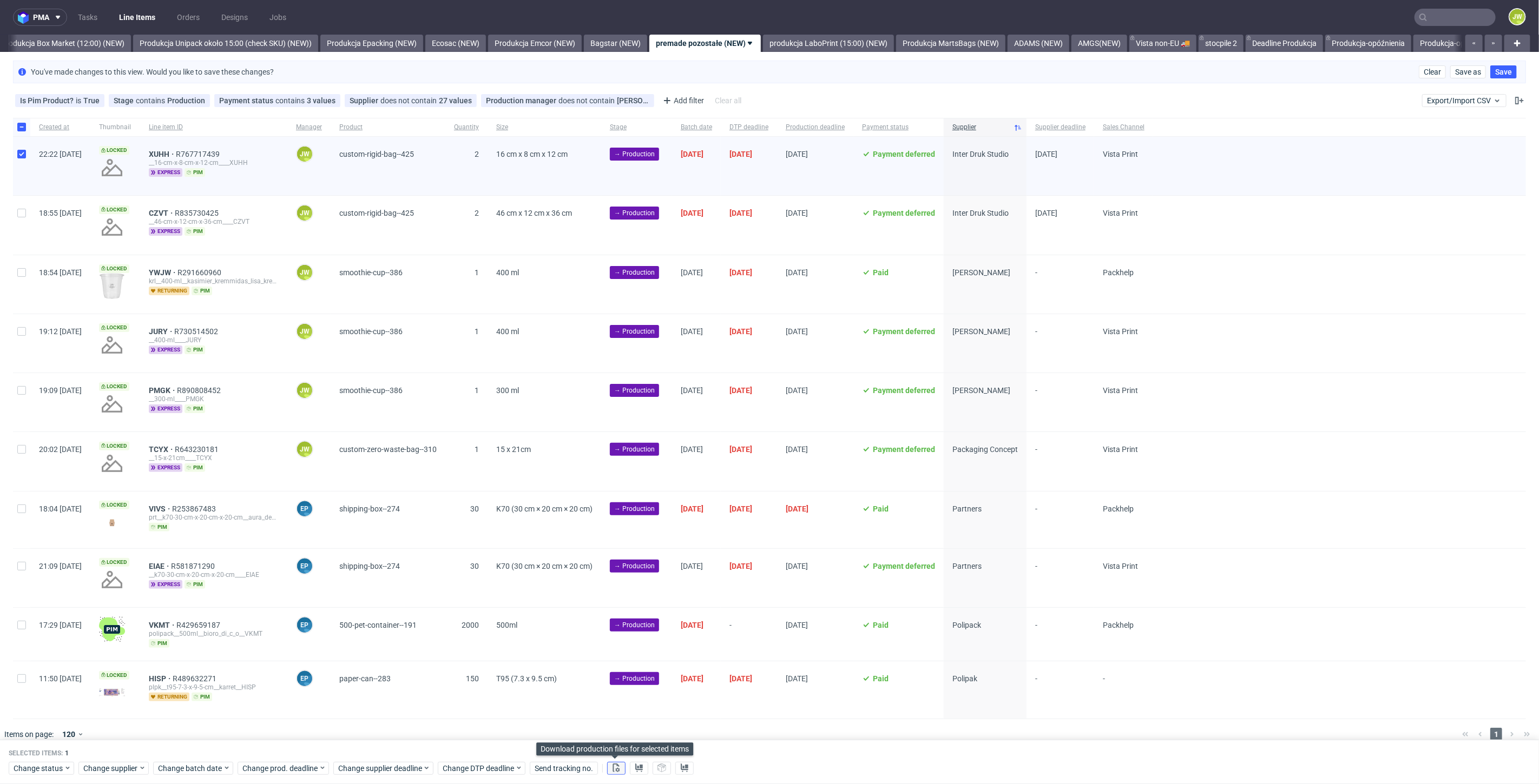
click at [615, 770] on icon at bounding box center [616, 768] width 8 height 8
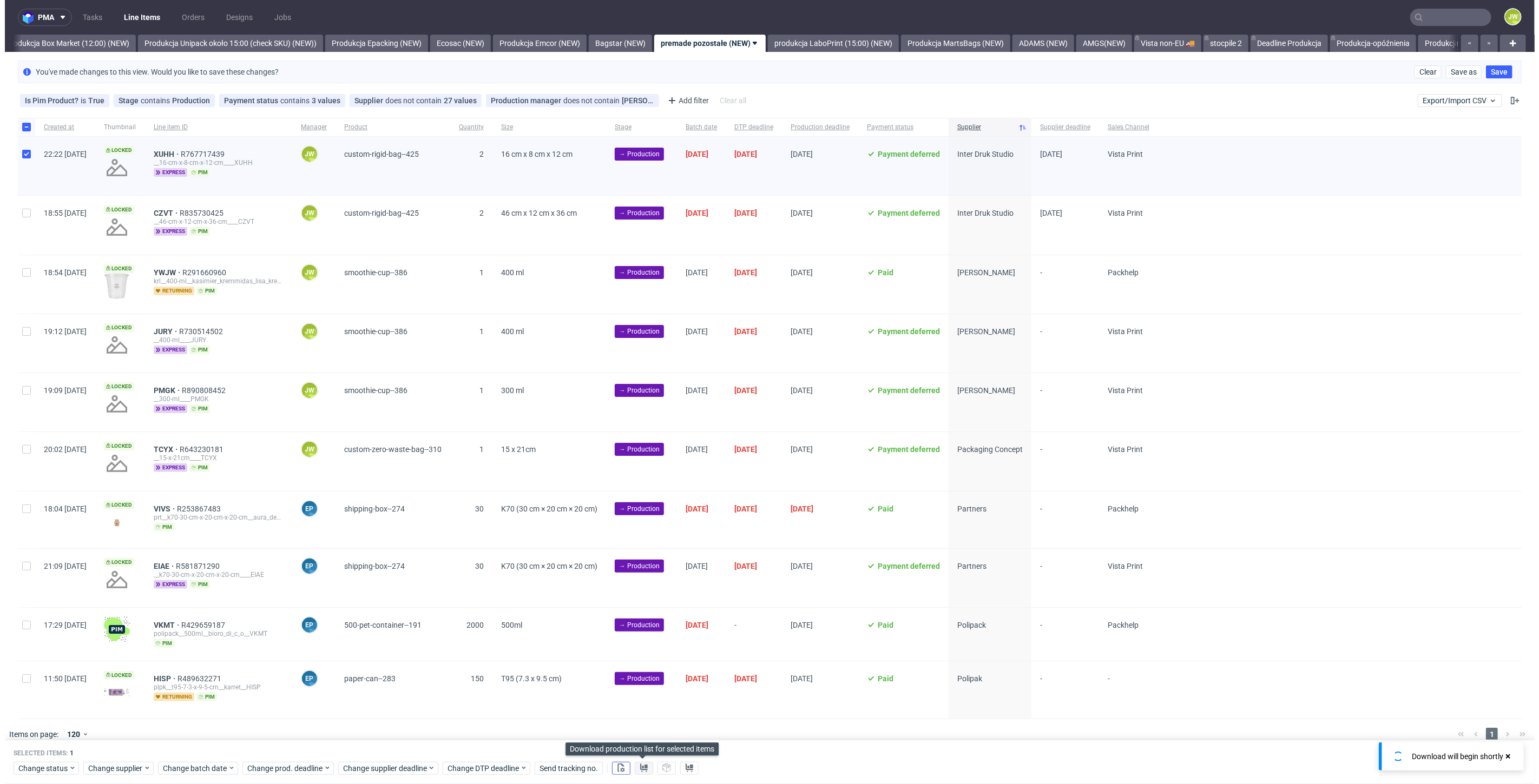
scroll to position [0, 1872]
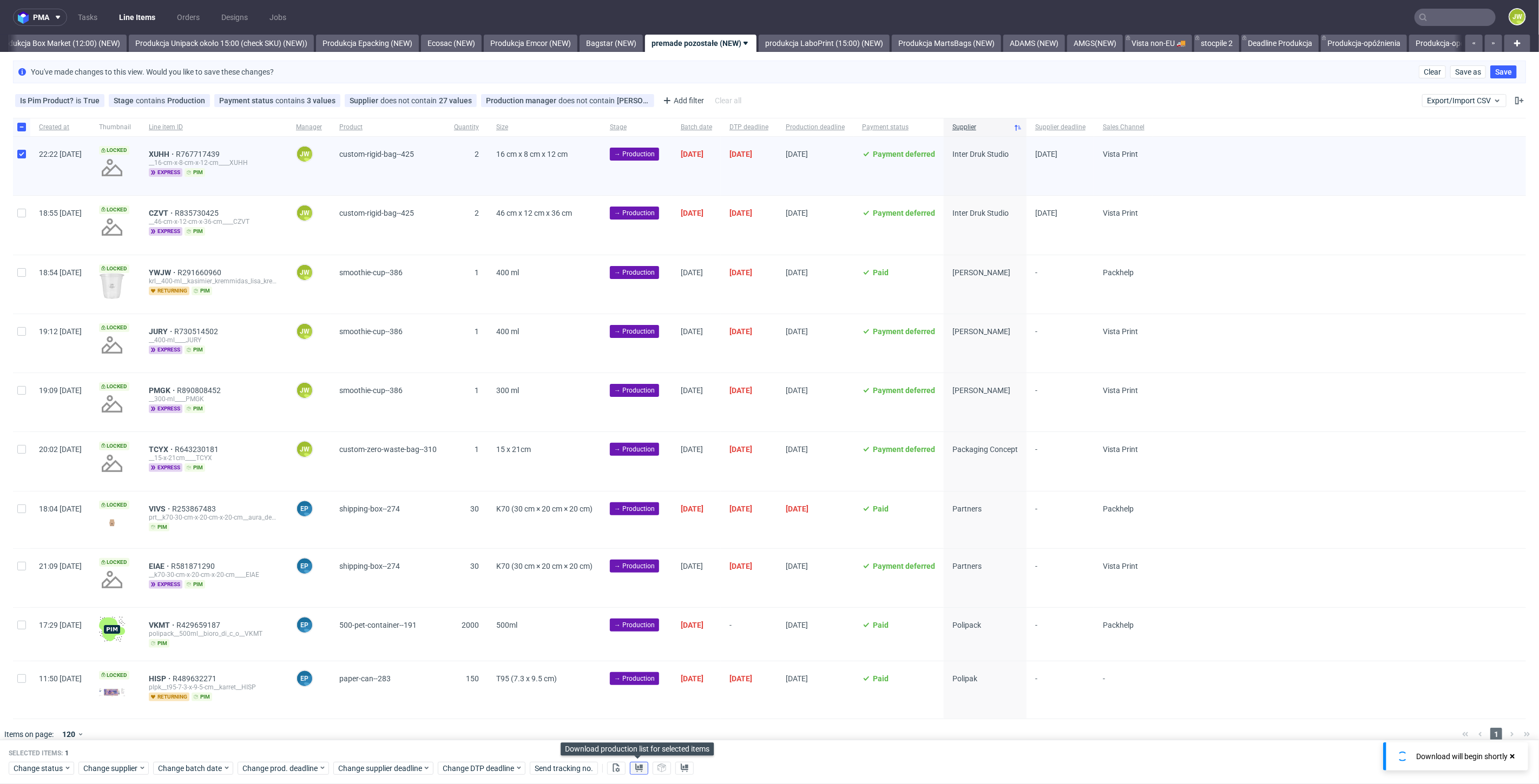
click at [636, 770] on use at bounding box center [639, 768] width 8 height 8
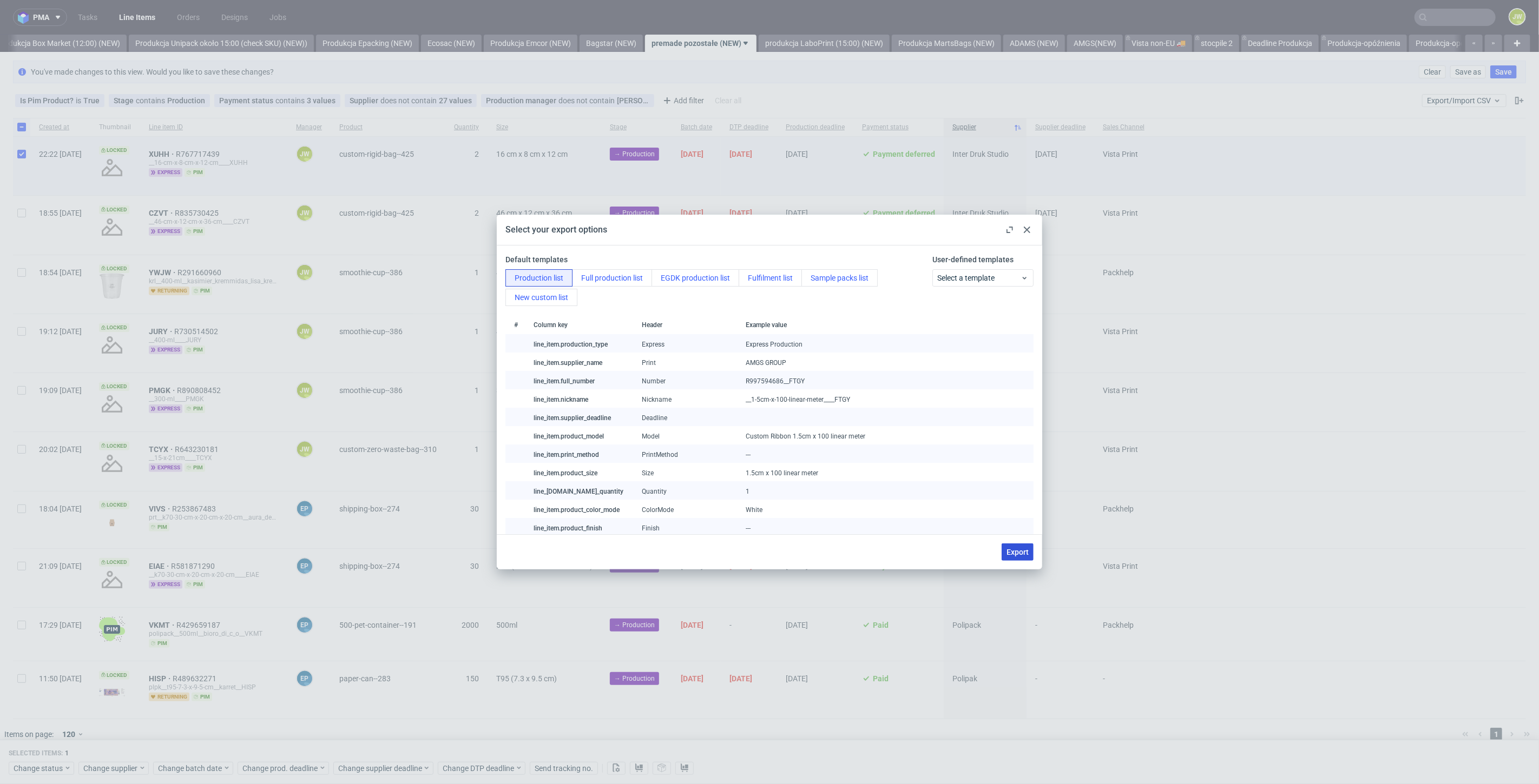
click at [1008, 548] on span "Export" at bounding box center [1017, 552] width 22 height 8
checkbox input "false"
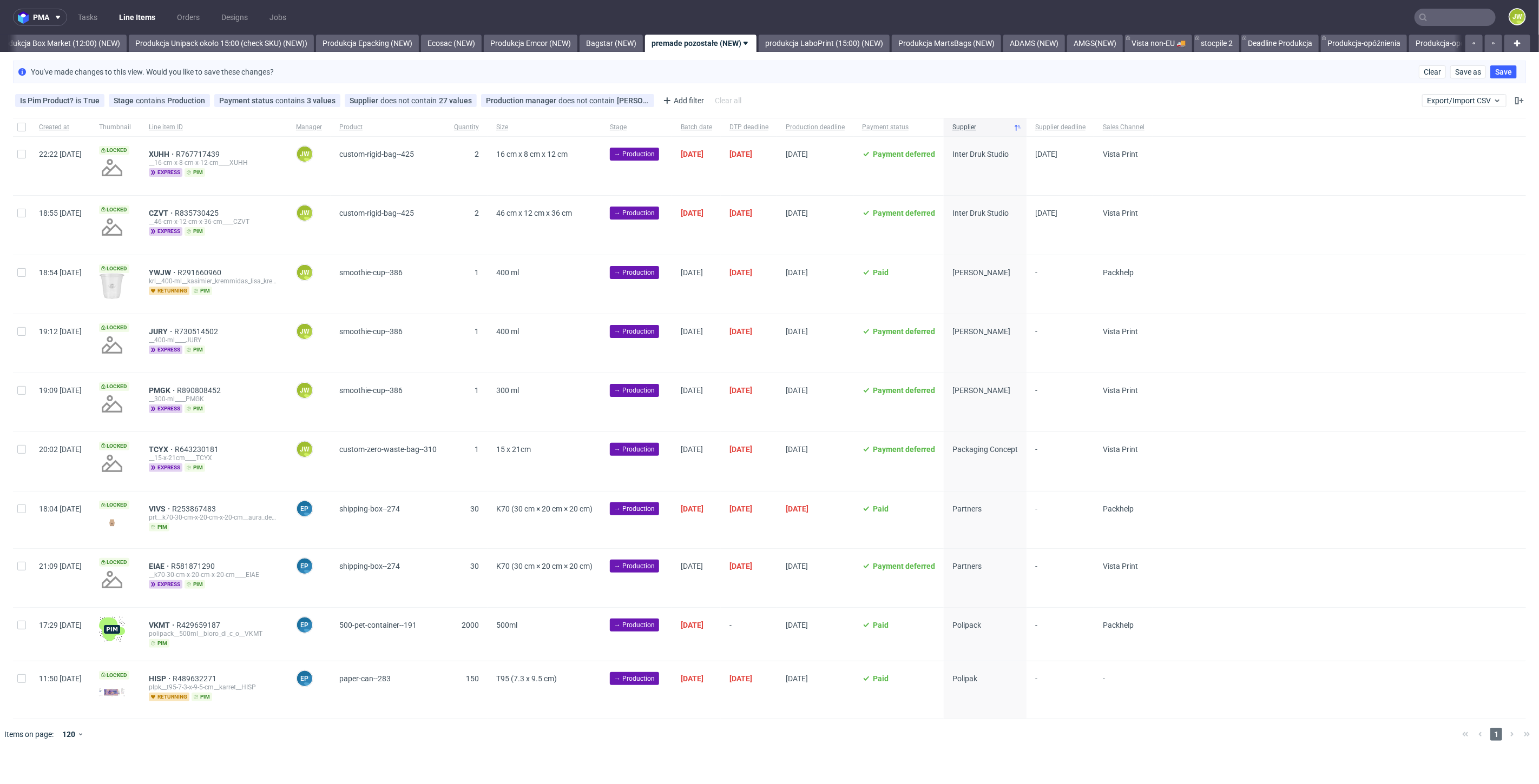
scroll to position [0, 1868]
click at [176, 152] on span "XUHH" at bounding box center [162, 154] width 27 height 8
click at [18, 158] on div at bounding box center [22, 166] width 17 height 59
checkbox input "true"
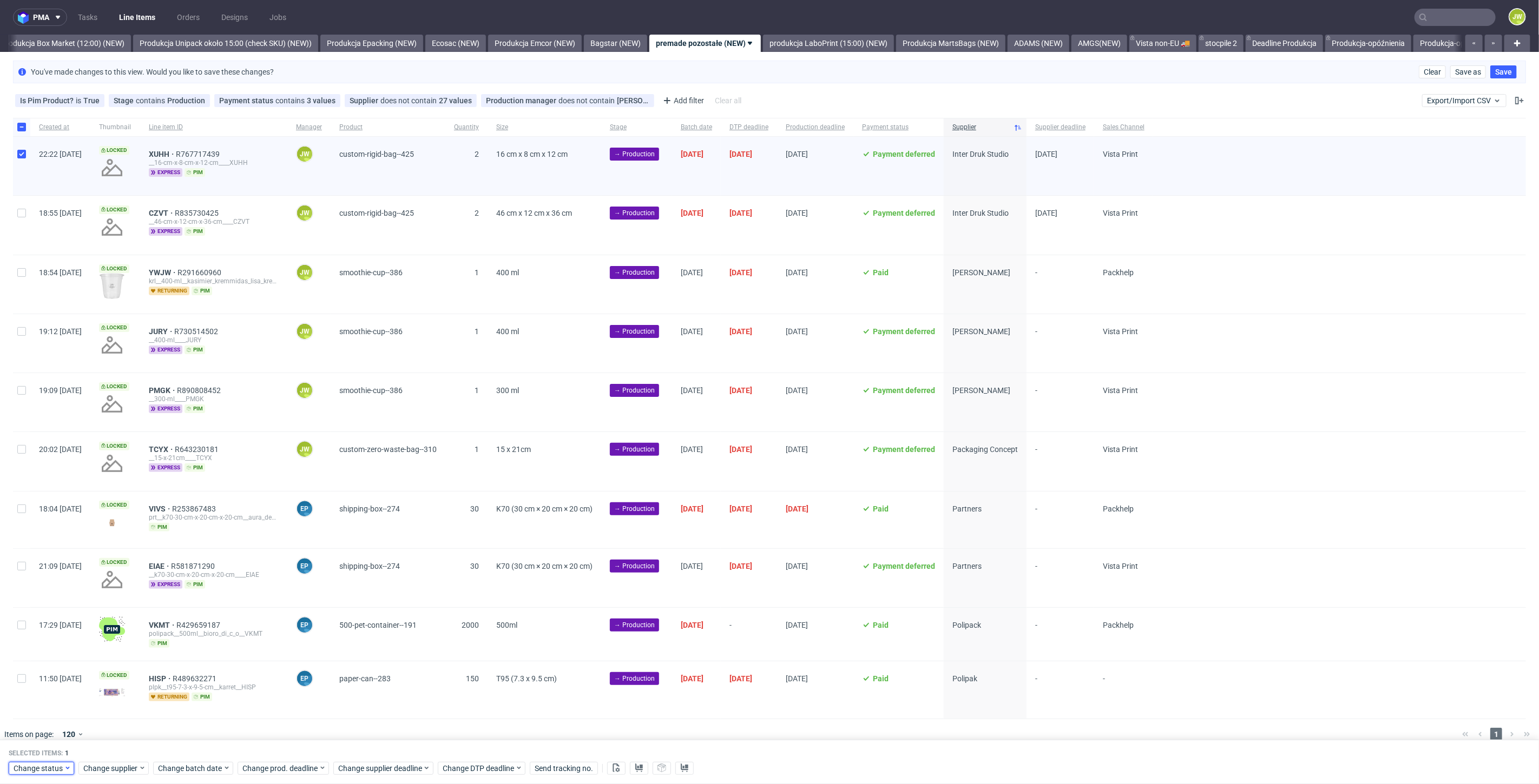
click at [47, 764] on span "Change status" at bounding box center [39, 768] width 50 height 11
click at [37, 728] on span "In Production" at bounding box center [40, 727] width 54 height 15
click at [121, 743] on span "Save" at bounding box center [124, 747] width 17 height 8
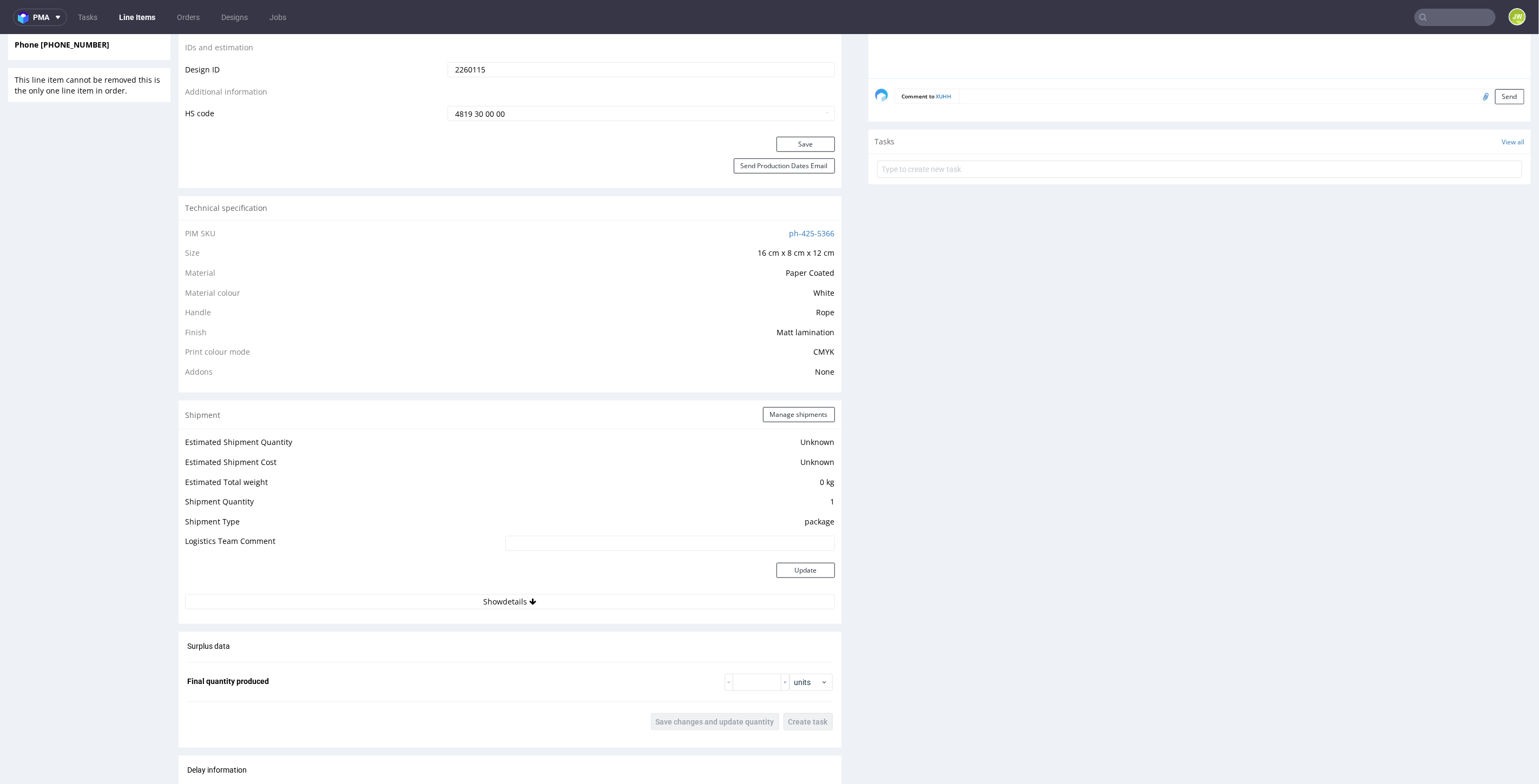
scroll to position [661, 0]
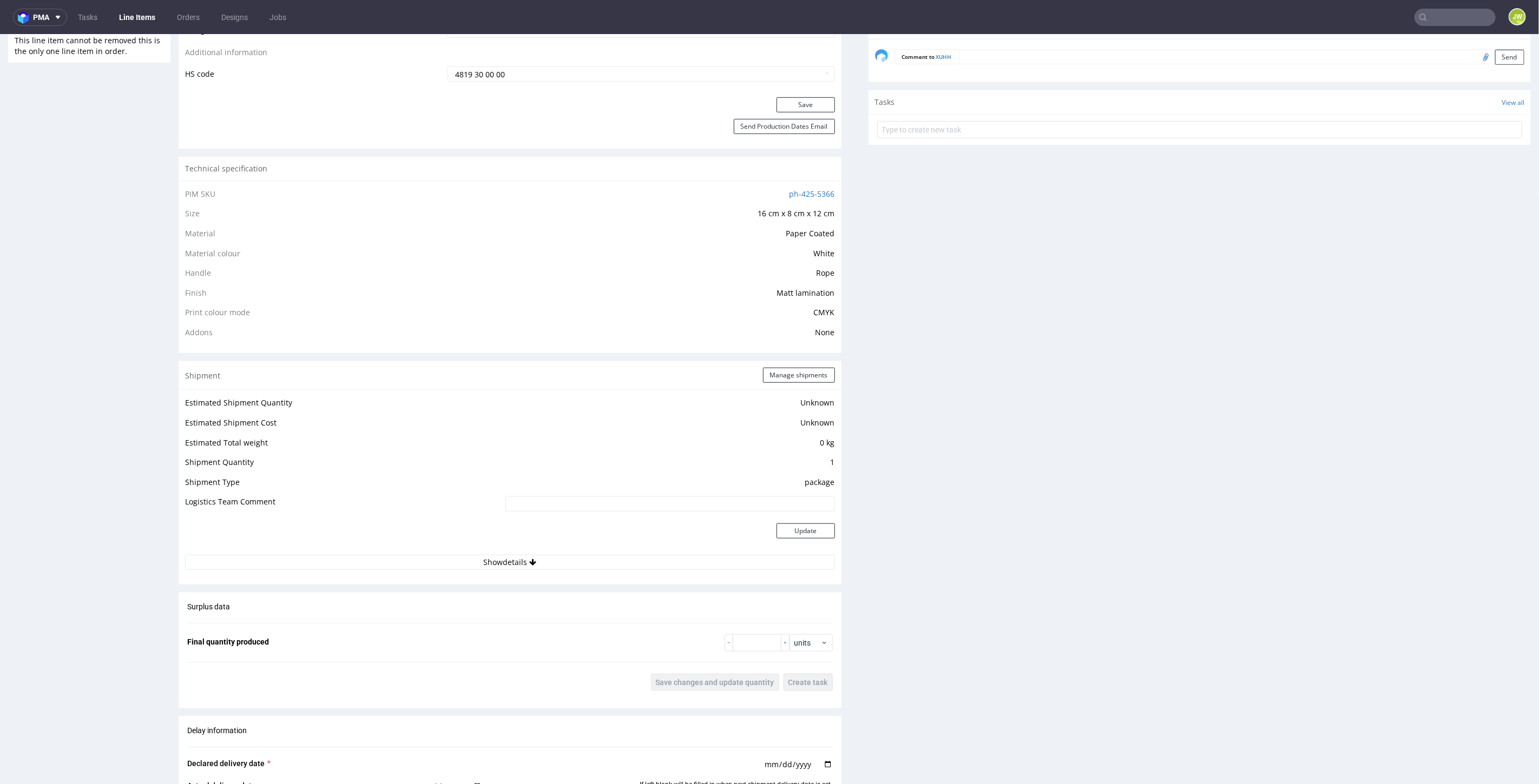
click at [1016, 198] on div "Production Files - Design 2260115 Spit Recreate spit spit____16-cm-x-8-cm-x-12-…" at bounding box center [1200, 357] width 663 height 1541
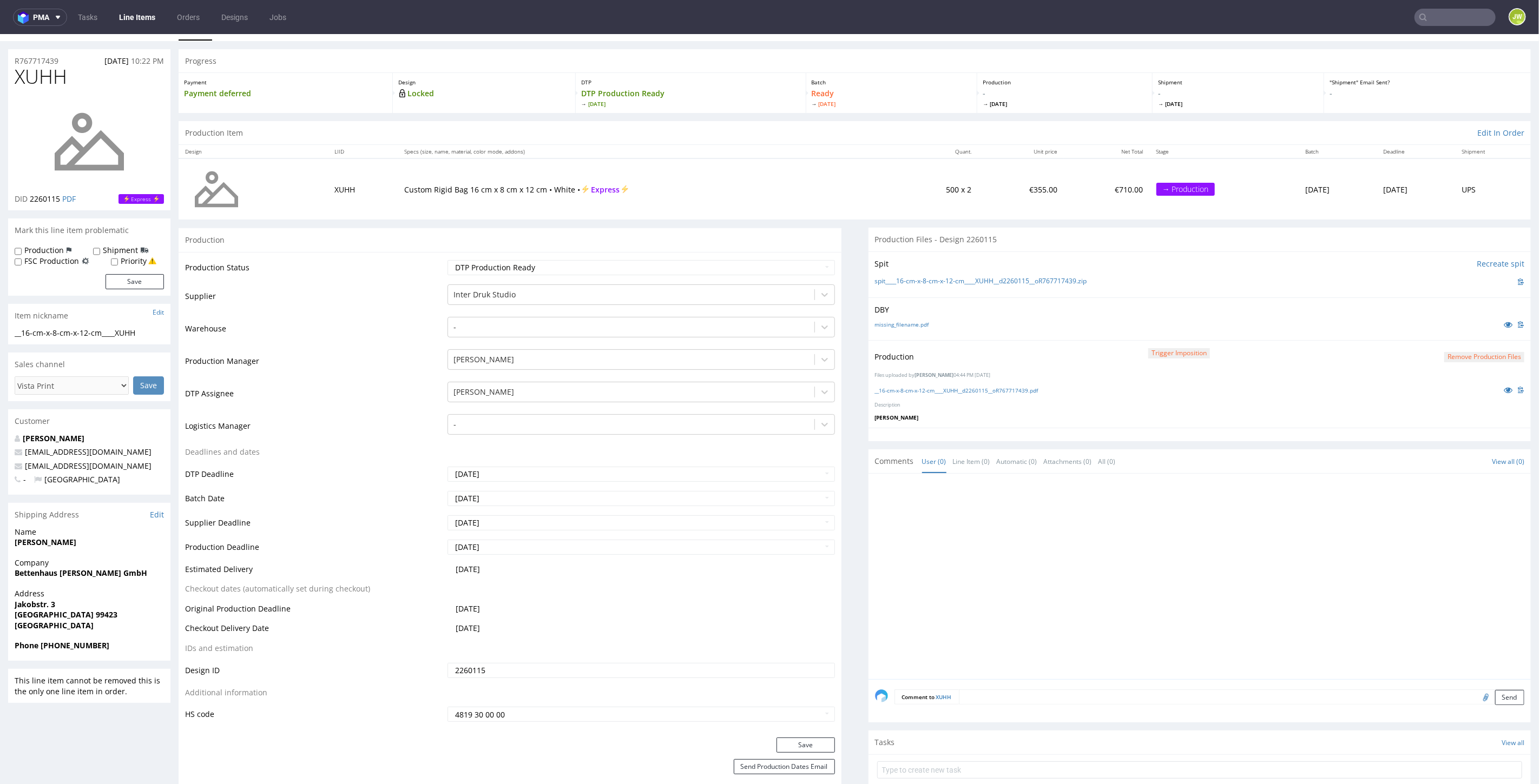
scroll to position [0, 0]
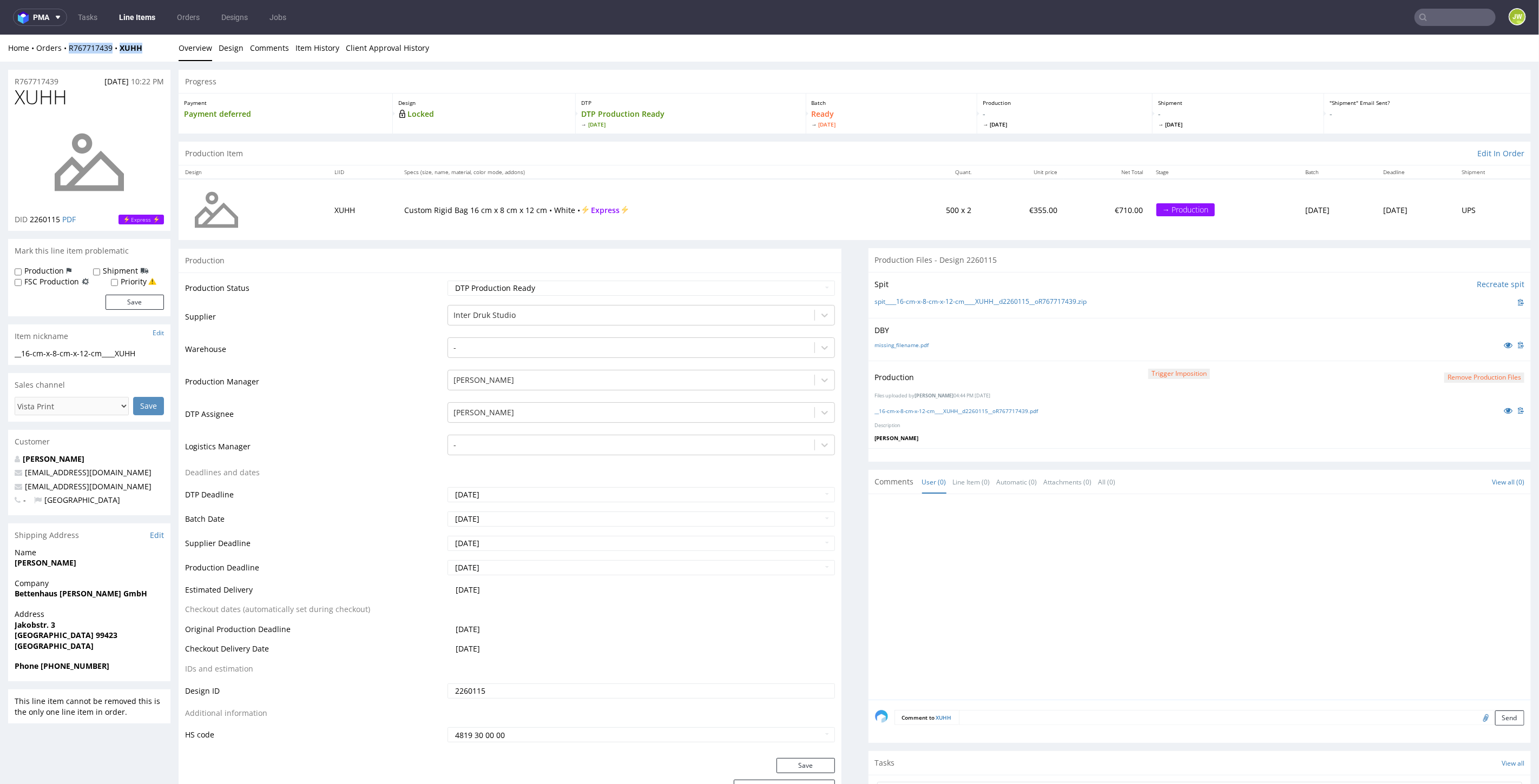
drag, startPoint x: 160, startPoint y: 47, endPoint x: 65, endPoint y: 59, distance: 95.8
click at [65, 59] on div "Home Orders R767717439 XUHH Overview Design Comments Item History Client Approv…" at bounding box center [770, 47] width 1539 height 27
copy div "R767717439 XUHH"
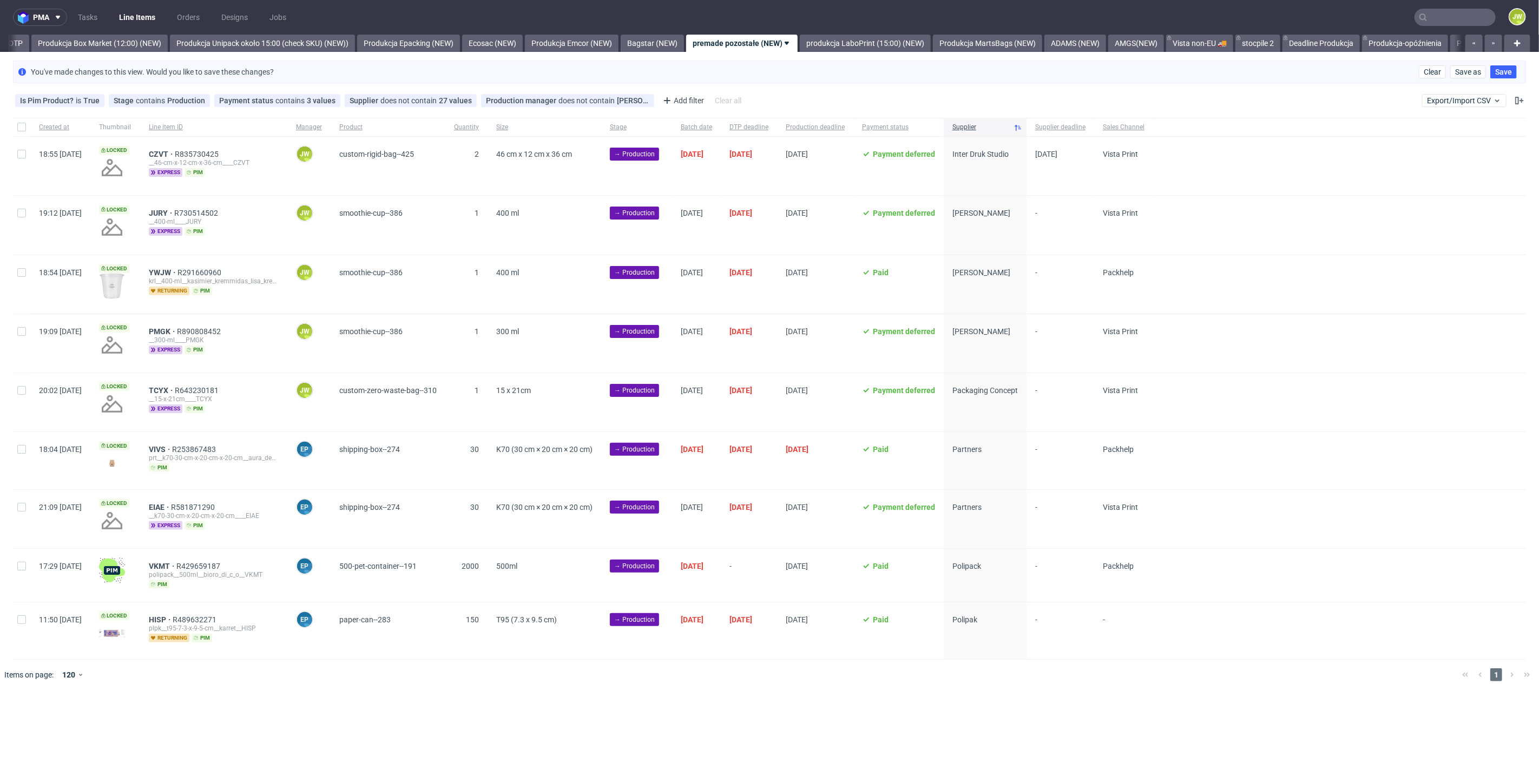
scroll to position [0, 1868]
click at [20, 158] on div at bounding box center [22, 166] width 17 height 59
checkbox input "true"
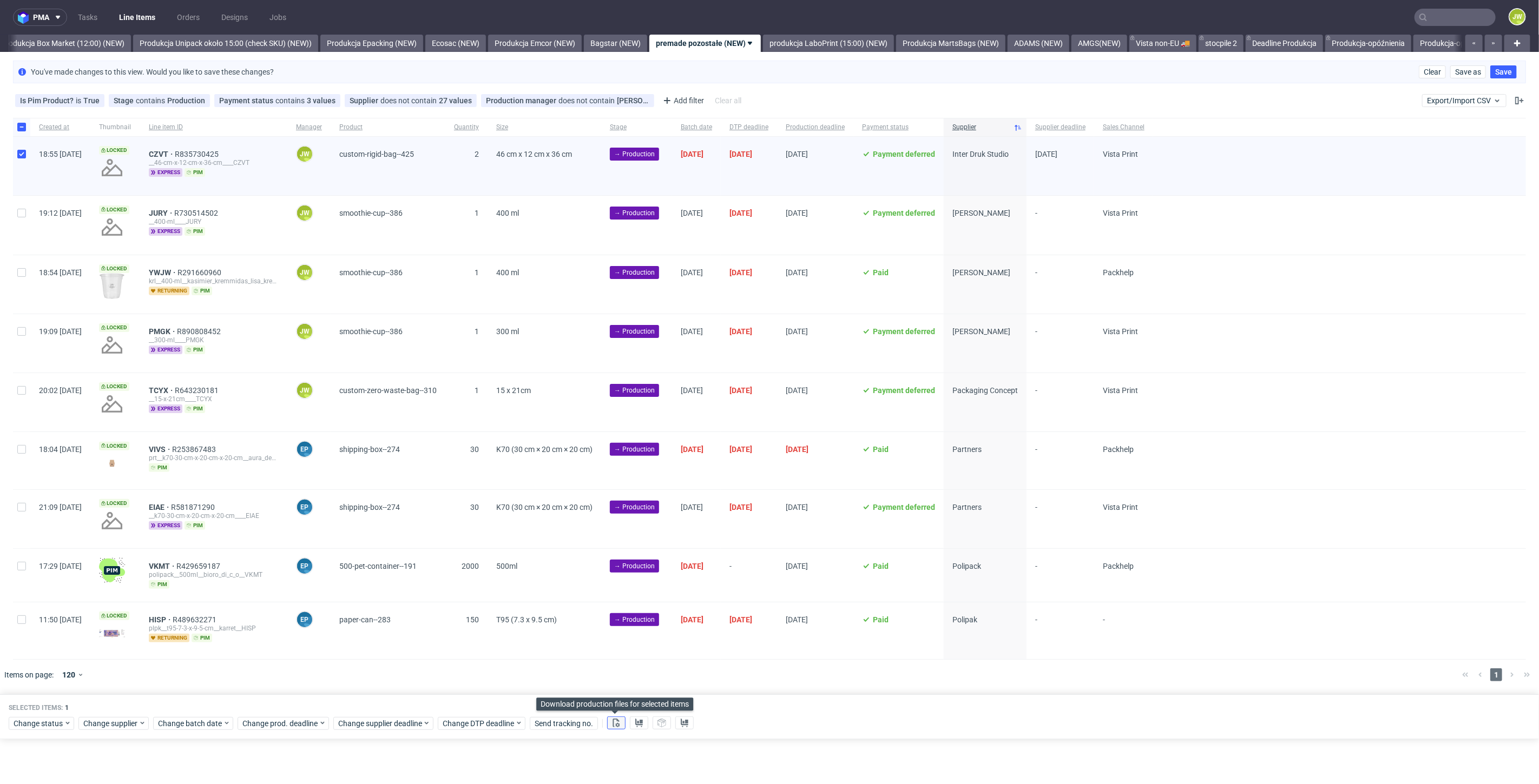
click at [612, 722] on icon at bounding box center [616, 723] width 8 height 8
click at [643, 720] on button at bounding box center [639, 723] width 19 height 13
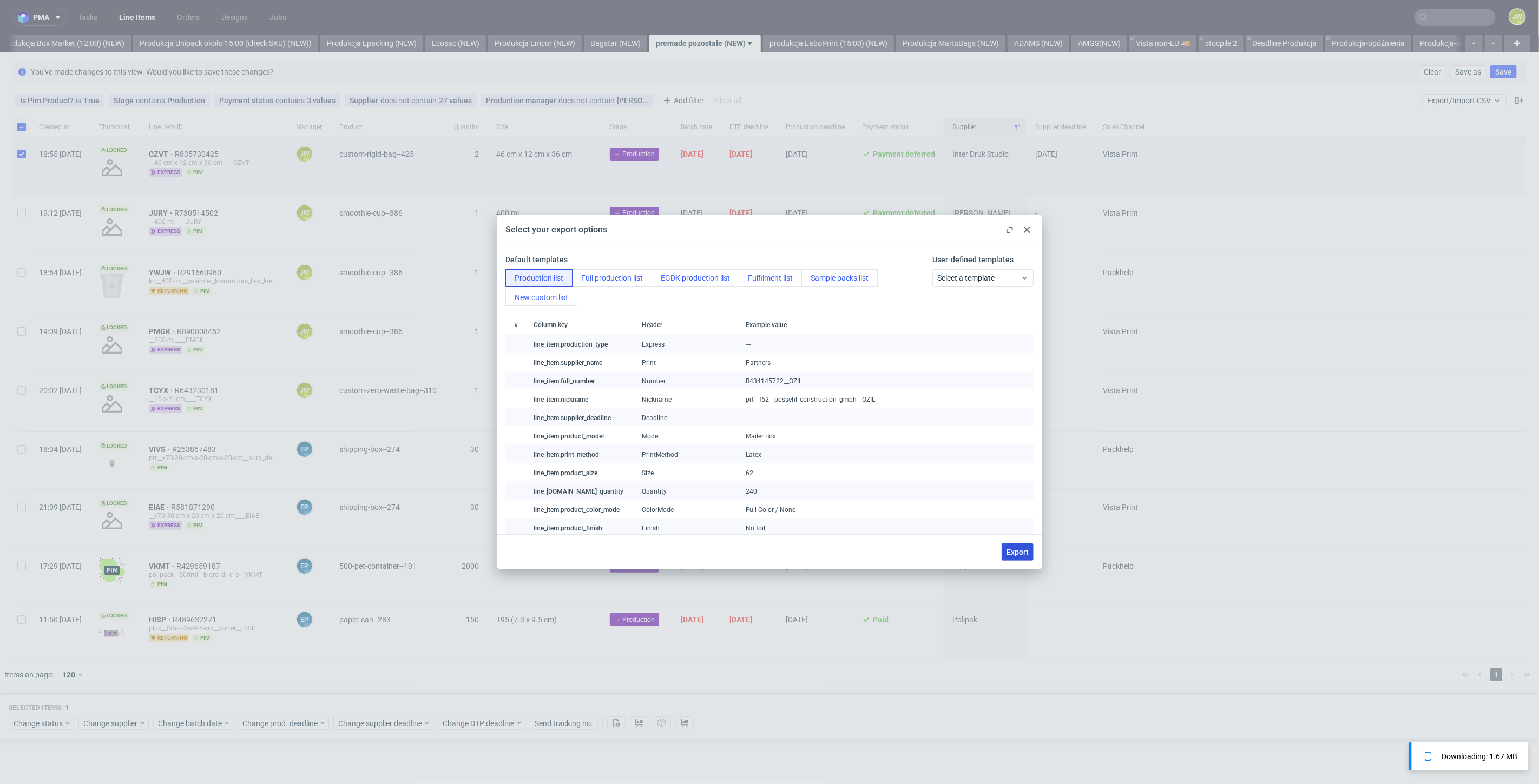
click at [1013, 554] on span "Export" at bounding box center [1017, 552] width 22 height 8
checkbox input "false"
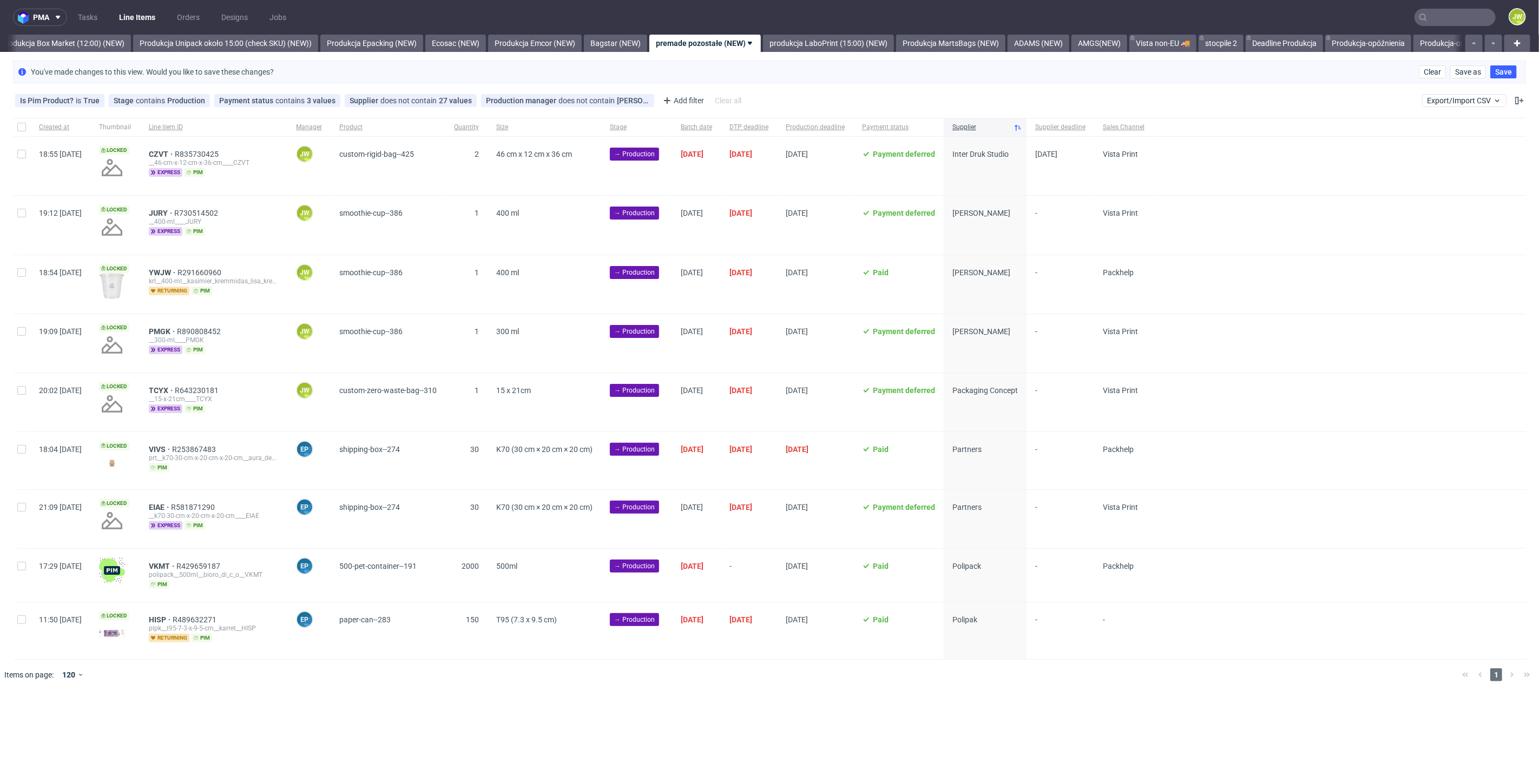
click at [1273, 177] on div at bounding box center [1339, 166] width 373 height 59
click at [175, 156] on span "CZVT" at bounding box center [161, 154] width 26 height 8
click at [23, 154] on input "checkbox" at bounding box center [22, 154] width 8 height 8
checkbox input "true"
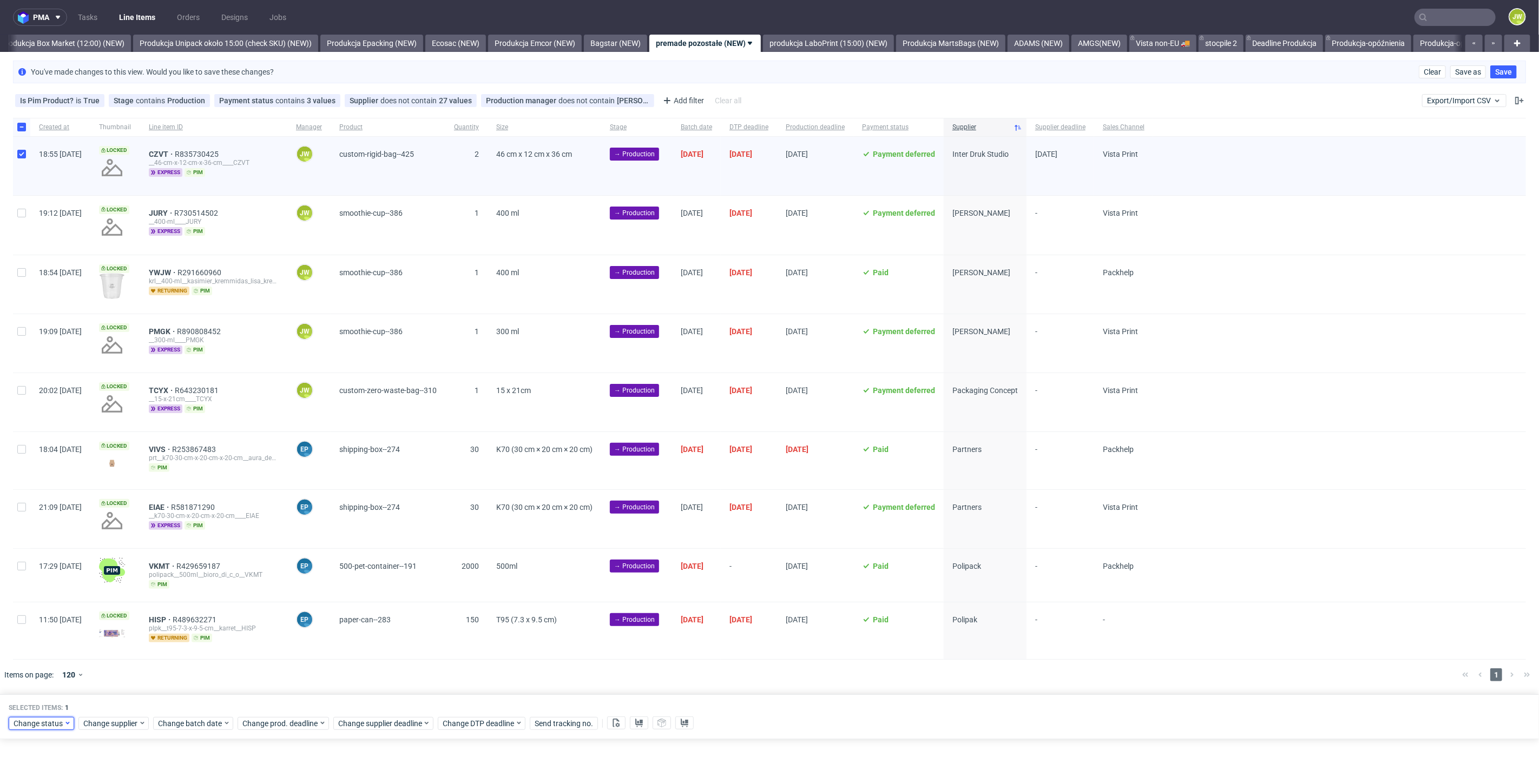
click at [38, 725] on span "Change status" at bounding box center [39, 724] width 50 height 11
click at [33, 675] on span "In Production" at bounding box center [40, 679] width 54 height 15
click at [130, 706] on button "Save" at bounding box center [124, 699] width 26 height 17
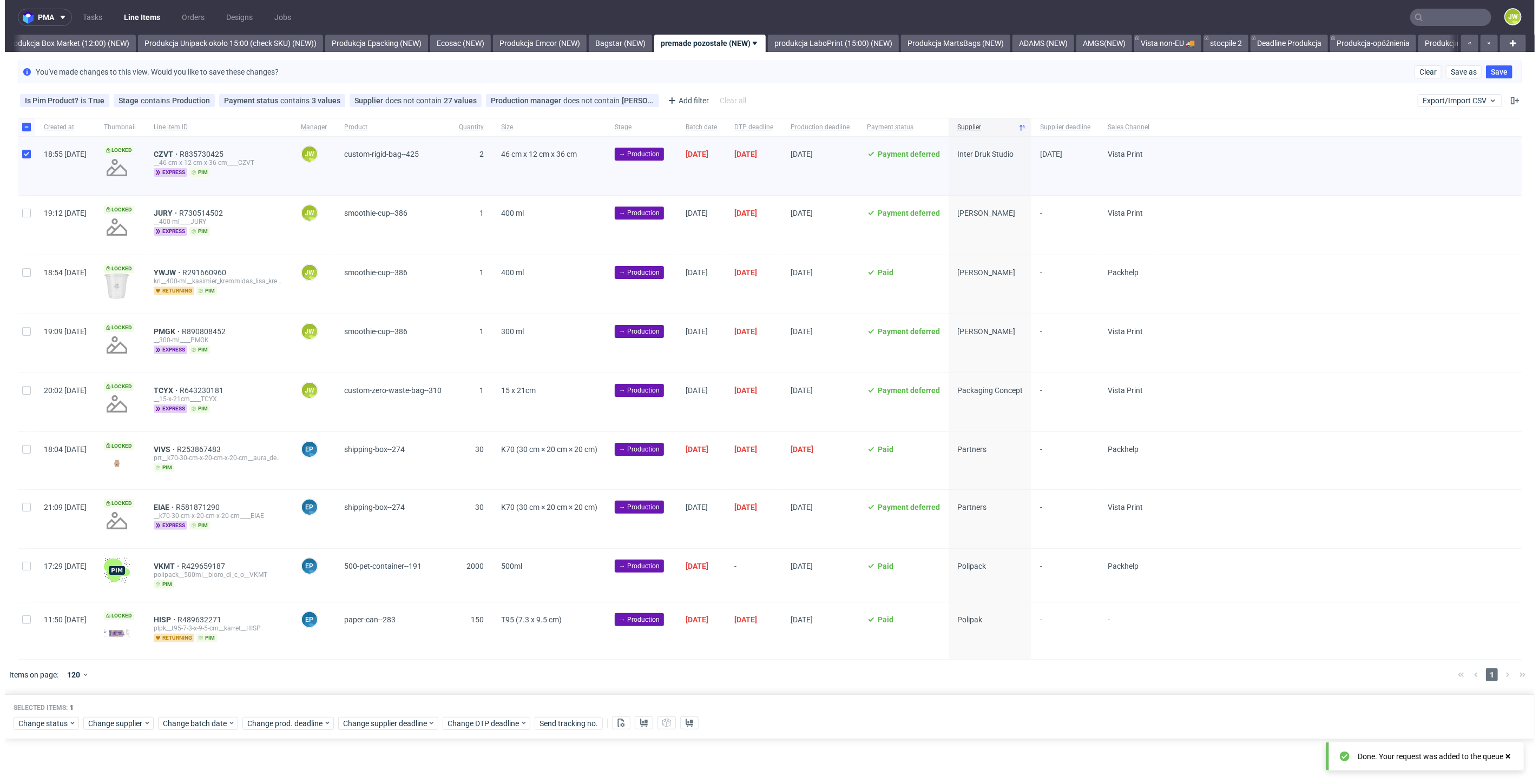
scroll to position [0, 1868]
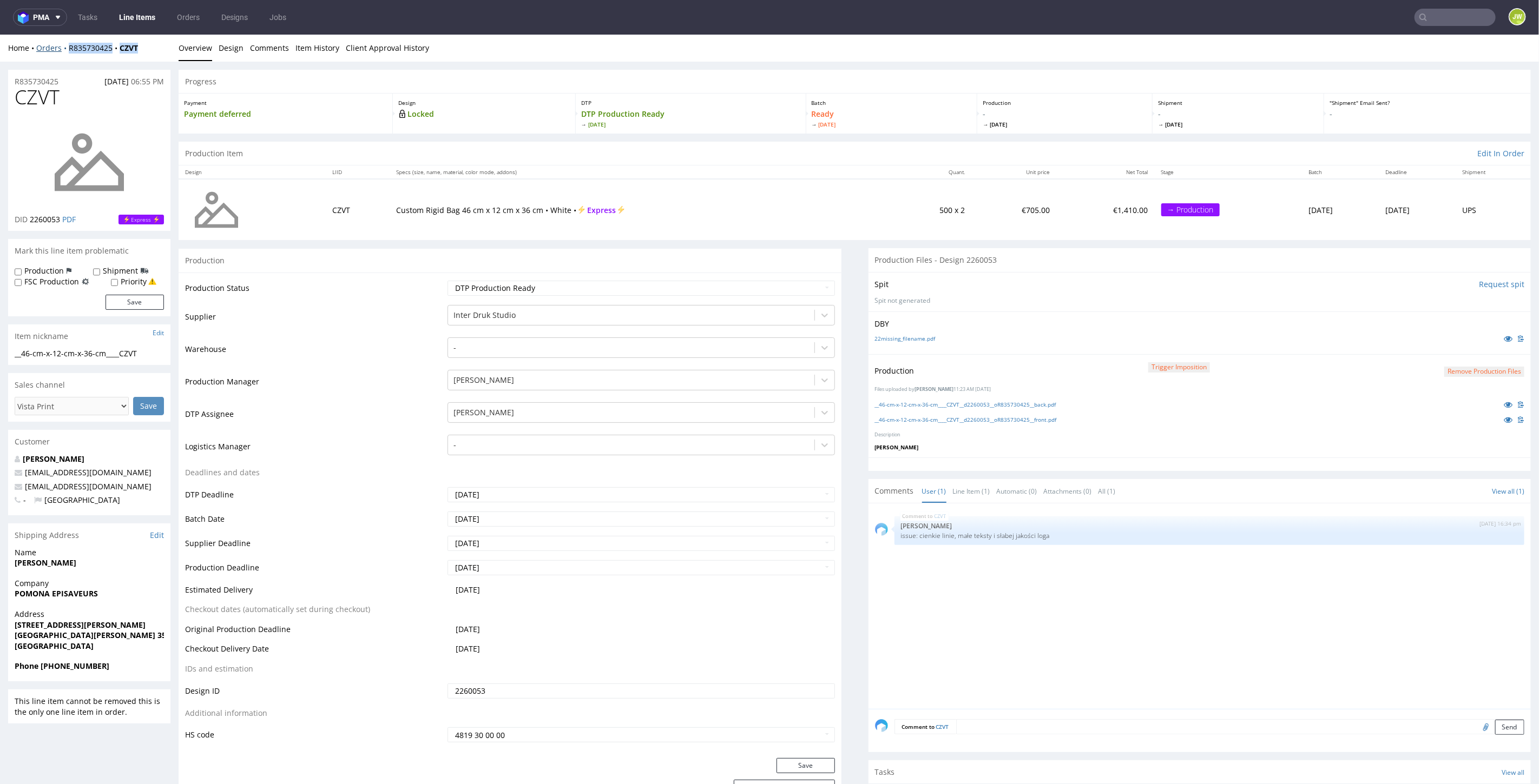
drag, startPoint x: 148, startPoint y: 49, endPoint x: 66, endPoint y: 51, distance: 82.0
click at [66, 51] on div "Home Orders R835730425 CZVT" at bounding box center [90, 48] width 163 height 11
copy div "R835730425 CZVT"
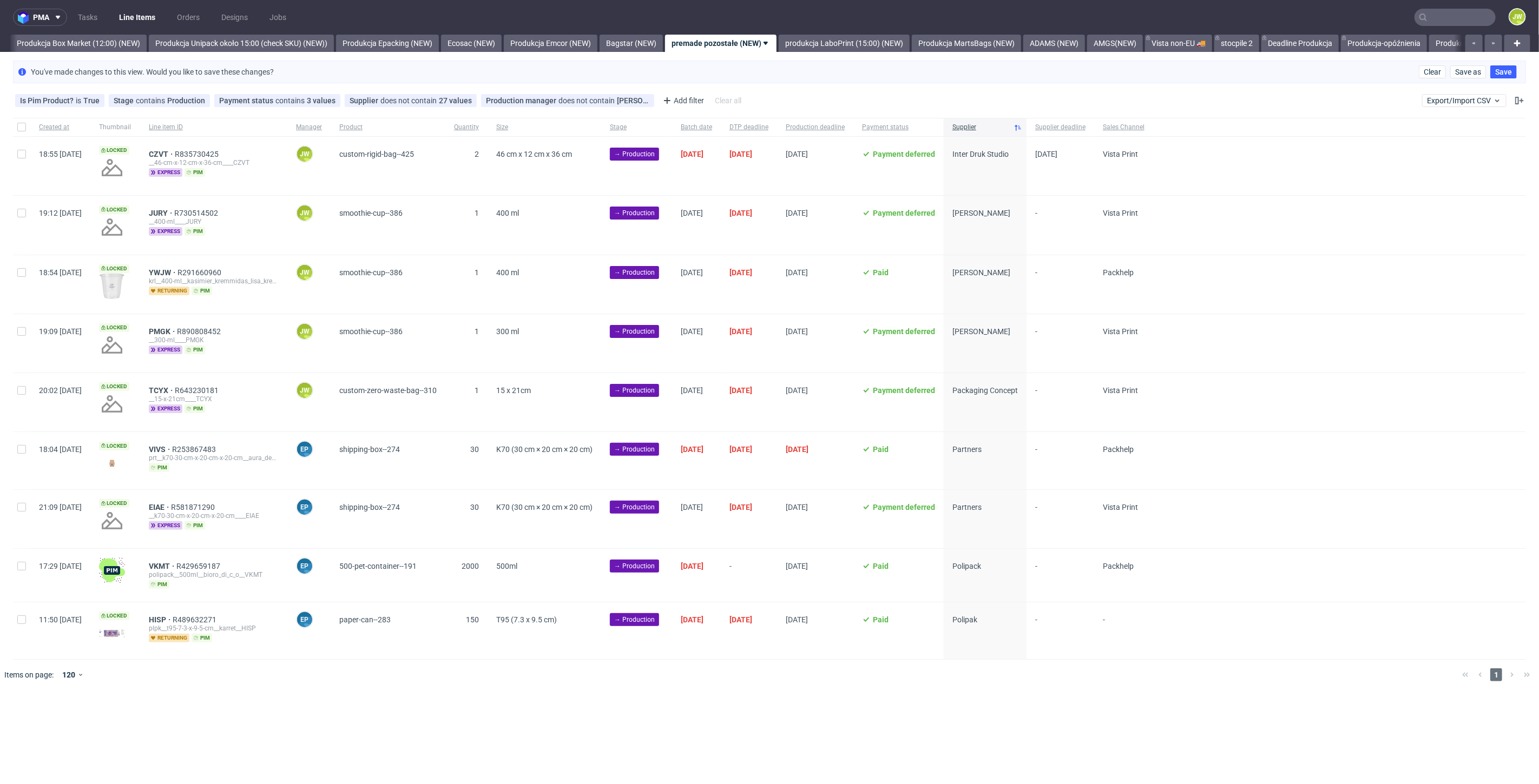
scroll to position [0, 1868]
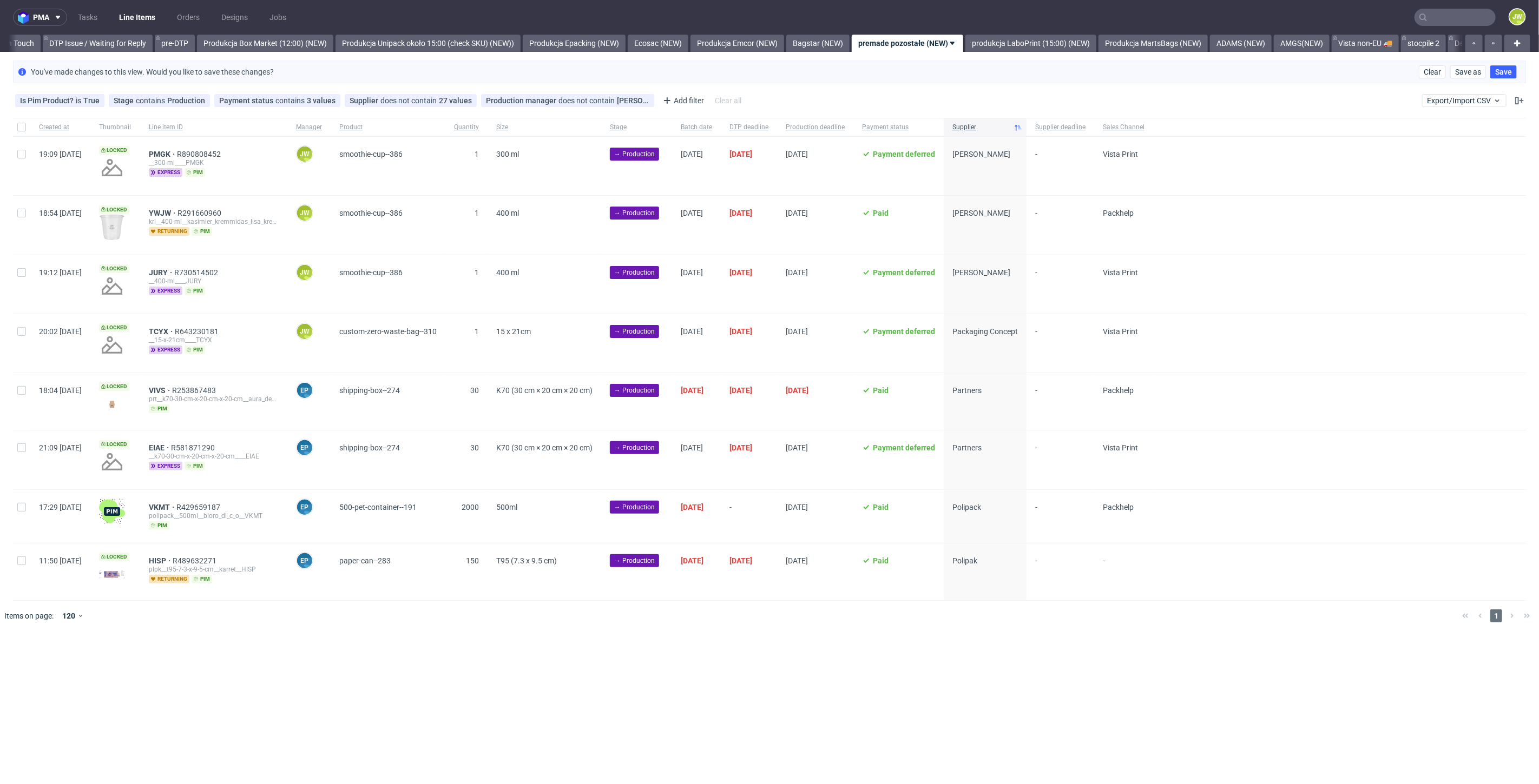
scroll to position [0, 1761]
click at [1009, 125] on span "Supplier" at bounding box center [980, 127] width 57 height 9
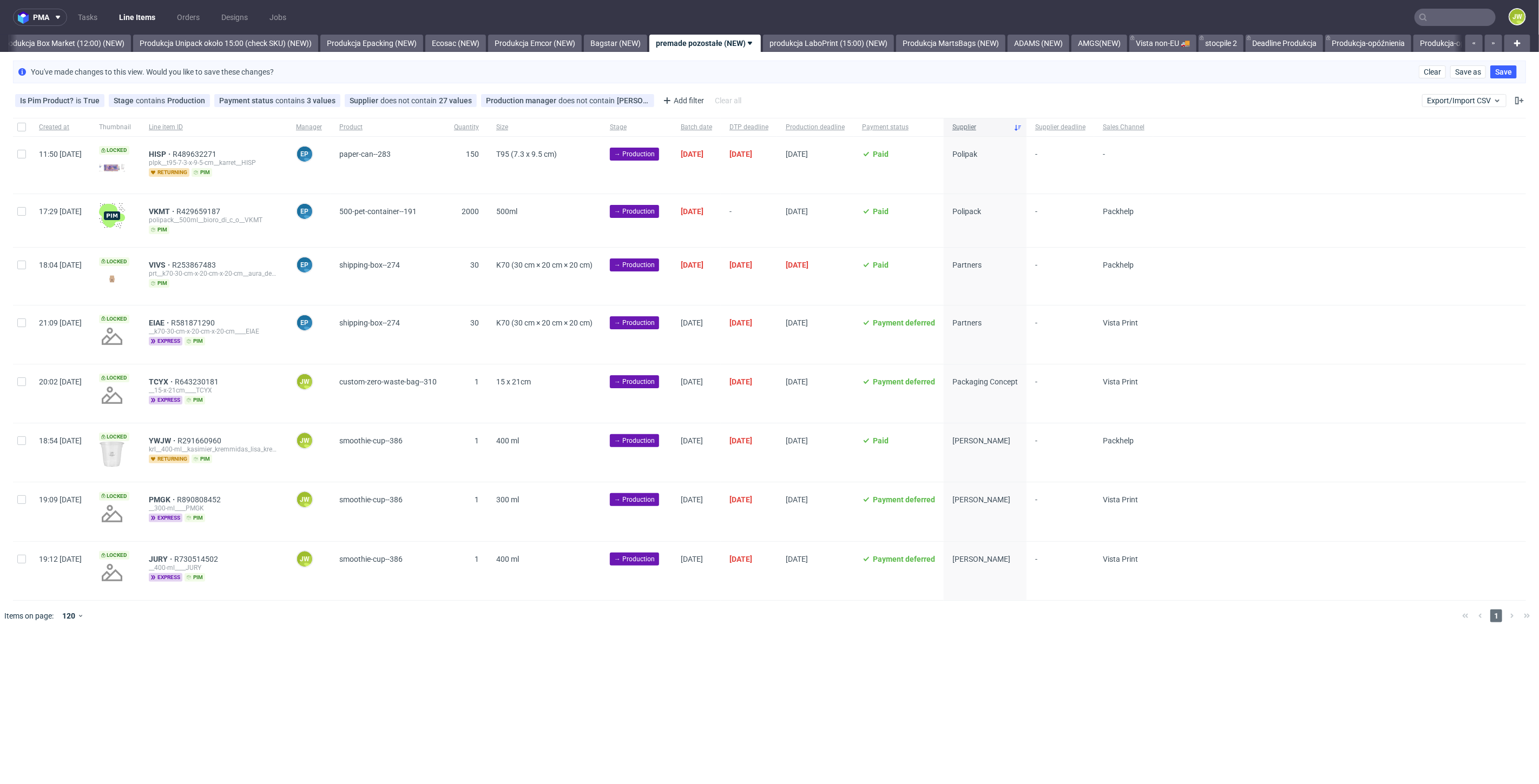
click at [1009, 125] on span "Supplier" at bounding box center [980, 127] width 57 height 9
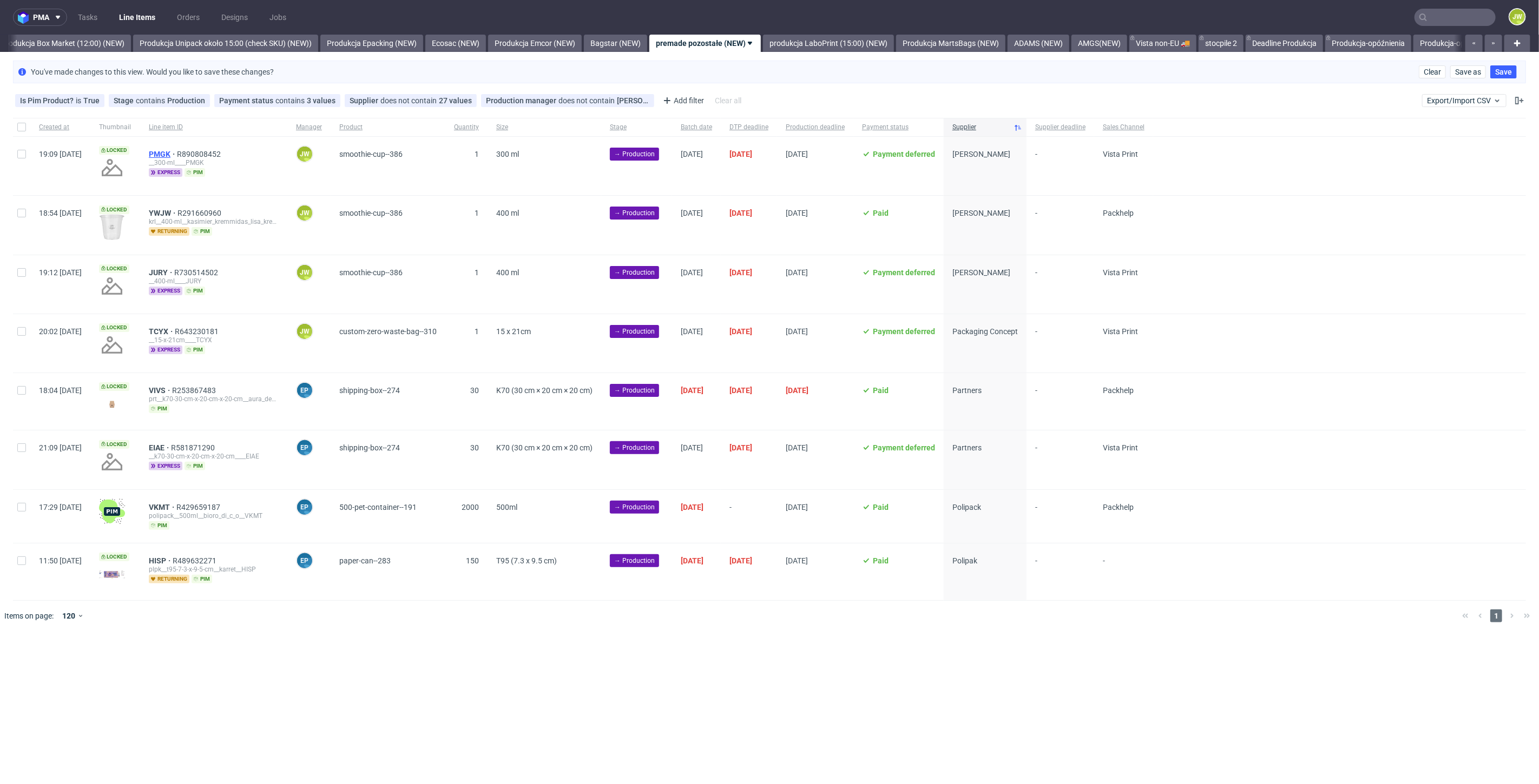
click at [177, 156] on span "PMGK" at bounding box center [163, 154] width 28 height 8
drag, startPoint x: 13, startPoint y: 275, endPoint x: 18, endPoint y: 271, distance: 6.4
click at [13, 275] on div at bounding box center [22, 285] width 17 height 59
checkbox input "true"
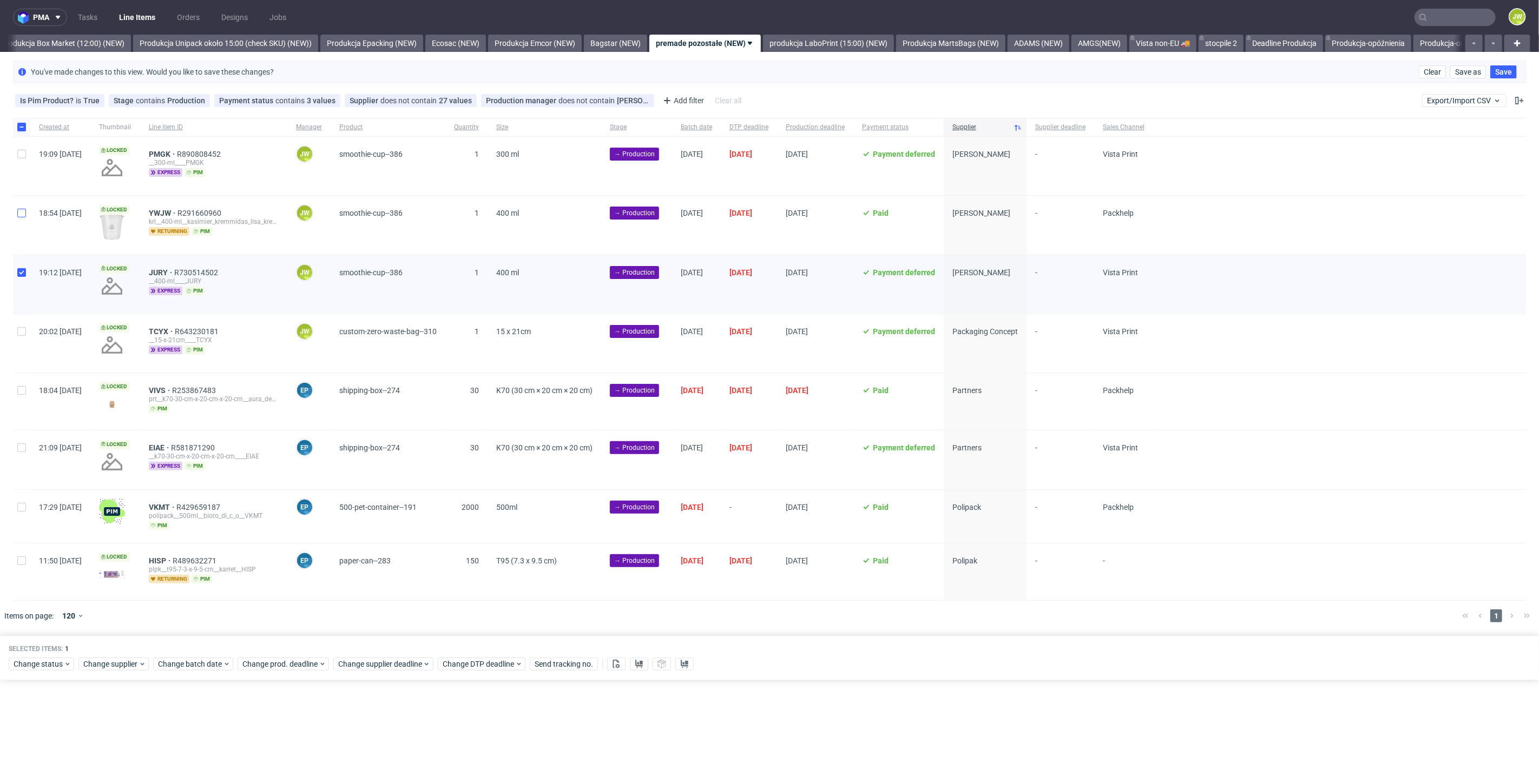
click at [17, 213] on div at bounding box center [22, 225] width 17 height 59
checkbox input "true"
click at [24, 157] on input "checkbox" at bounding box center [22, 154] width 8 height 8
checkbox input "true"
click at [175, 663] on span "Change batch date" at bounding box center [190, 664] width 65 height 11
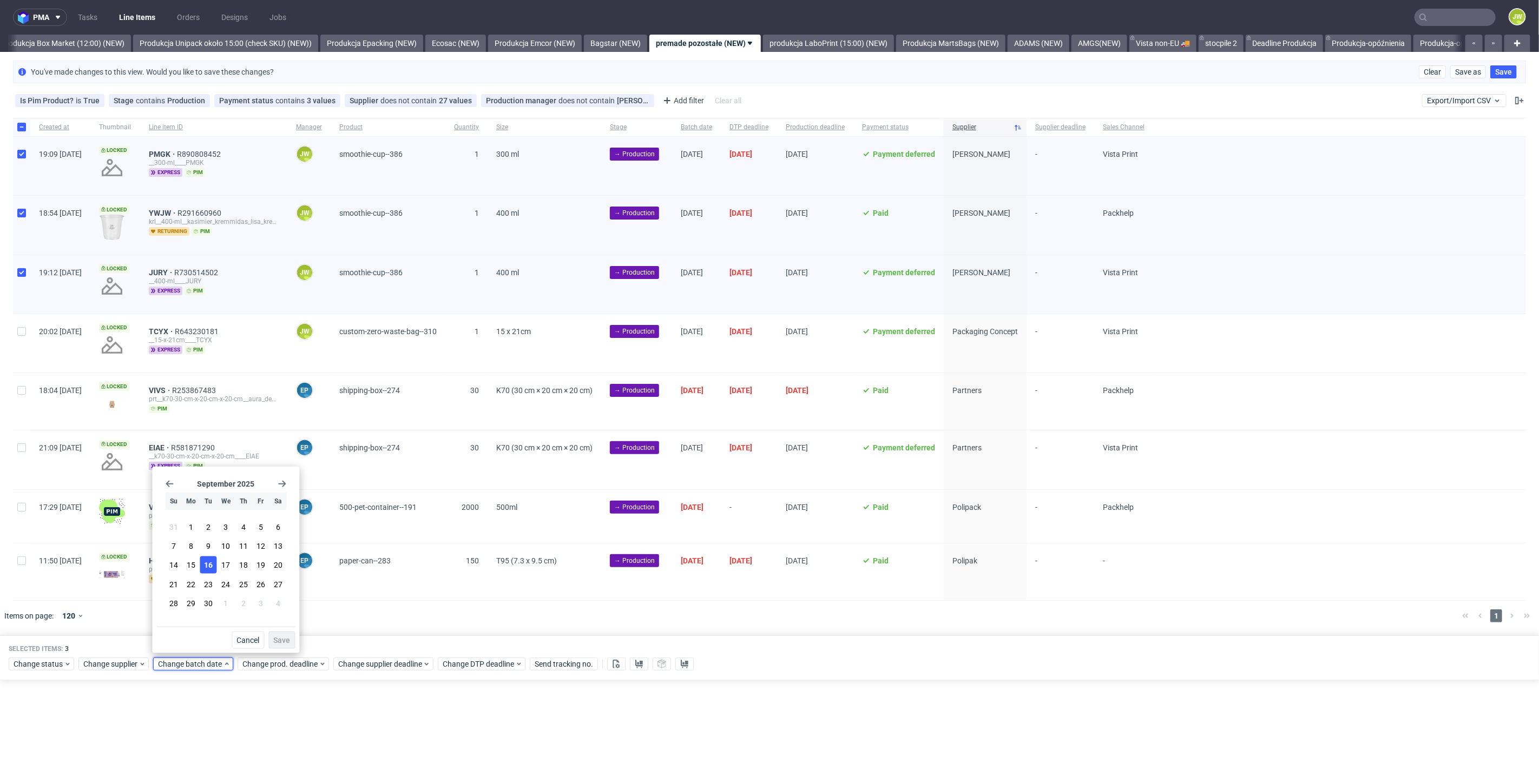
click at [206, 567] on span "16" at bounding box center [208, 565] width 8 height 11
click at [277, 645] on button "Save" at bounding box center [281, 640] width 26 height 17
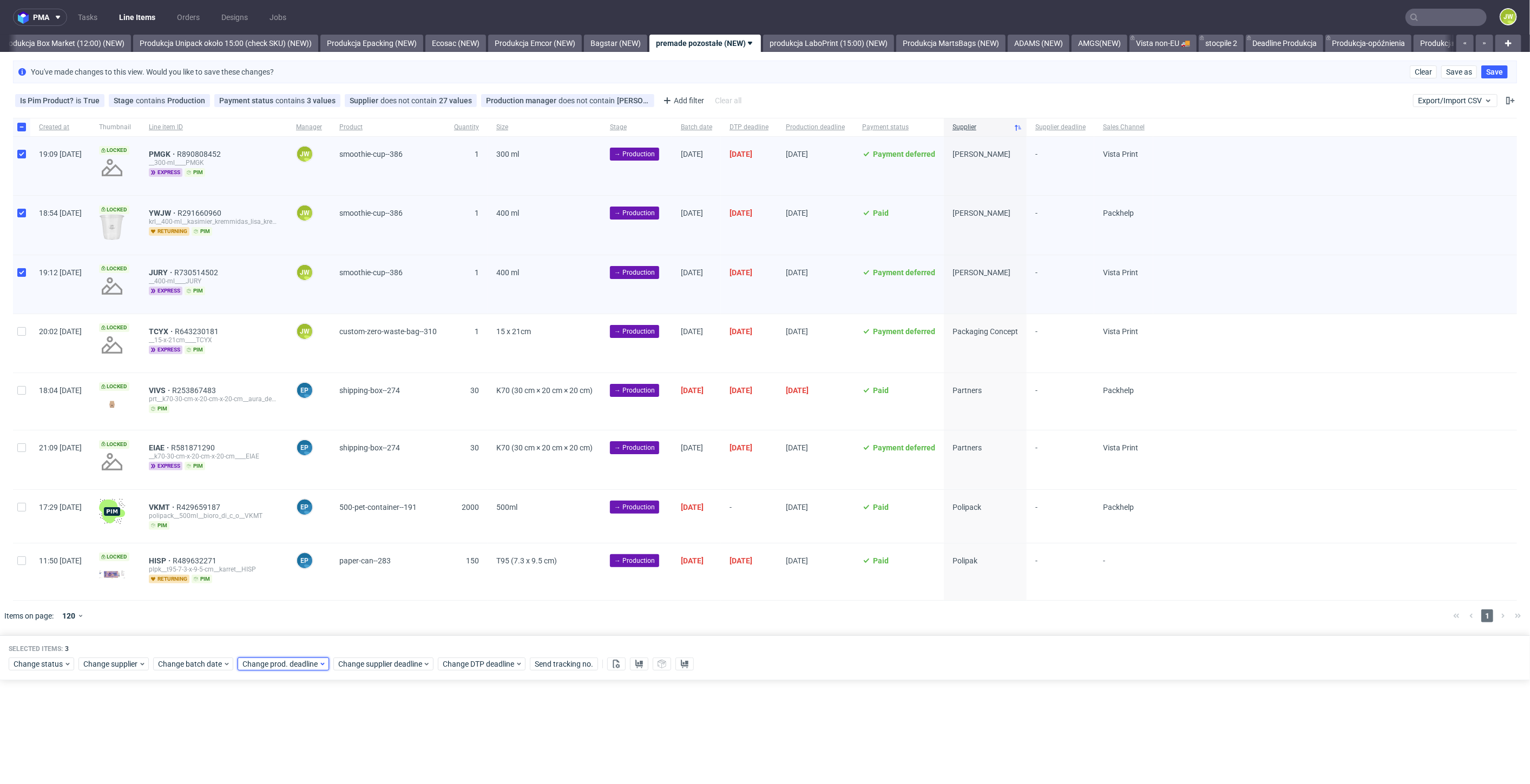
click at [273, 662] on span "Change prod. deadline" at bounding box center [281, 664] width 76 height 11
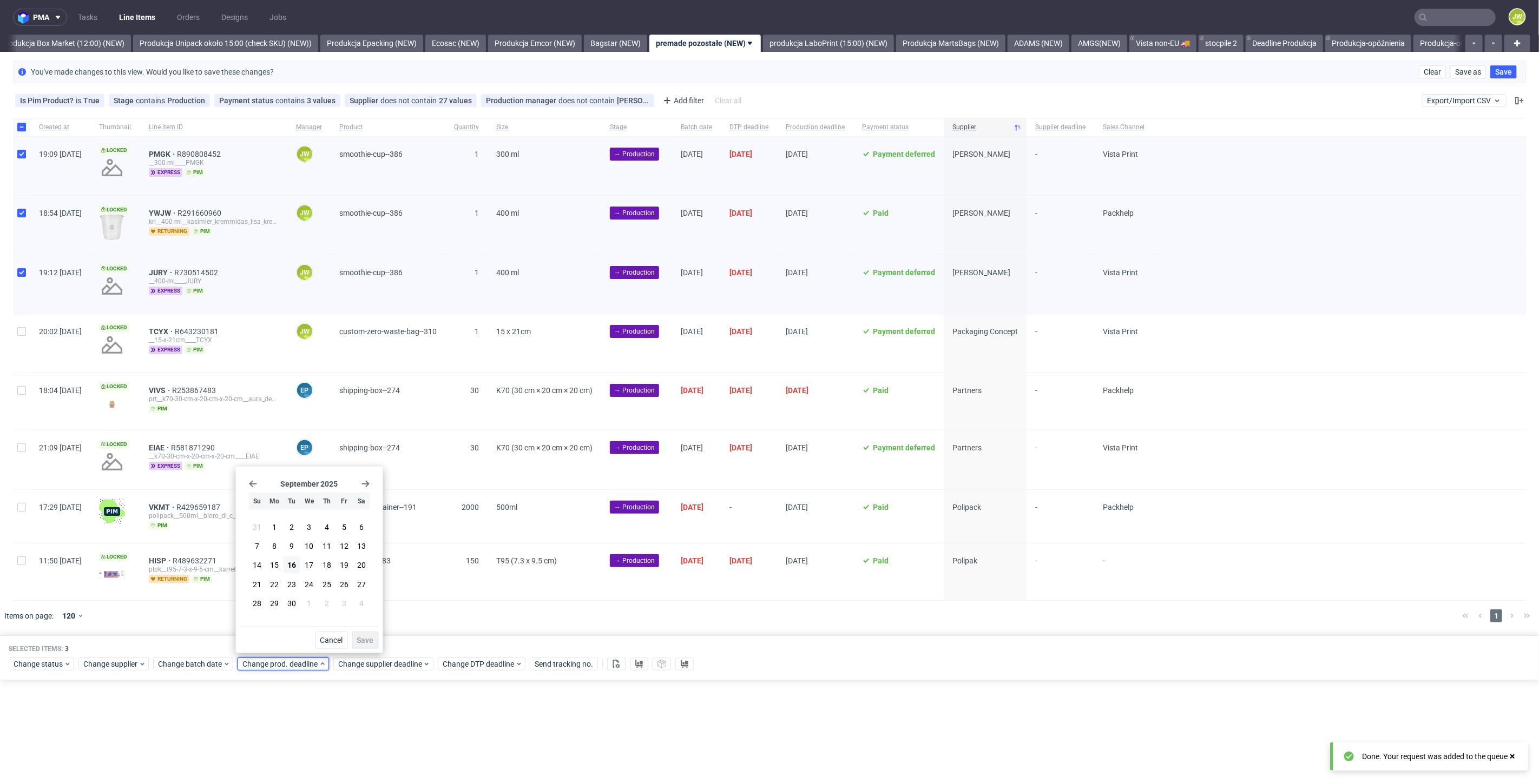
click at [367, 481] on icon "Go forward 1 month" at bounding box center [366, 484] width 8 height 8
click at [339, 585] on button "24" at bounding box center [344, 584] width 17 height 17
click at [357, 639] on span "Save" at bounding box center [366, 640] width 17 height 8
click at [359, 663] on span "Change supplier deadline" at bounding box center [380, 664] width 84 height 11
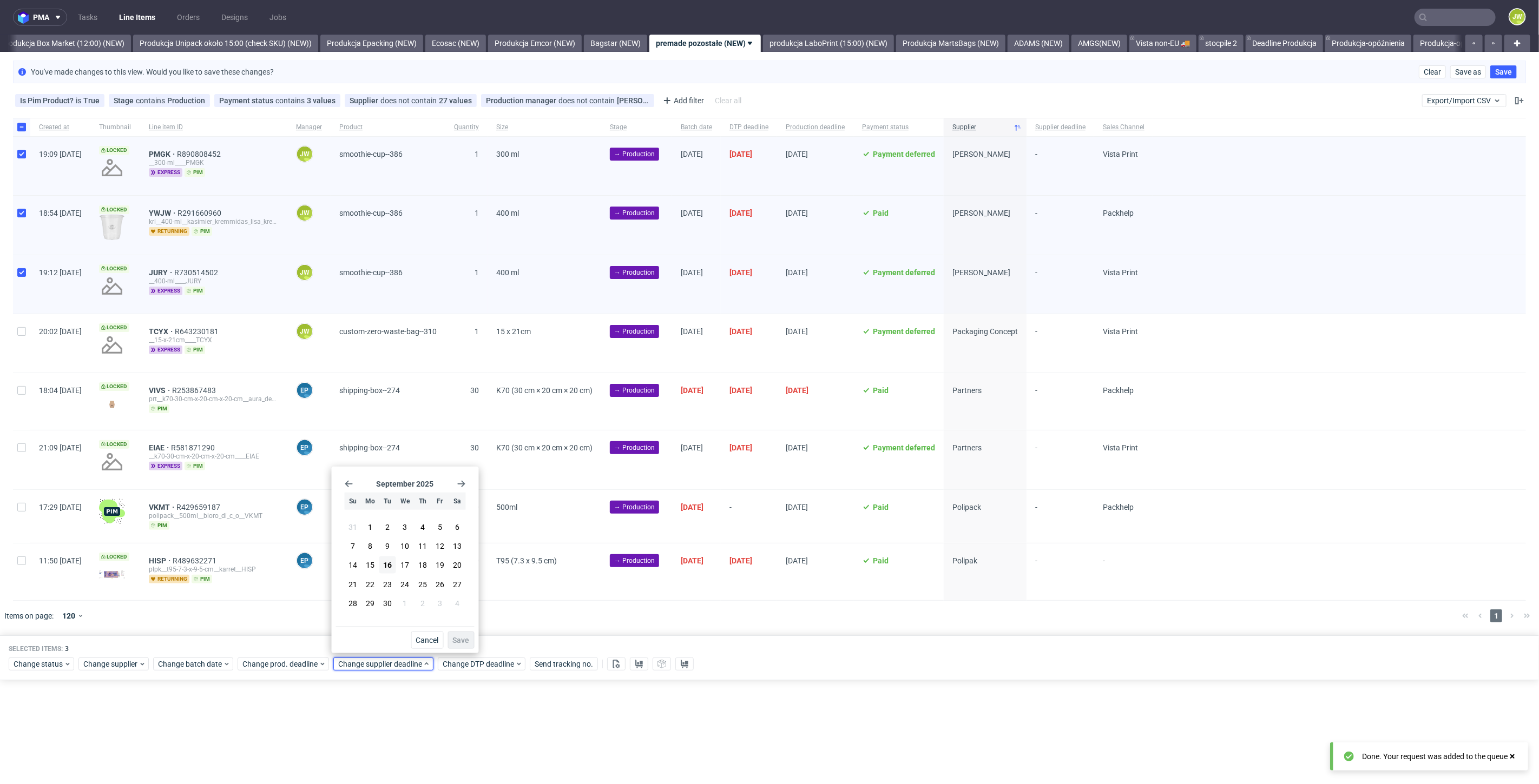
click at [456, 490] on div "September 2025 Su Mo Tu We Th Fr Sa 31 1 2 3 4 5 6 7 8 9 10 11 12 13 14 15 16 1…" at bounding box center [405, 549] width 139 height 156
click at [460, 484] on use "Go forward 1 month" at bounding box center [461, 484] width 8 height 7
click at [440, 583] on span "24" at bounding box center [440, 584] width 8 height 11
click at [458, 640] on span "Save" at bounding box center [461, 640] width 17 height 8
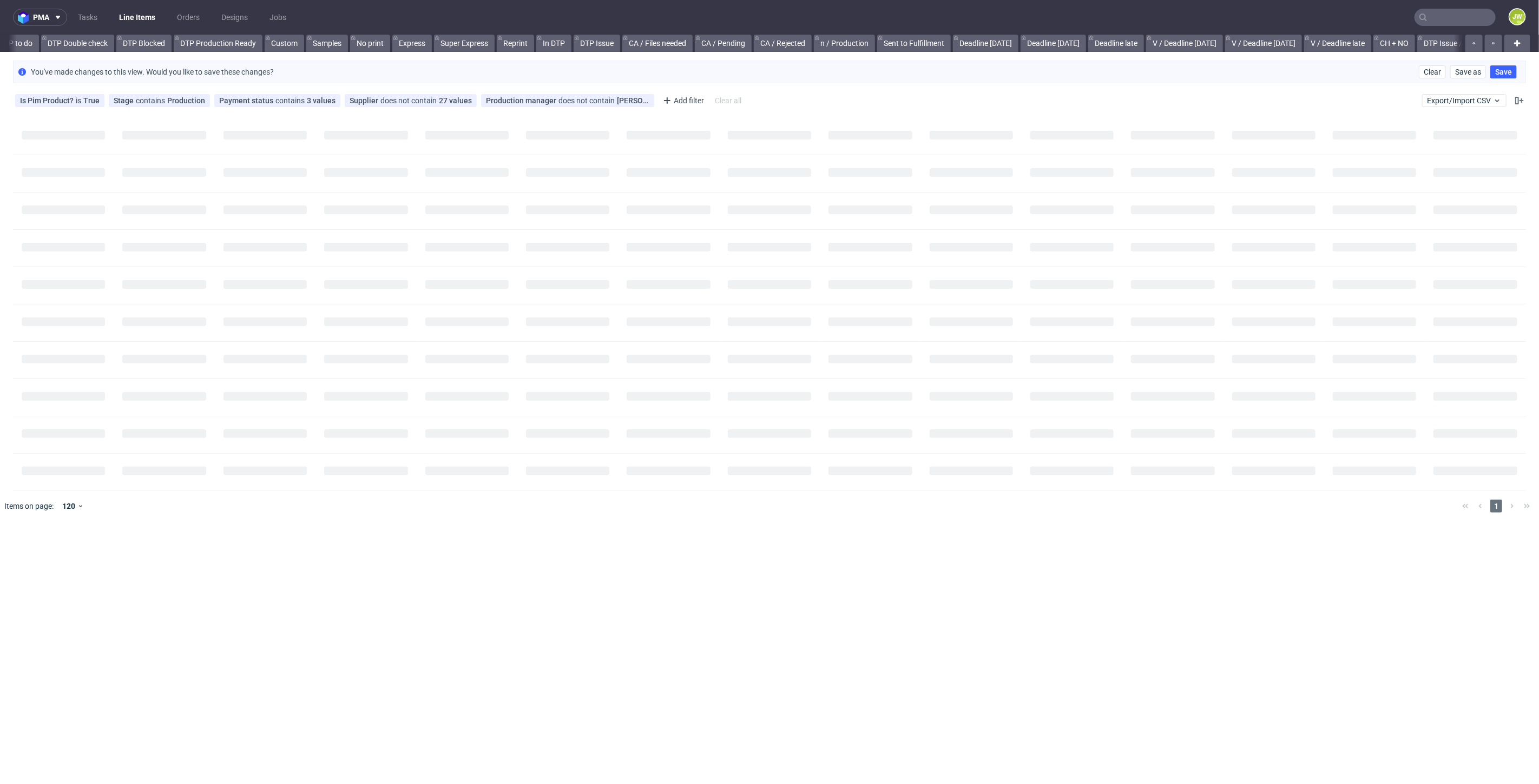
scroll to position [0, 957]
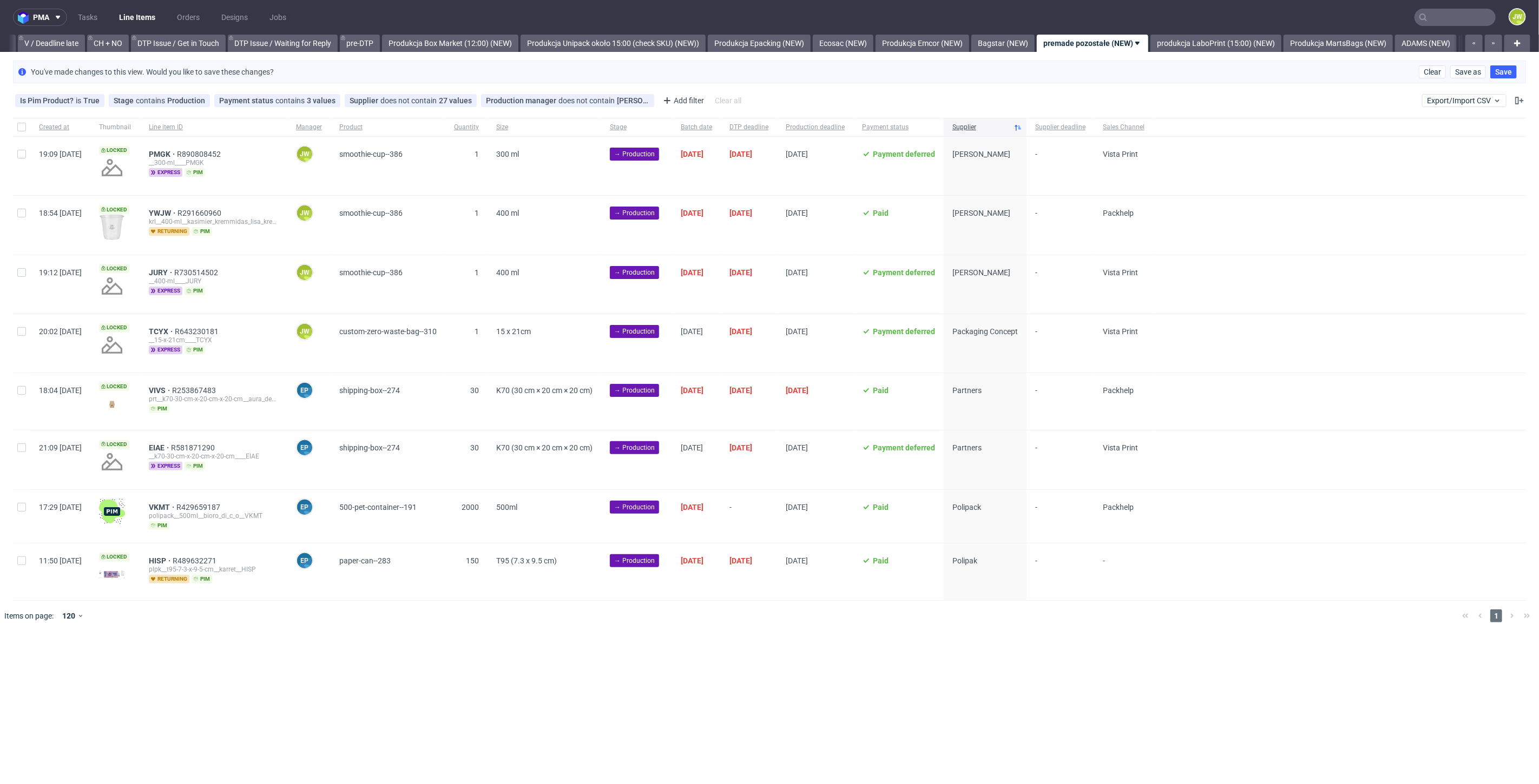
scroll to position [0, 1749]
click at [14, 153] on div at bounding box center [22, 166] width 17 height 59
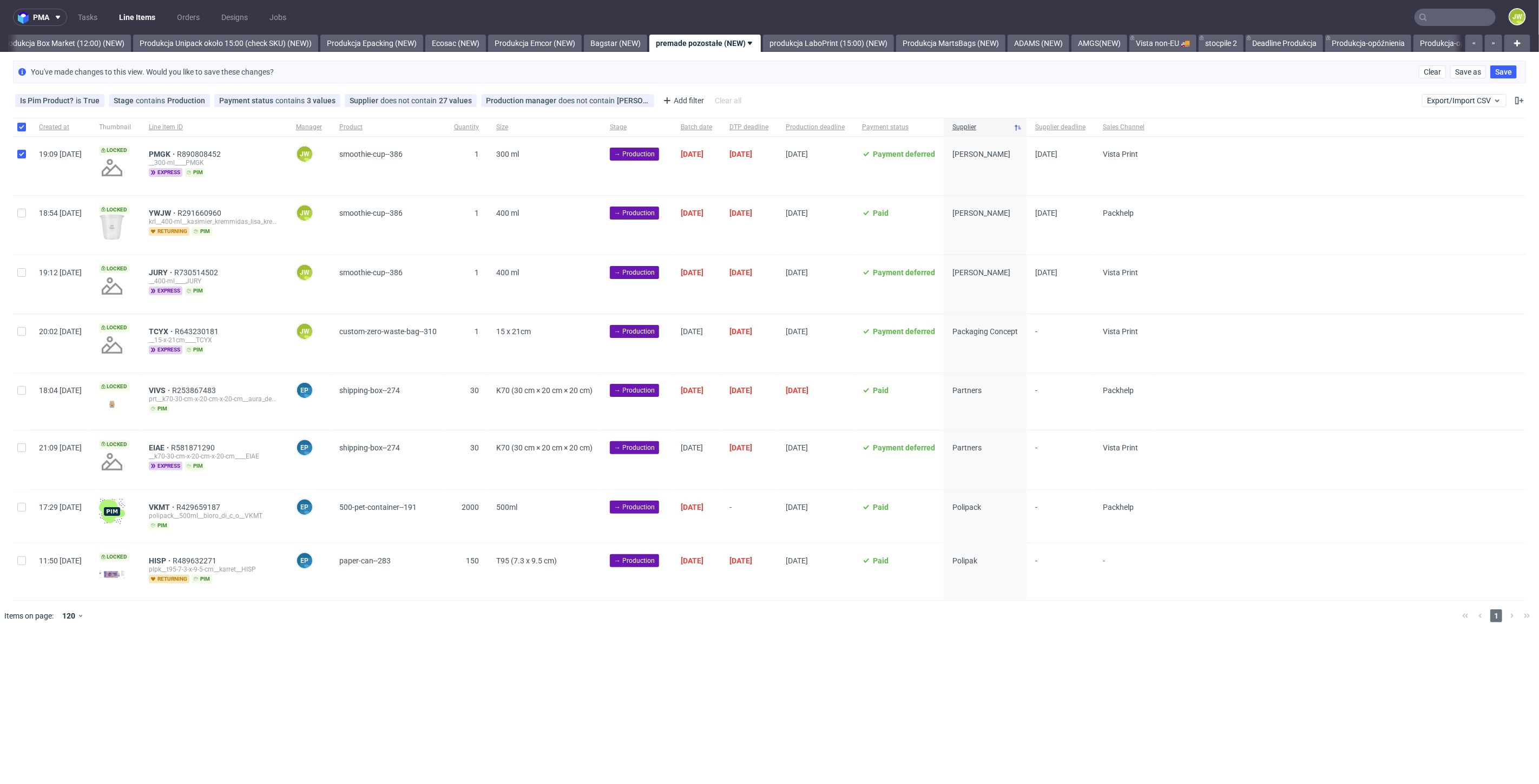
checkbox input "true"
click at [612, 663] on icon at bounding box center [616, 664] width 8 height 8
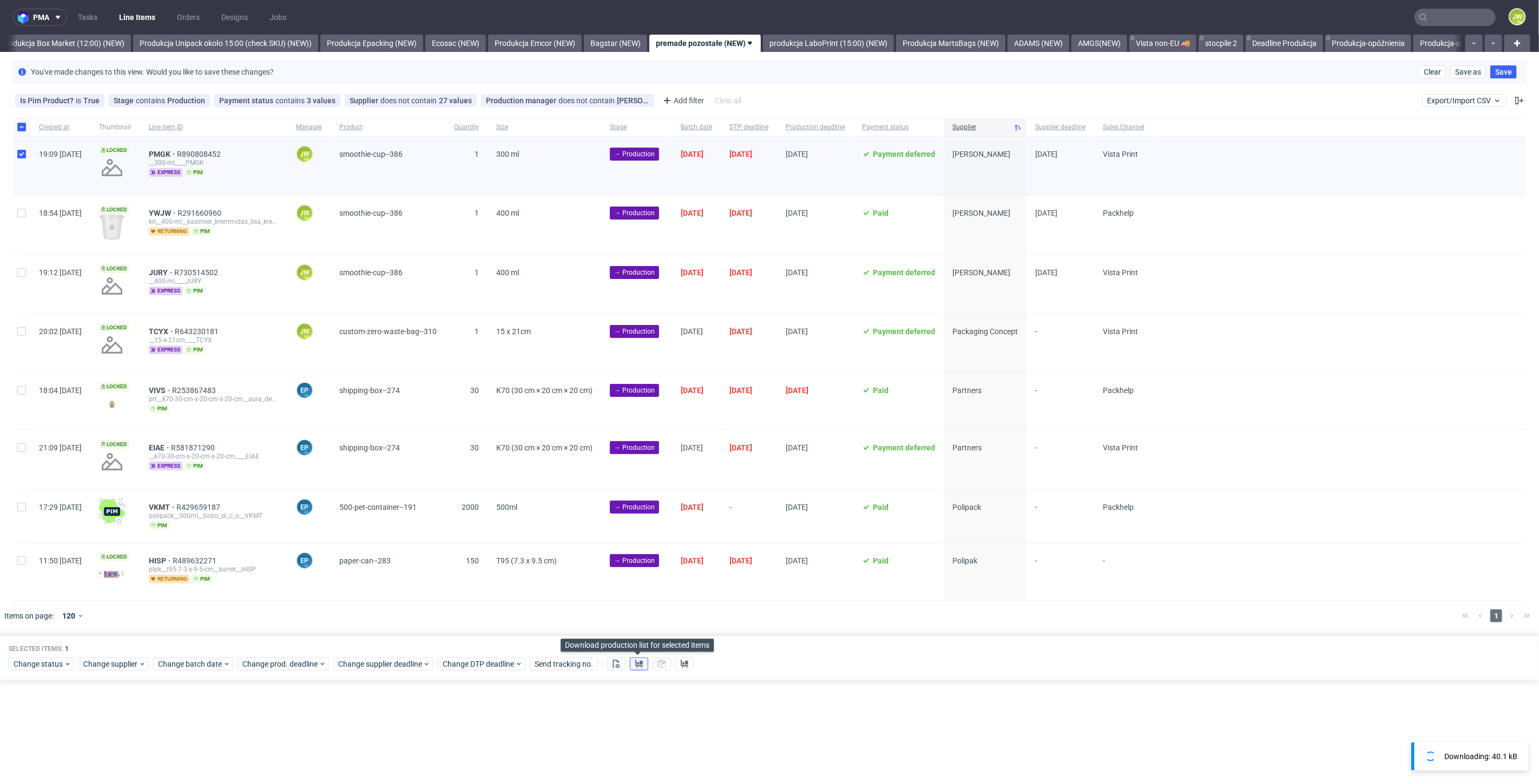
click at [637, 663] on use at bounding box center [639, 664] width 8 height 8
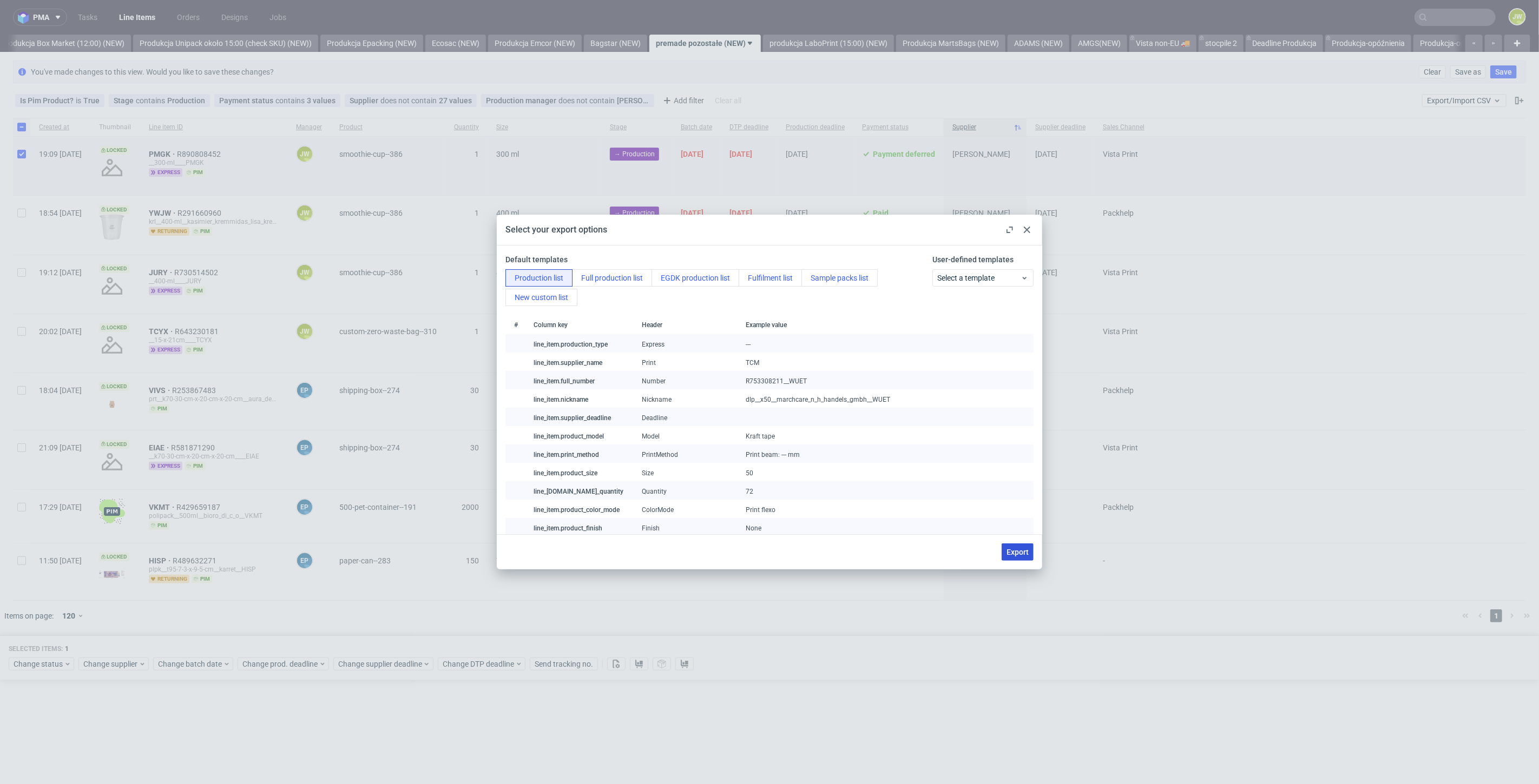
click at [1022, 554] on span "Export" at bounding box center [1017, 552] width 22 height 8
checkbox input "false"
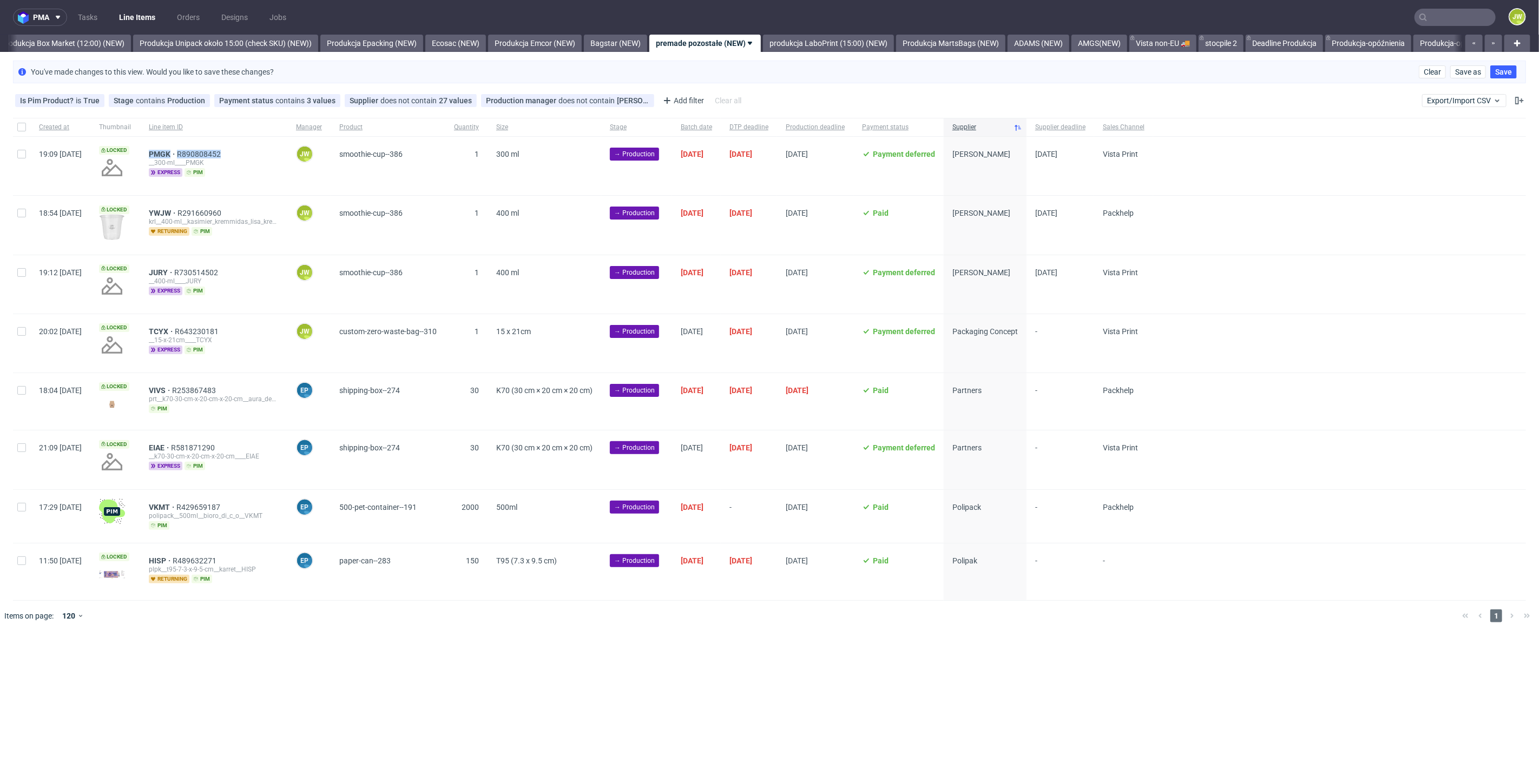
drag, startPoint x: 268, startPoint y: 150, endPoint x: 176, endPoint y: 149, distance: 92.0
click at [176, 149] on div "PMGK R890808452 __300-ml____PMGK express pim" at bounding box center [214, 166] width 147 height 59
copy div "PMGK R890808452"
drag, startPoint x: 20, startPoint y: 157, endPoint x: 30, endPoint y: 171, distance: 17.2
click at [20, 157] on input "checkbox" at bounding box center [22, 154] width 8 height 8
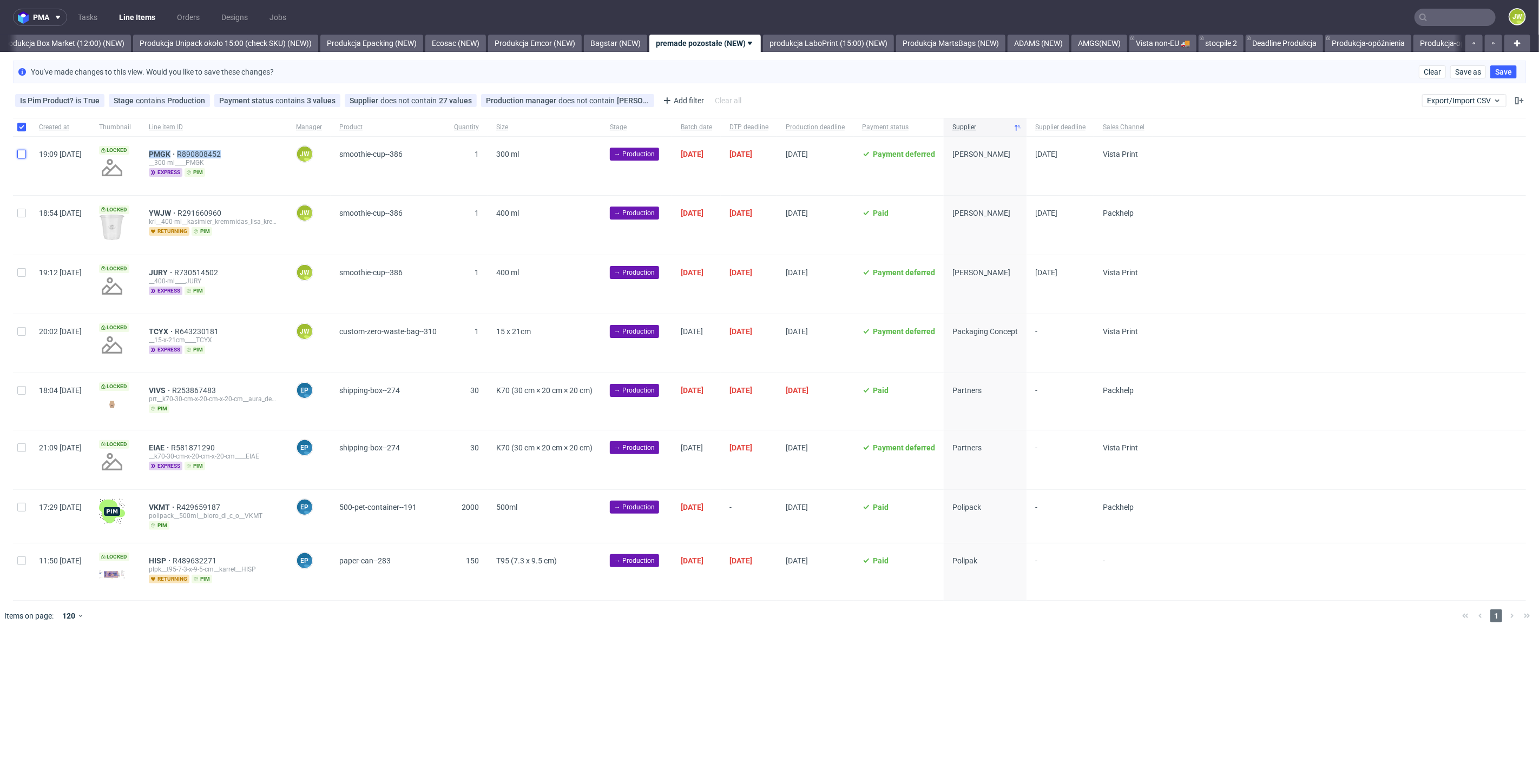
checkbox input "true"
click at [38, 665] on span "Change status" at bounding box center [39, 664] width 50 height 11
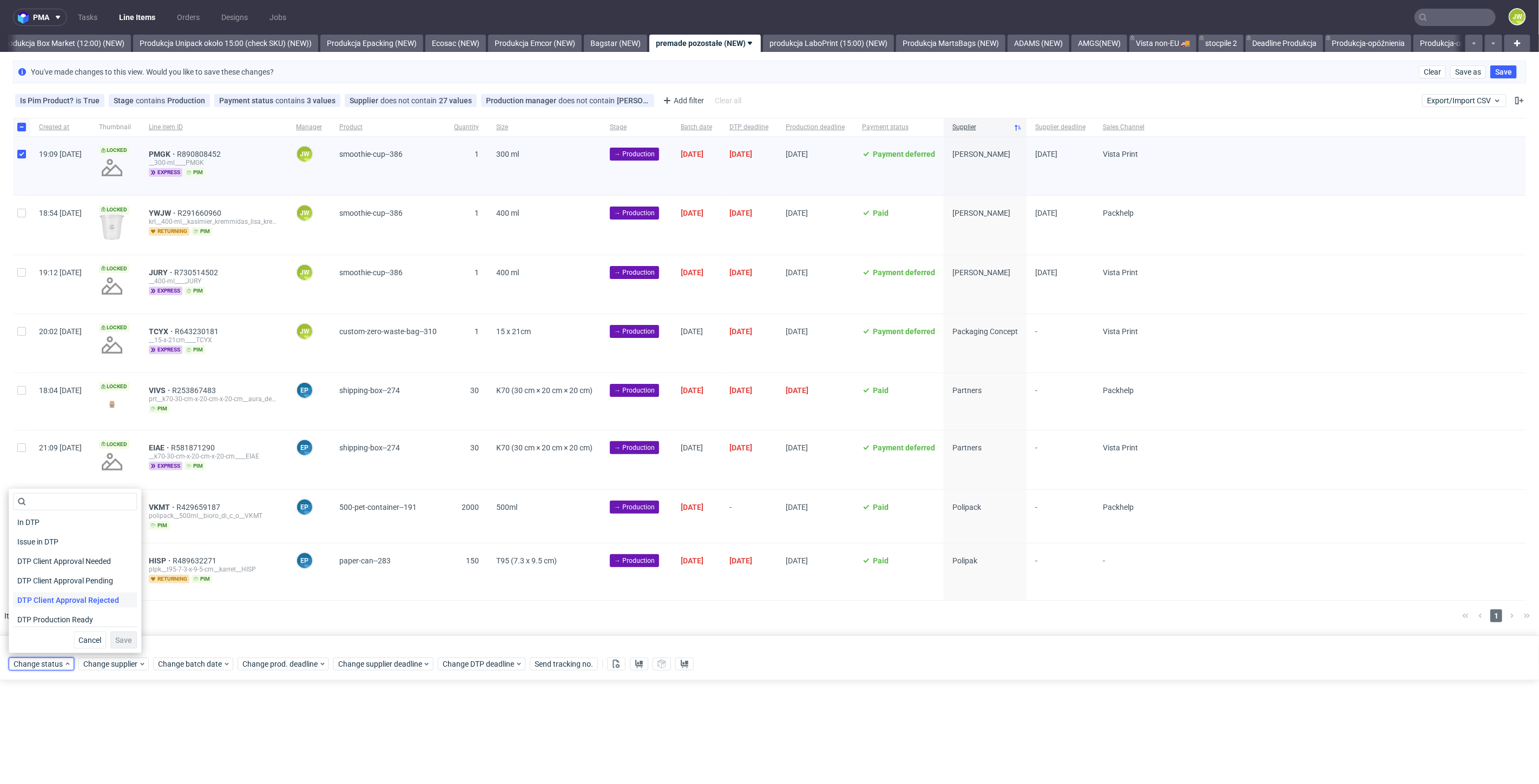
scroll to position [60, 0]
click at [36, 622] on span "In Production" at bounding box center [40, 620] width 54 height 15
click at [127, 637] on span "Save" at bounding box center [124, 640] width 17 height 8
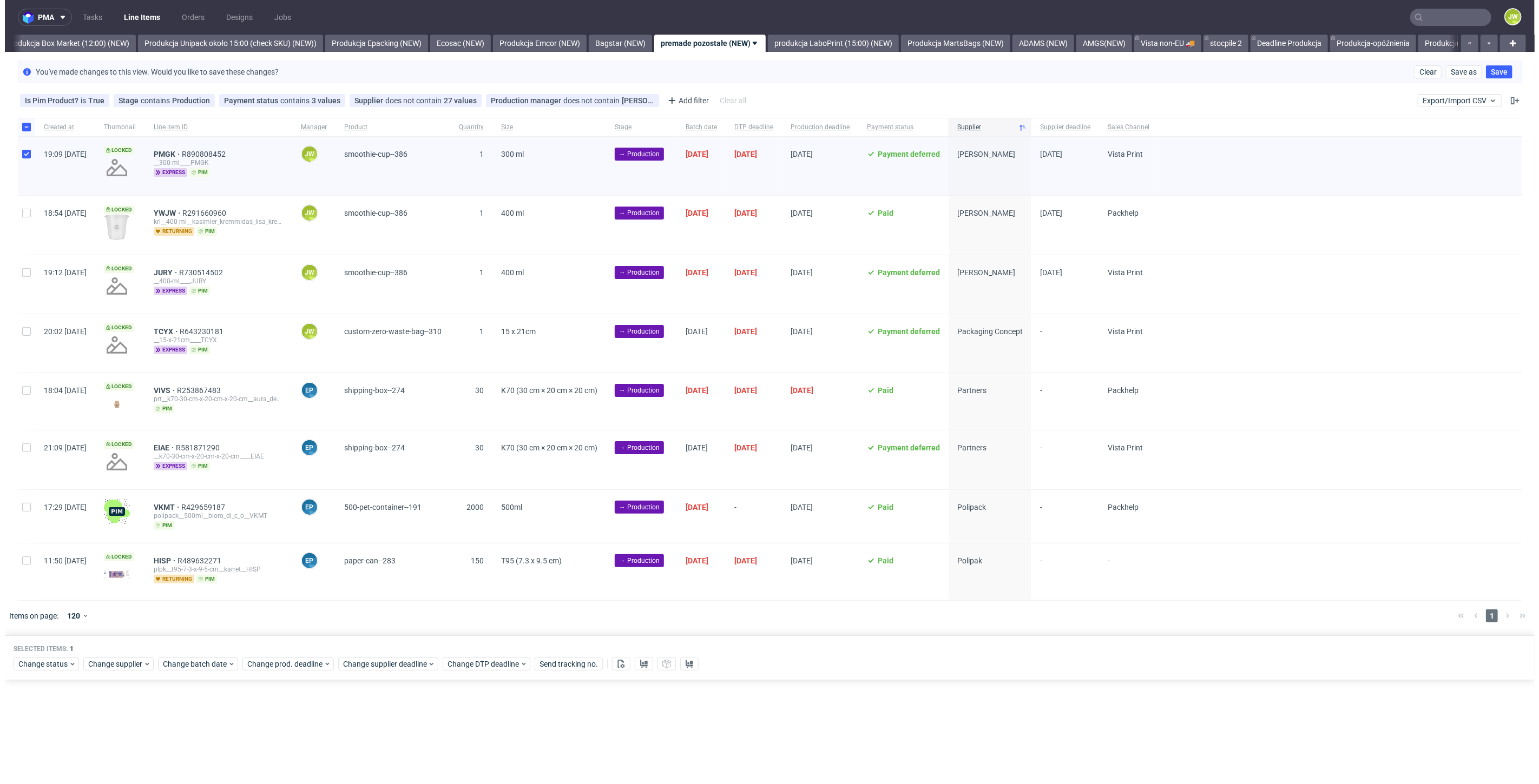
scroll to position [0, 1868]
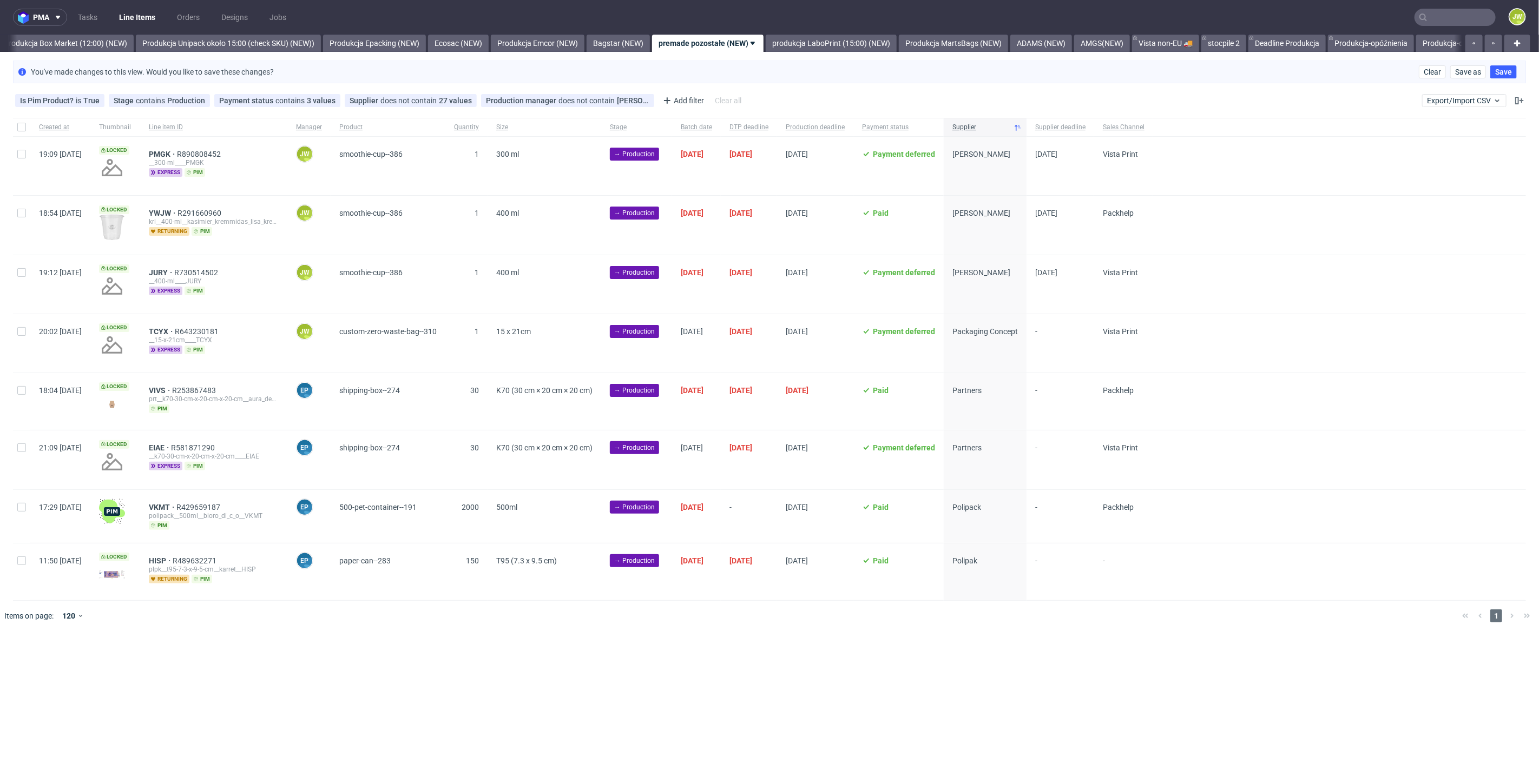
scroll to position [0, 1868]
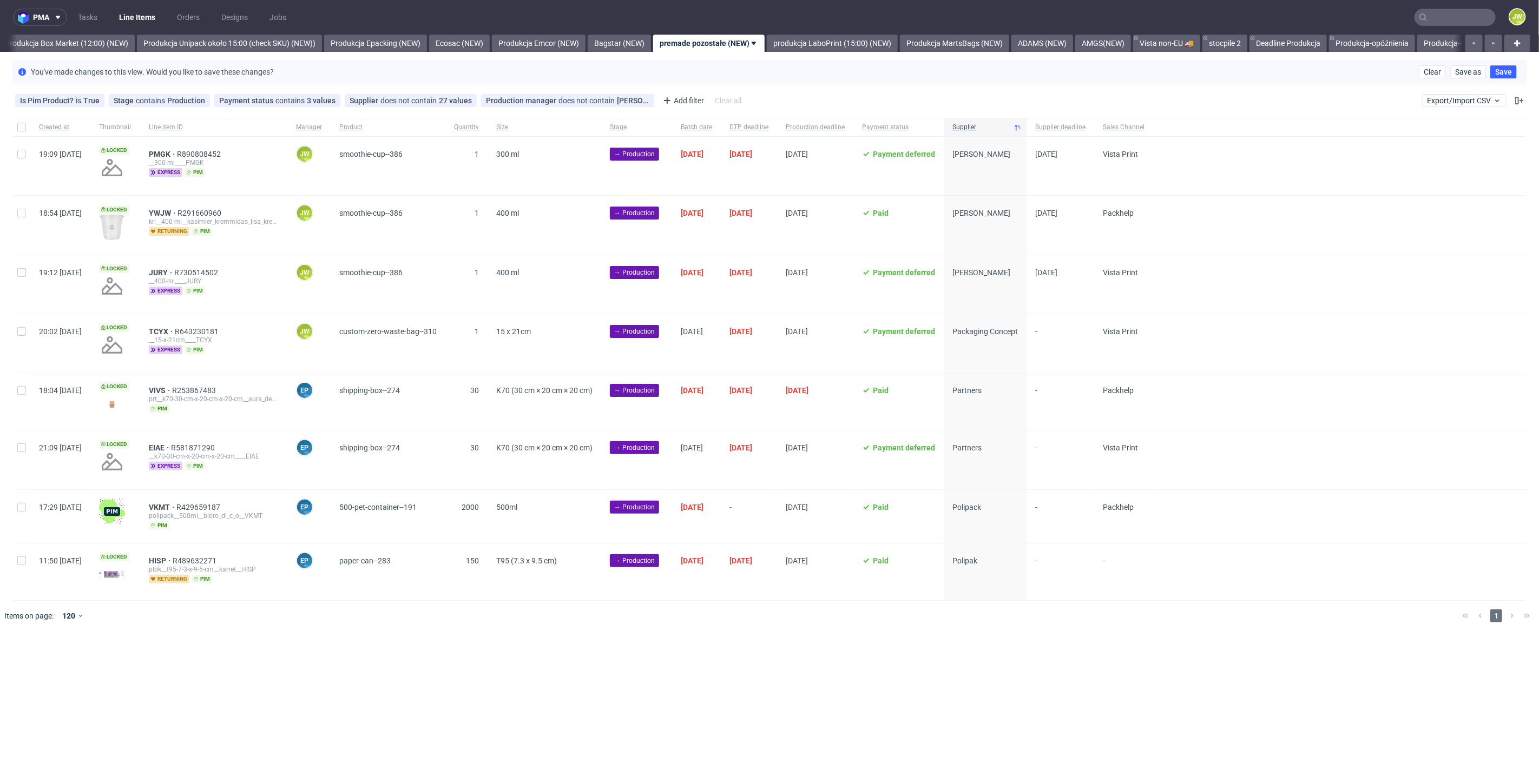
scroll to position [0, 1868]
click at [22, 161] on div at bounding box center [22, 166] width 17 height 59
checkbox input "true"
drag, startPoint x: 27, startPoint y: 659, endPoint x: 37, endPoint y: 656, distance: 10.4
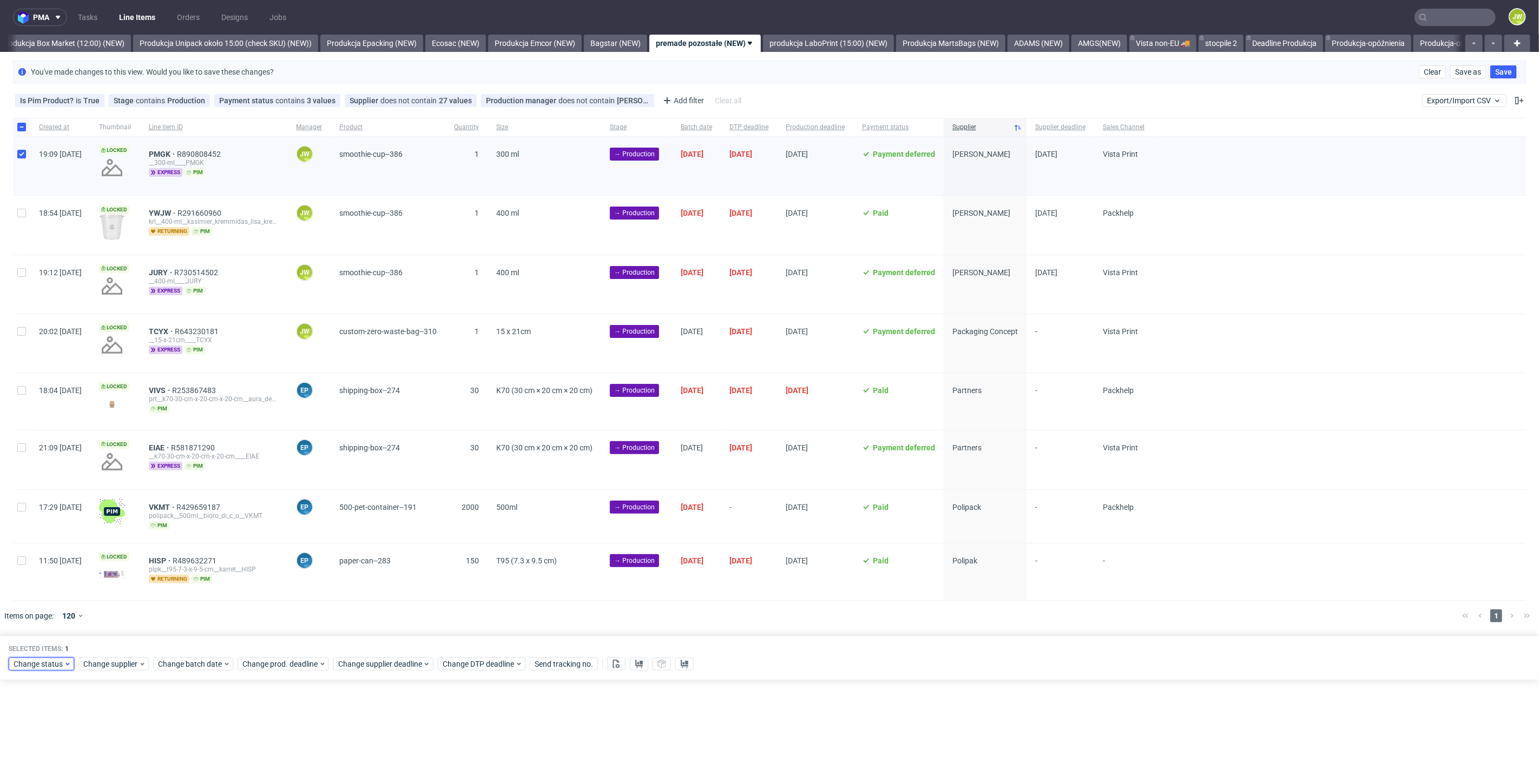
click at [29, 659] on span "Change status" at bounding box center [39, 664] width 50 height 11
click at [44, 622] on span "In Production" at bounding box center [40, 620] width 54 height 15
click at [121, 640] on span "Save" at bounding box center [124, 640] width 17 height 8
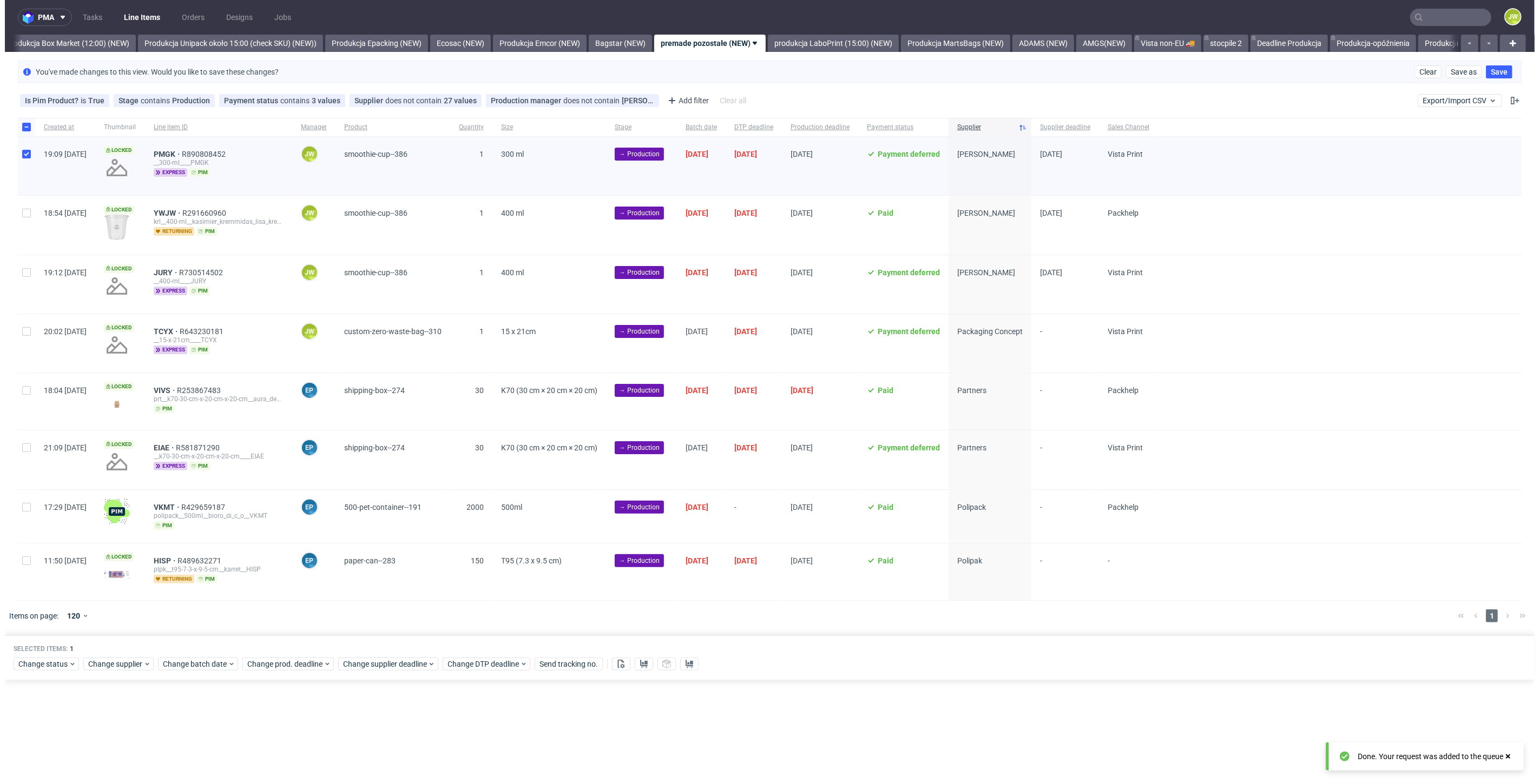
scroll to position [0, 1868]
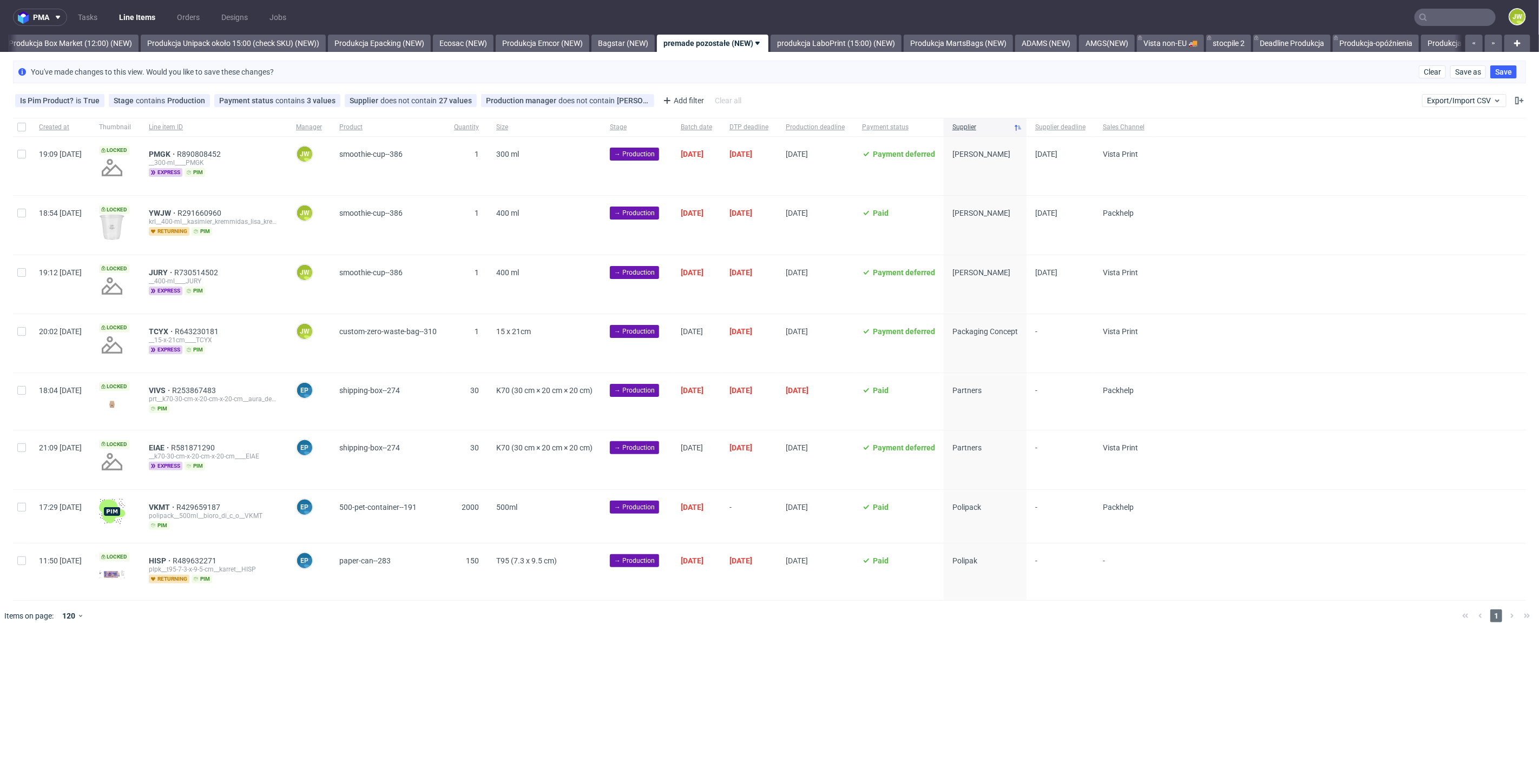
scroll to position [0, 1868]
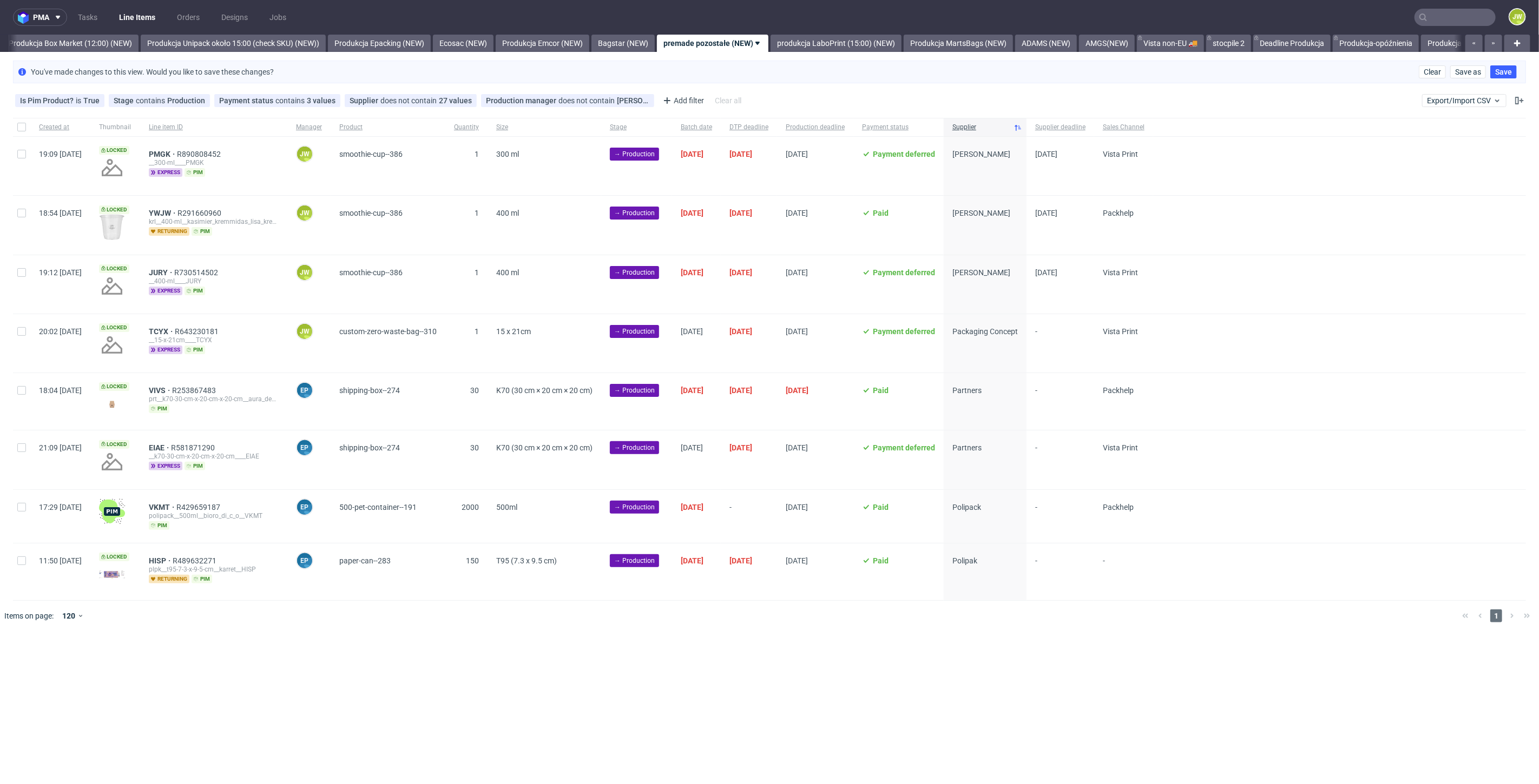
scroll to position [0, 1868]
click at [18, 215] on input "checkbox" at bounding box center [22, 213] width 8 height 8
checkbox input "true"
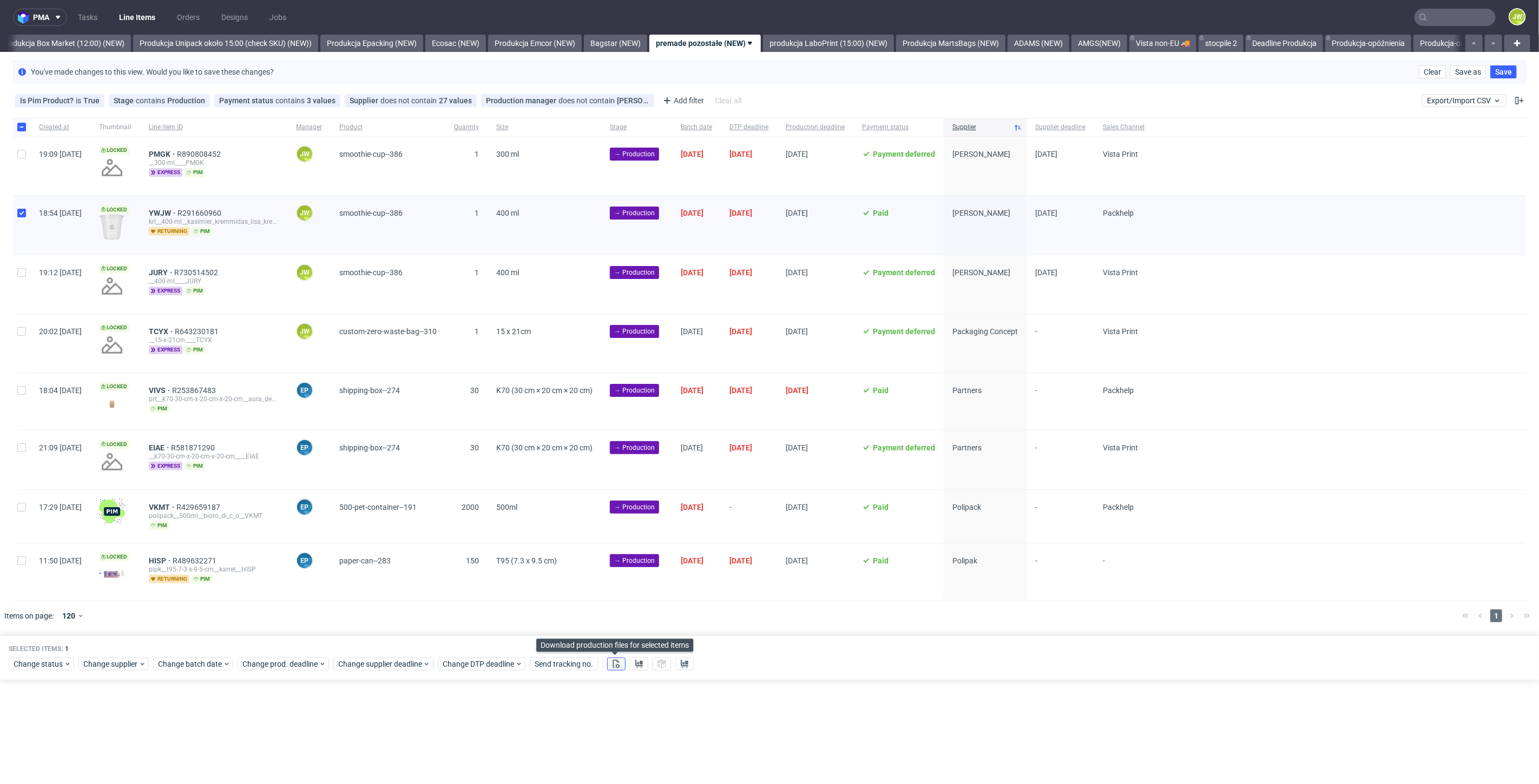
click at [609, 664] on button at bounding box center [616, 664] width 19 height 13
click at [640, 663] on use at bounding box center [639, 664] width 8 height 8
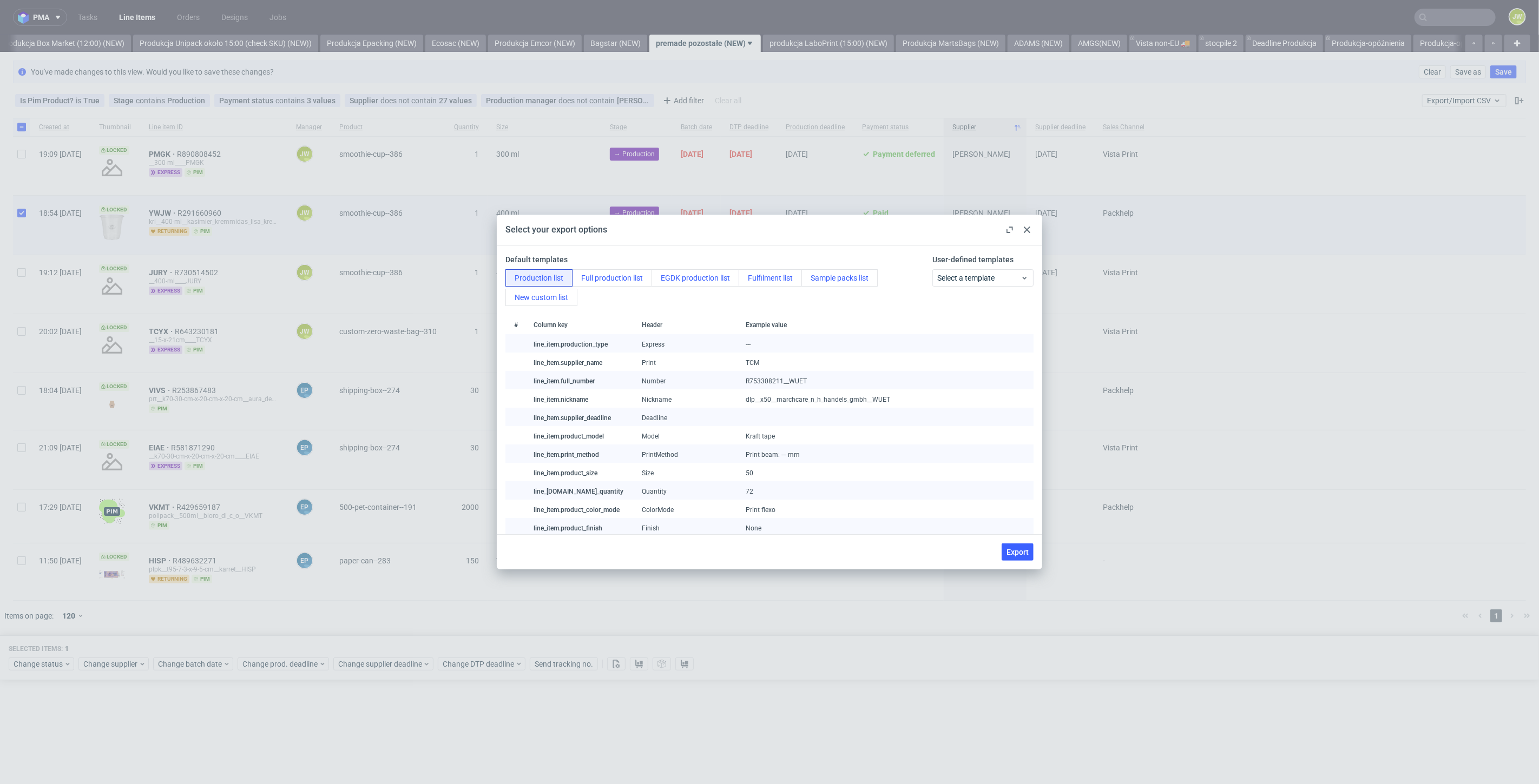
drag, startPoint x: 1022, startPoint y: 551, endPoint x: 1010, endPoint y: 572, distance: 24.2
click at [1022, 551] on span "Export" at bounding box center [1017, 552] width 22 height 8
checkbox input "false"
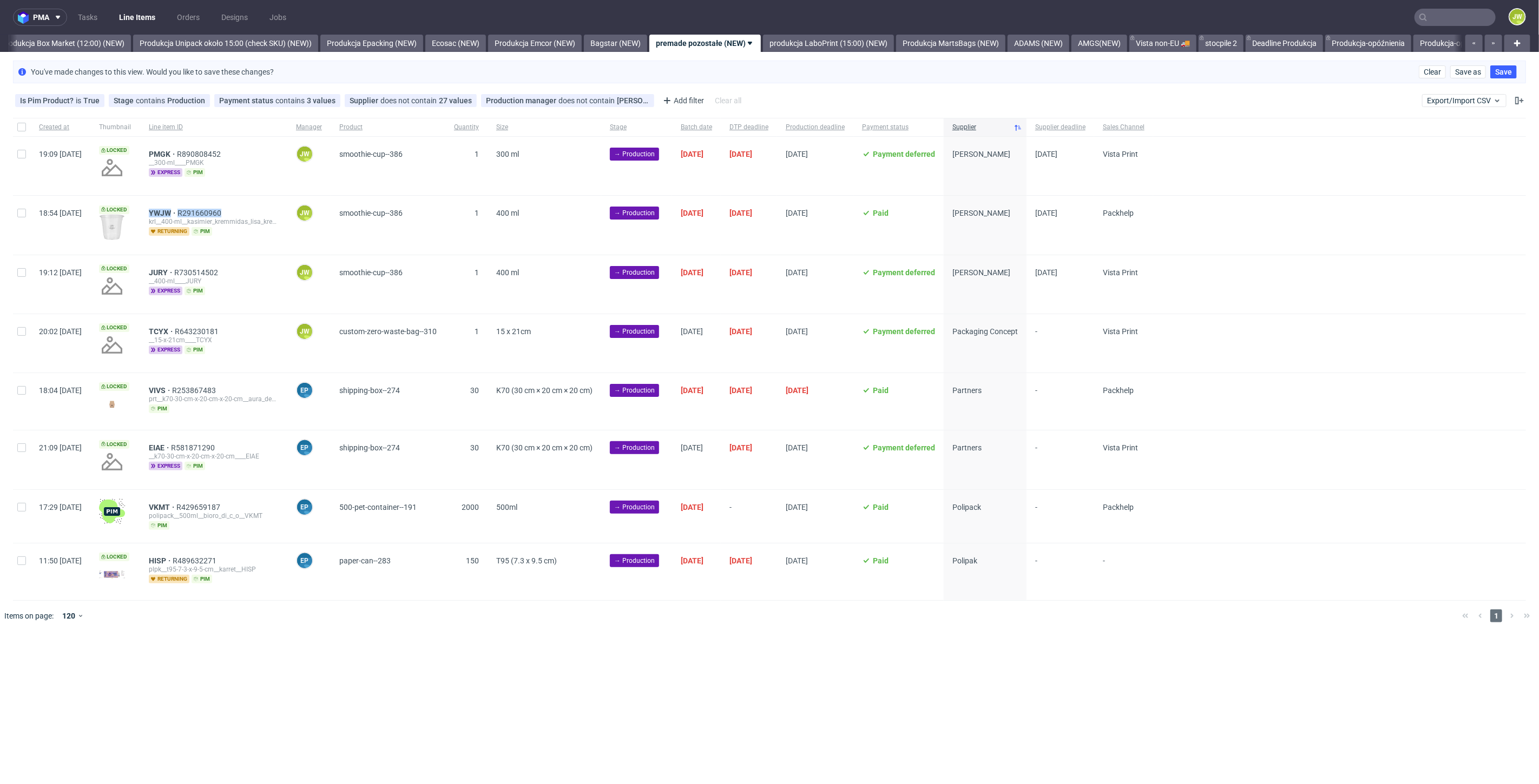
drag, startPoint x: 260, startPoint y: 214, endPoint x: 178, endPoint y: 213, distance: 82.0
click at [178, 213] on div "YWJW R291660960 krl__400-ml__kasimier_kremmidas_lisa_kremmidas_alexandros_gbr__…" at bounding box center [214, 225] width 147 height 59
copy div "YWJW R291660960"
drag, startPoint x: 260, startPoint y: 275, endPoint x: 182, endPoint y: 271, distance: 78.1
click at [179, 271] on div "JURY R730514502 __400-ml____JURY express pim" at bounding box center [214, 285] width 147 height 59
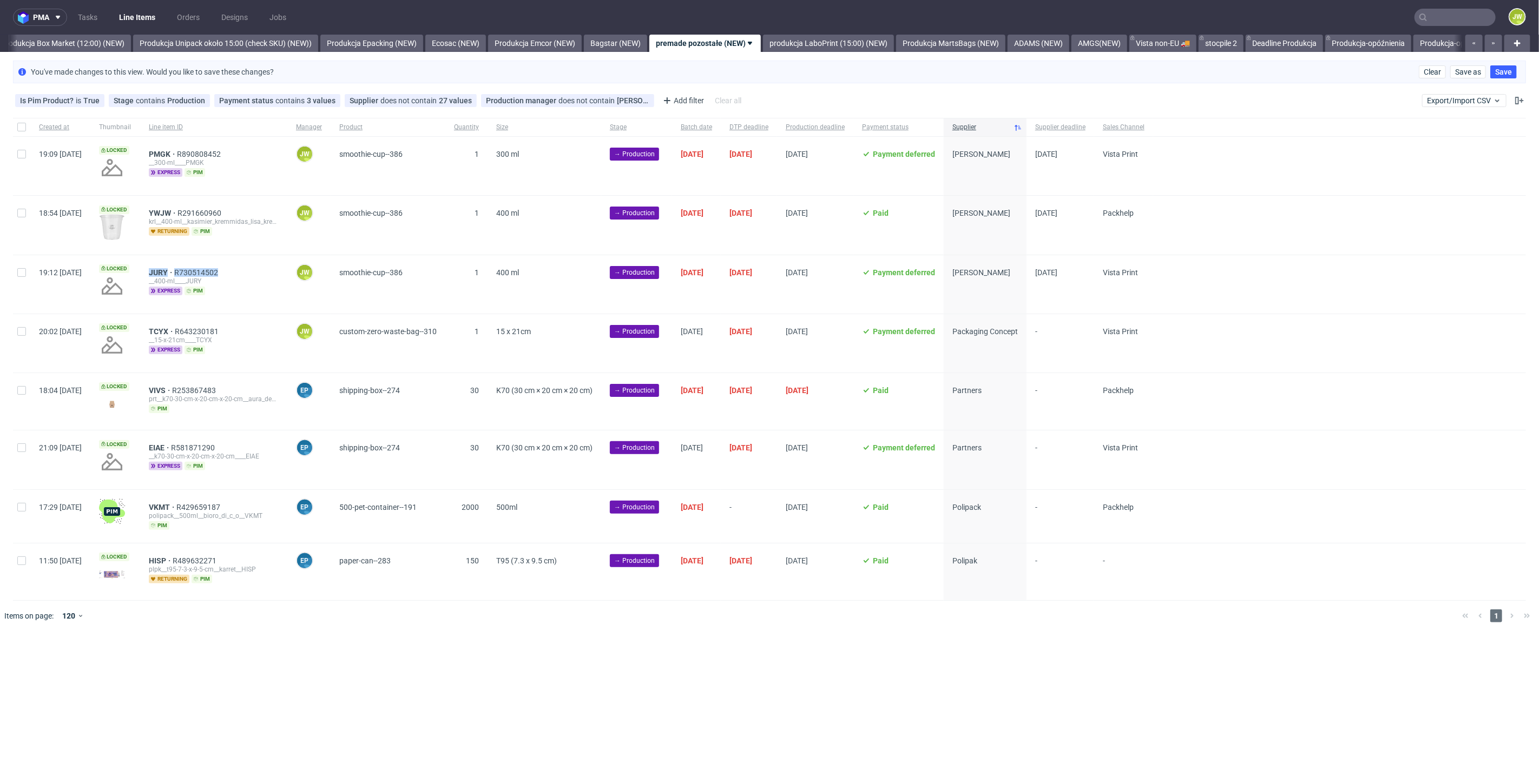
copy div "JURY R730514502"
click at [22, 273] on input "checkbox" at bounding box center [22, 272] width 8 height 8
checkbox input "true"
click at [612, 662] on icon at bounding box center [616, 664] width 8 height 8
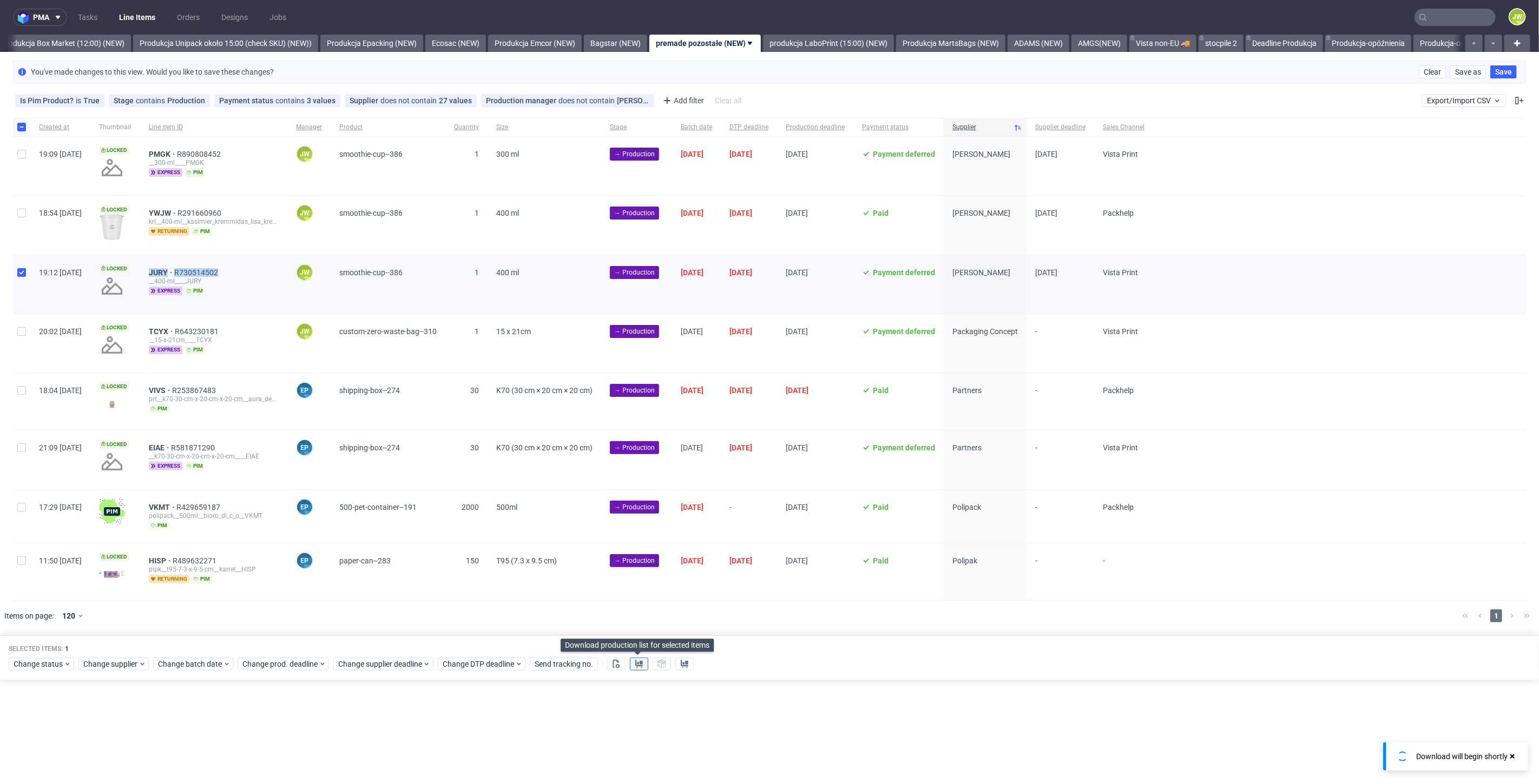
click at [635, 663] on use at bounding box center [639, 664] width 8 height 8
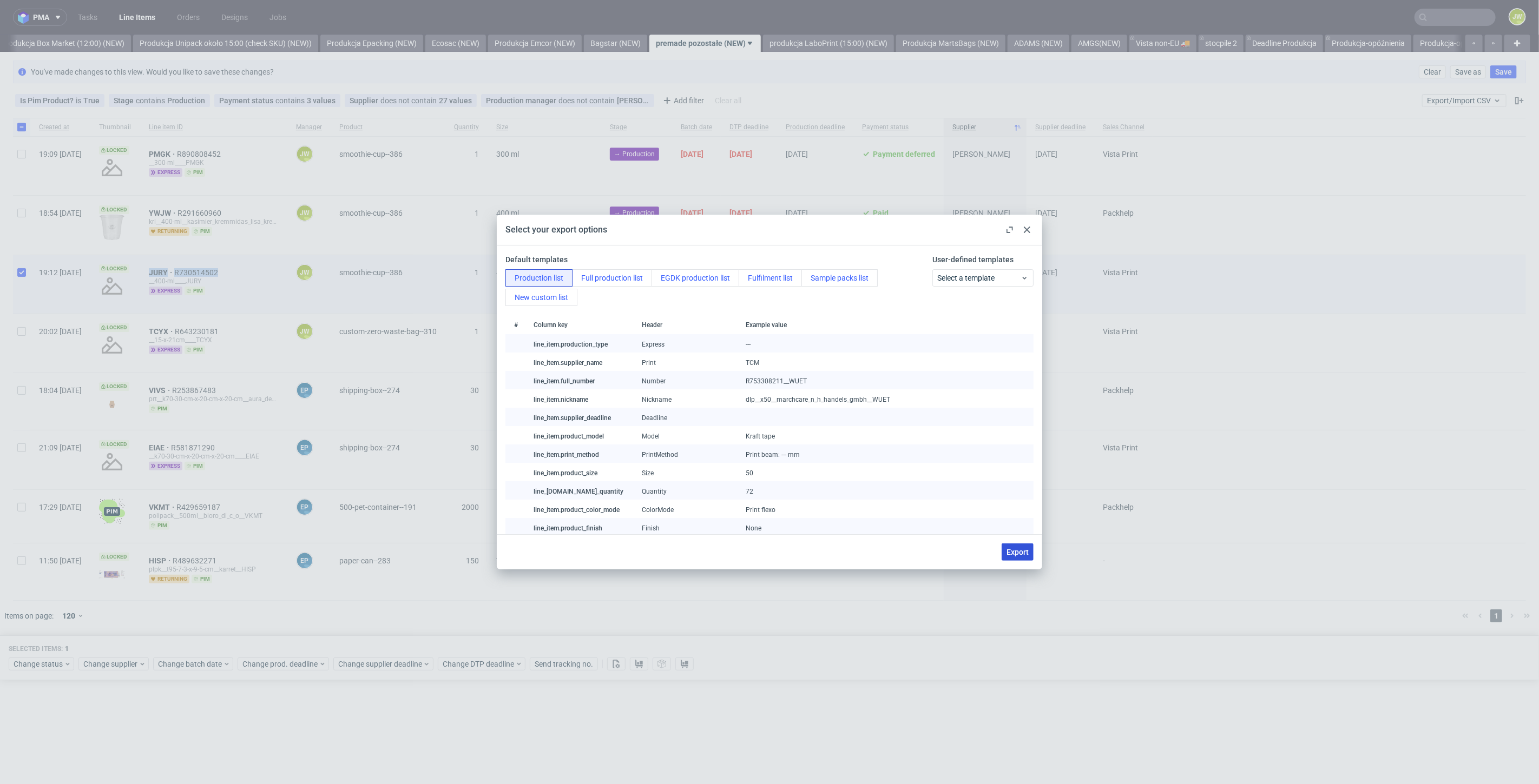
click at [1021, 546] on button "Export" at bounding box center [1017, 552] width 32 height 17
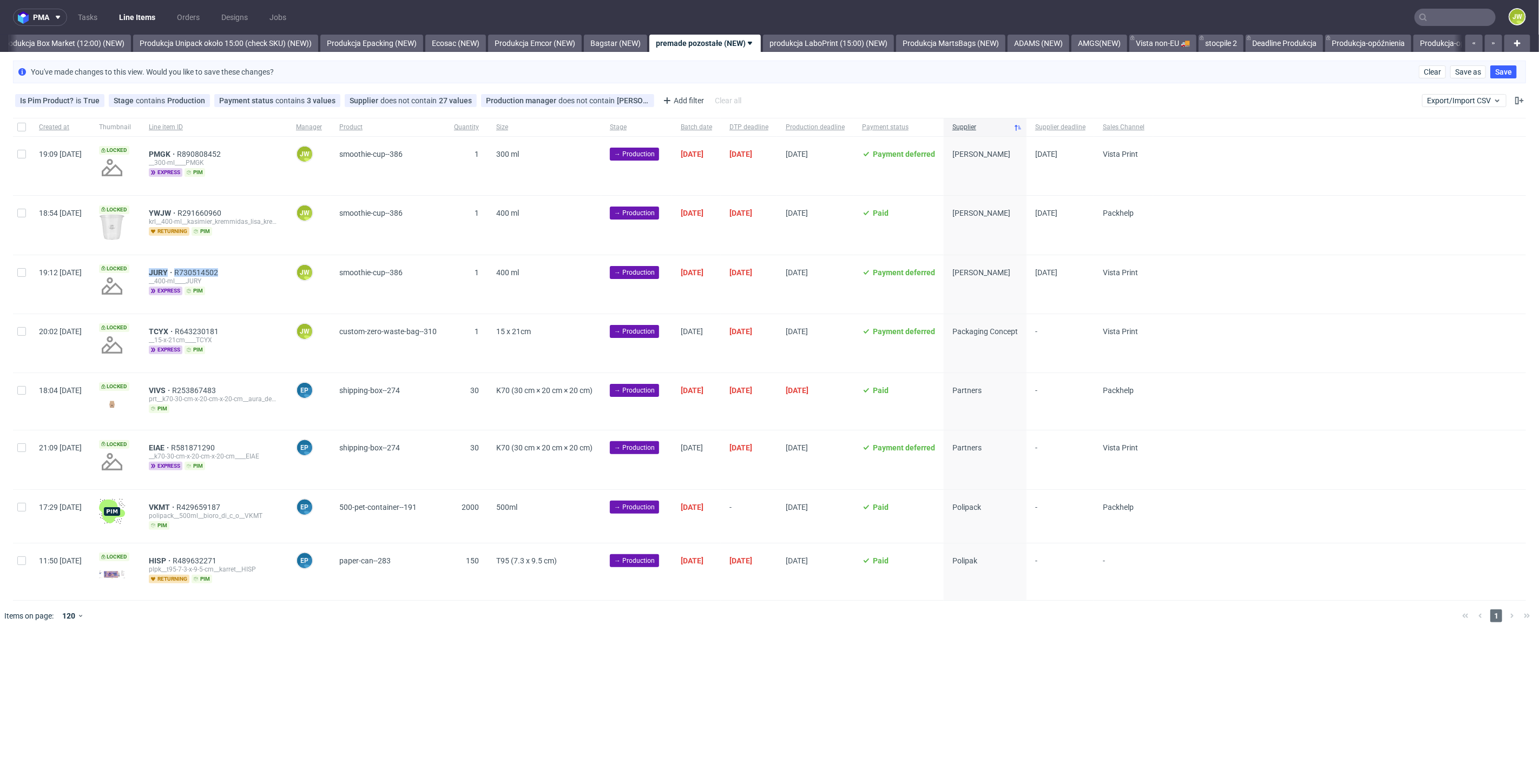
checkbox input "false"
drag, startPoint x: 736, startPoint y: 637, endPoint x: 709, endPoint y: 619, distance: 32.4
click at [735, 638] on div "pma Tasks Line Items Orders Designs Jobs JW All DTP Late Shipped Shipments DTP …" at bounding box center [770, 392] width 1539 height 784
click at [19, 158] on input "checkbox" at bounding box center [22, 154] width 8 height 8
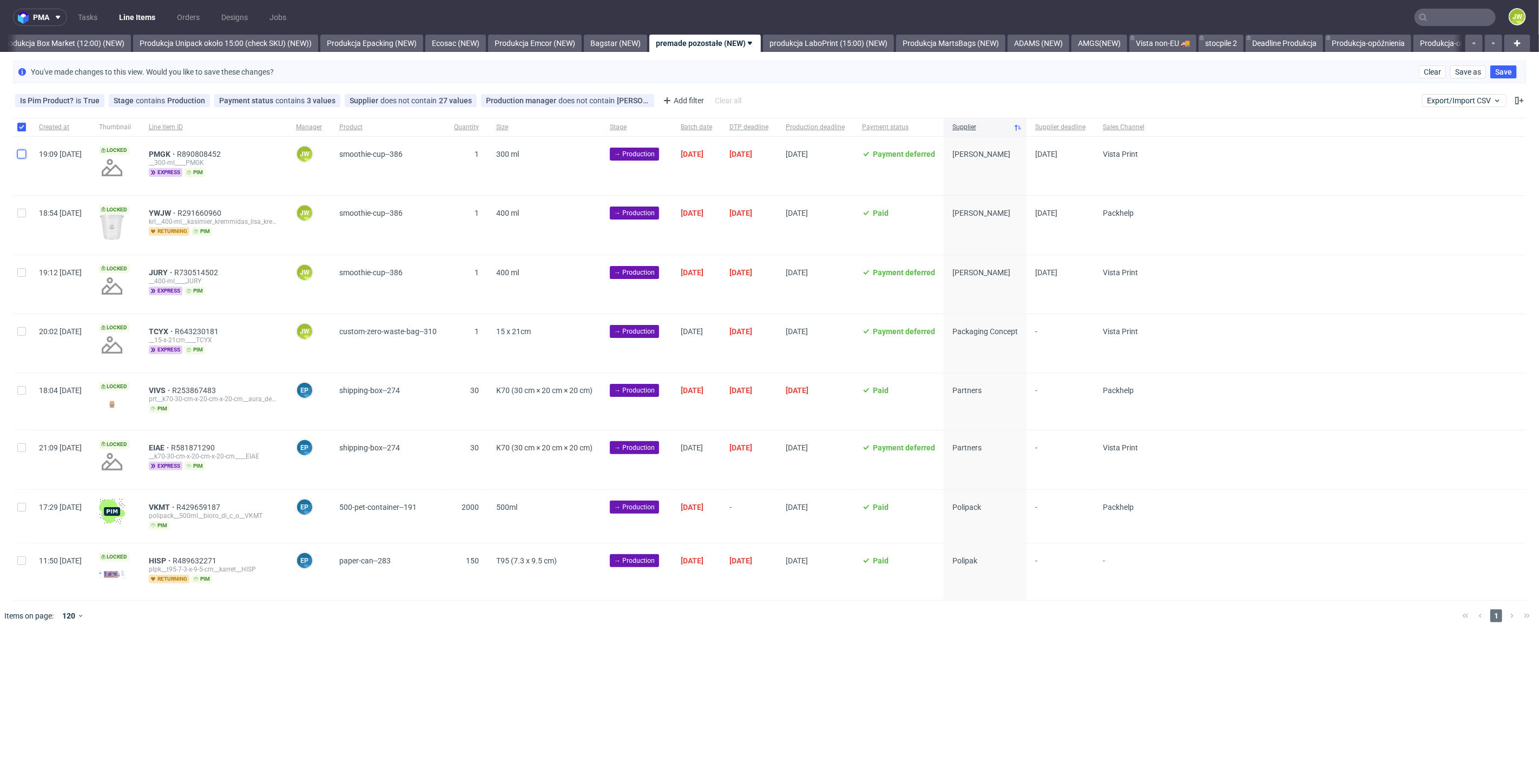
checkbox input "true"
click at [21, 222] on div at bounding box center [22, 225] width 17 height 59
checkbox input "true"
click at [26, 263] on div at bounding box center [22, 285] width 17 height 59
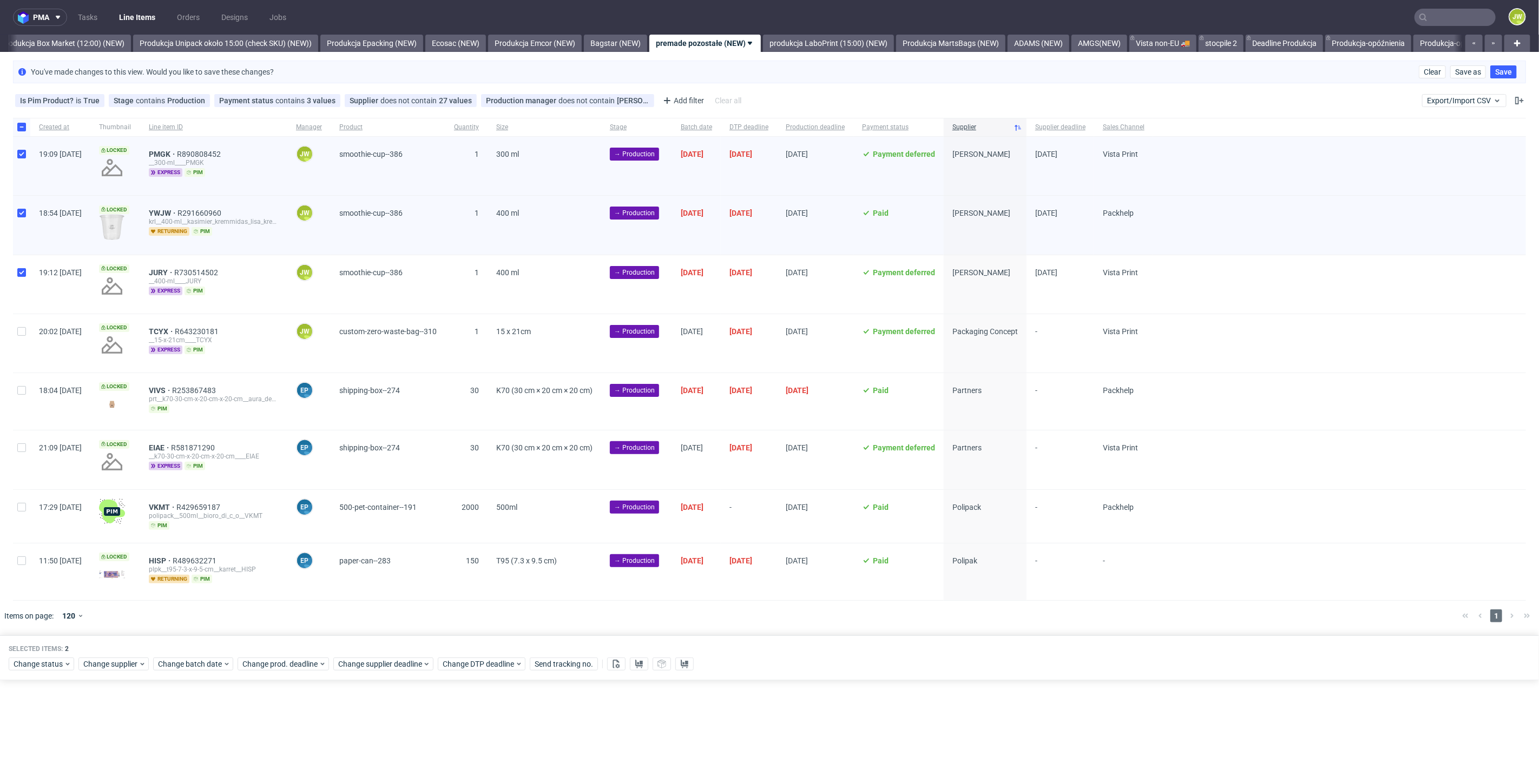
checkbox input "true"
click at [50, 664] on span "Change status" at bounding box center [39, 664] width 50 height 11
click at [38, 618] on span "In Production" at bounding box center [40, 620] width 54 height 15
click at [117, 637] on span "Save" at bounding box center [124, 640] width 17 height 8
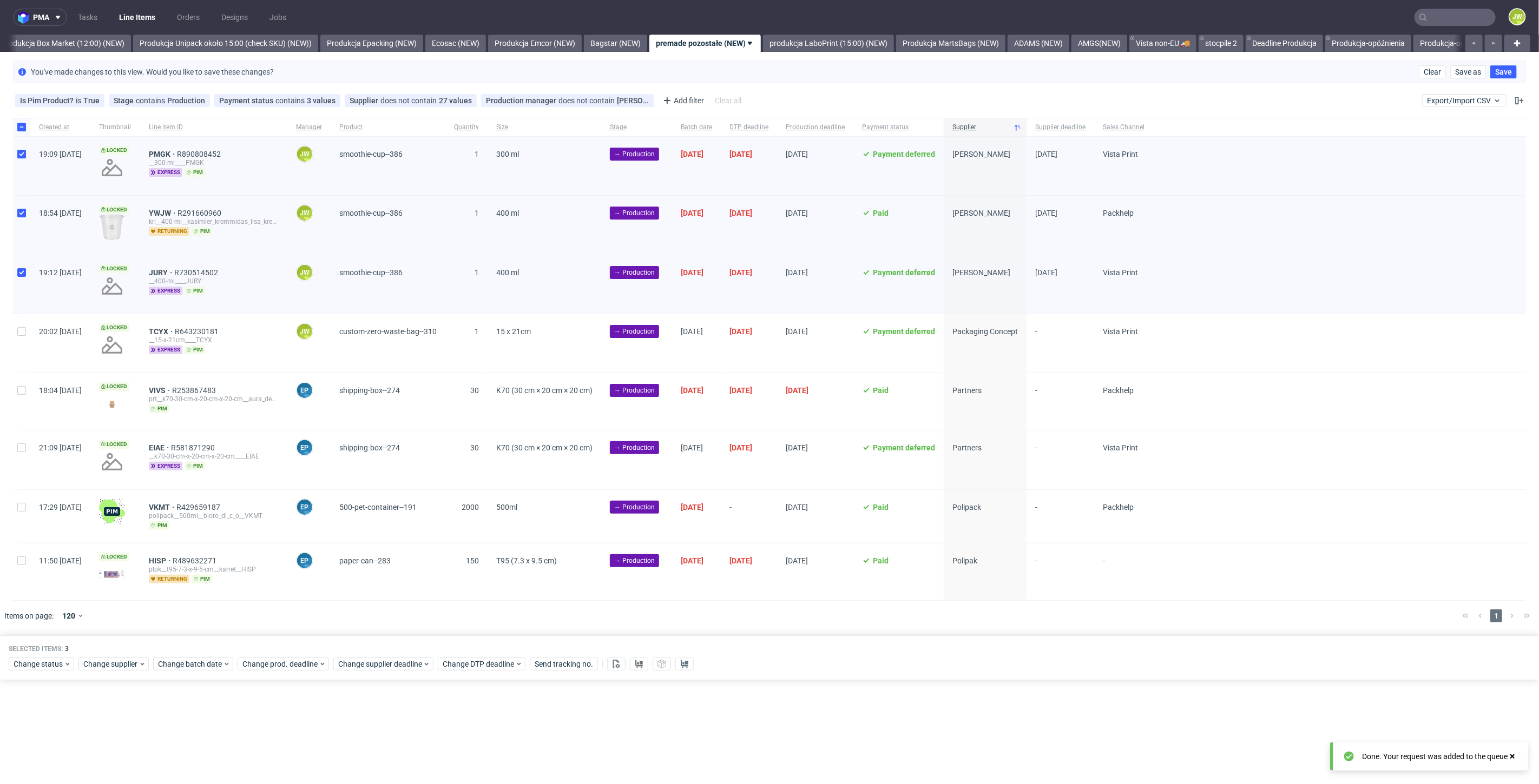
scroll to position [0, 1868]
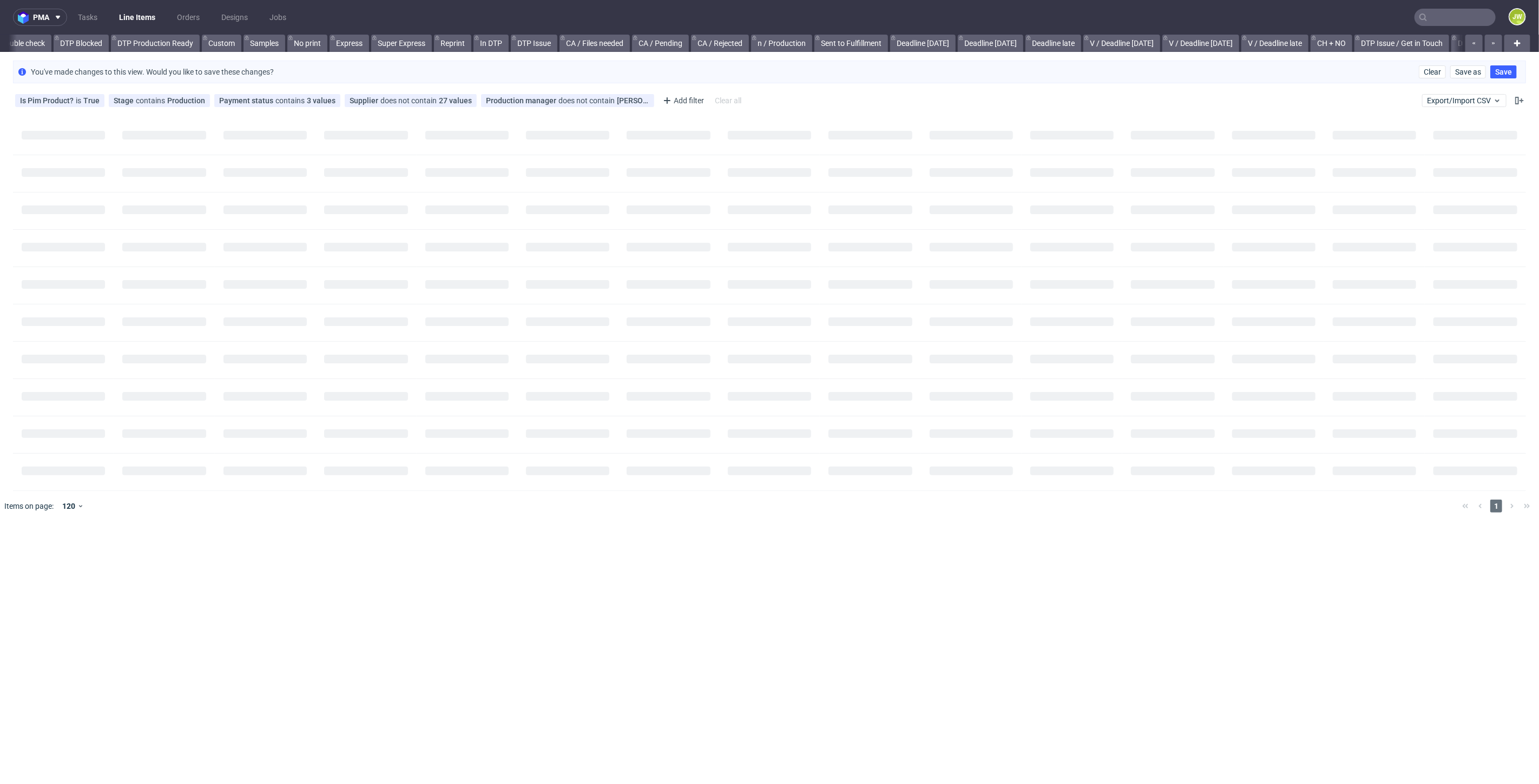
scroll to position [0, 1375]
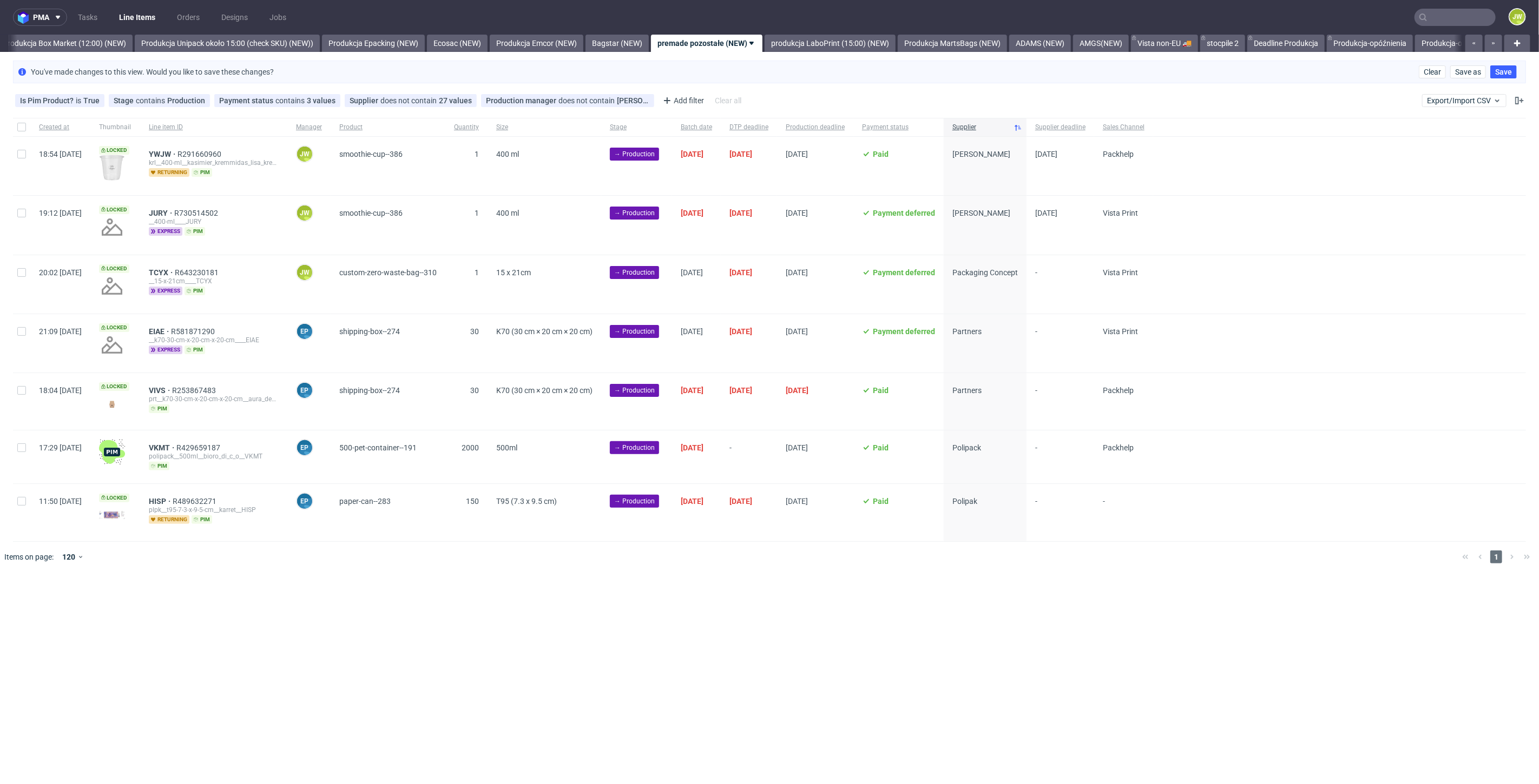
scroll to position [0, 1868]
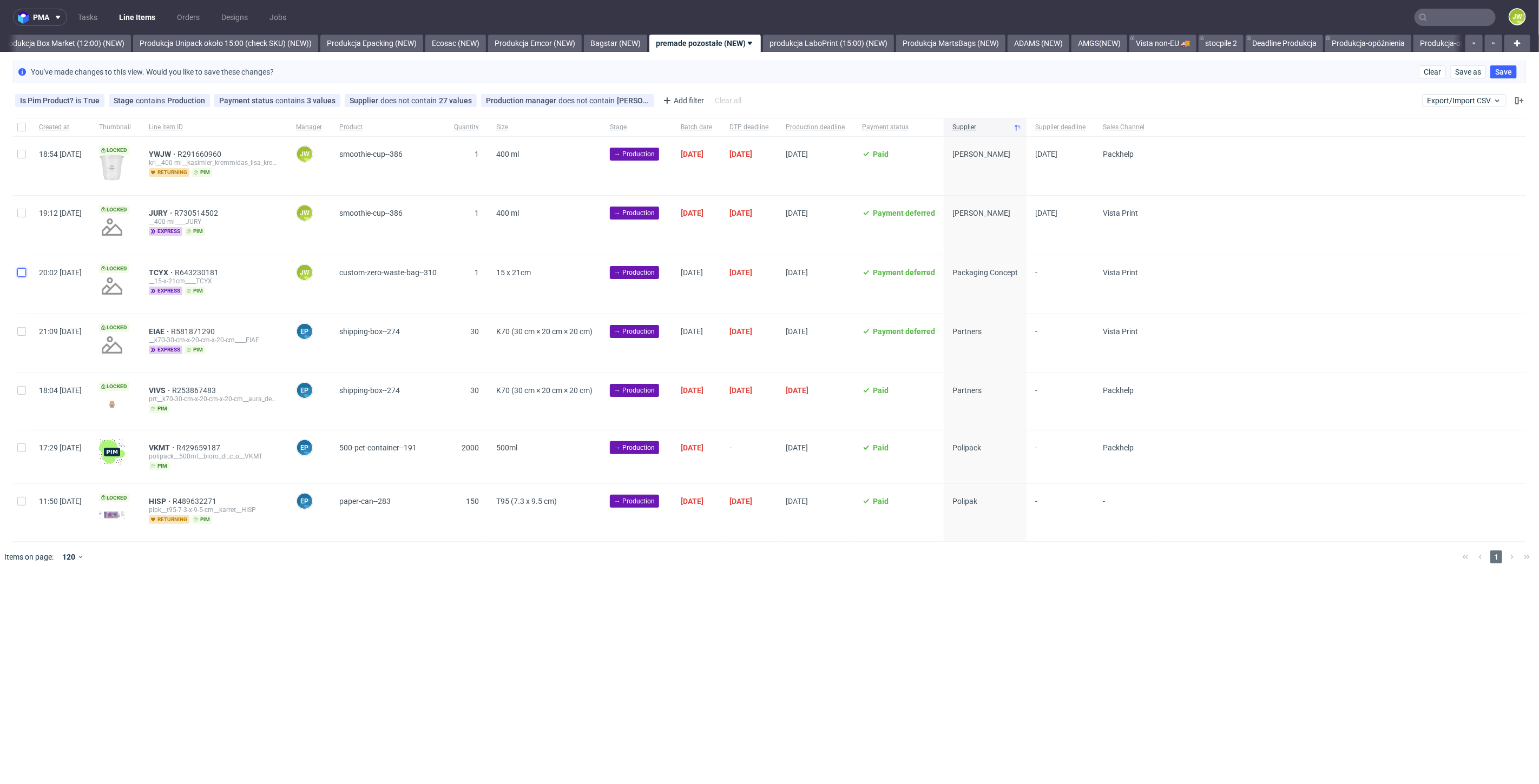
click at [24, 275] on input "checkbox" at bounding box center [22, 272] width 8 height 8
checkbox input "true"
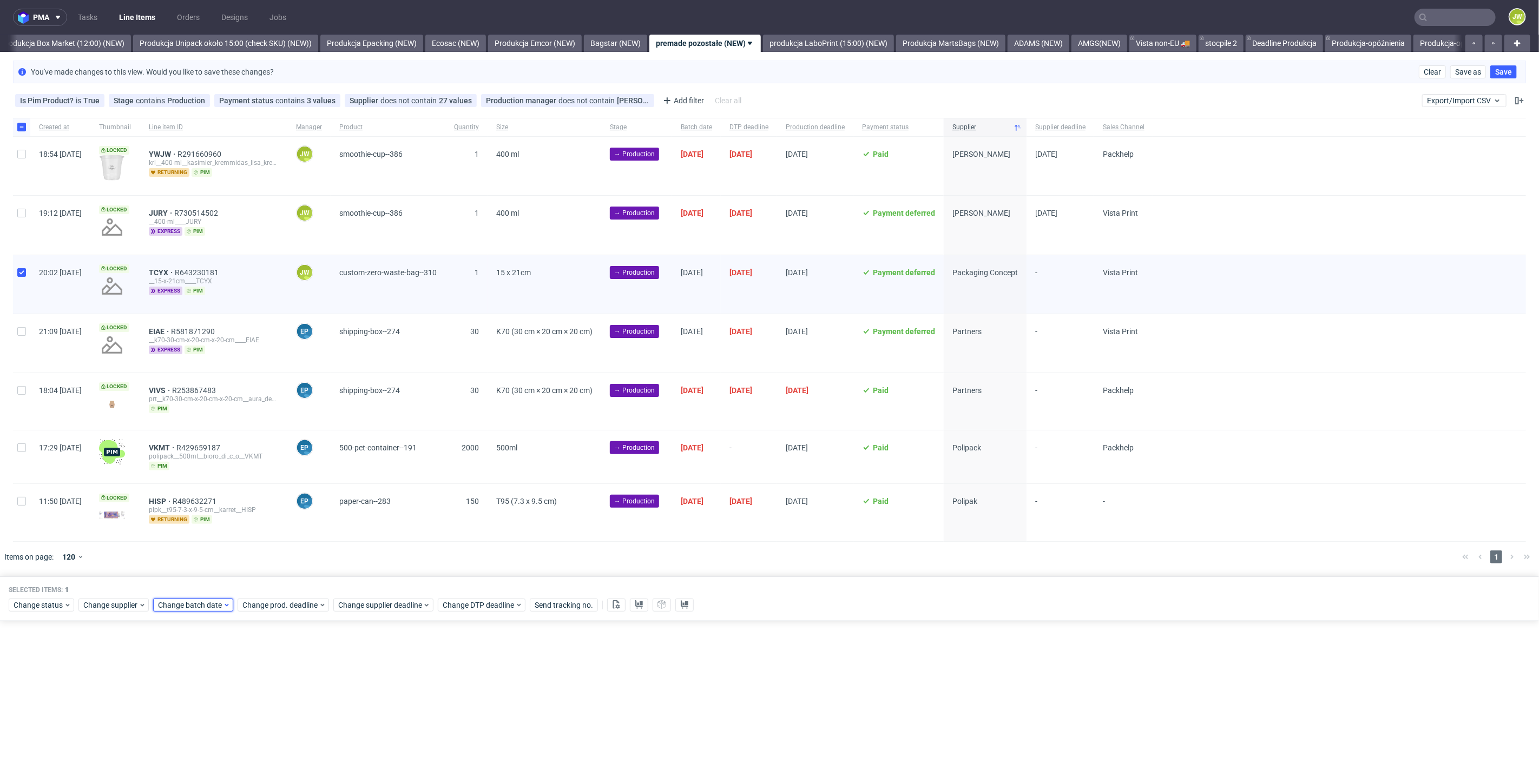
click at [179, 604] on span "Change batch date" at bounding box center [190, 605] width 65 height 11
click at [211, 509] on span "16" at bounding box center [208, 506] width 8 height 11
click at [275, 579] on span "Save" at bounding box center [281, 581] width 17 height 8
click at [274, 599] on span "Change prod. deadline" at bounding box center [281, 605] width 76 height 11
click at [305, 522] on span "24" at bounding box center [309, 525] width 8 height 11
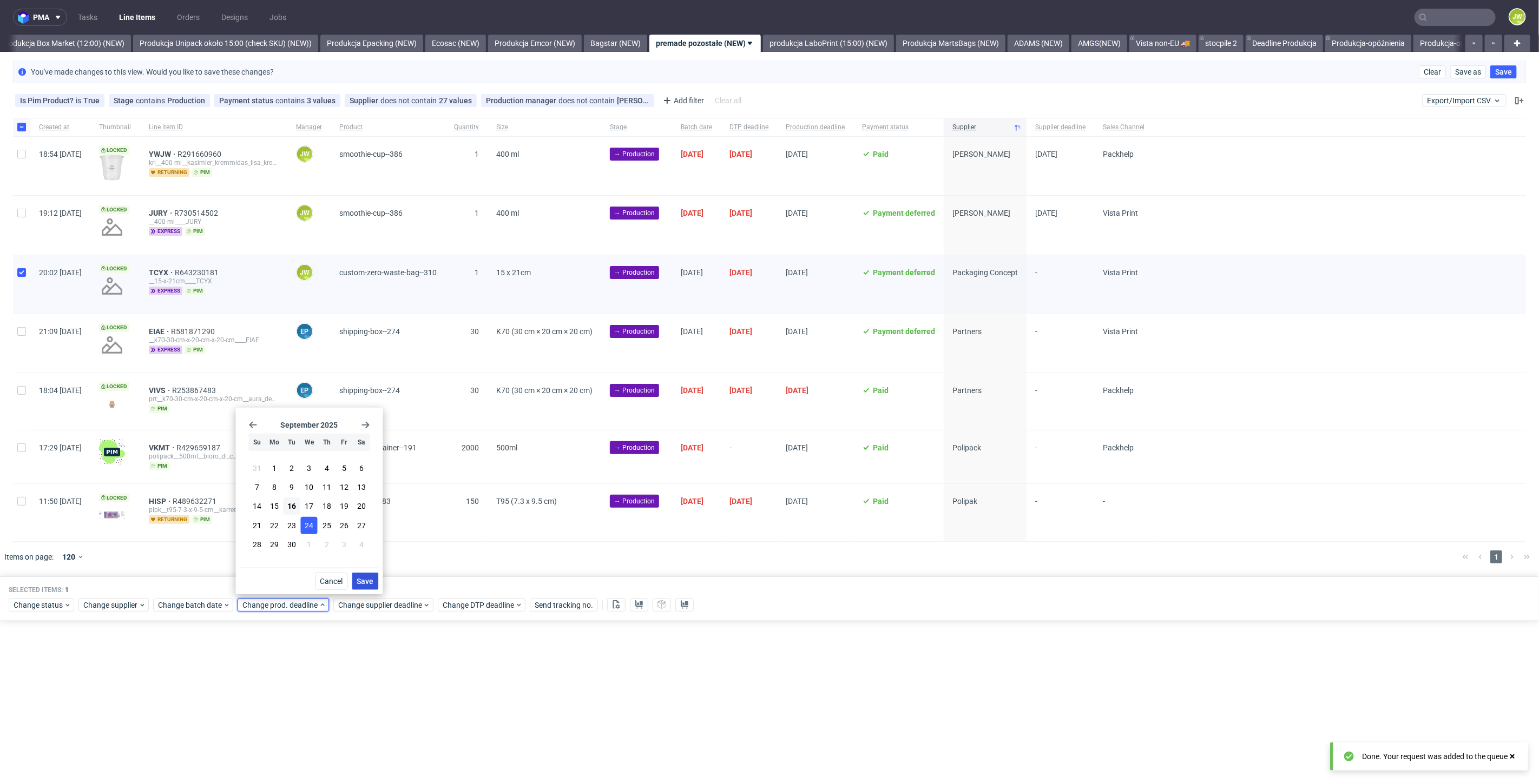
click at [363, 583] on span "Save" at bounding box center [366, 581] width 17 height 8
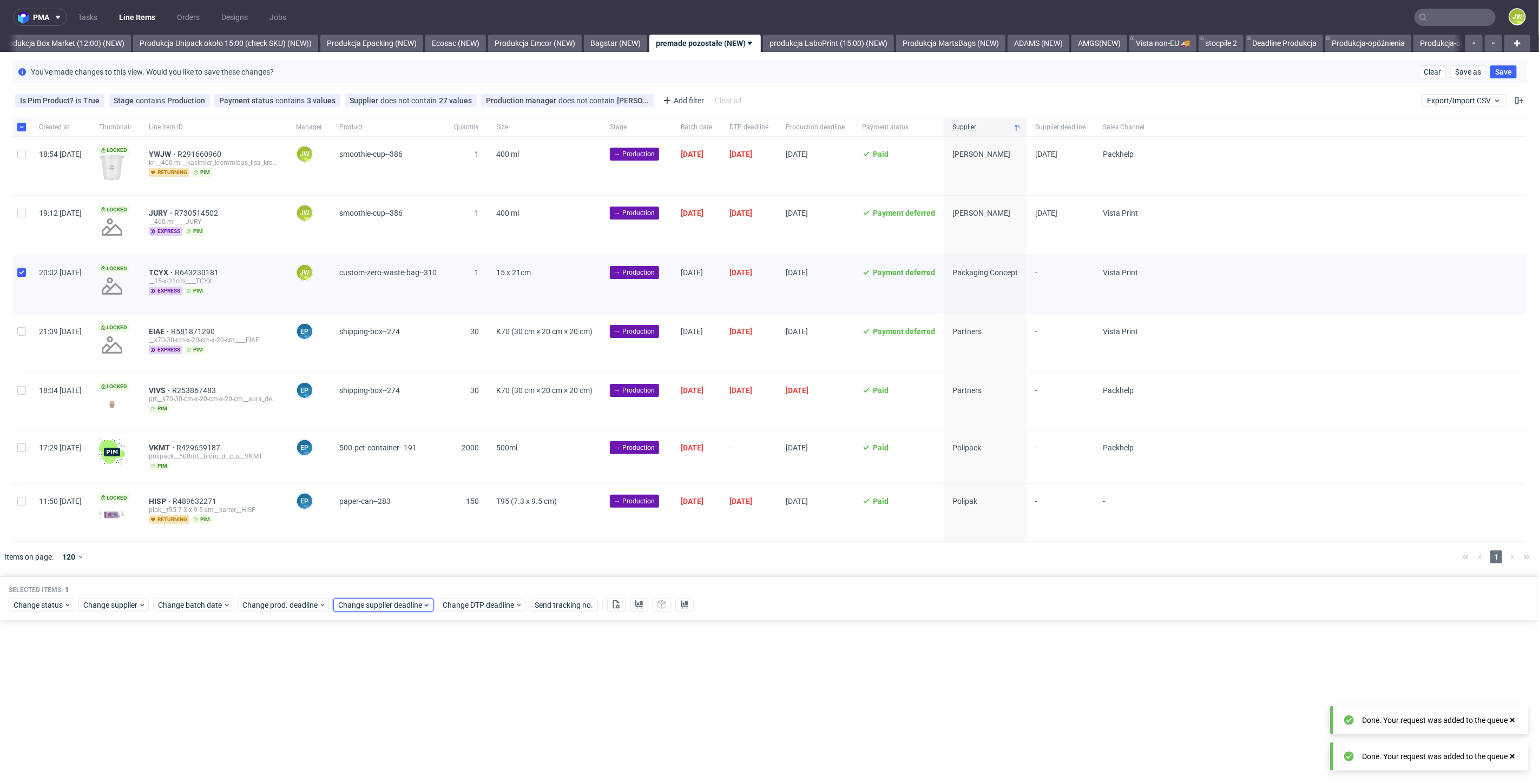
click at [361, 599] on span "Change supplier deadline" at bounding box center [380, 605] width 84 height 11
click at [404, 525] on span "24" at bounding box center [405, 525] width 8 height 11
click at [465, 584] on span "Save" at bounding box center [461, 581] width 17 height 8
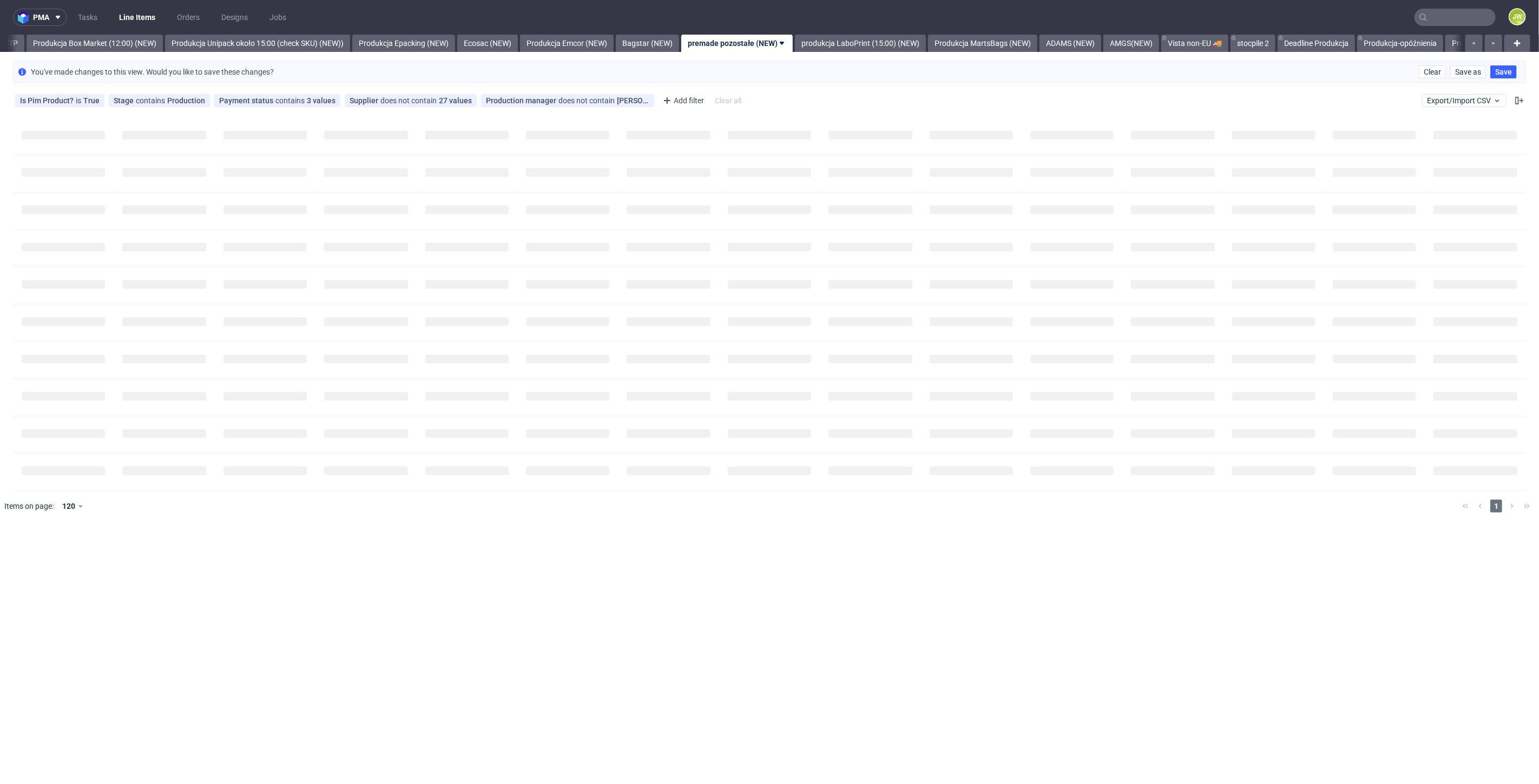
scroll to position [0, 1868]
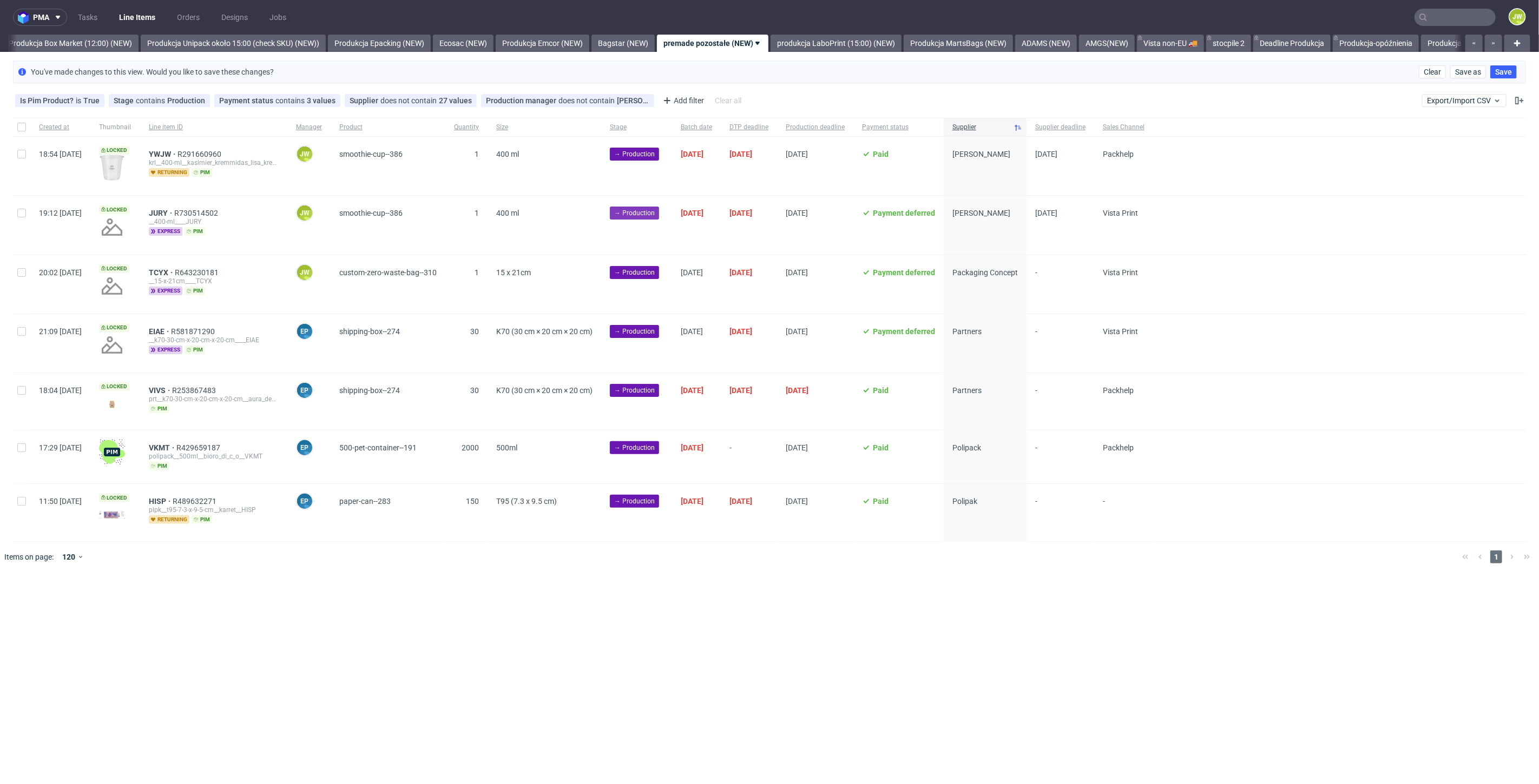
scroll to position [0, 1868]
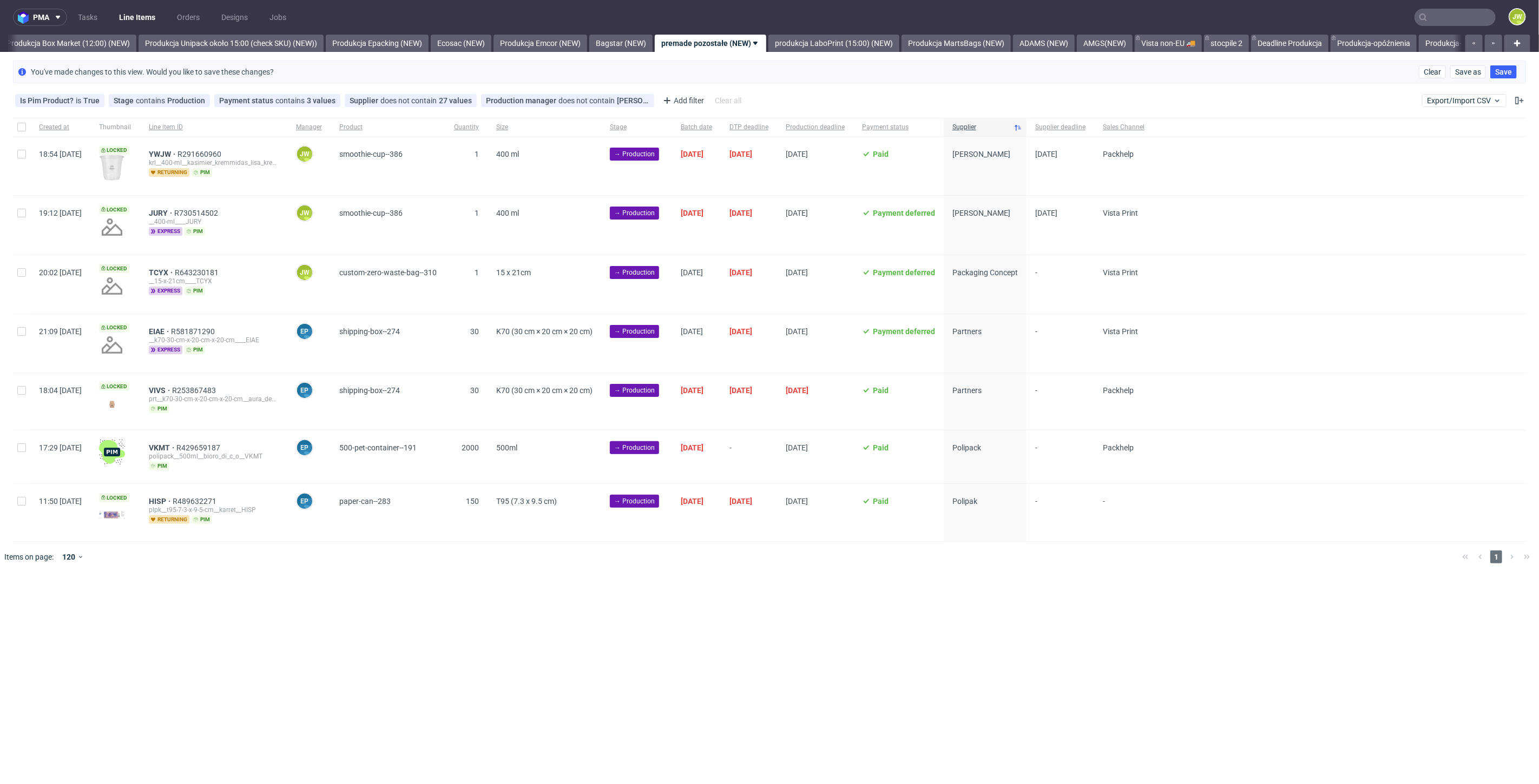
scroll to position [0, 1868]
click at [805, 51] on link "produkcja LaboPrint (15:00) (NEW)" at bounding box center [828, 43] width 131 height 17
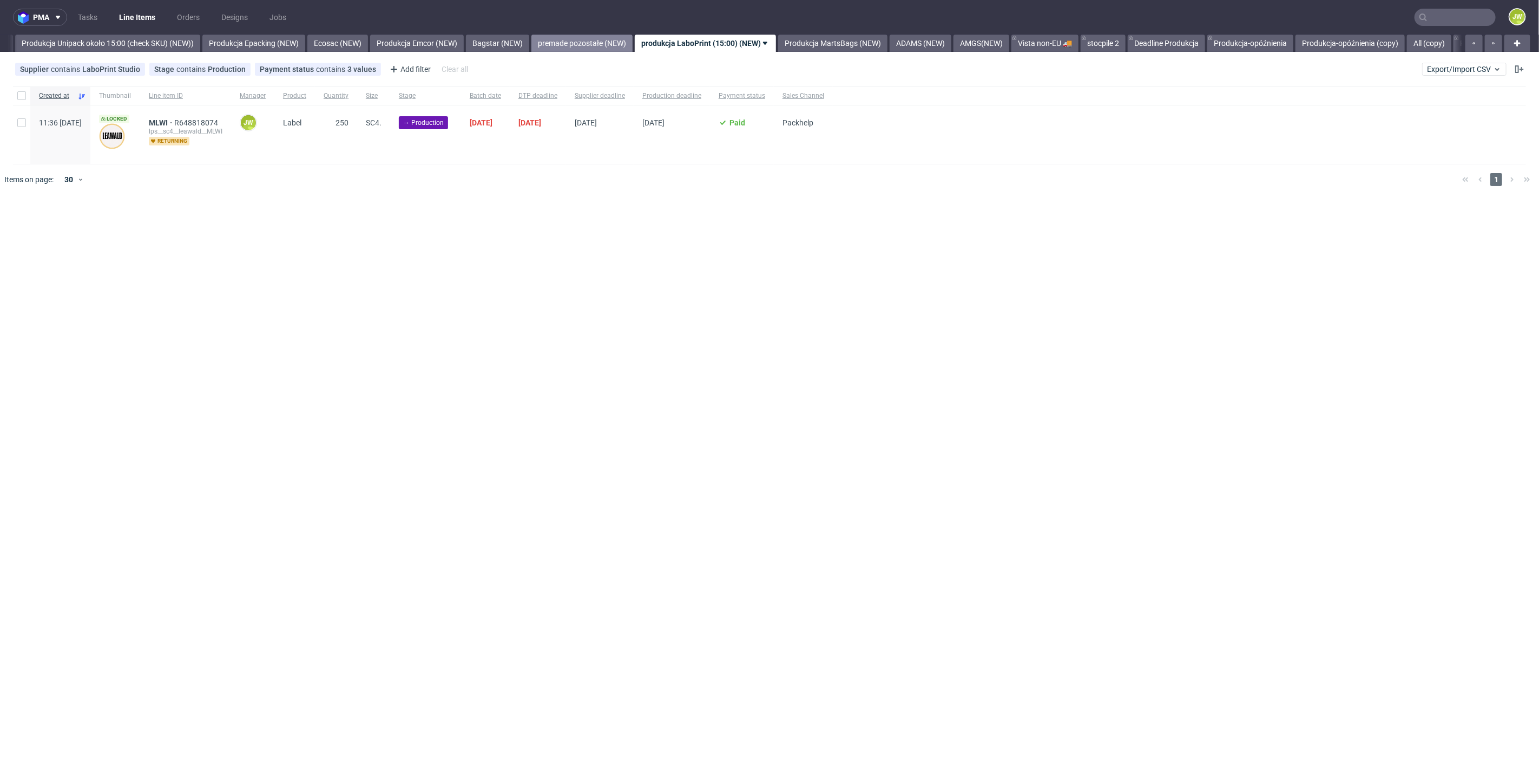
click at [614, 51] on link "premade pozostałe (NEW)" at bounding box center [581, 43] width 101 height 17
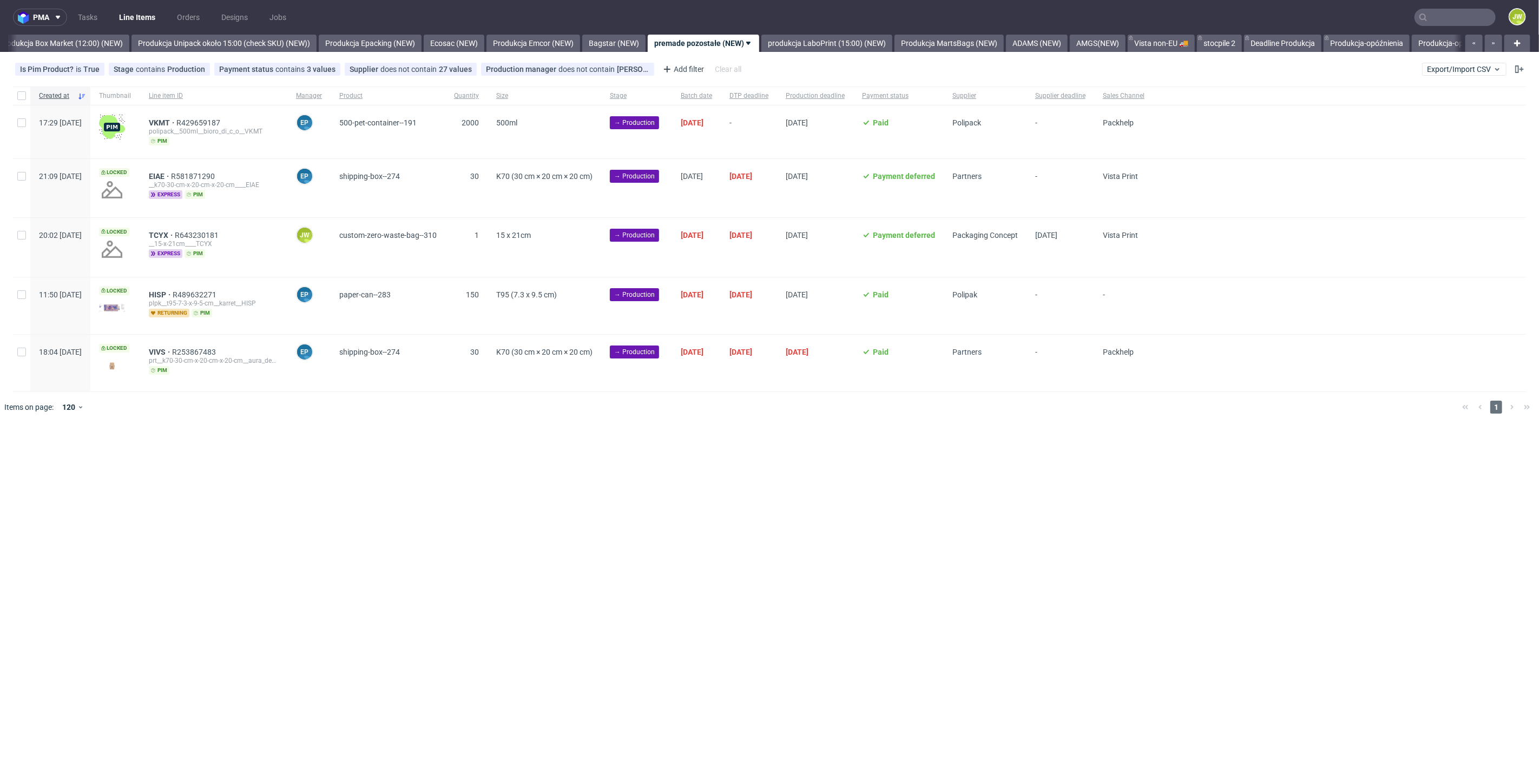
scroll to position [0, 1868]
drag, startPoint x: 23, startPoint y: 238, endPoint x: 189, endPoint y: 297, distance: 176.2
click at [23, 237] on input "checkbox" at bounding box center [22, 235] width 8 height 8
checkbox input "true"
drag, startPoint x: 608, startPoint y: 451, endPoint x: 620, endPoint y: 452, distance: 12.0
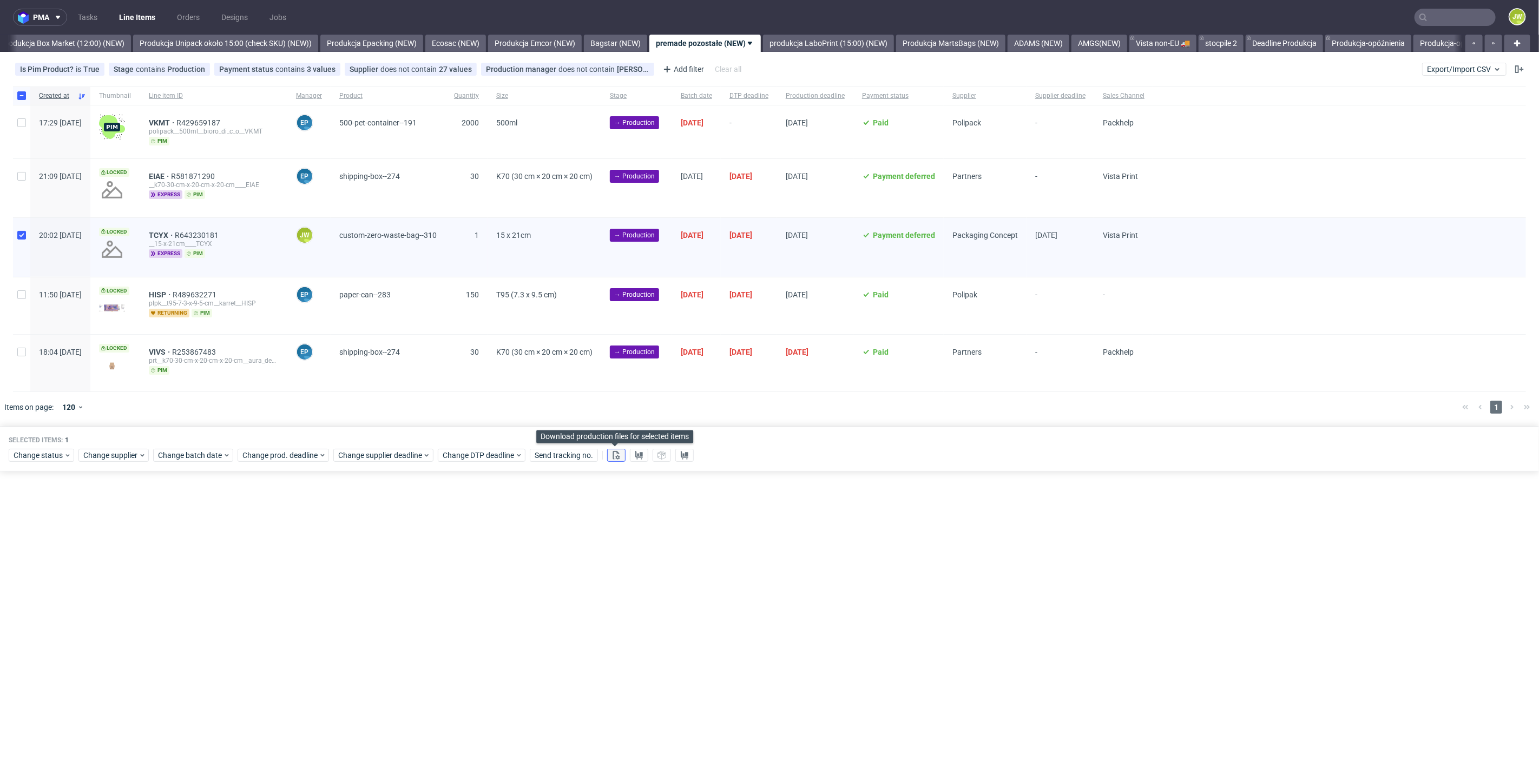
click at [609, 451] on button at bounding box center [616, 456] width 19 height 13
click at [643, 454] on button at bounding box center [639, 456] width 19 height 13
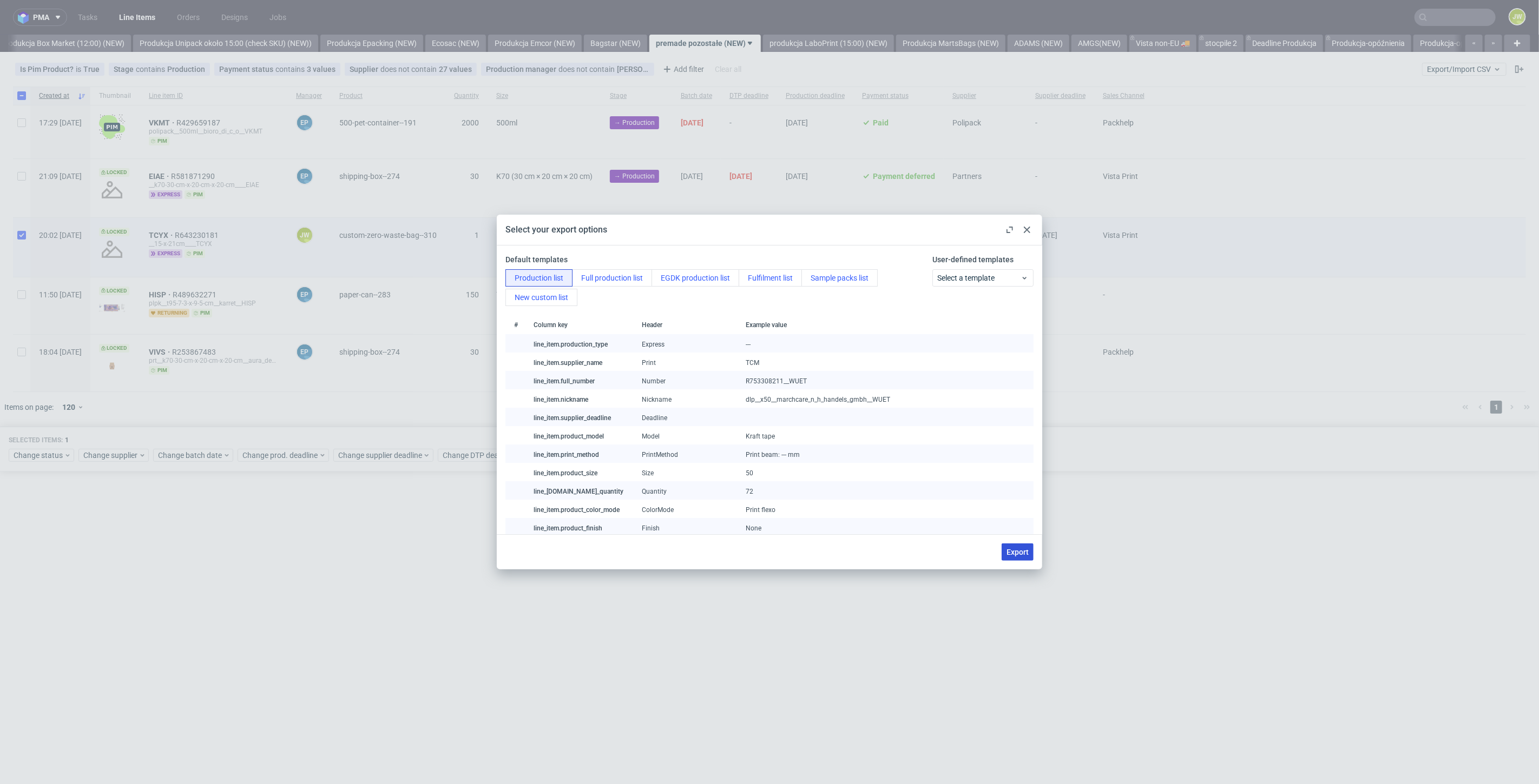
click at [1008, 548] on span "Export" at bounding box center [1017, 552] width 22 height 8
checkbox input "false"
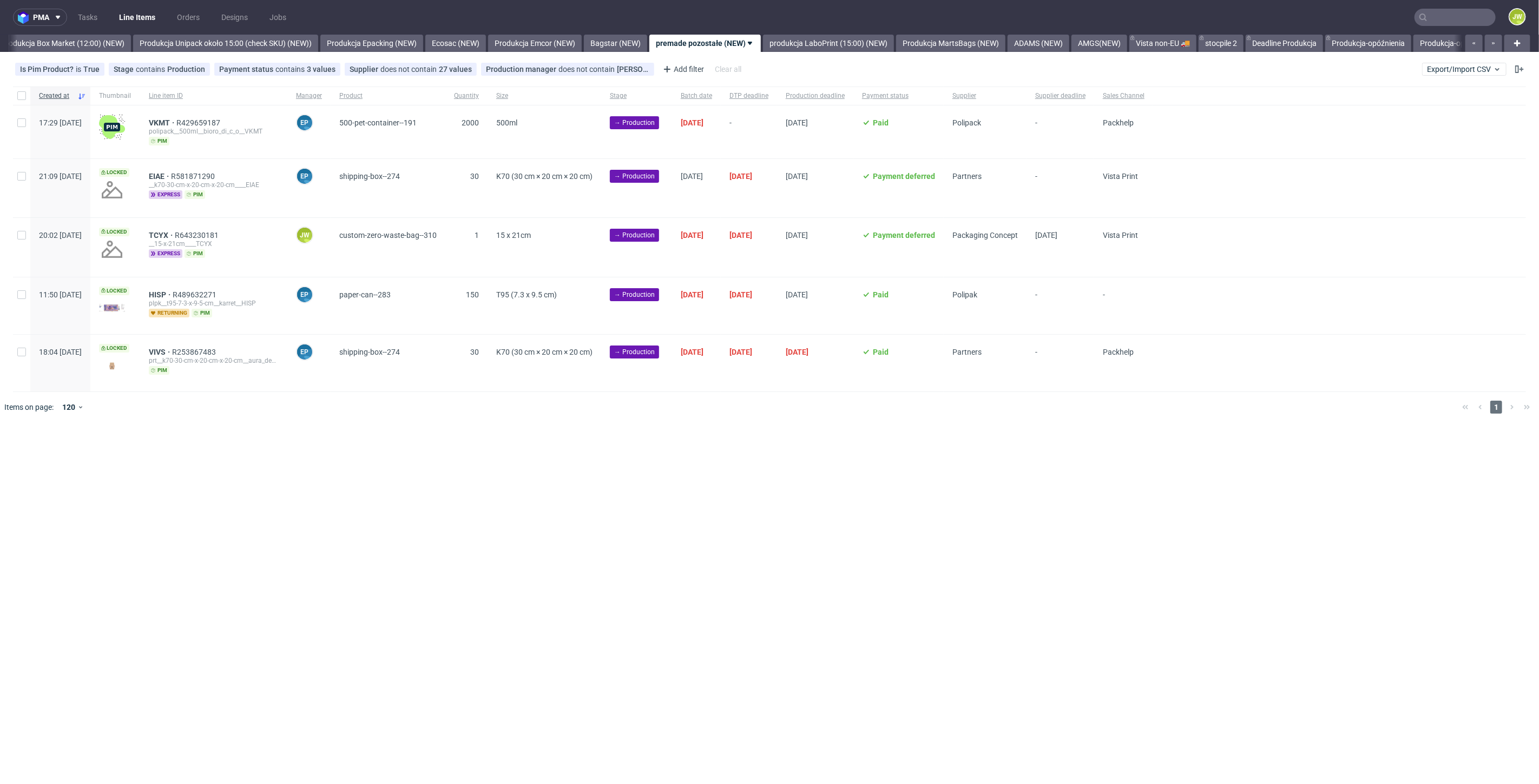
click at [14, 231] on div at bounding box center [22, 247] width 17 height 59
checkbox input "true"
click at [24, 457] on span "Change status" at bounding box center [39, 456] width 50 height 11
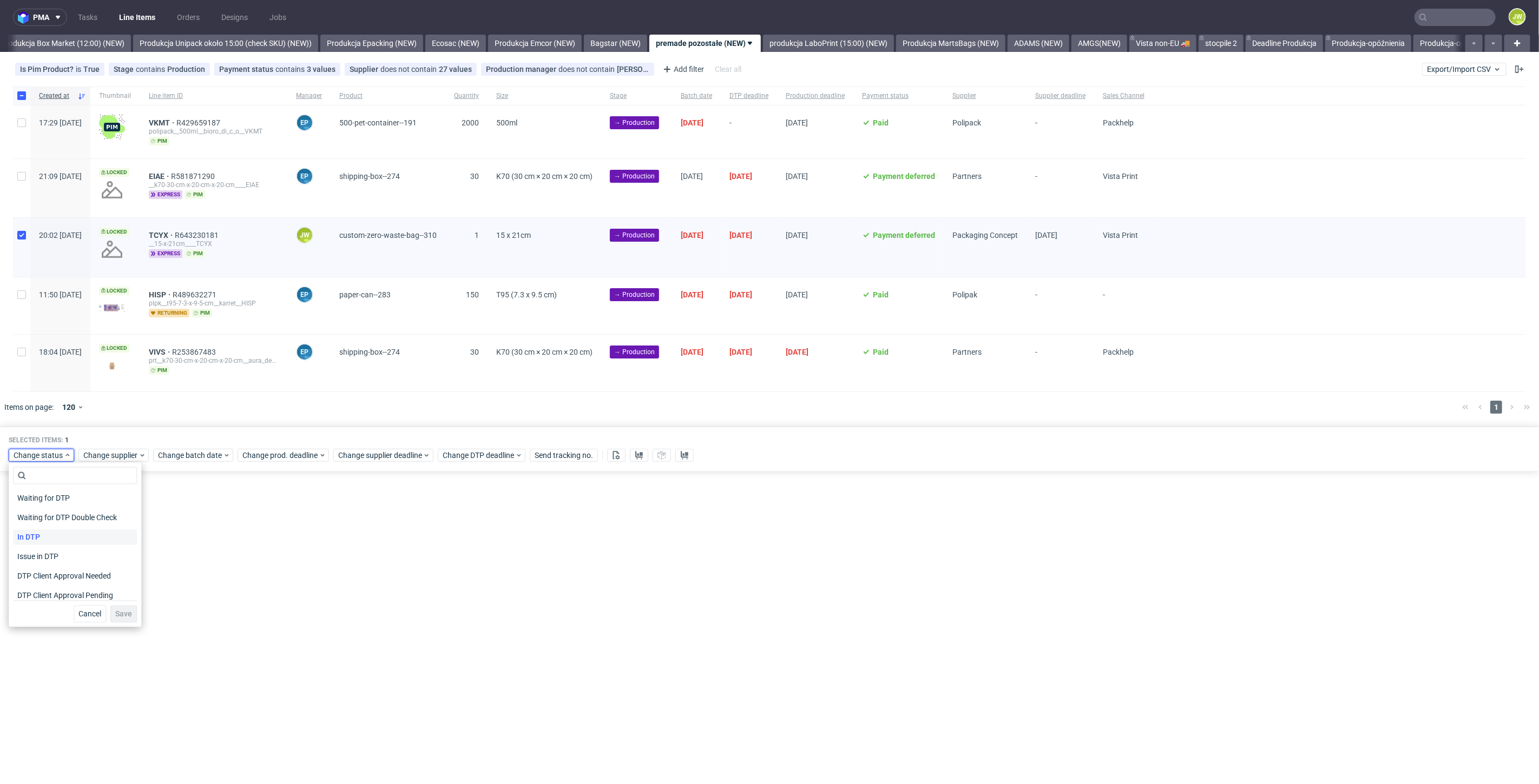
scroll to position [60, 0]
click at [37, 594] on span "In Production" at bounding box center [40, 594] width 54 height 15
drag, startPoint x: 119, startPoint y: 617, endPoint x: 121, endPoint y: 571, distance: 46.0
click at [120, 617] on span "Save" at bounding box center [124, 614] width 17 height 8
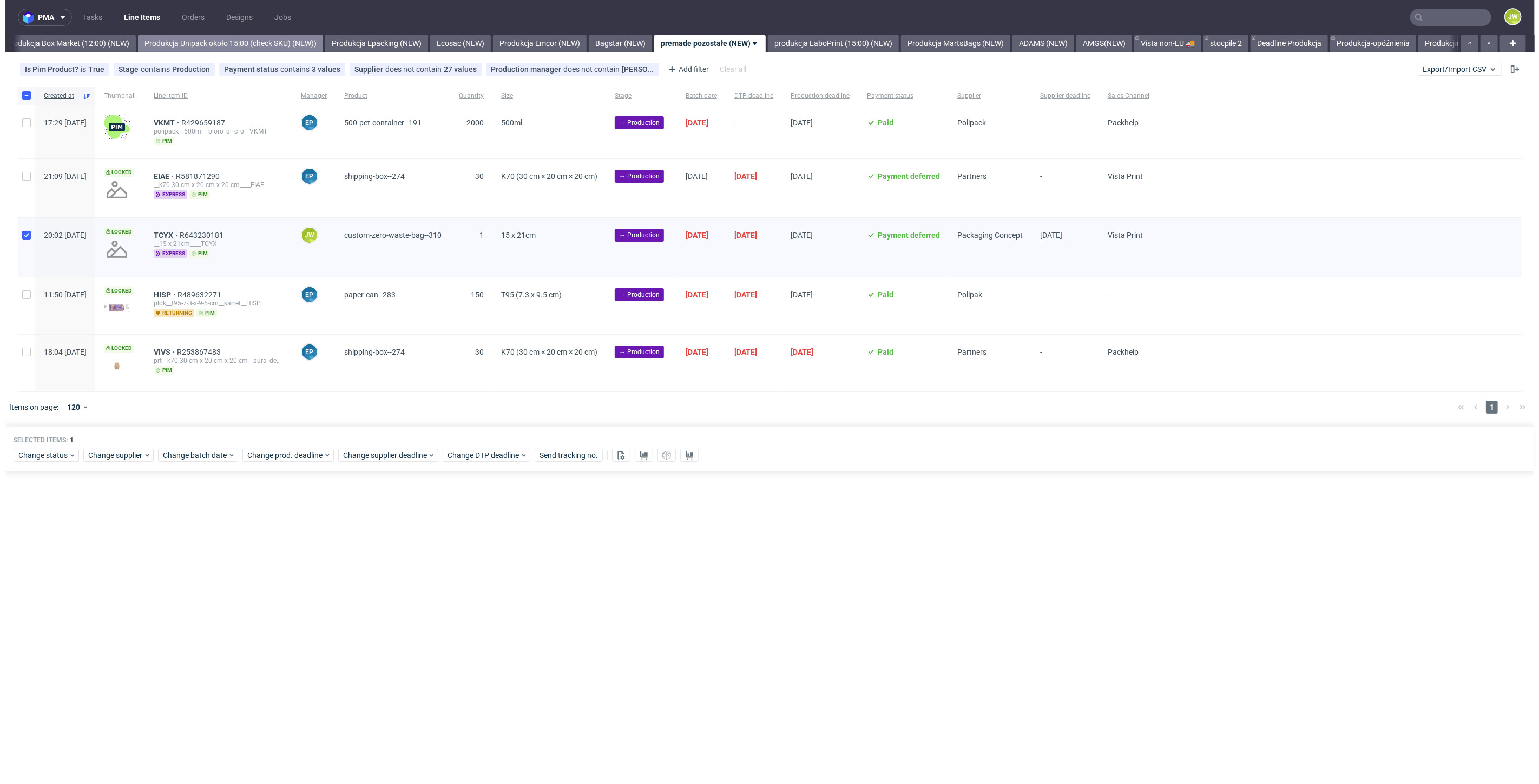
scroll to position [0, 1868]
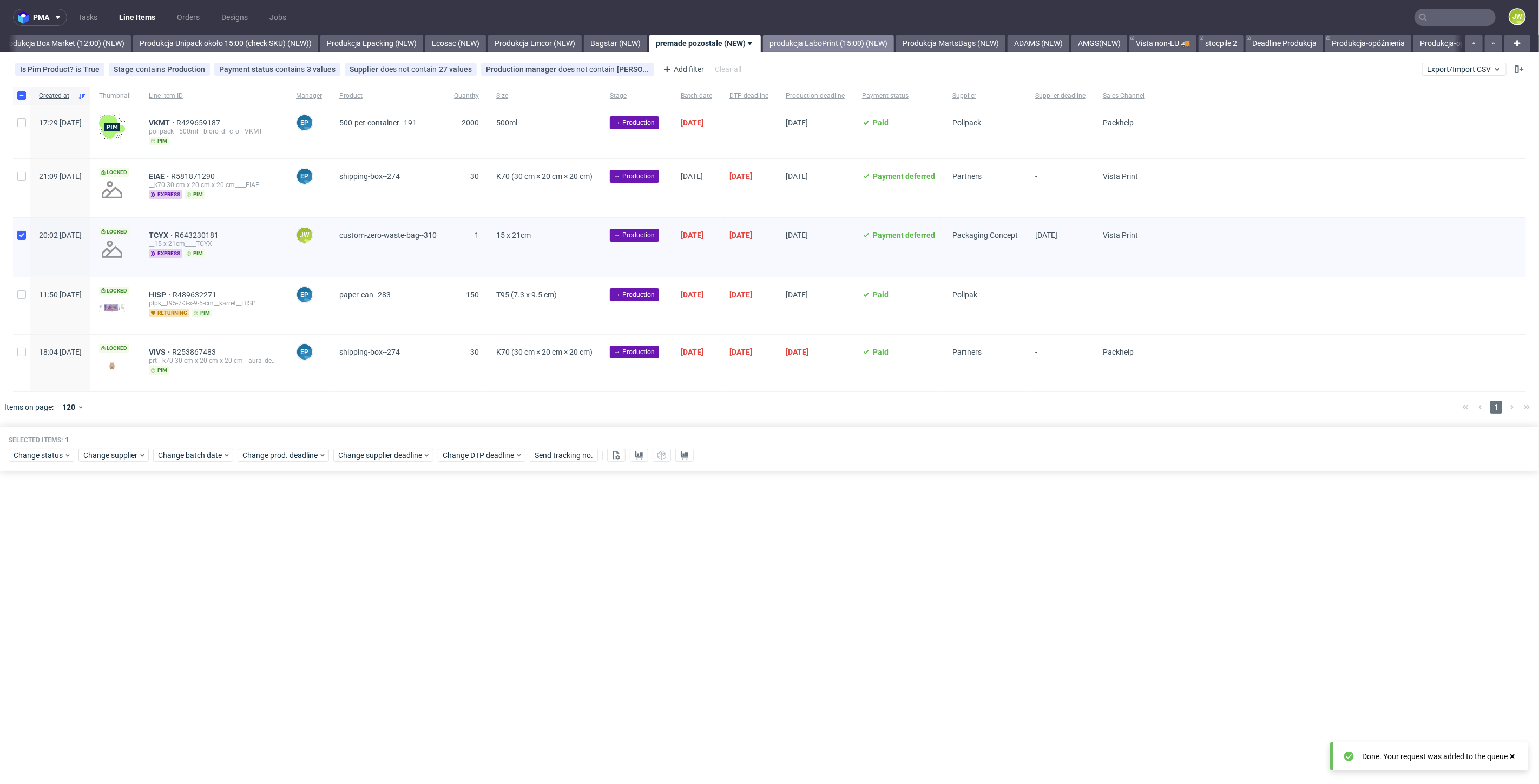
click at [827, 40] on link "produkcja LaboPrint (15:00) (NEW)" at bounding box center [828, 43] width 131 height 17
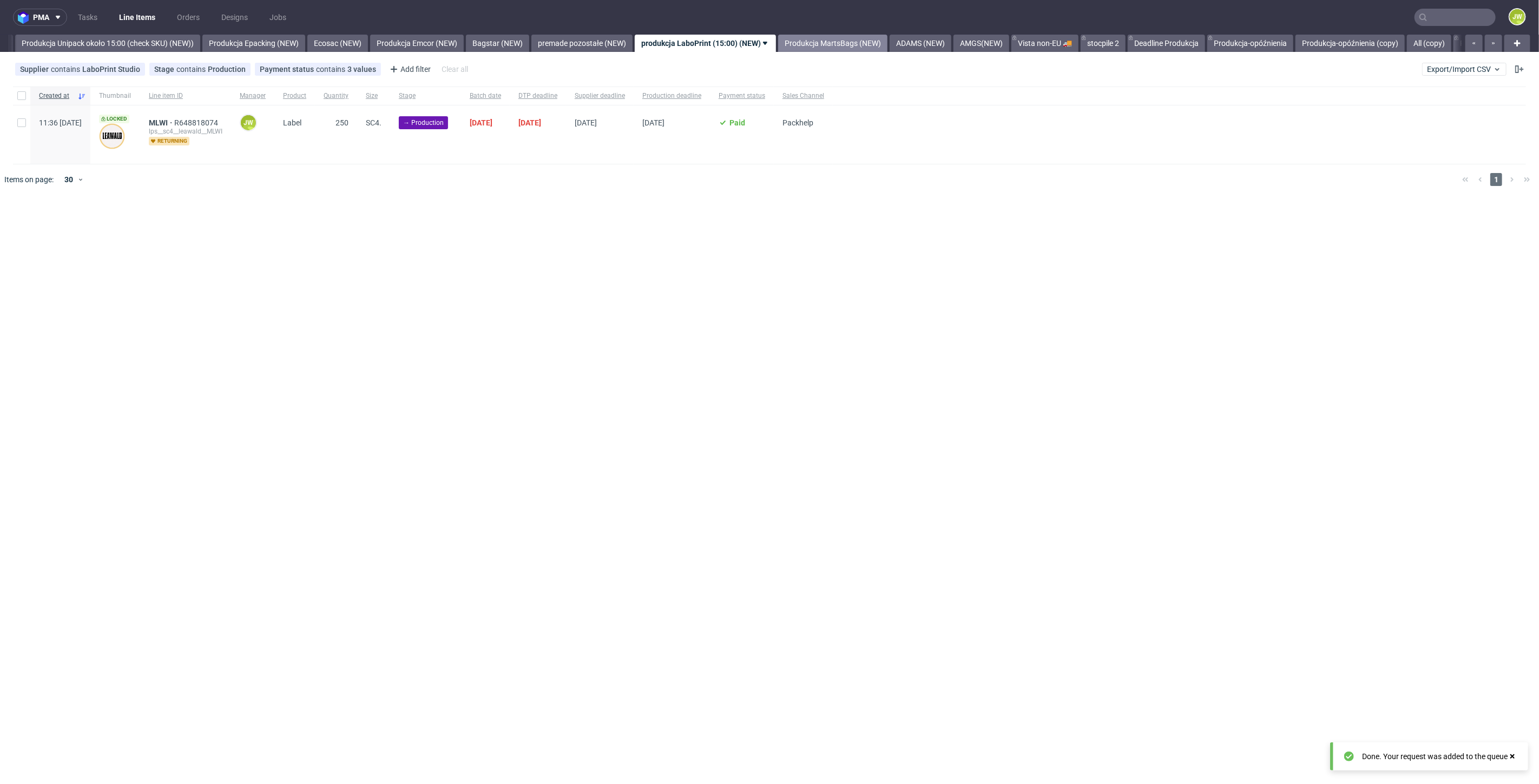
click at [847, 45] on link "Produkcja MartsBags (NEW)" at bounding box center [832, 43] width 109 height 17
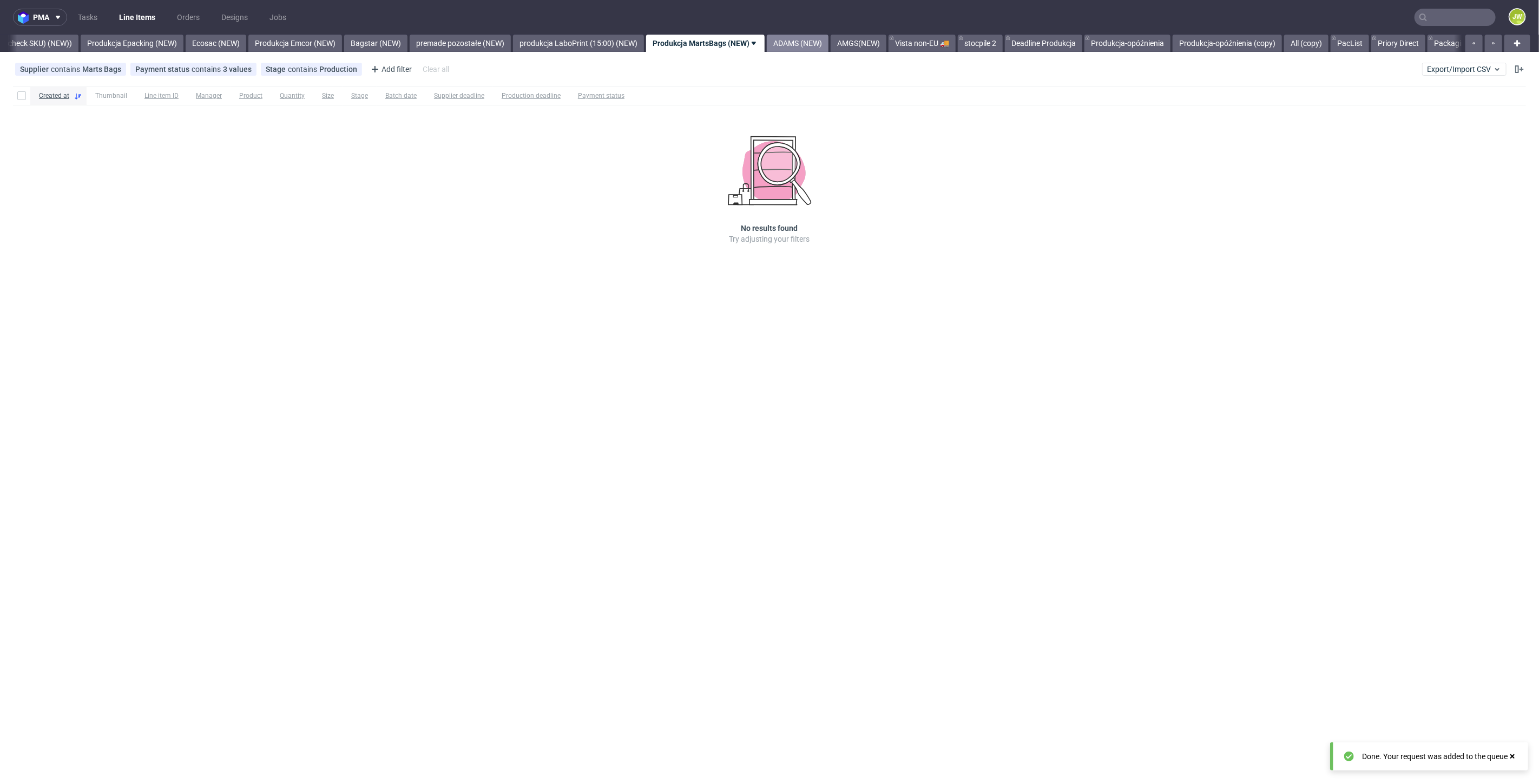
click at [826, 40] on link "ADAMS (NEW)" at bounding box center [797, 43] width 62 height 17
click at [799, 43] on link "AMGS(NEW)" at bounding box center [771, 43] width 56 height 17
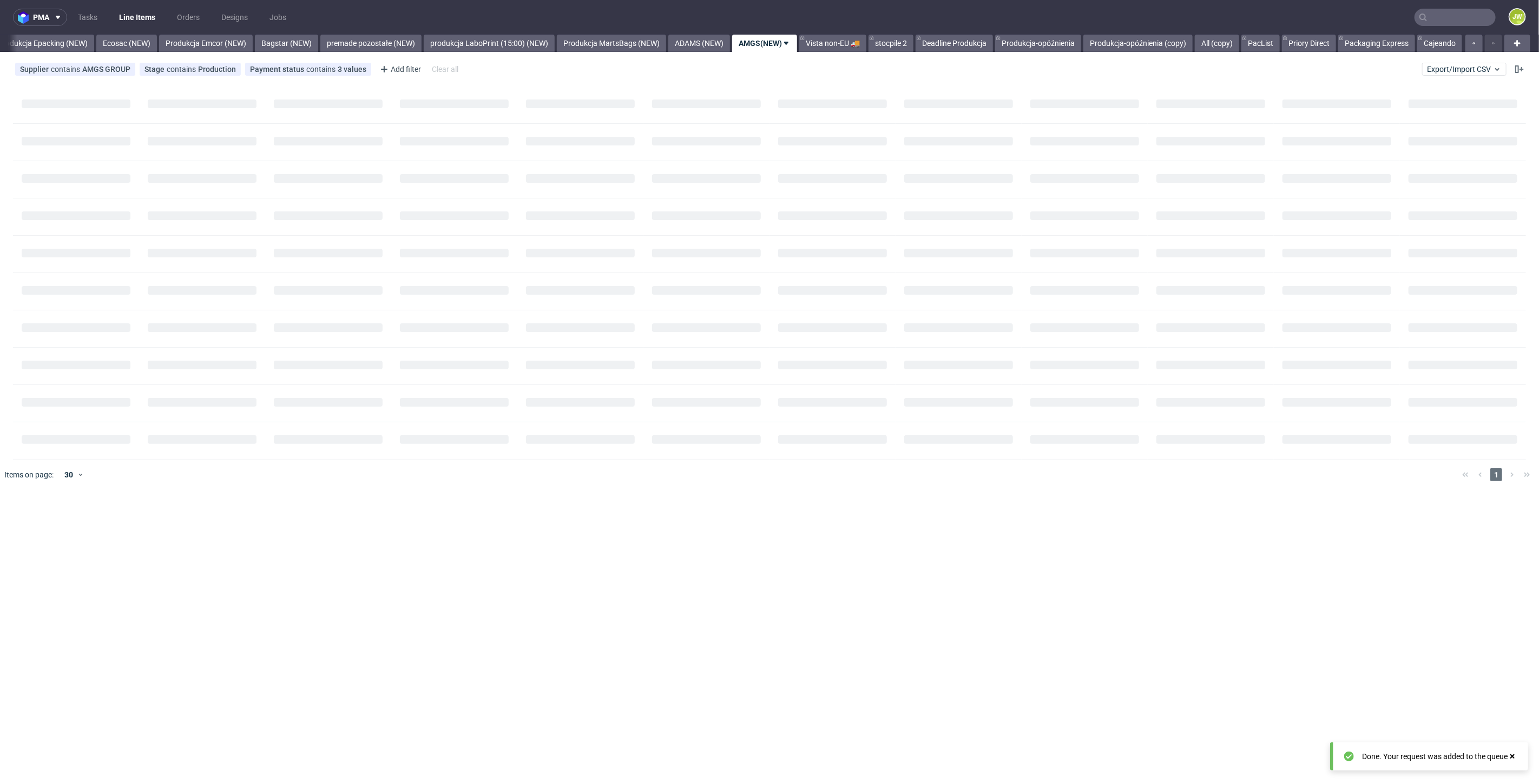
scroll to position [0, 2228]
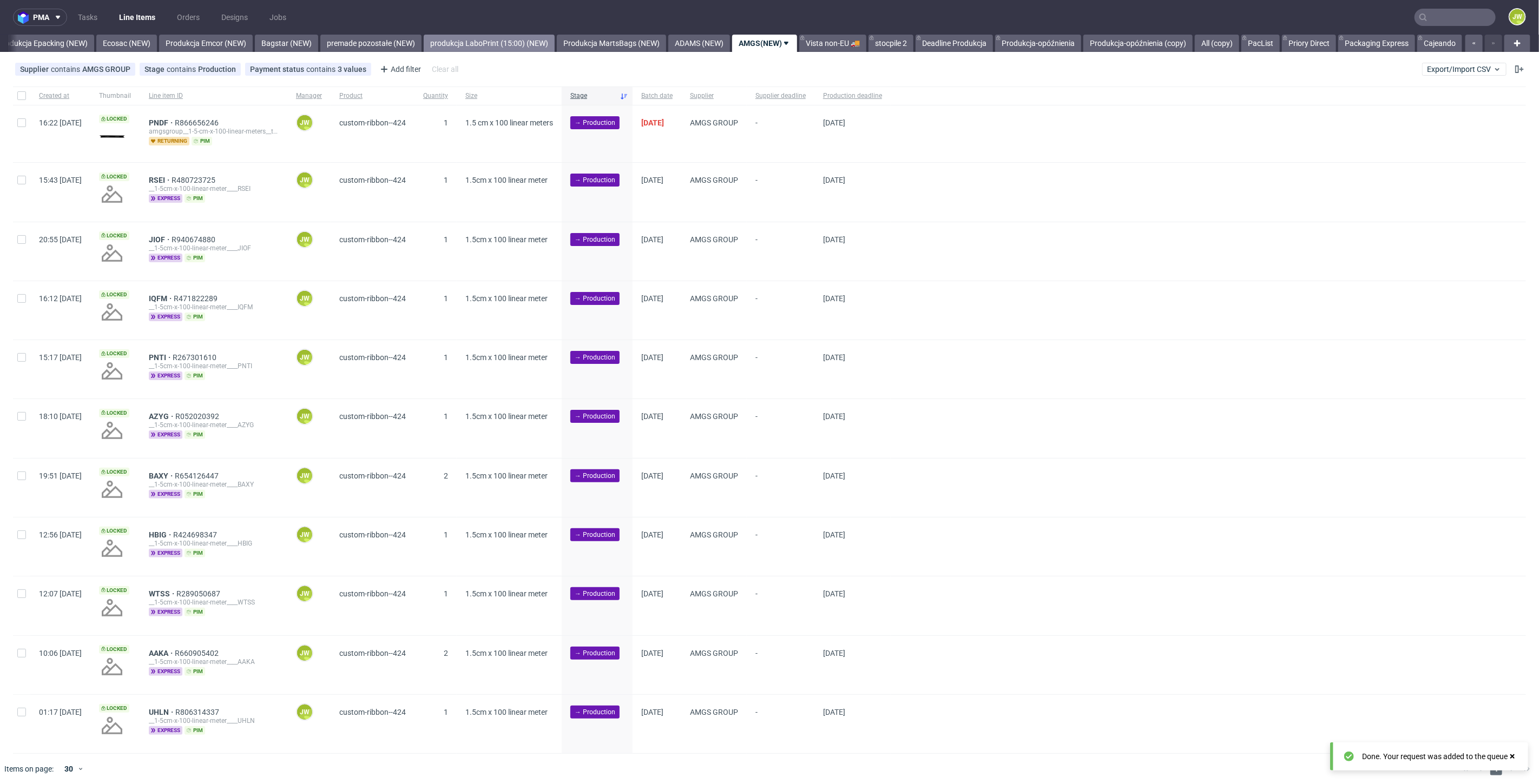
click at [480, 39] on link "produkcja LaboPrint (15:00) (NEW)" at bounding box center [489, 43] width 131 height 17
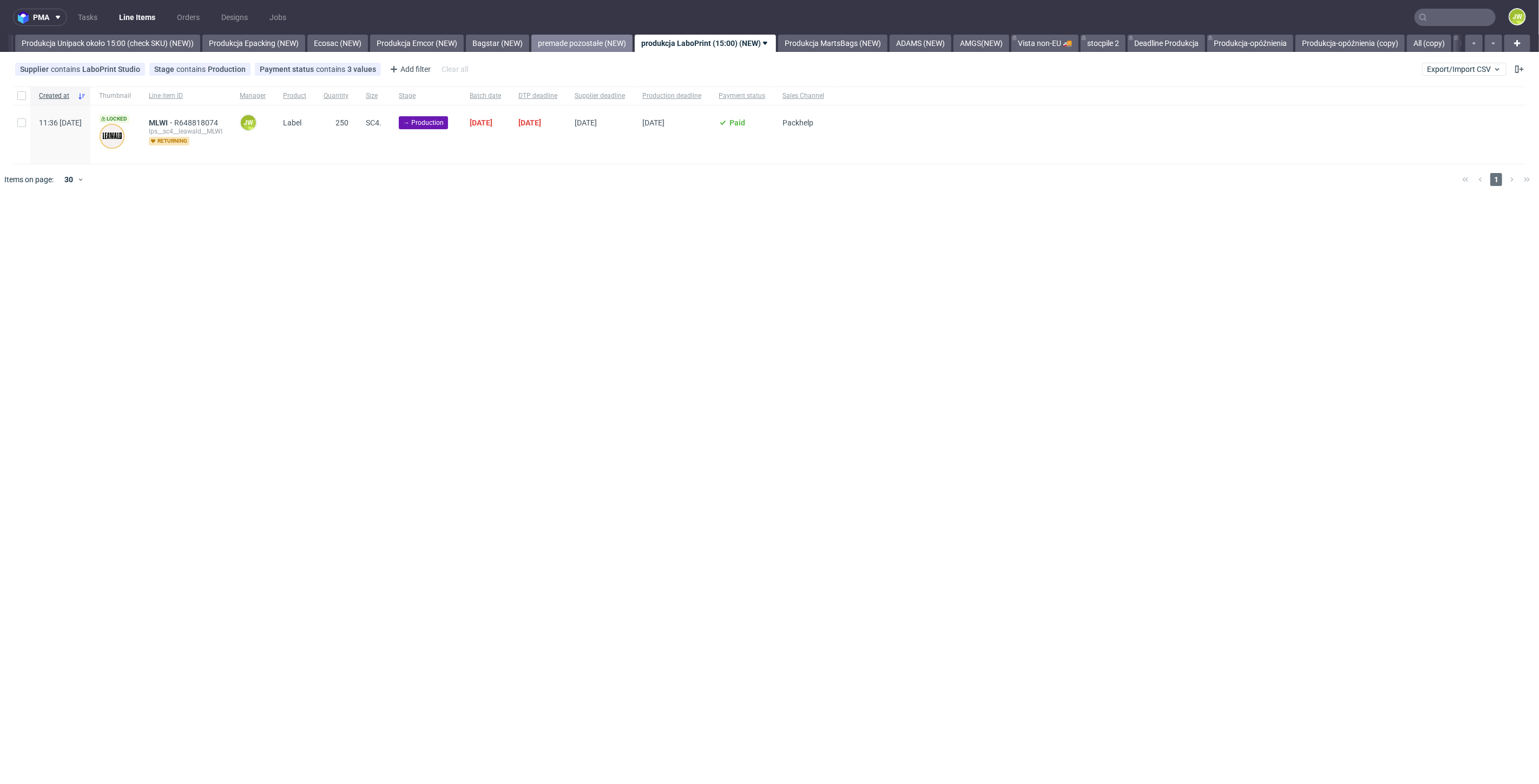
click at [606, 42] on link "premade pozostałe (NEW)" at bounding box center [581, 43] width 101 height 17
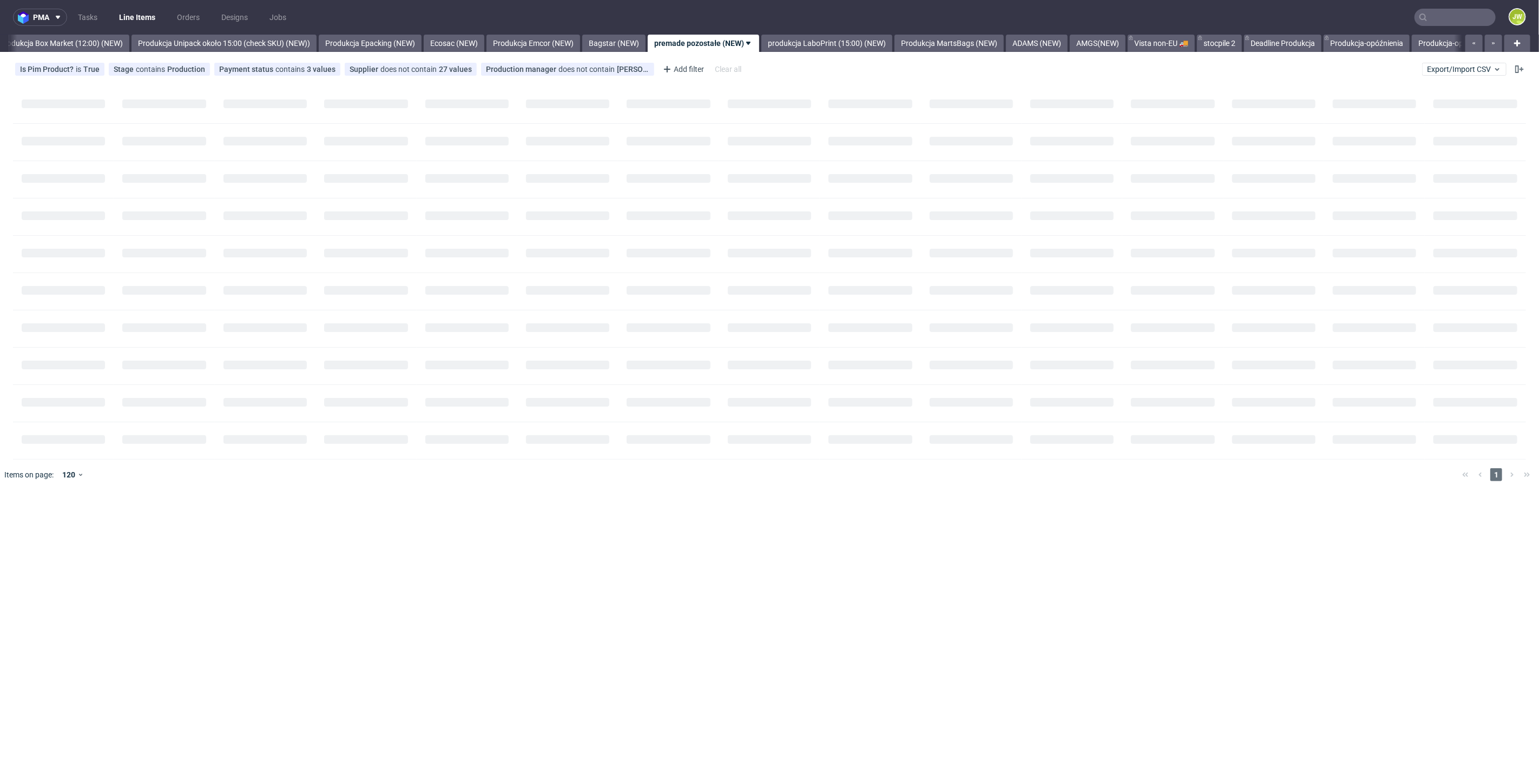
scroll to position [0, 1868]
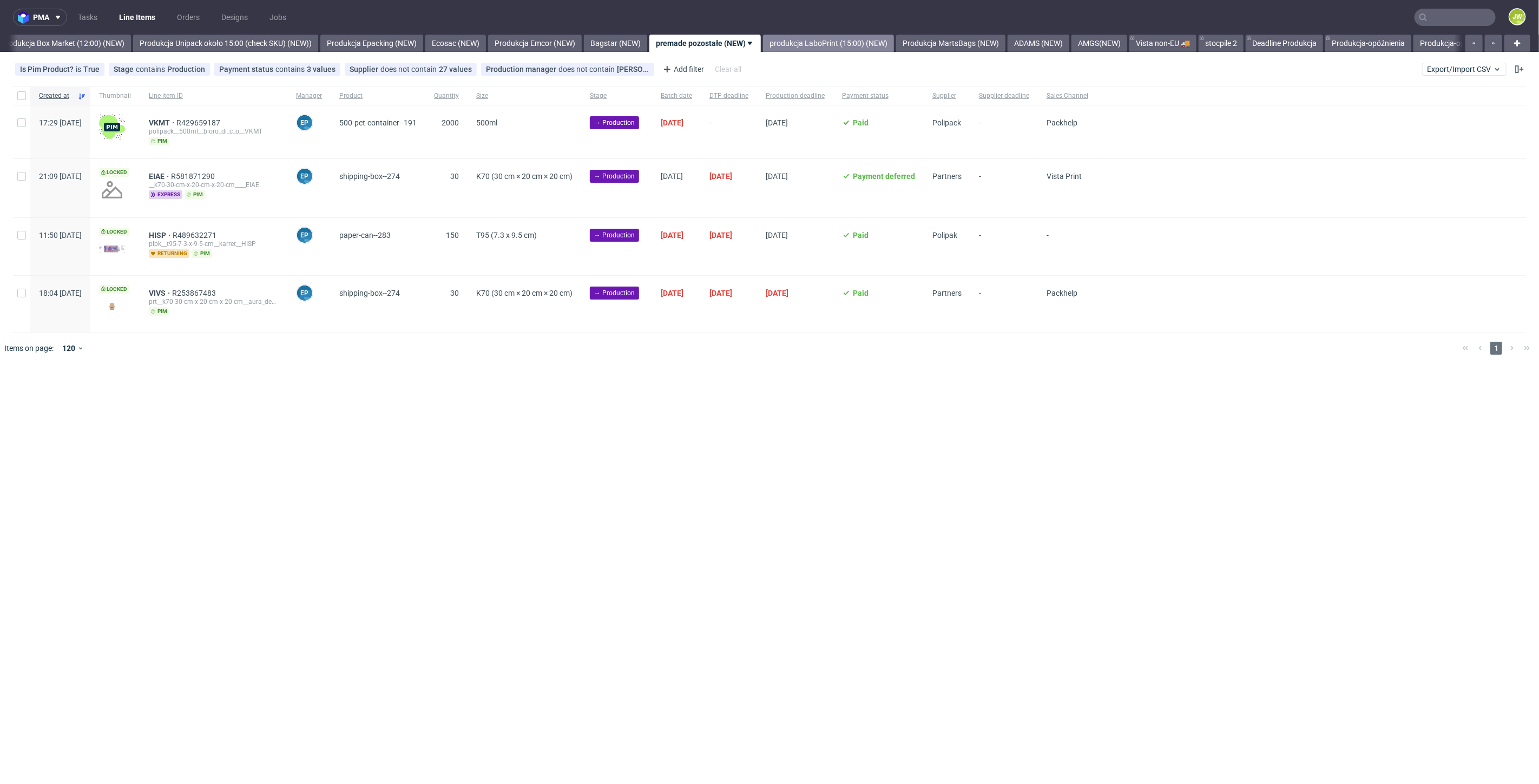
click at [814, 44] on link "produkcja LaboPrint (15:00) (NEW)" at bounding box center [828, 43] width 131 height 17
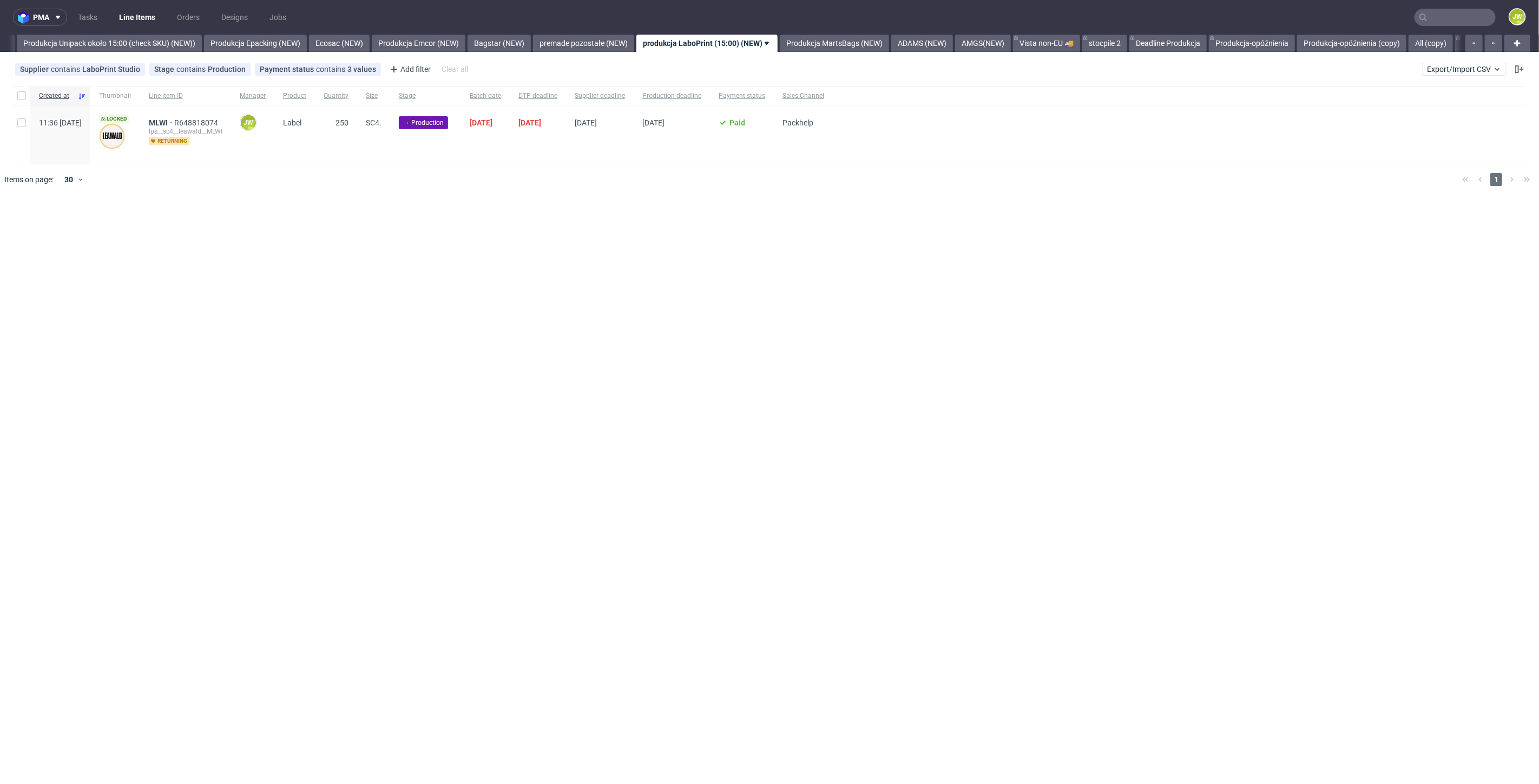
scroll to position [0, 1985]
click at [17, 100] on input "checkbox" at bounding box center [22, 96] width 8 height 8
checkbox input "true"
click at [204, 231] on span "Change batch date" at bounding box center [190, 228] width 65 height 11
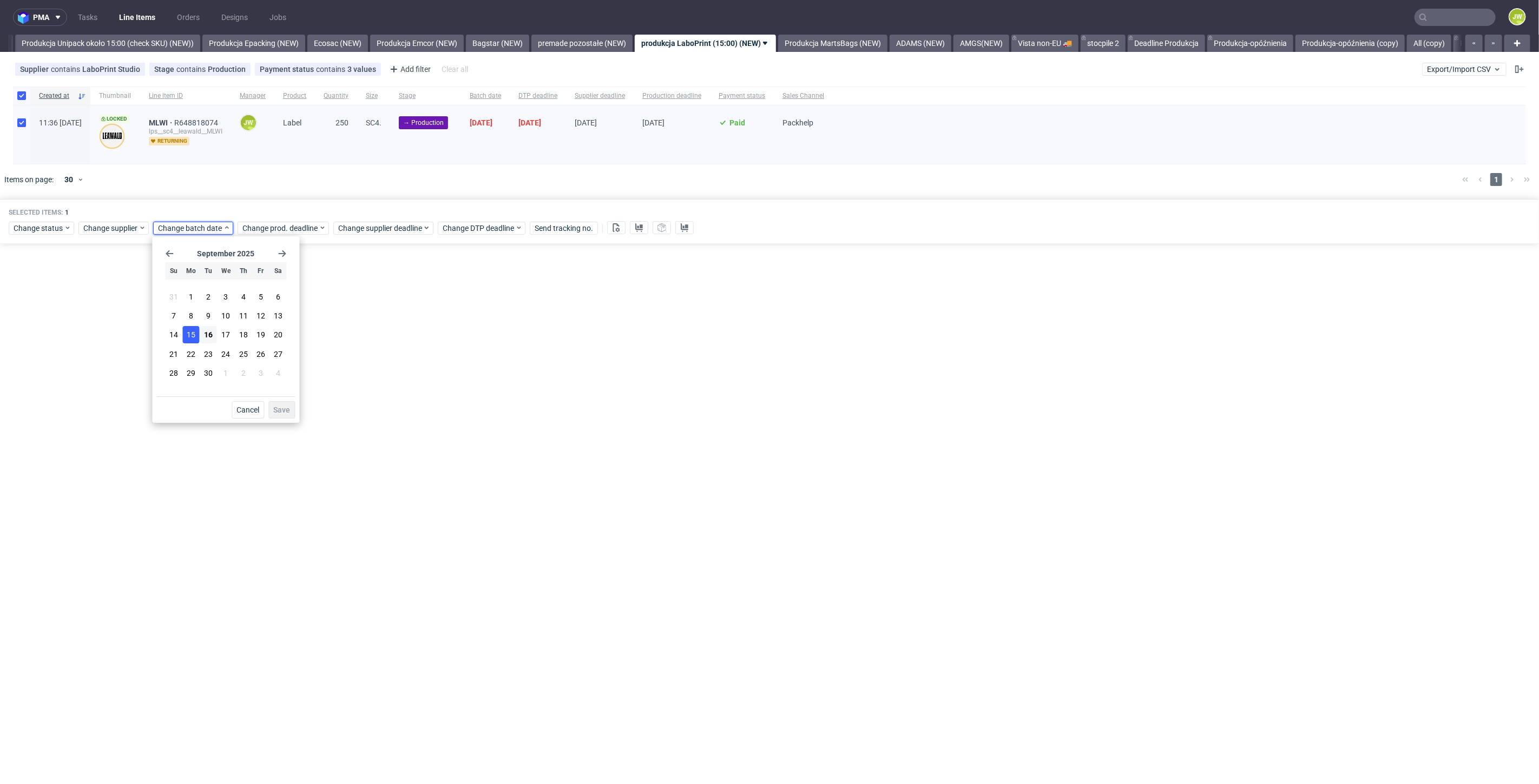
click at [199, 335] on button "15" at bounding box center [191, 334] width 17 height 17
click at [203, 335] on button "16" at bounding box center [209, 334] width 17 height 17
click at [275, 411] on span "Save" at bounding box center [281, 410] width 17 height 8
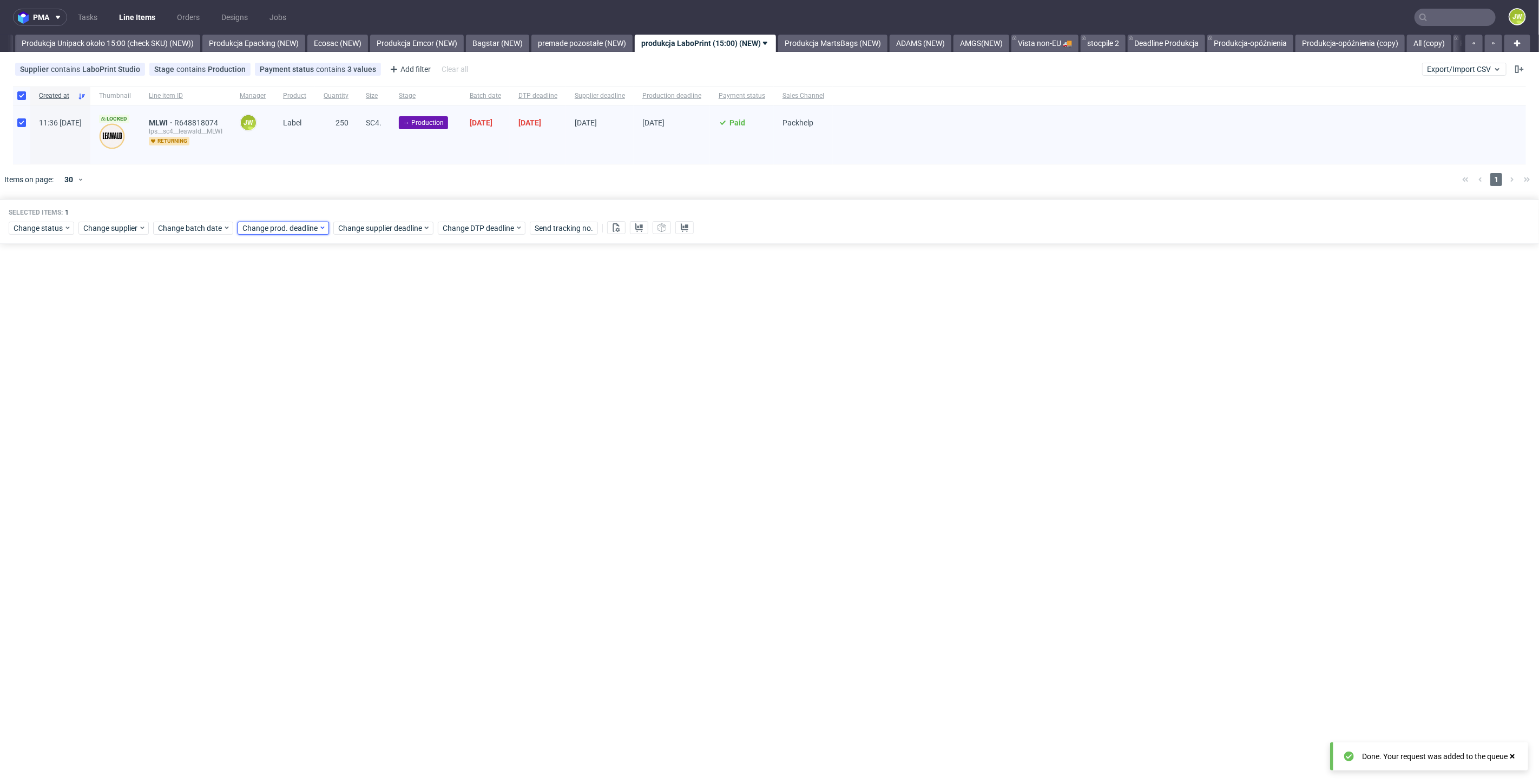
click at [273, 229] on span "Change prod. deadline" at bounding box center [281, 228] width 76 height 11
click at [313, 335] on span "17" at bounding box center [309, 335] width 8 height 11
drag, startPoint x: 368, startPoint y: 408, endPoint x: 371, endPoint y: 288, distance: 120.0
click at [368, 408] on span "Save" at bounding box center [366, 410] width 17 height 8
click at [369, 230] on span "Change supplier deadline" at bounding box center [380, 228] width 84 height 11
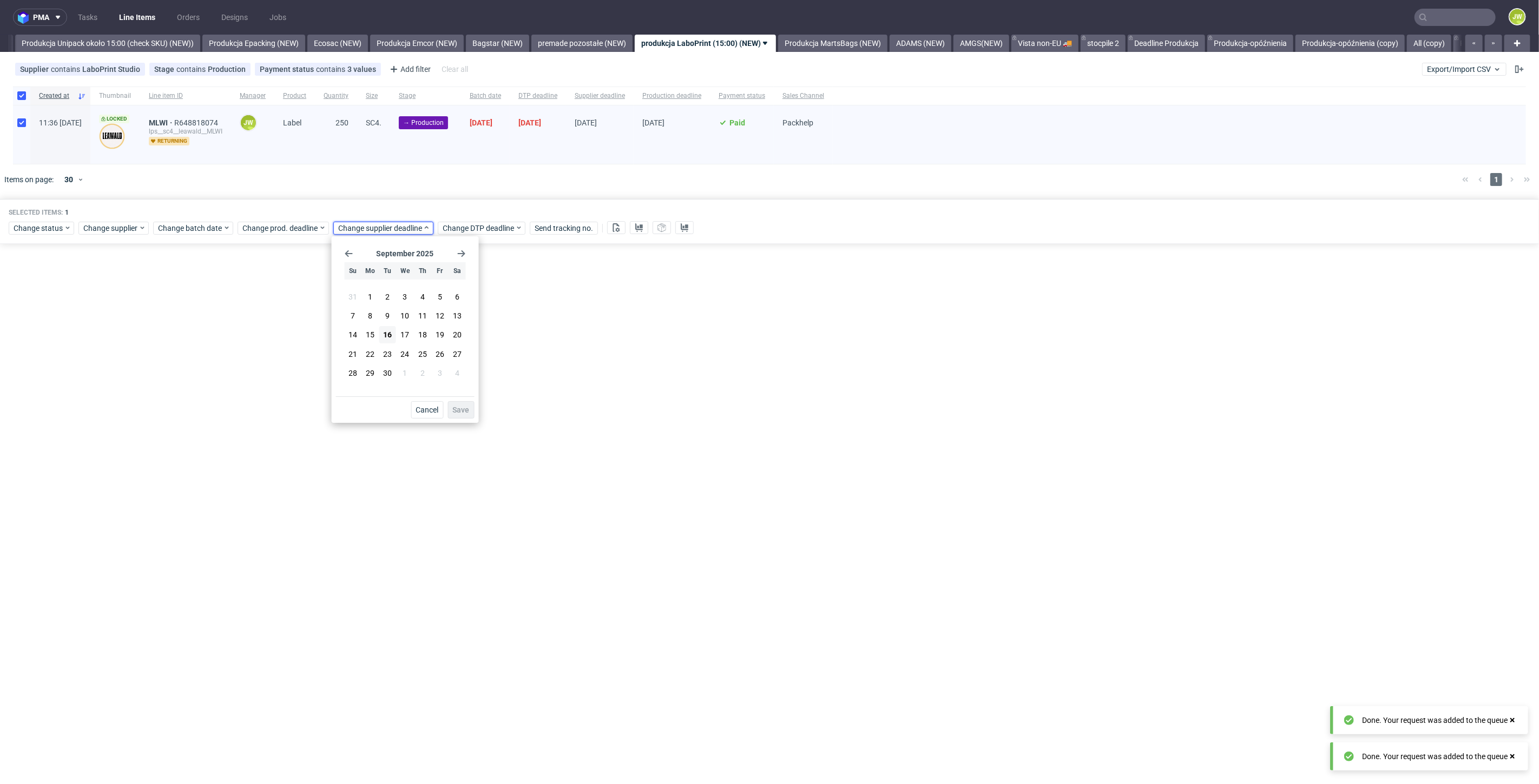
click at [406, 343] on section "31 1 2 3 4 5 6 7 8 9 10 11 12 13 14 15 16 17 18 19 20 21 22 23 24 25 26 27 28 2…" at bounding box center [405, 336] width 121 height 95
click at [403, 333] on span "17" at bounding box center [405, 335] width 8 height 11
click at [460, 404] on button "Save" at bounding box center [461, 410] width 26 height 17
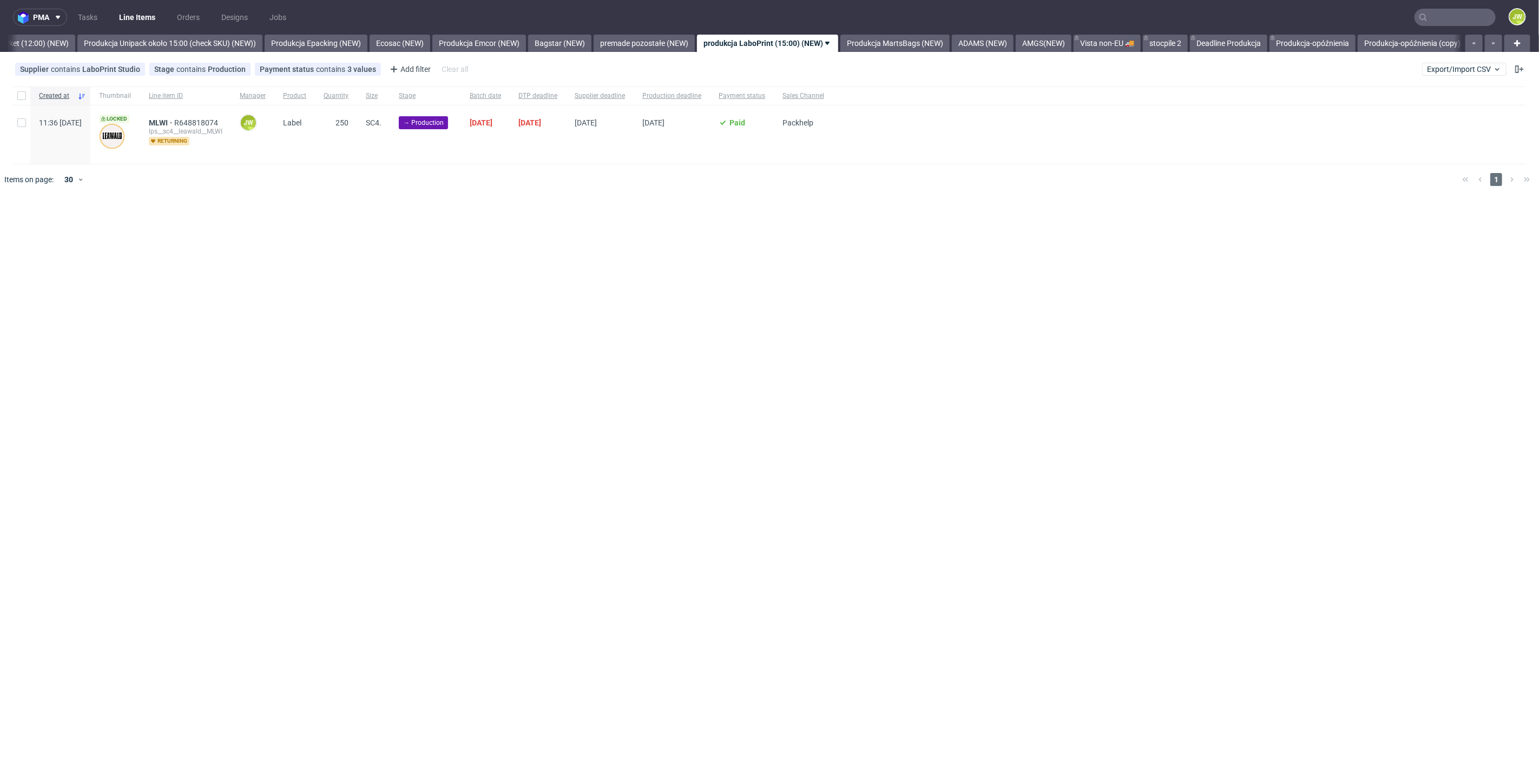
scroll to position [0, 1963]
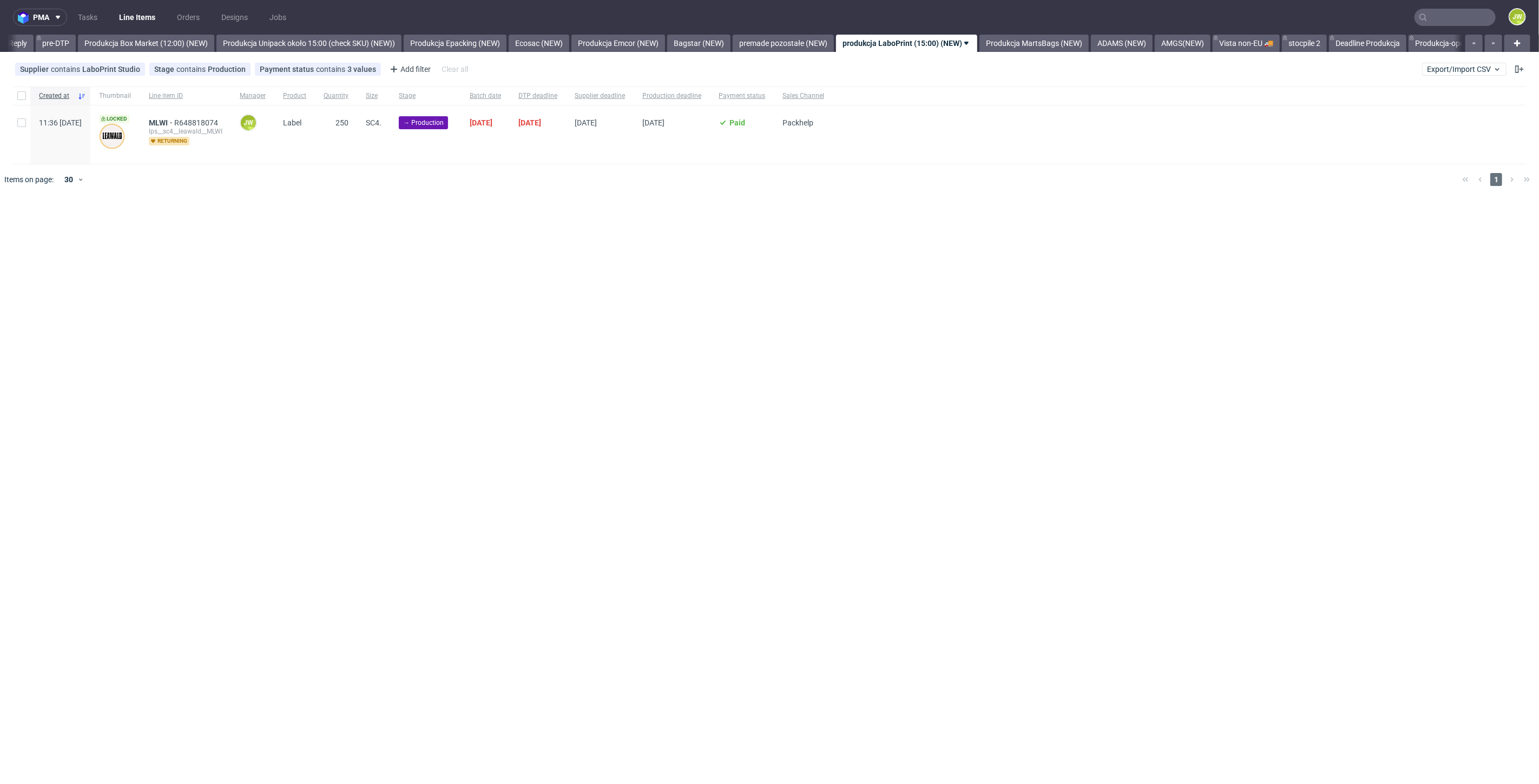
click at [566, 208] on div "pma Tasks Line Items Orders Designs Jobs JW All DTP Late Shipped Shipments DTP …" at bounding box center [770, 392] width 1539 height 784
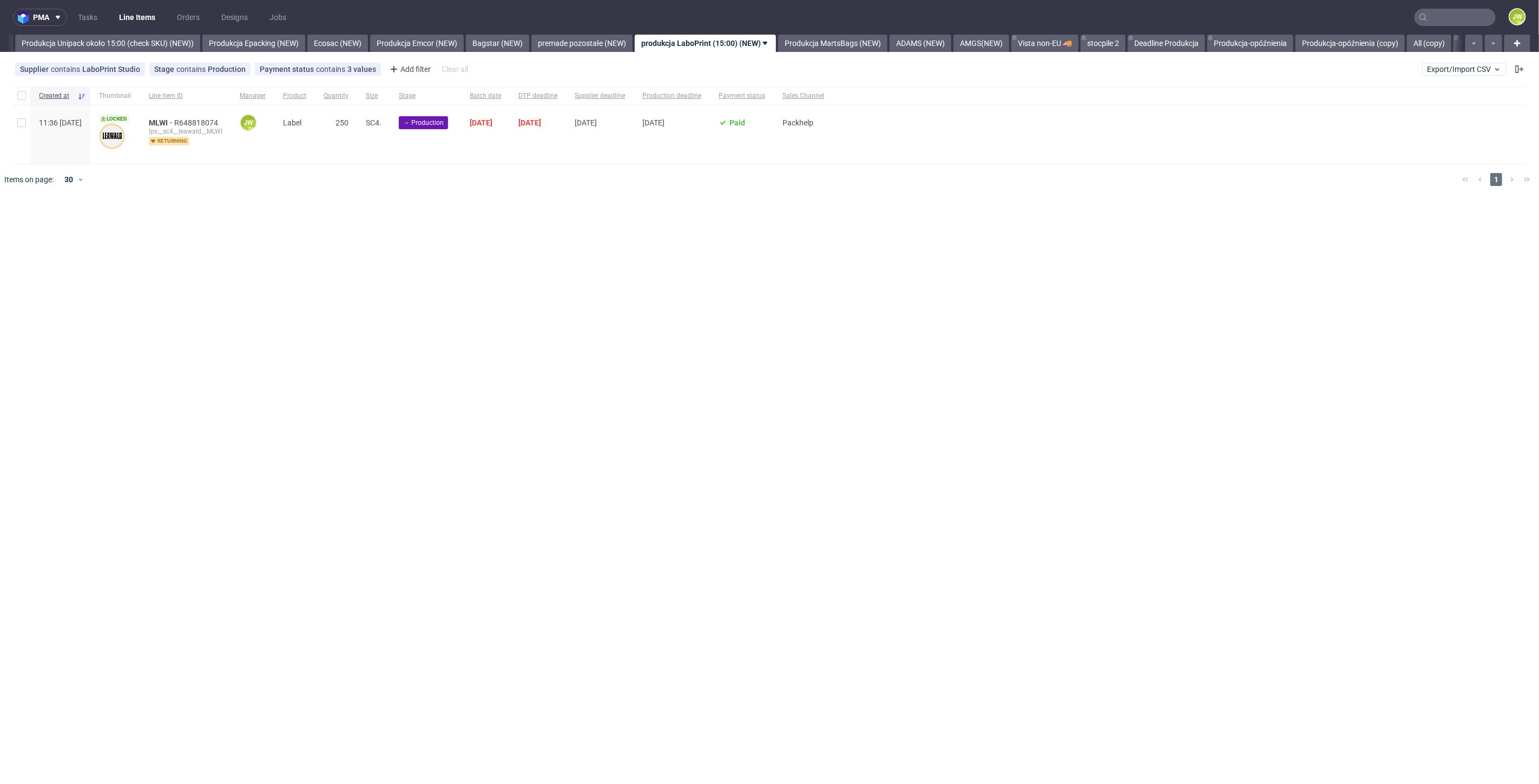
click at [26, 96] on div at bounding box center [22, 96] width 17 height 19
checkbox input "true"
click at [616, 232] on button at bounding box center [616, 227] width 19 height 13
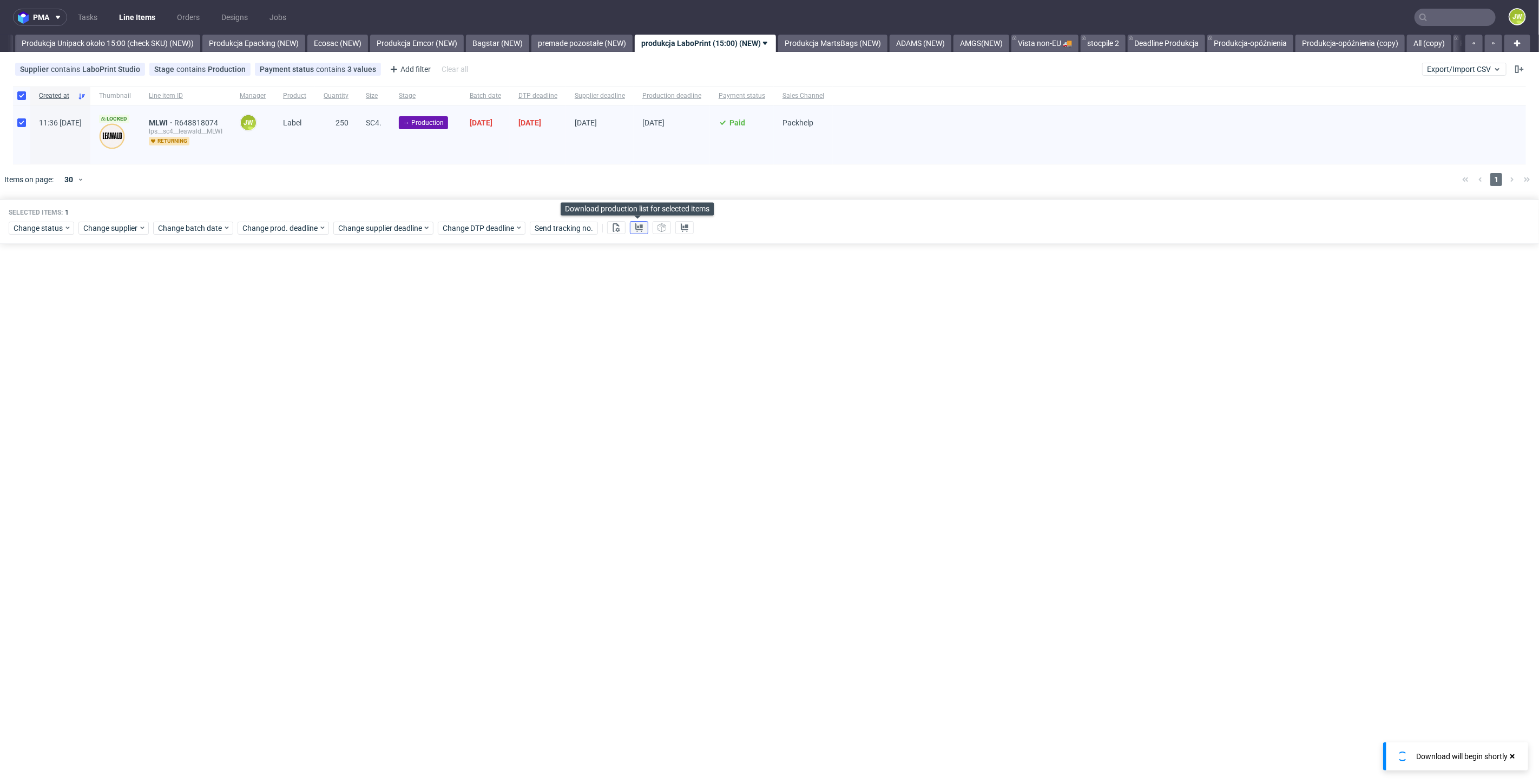
click at [635, 228] on use at bounding box center [639, 227] width 8 height 8
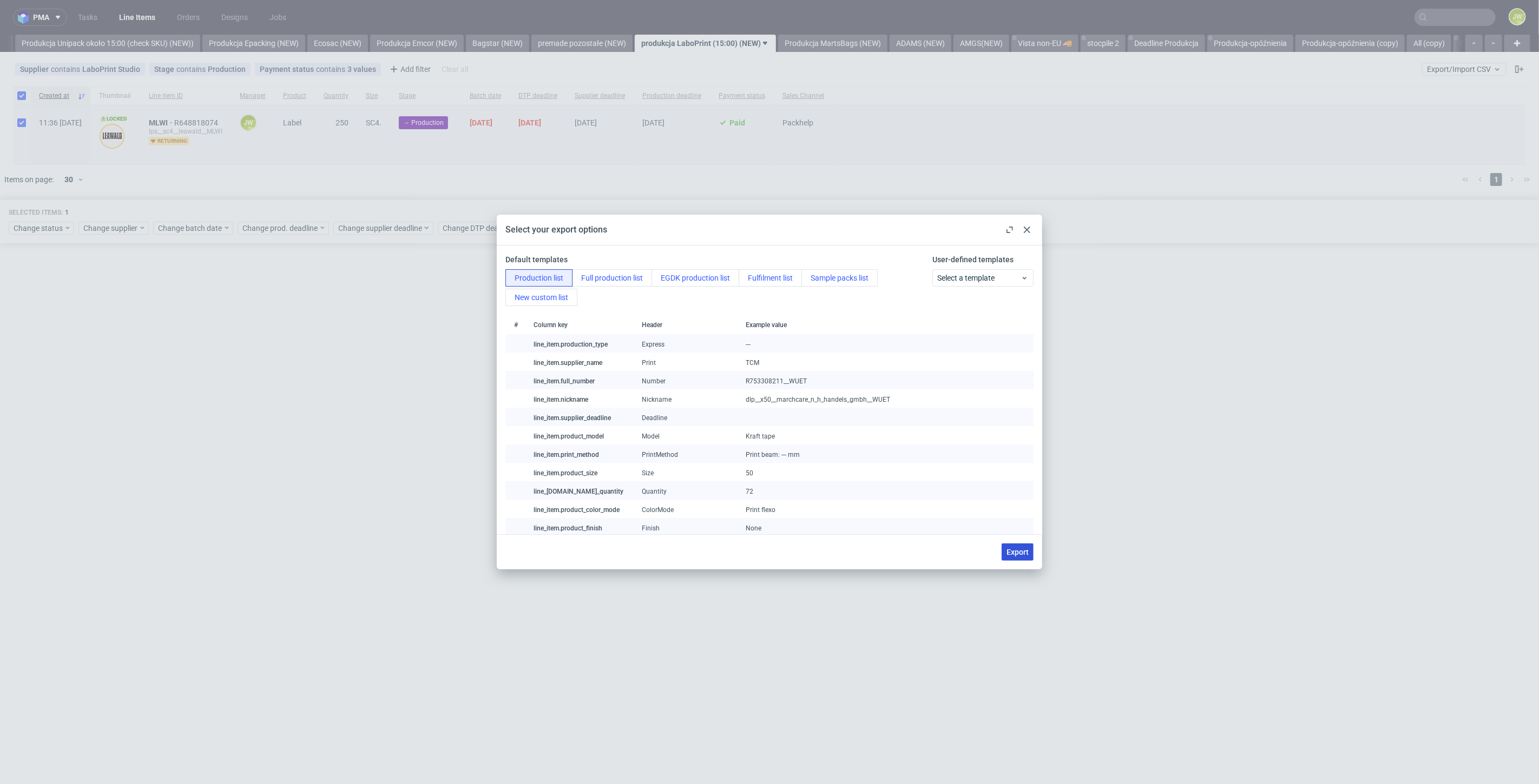
click at [1023, 549] on span "Export" at bounding box center [1017, 552] width 22 height 8
checkbox input "false"
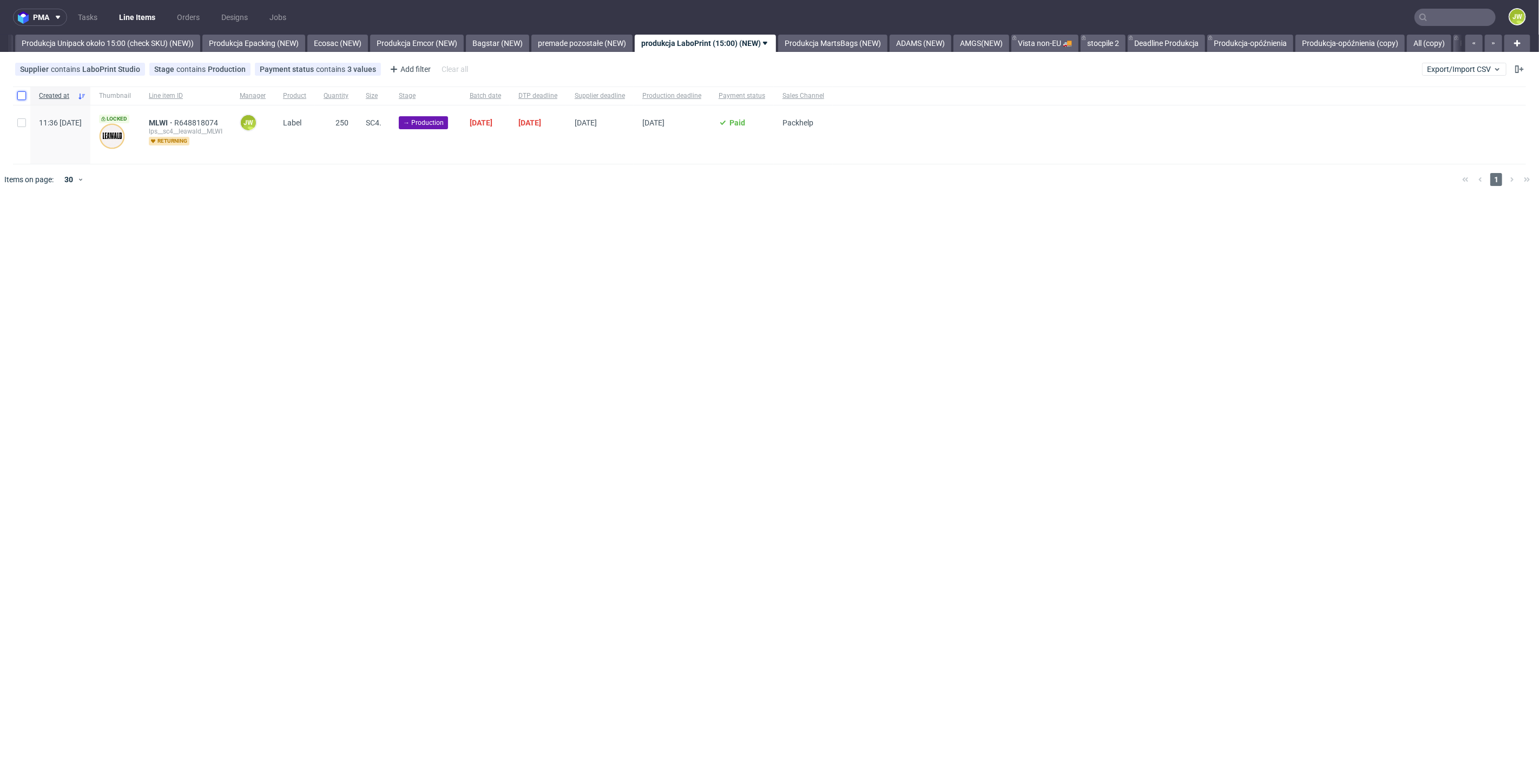
click at [23, 95] on input "checkbox" at bounding box center [22, 96] width 8 height 8
checkbox input "true"
click at [190, 229] on span "Change batch date" at bounding box center [190, 228] width 65 height 11
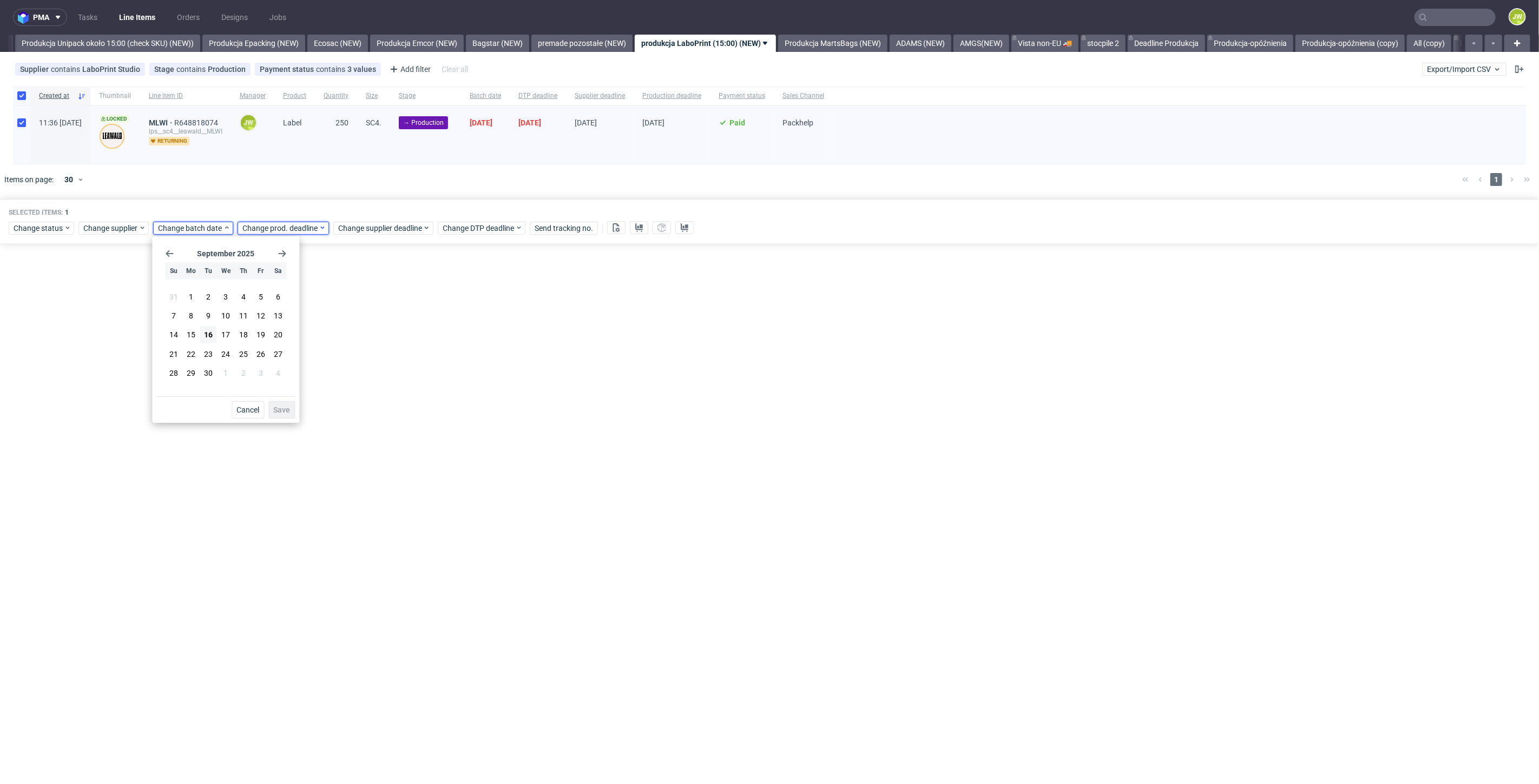
click at [259, 229] on span "Change prod. deadline" at bounding box center [281, 228] width 76 height 11
drag, startPoint x: 290, startPoint y: 351, endPoint x: 315, endPoint y: 374, distance: 34.0
click at [290, 350] on span "23" at bounding box center [292, 354] width 8 height 11
click at [365, 413] on span "Save" at bounding box center [366, 410] width 17 height 8
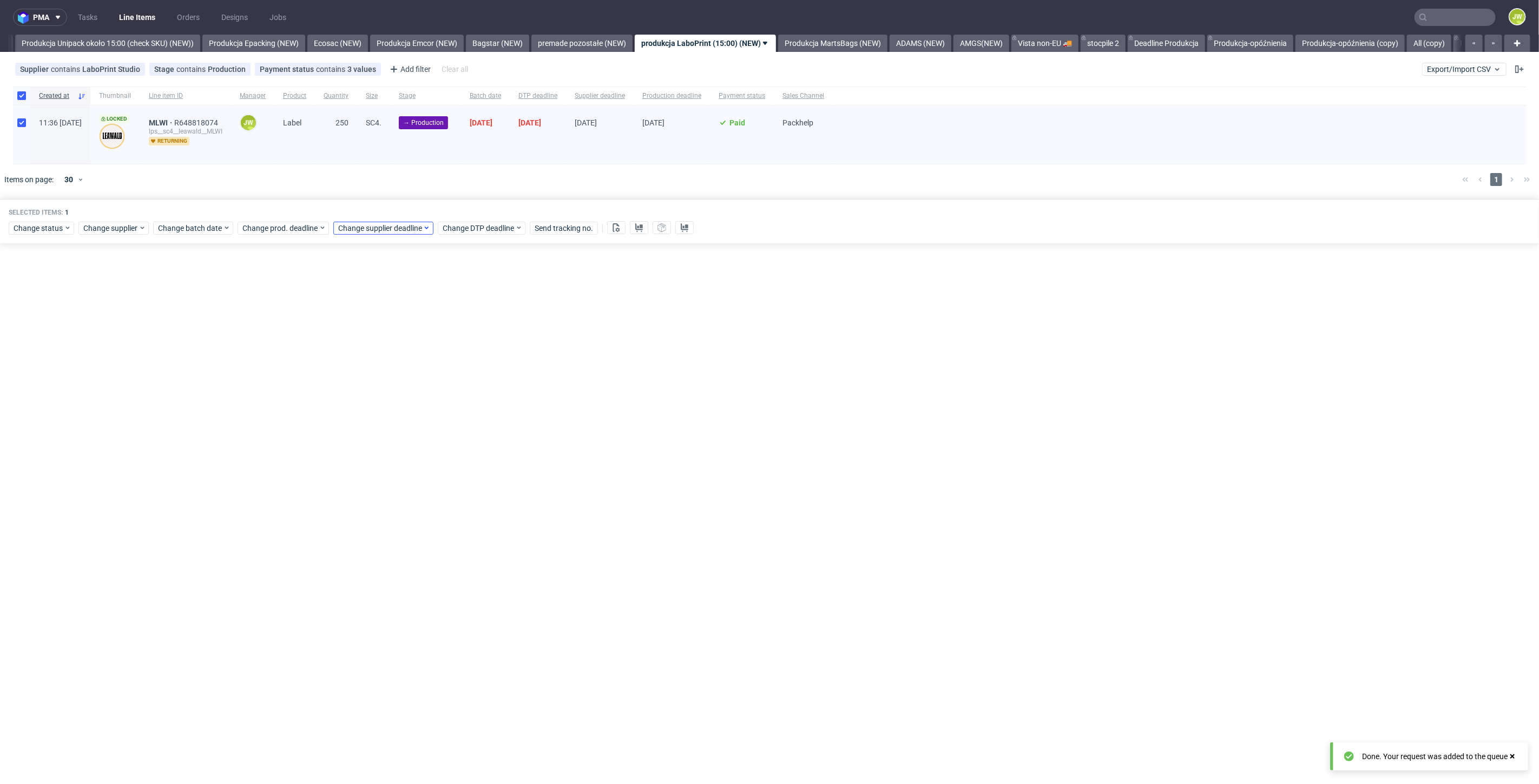
click at [349, 220] on div "Change status Change supplier Change batch date Change prod. deadline Change su…" at bounding box center [769, 227] width 1522 height 16
click at [354, 227] on span "Change supplier deadline" at bounding box center [380, 228] width 84 height 11
click at [390, 353] on span "23" at bounding box center [387, 354] width 8 height 11
click at [459, 410] on span "Save" at bounding box center [461, 410] width 17 height 8
click at [660, 312] on div "pma Tasks Line Items Orders Designs Jobs JW All DTP Late Shipped Shipments DTP …" at bounding box center [770, 392] width 1539 height 784
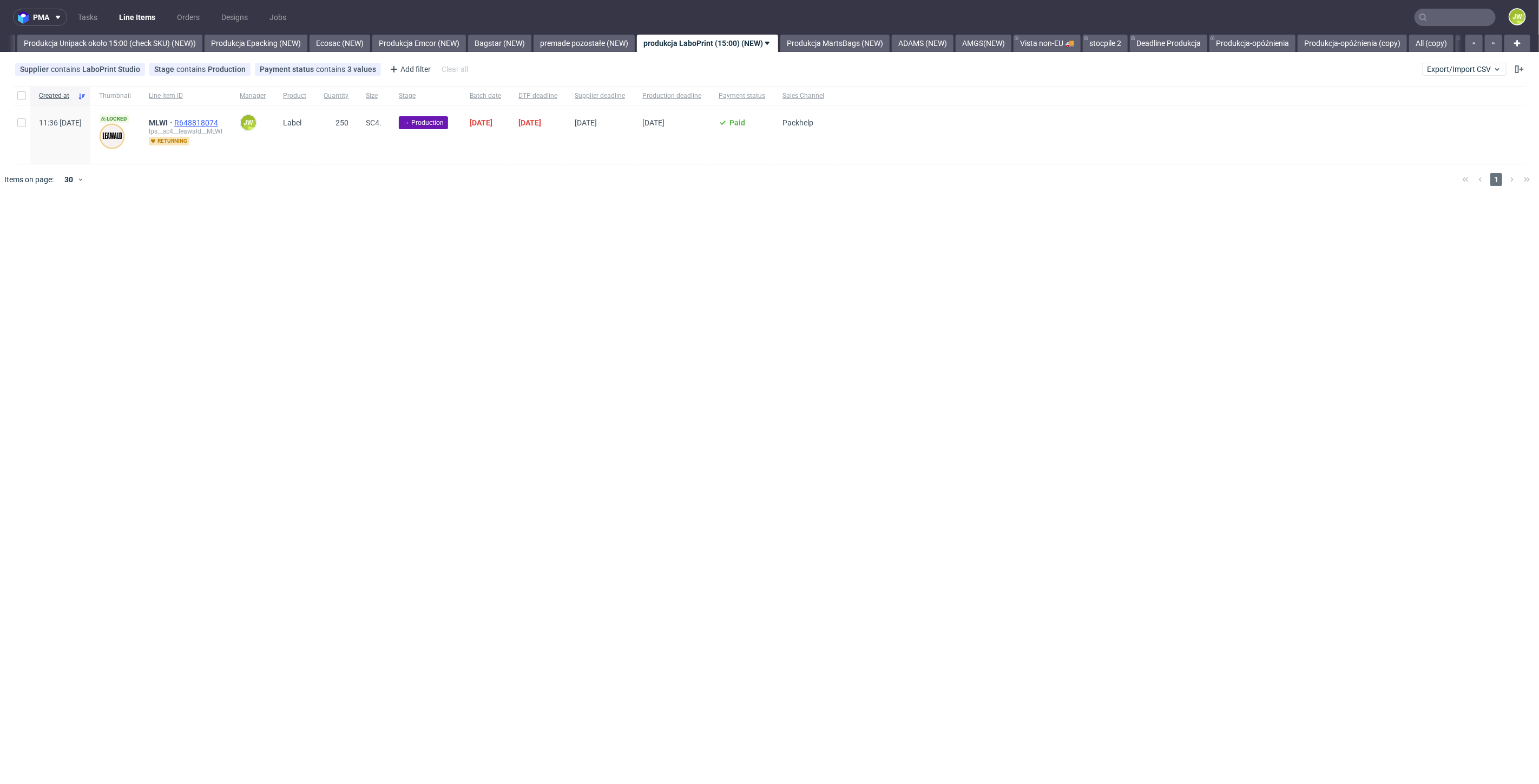
scroll to position [0, 1985]
drag, startPoint x: 17, startPoint y: 103, endPoint x: 20, endPoint y: 109, distance: 6.7
click at [17, 103] on div at bounding box center [22, 96] width 17 height 19
checkbox input "true"
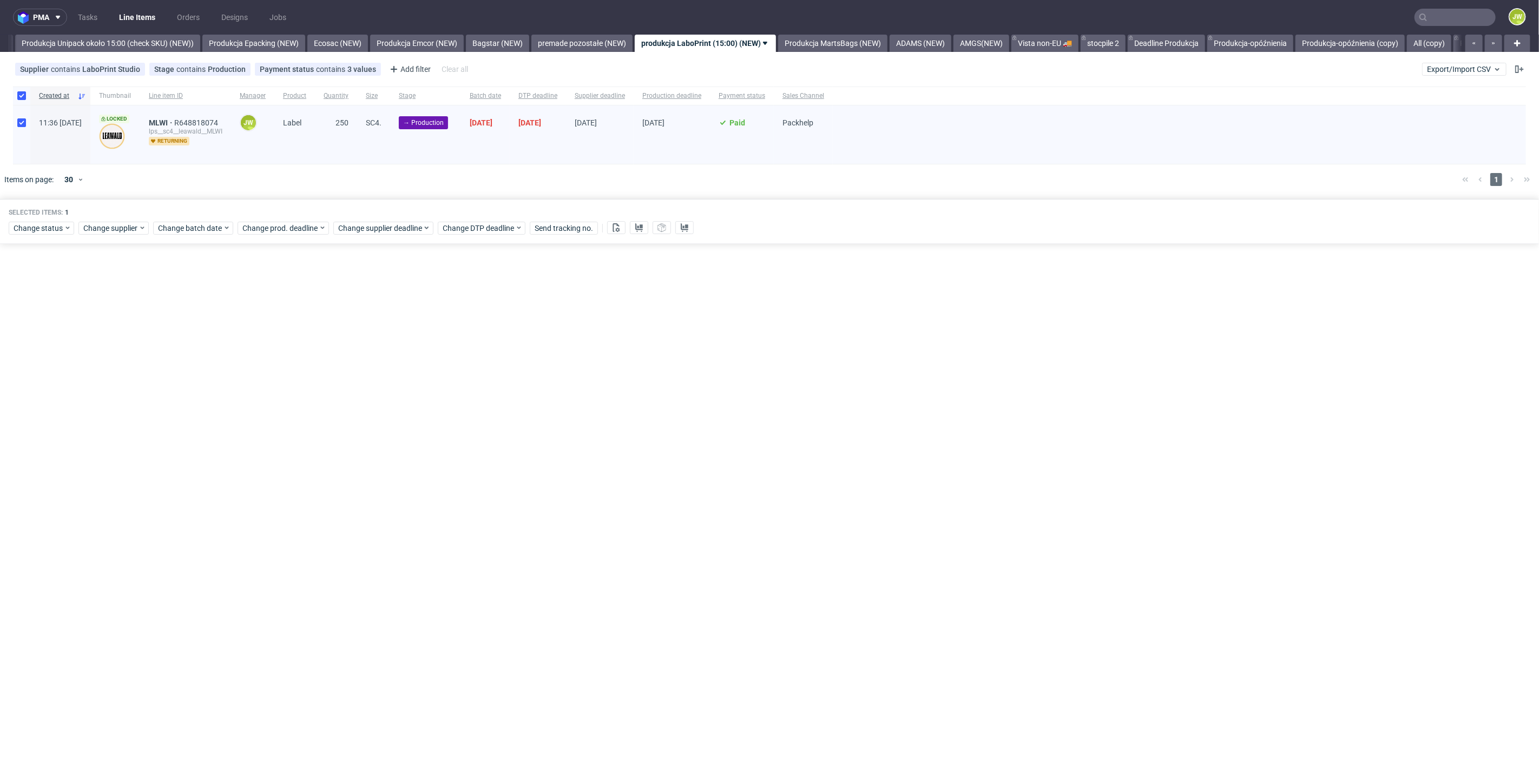
click at [704, 175] on div at bounding box center [785, 179] width 1336 height 30
click at [531, 180] on div at bounding box center [785, 179] width 1336 height 30
click at [609, 226] on button at bounding box center [616, 227] width 19 height 13
click at [640, 229] on icon at bounding box center [639, 227] width 8 height 8
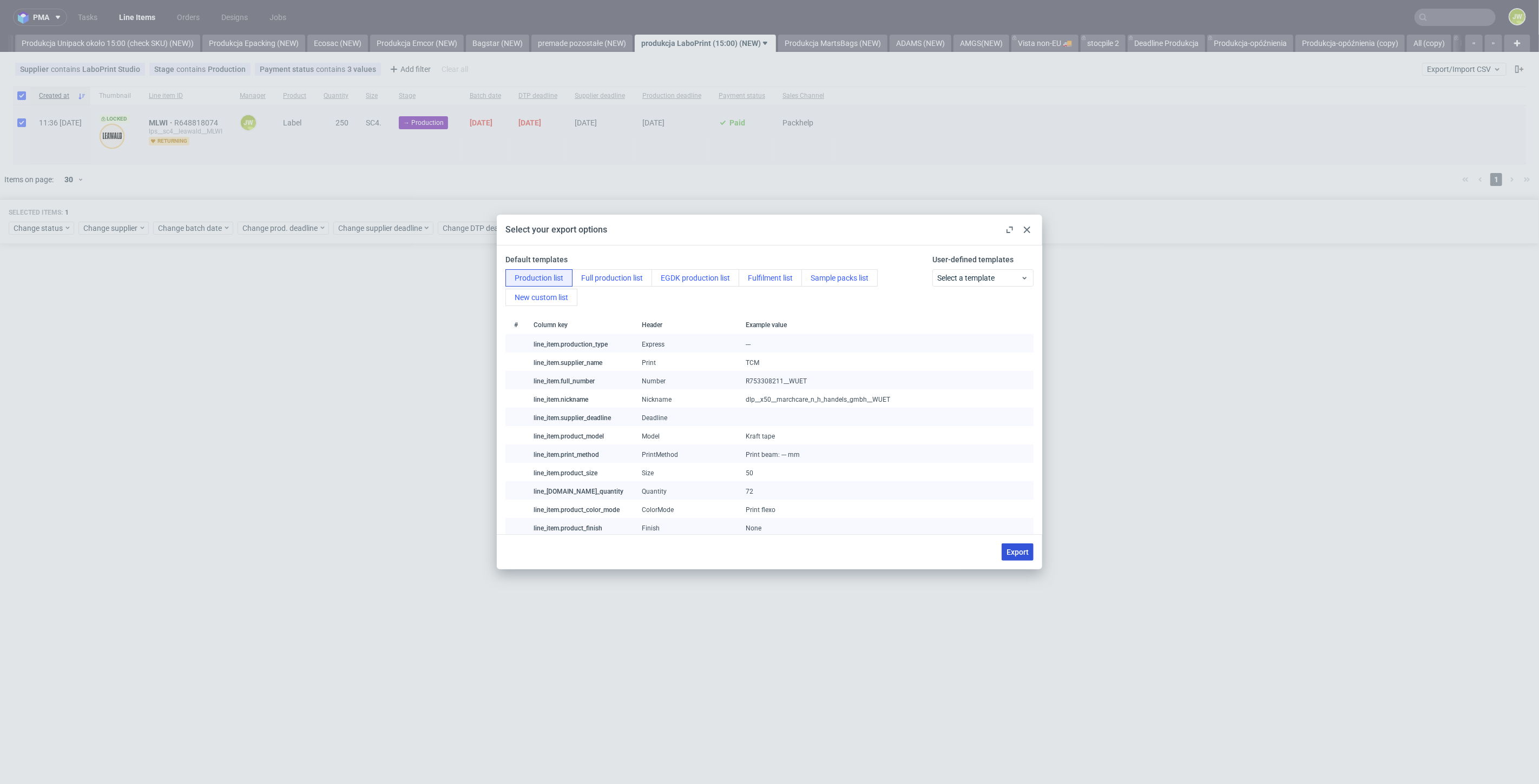
click at [1025, 549] on span "Export" at bounding box center [1017, 552] width 22 height 8
checkbox input "false"
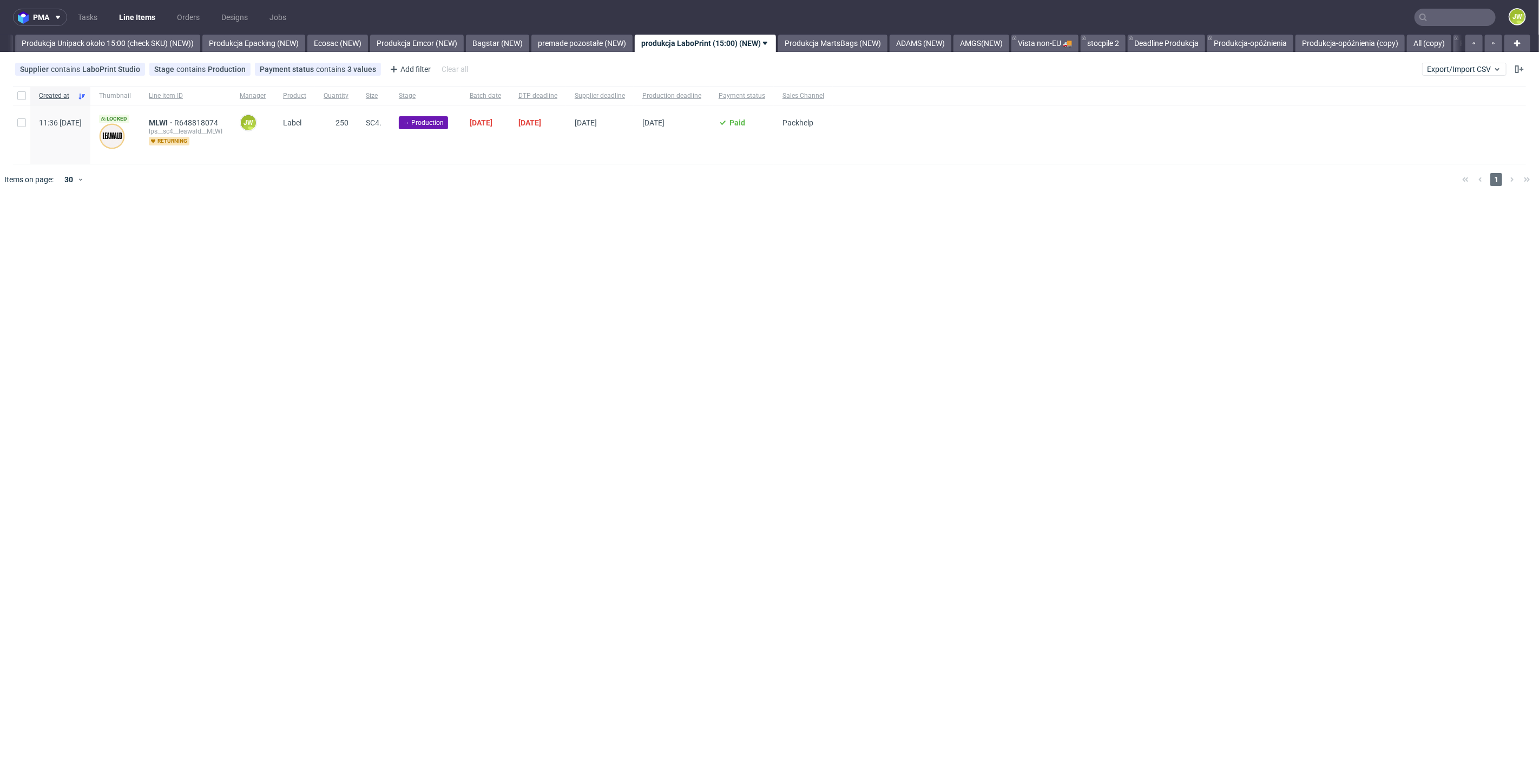
drag, startPoint x: 542, startPoint y: 290, endPoint x: 537, endPoint y: 284, distance: 7.8
click at [541, 288] on div "pma Tasks Line Items Orders Designs Jobs JW All DTP Late Shipped Shipments DTP …" at bounding box center [770, 392] width 1539 height 784
click at [23, 94] on input "checkbox" at bounding box center [22, 96] width 8 height 8
checkbox input "true"
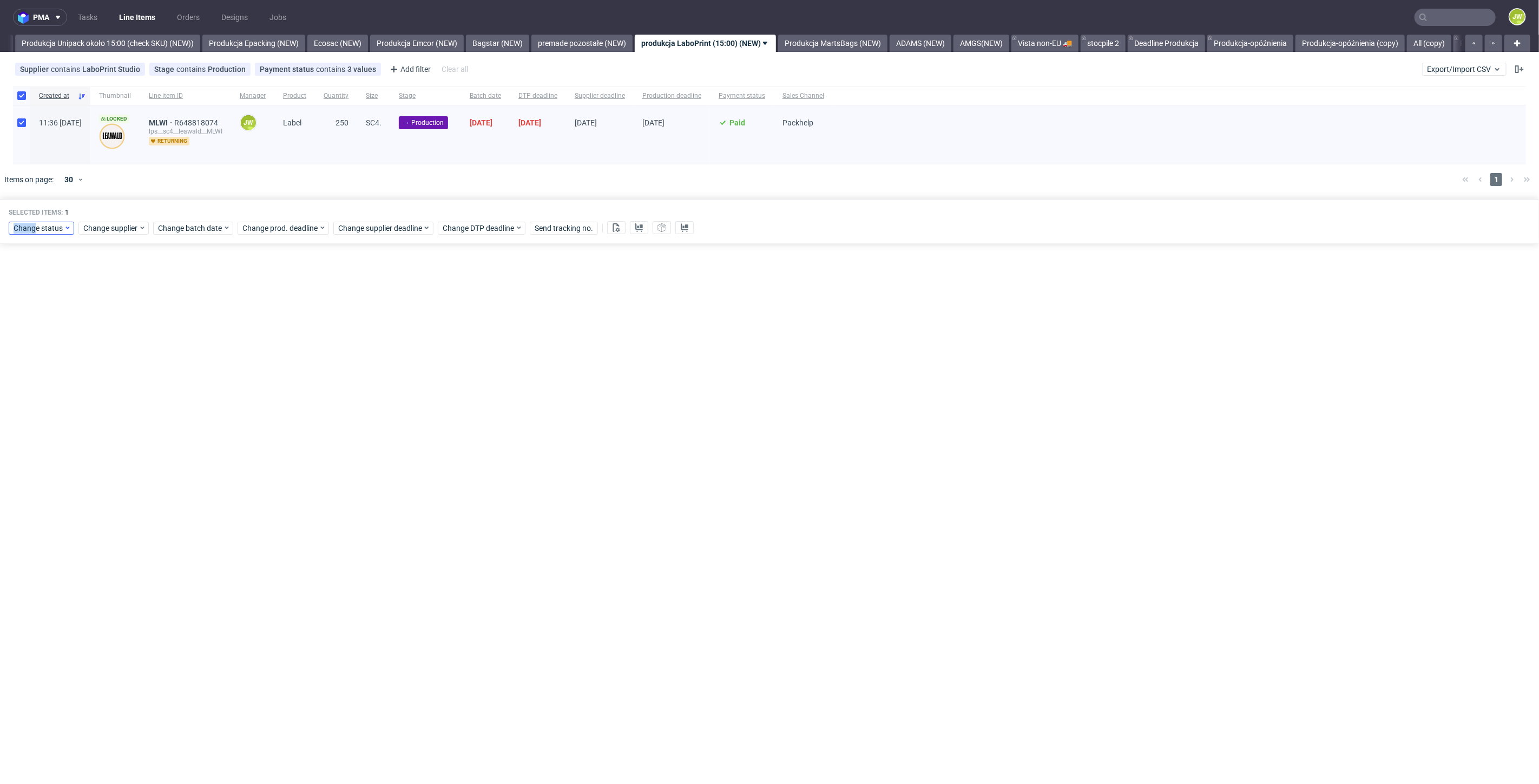
click at [36, 222] on div "Change status Change supplier Change batch date Change prod. deadline Change su…" at bounding box center [769, 227] width 1522 height 16
click at [36, 226] on span "Change status" at bounding box center [39, 228] width 50 height 11
click at [35, 361] on span "In Production" at bounding box center [40, 367] width 54 height 15
click at [121, 386] on span "Save" at bounding box center [124, 388] width 17 height 8
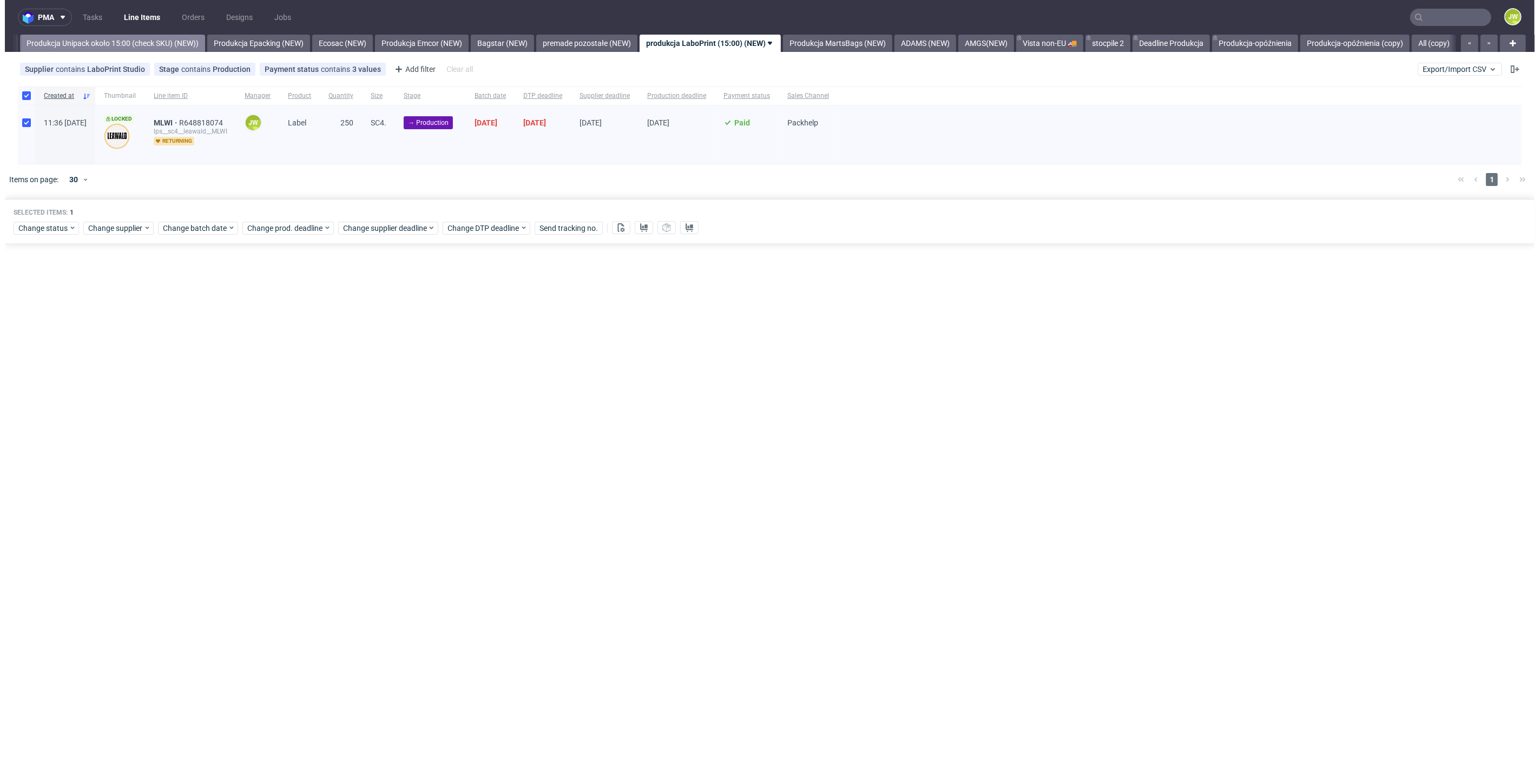
scroll to position [0, 1985]
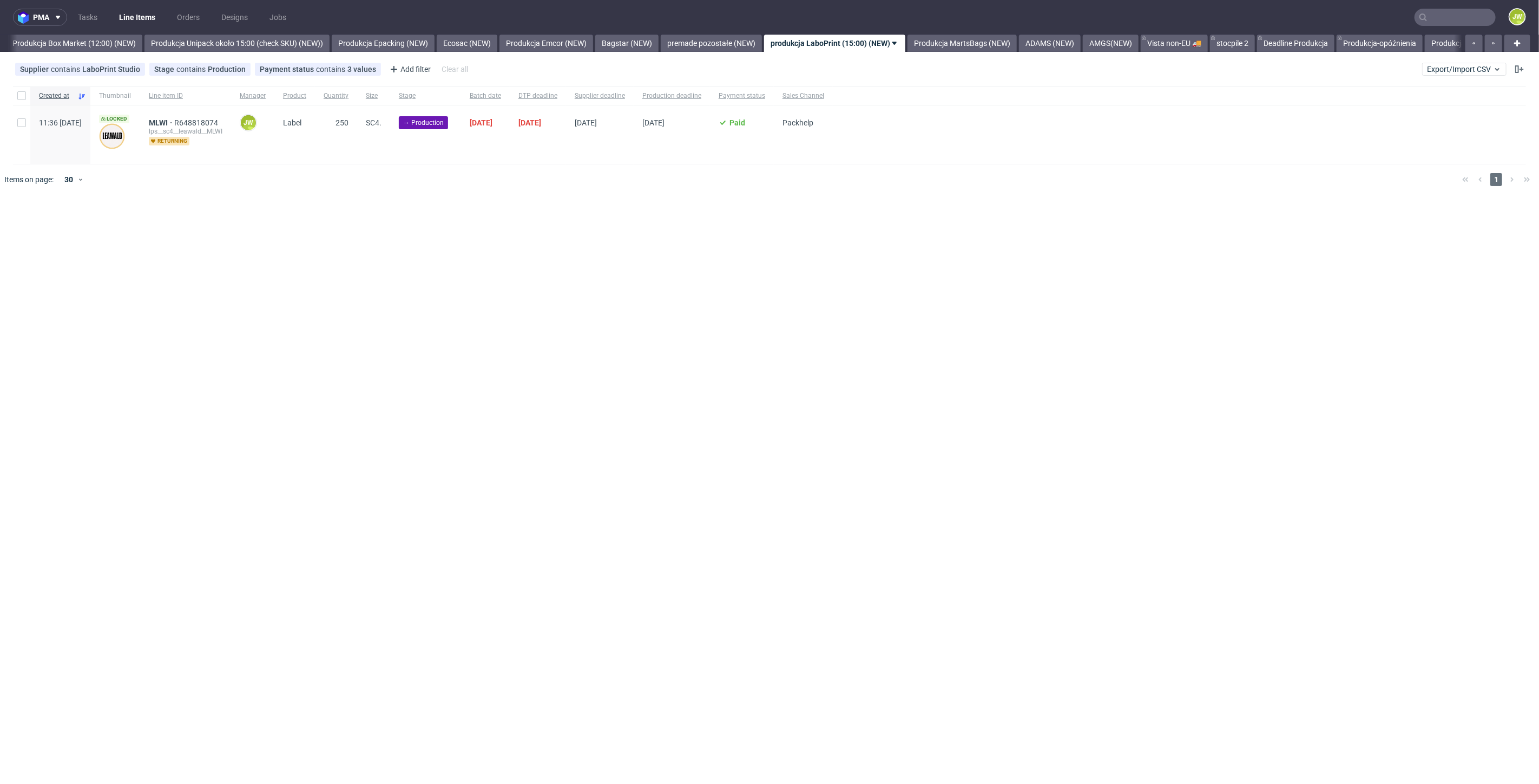
scroll to position [0, 1923]
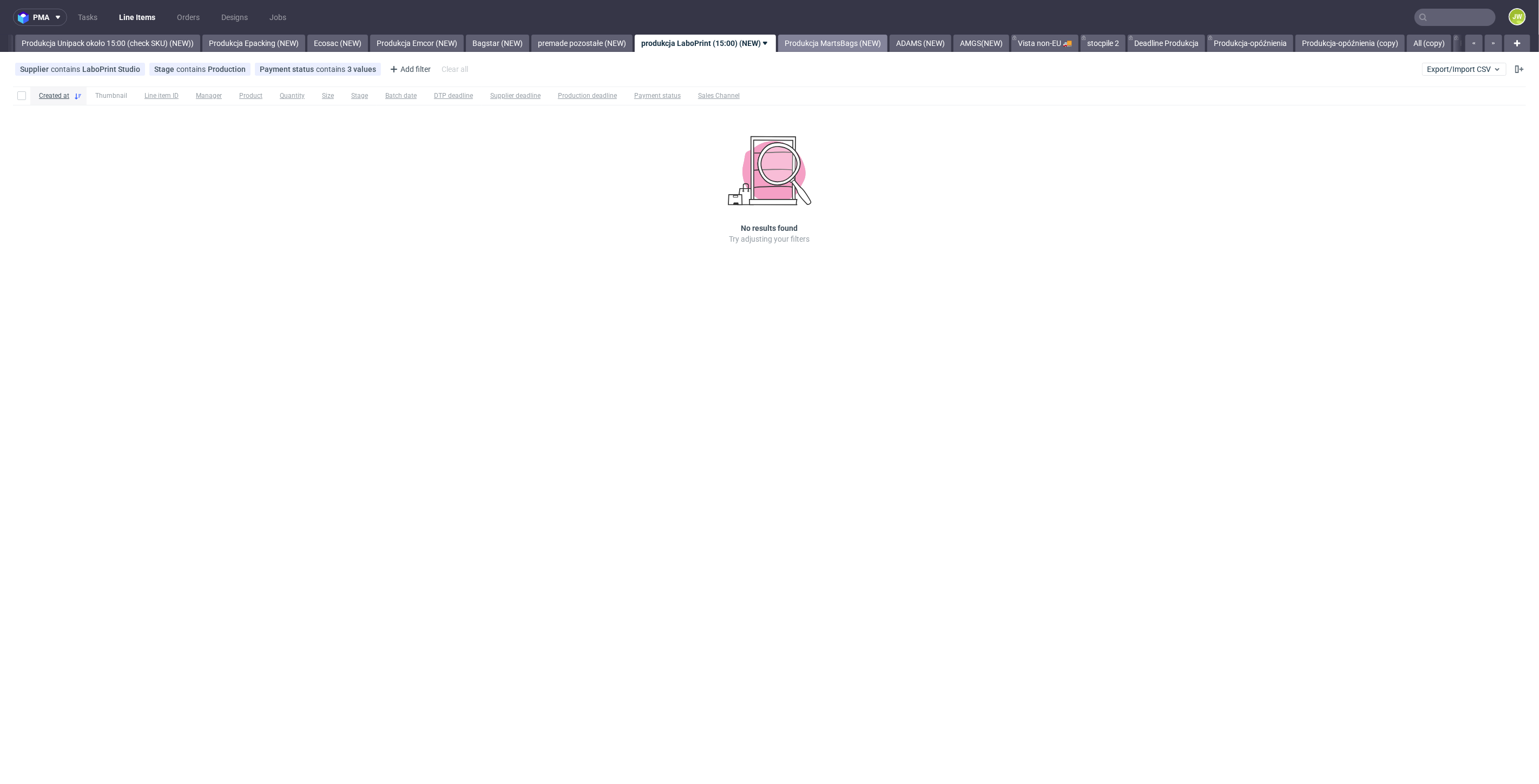
click at [856, 44] on link "Produkcja MartsBags (NEW)" at bounding box center [832, 43] width 109 height 17
click at [818, 54] on div "pma Tasks Line Items Orders Designs Jobs JW All DTP Late Shipped Shipments DTP …" at bounding box center [770, 392] width 1539 height 784
click at [819, 47] on link "ADAMS (NEW)" at bounding box center [797, 43] width 62 height 17
click at [799, 41] on link "AMGS(NEW)" at bounding box center [771, 43] width 56 height 17
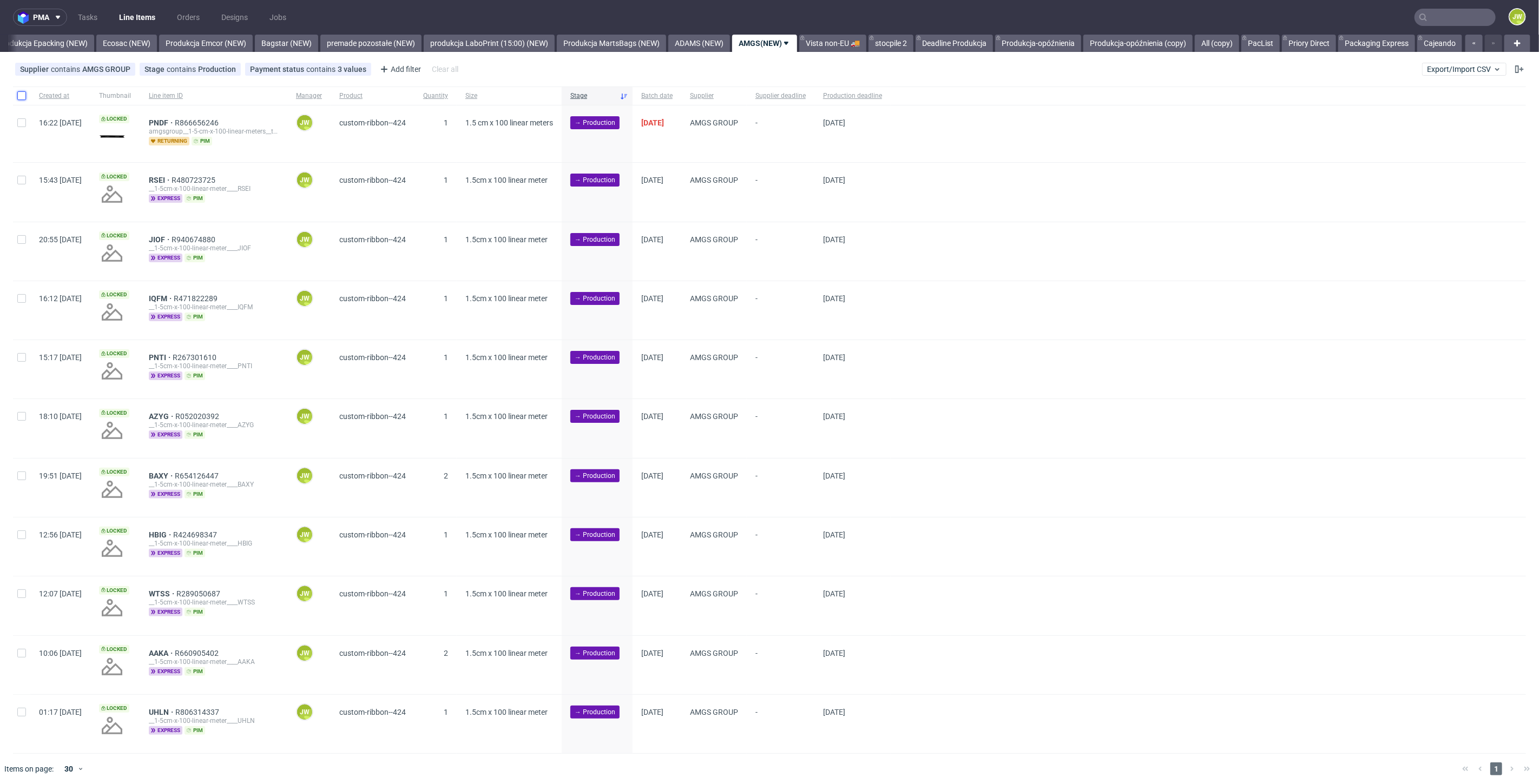
click at [19, 97] on input "checkbox" at bounding box center [22, 96] width 8 height 8
checkbox input "true"
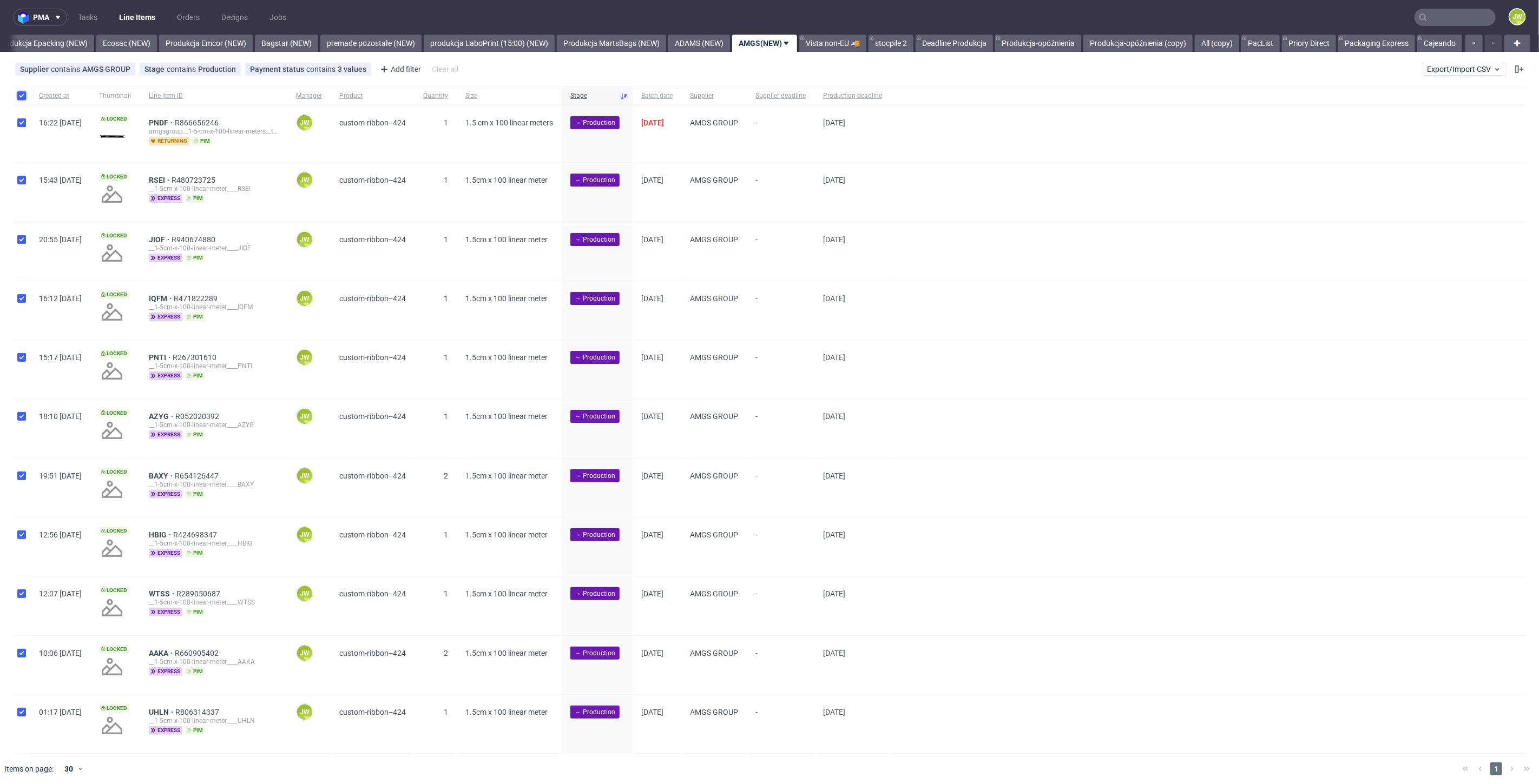
checkbox input "true"
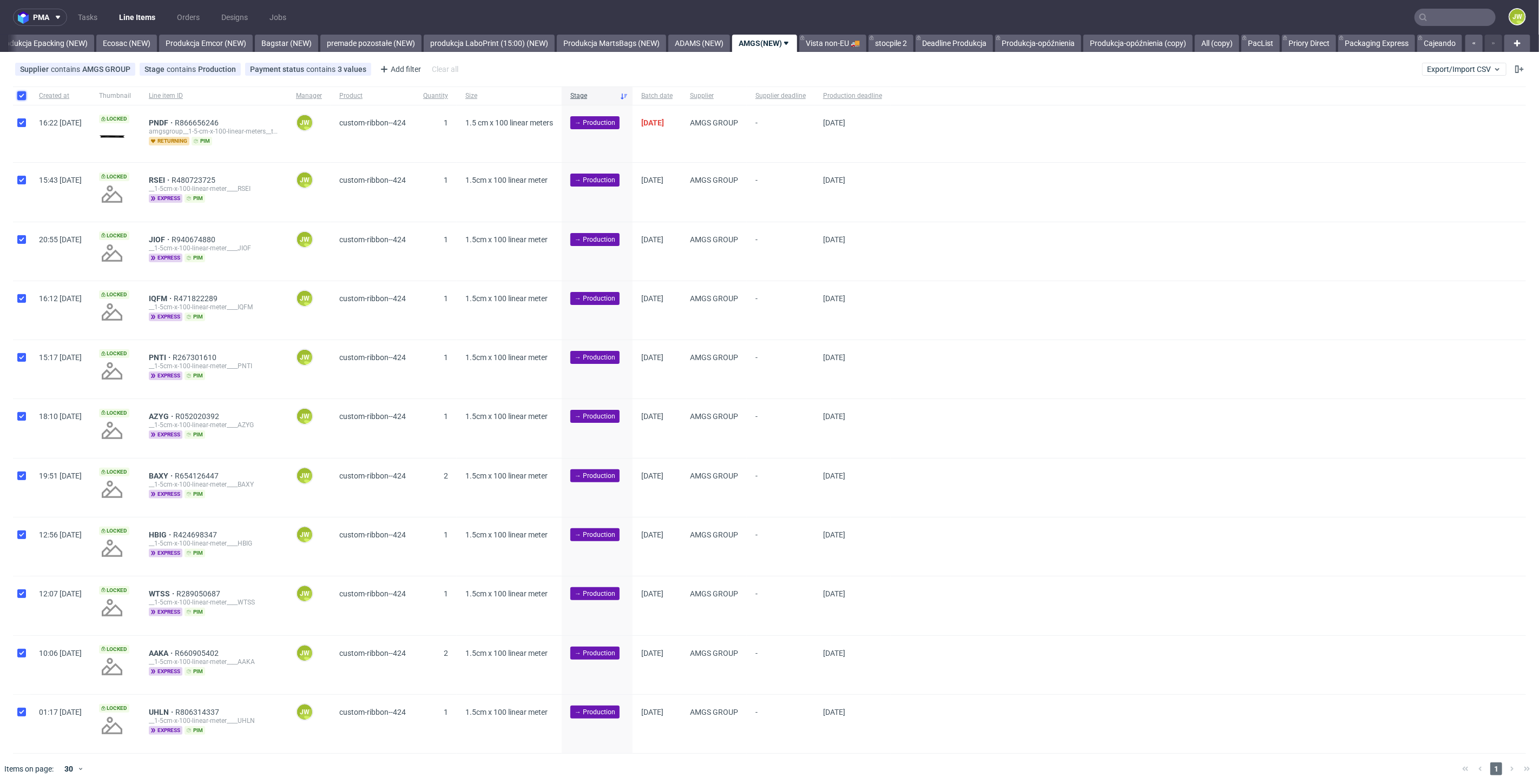
checkbox input "true"
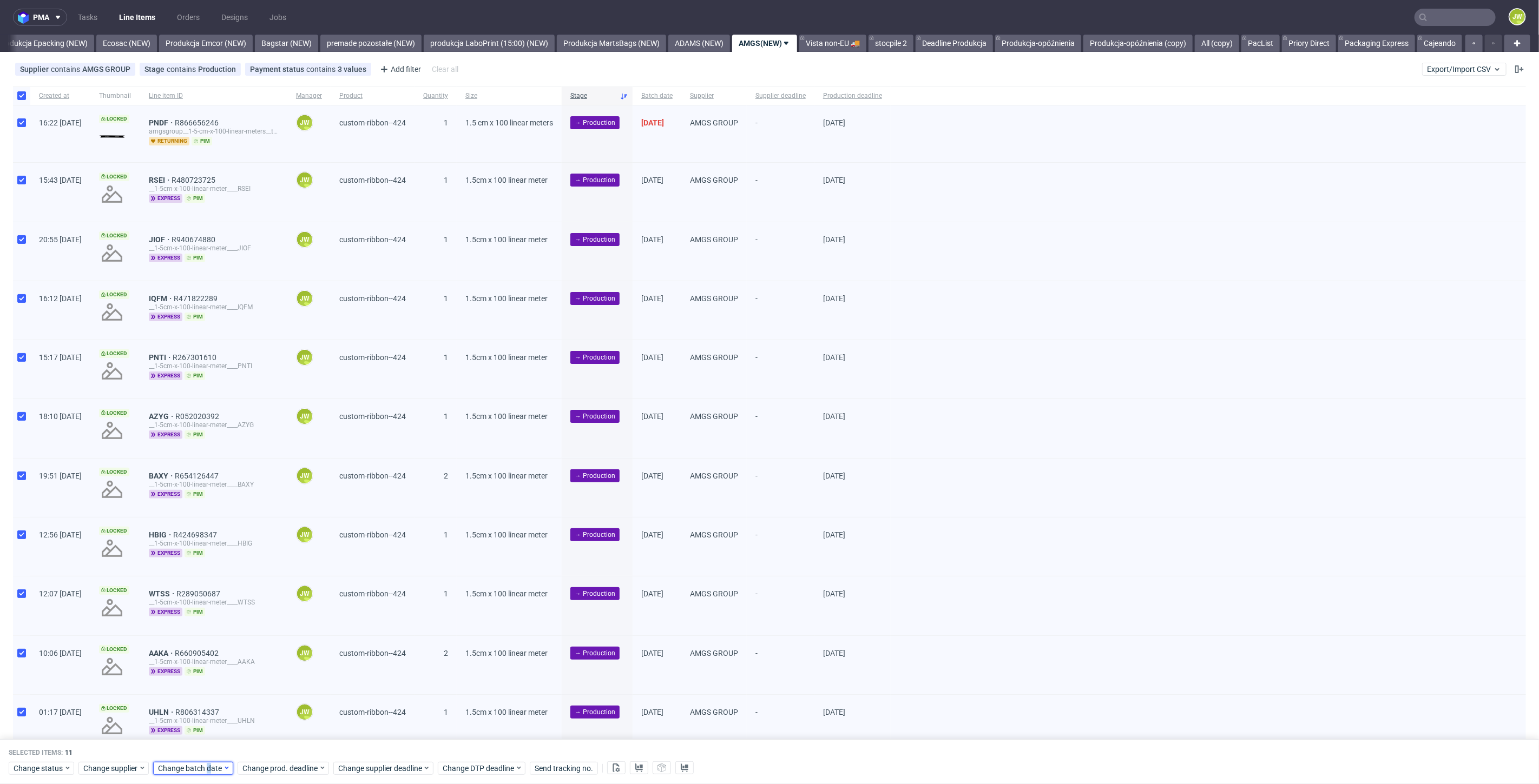
click at [207, 763] on span "Change batch date" at bounding box center [190, 768] width 65 height 11
click at [209, 669] on span "16" at bounding box center [208, 672] width 8 height 11
click at [279, 752] on button "Save" at bounding box center [281, 747] width 26 height 17
click at [278, 770] on span "Change prod. deadline" at bounding box center [281, 768] width 76 height 11
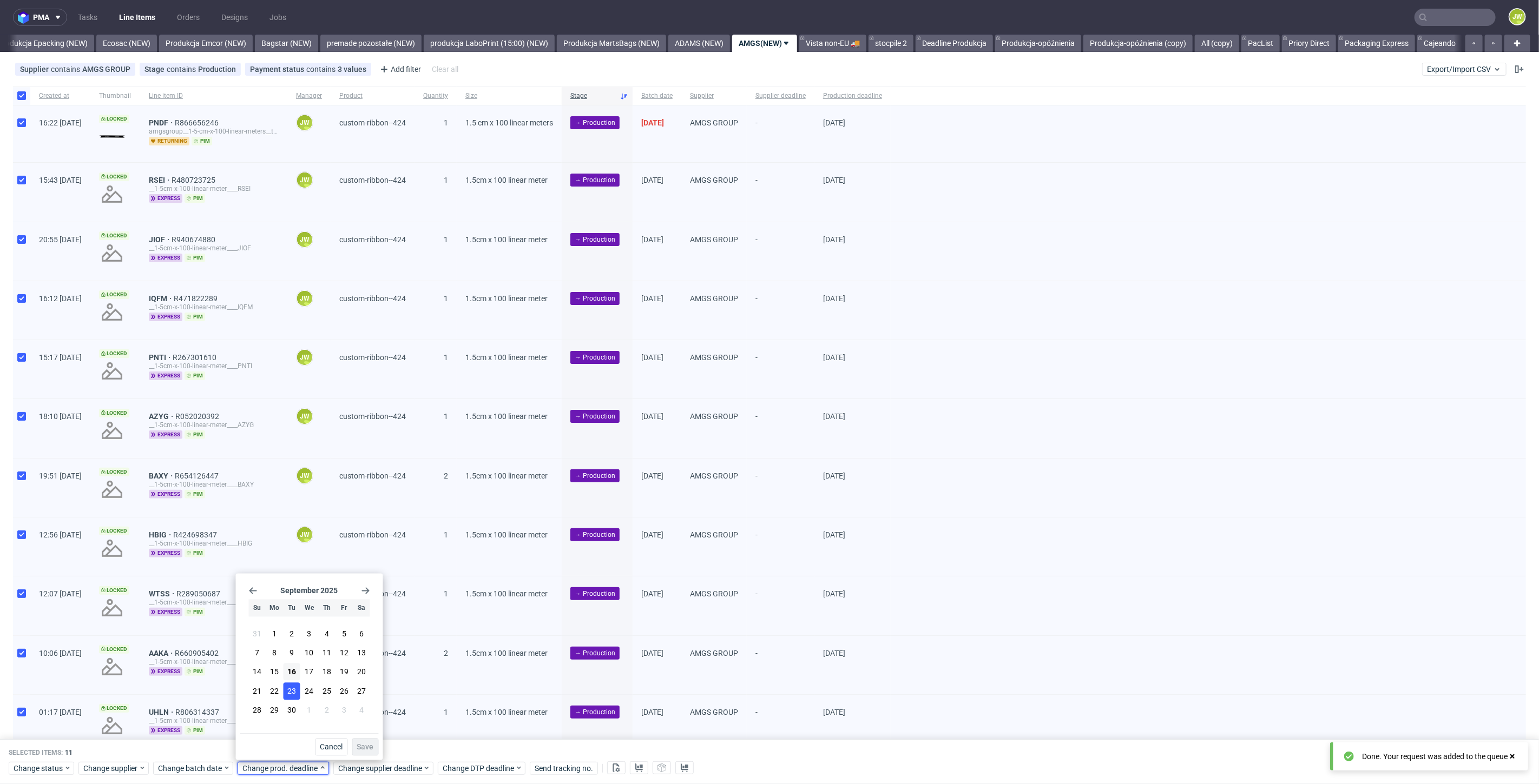
drag, startPoint x: 311, startPoint y: 668, endPoint x: 292, endPoint y: 690, distance: 29.1
click at [292, 690] on section "31 1 2 3 4 5 6 7 8 9 10 11 12 13 14 15 16 17 18 19 20 21 22 23 24 25 26 27 28 2…" at bounding box center [309, 673] width 121 height 95
click at [291, 691] on span "23" at bounding box center [292, 691] width 8 height 11
click at [363, 749] on span "Save" at bounding box center [366, 747] width 17 height 8
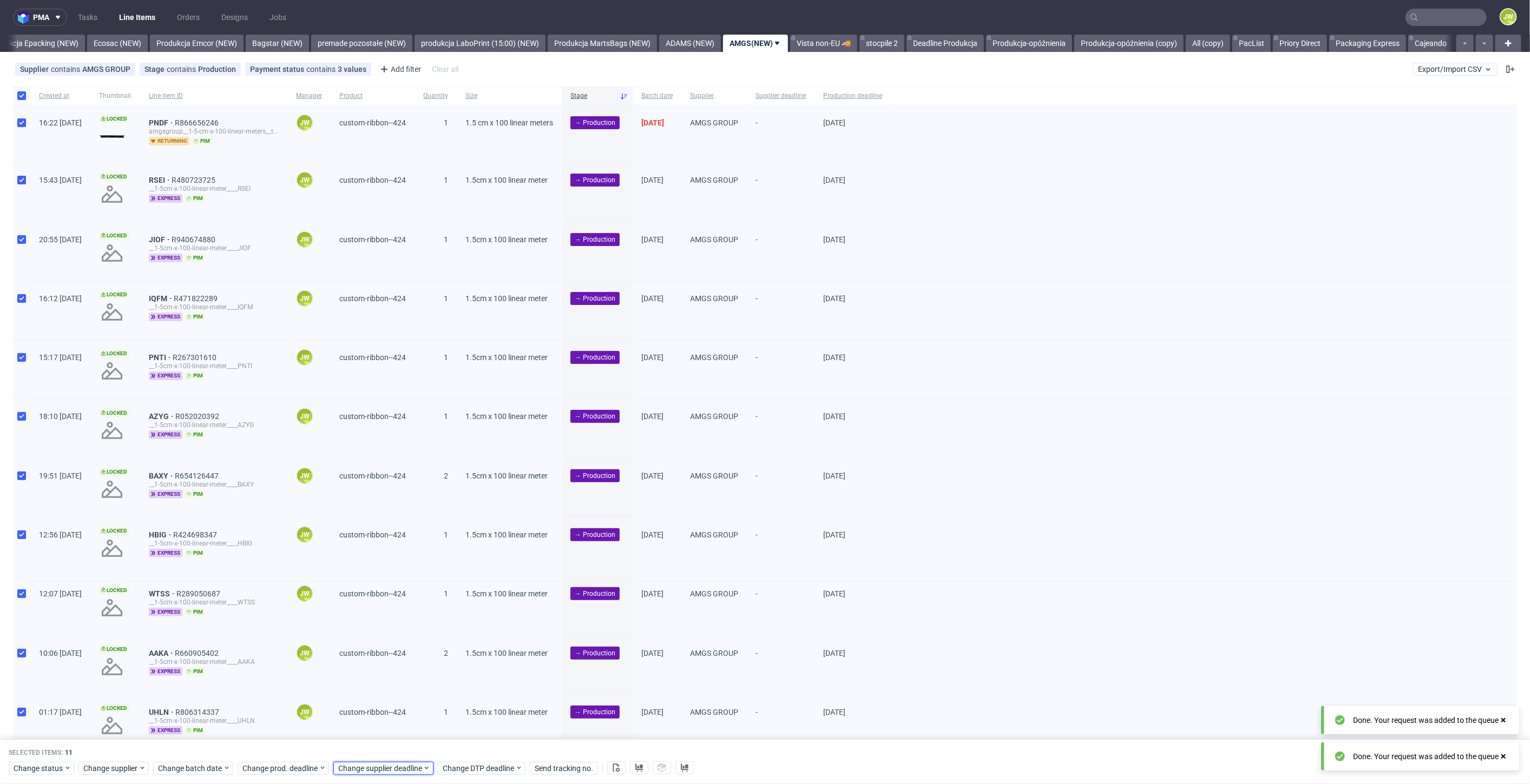
click at [364, 766] on span "Change supplier deadline" at bounding box center [380, 768] width 84 height 11
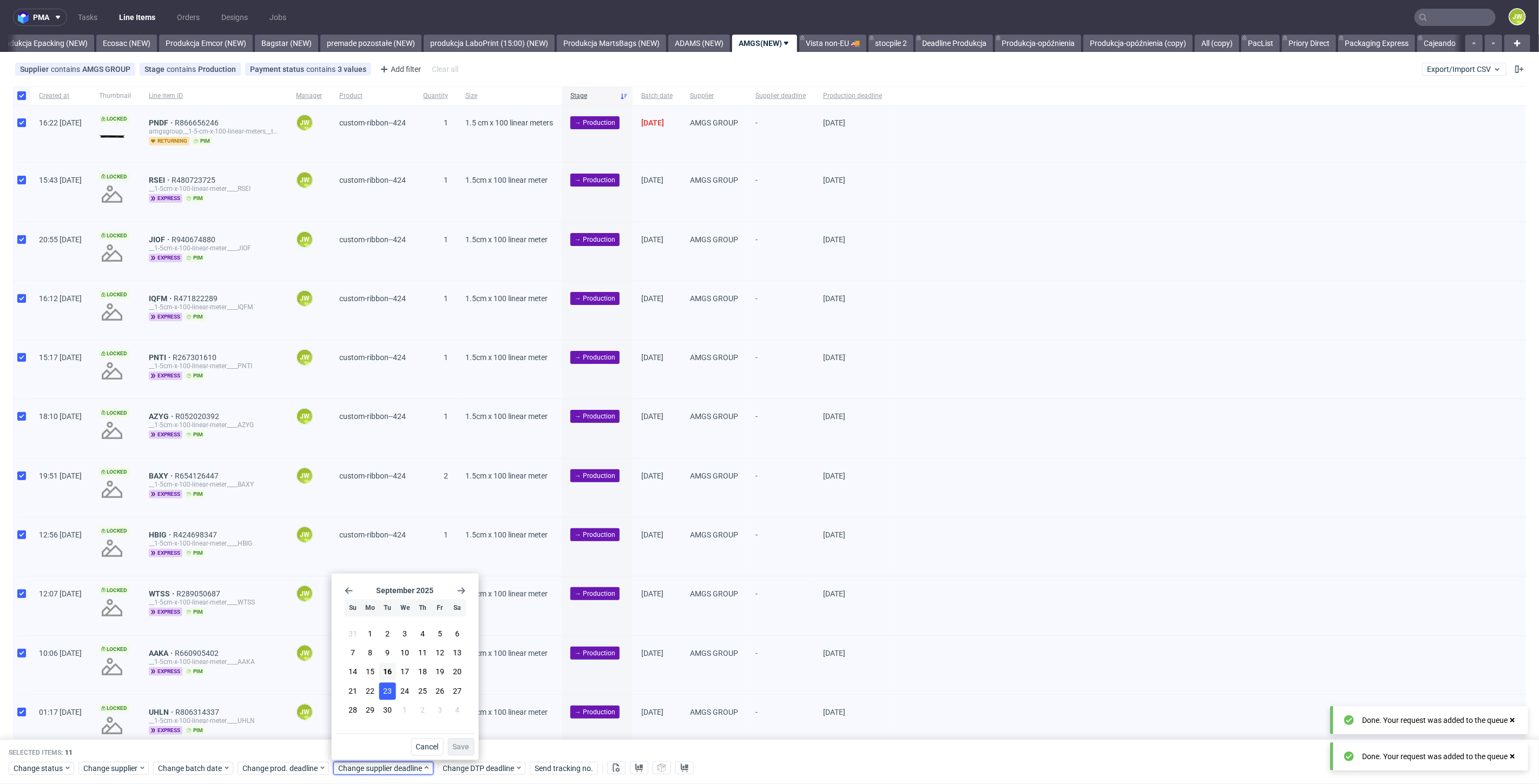
click at [387, 691] on span "23" at bounding box center [387, 691] width 8 height 11
click at [470, 755] on button "Save" at bounding box center [461, 747] width 26 height 17
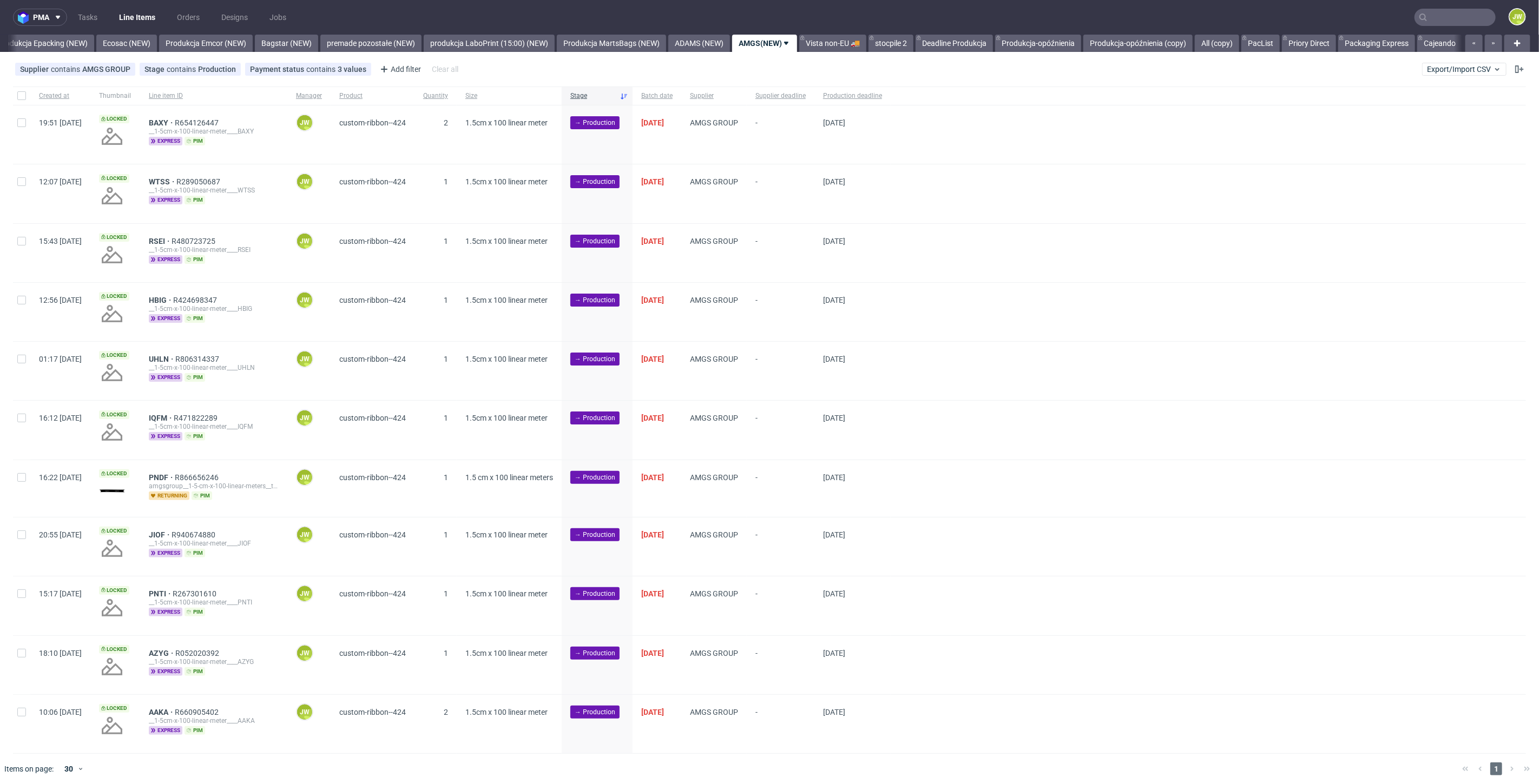
scroll to position [0, 2230]
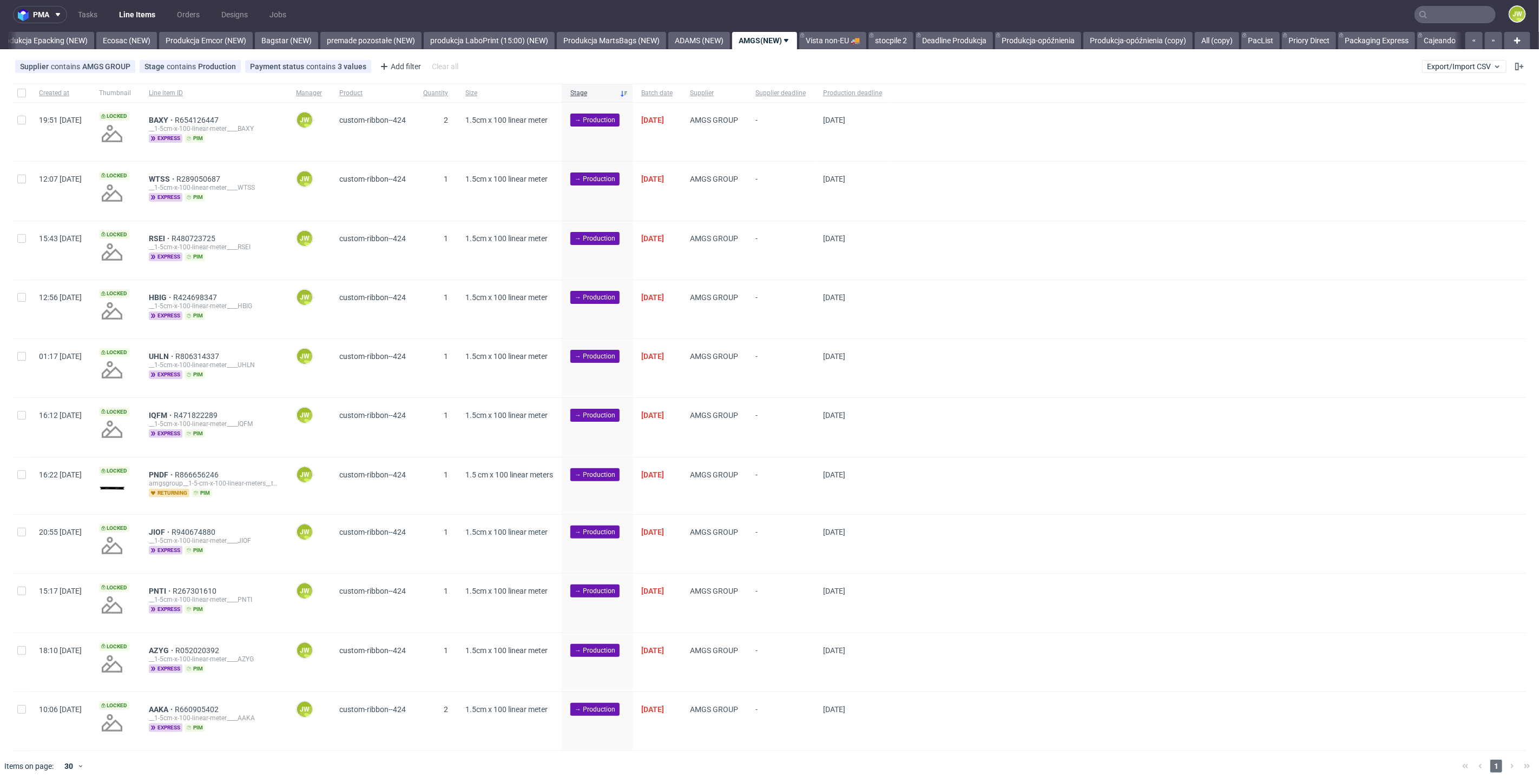
scroll to position [0, 2237]
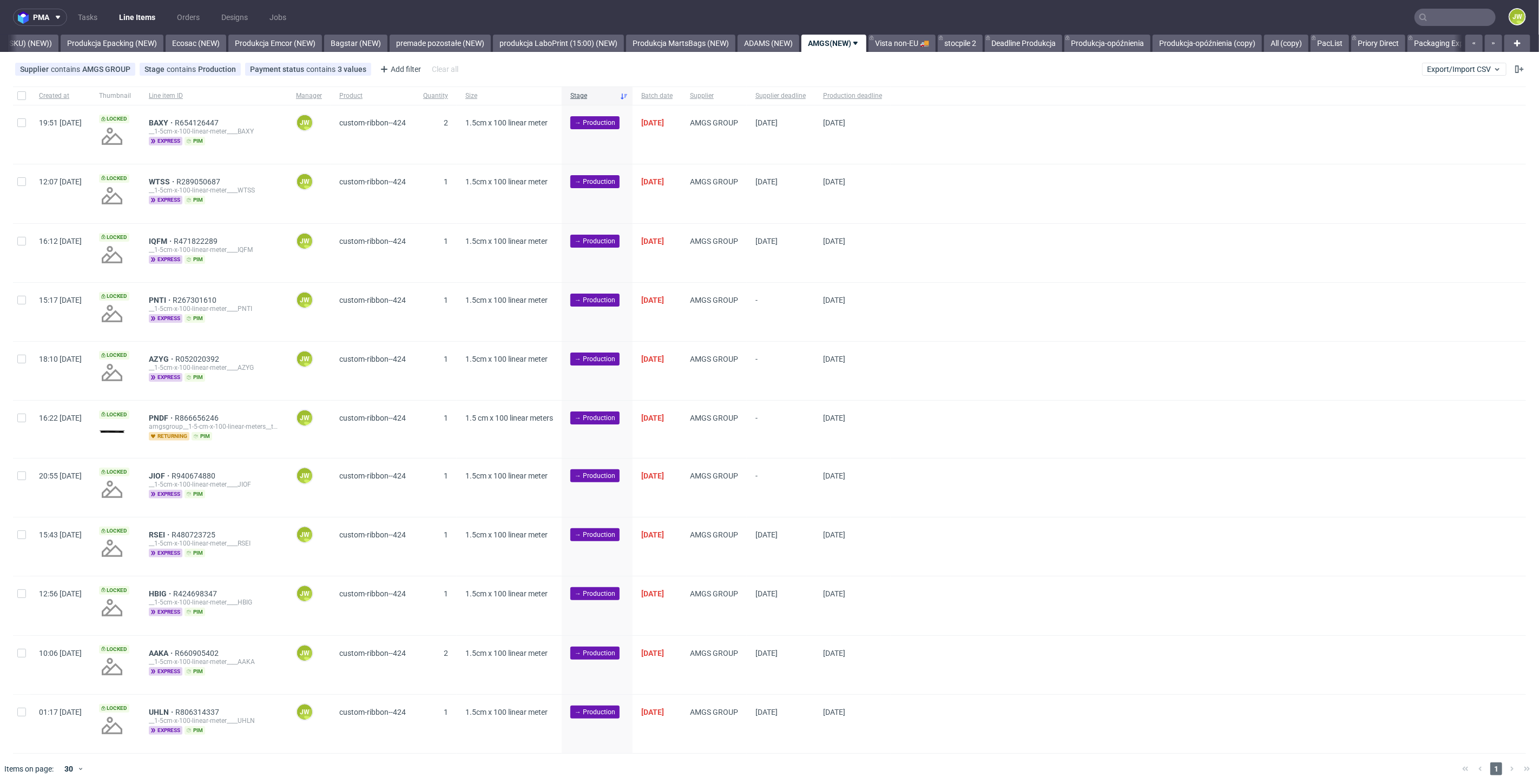
scroll to position [0, 2219]
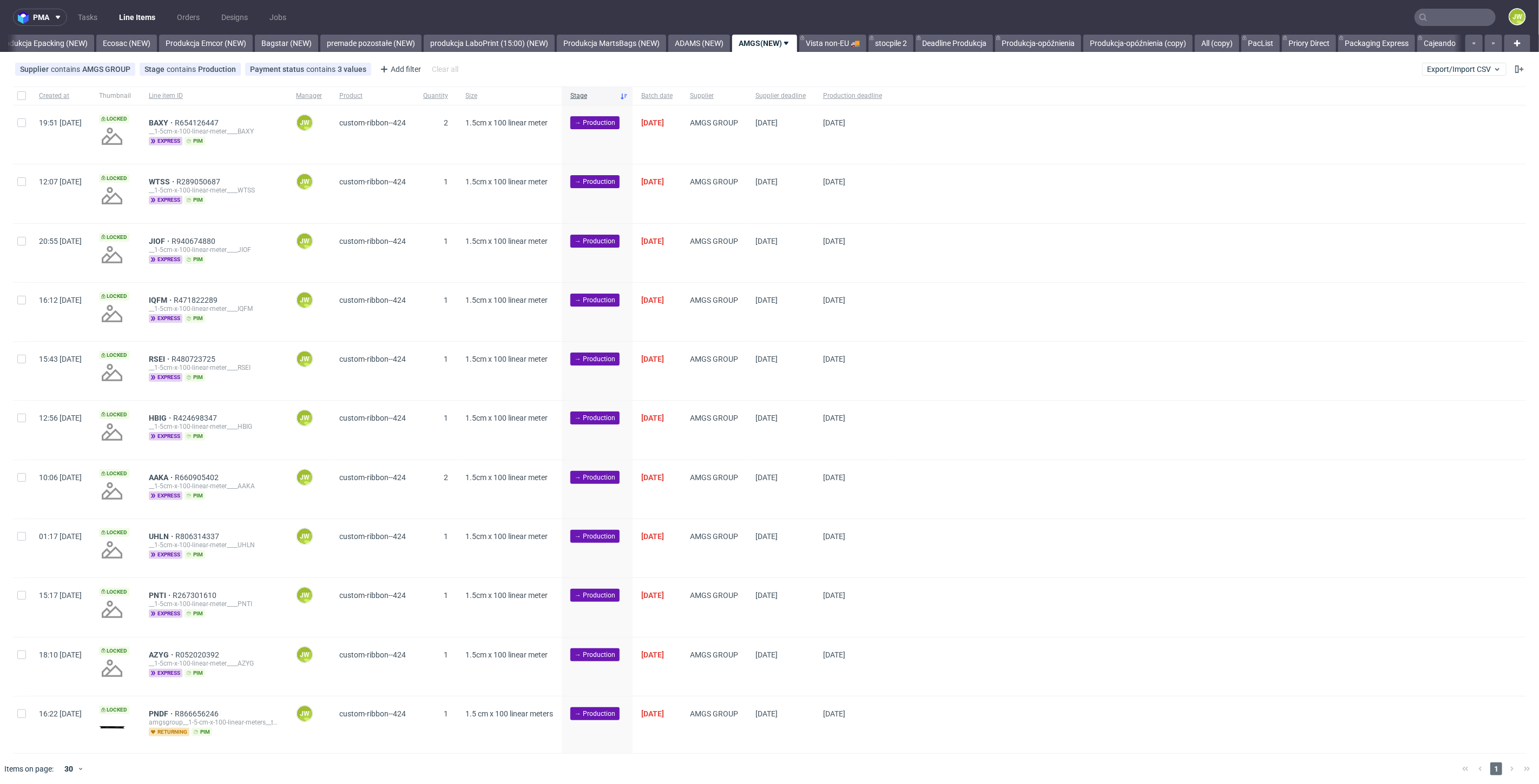
scroll to position [3, 0]
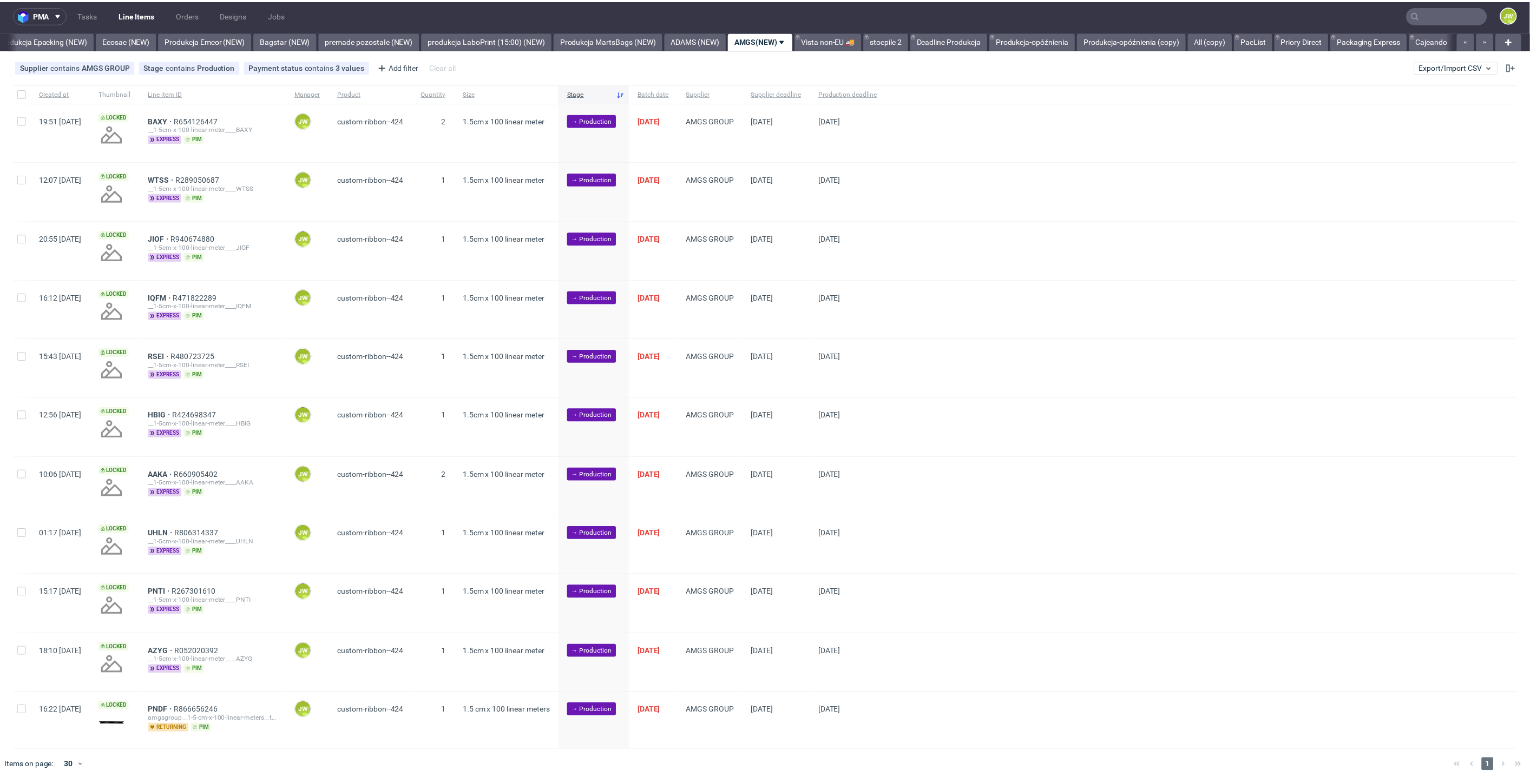
scroll to position [0, 2237]
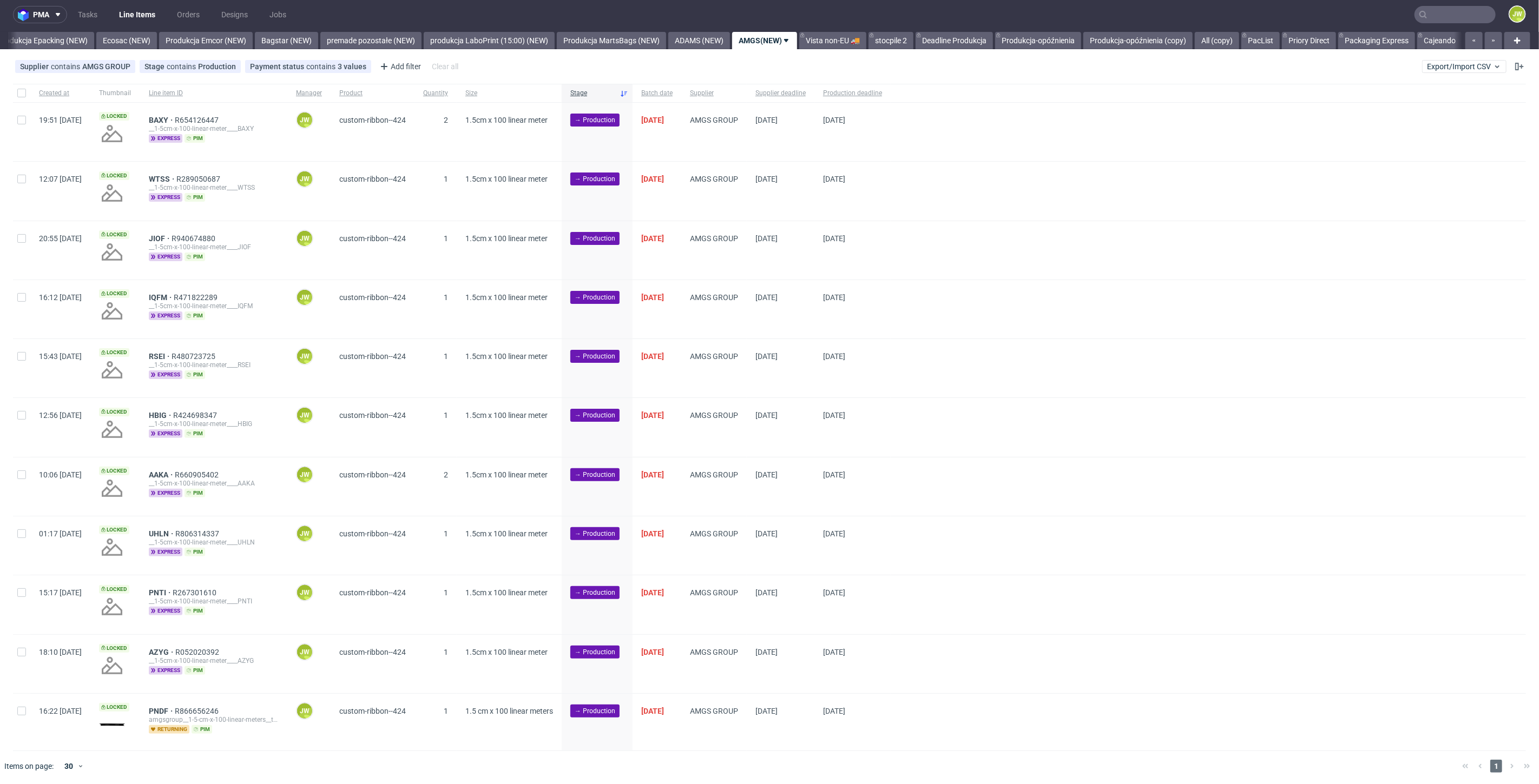
click at [9, 91] on div "Created at Thumbnail Line item ID Manager Product Quantity Size Stage Batch dat…" at bounding box center [770, 417] width 1539 height 668
click at [20, 95] on input "checkbox" at bounding box center [22, 93] width 8 height 8
checkbox input "true"
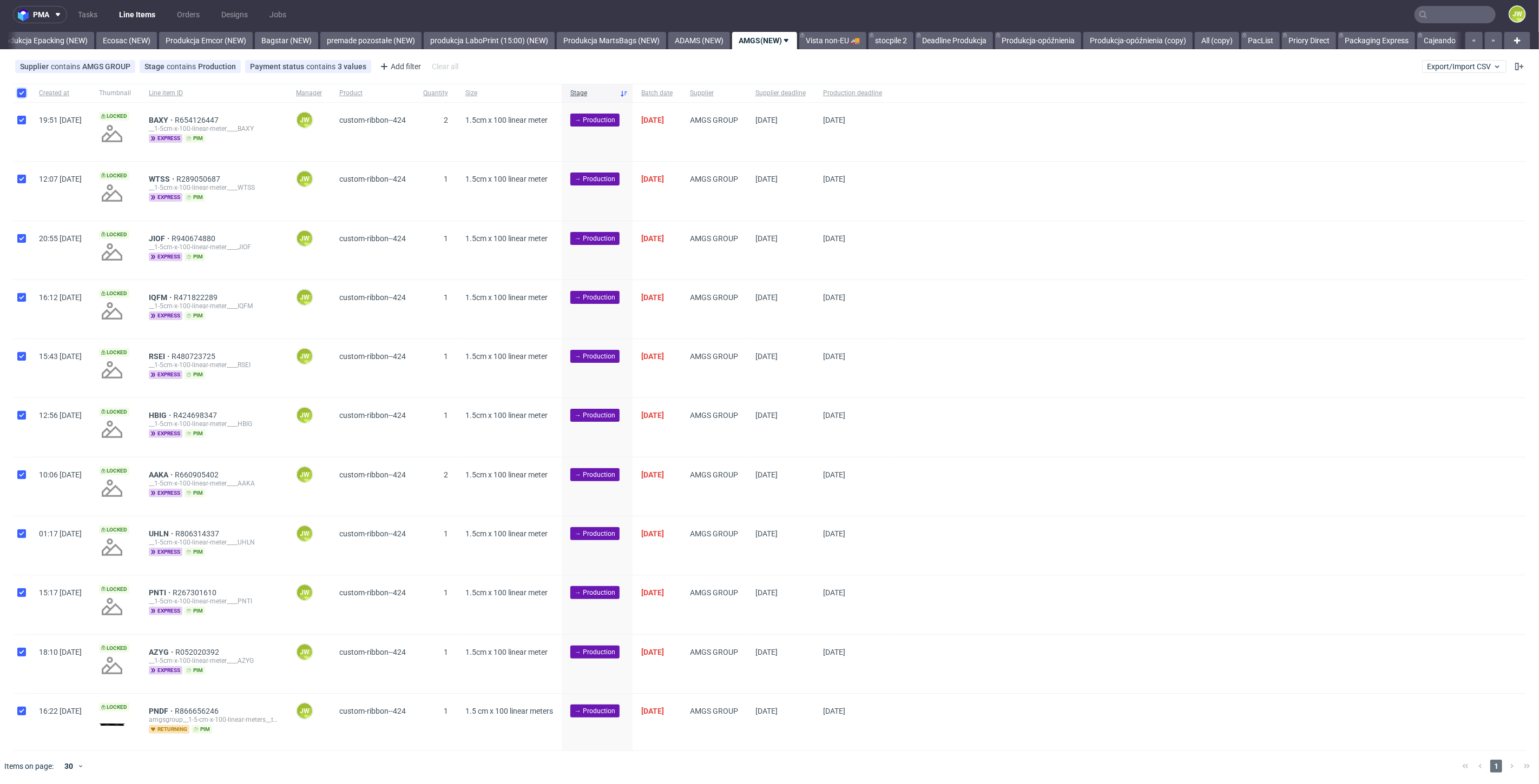
checkbox input "true"
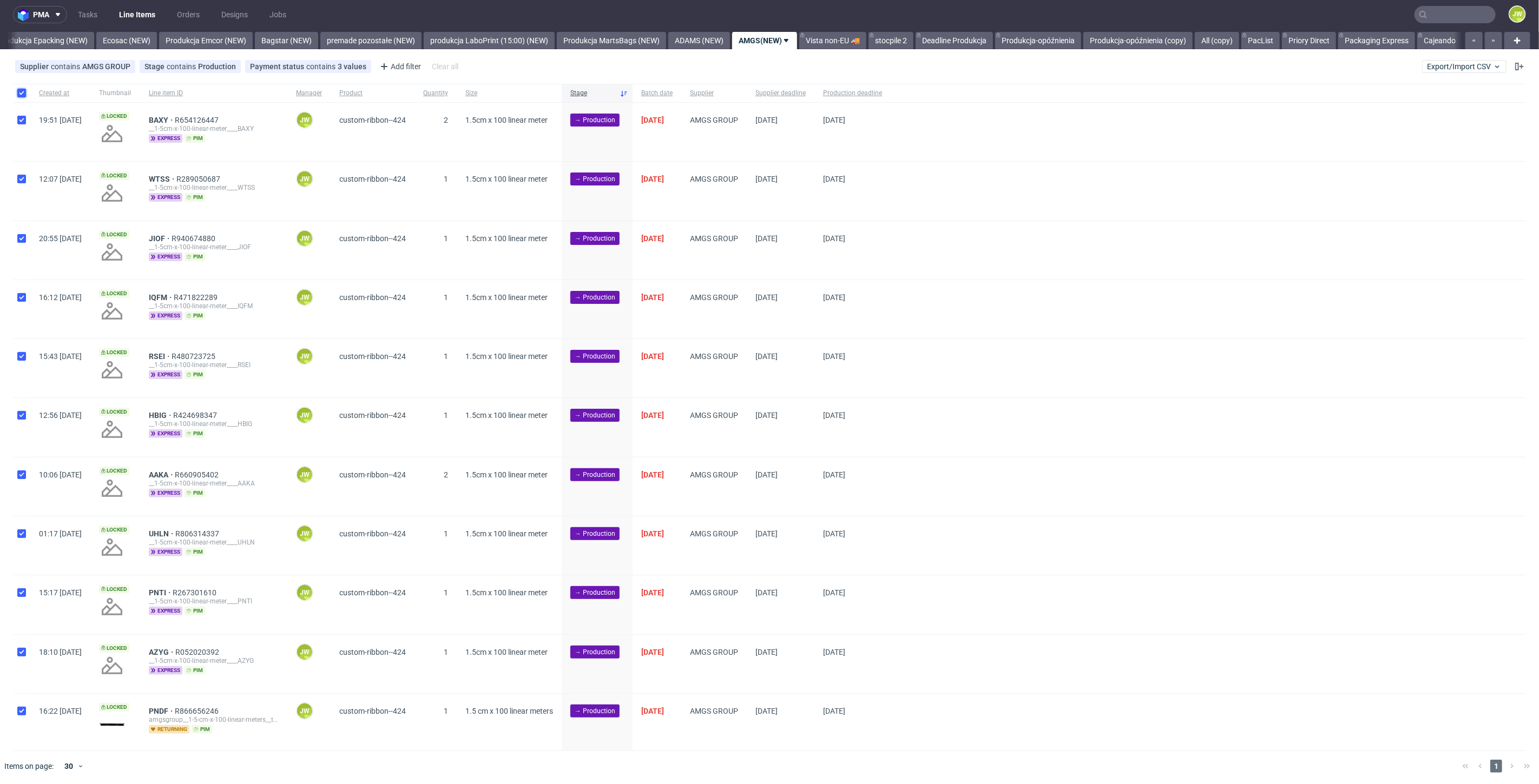
checkbox input "true"
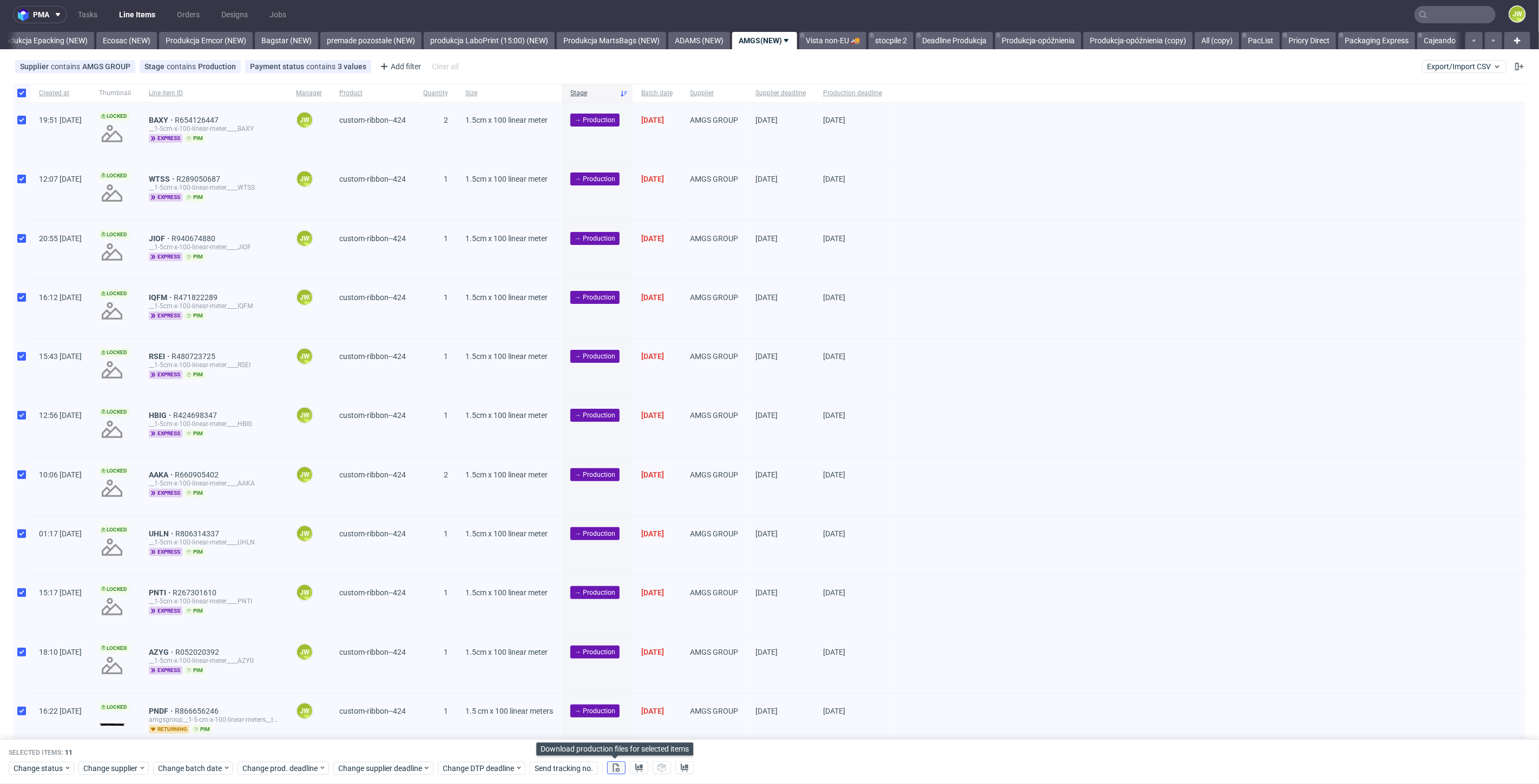
click at [615, 771] on use at bounding box center [617, 768] width 7 height 8
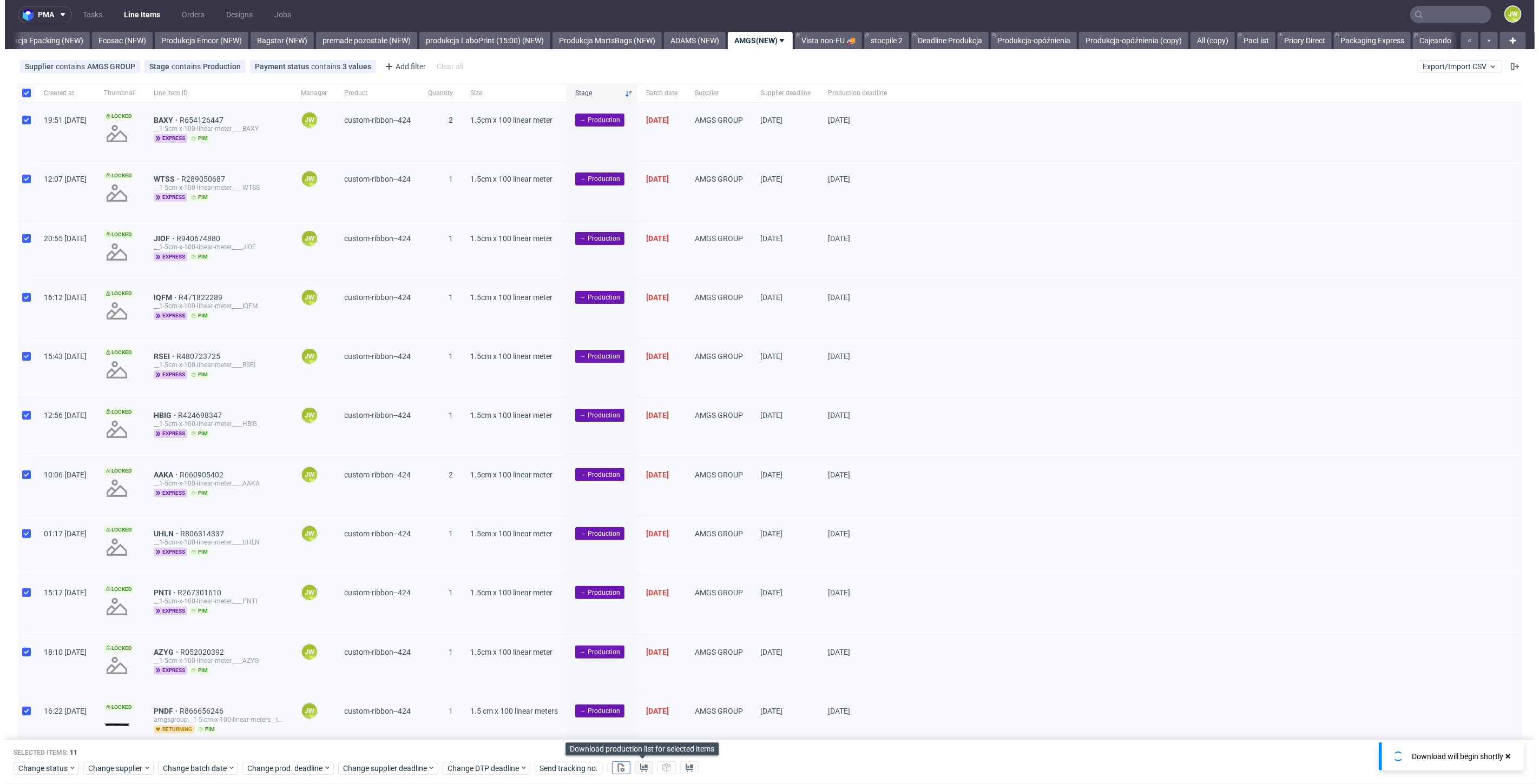
scroll to position [0, 0]
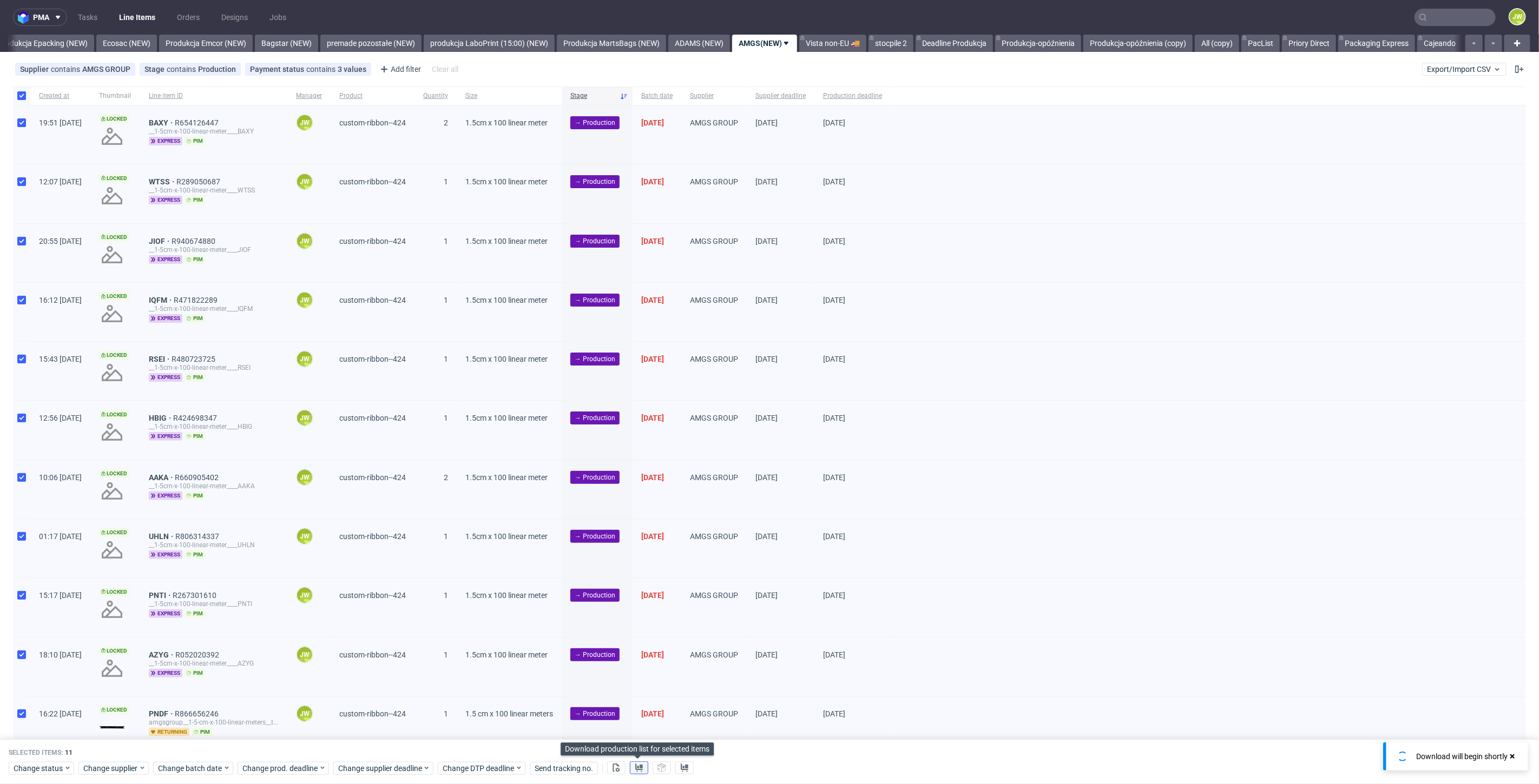
click at [630, 771] on button at bounding box center [639, 768] width 19 height 13
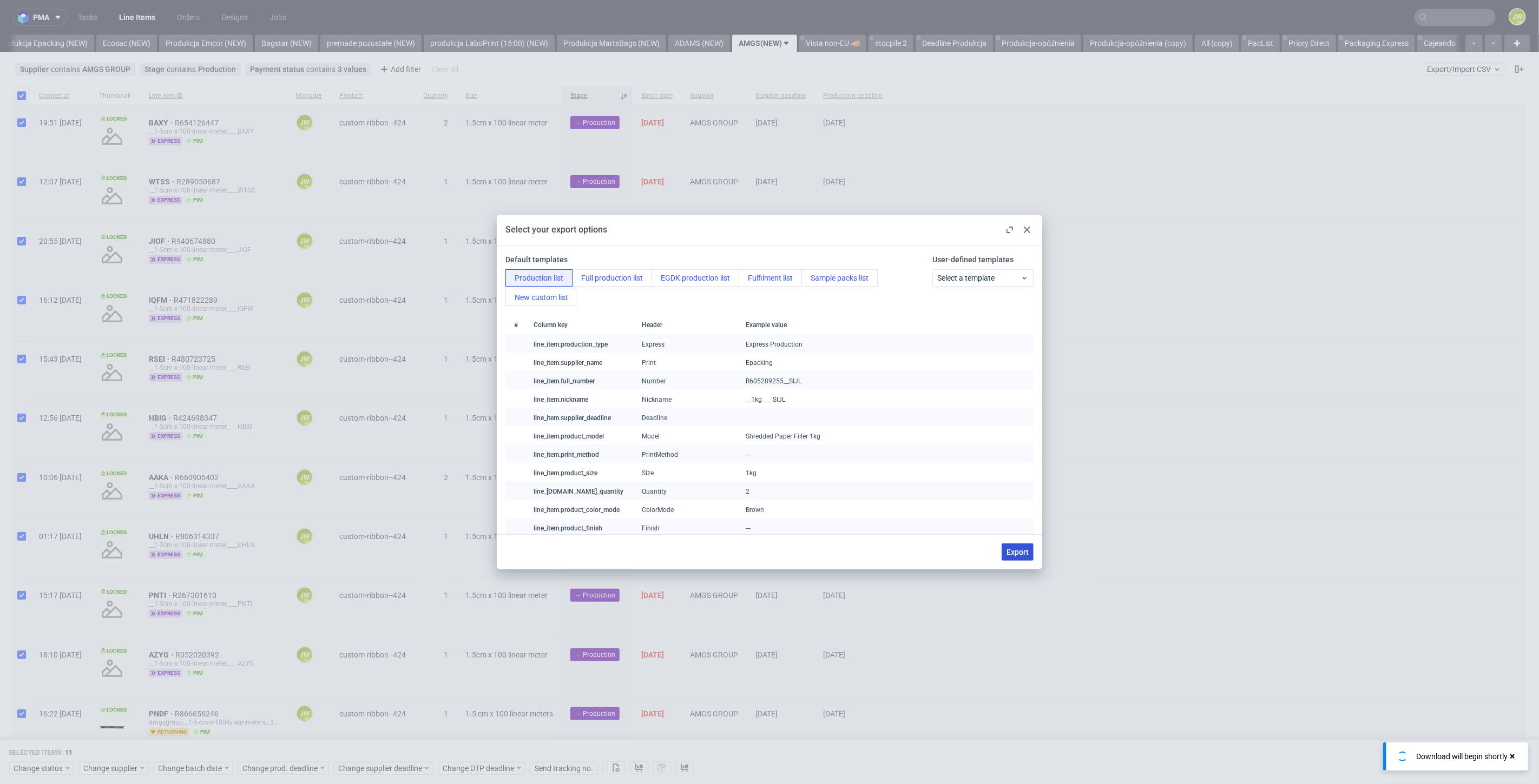
click at [1014, 552] on span "Export" at bounding box center [1017, 552] width 22 height 8
checkbox input "false"
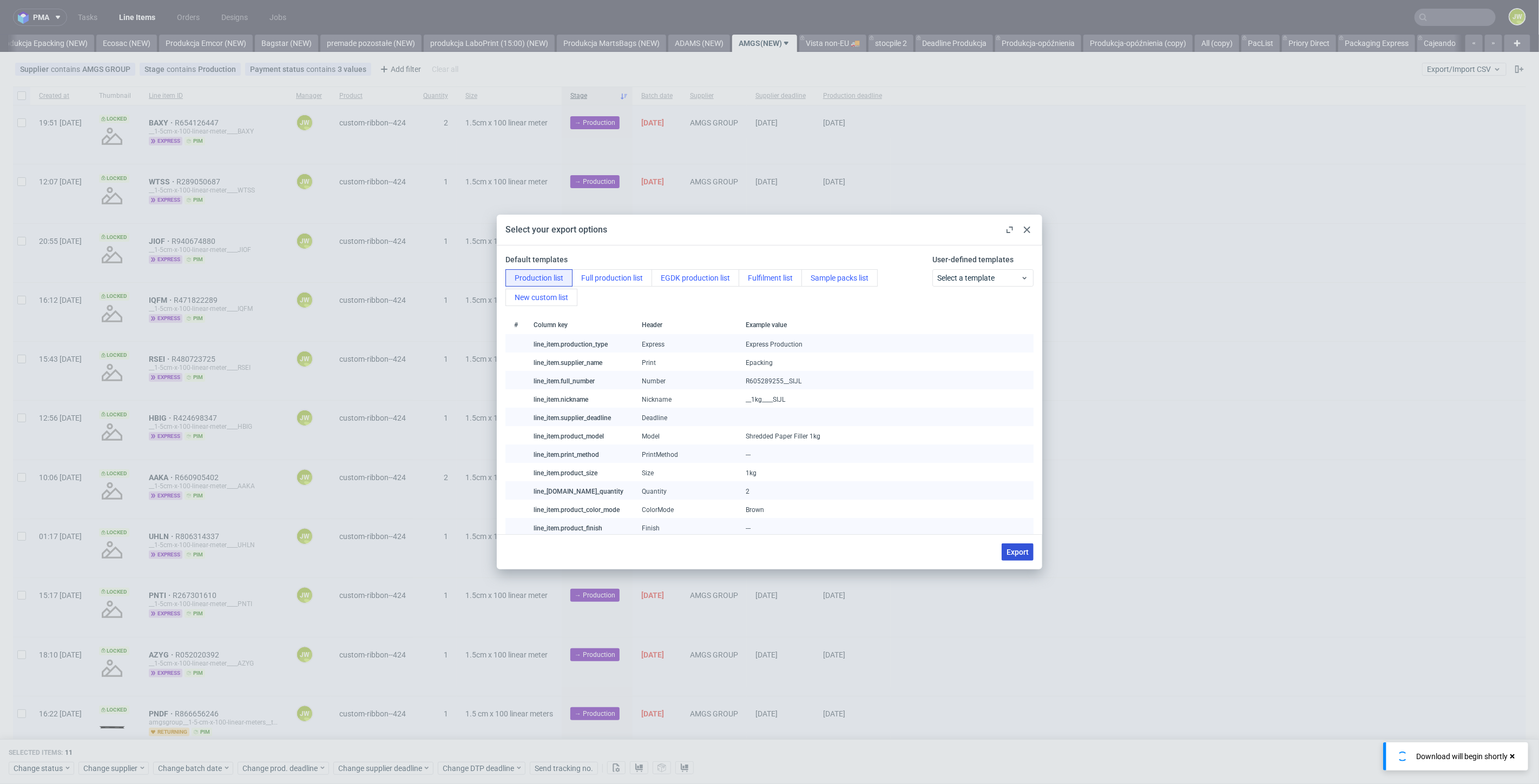
checkbox input "false"
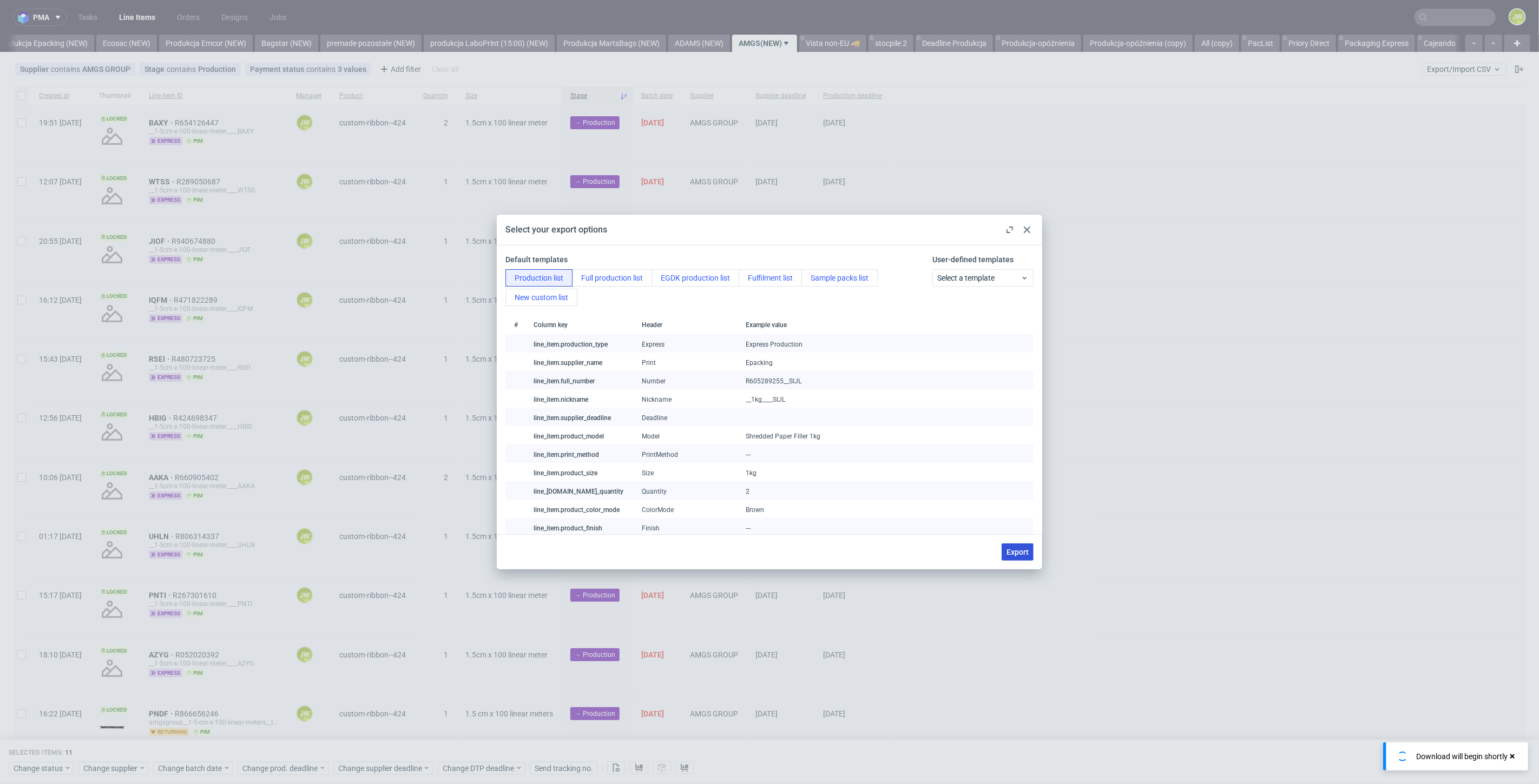
checkbox input "false"
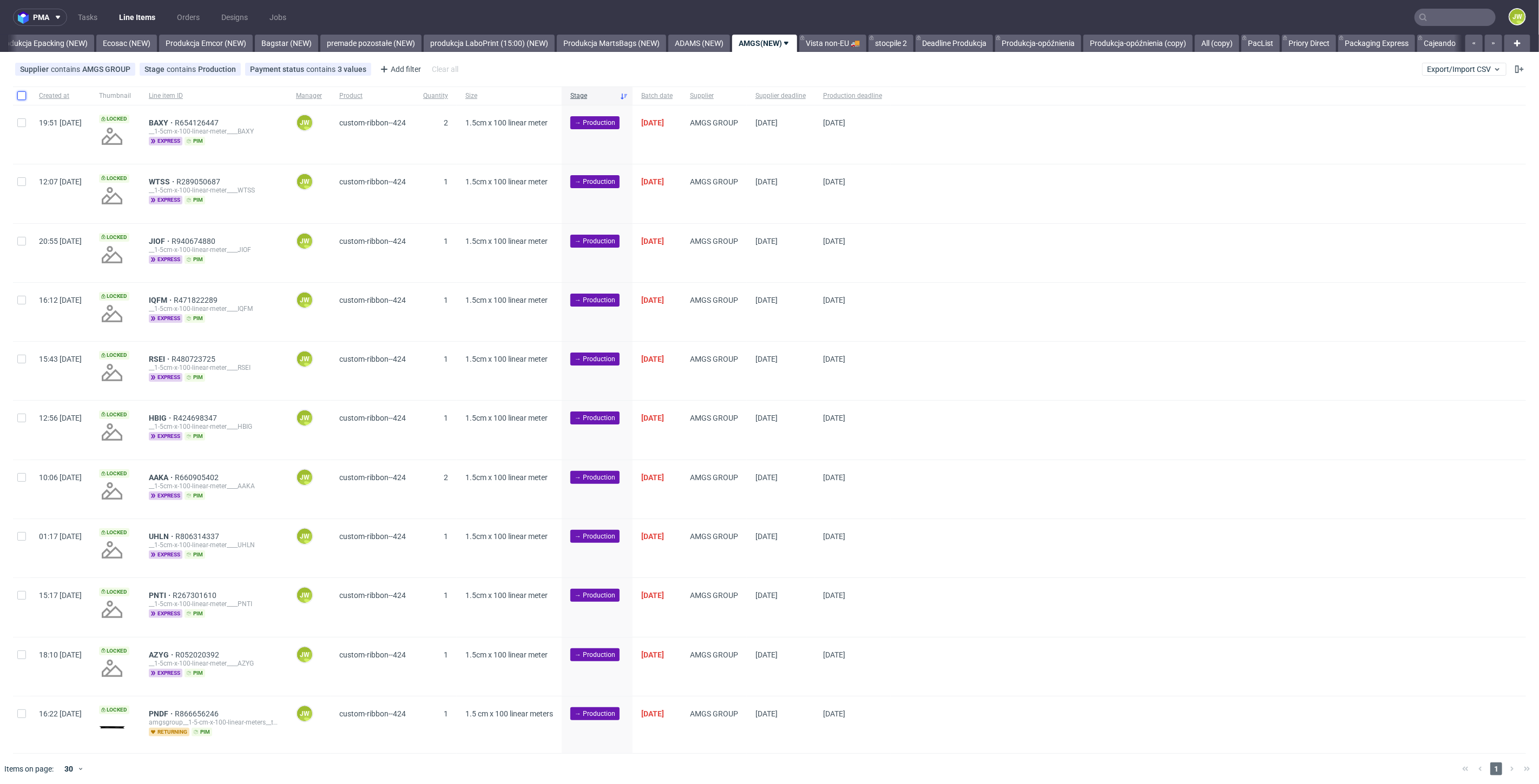
click at [22, 97] on input "checkbox" at bounding box center [22, 96] width 8 height 8
checkbox input "true"
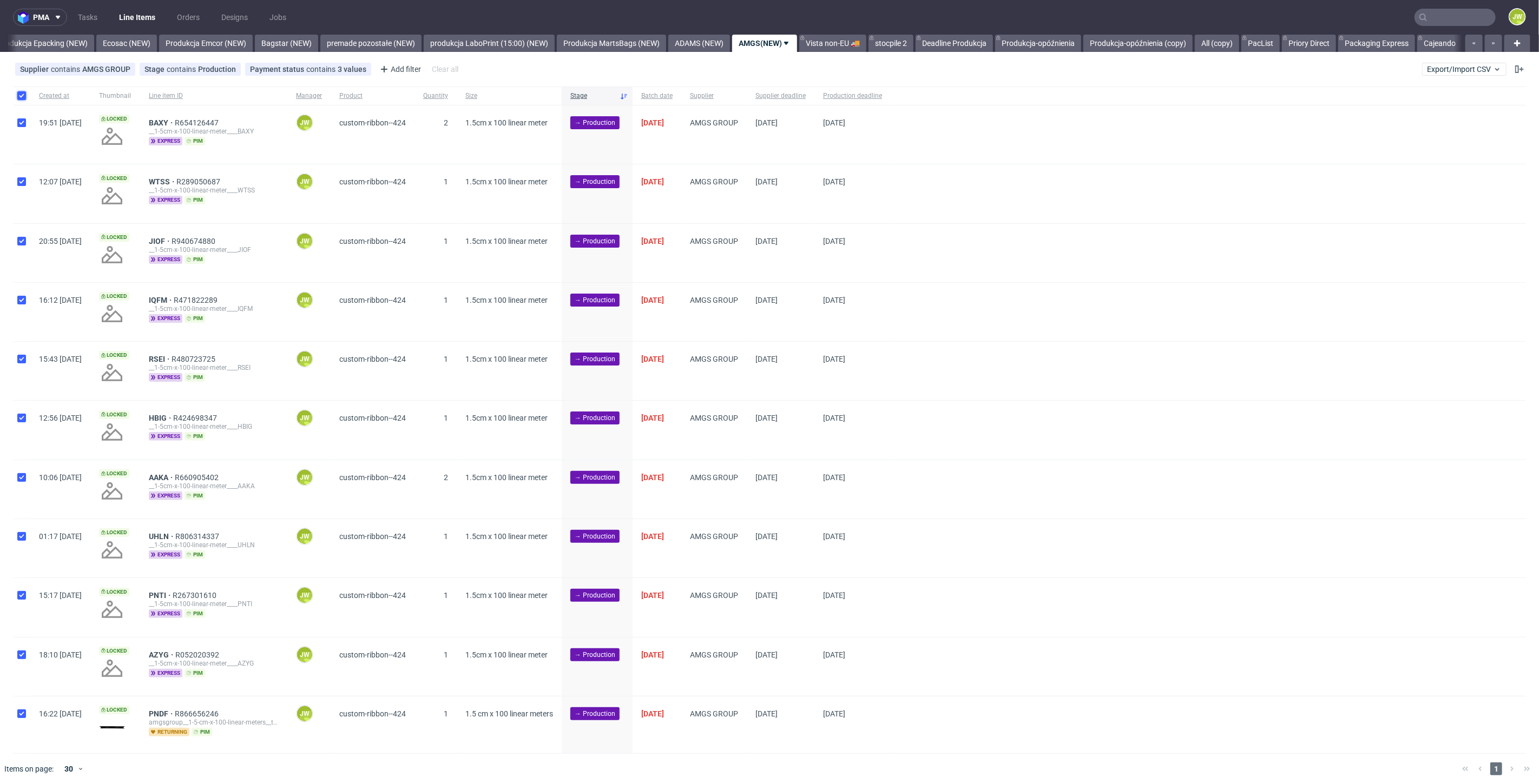
checkbox input "true"
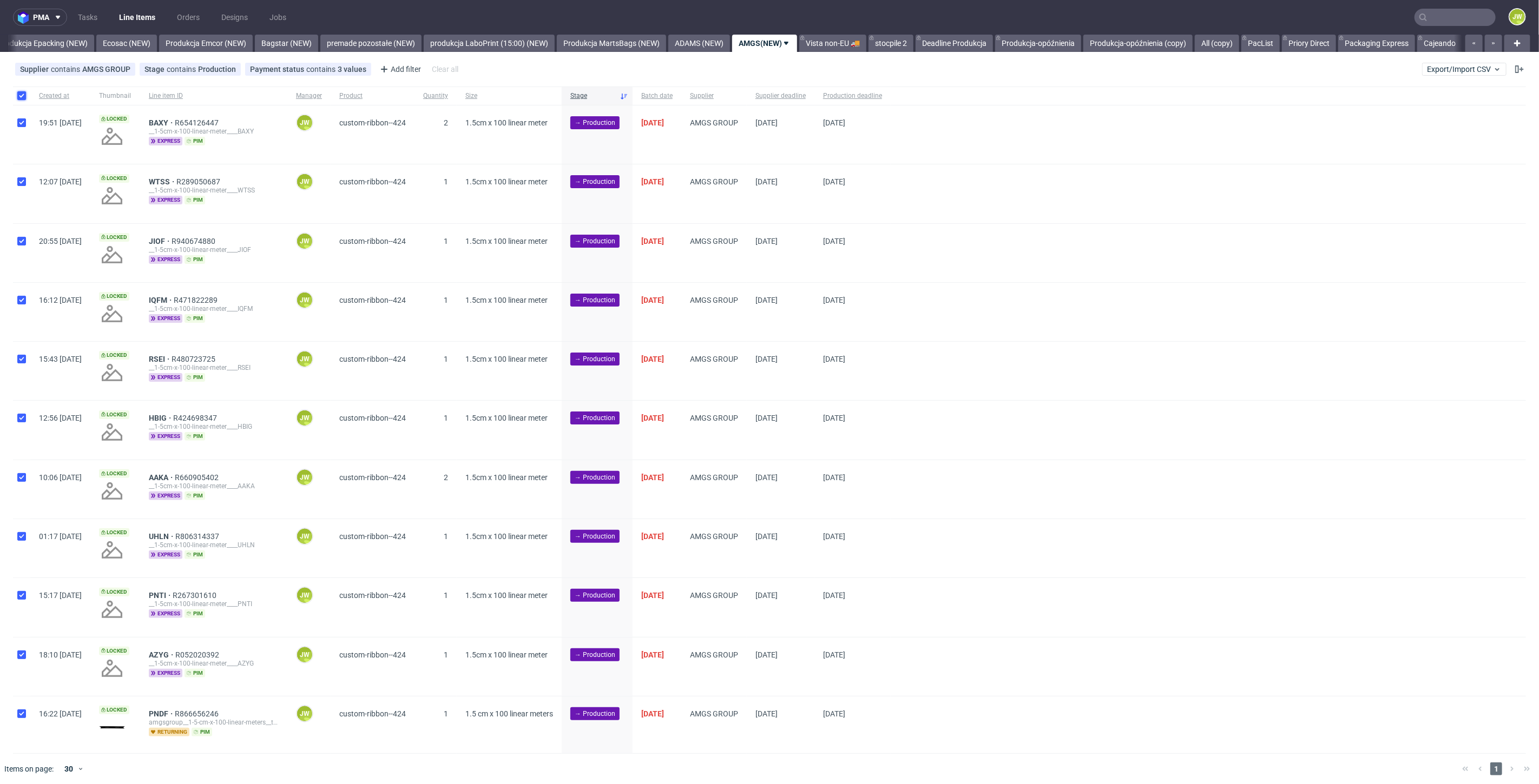
checkbox input "true"
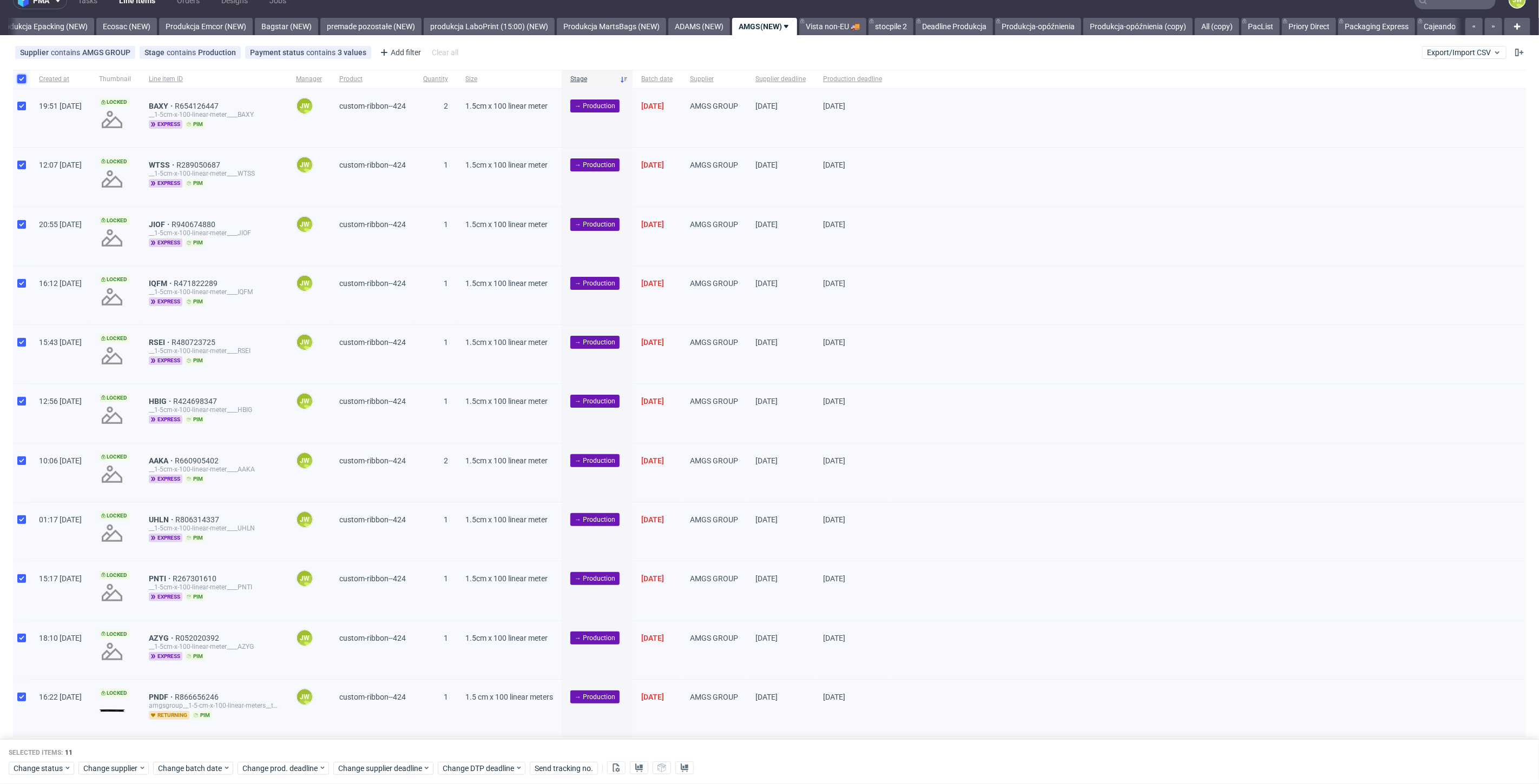
scroll to position [47, 0]
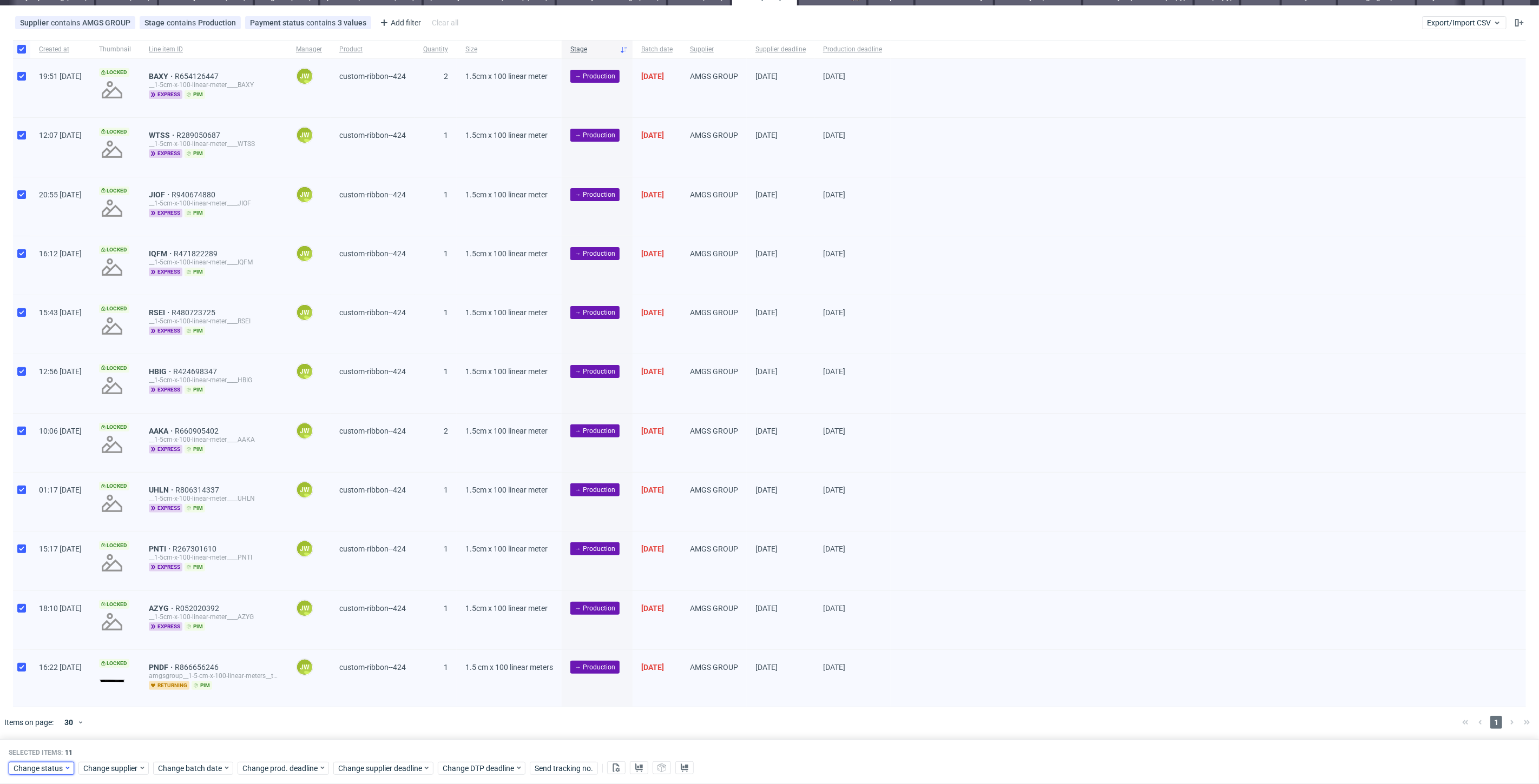
click at [35, 772] on span "Change status" at bounding box center [39, 768] width 50 height 11
drag, startPoint x: 32, startPoint y: 722, endPoint x: 41, endPoint y: 727, distance: 10.3
click at [31, 722] on span "In Production" at bounding box center [40, 727] width 54 height 15
click at [122, 745] on span "Save" at bounding box center [124, 747] width 17 height 8
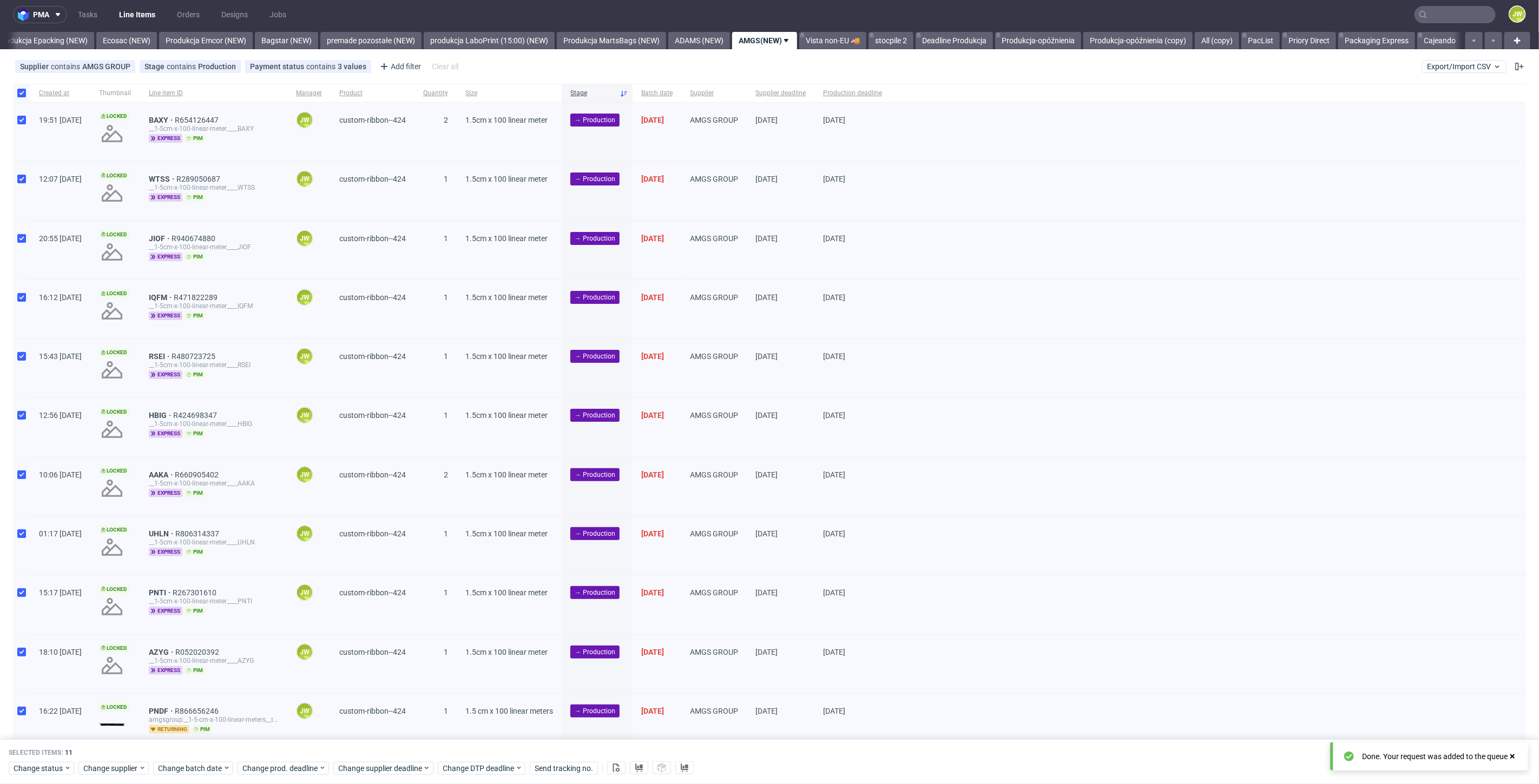
scroll to position [0, 0]
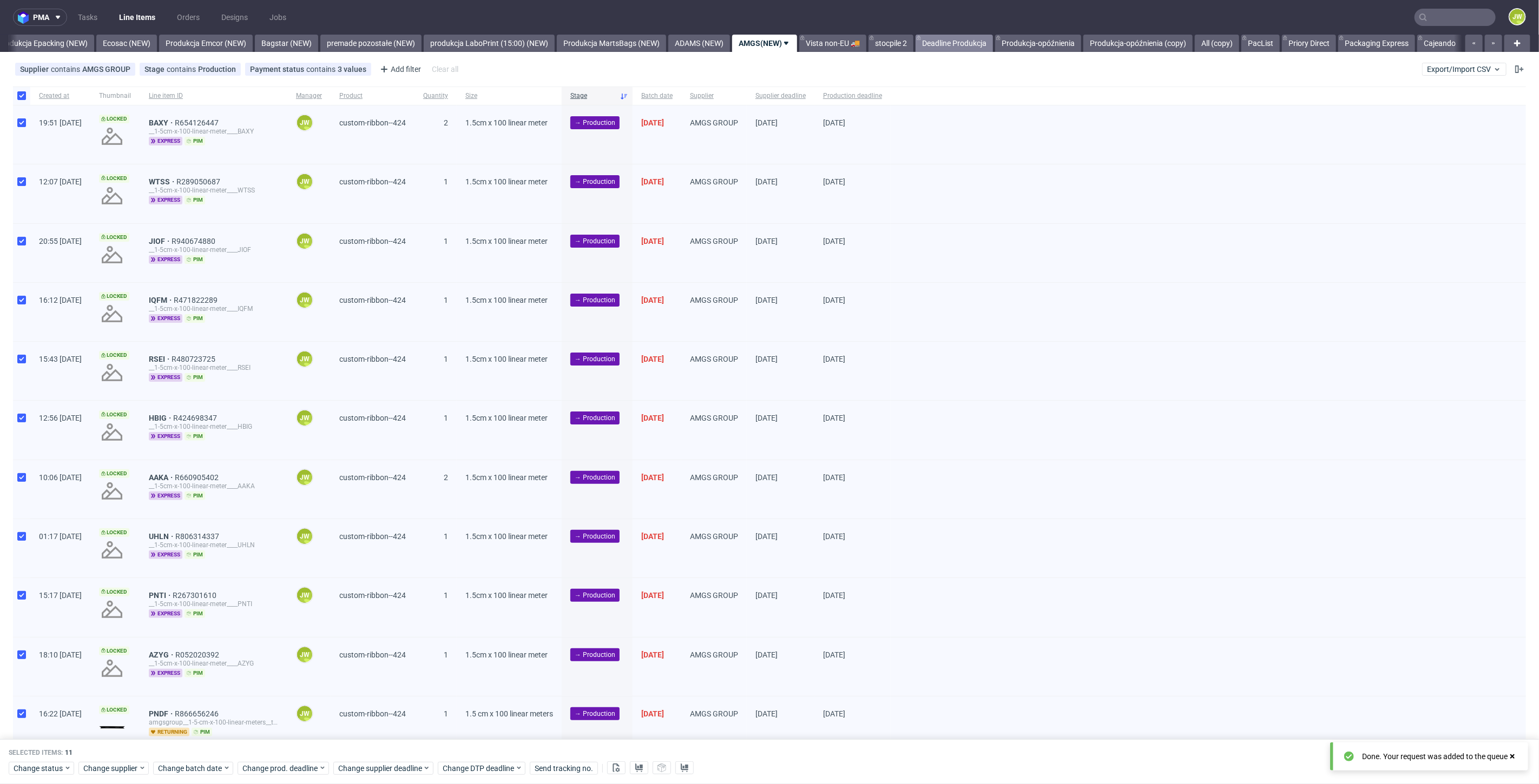
click at [946, 44] on link "Deadline Produkcja" at bounding box center [955, 43] width 78 height 17
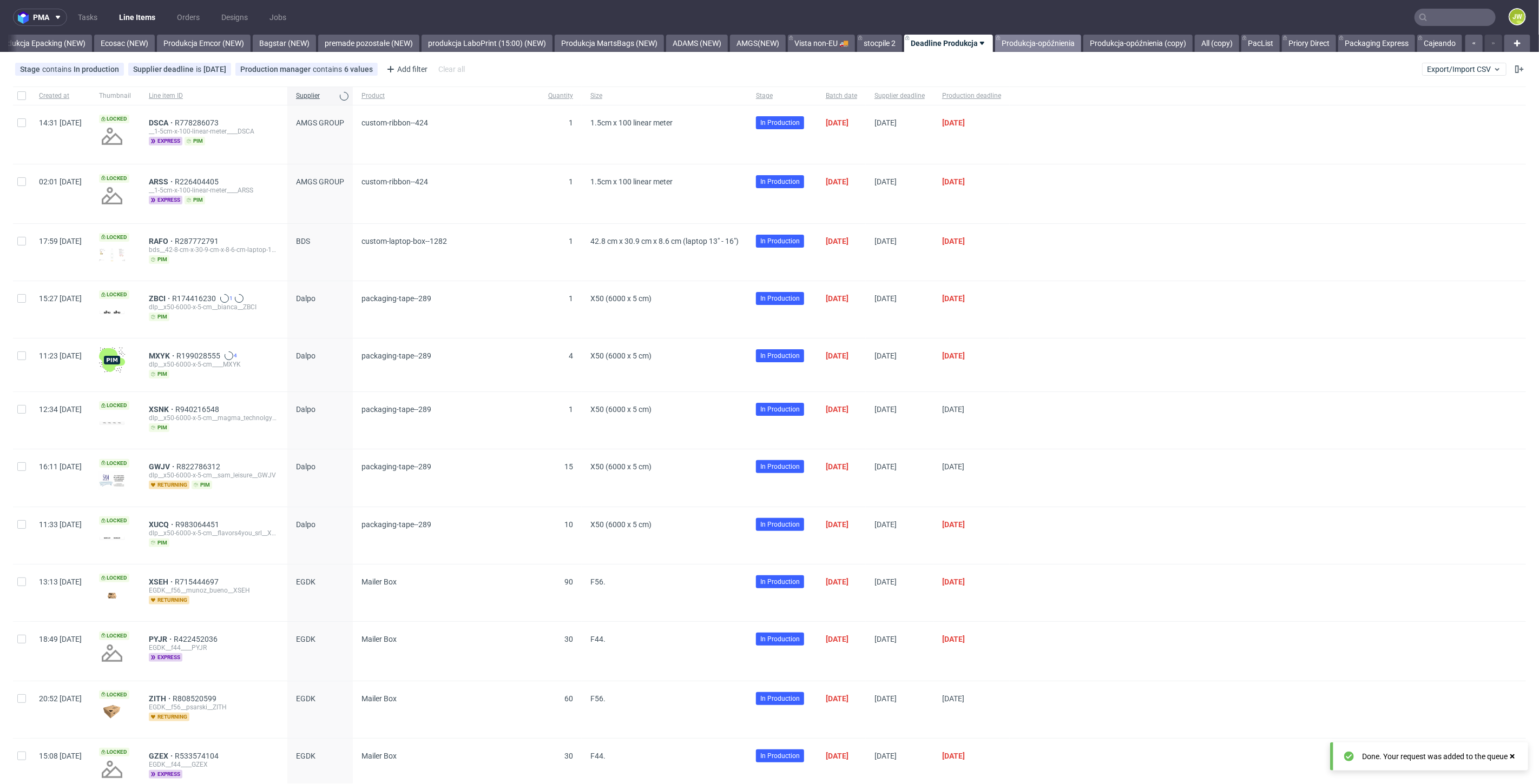
click at [1043, 49] on link "Produkcja-opóźnienia" at bounding box center [1038, 43] width 86 height 17
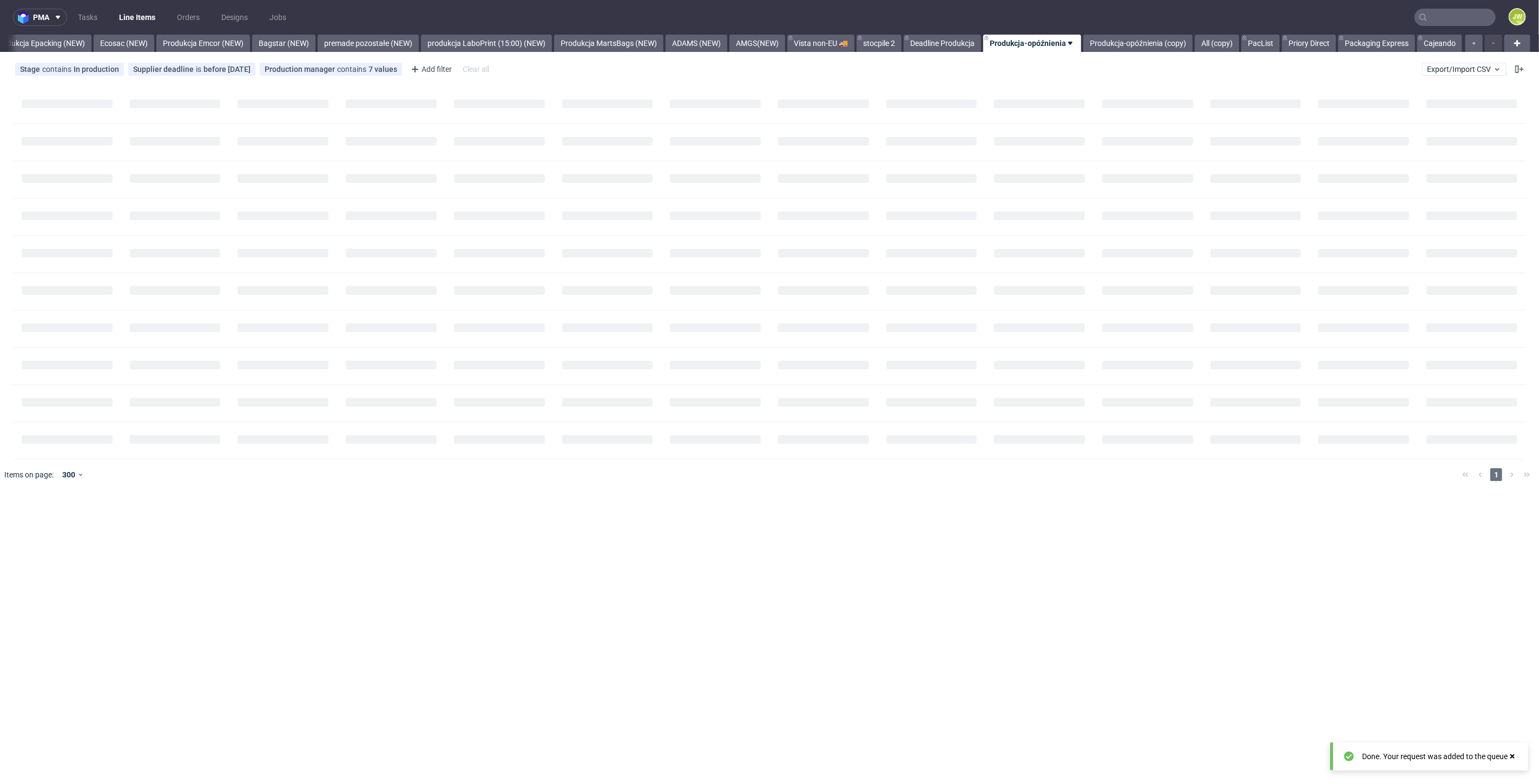
scroll to position [0, 2230]
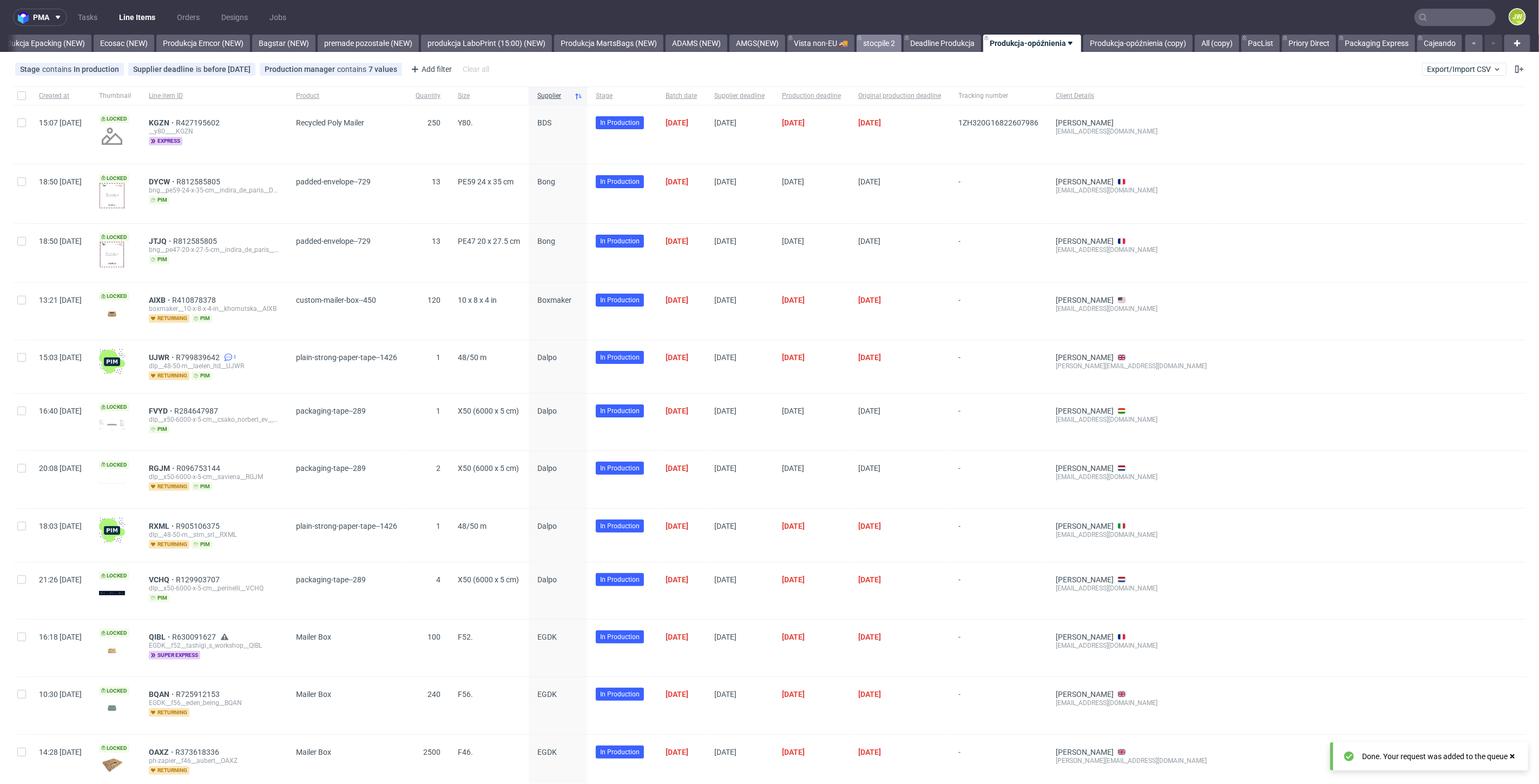
click at [876, 44] on link "stocpile 2" at bounding box center [879, 43] width 45 height 17
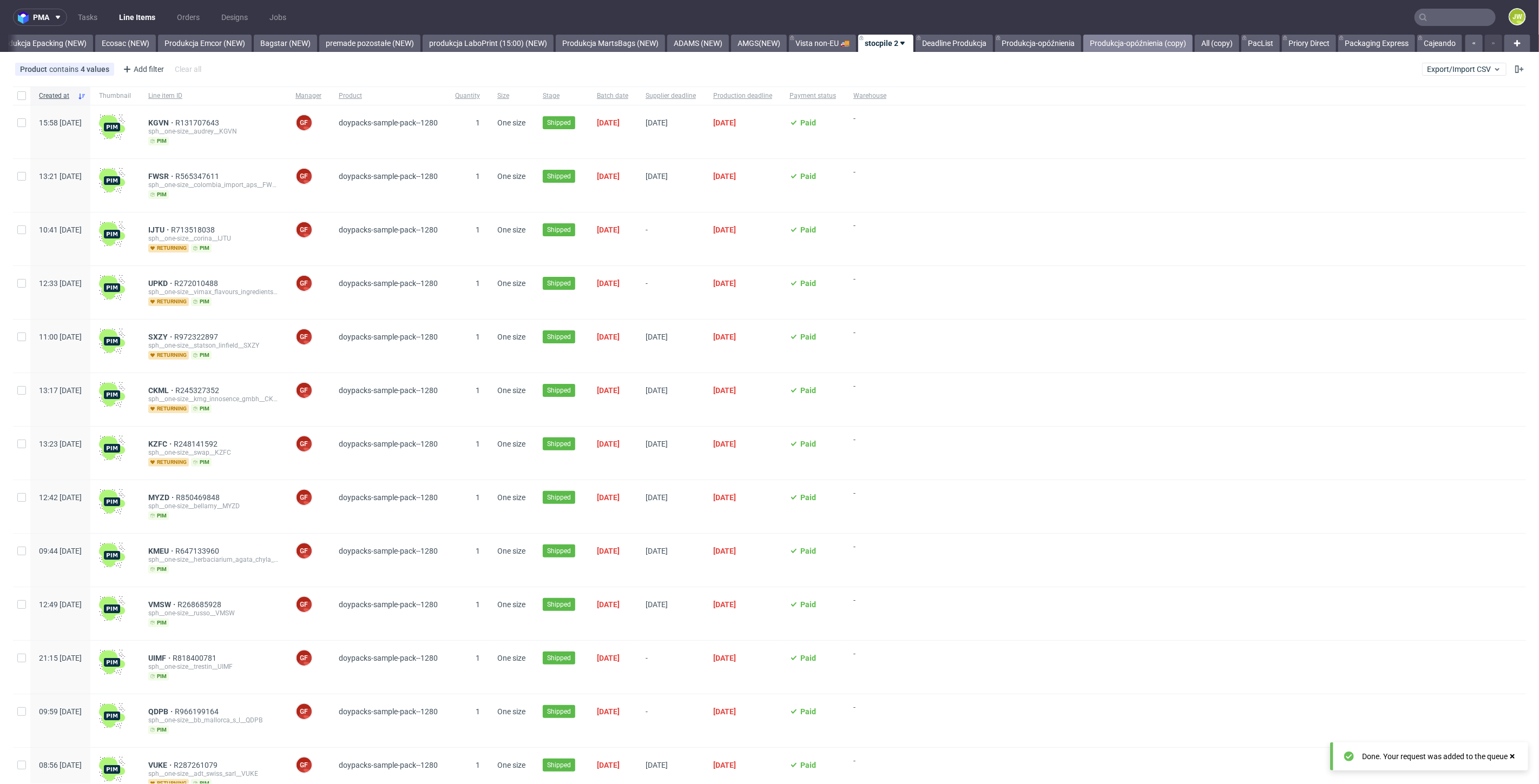
click at [1150, 41] on link "Produkcja-opóźnienia (copy)" at bounding box center [1138, 43] width 109 height 17
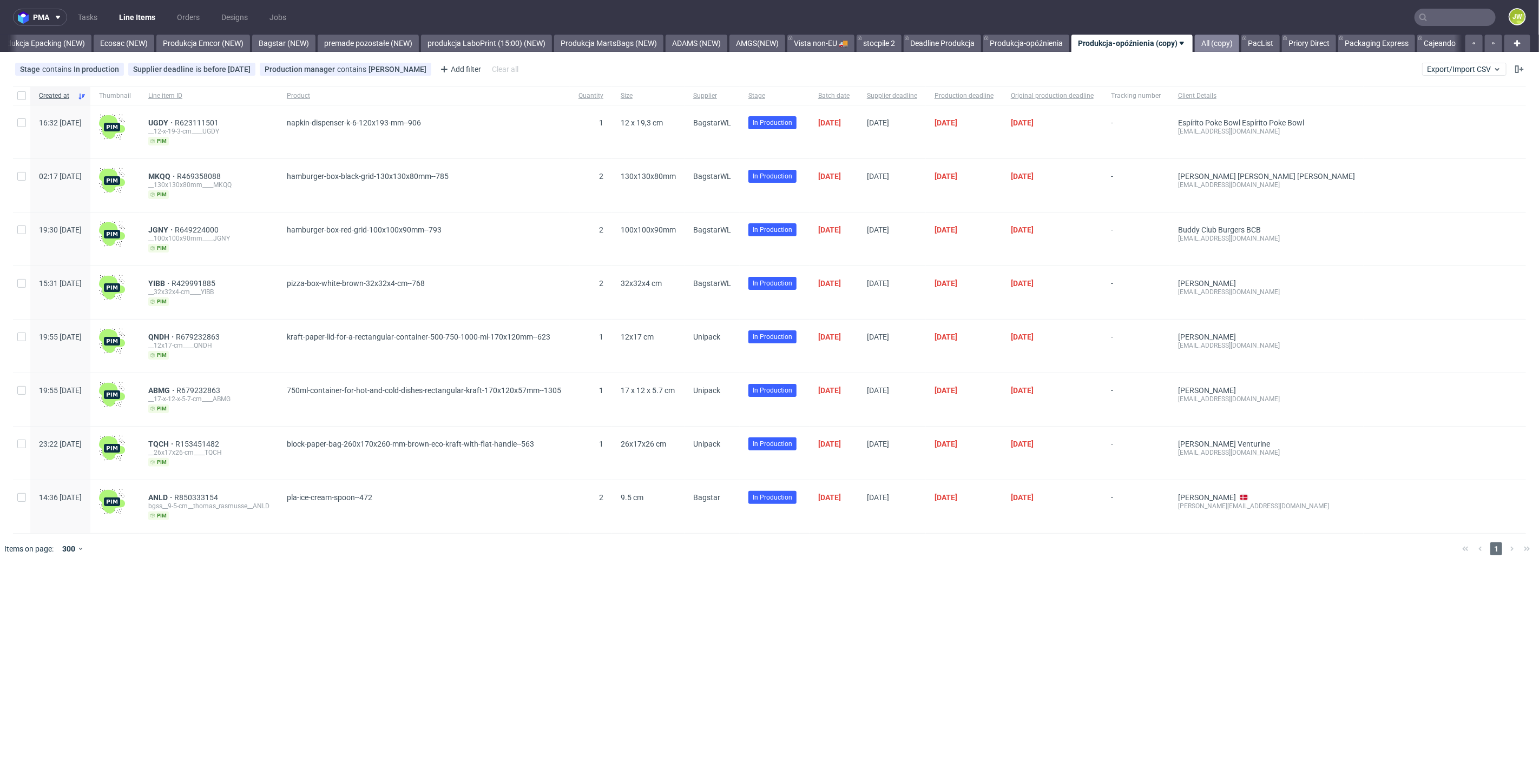
click at [1212, 43] on link "All (copy)" at bounding box center [1217, 43] width 44 height 17
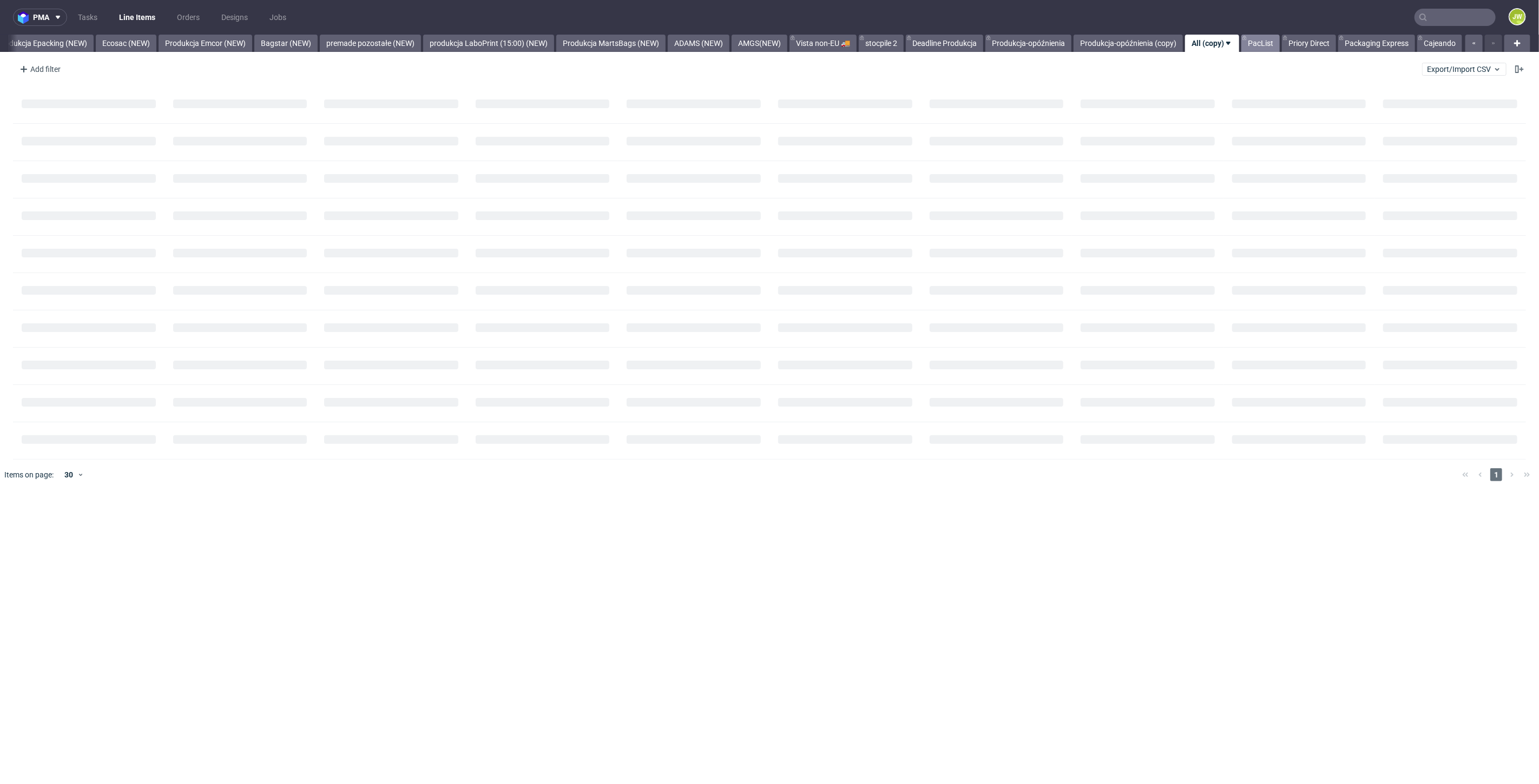
click at [1257, 43] on link "PacList" at bounding box center [1261, 43] width 38 height 17
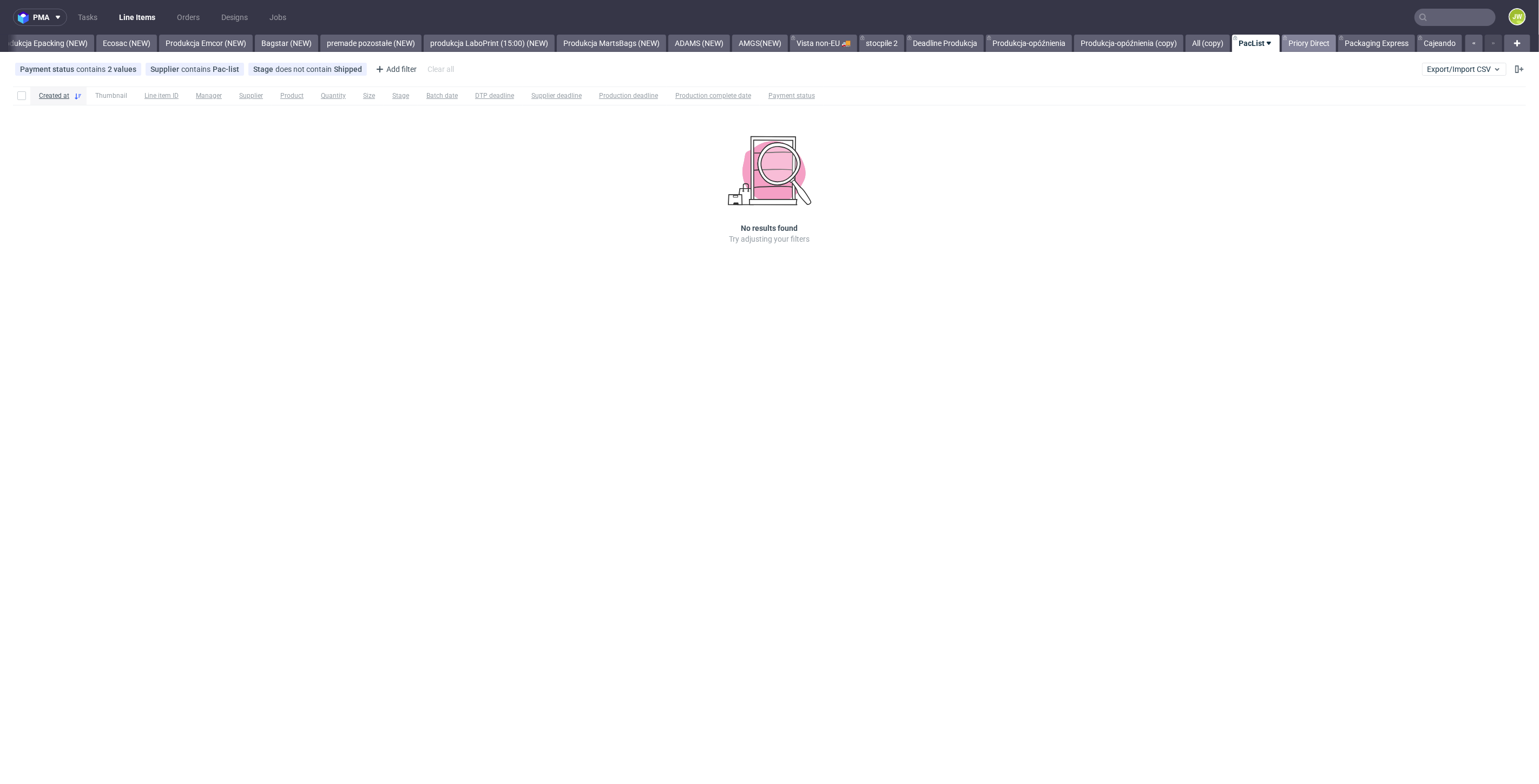
click at [1308, 43] on link "Priory Direct" at bounding box center [1309, 43] width 54 height 17
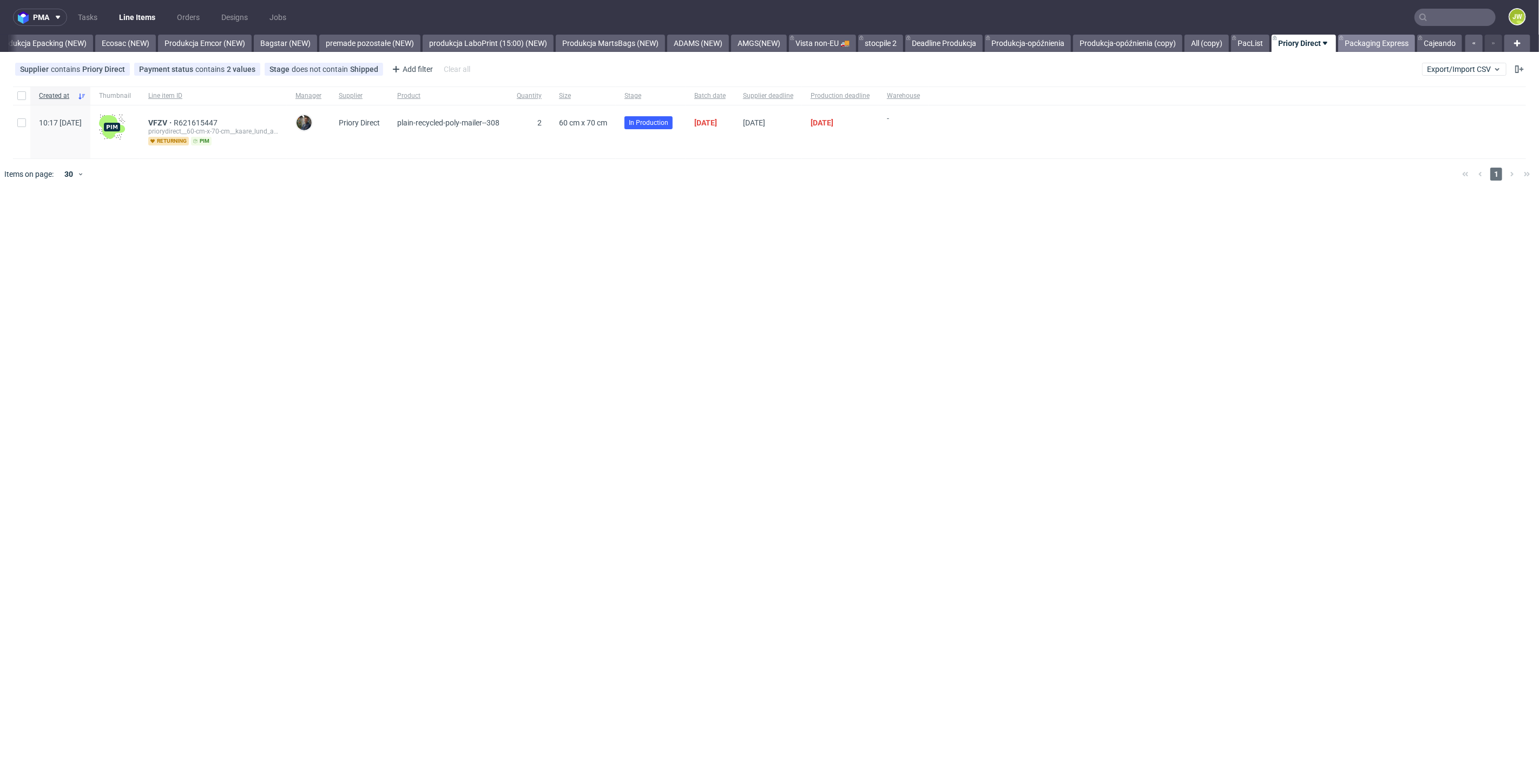
click at [1358, 43] on link "Packaging Express" at bounding box center [1376, 43] width 77 height 17
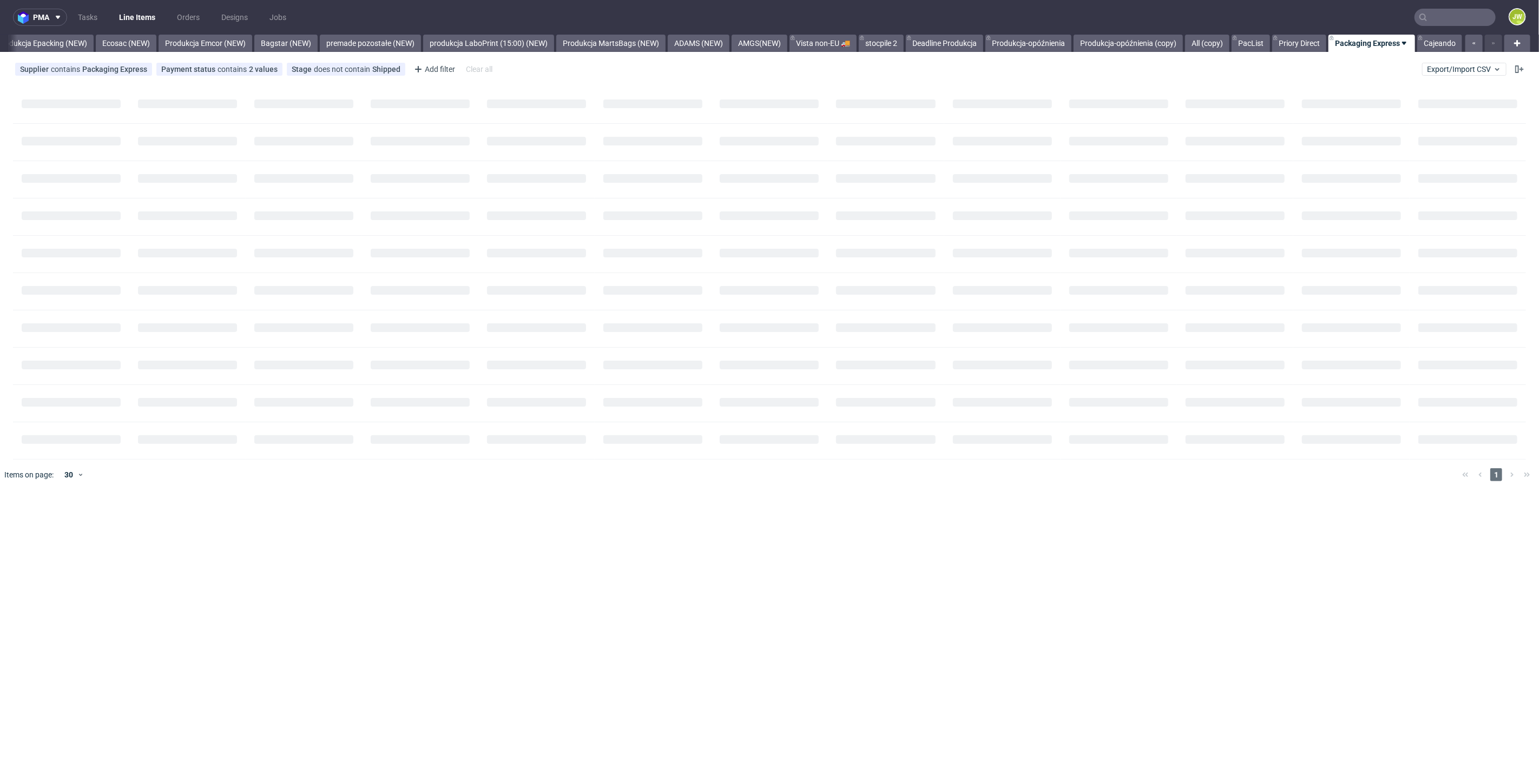
scroll to position [0, 2228]
click at [1431, 51] on link "Cajeando" at bounding box center [1439, 43] width 45 height 17
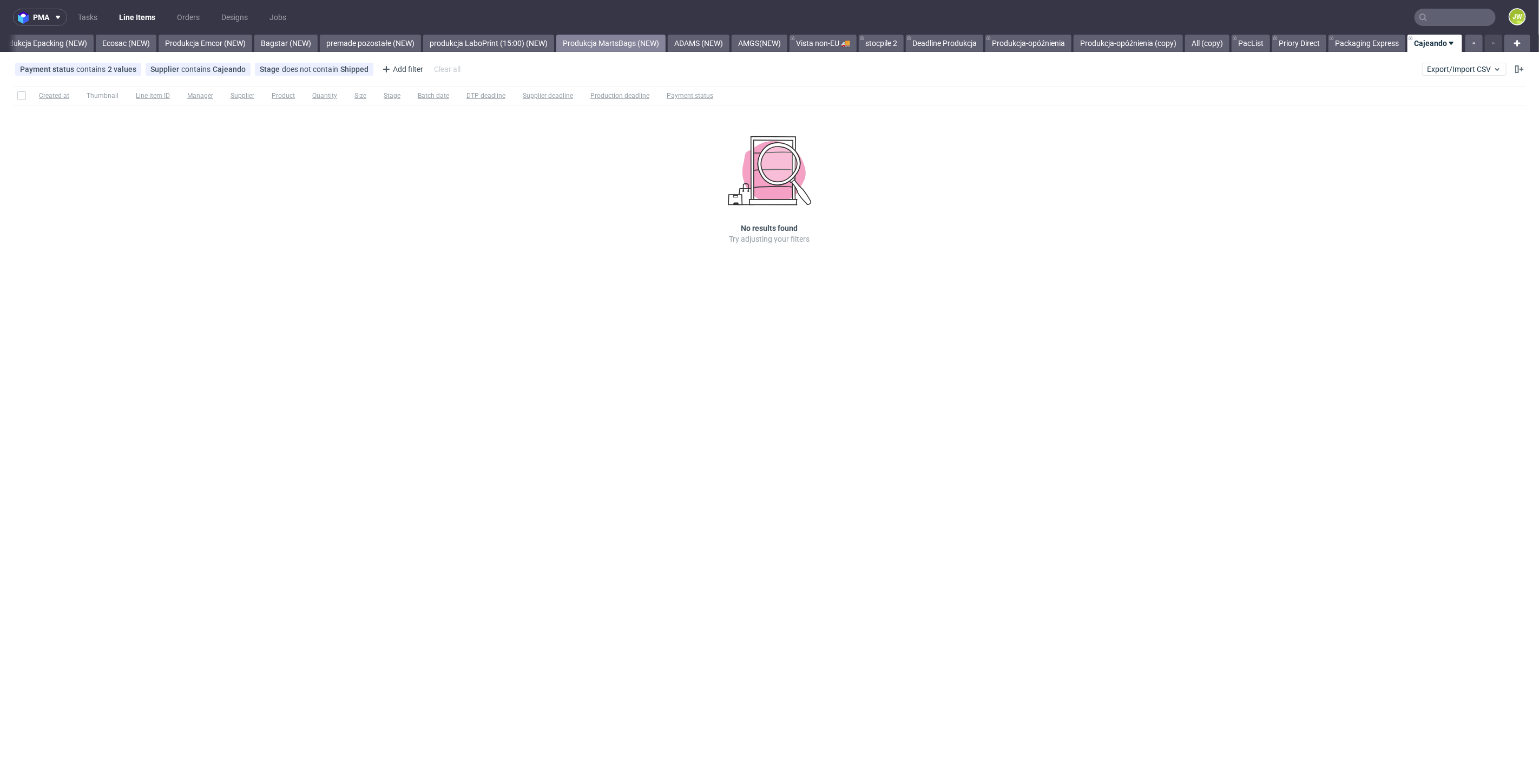
click at [644, 45] on link "Produkcja MartsBags (NEW)" at bounding box center [611, 43] width 109 height 17
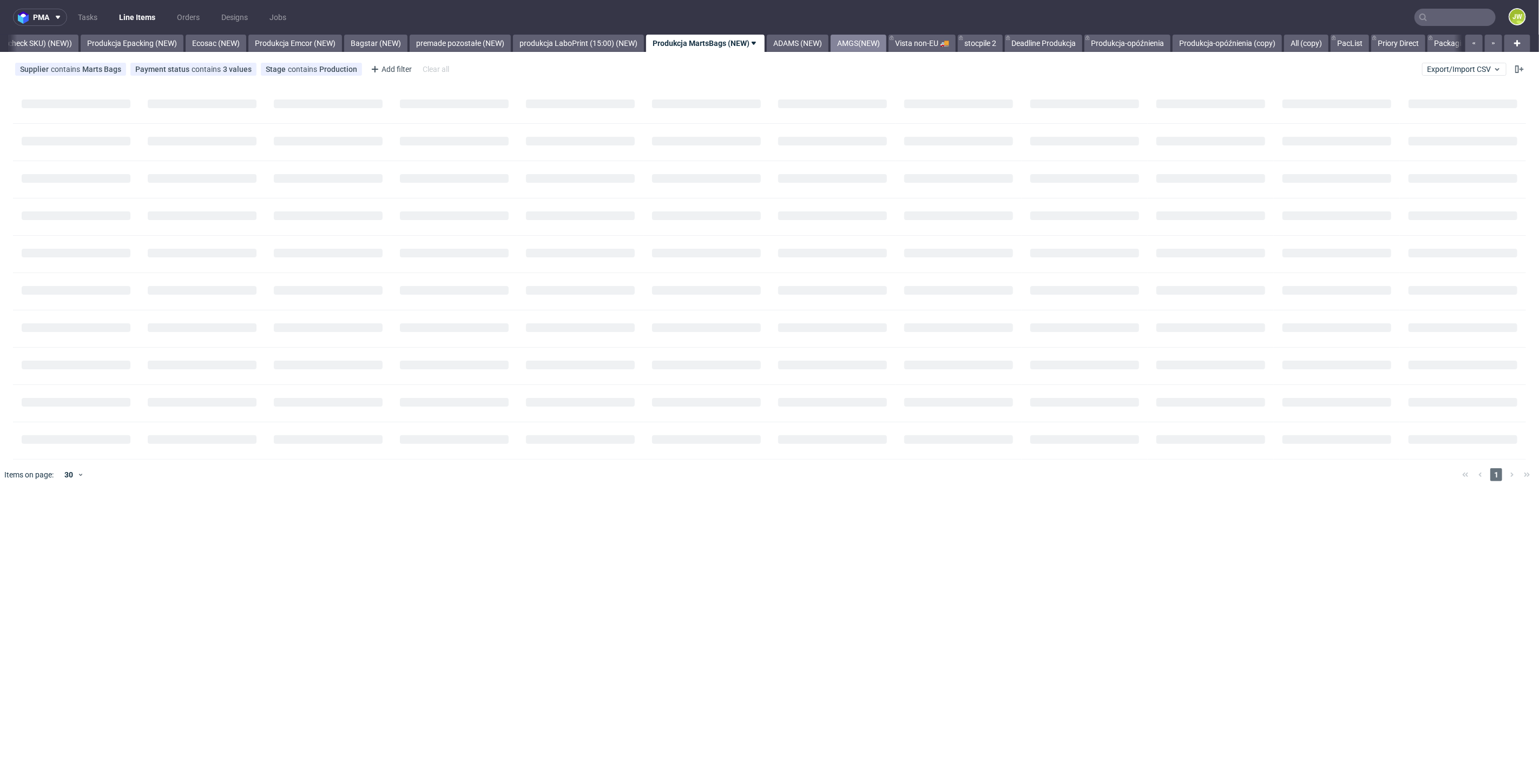
click at [887, 45] on link "AMGS(NEW)" at bounding box center [858, 43] width 56 height 17
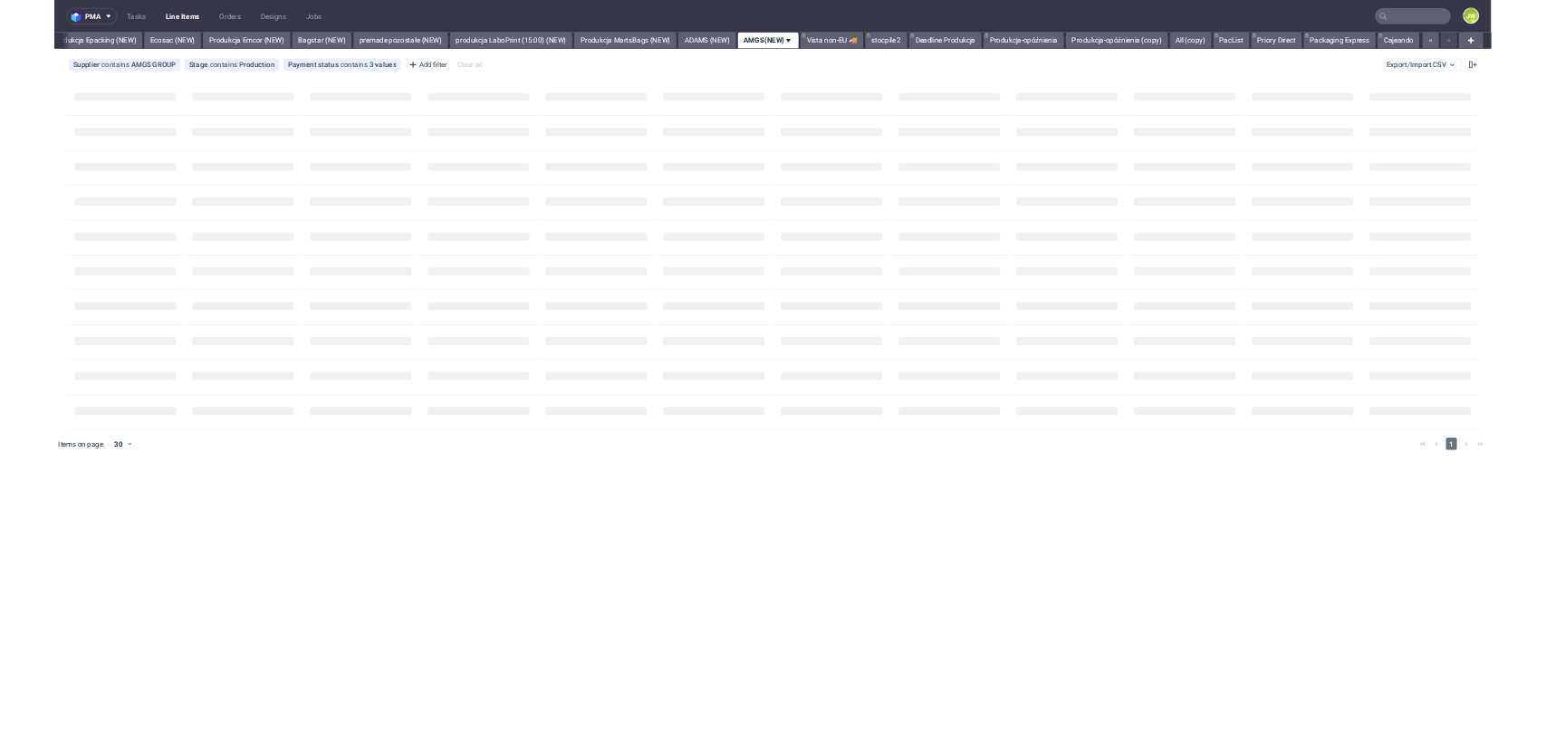
scroll to position [0, 3729]
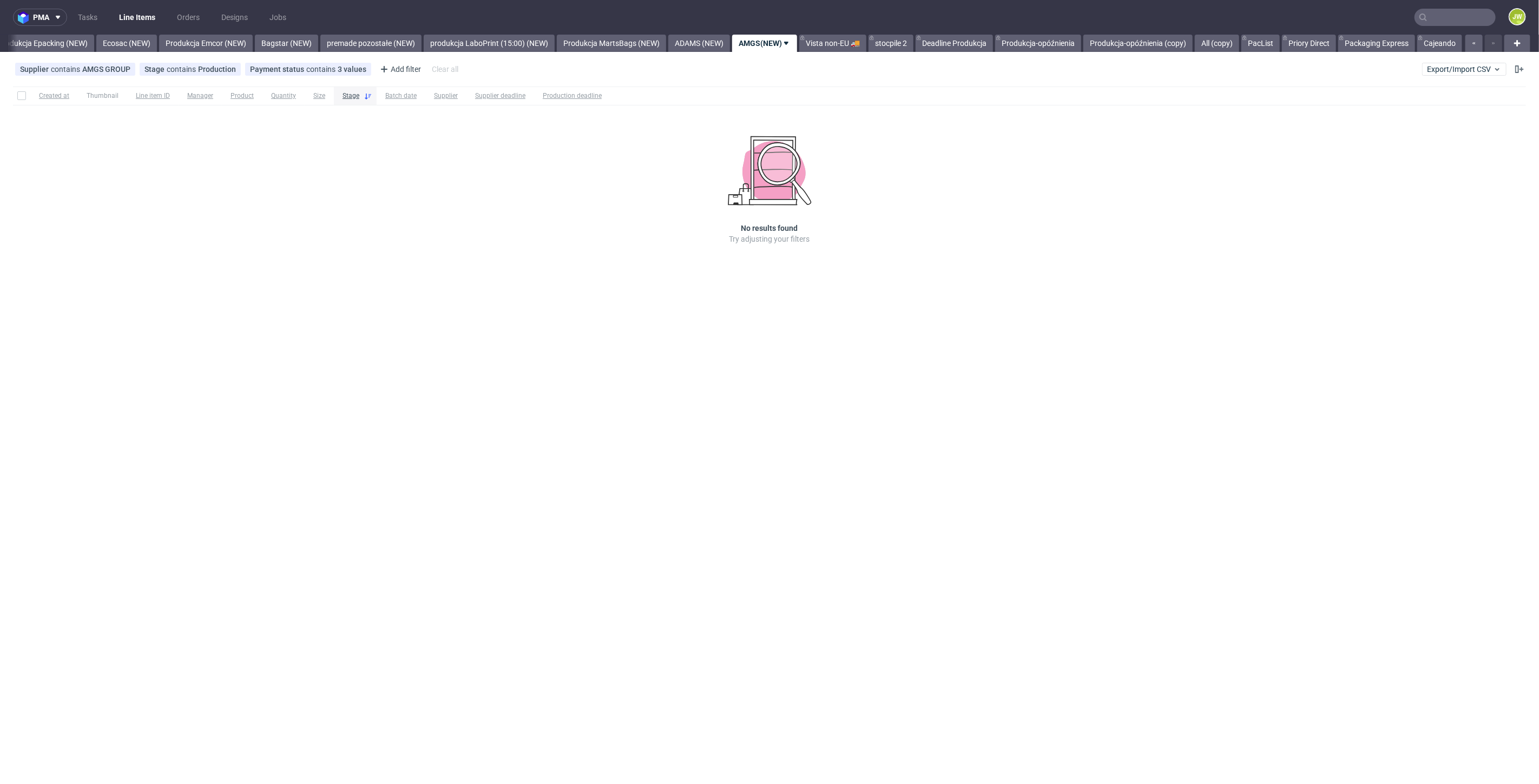
click at [474, 319] on div "pma Tasks Line Items Orders Designs Jobs JW All DTP Late Shipped Shipments DTP …" at bounding box center [770, 392] width 1539 height 784
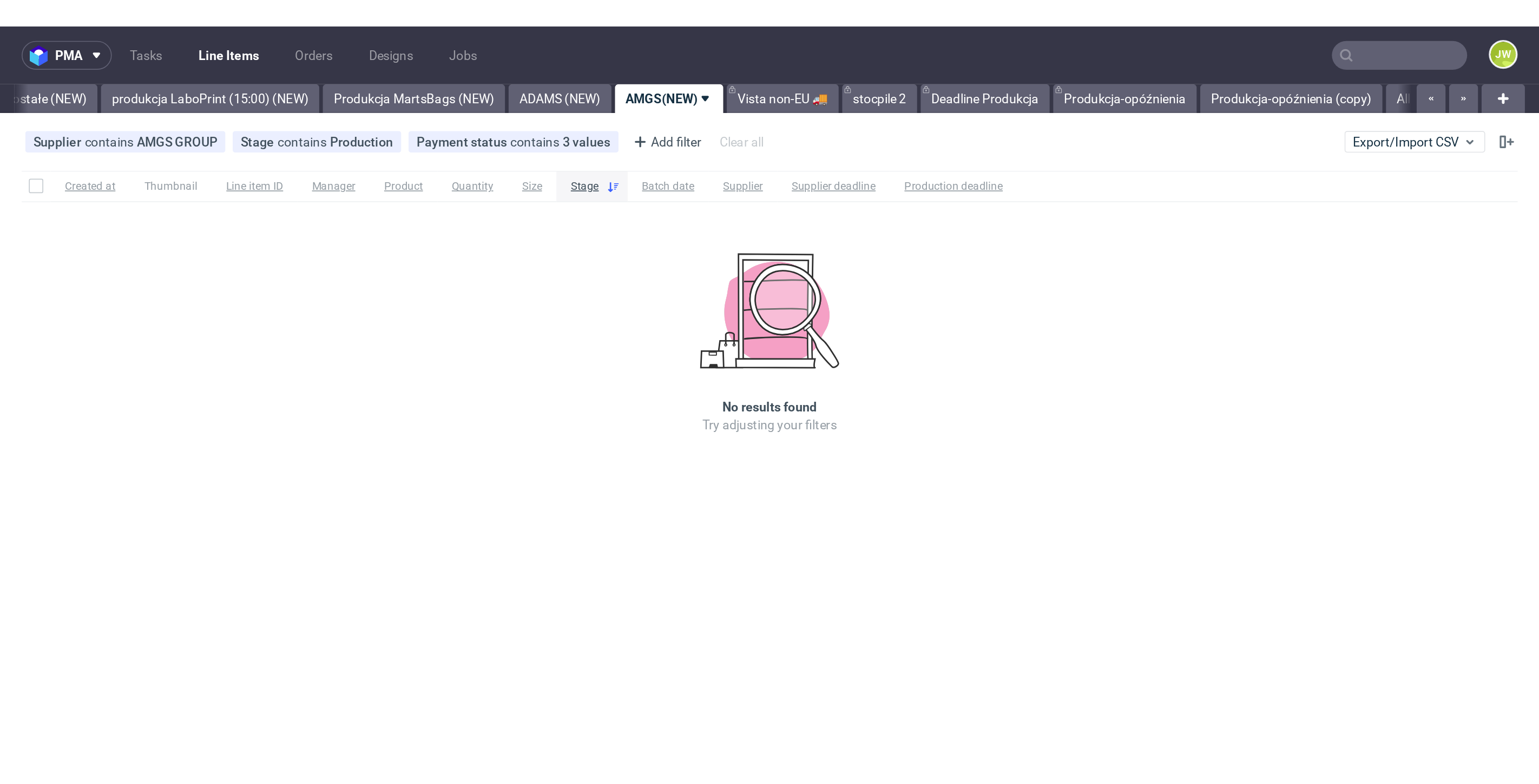
scroll to position [0, 2565]
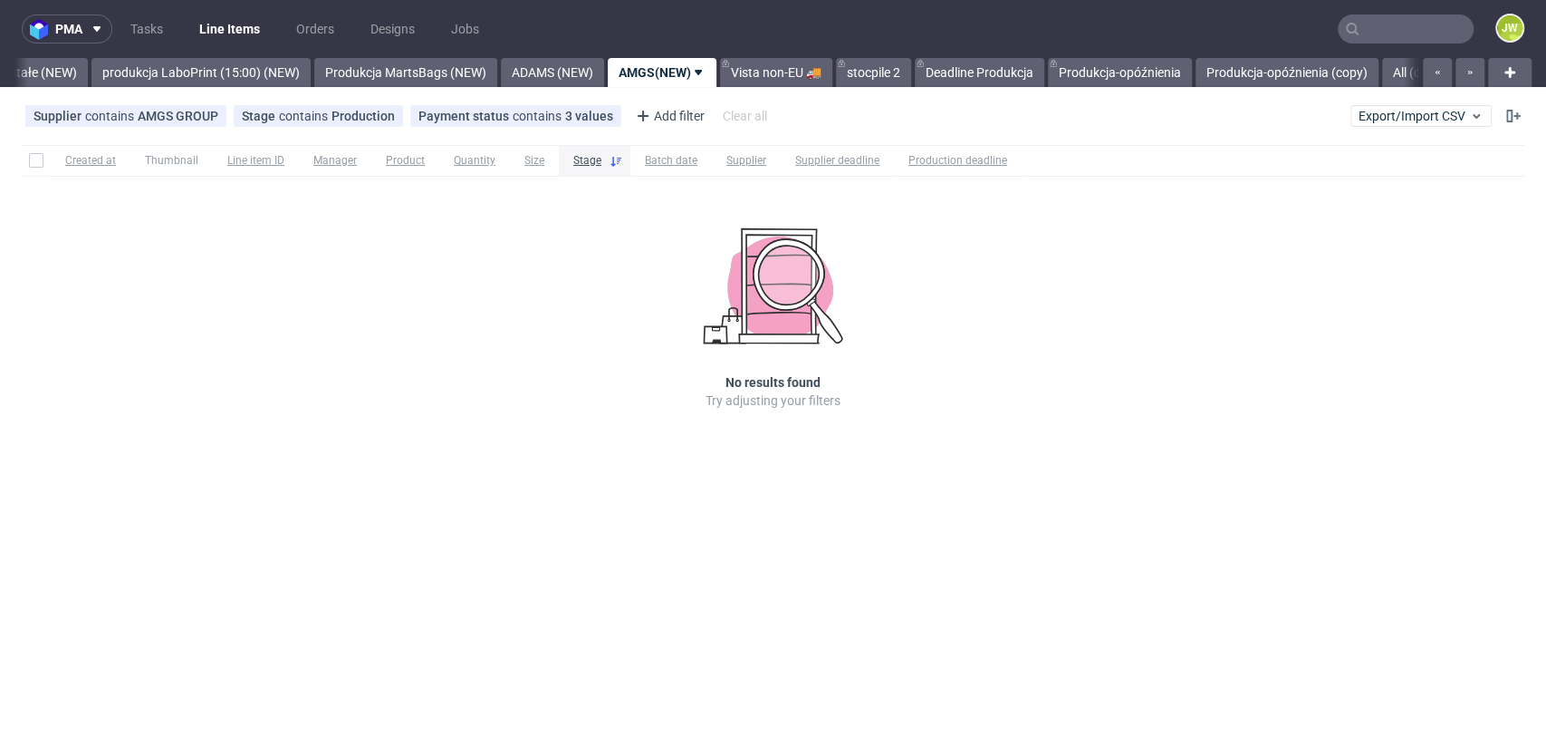
click at [397, 297] on div "Created at Thumbnail Line item ID Manager Product Quantity Size Stage Batch dat…" at bounding box center [773, 303] width 1546 height 330
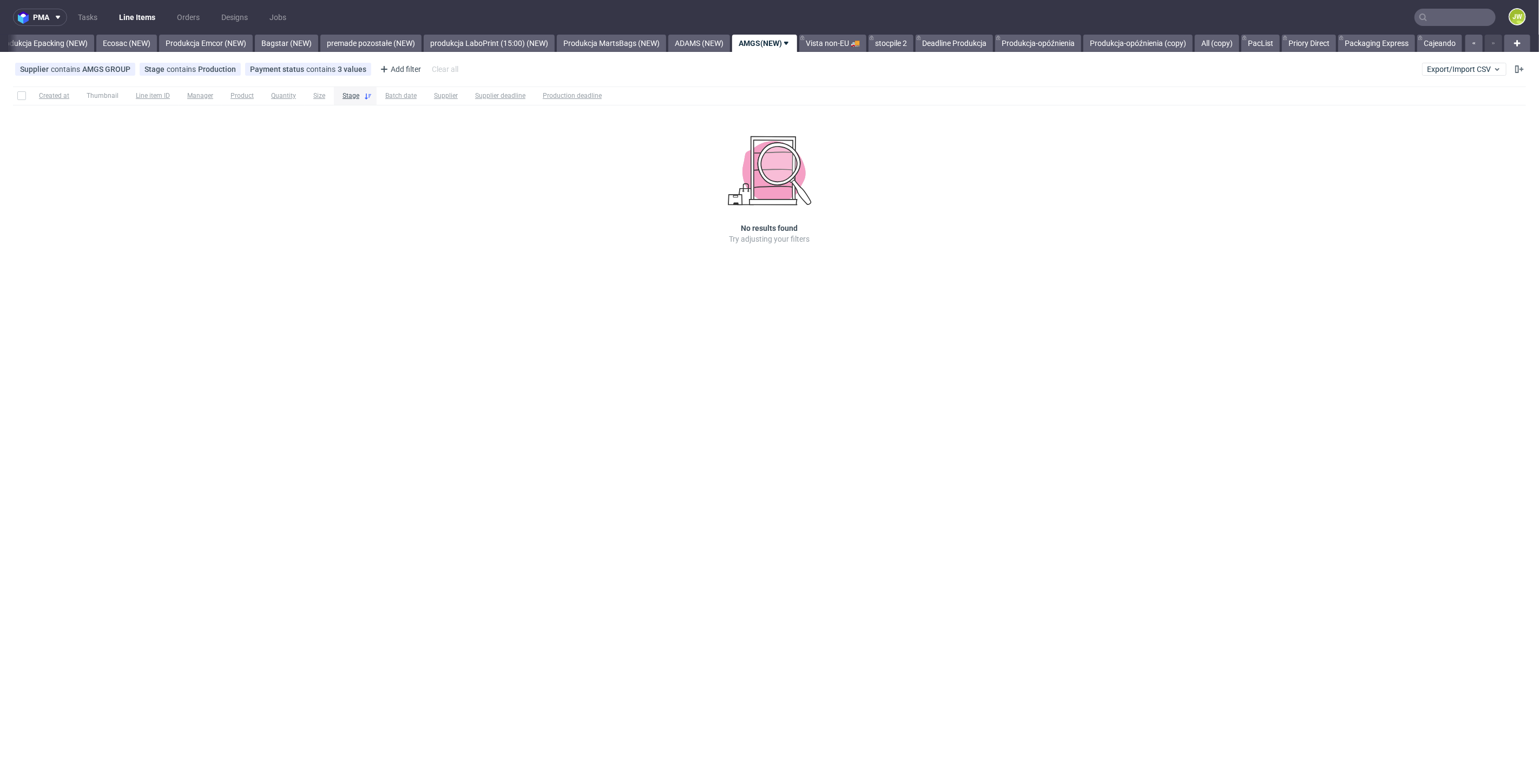
scroll to position [0, 2228]
click at [1460, 78] on div "Supplier contains AMGS GROUP Stage contains Production Payment status contains …" at bounding box center [770, 69] width 1539 height 26
click at [1455, 75] on button "Export/Import CSV" at bounding box center [1464, 69] width 84 height 13
click at [1440, 108] on link "Import shipments CSV" at bounding box center [1439, 113] width 127 height 17
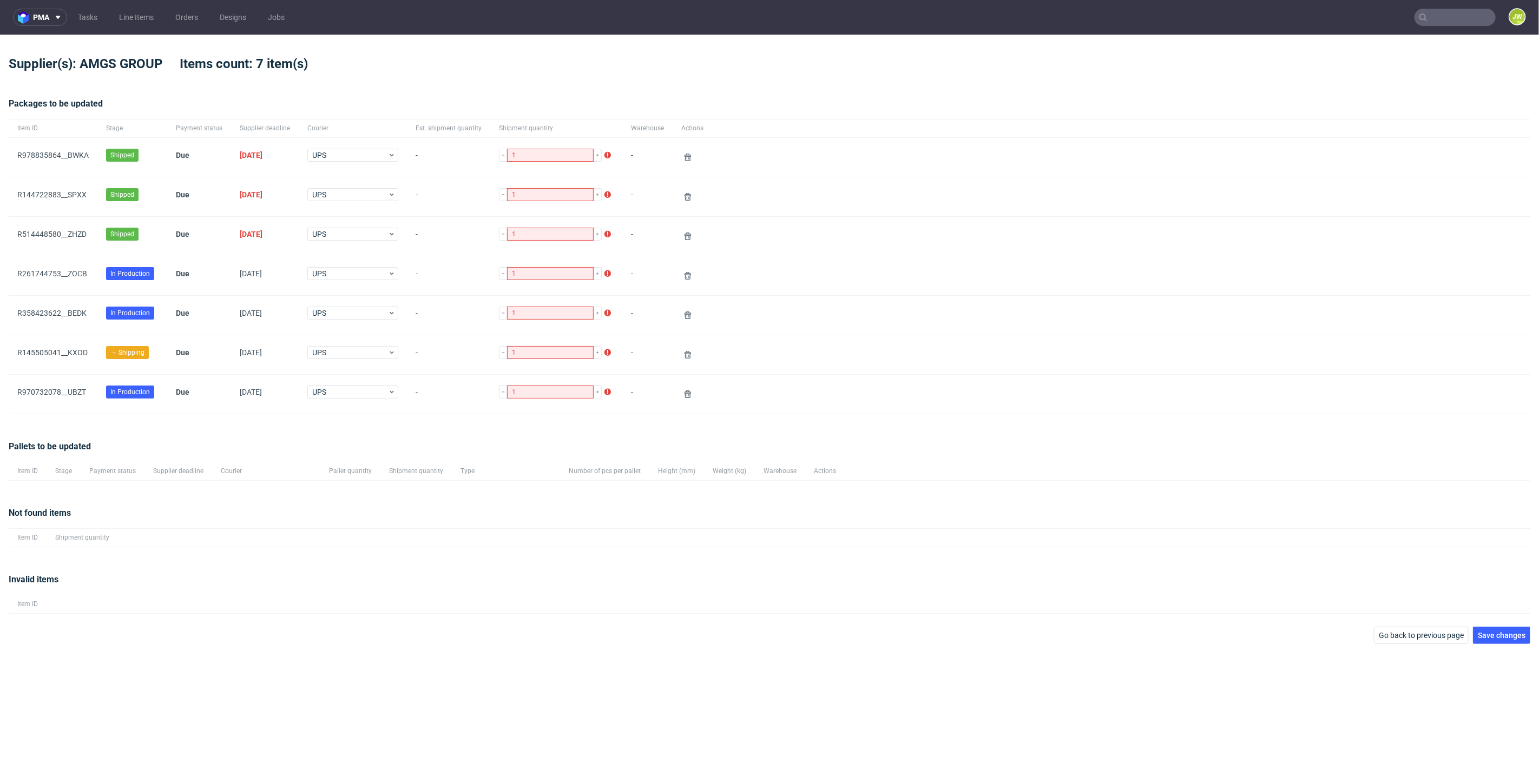
click at [685, 158] on span at bounding box center [692, 158] width 22 height 13
click at [685, 156] on use at bounding box center [688, 157] width 7 height 8
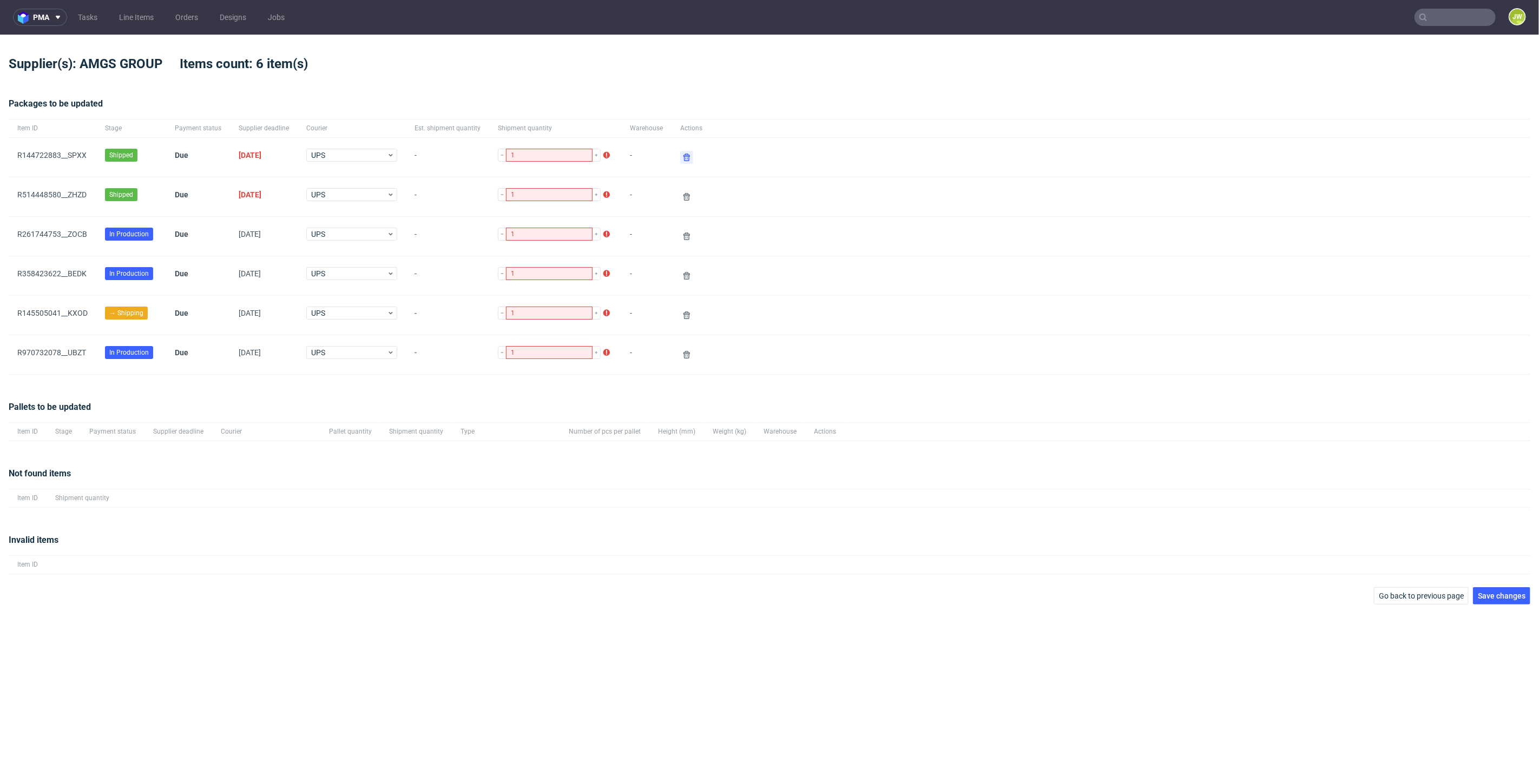
click at [683, 156] on use at bounding box center [686, 157] width 7 height 8
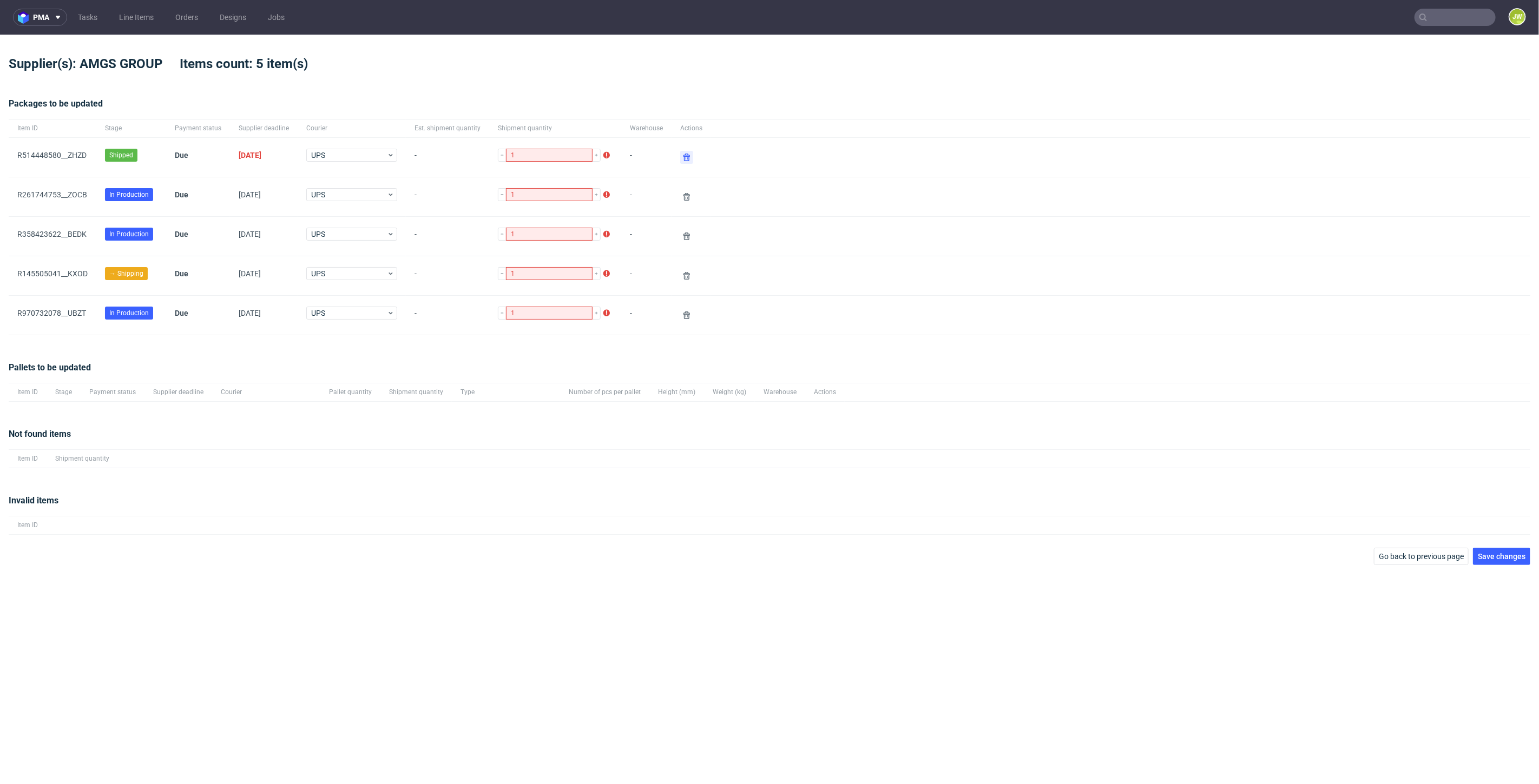
click at [683, 156] on use at bounding box center [686, 157] width 7 height 8
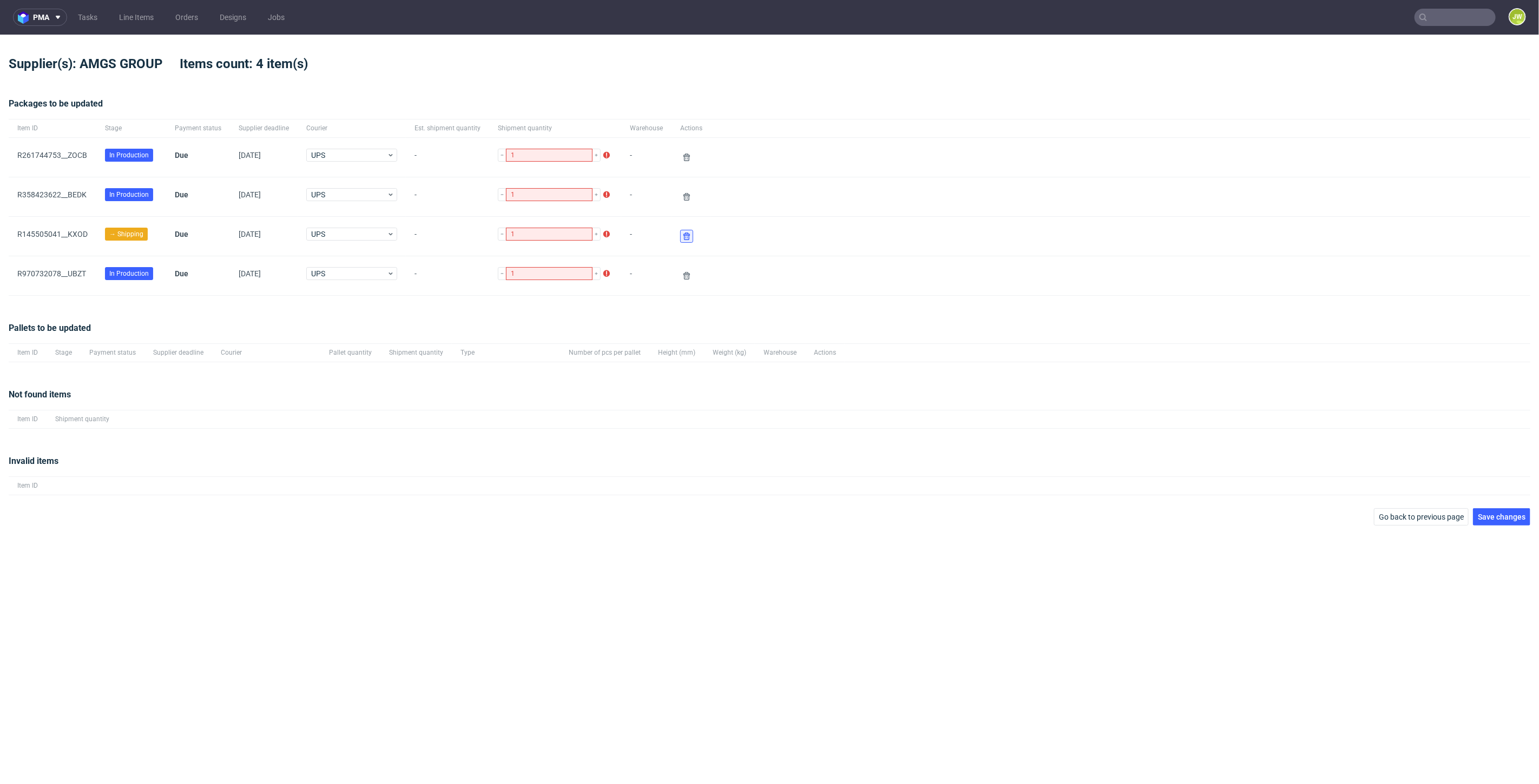
click at [683, 237] on use at bounding box center [686, 236] width 7 height 8
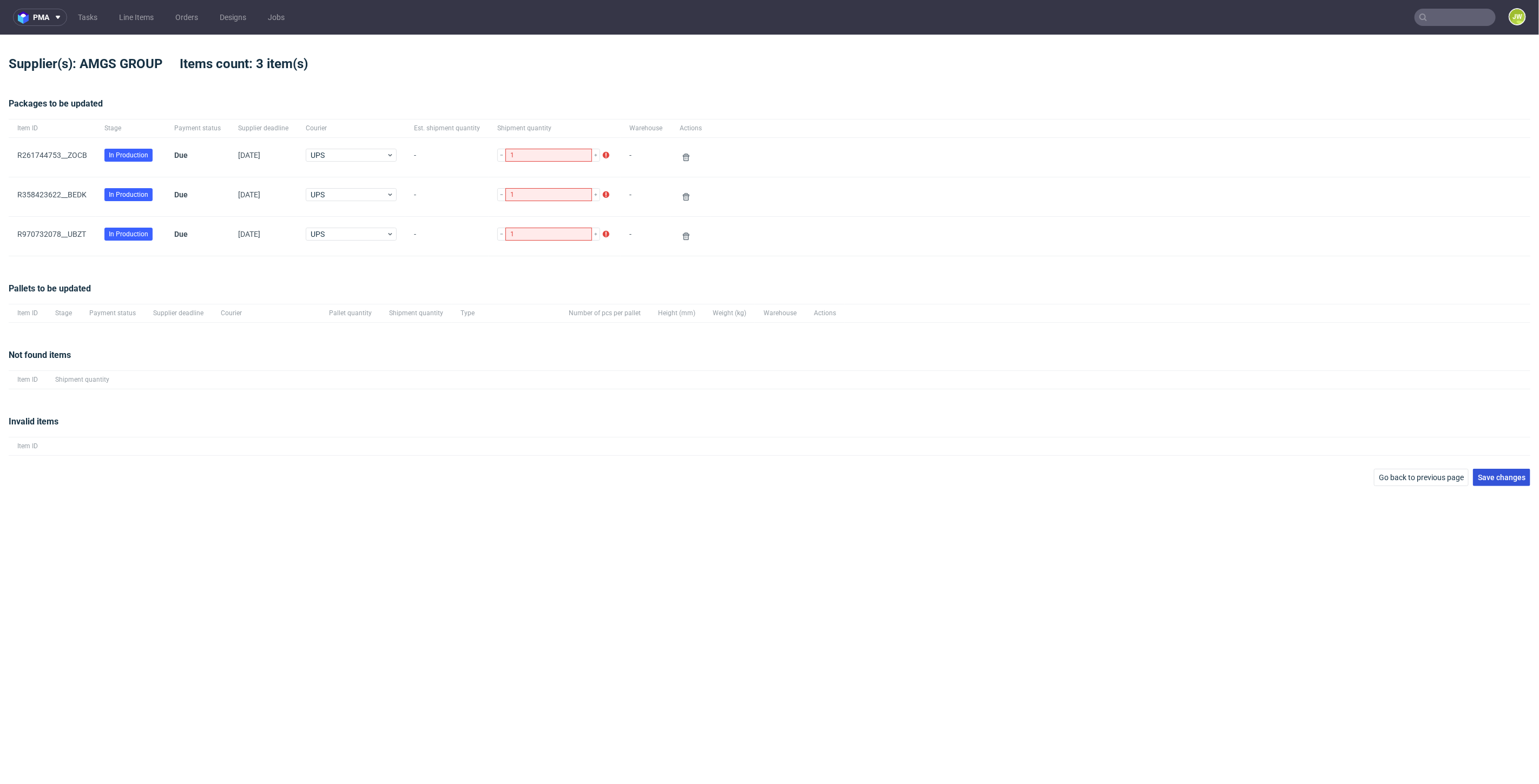
click at [1520, 474] on span "Save changes" at bounding box center [1502, 477] width 48 height 8
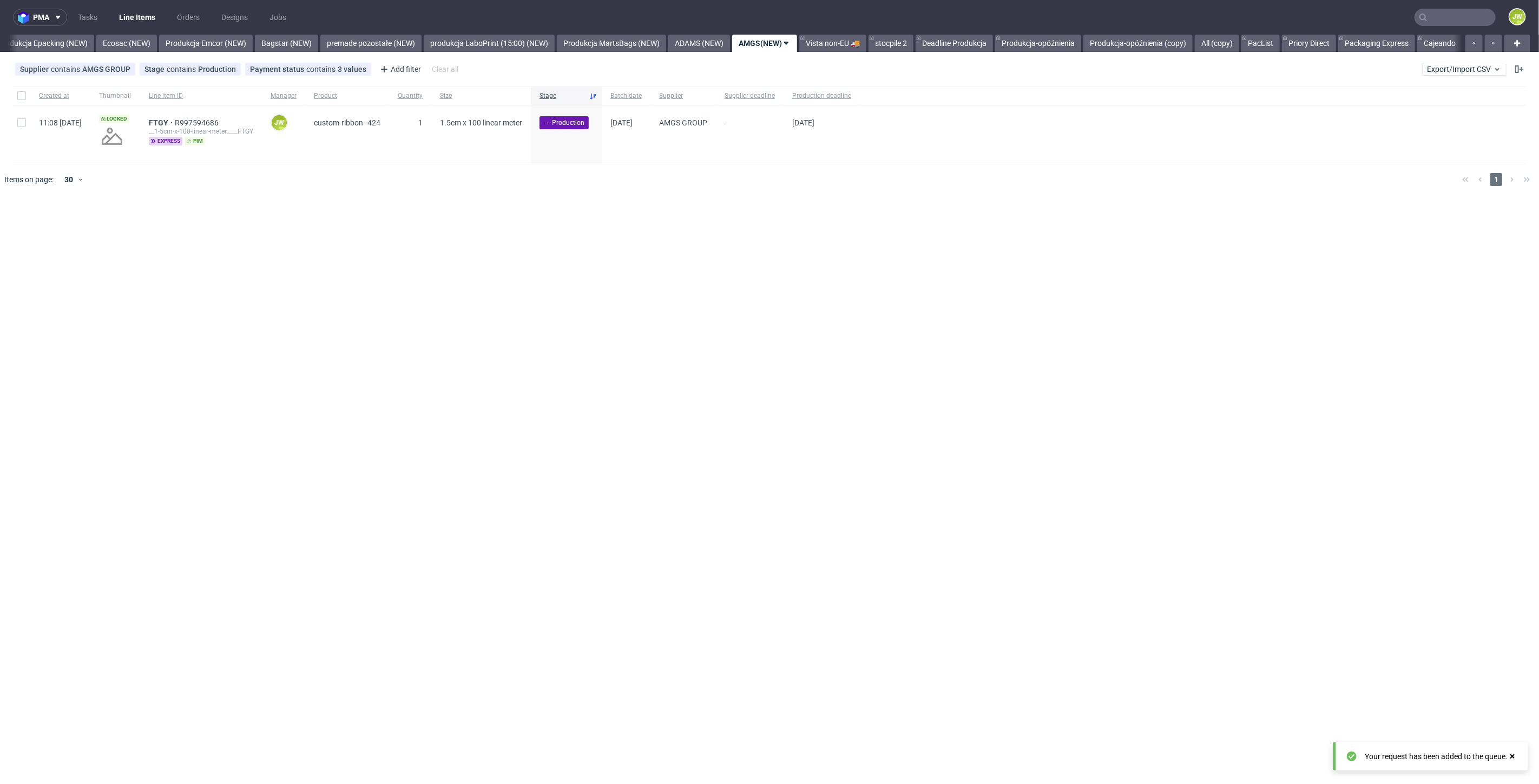
scroll to position [0, 2217]
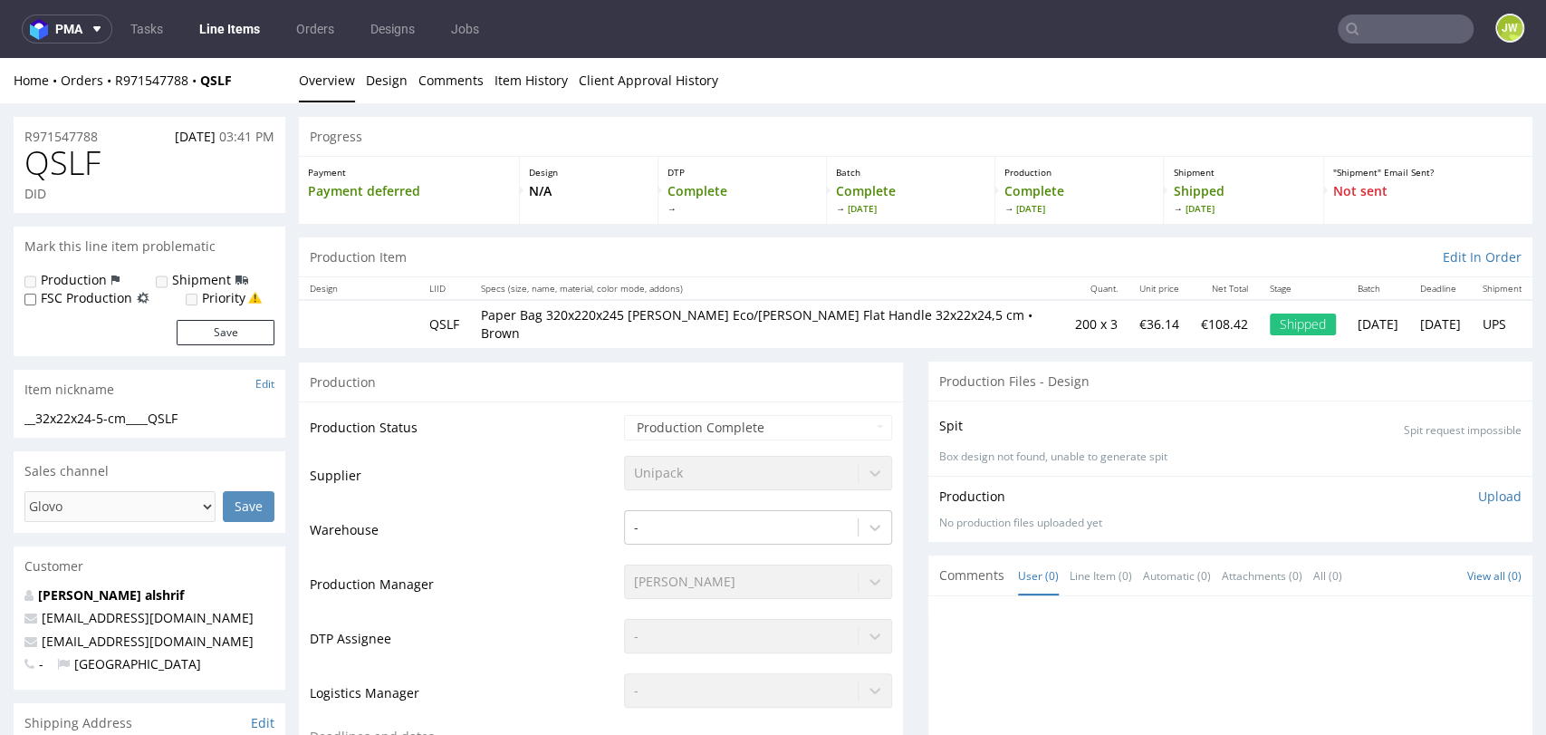
scroll to position [5, 0]
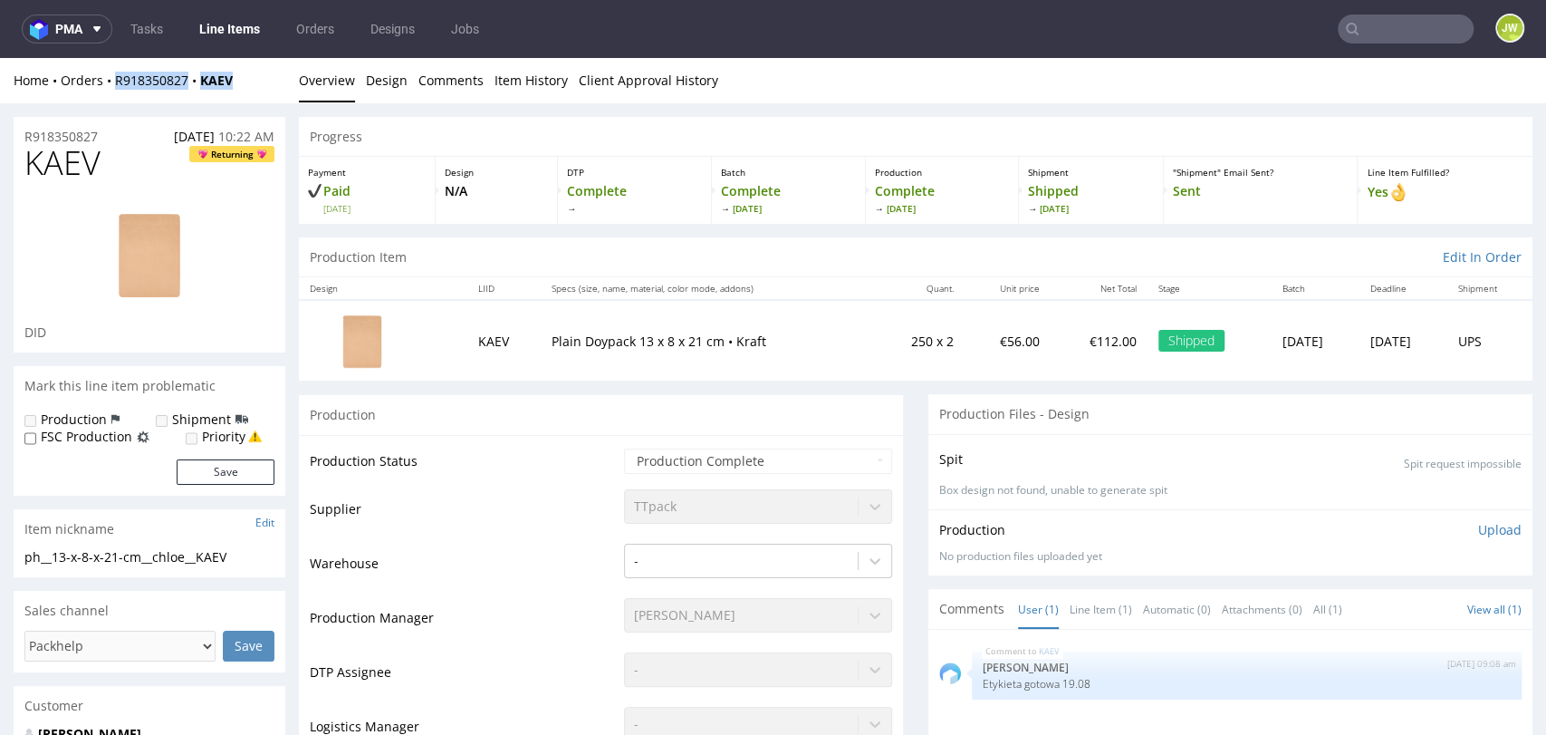
drag, startPoint x: 239, startPoint y: 82, endPoint x: 102, endPoint y: 96, distance: 137.5
click at [102, 96] on div "Home Orders R918350827 KAEV Overview Design Comments Item History Client Approv…" at bounding box center [773, 80] width 1546 height 45
copy div "R918350827 KAEV"
